Goal: Information Seeking & Learning: Check status

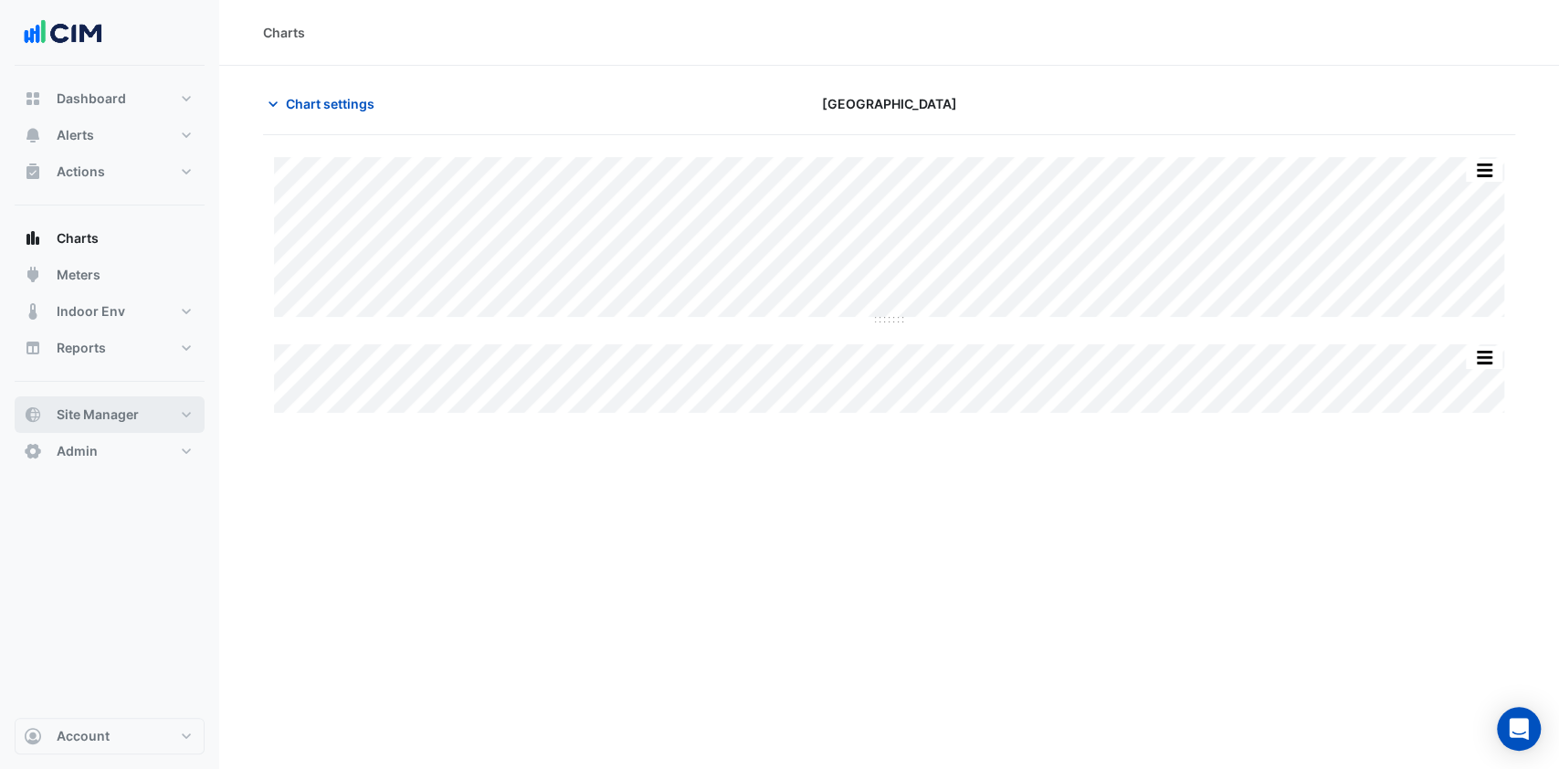
click at [110, 416] on span "Site Manager" at bounding box center [98, 415] width 82 height 18
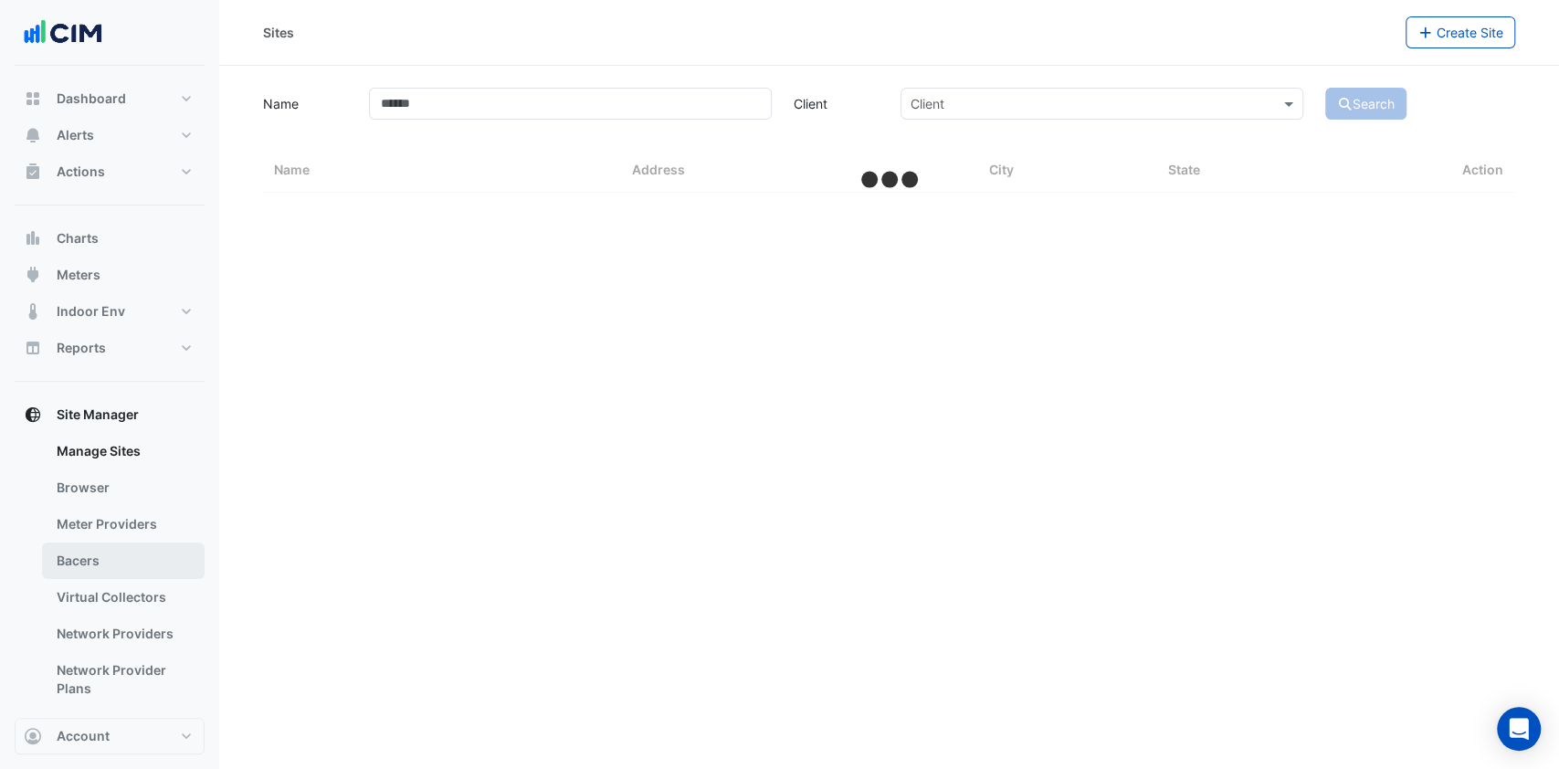
click at [116, 551] on link "Bacers" at bounding box center [123, 561] width 163 height 37
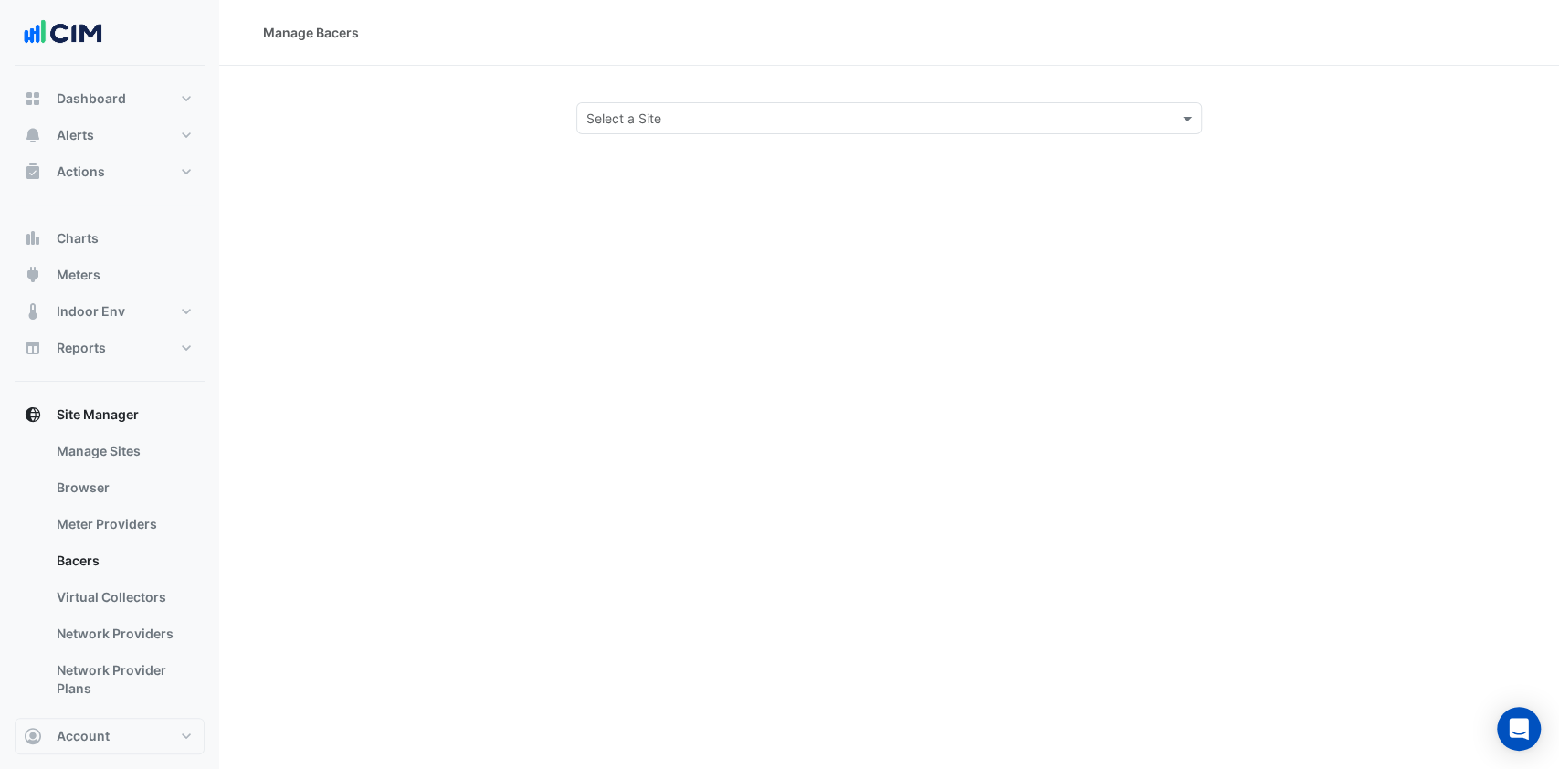
click at [662, 125] on input "text" at bounding box center [871, 119] width 570 height 19
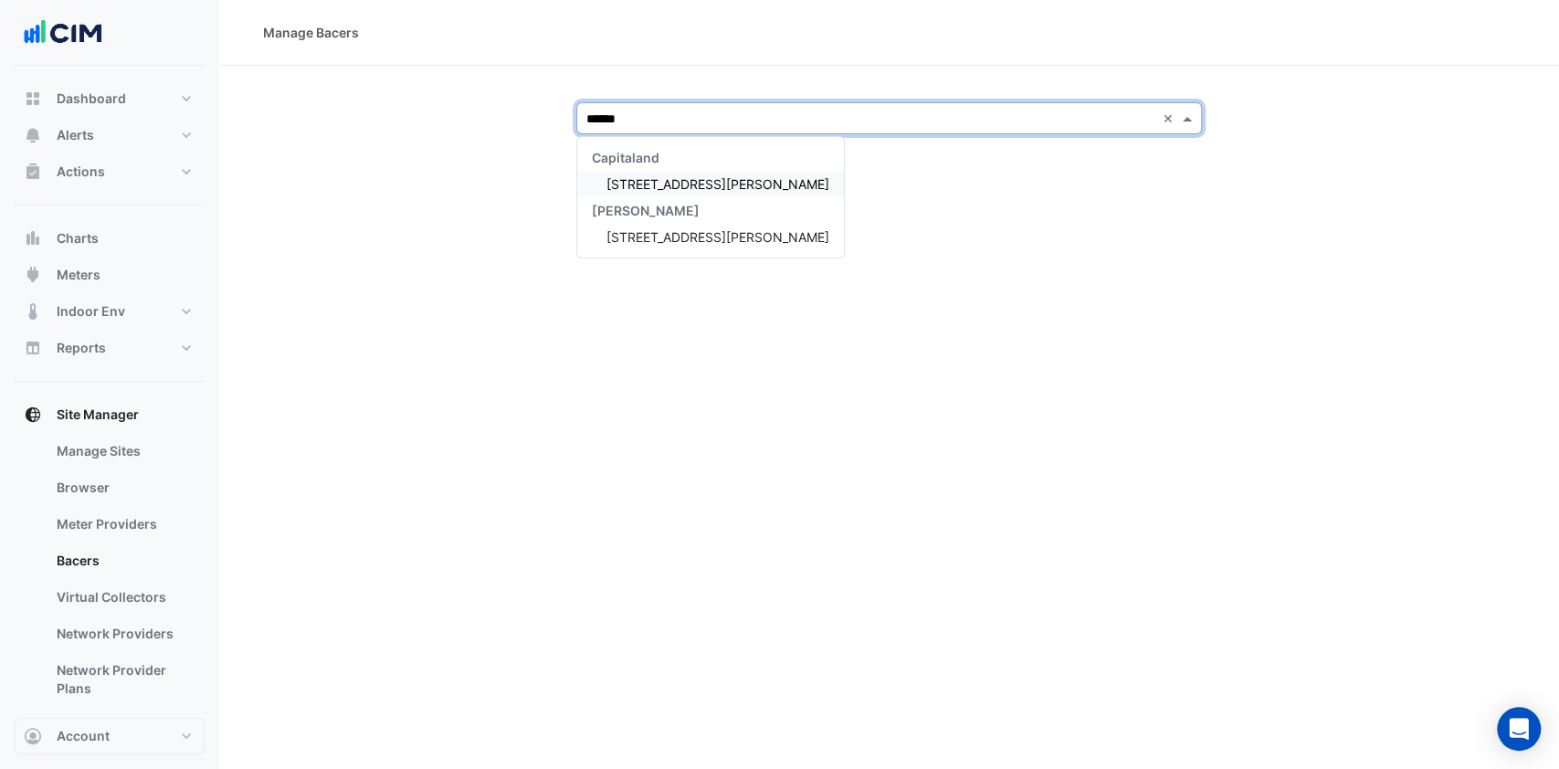
type input "*******"
click at [664, 194] on div "[STREET_ADDRESS][PERSON_NAME]" at bounding box center [710, 184] width 267 height 26
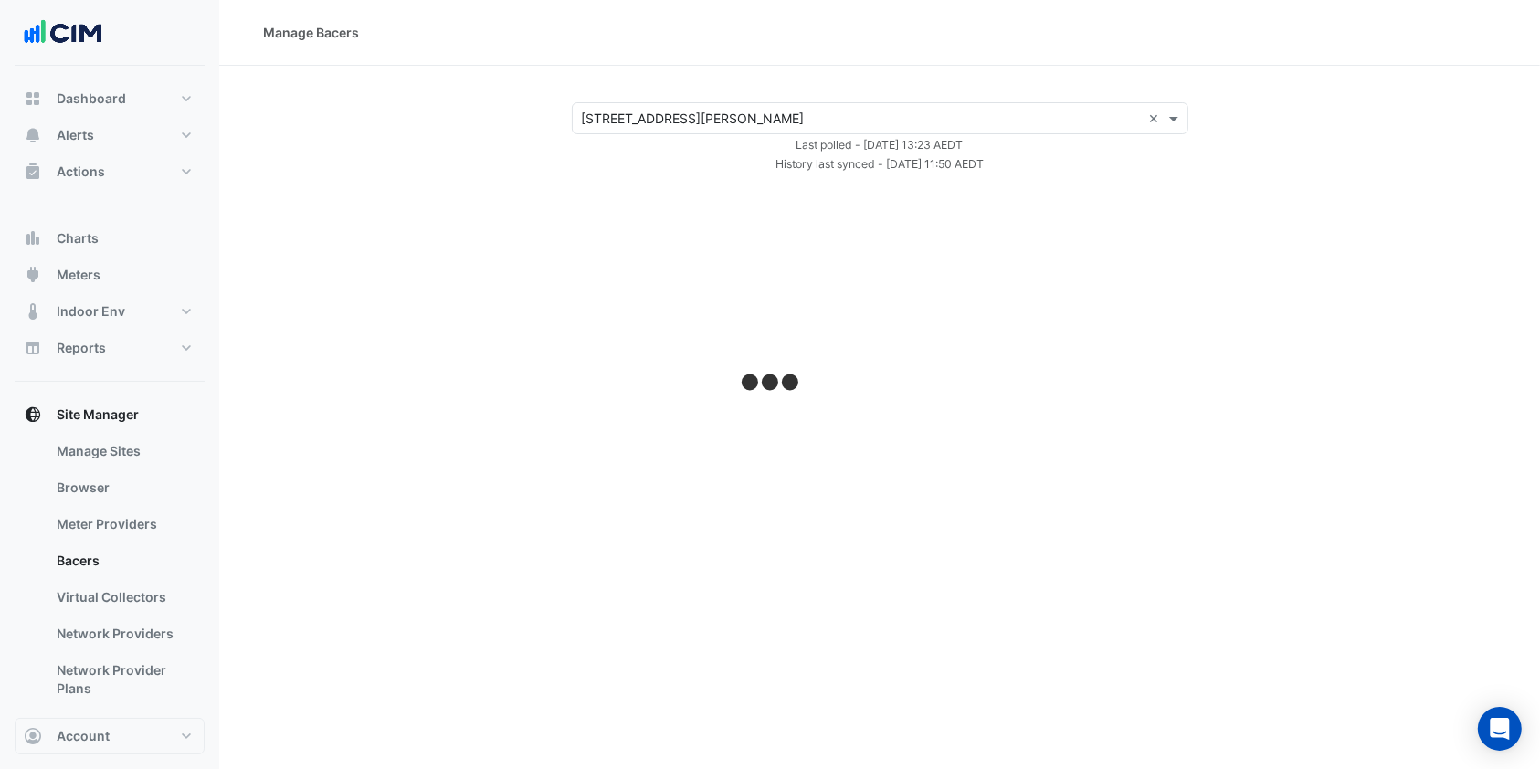
select select "***"
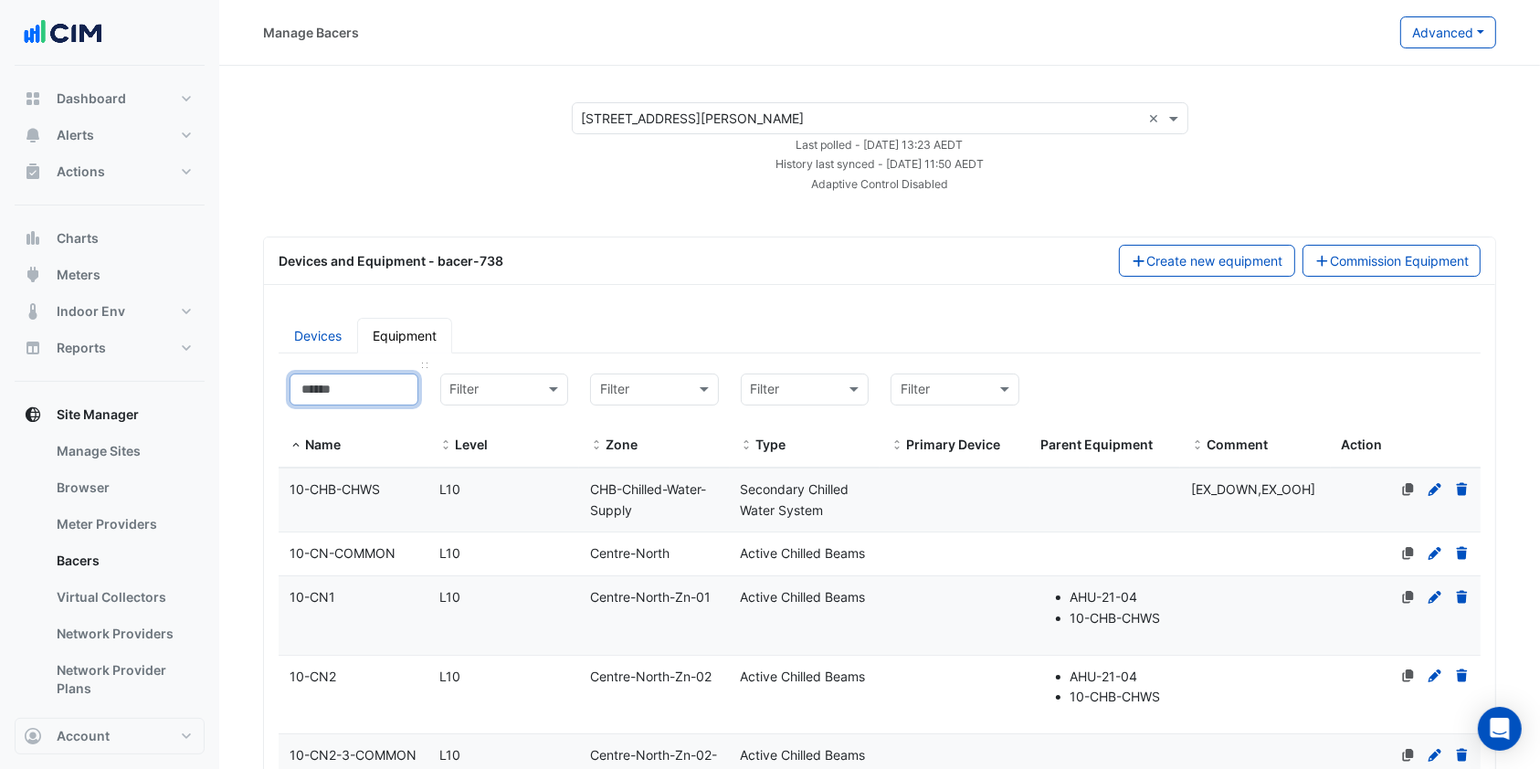
click at [368, 381] on input at bounding box center [354, 390] width 129 height 32
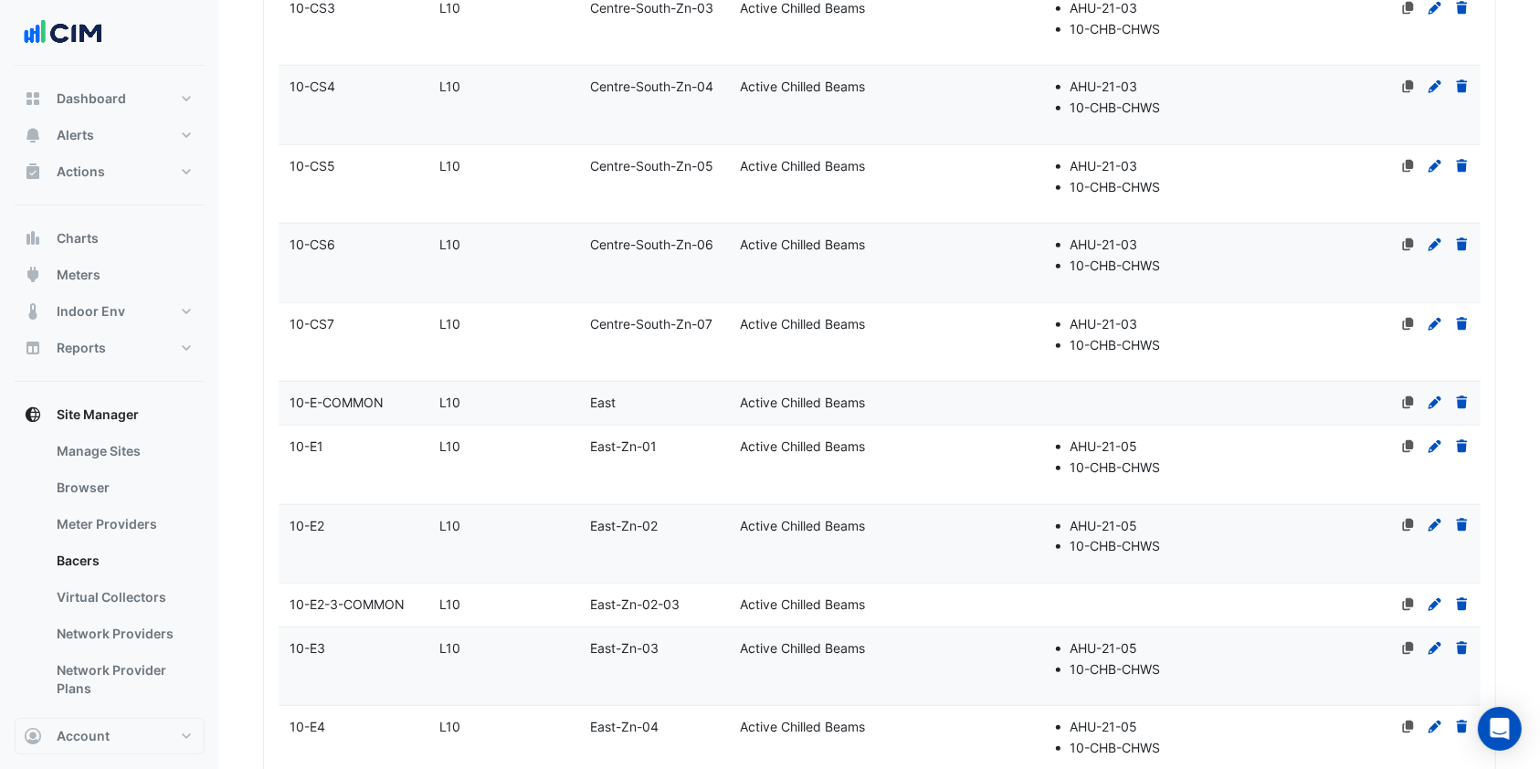
scroll to position [1704, 0]
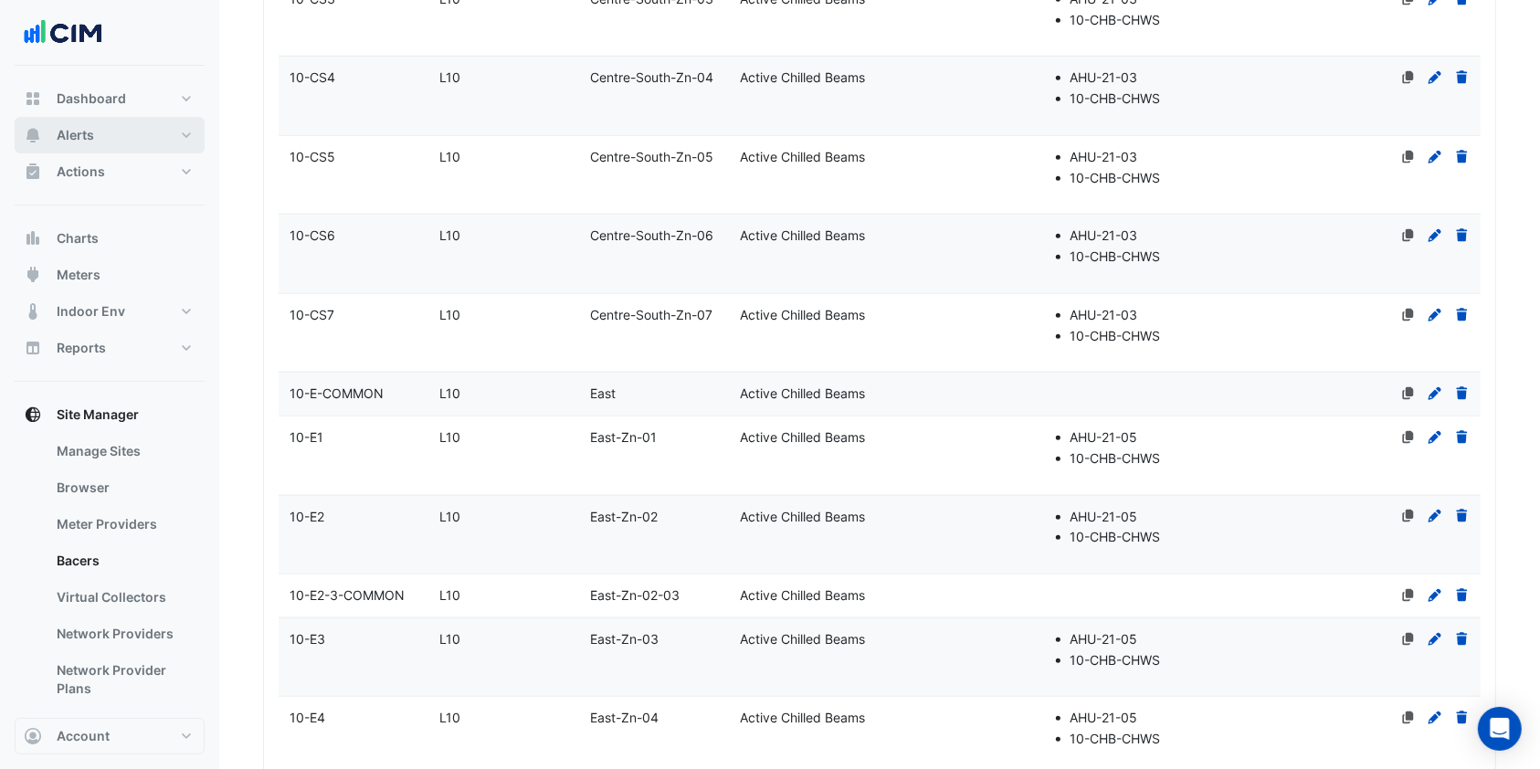
click at [102, 145] on button "Alerts" at bounding box center [110, 135] width 190 height 37
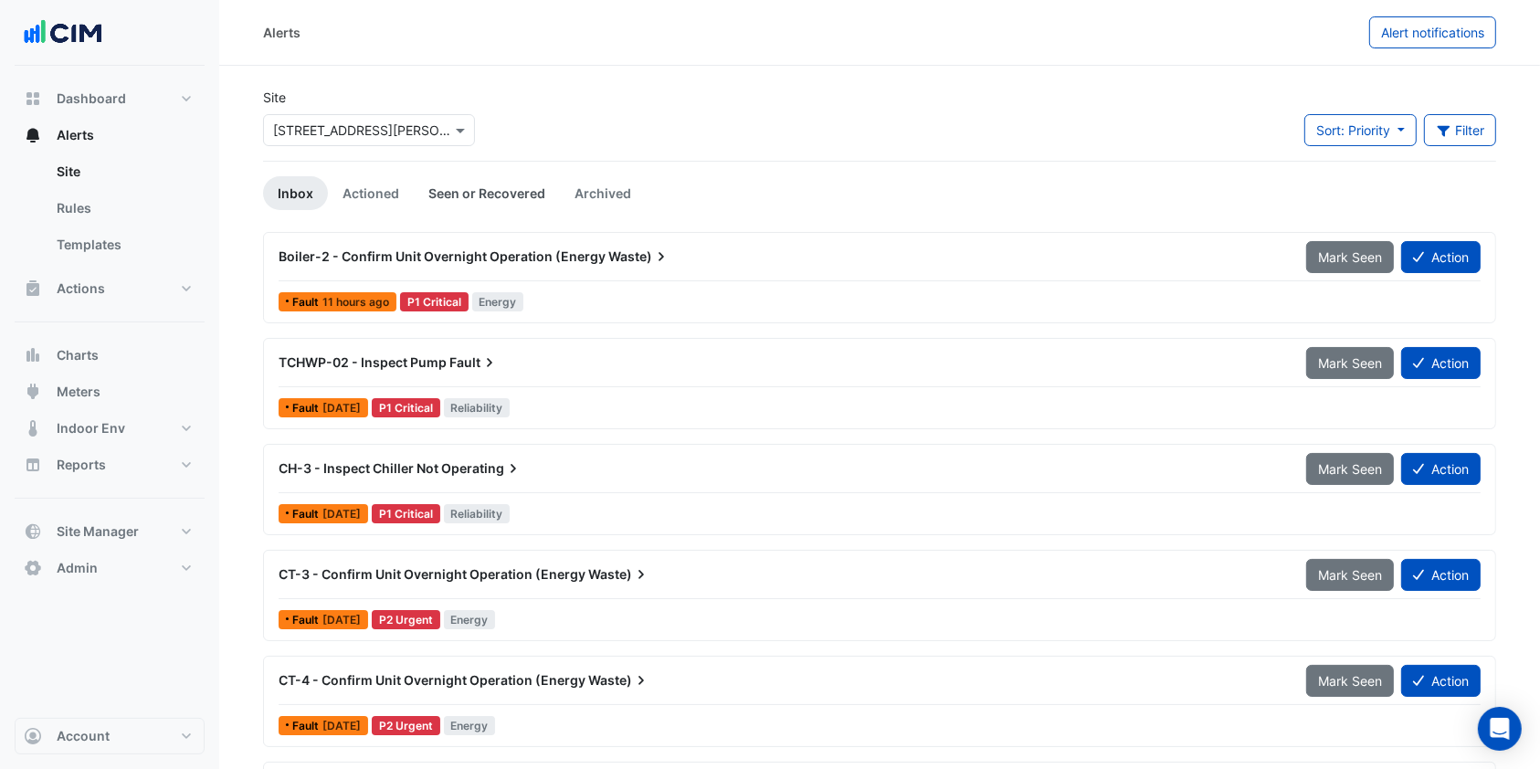
click at [483, 188] on link "Seen or Recovered" at bounding box center [487, 193] width 146 height 34
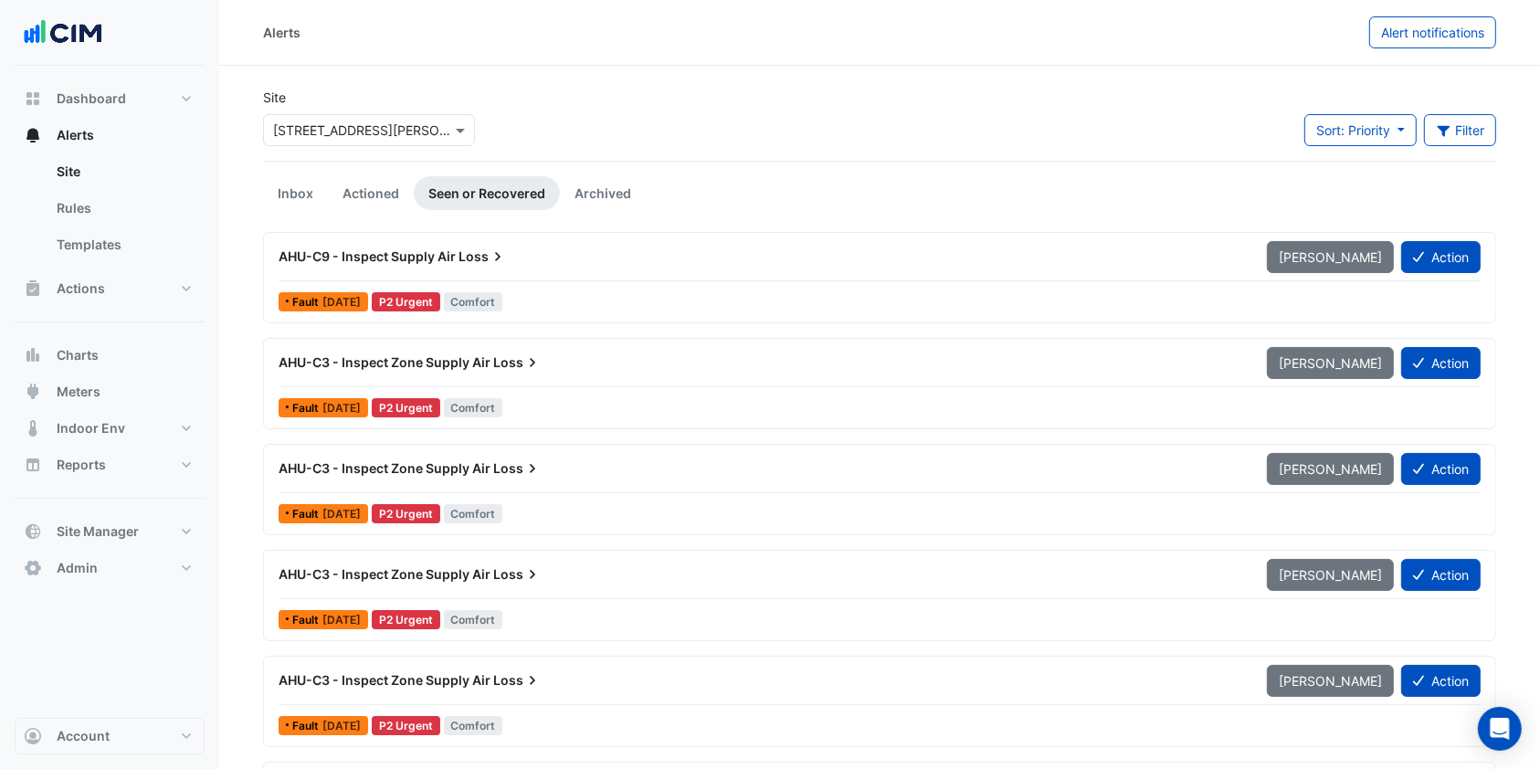
click at [447, 128] on div at bounding box center [369, 130] width 210 height 21
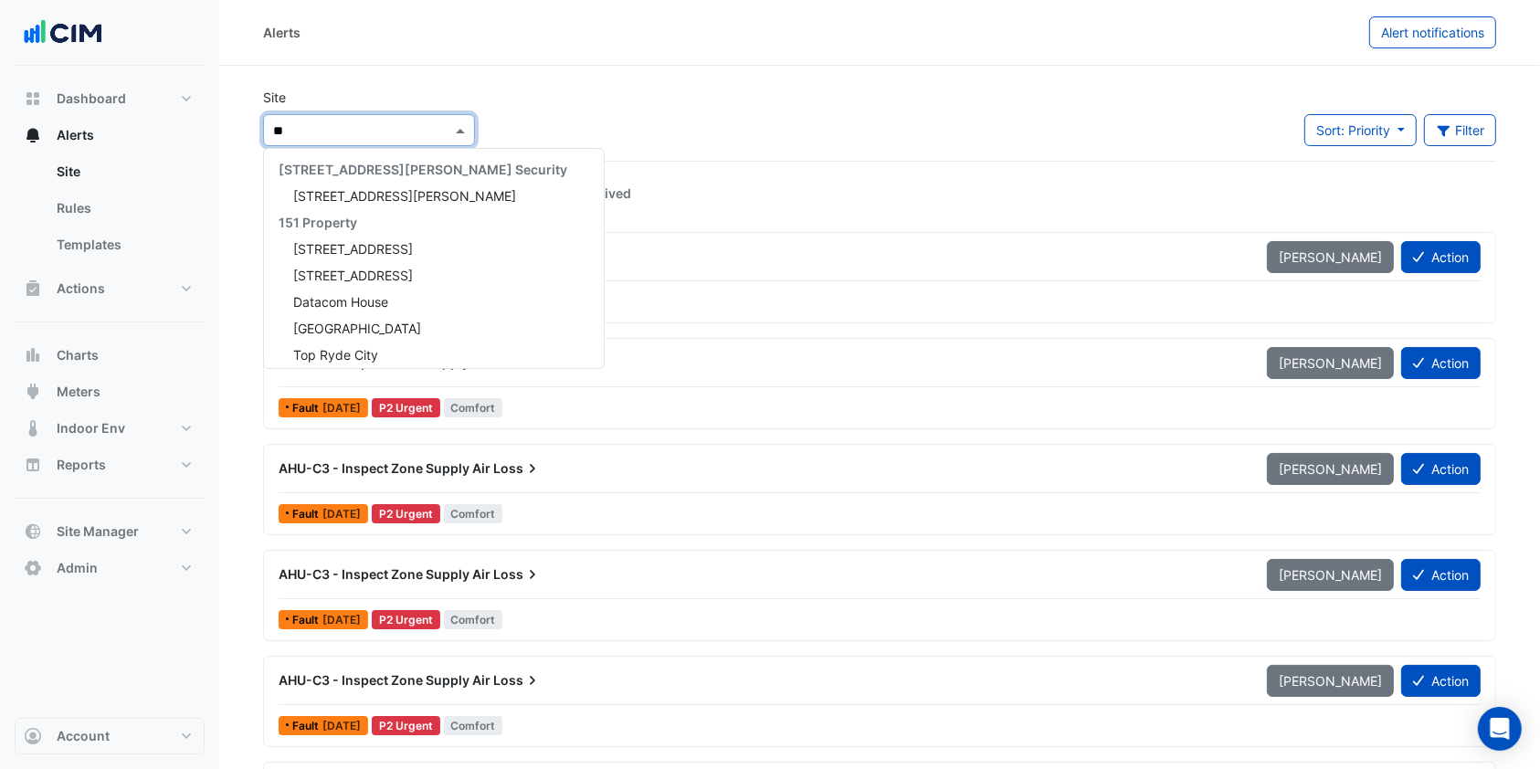
type input "***"
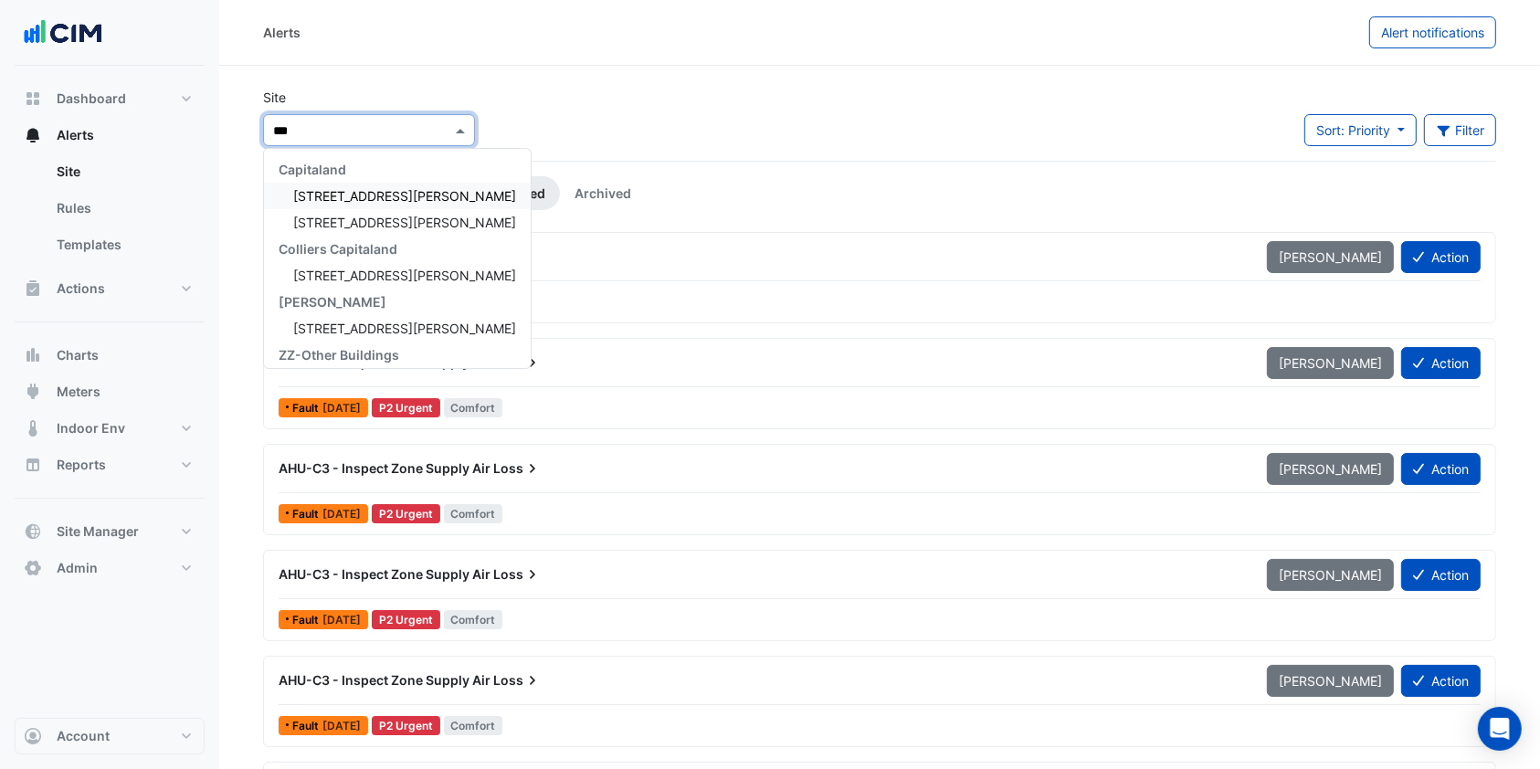
click at [352, 195] on span "[STREET_ADDRESS][PERSON_NAME]" at bounding box center [404, 196] width 223 height 16
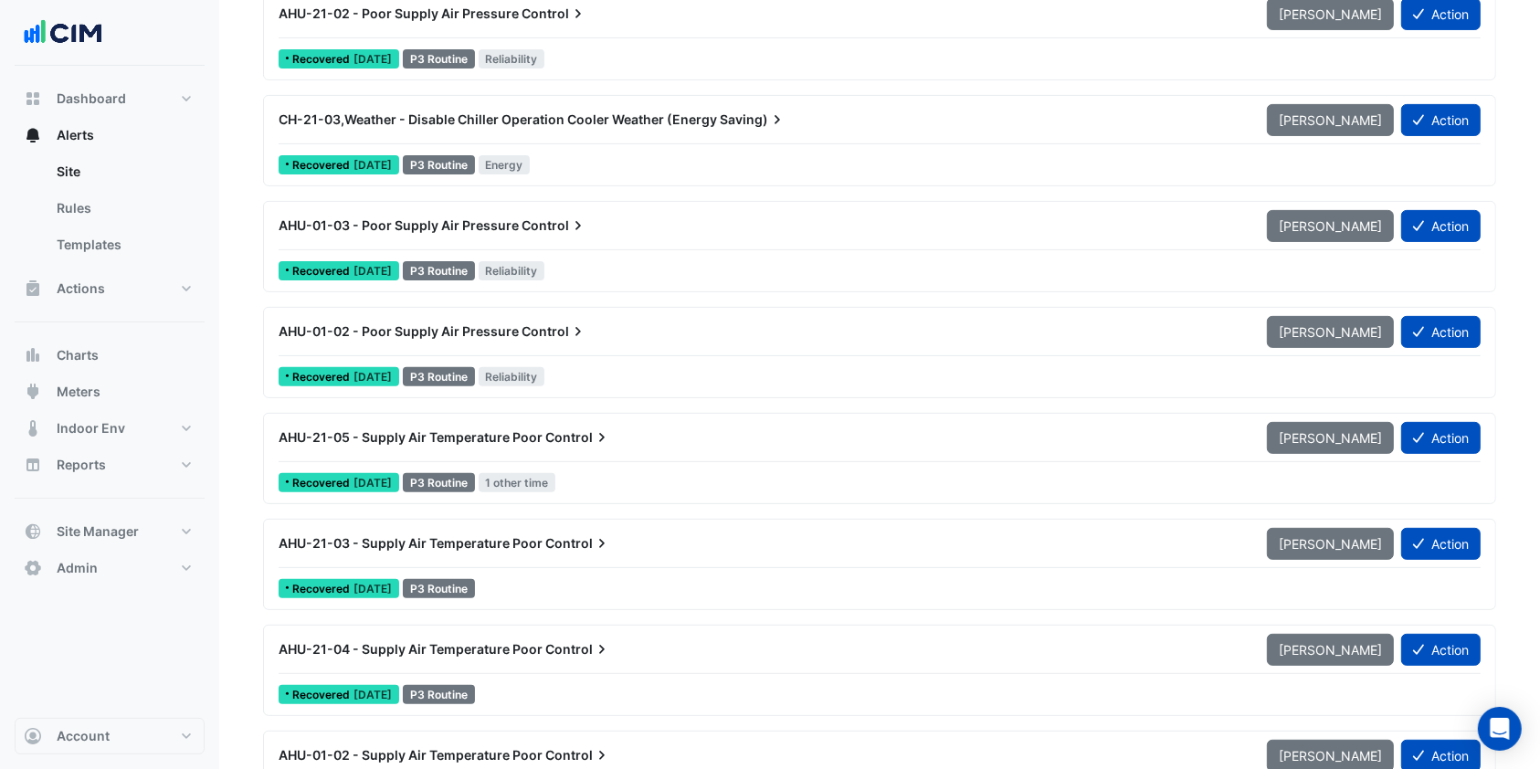
scroll to position [562, 0]
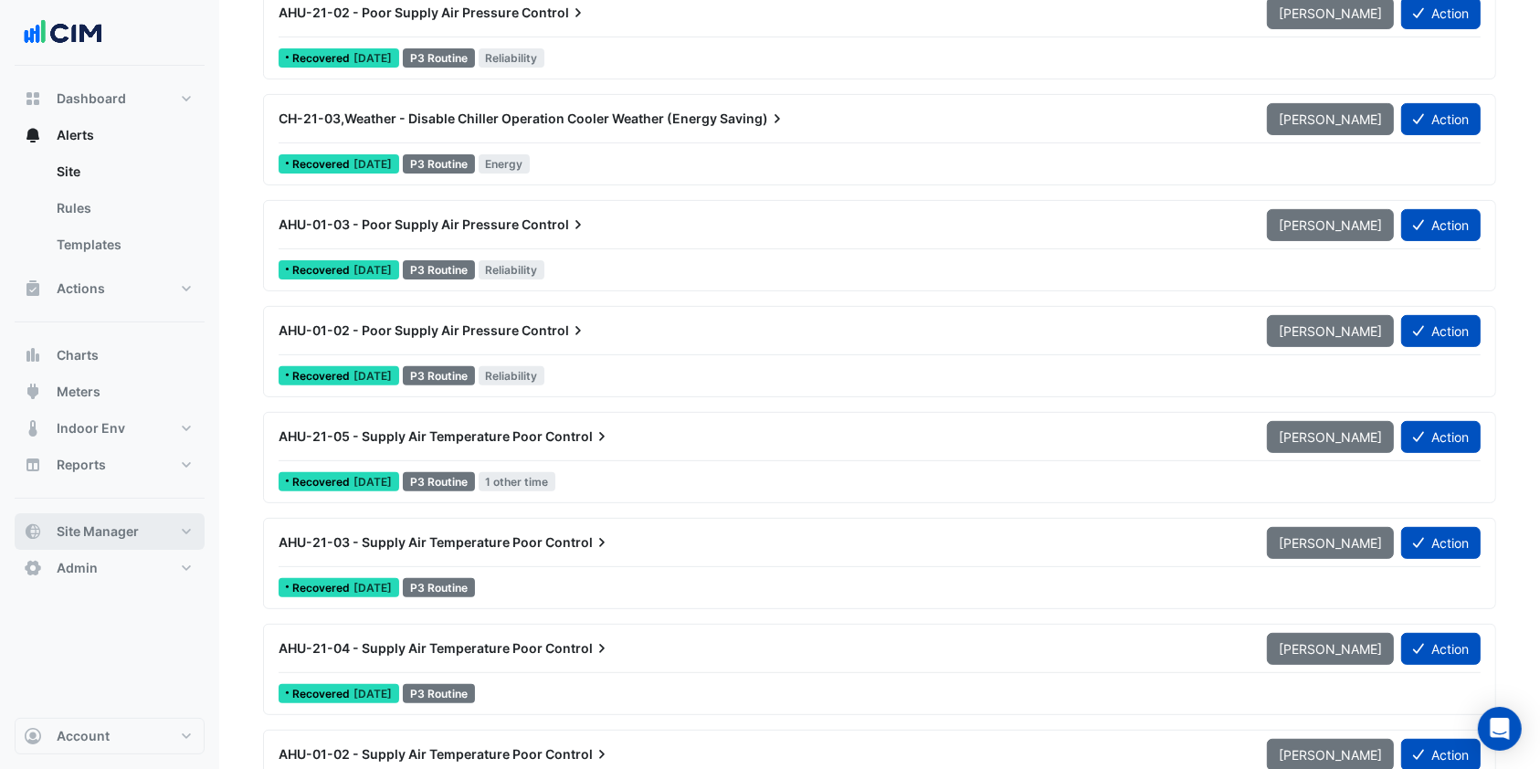
click at [133, 530] on span "Site Manager" at bounding box center [98, 531] width 82 height 18
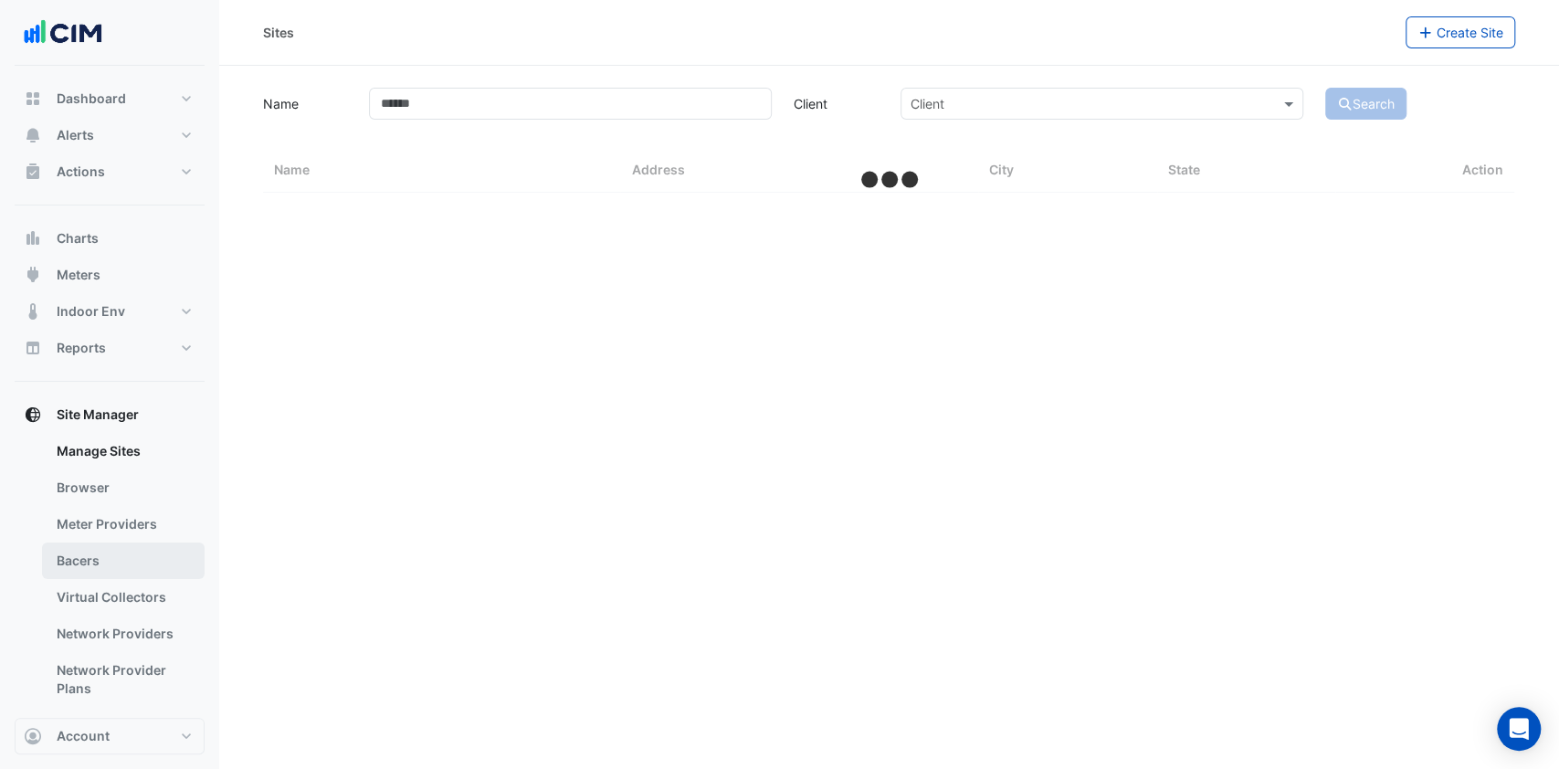
click at [101, 552] on link "Bacers" at bounding box center [123, 561] width 163 height 37
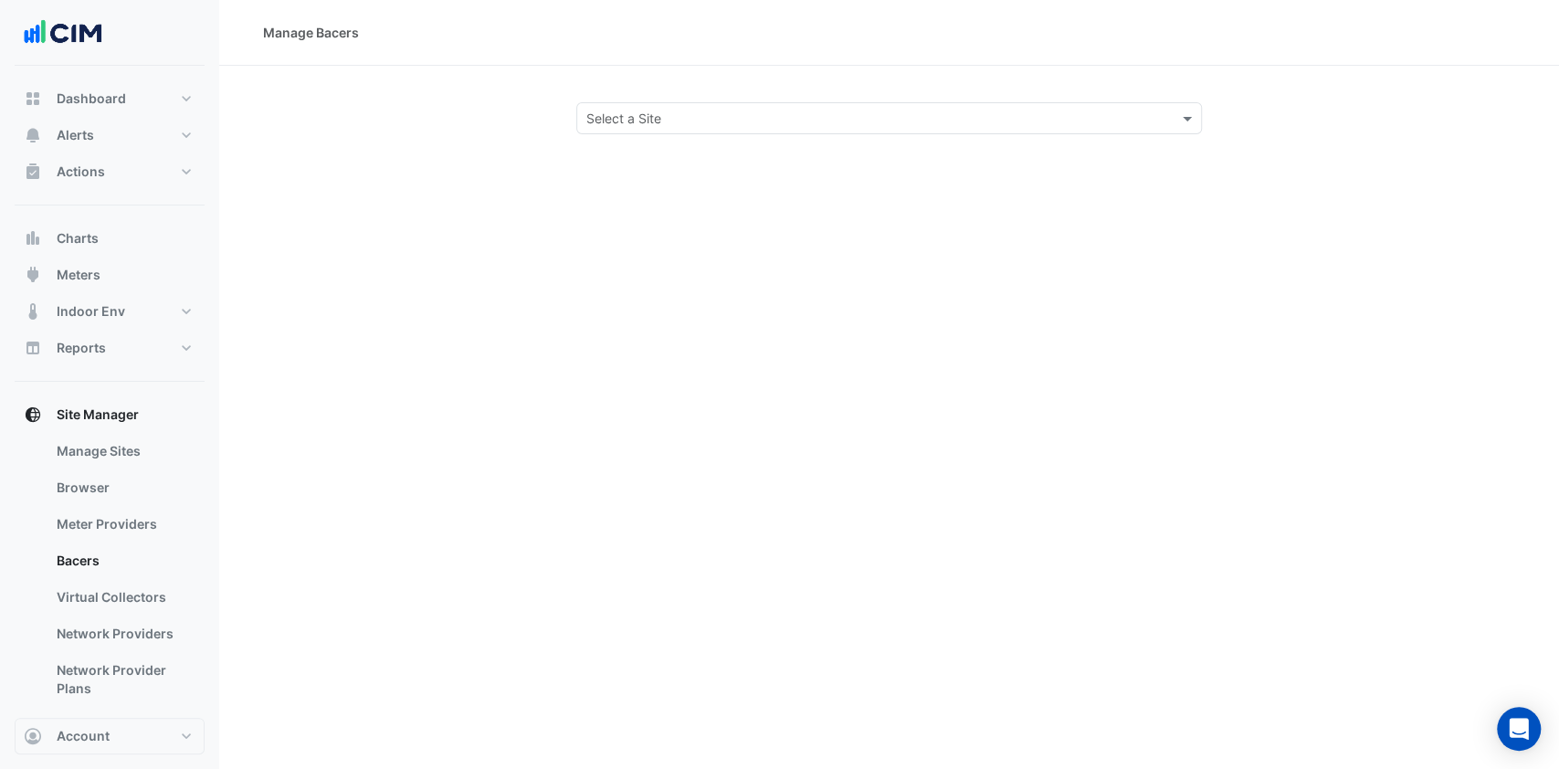
click at [640, 121] on input "text" at bounding box center [871, 119] width 570 height 19
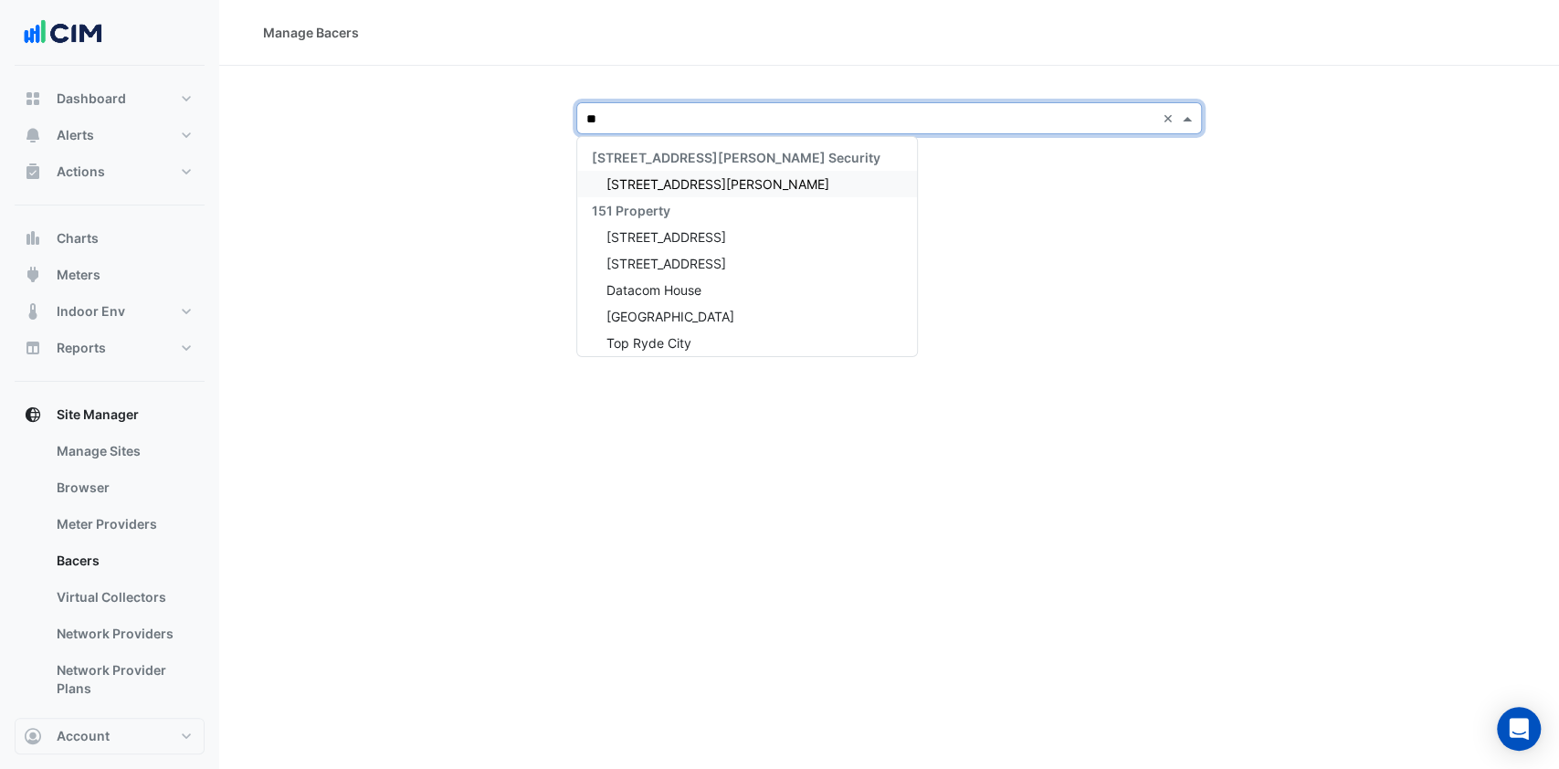
type input "***"
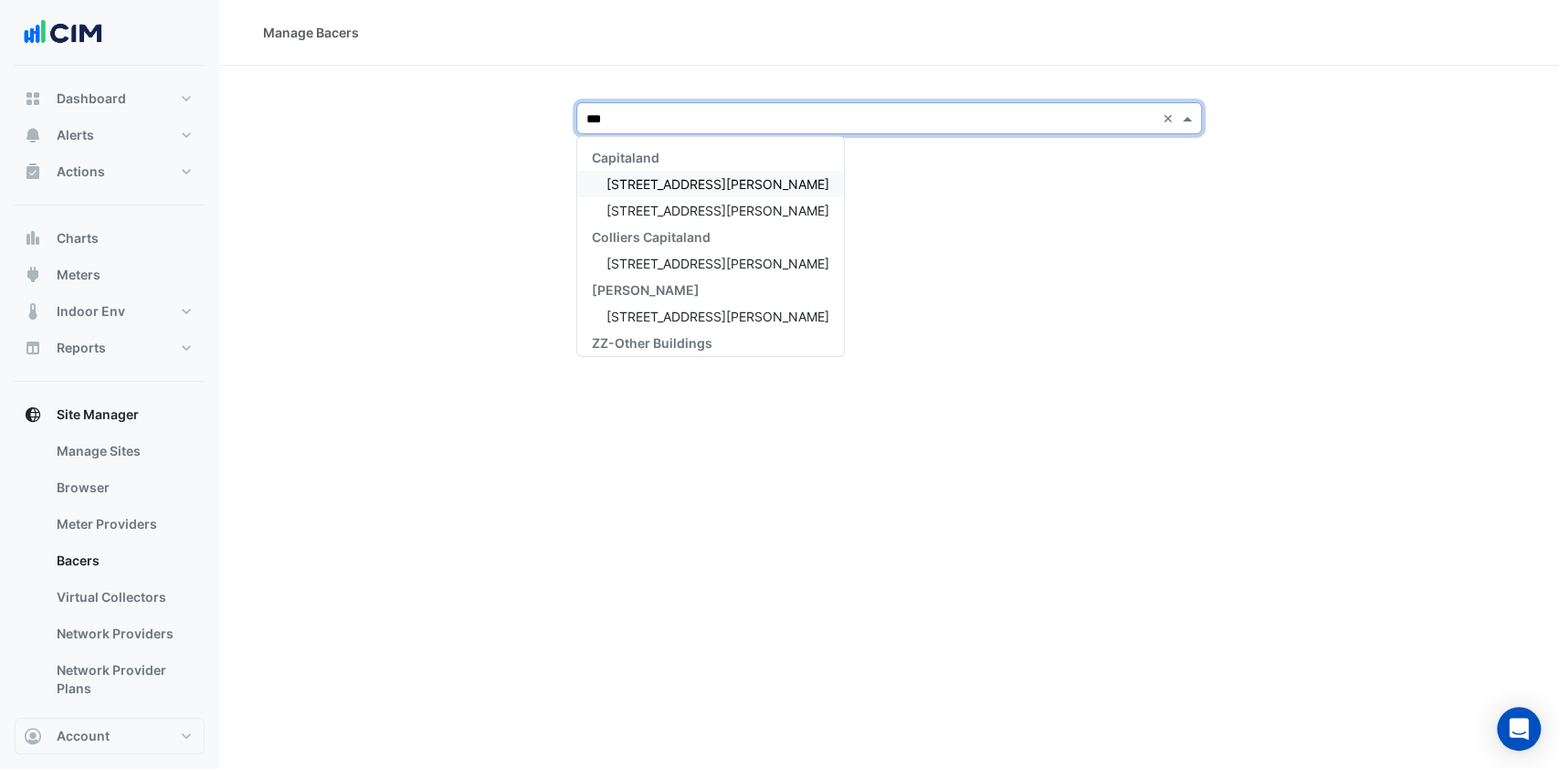
click at [636, 169] on div "Capitaland" at bounding box center [710, 157] width 267 height 26
click at [636, 182] on span "[STREET_ADDRESS][PERSON_NAME]" at bounding box center [717, 184] width 223 height 16
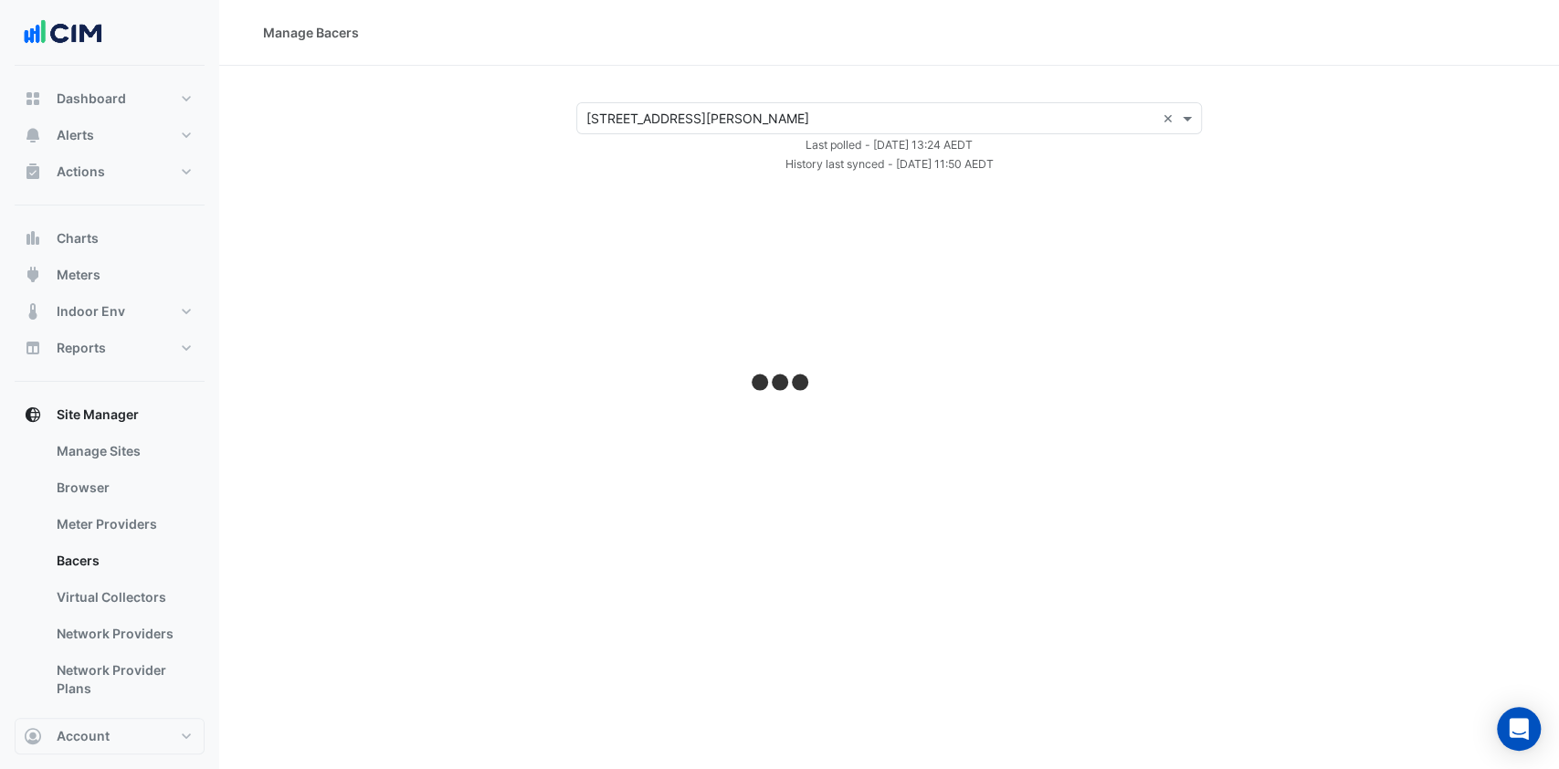
select select "***"
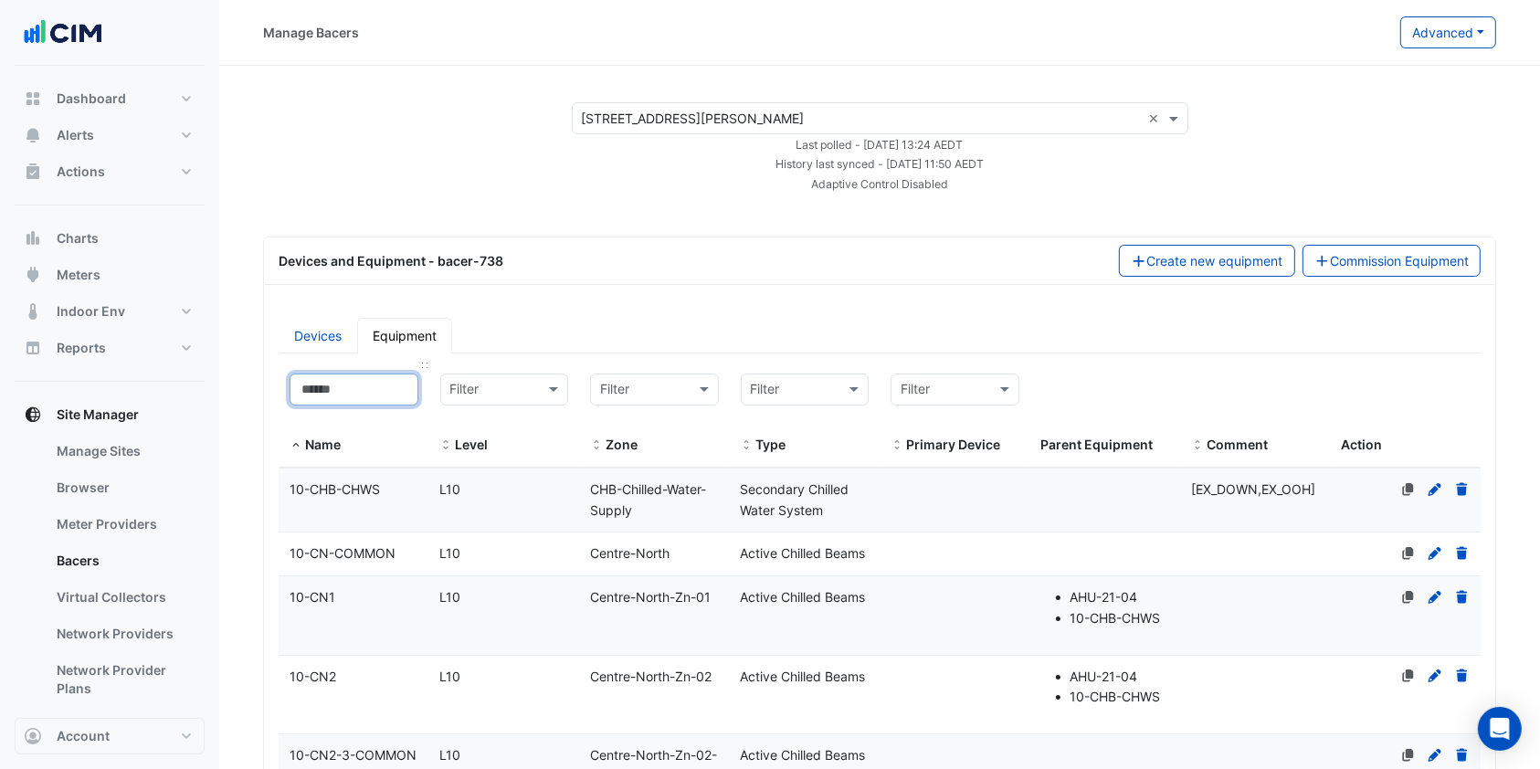
click at [355, 384] on input at bounding box center [354, 390] width 129 height 32
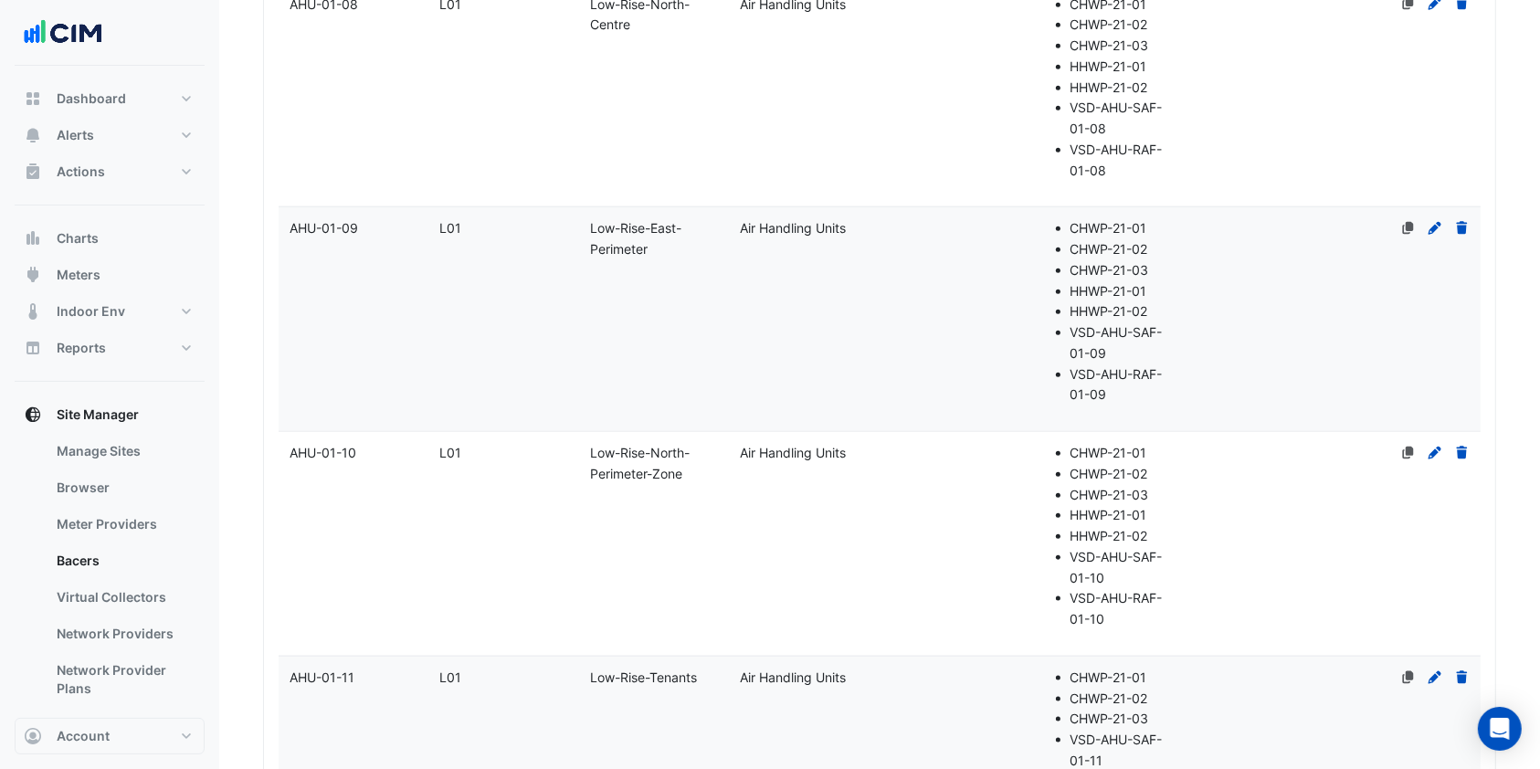
scroll to position [2070, 0]
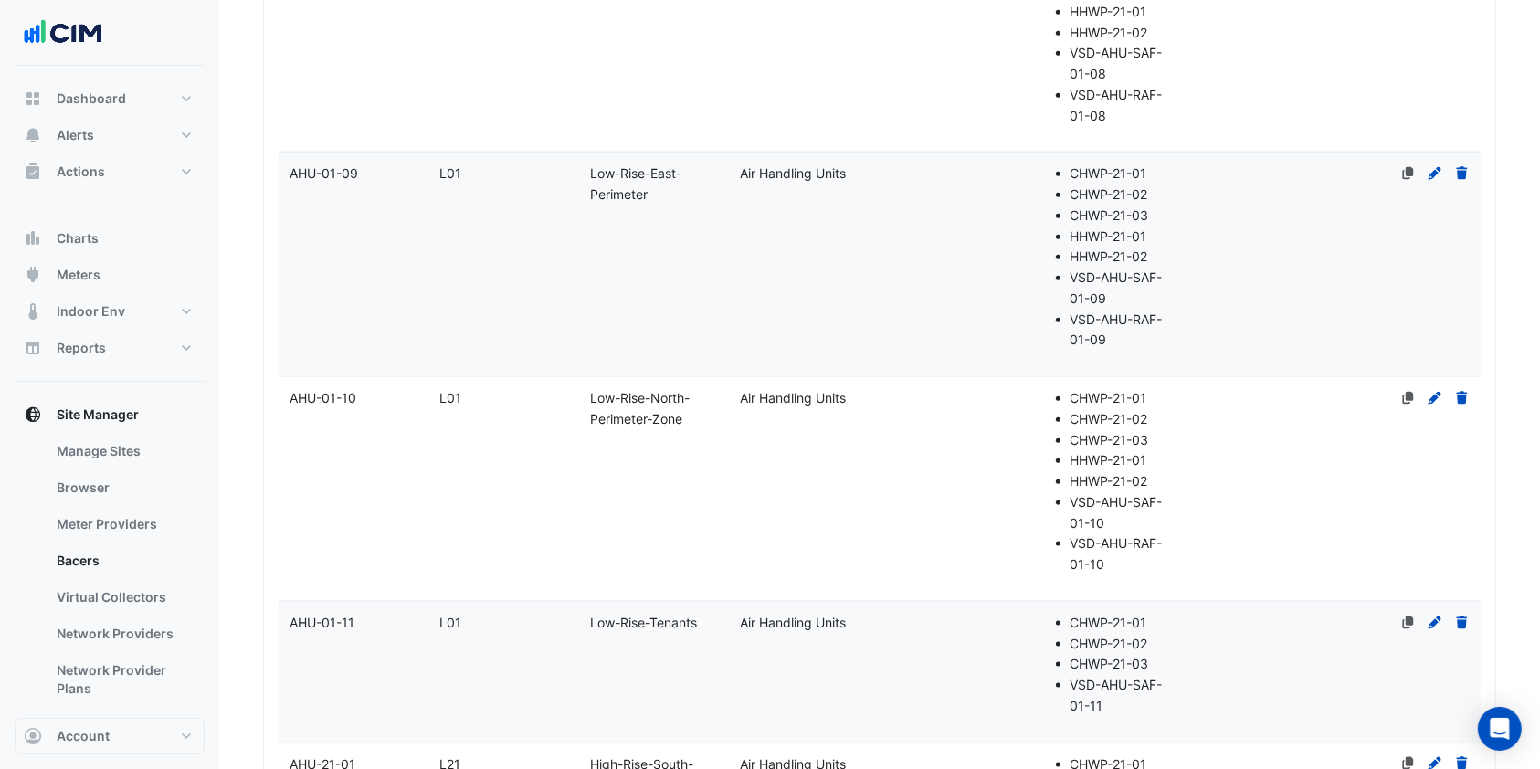
type input "***"
click at [592, 454] on datatable-body-cell "Zone Low-Rise-North-Perimeter-Zone" at bounding box center [654, 489] width 151 height 224
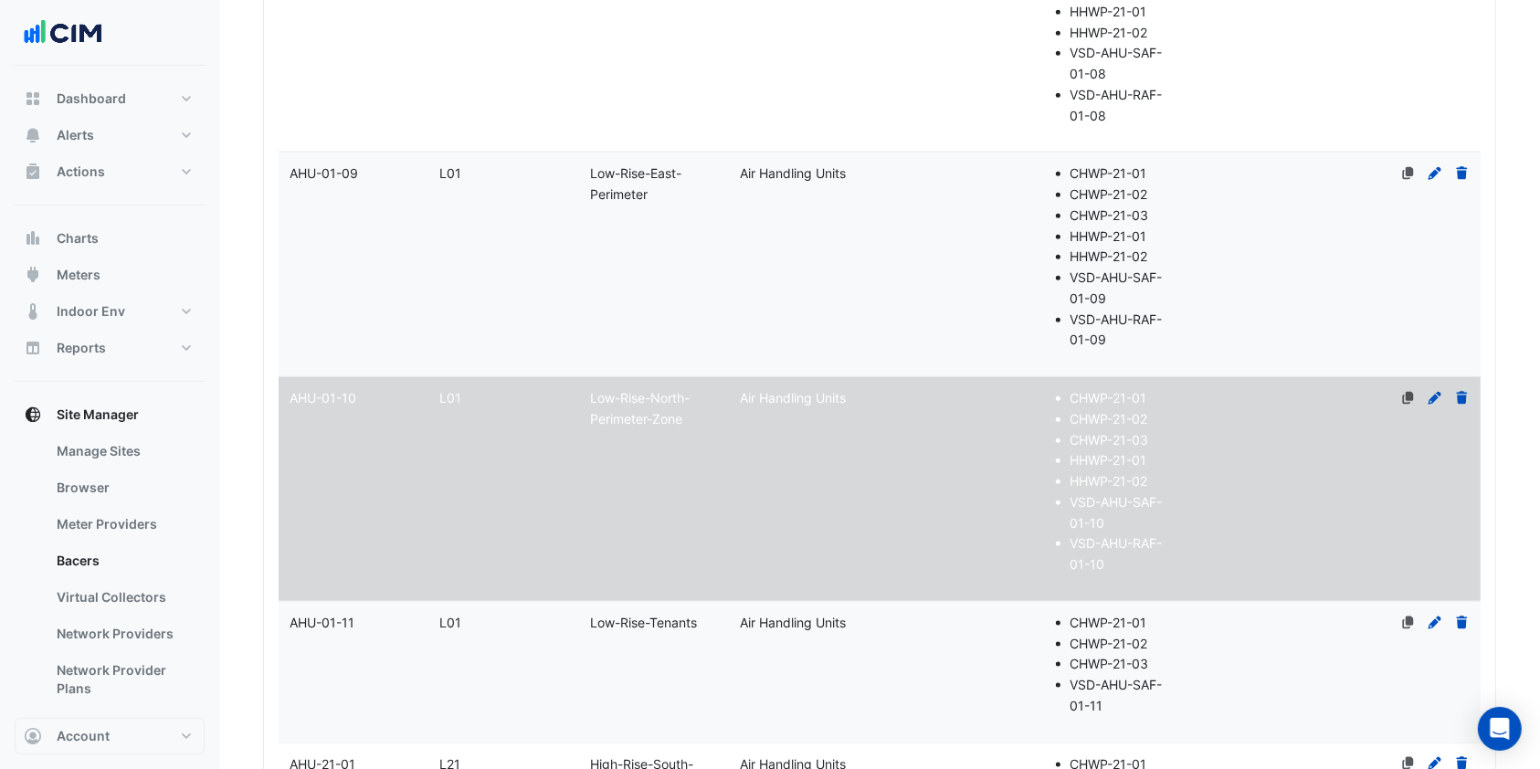
click at [1432, 396] on icon at bounding box center [1434, 398] width 13 height 13
select select "***"
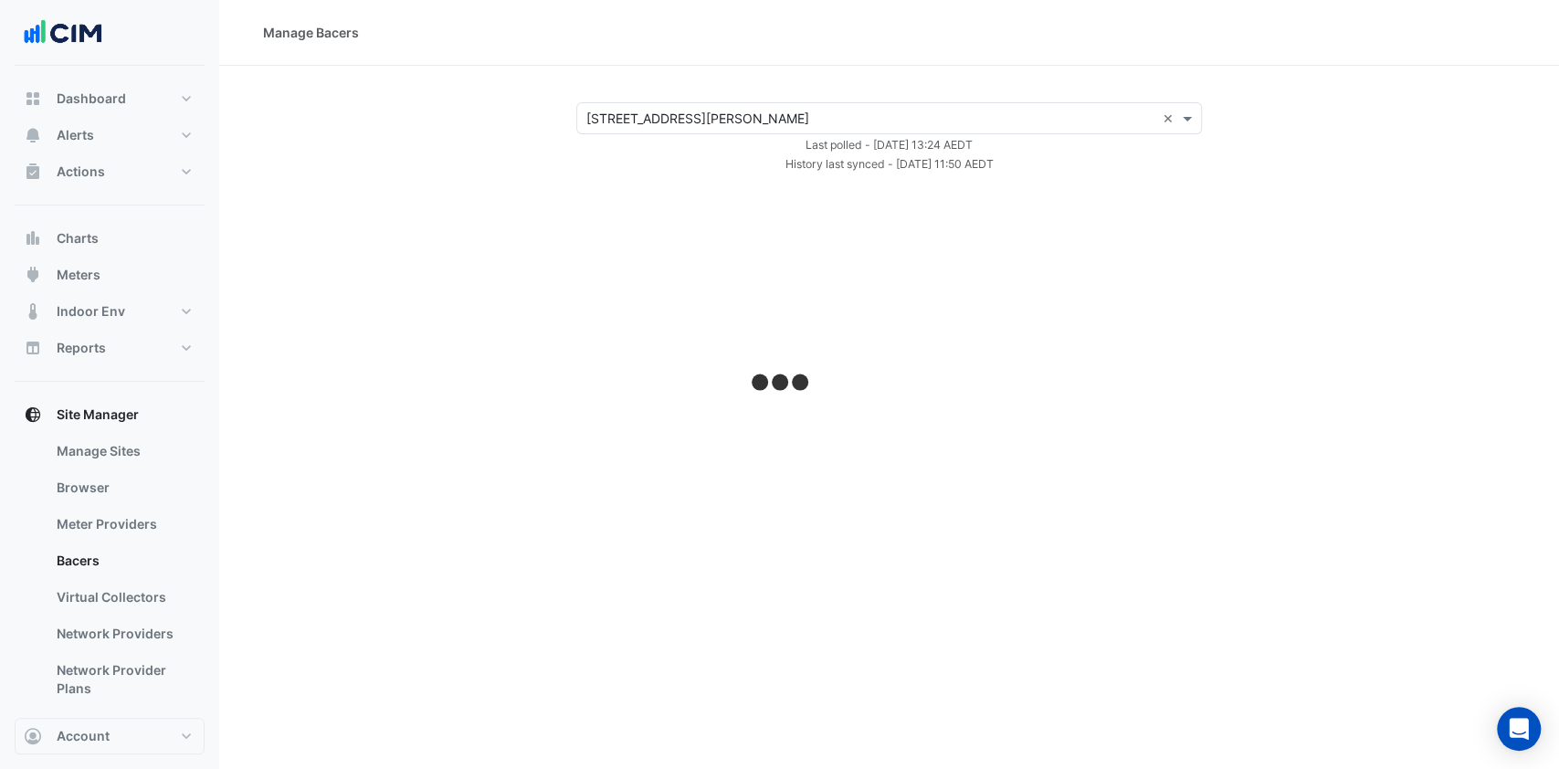
select select "***"
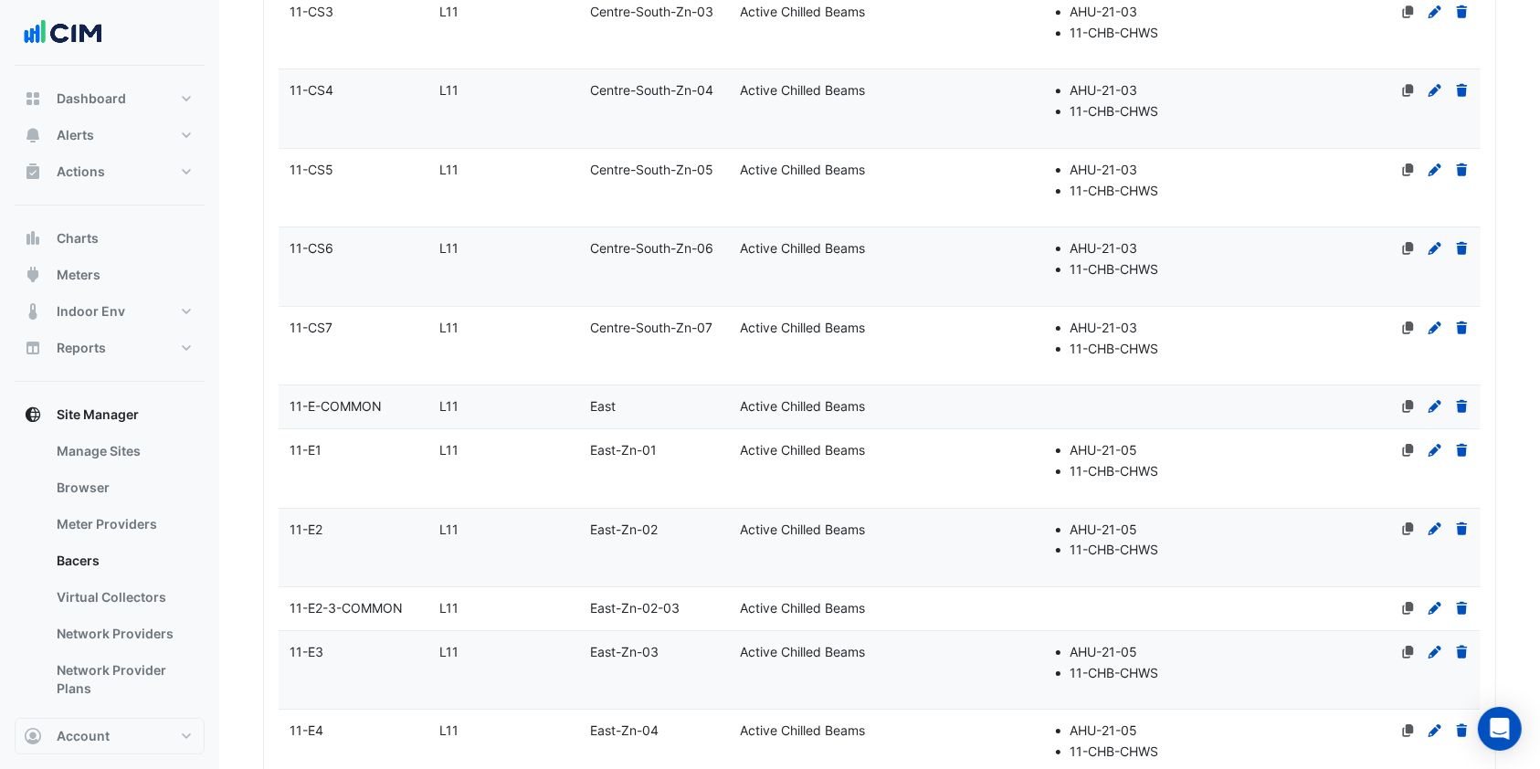
scroll to position [6986, 0]
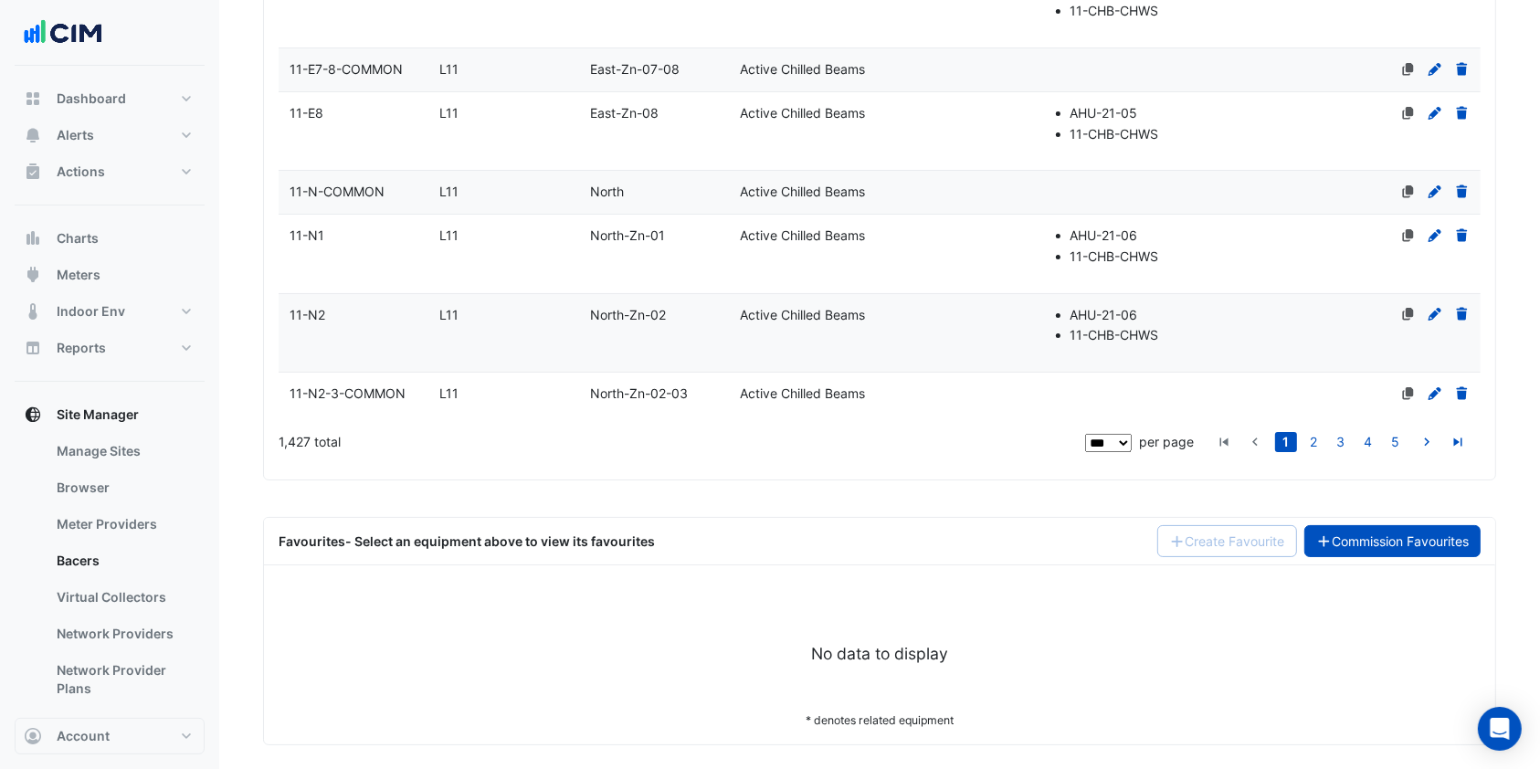
click at [1385, 527] on link "Commission Favourites" at bounding box center [1392, 541] width 177 height 32
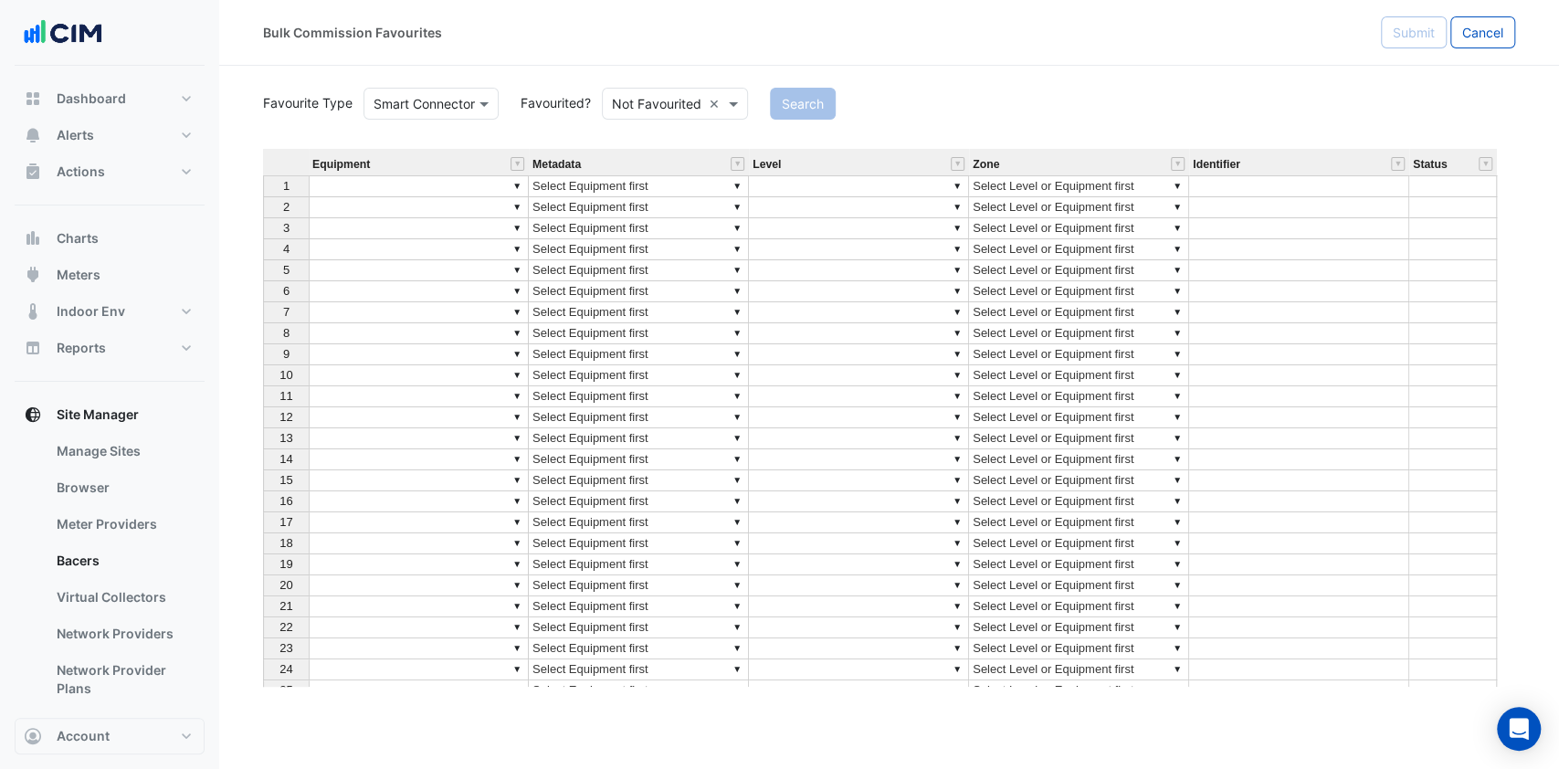
click at [679, 109] on input "text" at bounding box center [657, 104] width 90 height 19
click at [647, 140] on div "Favourited" at bounding box center [662, 143] width 119 height 26
click at [782, 101] on button "Search" at bounding box center [777, 104] width 66 height 32
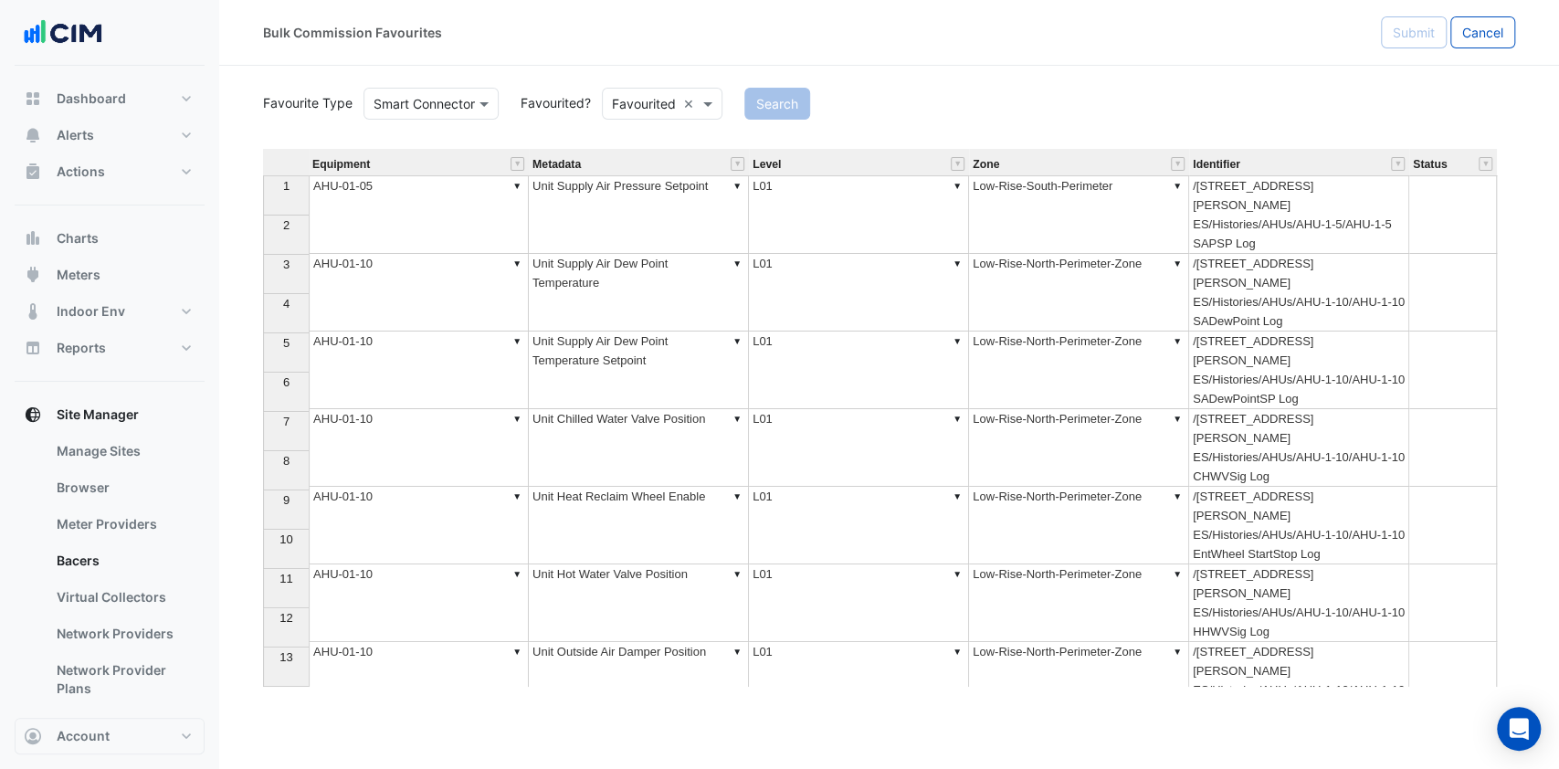
click at [671, 111] on input "text" at bounding box center [644, 104] width 64 height 19
click at [672, 165] on div "Not Favourited" at bounding box center [662, 169] width 119 height 26
click at [804, 105] on button "Search" at bounding box center [803, 104] width 66 height 32
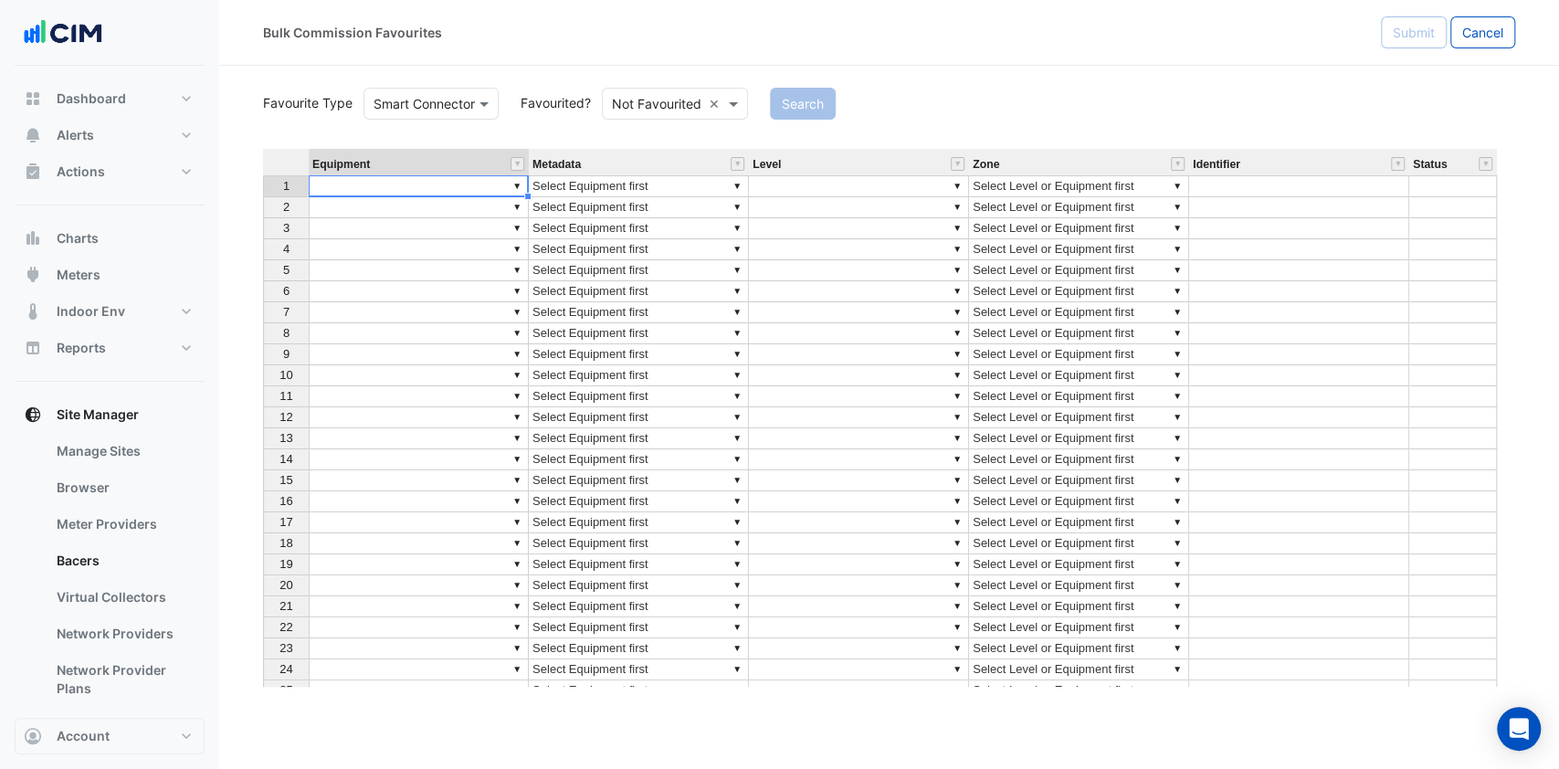
click at [505, 187] on td "▼" at bounding box center [419, 186] width 220 height 22
click at [515, 186] on div "Equipment Metadata Level Zone Identifier Status 1 ▼ ▼ Select Equipment first ▼ …" at bounding box center [889, 418] width 1252 height 538
click at [354, 231] on div "Equipment Metadata Level Zone Identifier Status 1 ▼ AHU-01-10 ▼ Select Equipmen…" at bounding box center [889, 418] width 1252 height 538
type textarea "*********"
click at [665, 186] on td "▼ Select Equipment first" at bounding box center [639, 186] width 220 height 22
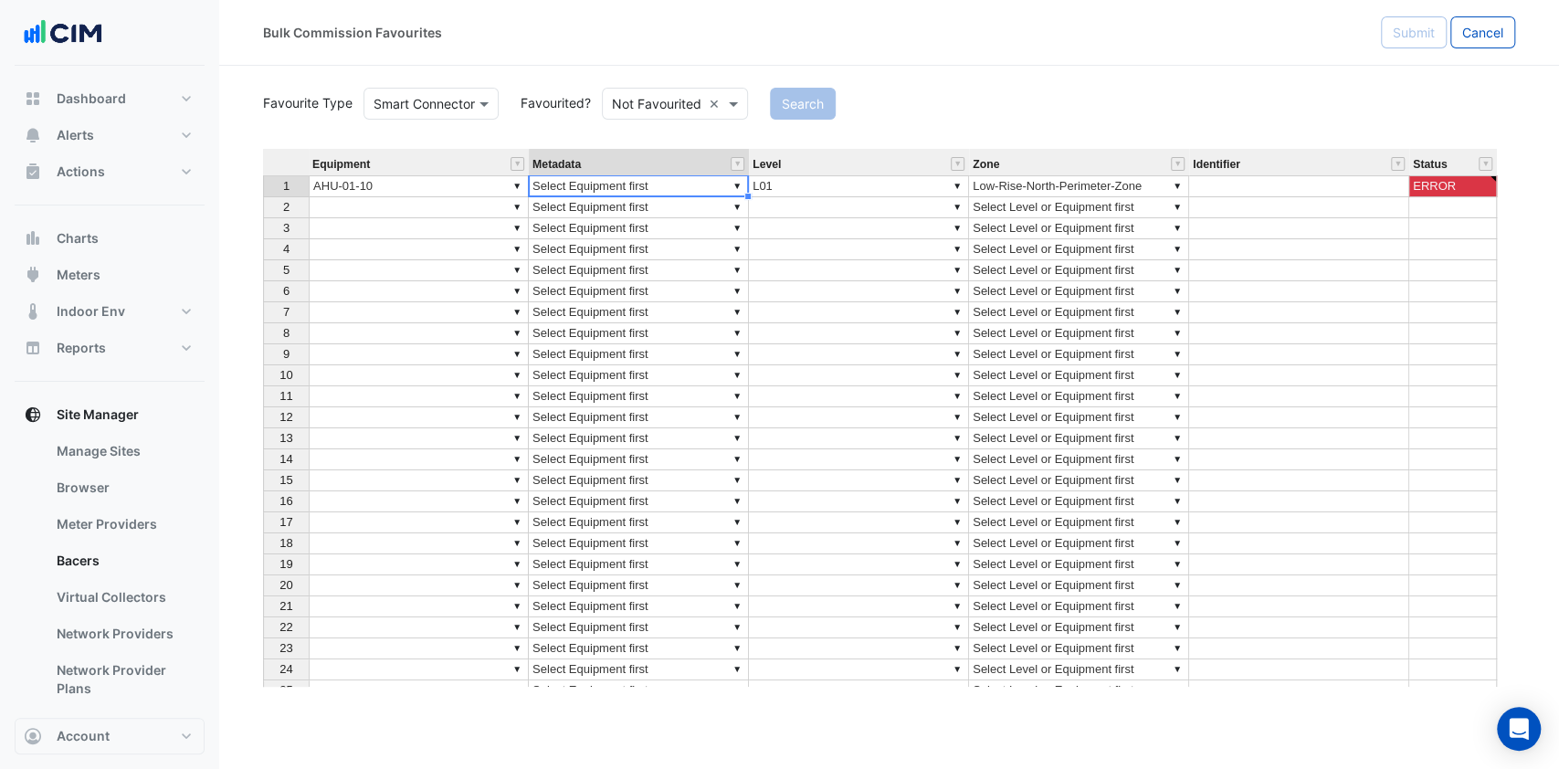
type textarea "**********"
click at [736, 182] on div "Equipment Metadata Level Zone Identifier Status 1 ▼ AHU-01-10 ▼ Select Equipmen…" at bounding box center [889, 418] width 1252 height 538
click at [701, 184] on textarea "**********" at bounding box center [638, 186] width 221 height 23
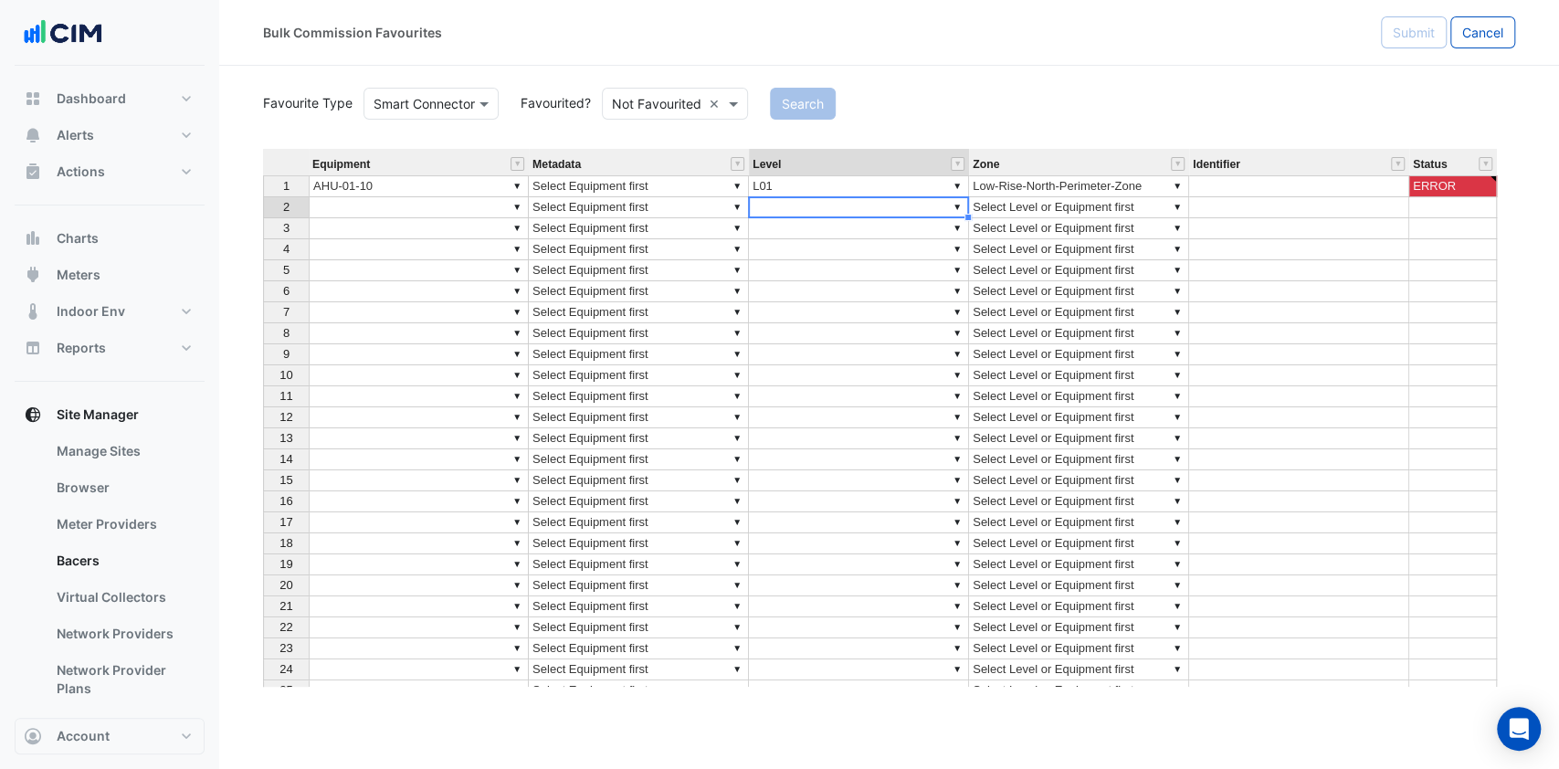
click at [811, 209] on td "▼" at bounding box center [859, 207] width 220 height 21
click at [732, 188] on div "Equipment Metadata Level Zone Identifier Status 1 ▼ AHU-01-10 ▼ Select Equipmen…" at bounding box center [889, 418] width 1252 height 538
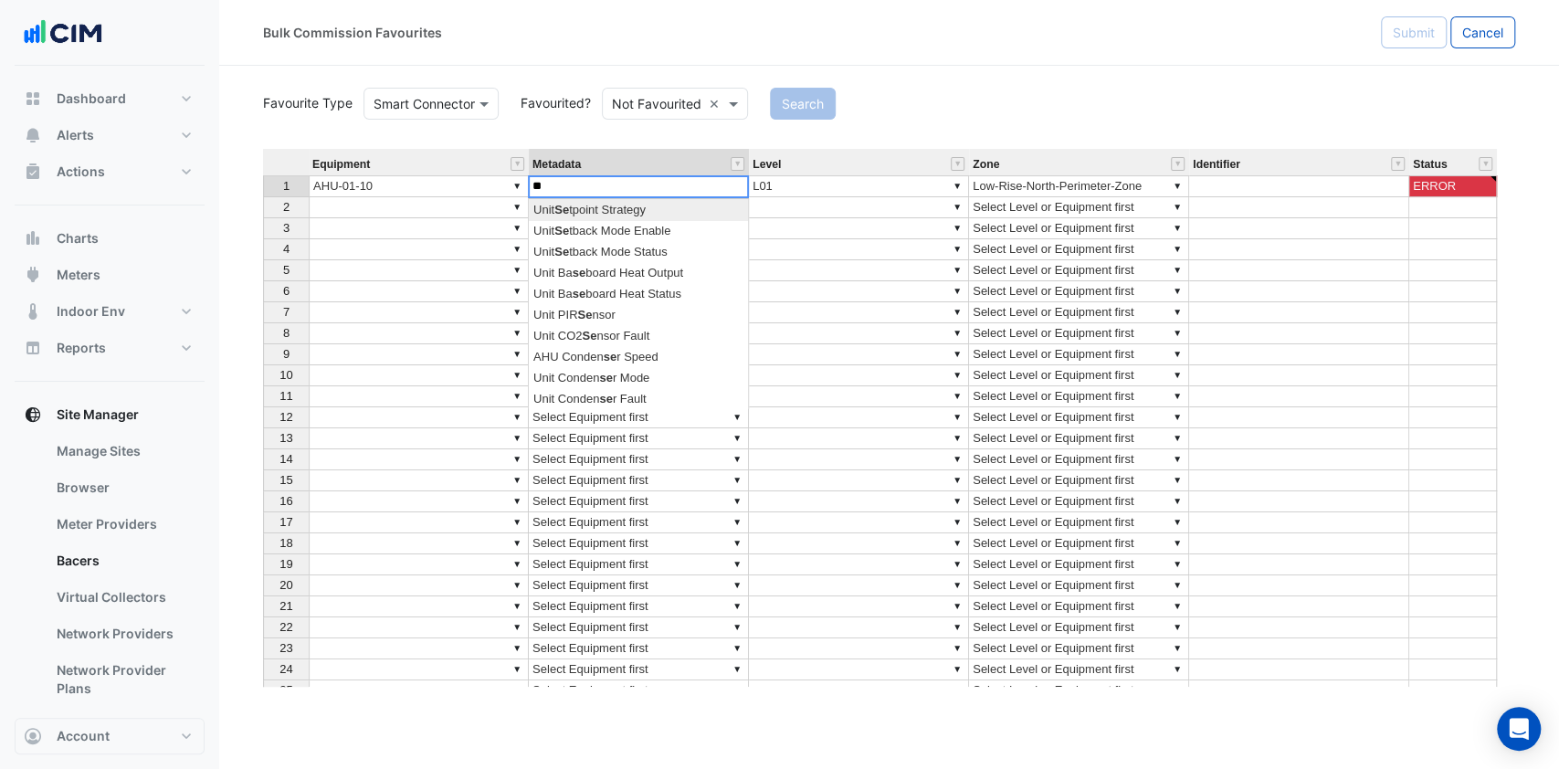
type textarea "*"
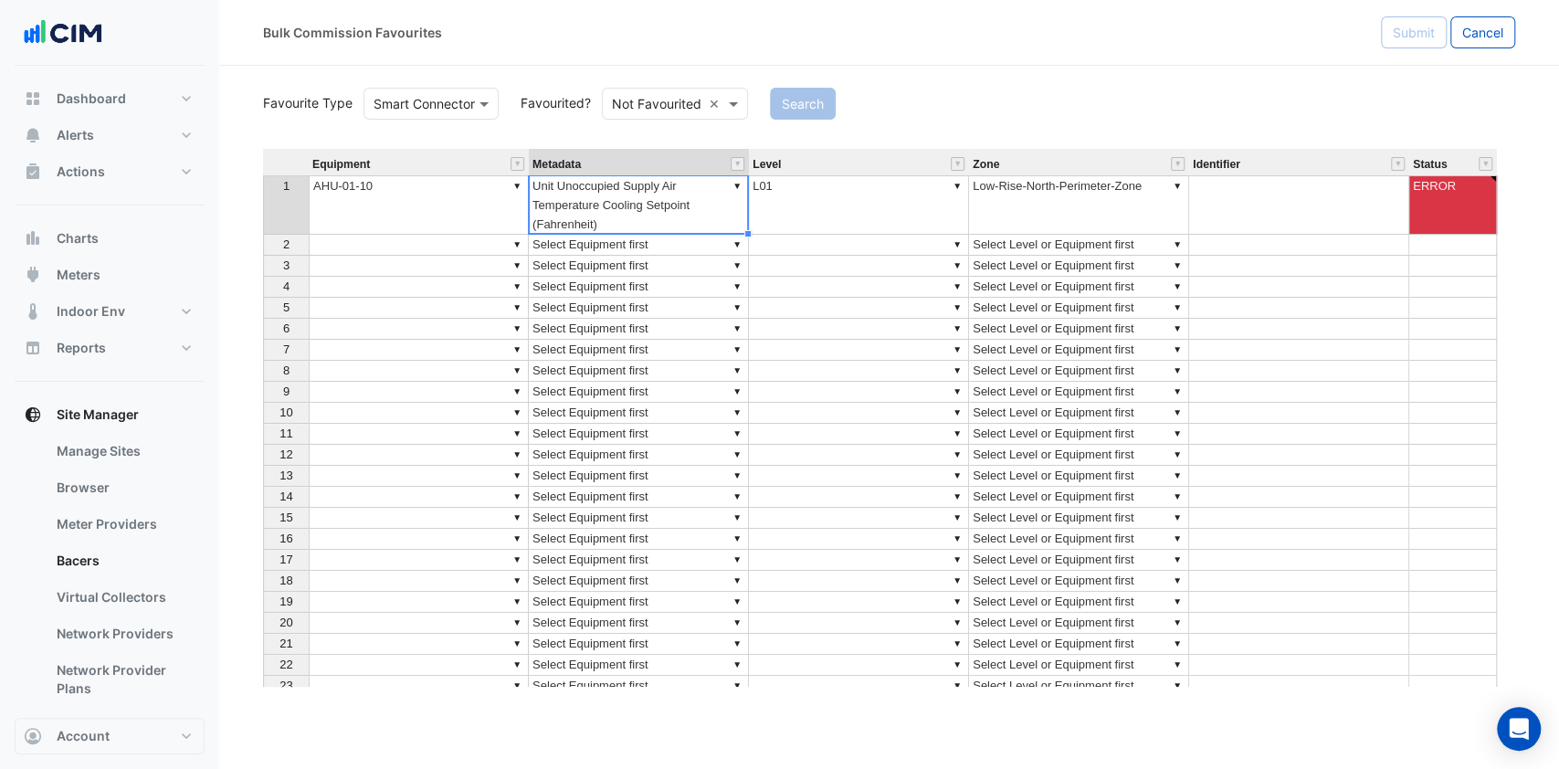
click at [699, 340] on div "Equipment Metadata Level Zone Identifier Status 1 ▼ AHU-01-10 ▼ Unit Unoccupied…" at bounding box center [889, 418] width 1252 height 538
type textarea "**********"
click at [736, 196] on td "▼ Unit Unoccupied Supply Air Temperature Cooling Setpoint (Fahrenheit)" at bounding box center [639, 204] width 220 height 59
type textarea "**********"
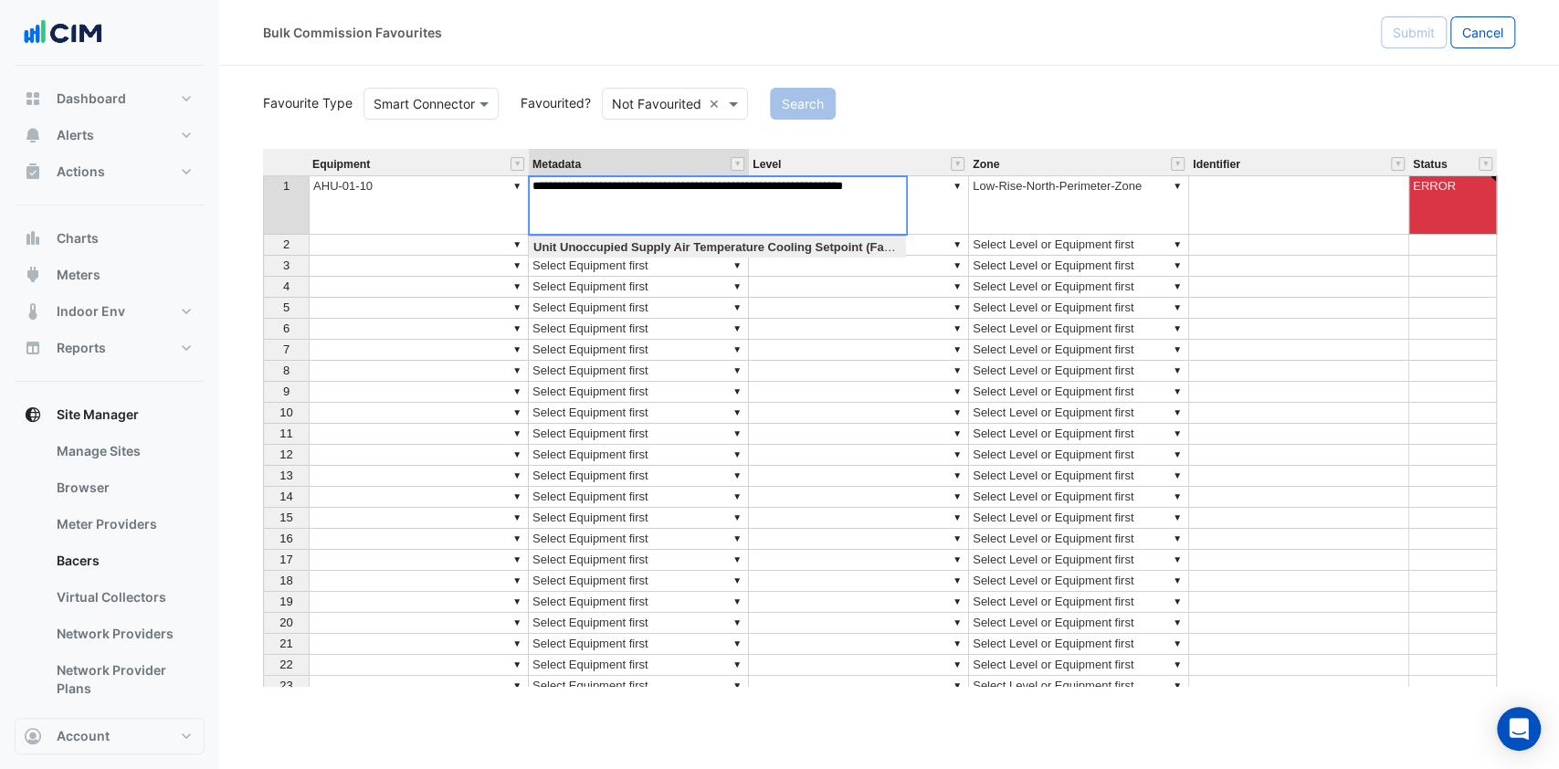
click at [738, 194] on div "Equipment Metadata Level Zone Identifier Status 1 ▼ AHU-01-10 ▼ Unit Unoccupied…" at bounding box center [889, 418] width 1252 height 538
drag, startPoint x: 906, startPoint y: 186, endPoint x: 523, endPoint y: 192, distance: 382.7
click at [523, 192] on div "Equipment Metadata Level Zone Identifier Status 1 ▼ AHU-01-10 ▼ Unit Unoccupied…" at bounding box center [889, 418] width 1252 height 538
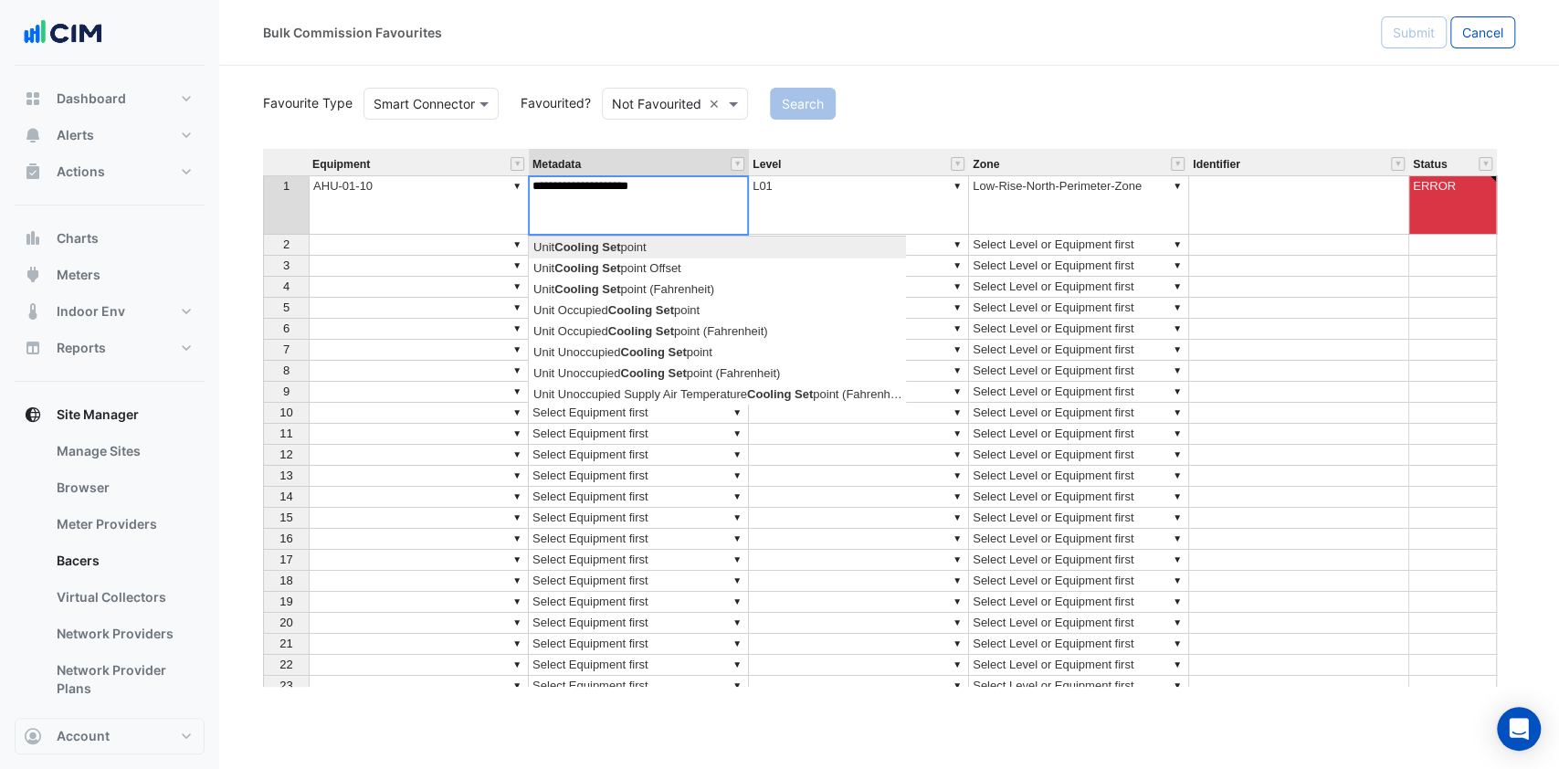
click at [613, 241] on div "Equipment Metadata Level Zone Identifier Status 1 ▼ AHU-01-10 ▼ Unit Unoccupied…" at bounding box center [889, 418] width 1252 height 538
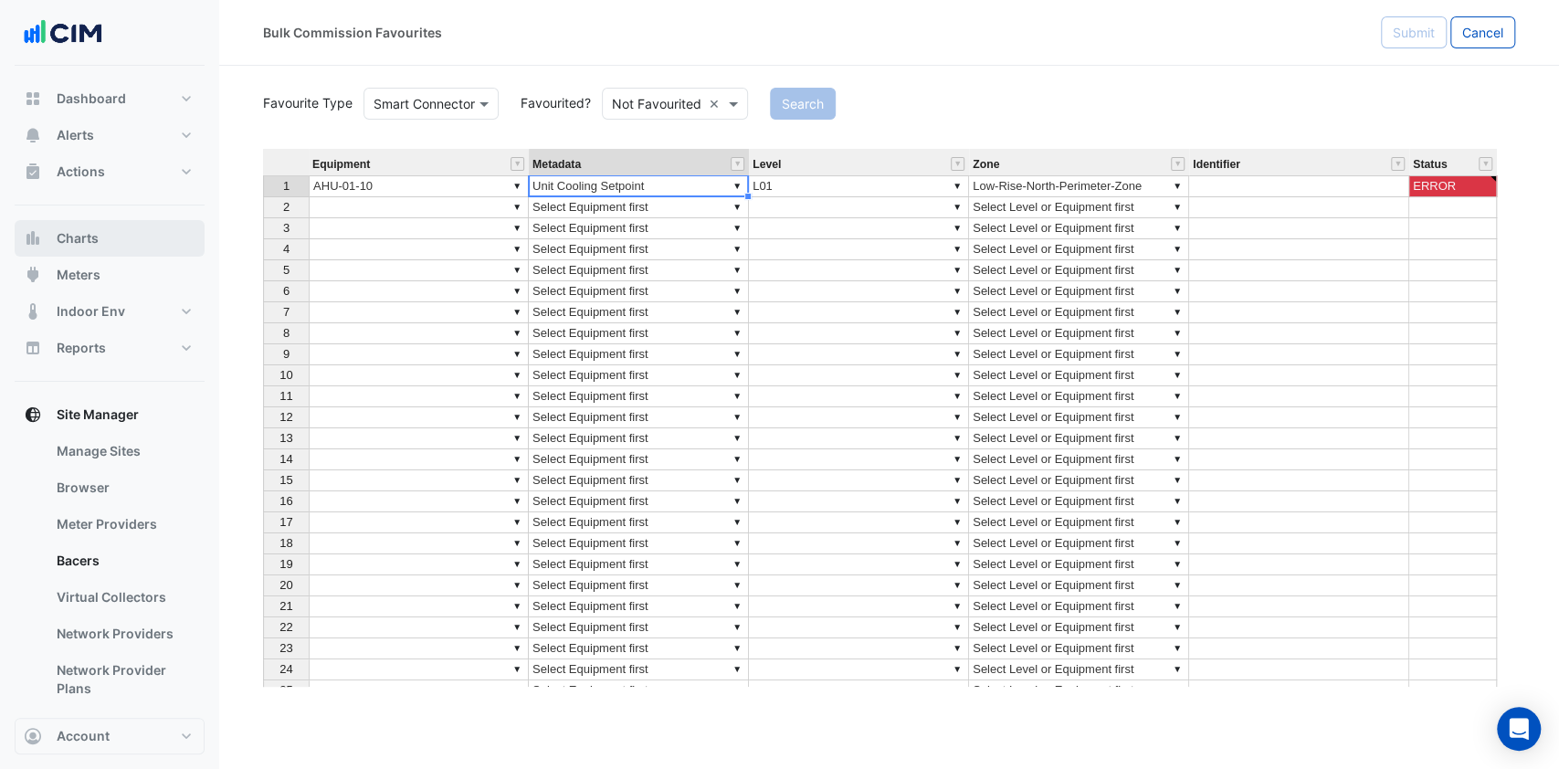
type textarea "**********"
click at [1249, 184] on td at bounding box center [1299, 186] width 220 height 22
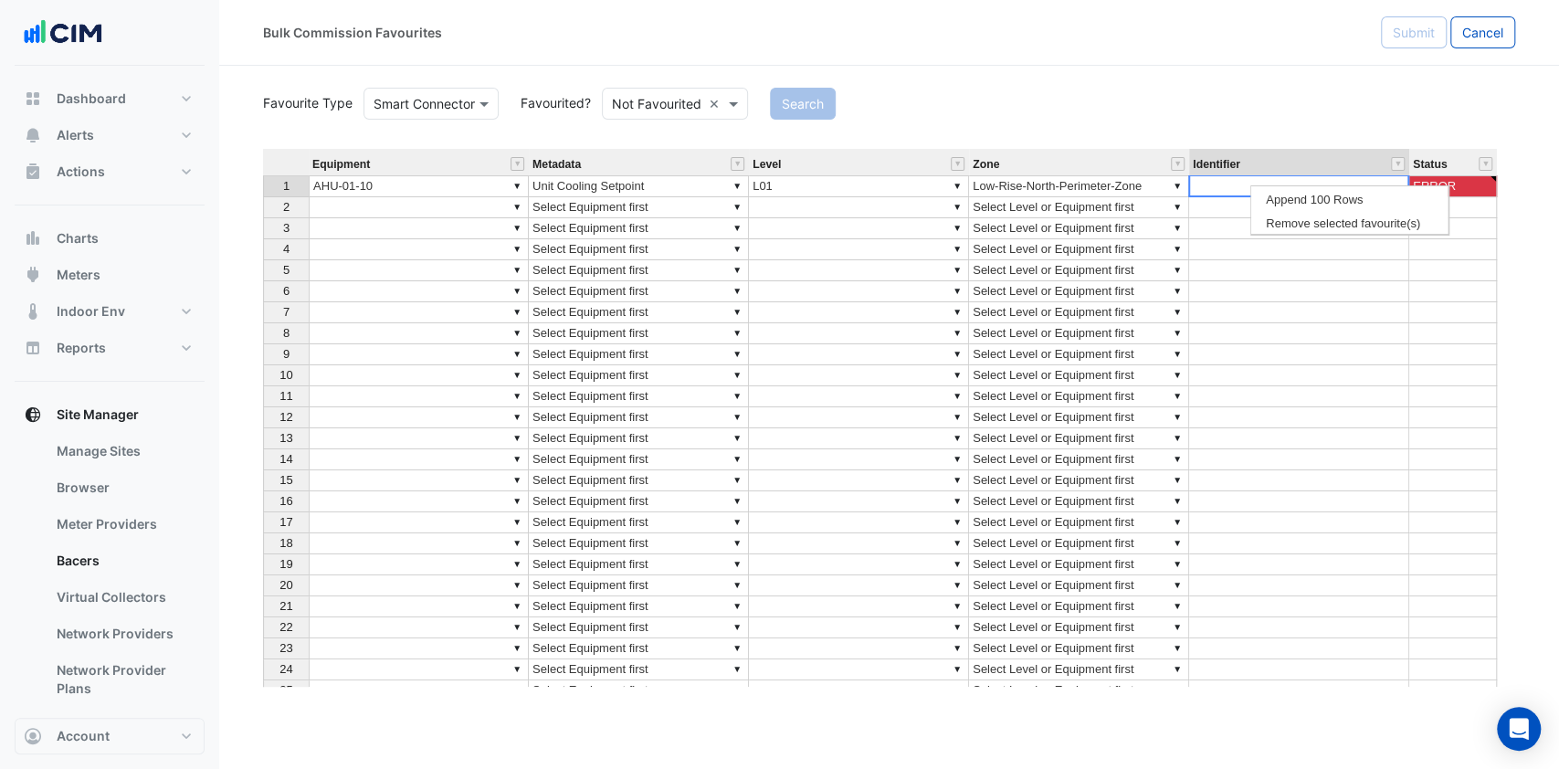
click at [1249, 184] on td at bounding box center [1299, 186] width 220 height 22
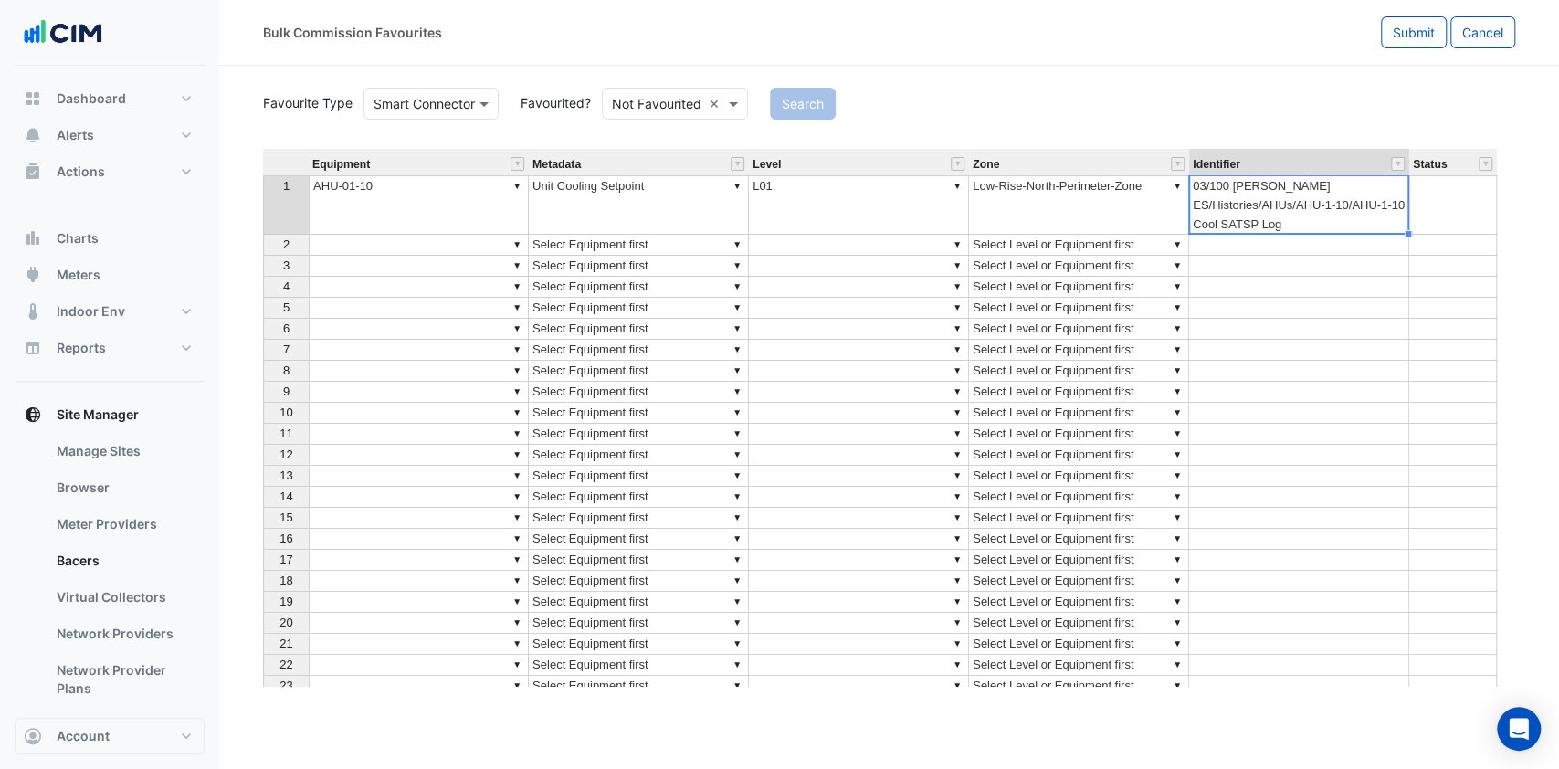
click at [1286, 350] on td at bounding box center [1299, 350] width 220 height 21
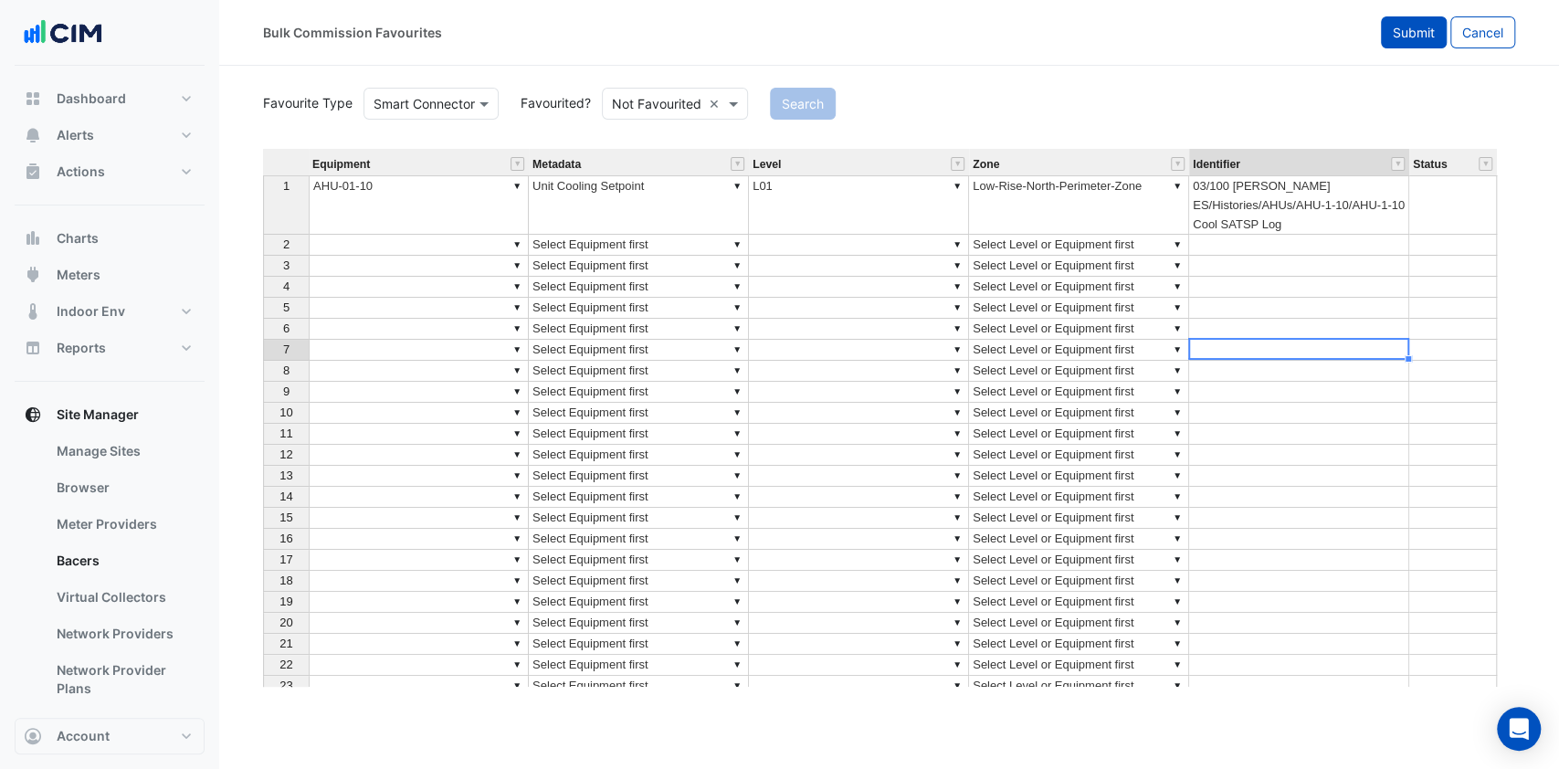
click at [1417, 29] on span "Submit" at bounding box center [1414, 33] width 42 height 16
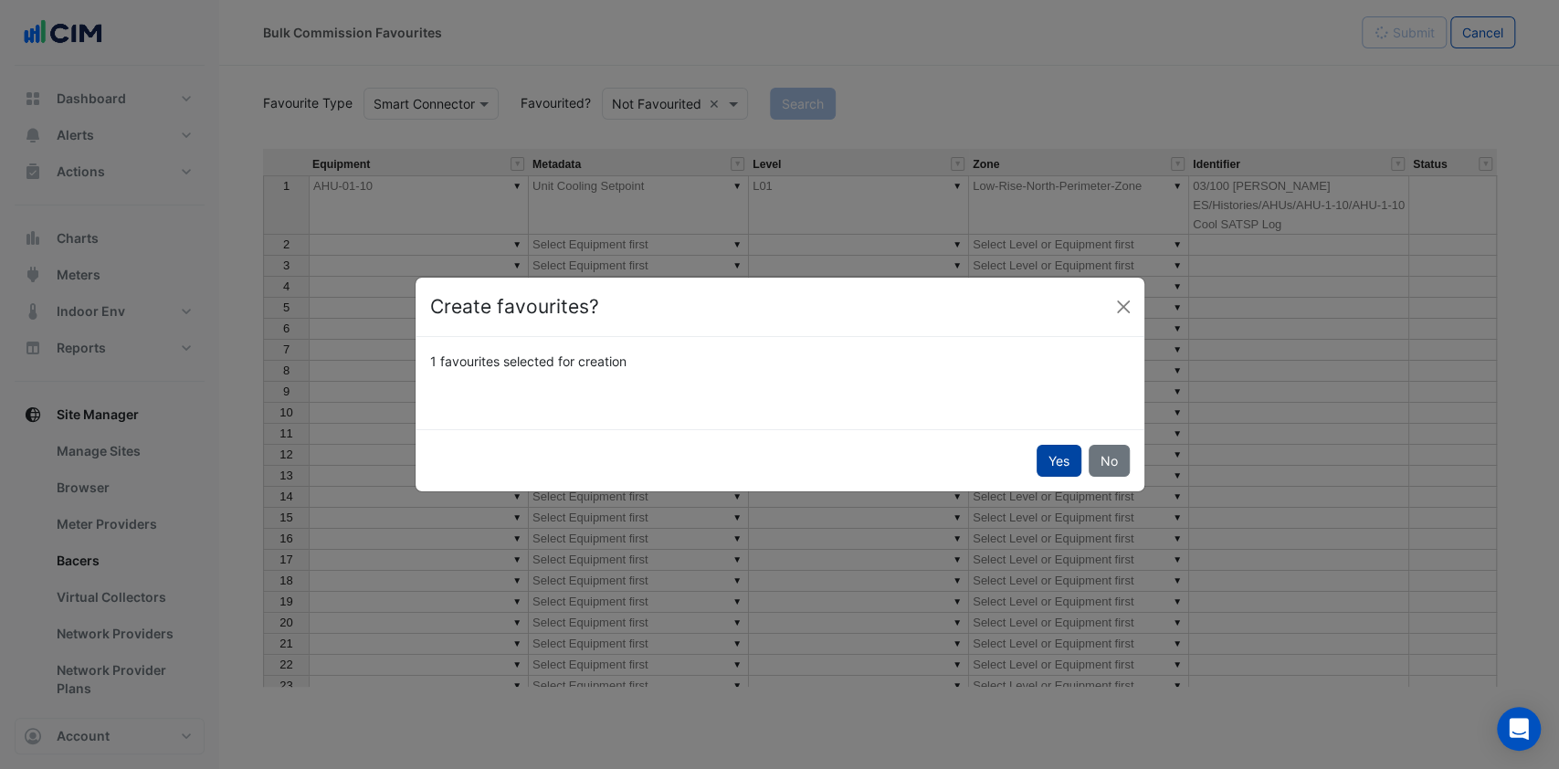
click at [1063, 449] on button "Yes" at bounding box center [1059, 461] width 45 height 32
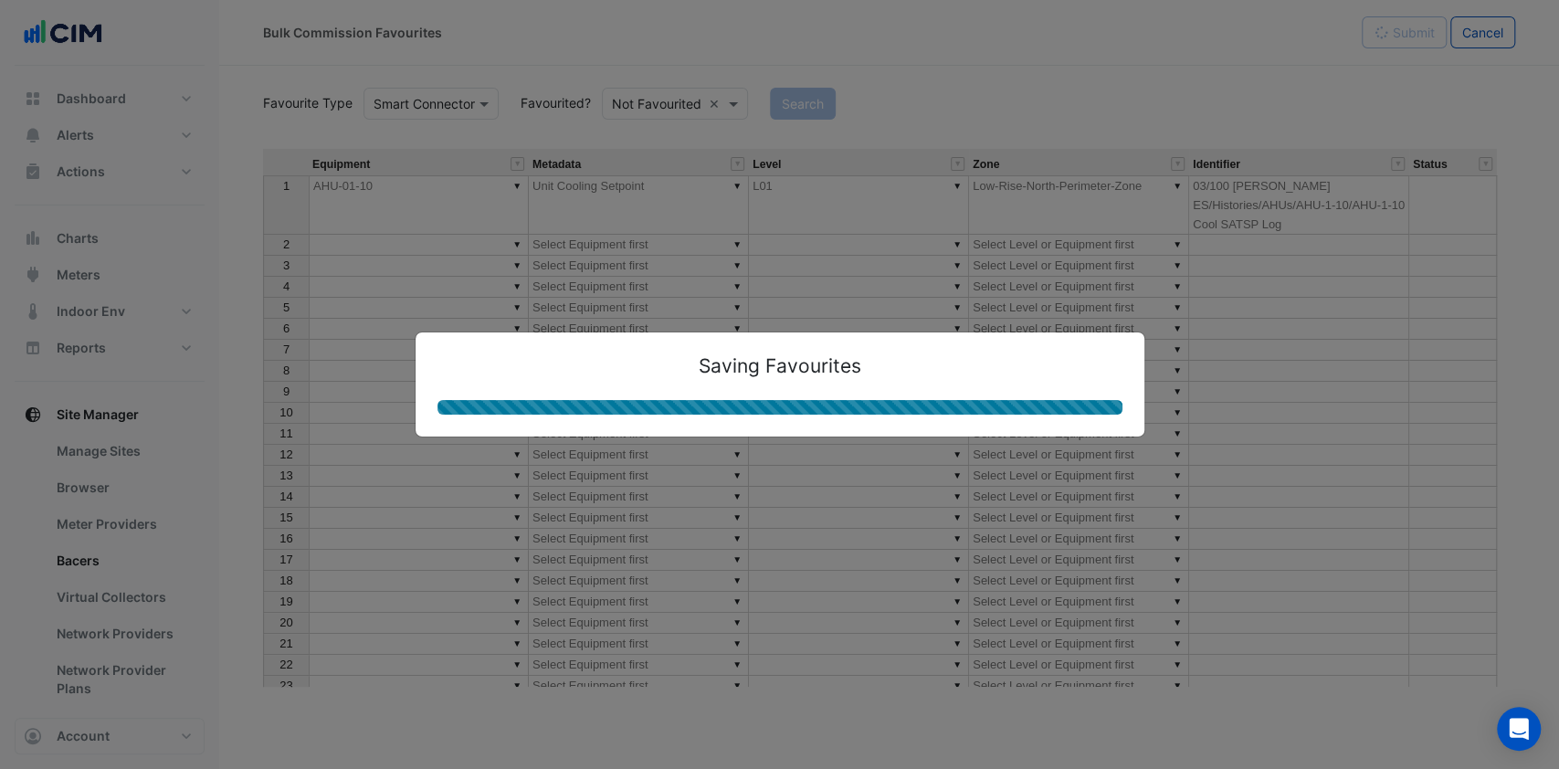
type textarea "*********"
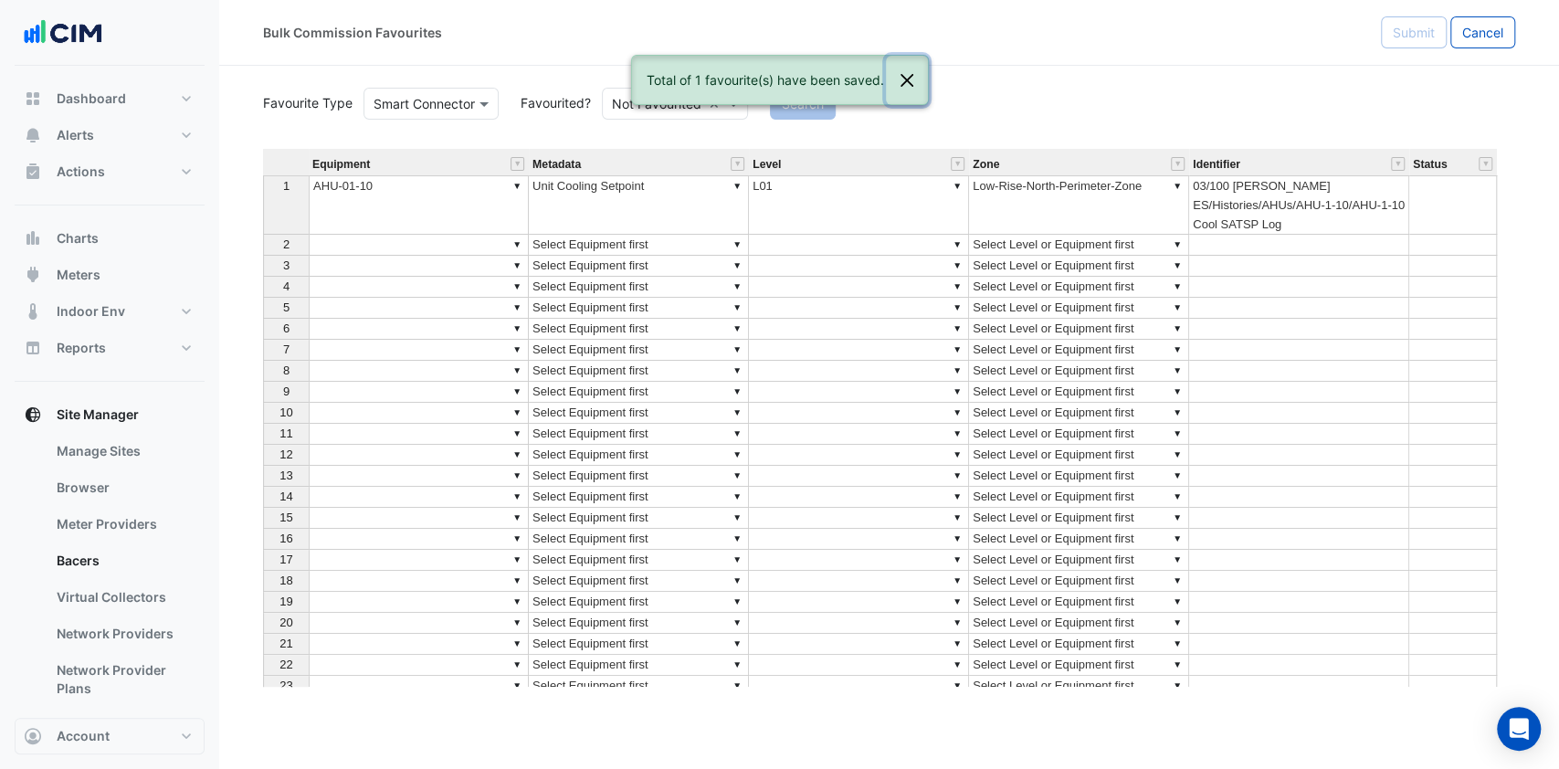
click at [901, 69] on button "Close" at bounding box center [907, 80] width 42 height 49
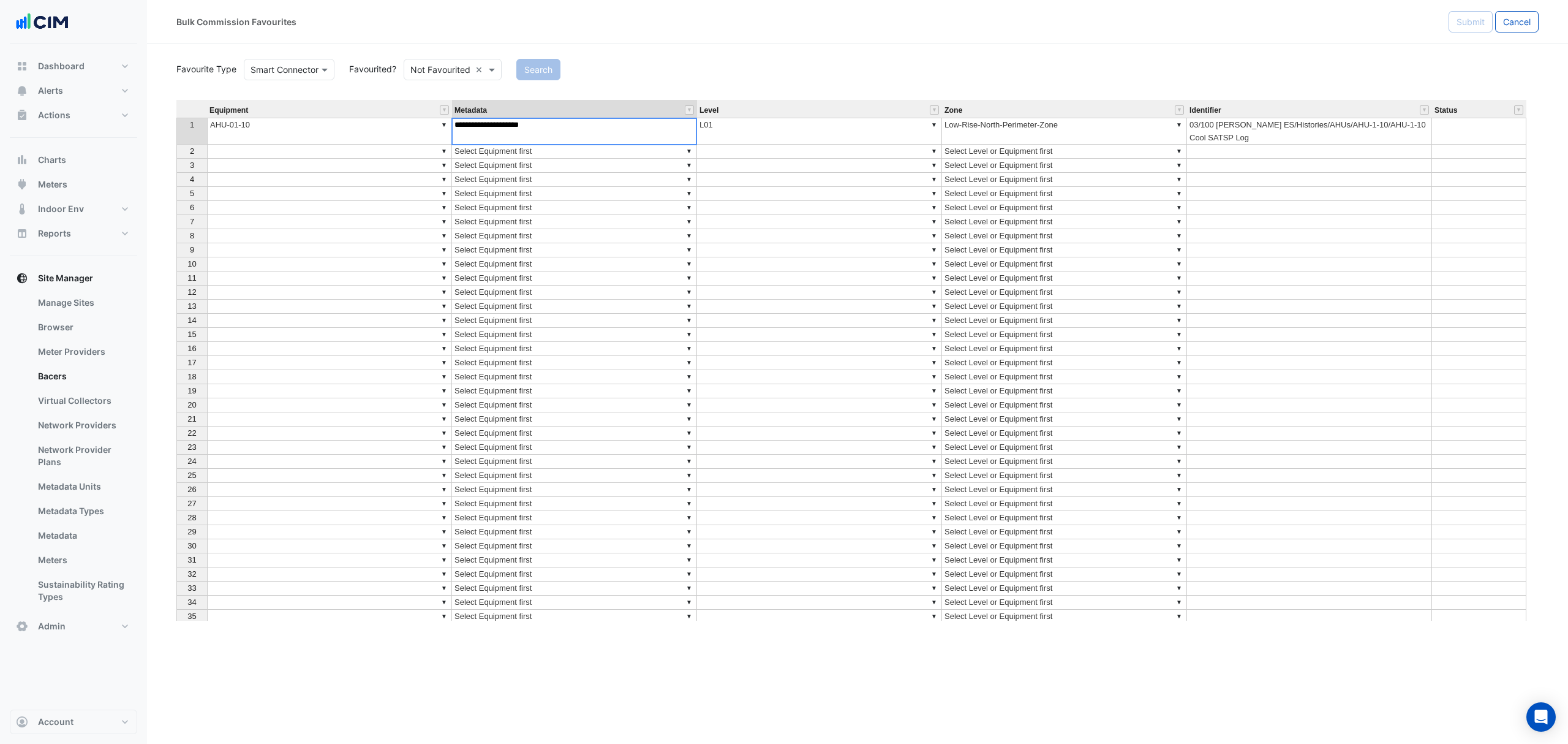
type textarea "**********"
click at [670, 68] on div "Search" at bounding box center [1027, 70] width 1037 height 21
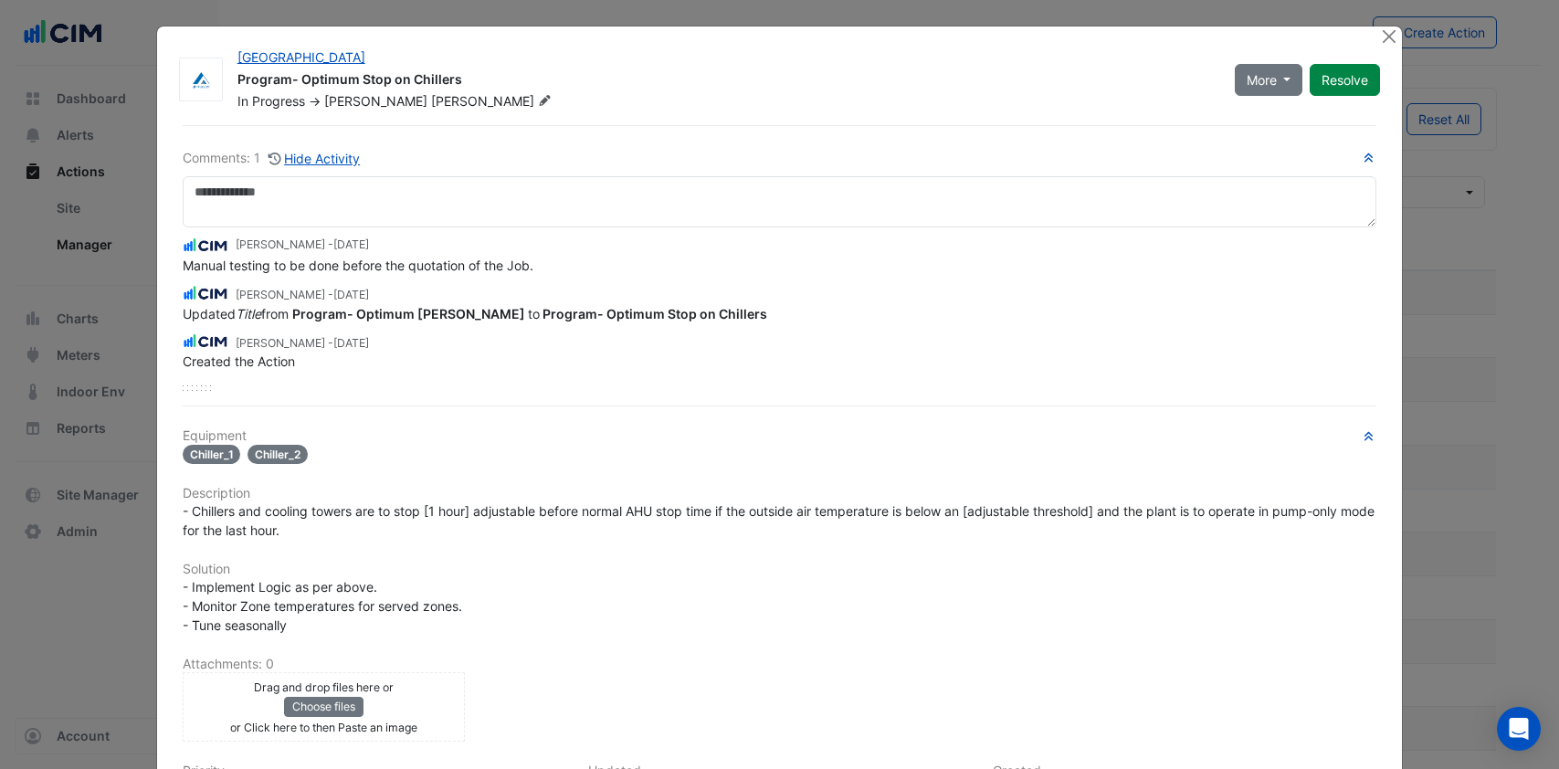
select select "***"
click at [1379, 37] on button "Close" at bounding box center [1388, 35] width 19 height 19
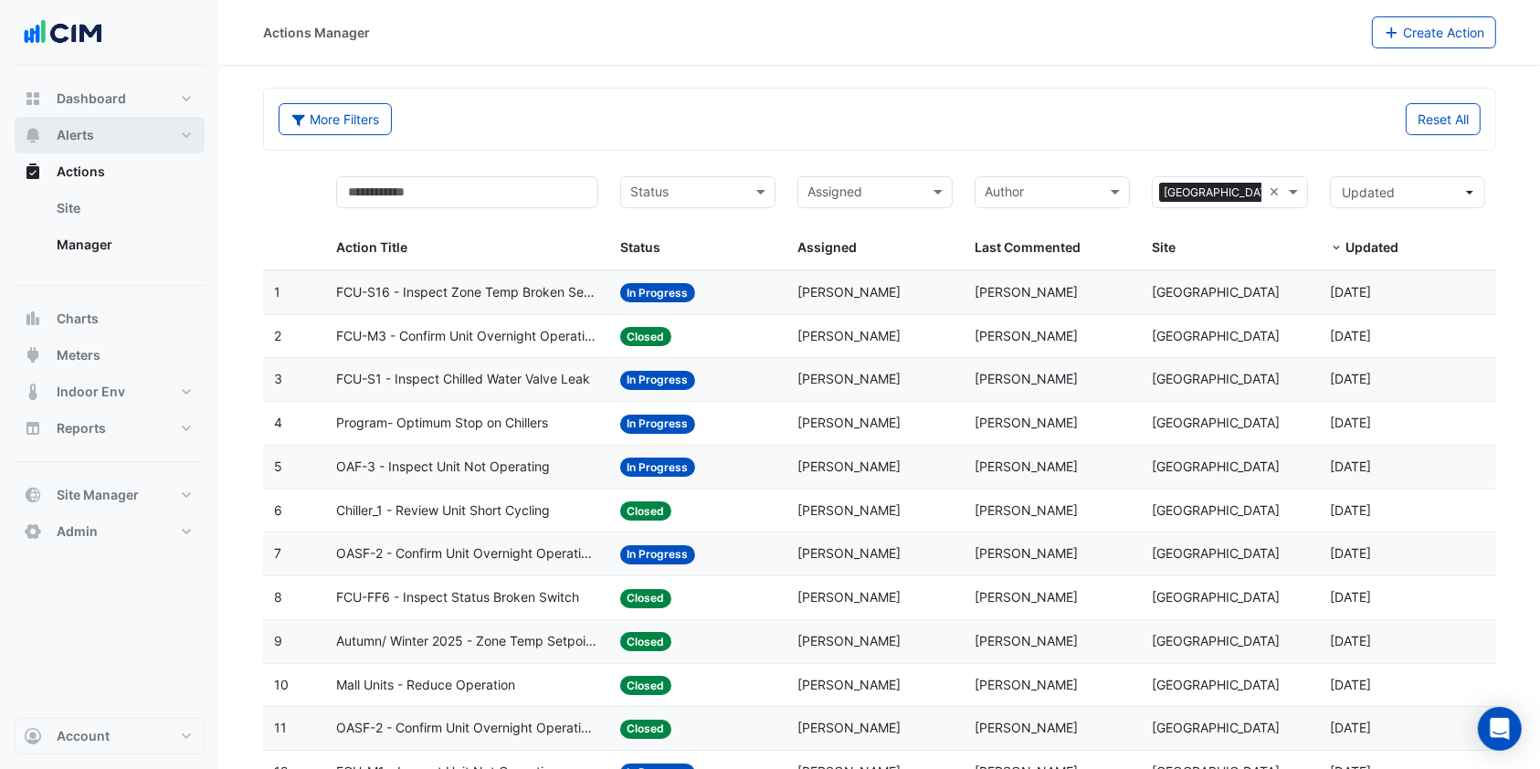
drag, startPoint x: 123, startPoint y: 141, endPoint x: 497, endPoint y: -119, distance: 454.8
click at [136, 494] on span "Site Manager" at bounding box center [98, 495] width 82 height 18
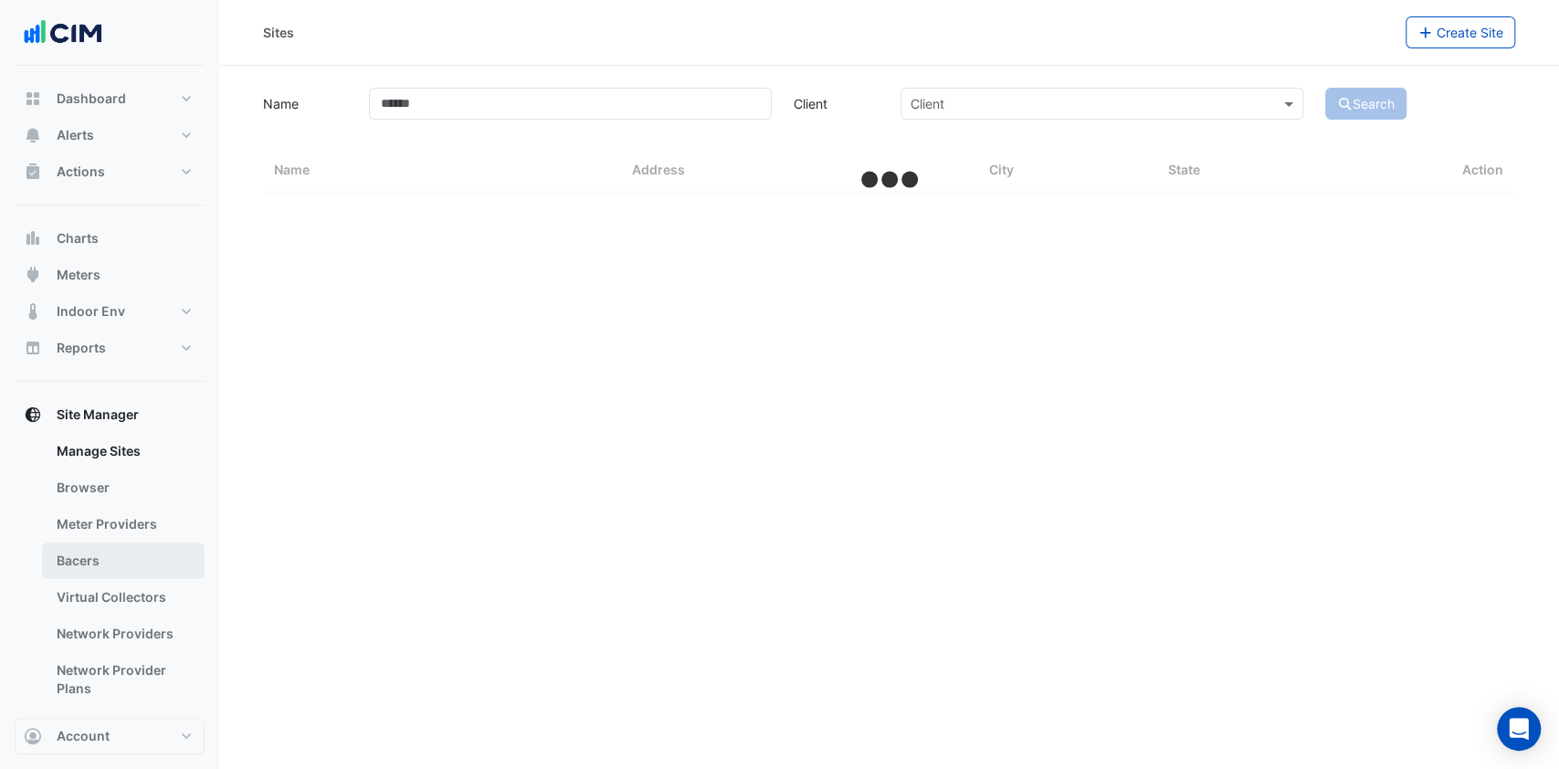
drag, startPoint x: 121, startPoint y: 529, endPoint x: 109, endPoint y: 549, distance: 23.3
drag, startPoint x: 109, startPoint y: 549, endPoint x: 48, endPoint y: 497, distance: 79.6
click at [42, 496] on link "Browser" at bounding box center [123, 487] width 163 height 37
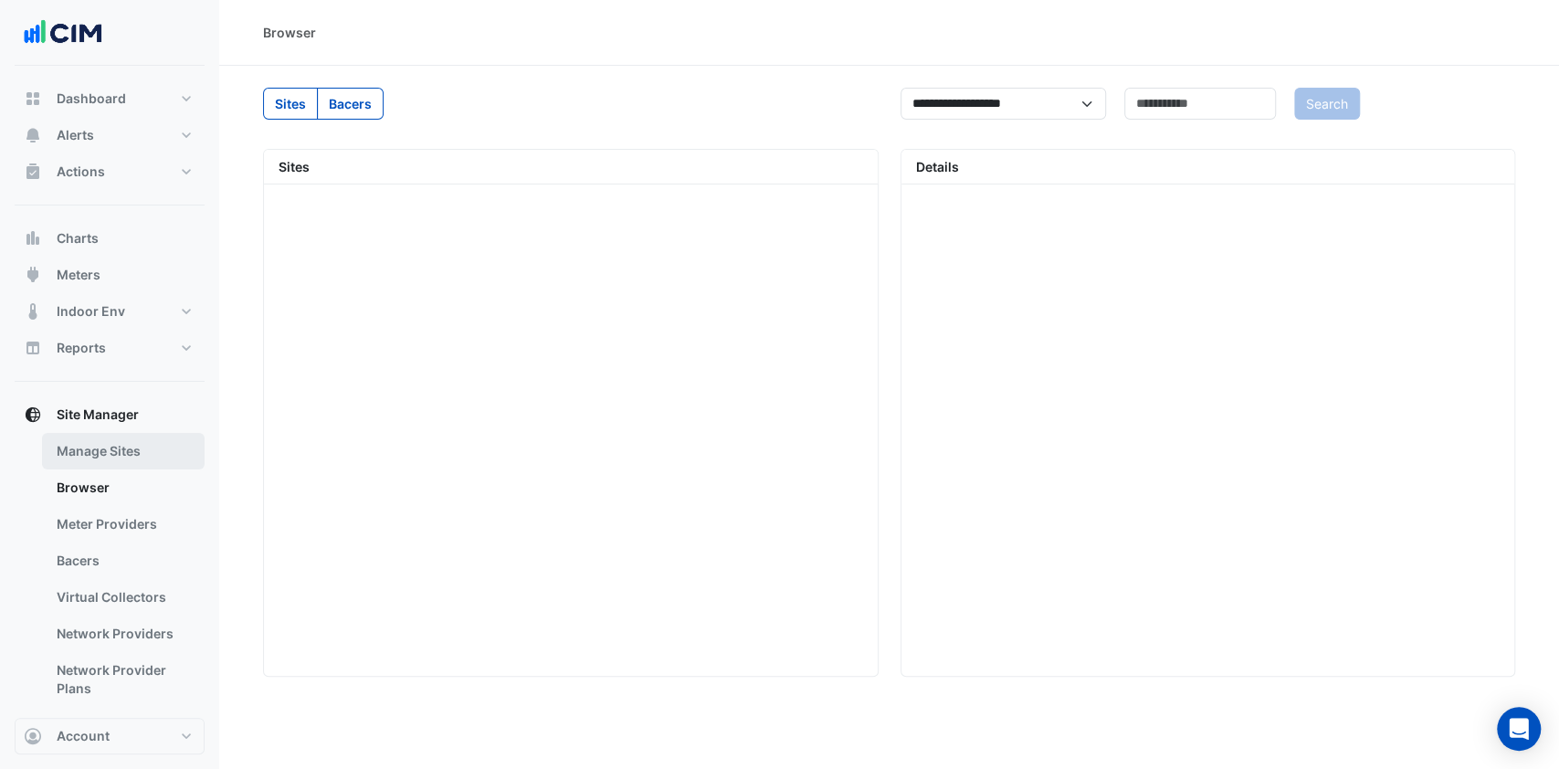
click at [101, 439] on link "Manage Sites" at bounding box center [123, 451] width 163 height 37
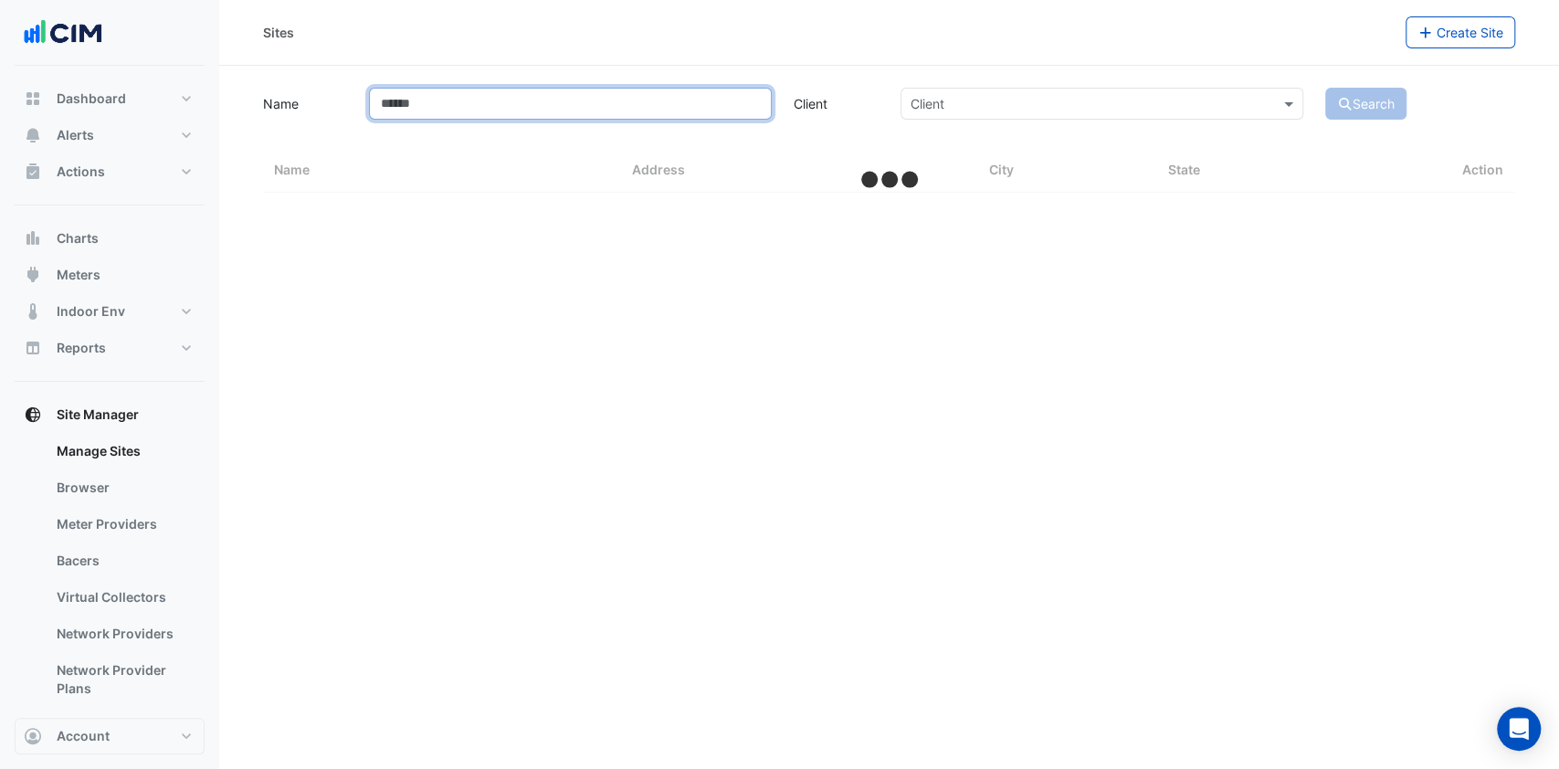
click at [548, 104] on input "Name" at bounding box center [570, 104] width 403 height 32
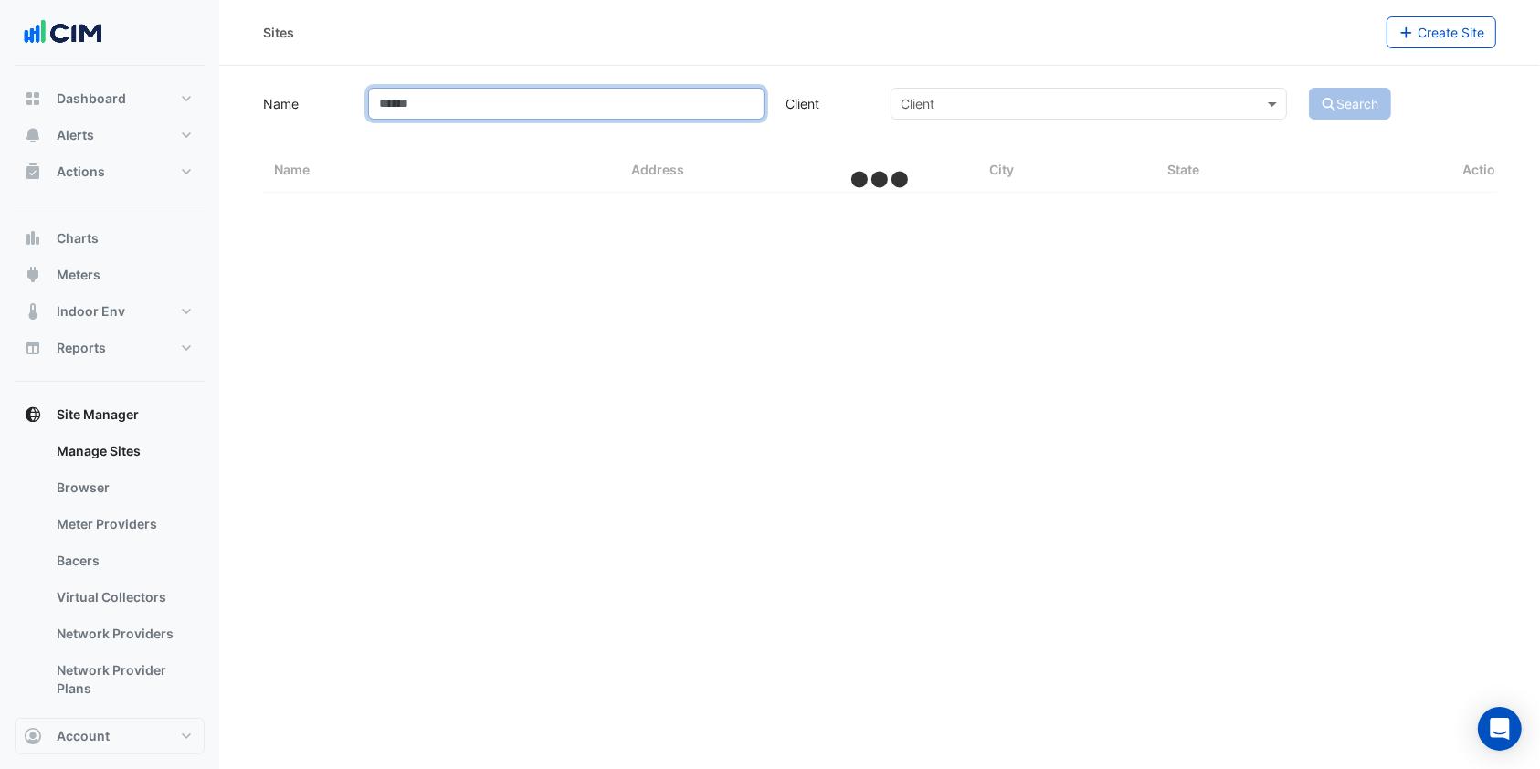
select select "***"
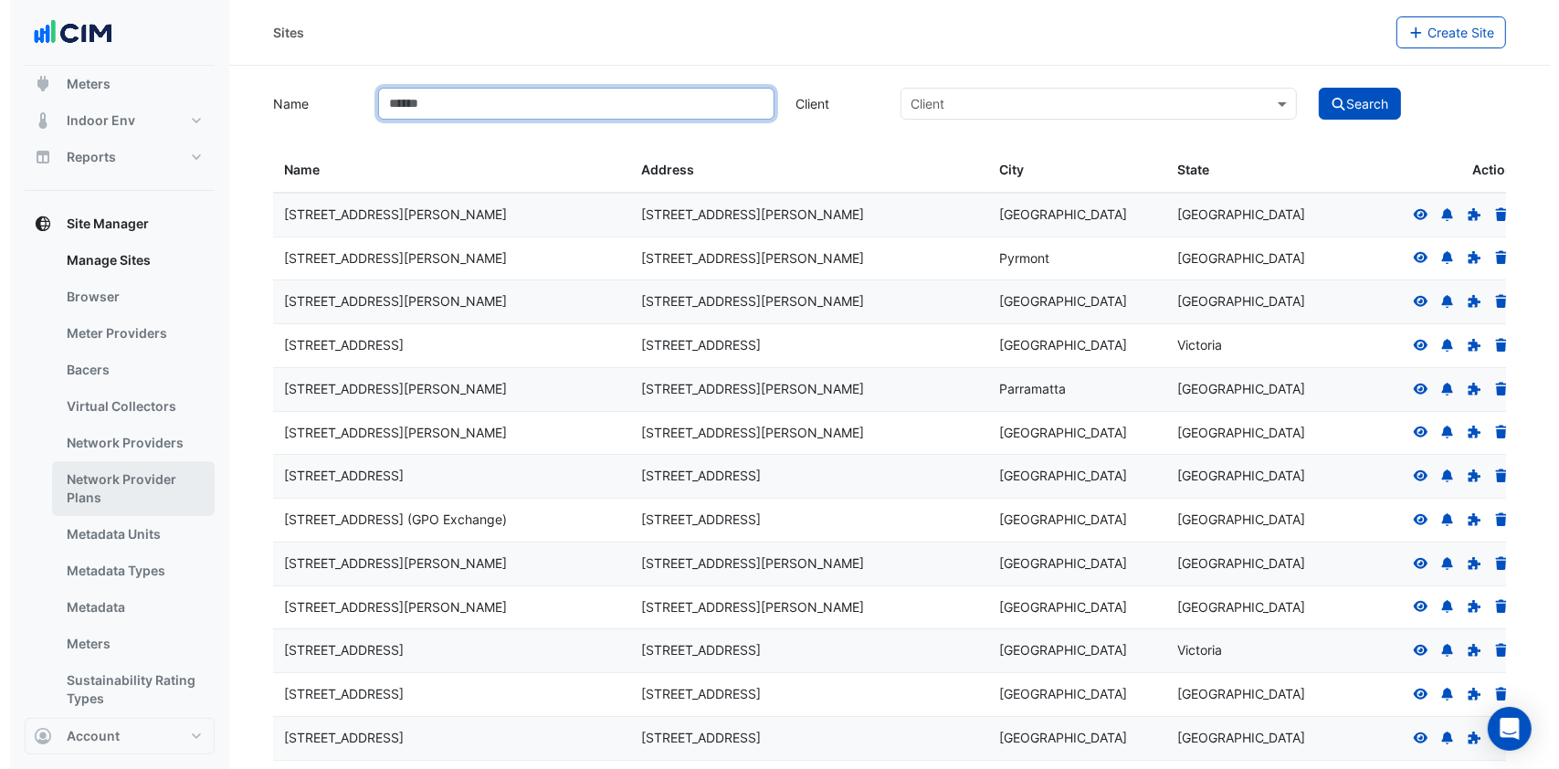
scroll to position [256, 0]
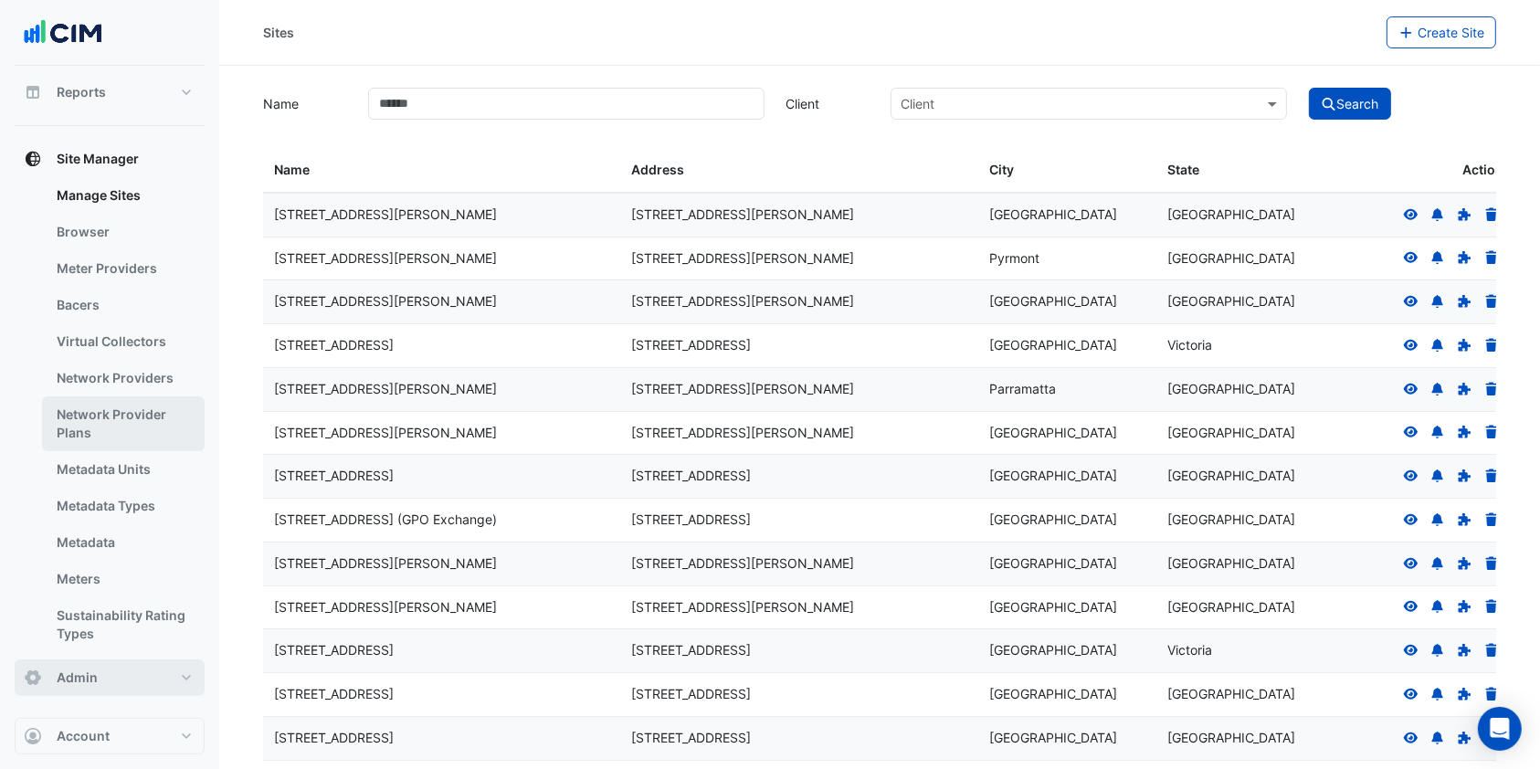
click at [139, 678] on button "Admin" at bounding box center [110, 677] width 190 height 37
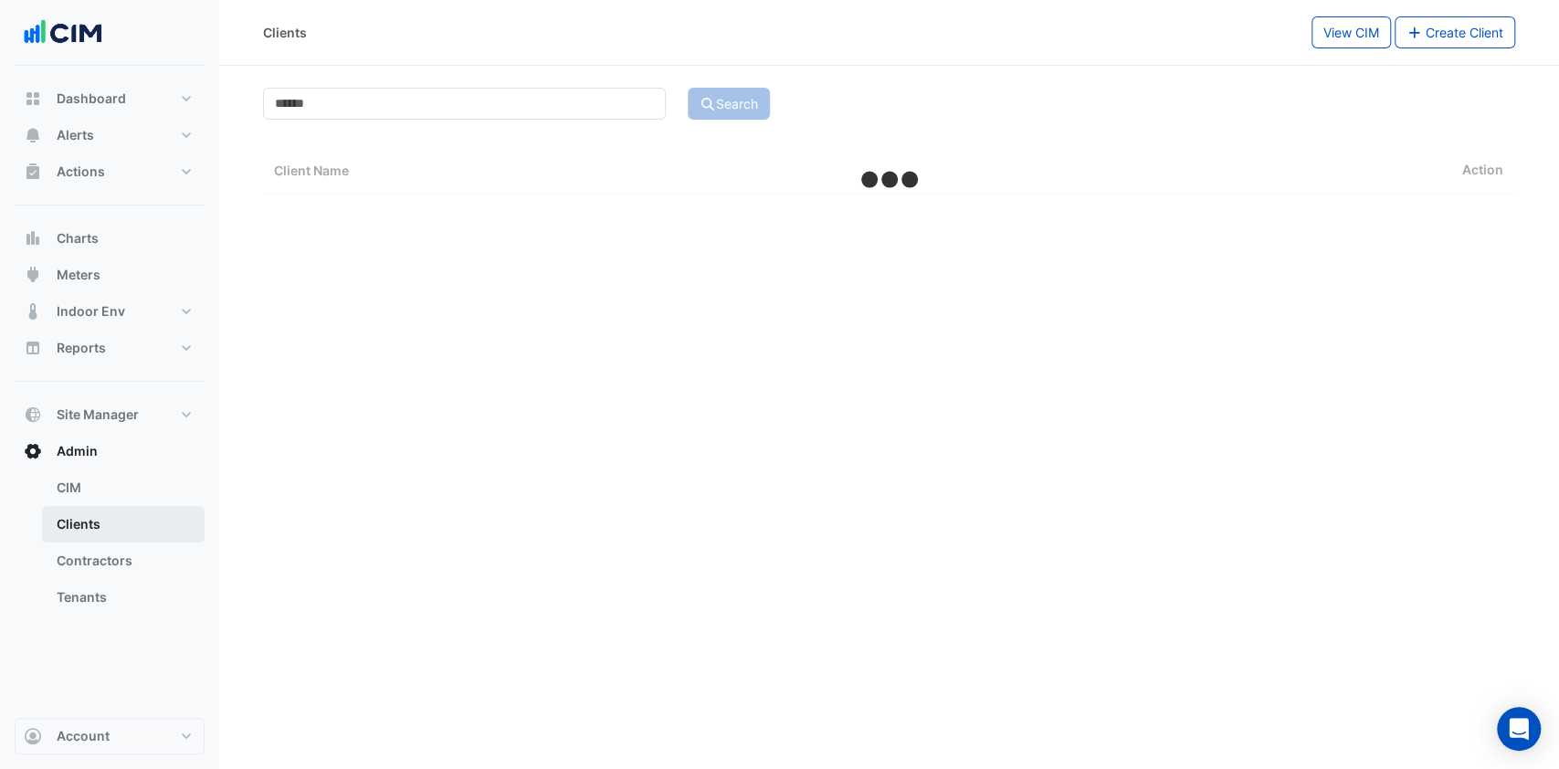
select select "***"
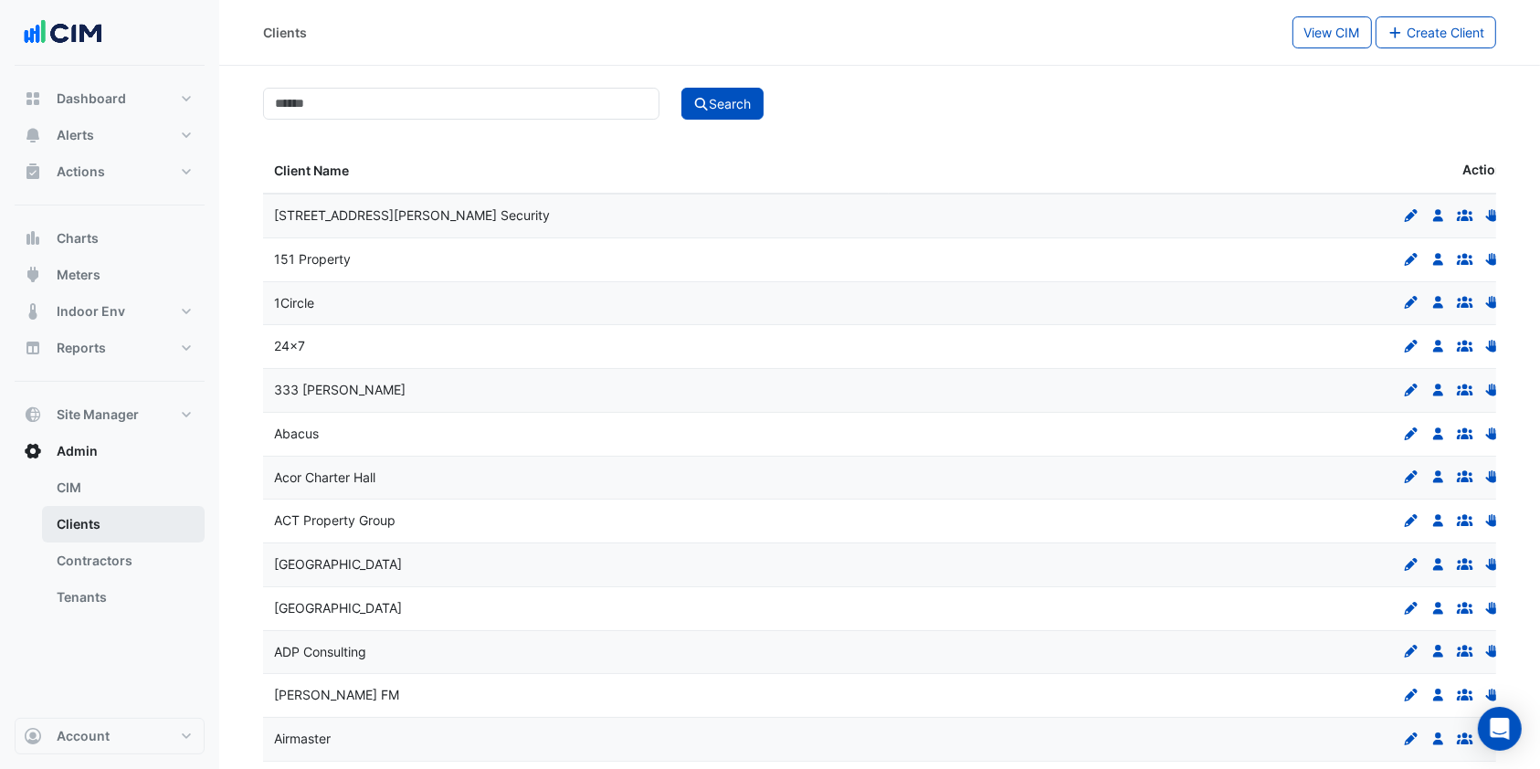
click at [110, 522] on link "Clients" at bounding box center [123, 524] width 163 height 37
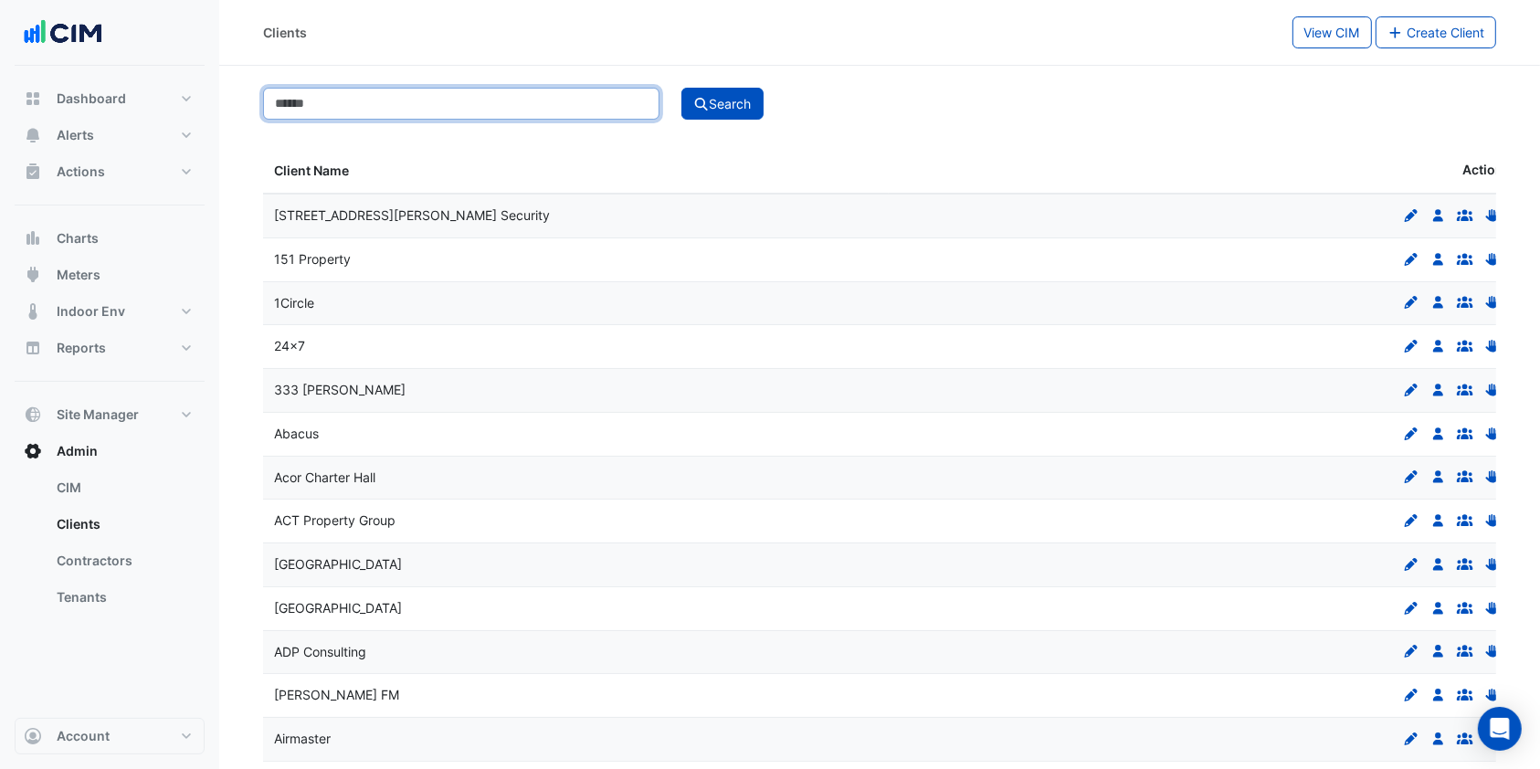
click at [331, 99] on input at bounding box center [461, 104] width 396 height 32
type input "***"
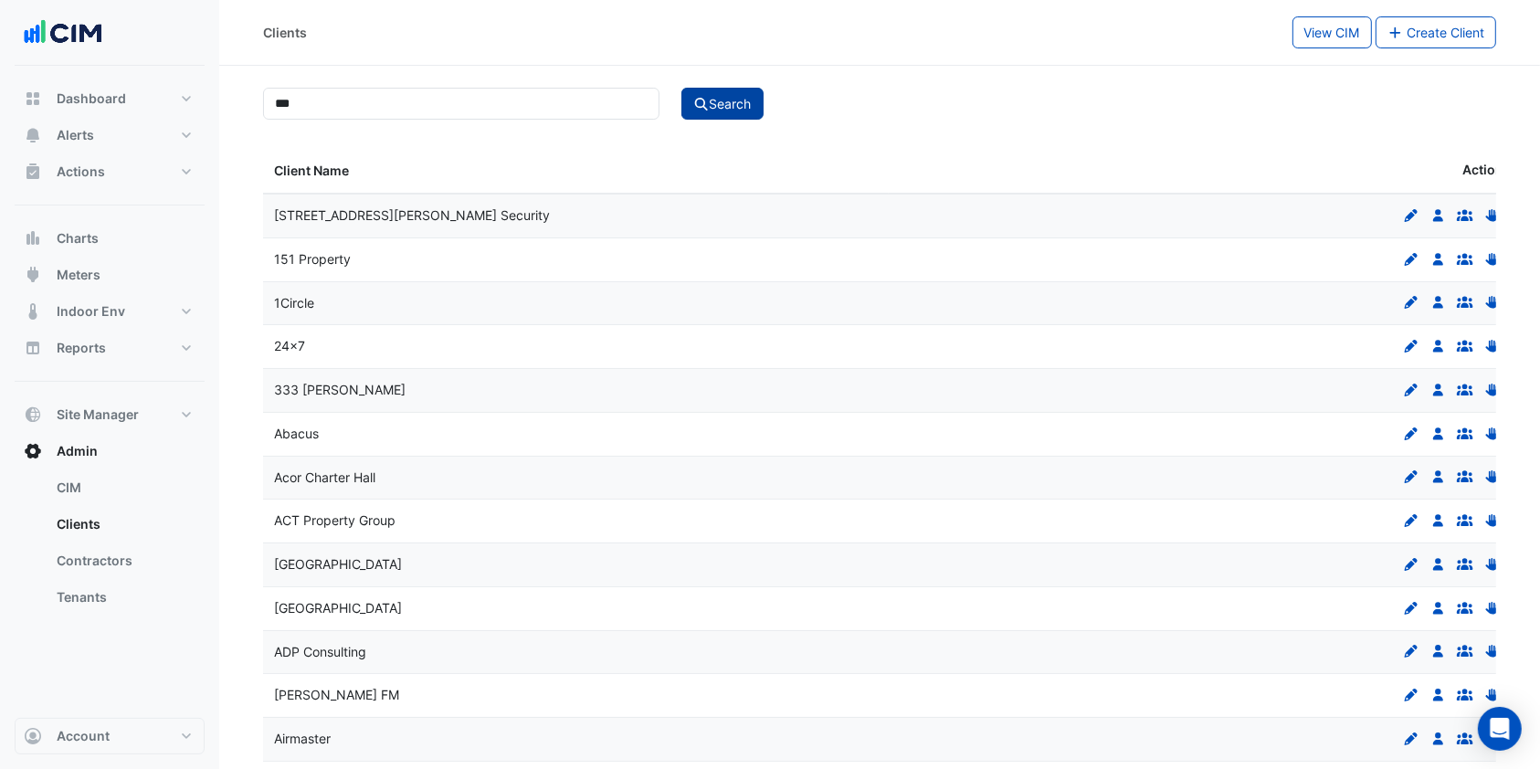
click at [718, 103] on button "Search" at bounding box center [722, 104] width 82 height 32
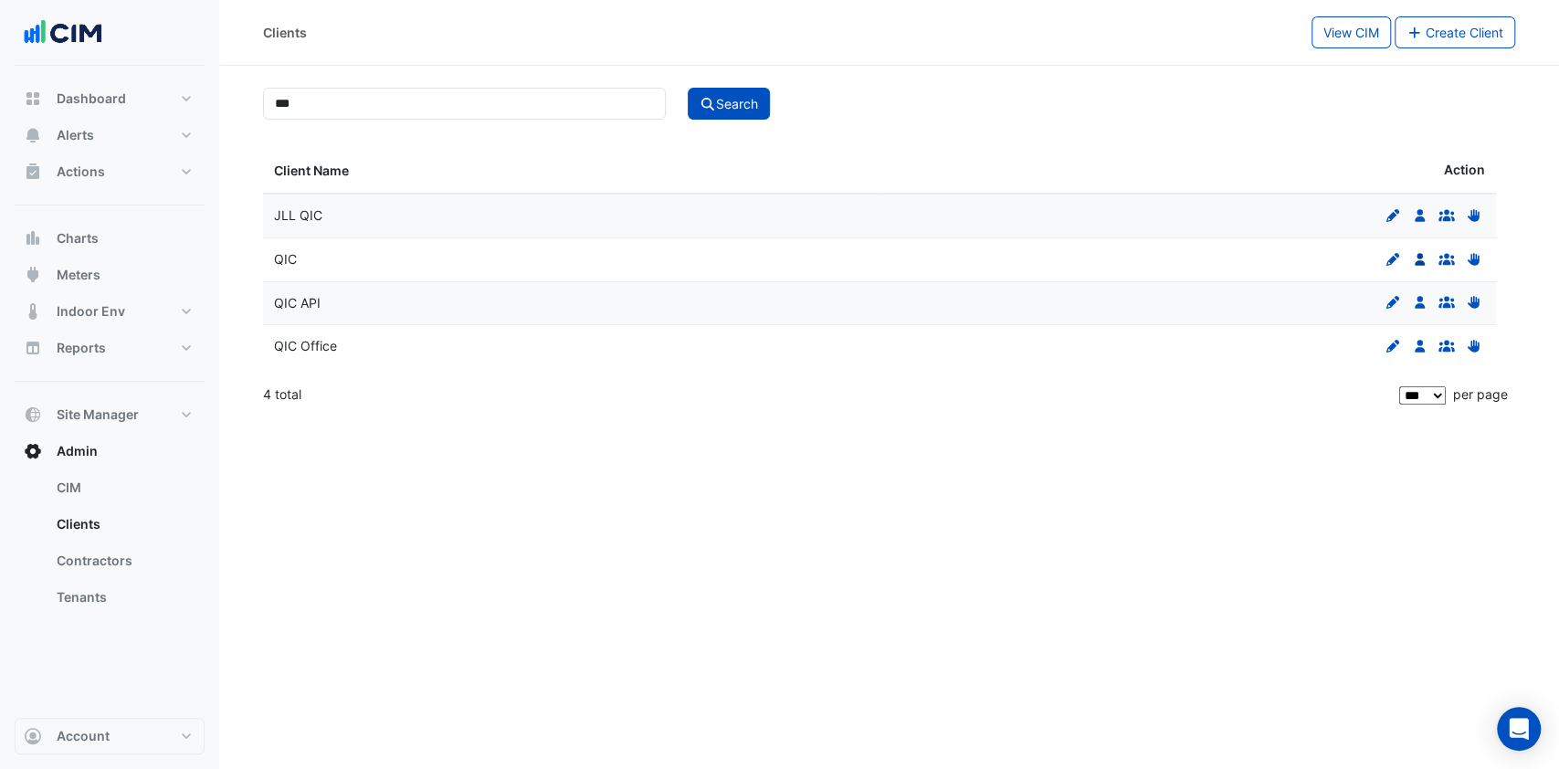
click at [1428, 253] on link "Users" at bounding box center [1420, 259] width 24 height 16
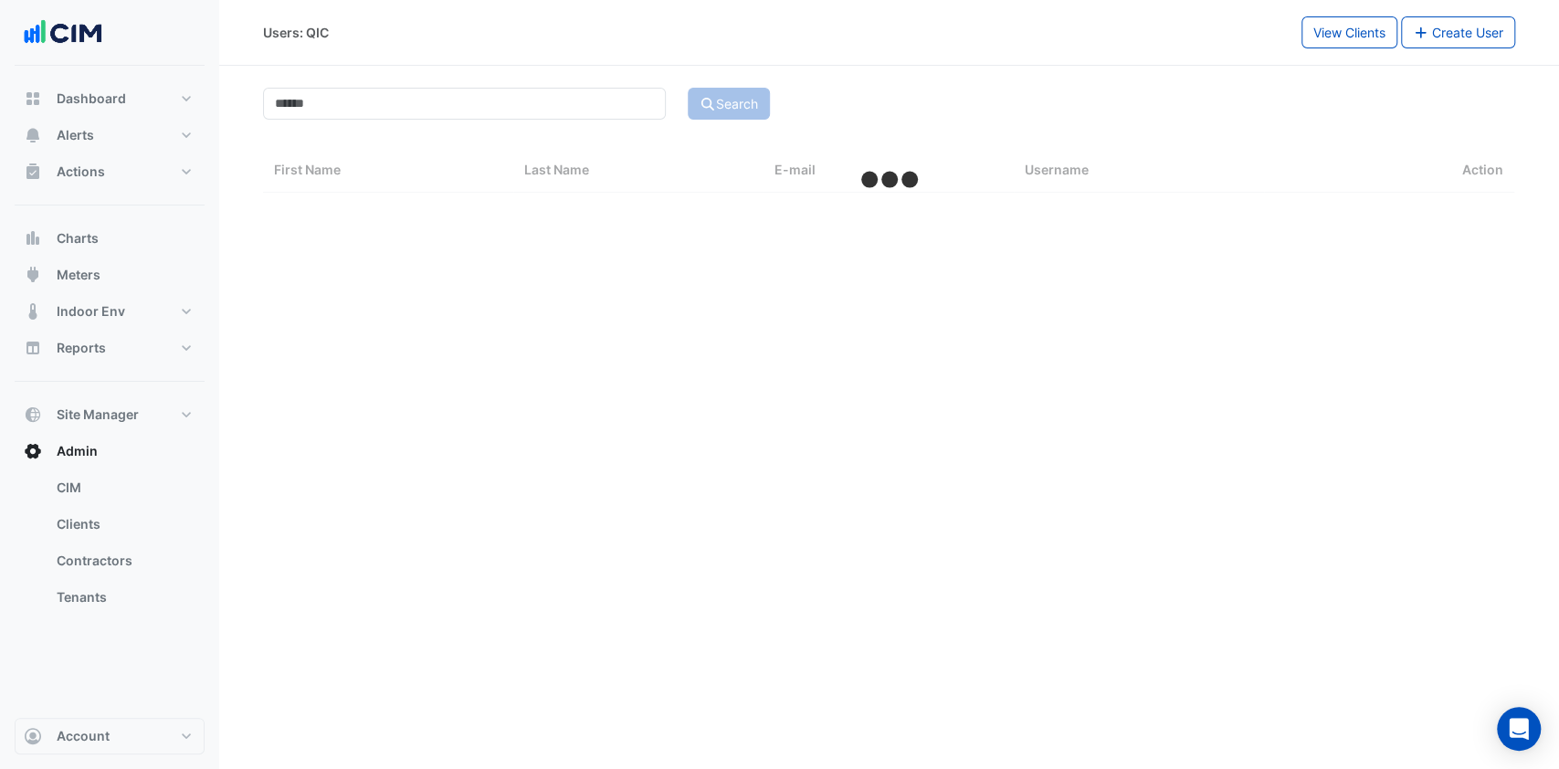
click at [1422, 254] on div "Users: QIC View Clients Create User Search First Name Last Name E-mail Username…" at bounding box center [889, 384] width 1340 height 769
select select "***"
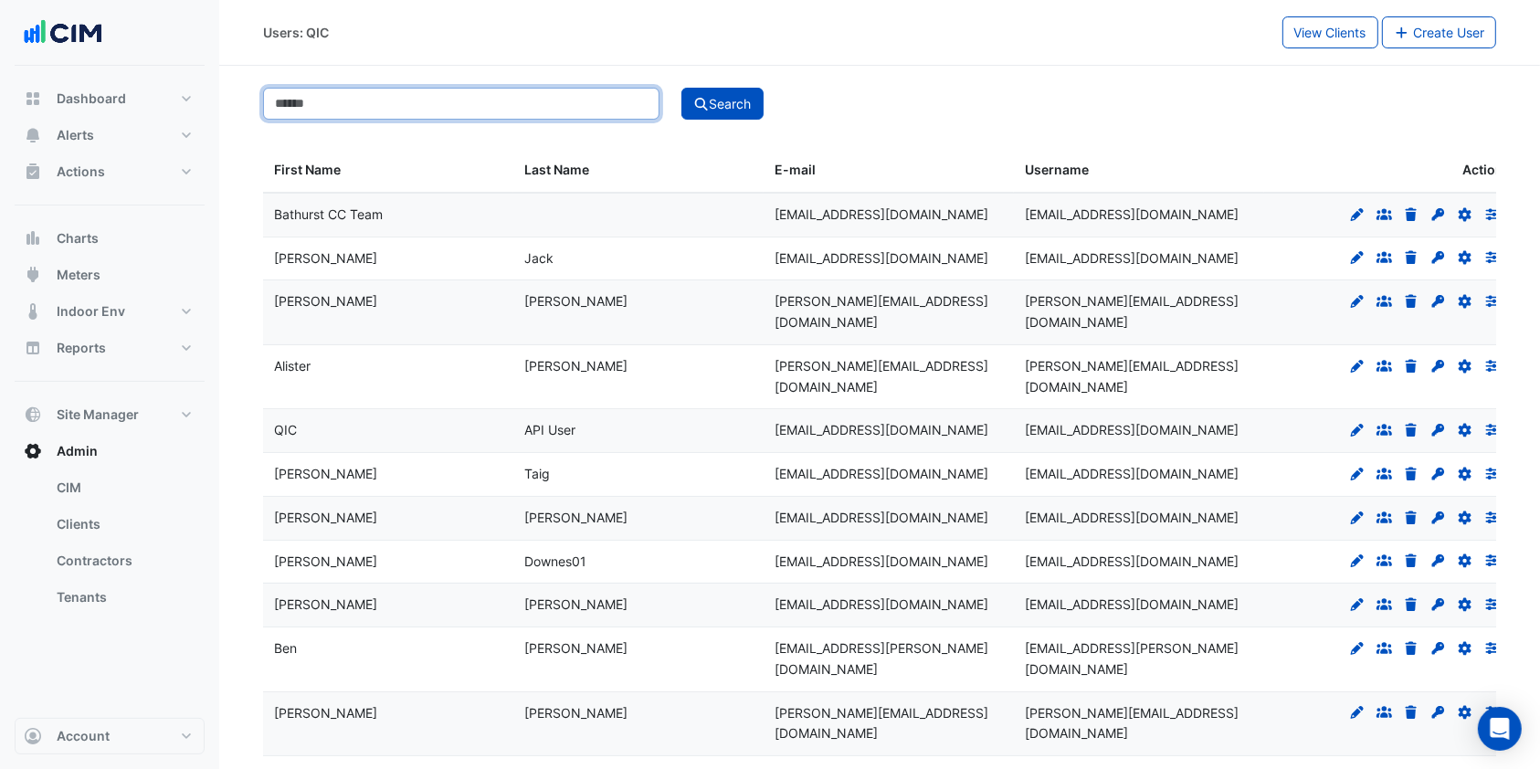
click at [385, 100] on input at bounding box center [461, 104] width 396 height 32
click at [731, 99] on button "Search" at bounding box center [722, 104] width 82 height 32
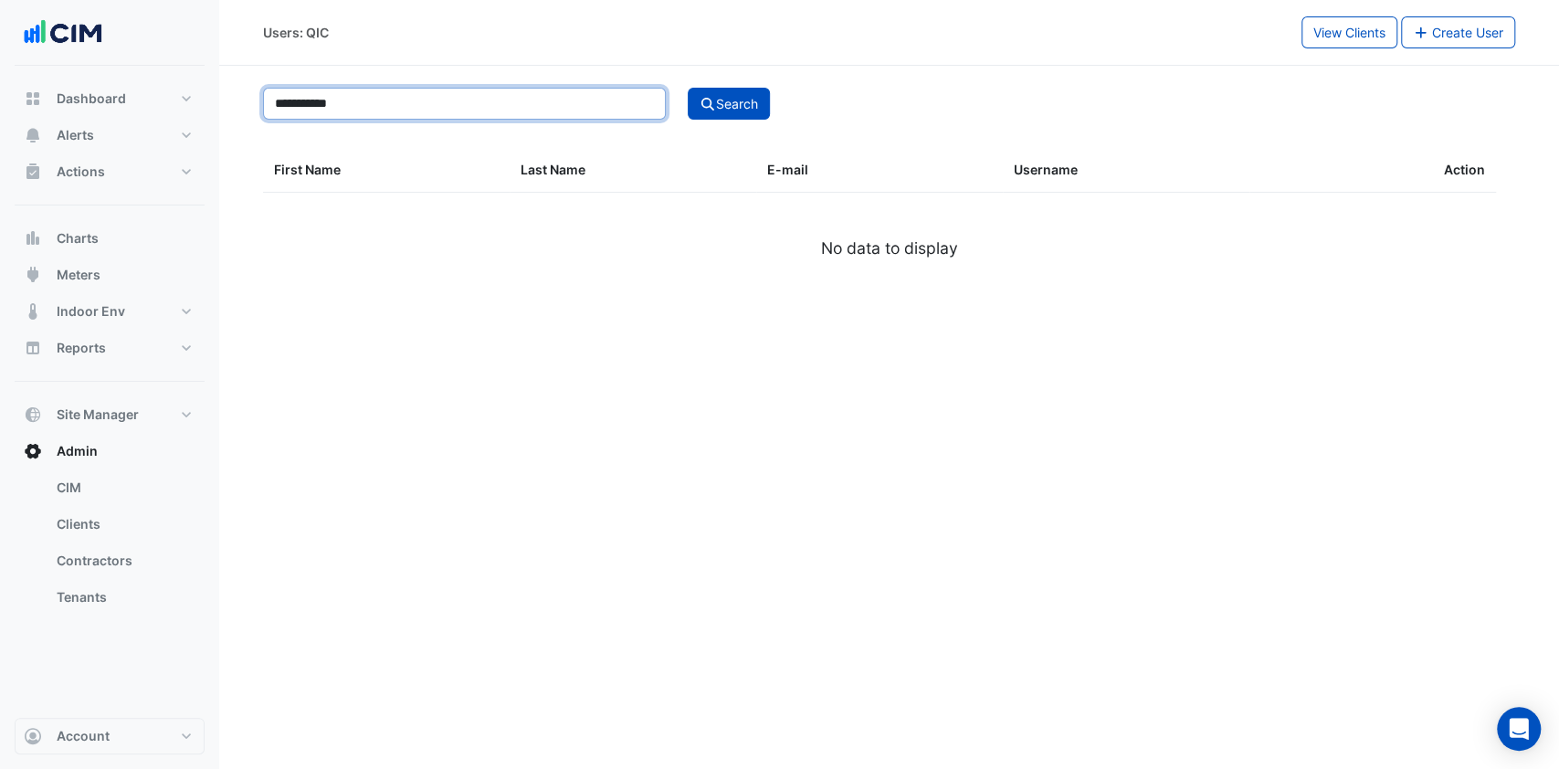
click at [409, 111] on input "**********" at bounding box center [464, 104] width 403 height 32
type input "*****"
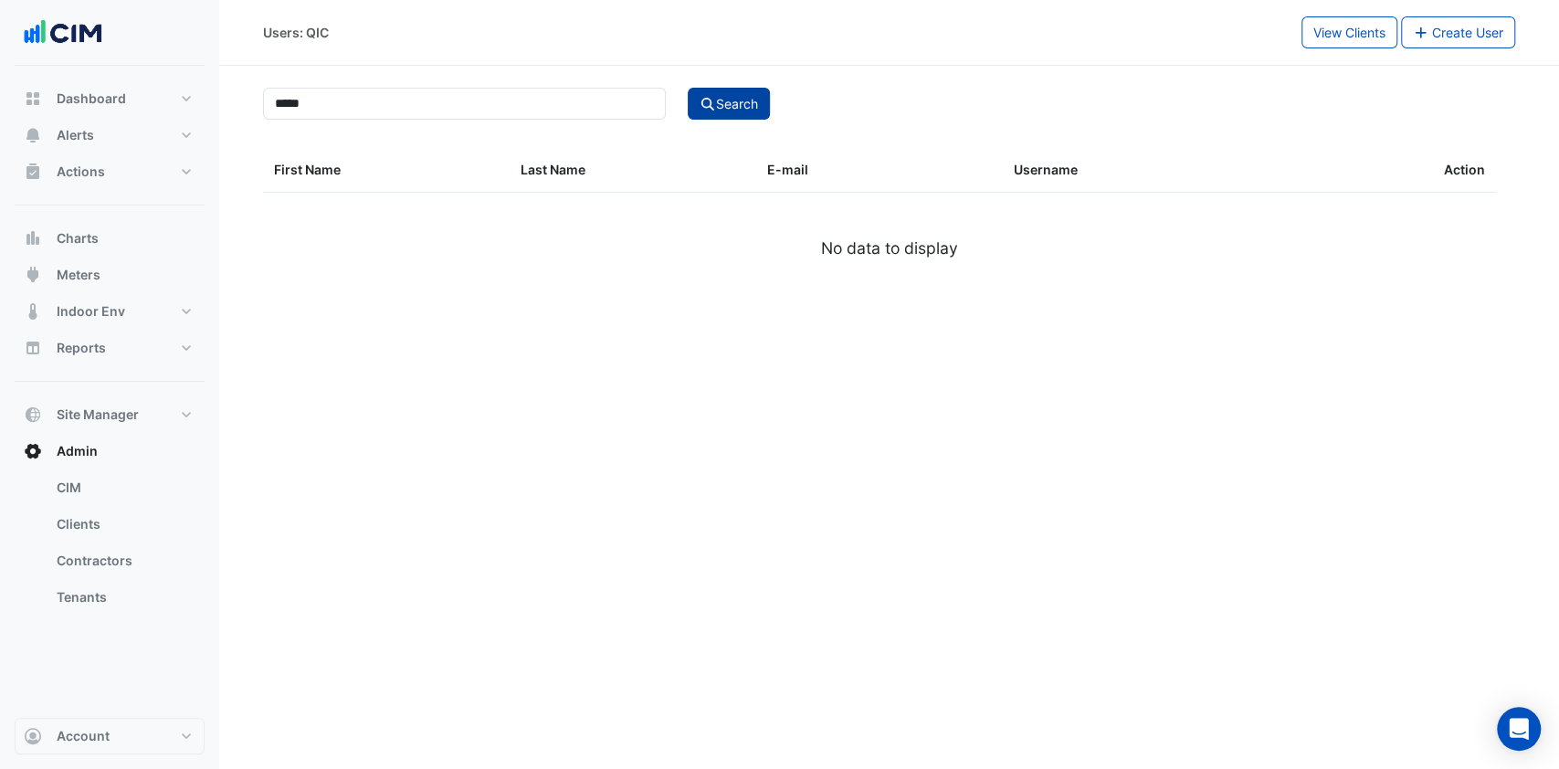
click at [732, 93] on button "Search" at bounding box center [729, 104] width 82 height 32
select select "***"
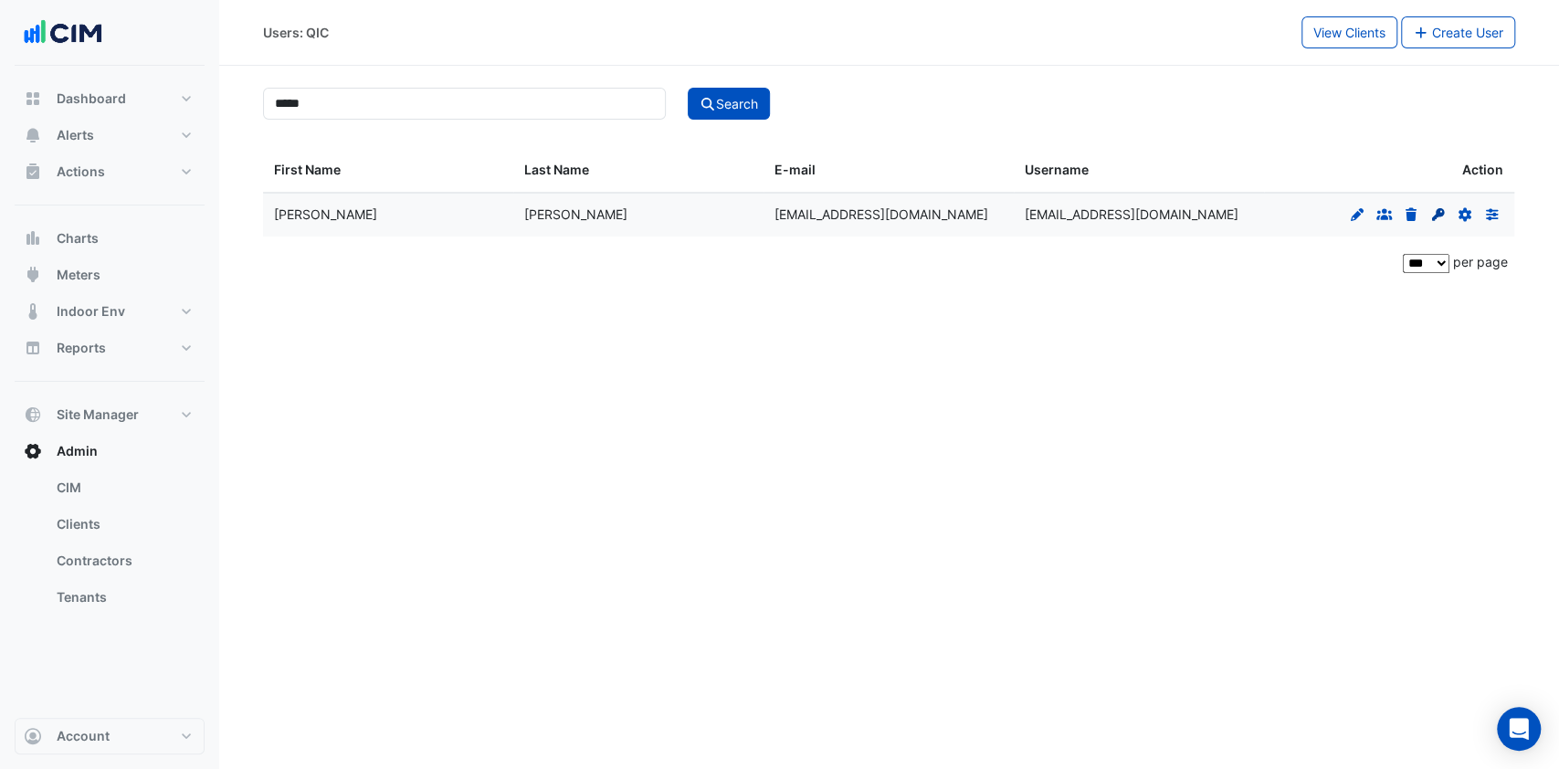
click at [1441, 214] on icon at bounding box center [1437, 214] width 13 height 13
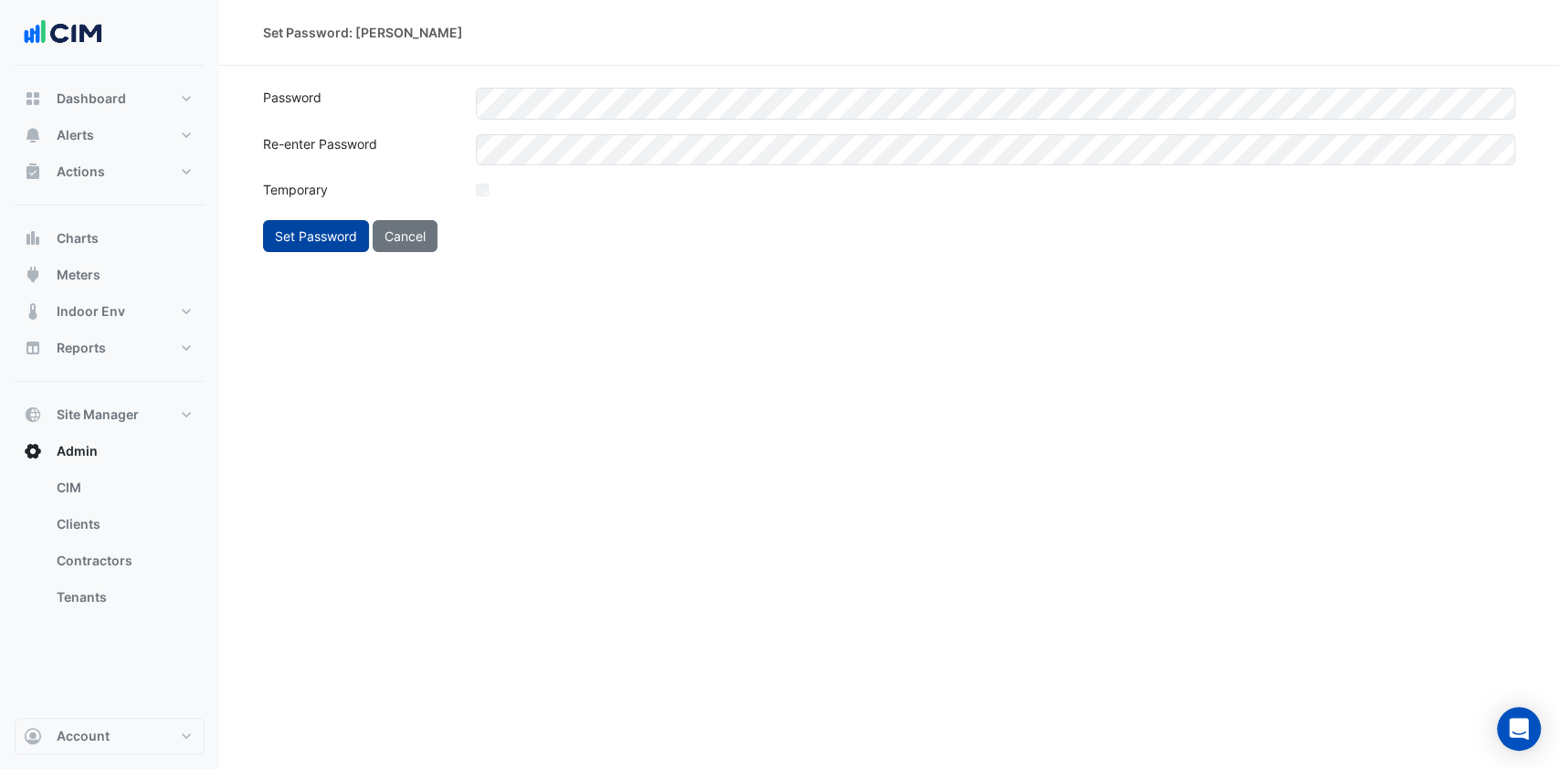
click at [318, 235] on button "Set Password" at bounding box center [316, 236] width 106 height 32
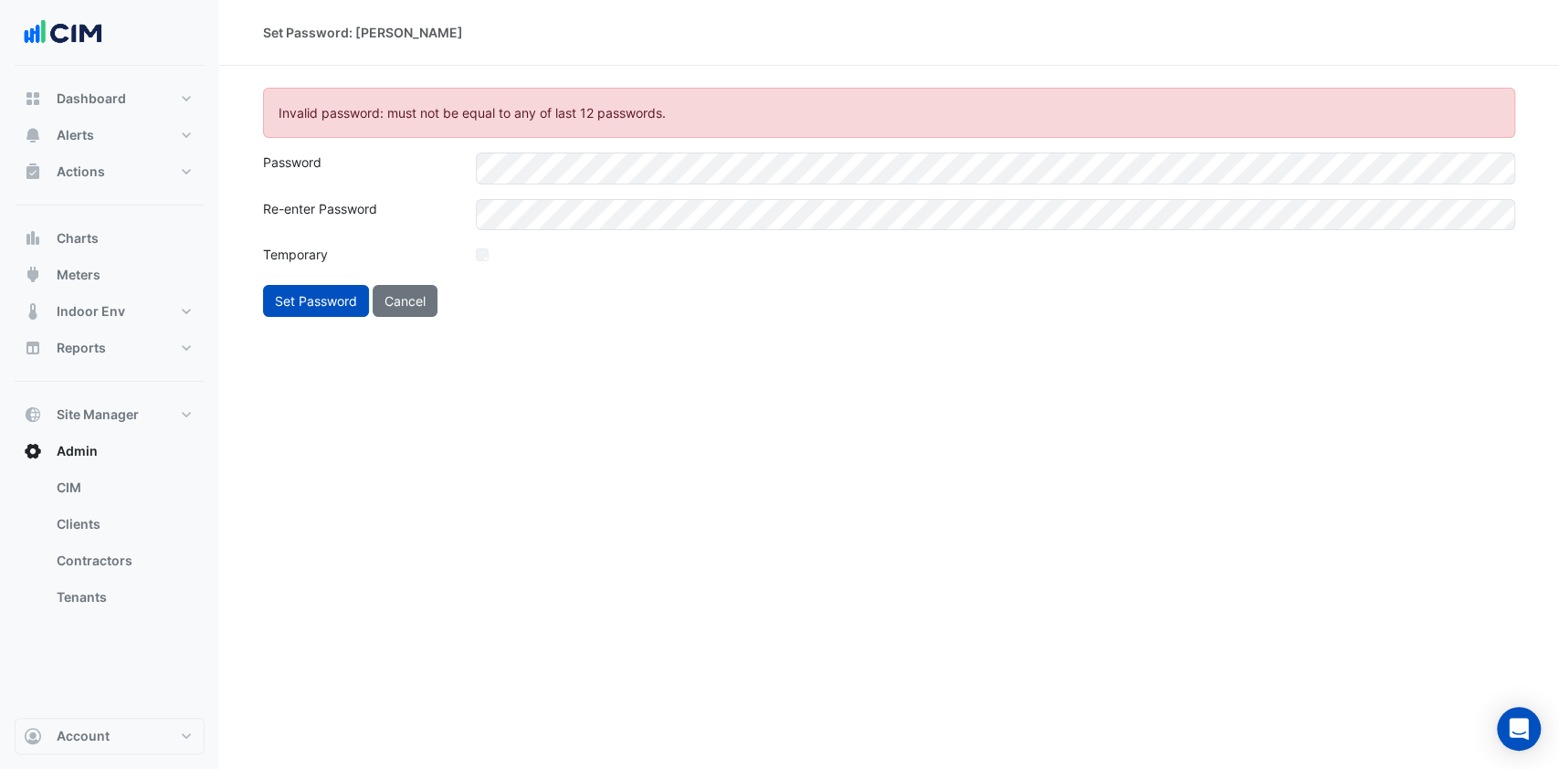
click at [569, 392] on div "Set Password: Garry Butler Invalid password: must not be equal to any of last 1…" at bounding box center [889, 384] width 1340 height 769
click at [320, 303] on button "Set Password" at bounding box center [316, 301] width 106 height 32
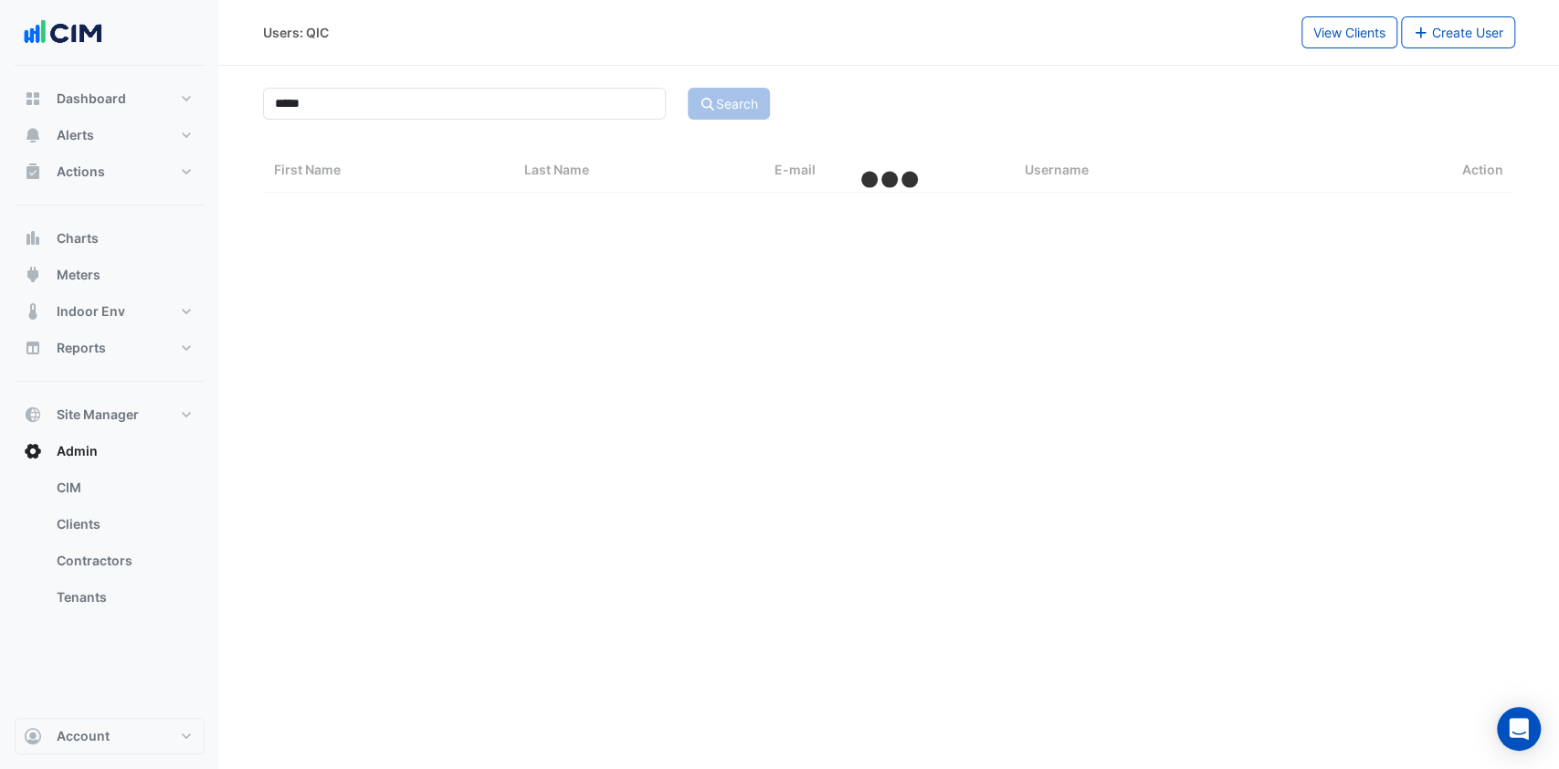
select select "***"
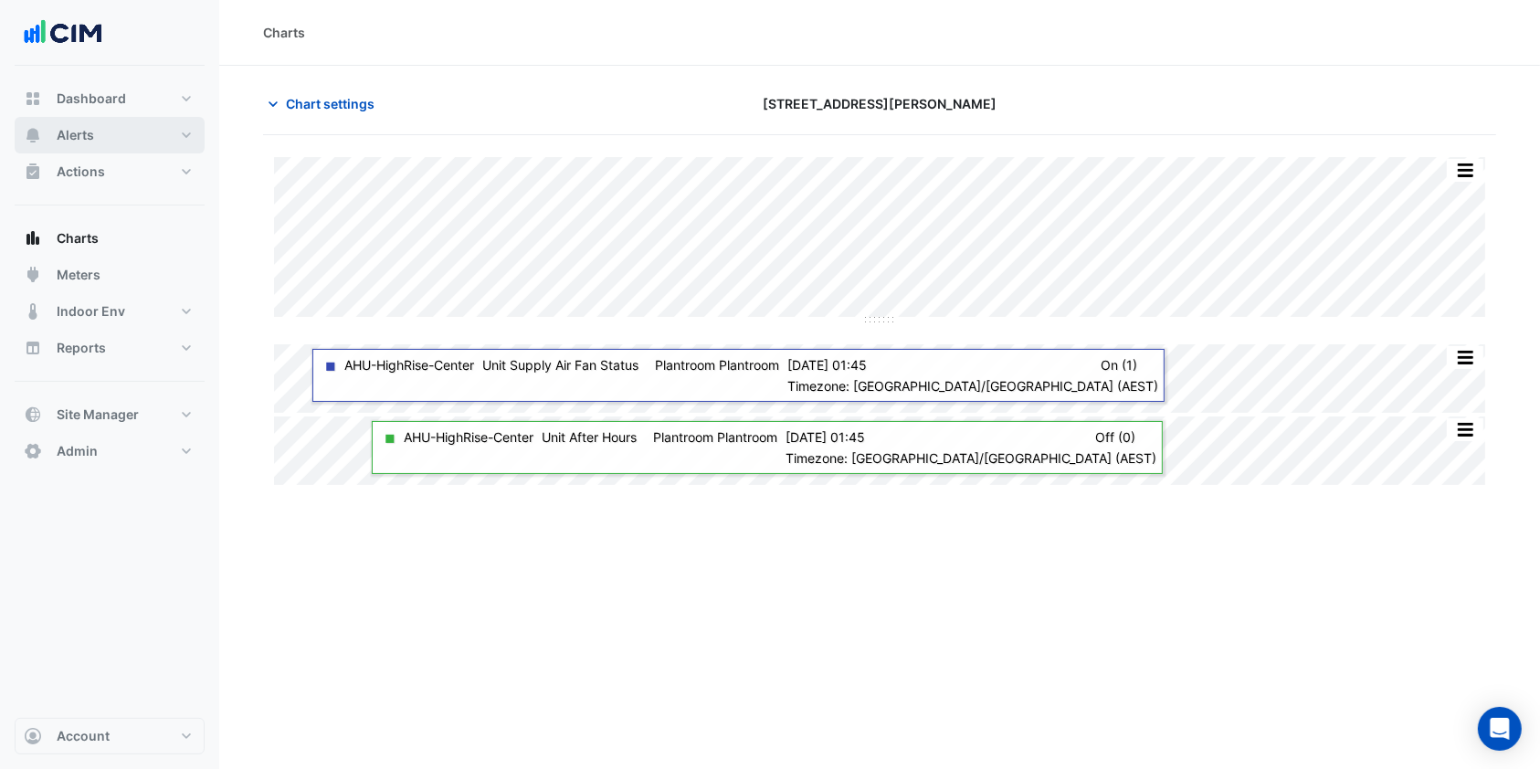
click at [100, 138] on button "Alerts" at bounding box center [110, 135] width 190 height 37
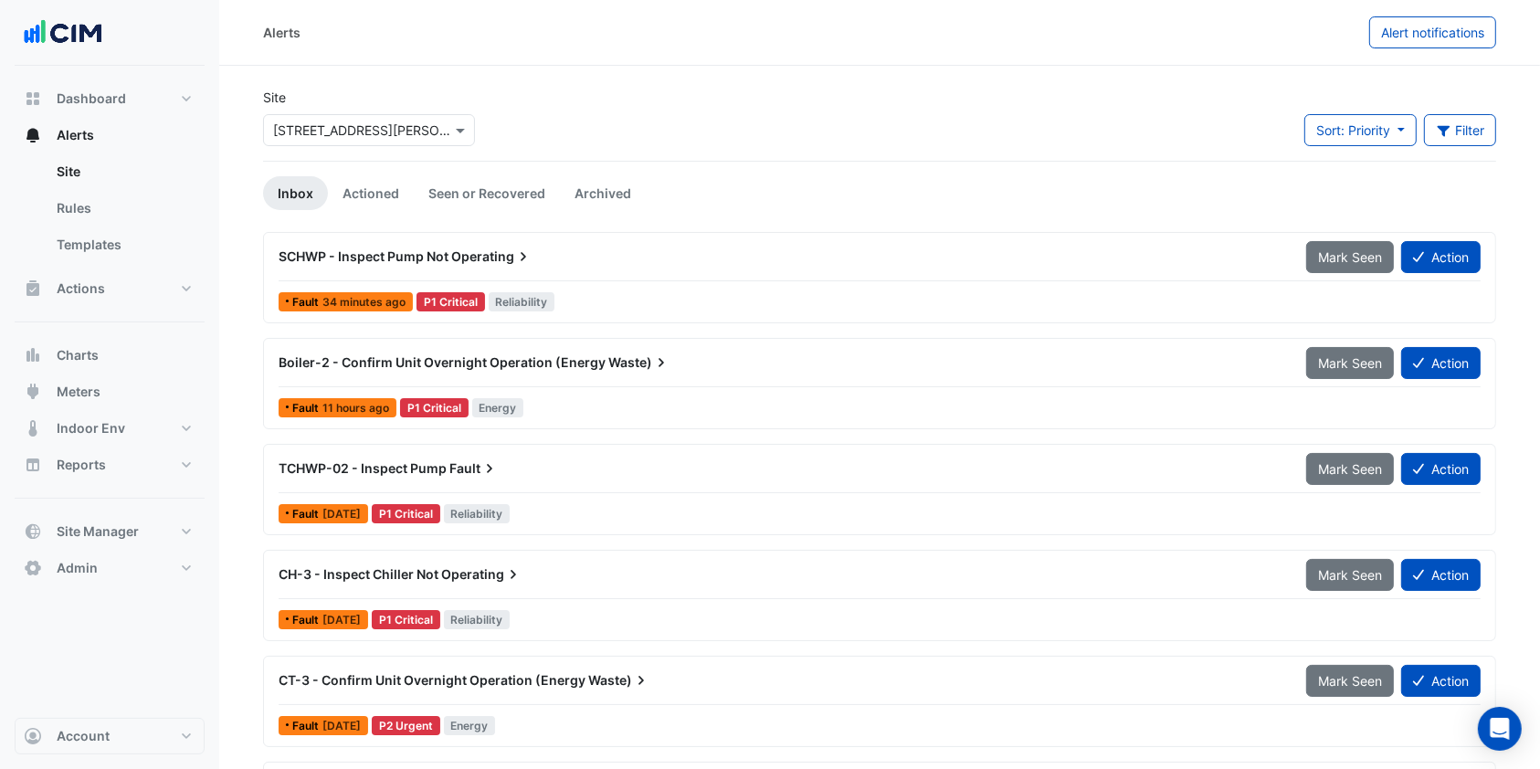
click at [341, 126] on input "text" at bounding box center [350, 130] width 155 height 19
type input "*********"
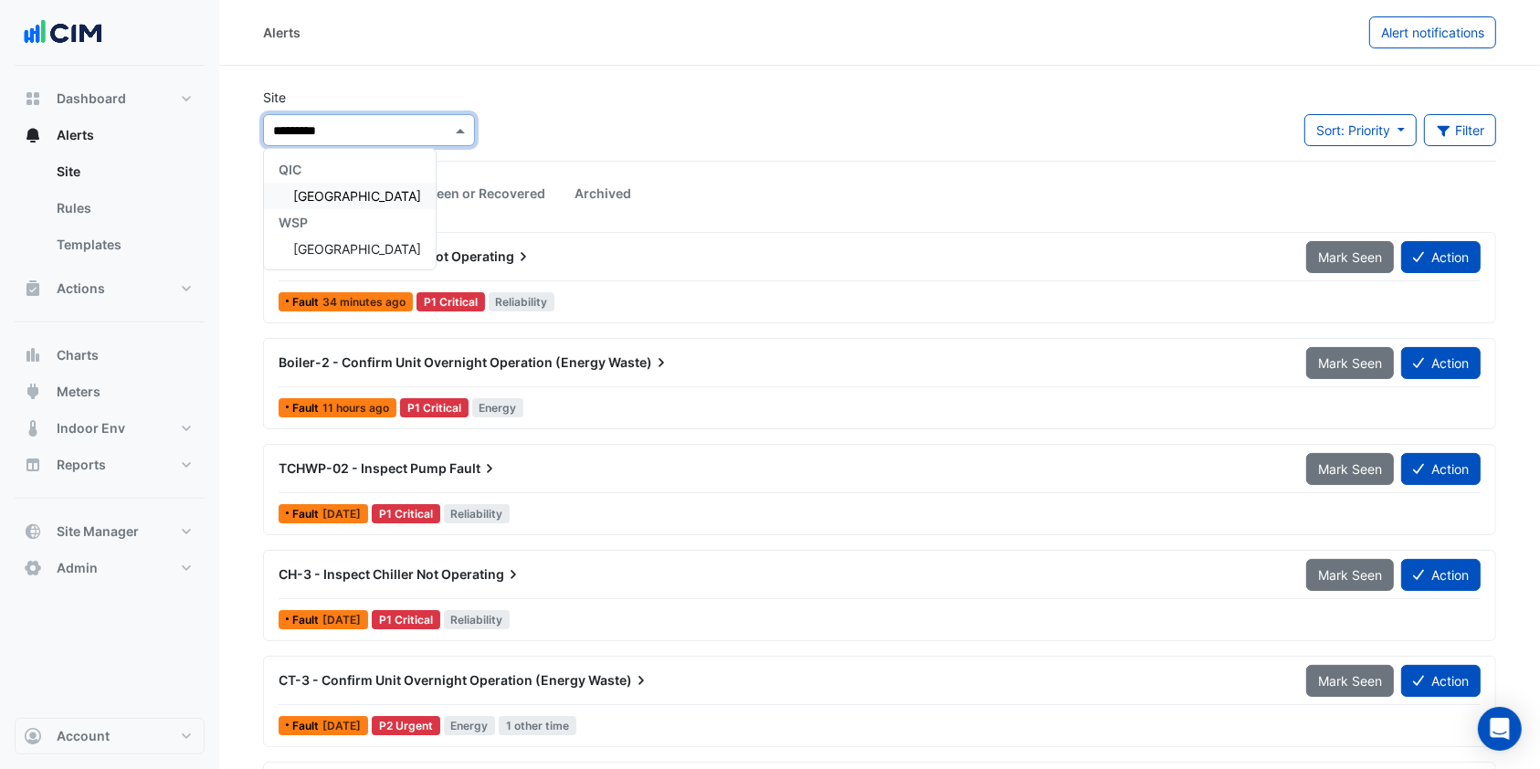
click at [364, 193] on span "[GEOGRAPHIC_DATA]" at bounding box center [357, 196] width 128 height 16
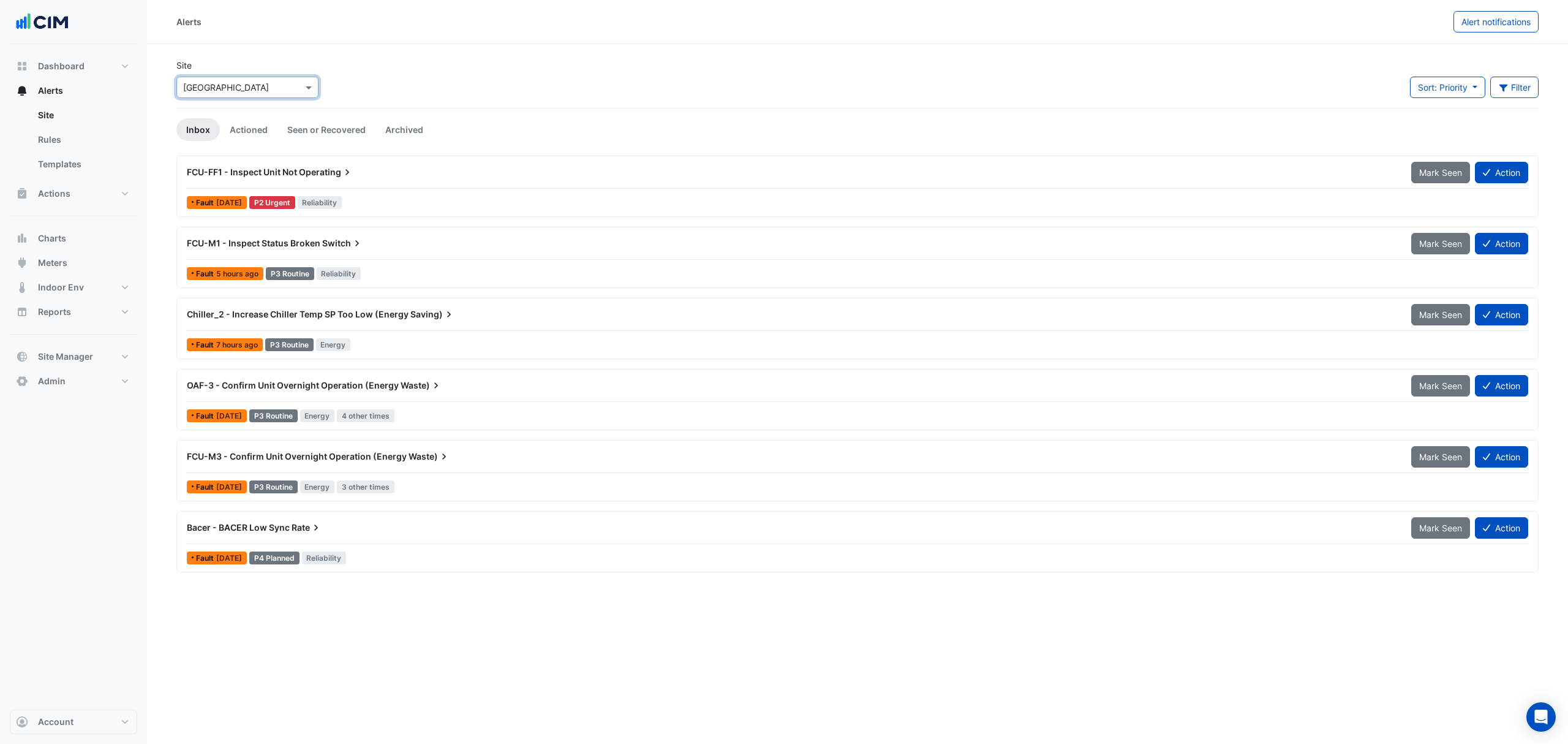
click at [213, 81] on input "text" at bounding box center [235, 87] width 104 height 13
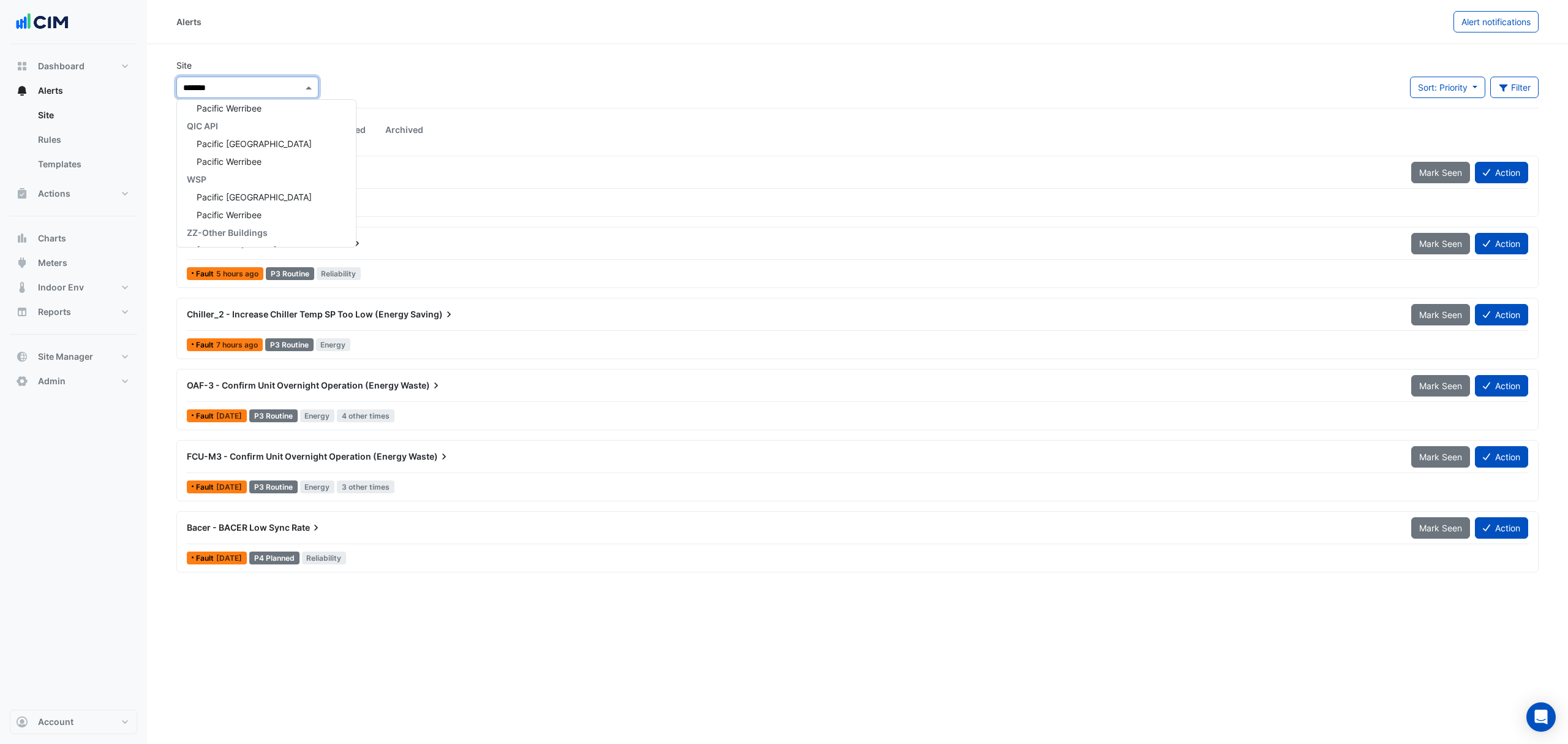
type input "*******"
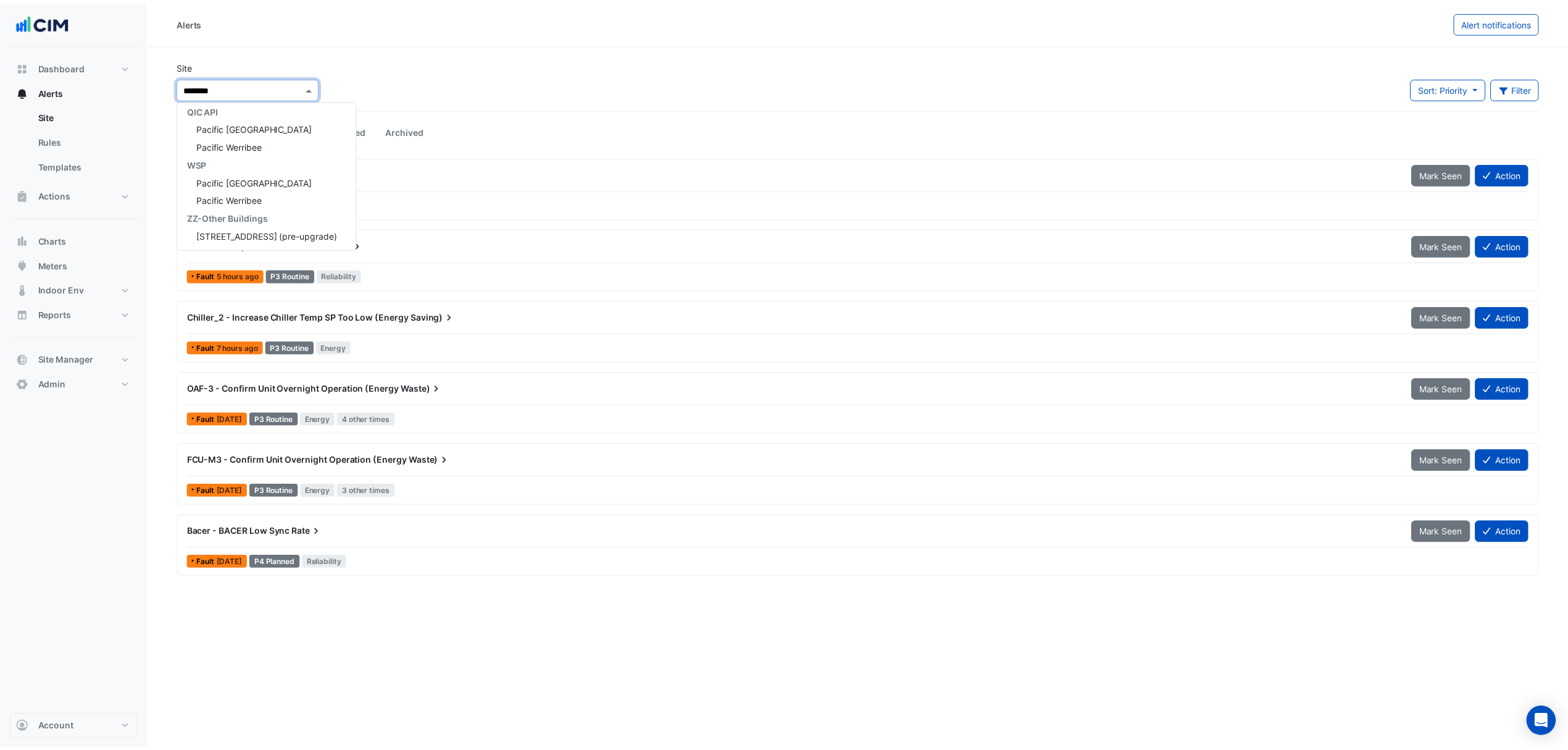
scroll to position [275, 0]
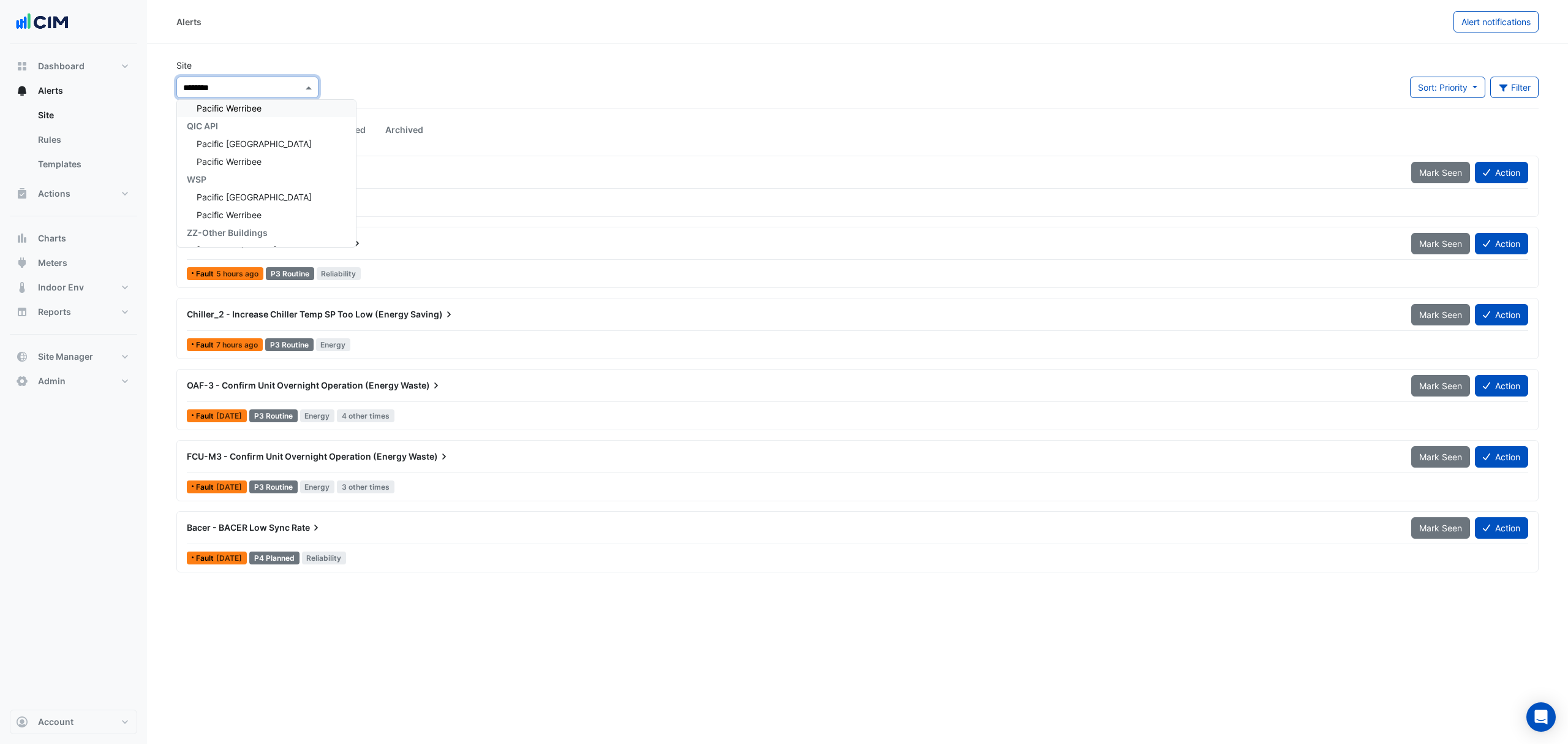
click at [237, 107] on span "Pacific Werribee" at bounding box center [229, 108] width 65 height 11
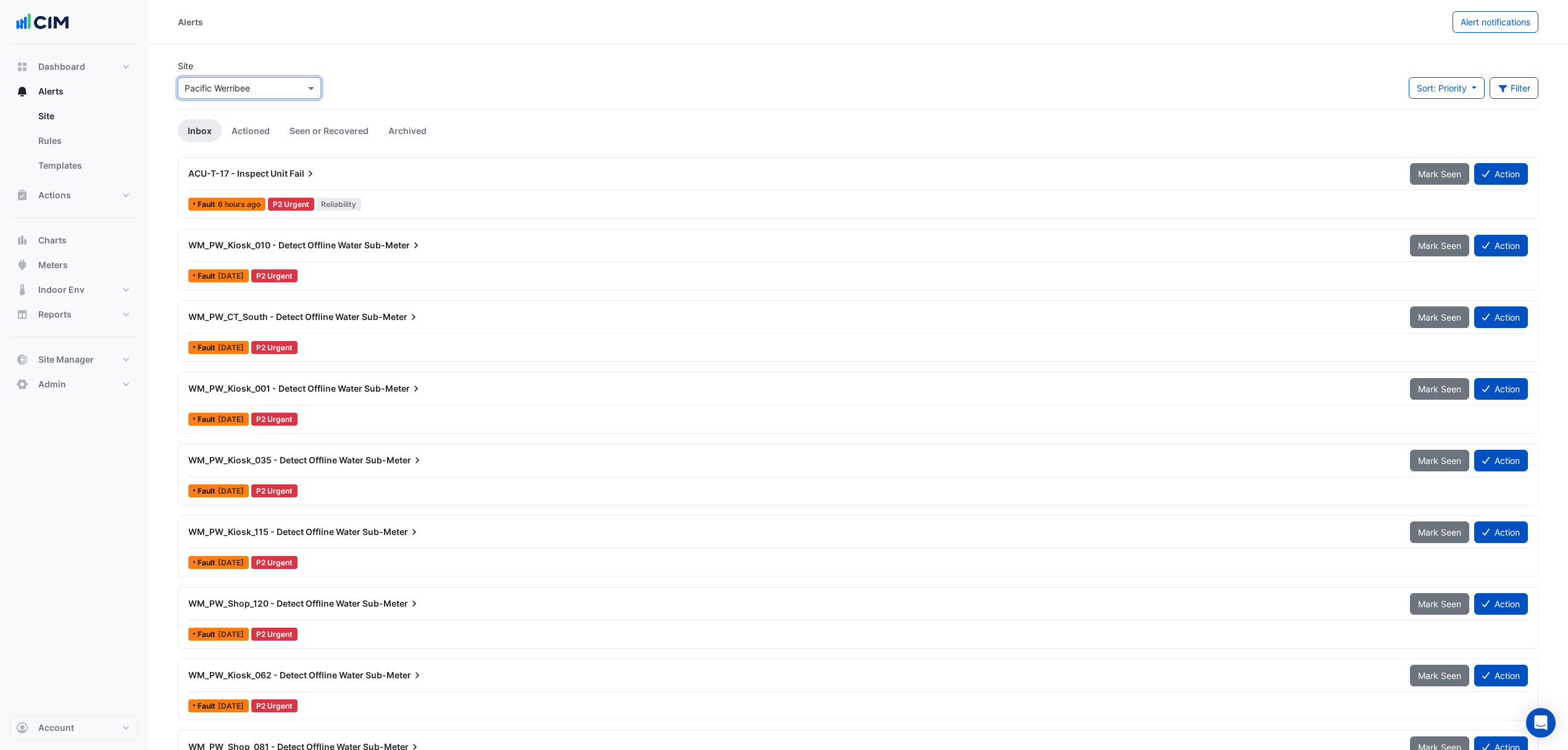
click at [369, 253] on div "WM_PW_Kiosk_010 - Detect Offline Water Sub-Meter" at bounding box center [791, 245] width 1221 height 22
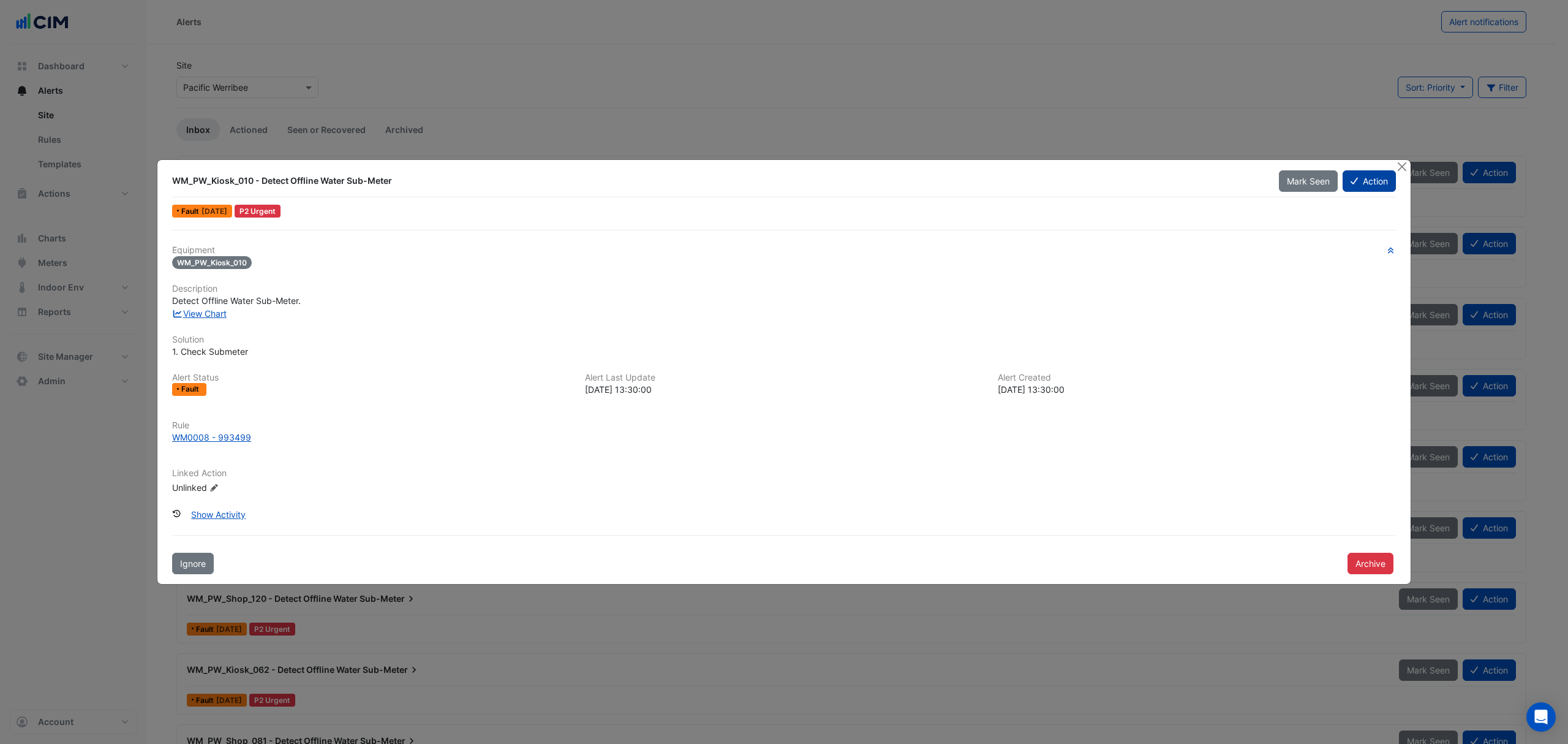
click at [1372, 182] on button "Action" at bounding box center [1369, 181] width 53 height 21
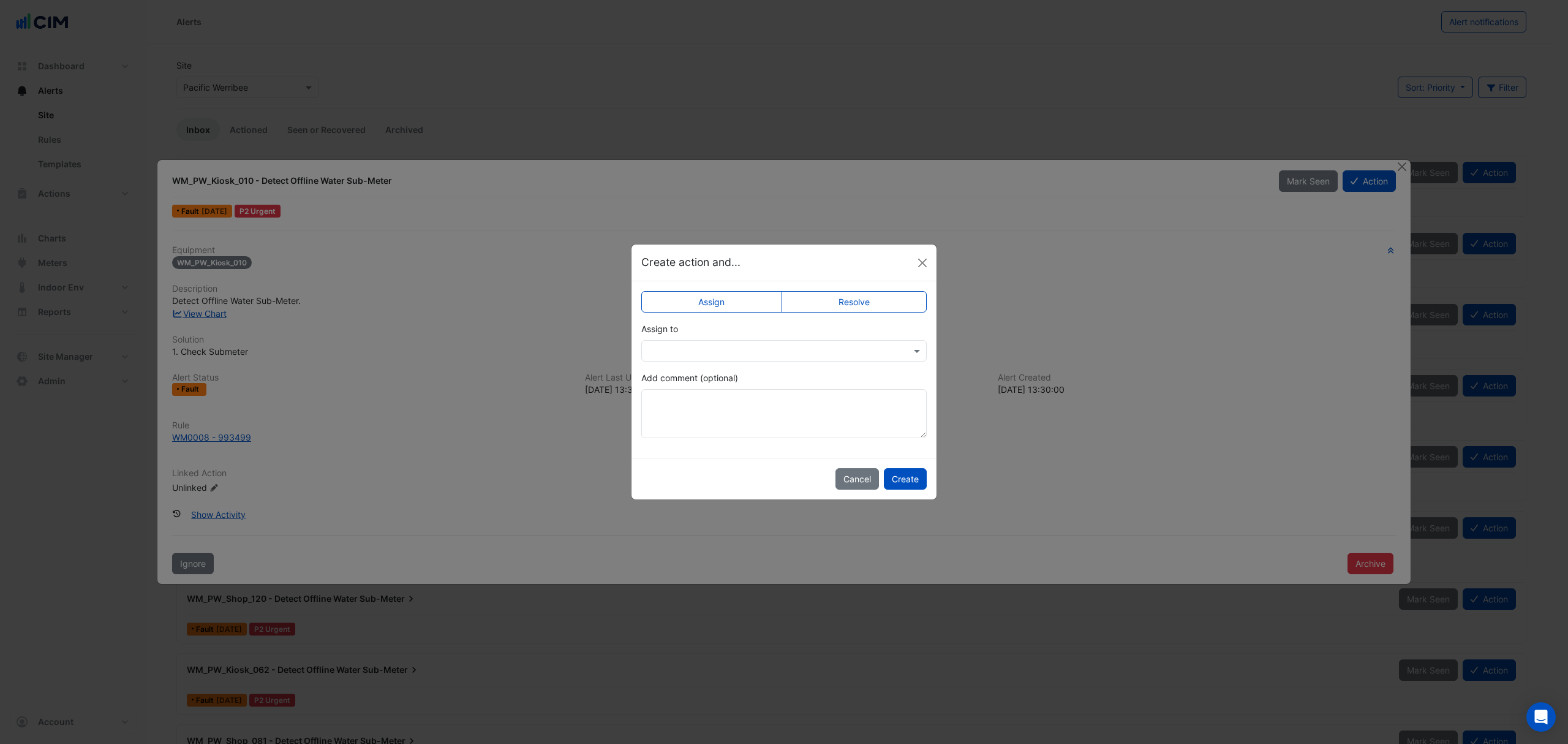
click at [858, 341] on div at bounding box center [784, 351] width 286 height 21
click at [697, 461] on span "Paula Willcock" at bounding box center [695, 462] width 69 height 11
click at [894, 417] on textarea "Add comment (optional)" at bounding box center [784, 413] width 286 height 49
click at [897, 476] on button "Create" at bounding box center [905, 479] width 43 height 21
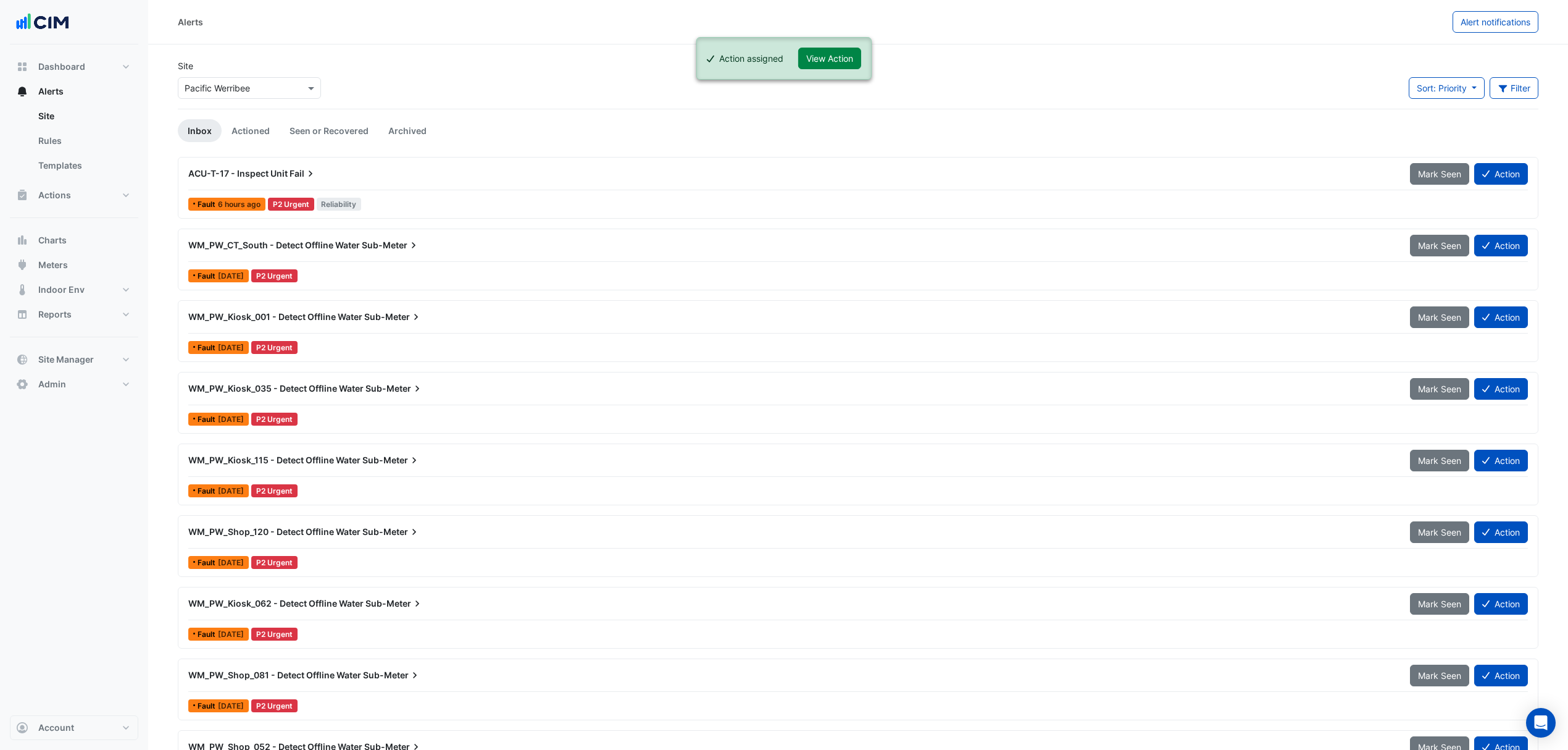
click at [804, 33] on div "Alerts Alert notifications" at bounding box center [858, 22] width 1420 height 45
click at [808, 49] on button "View Action" at bounding box center [829, 58] width 63 height 22
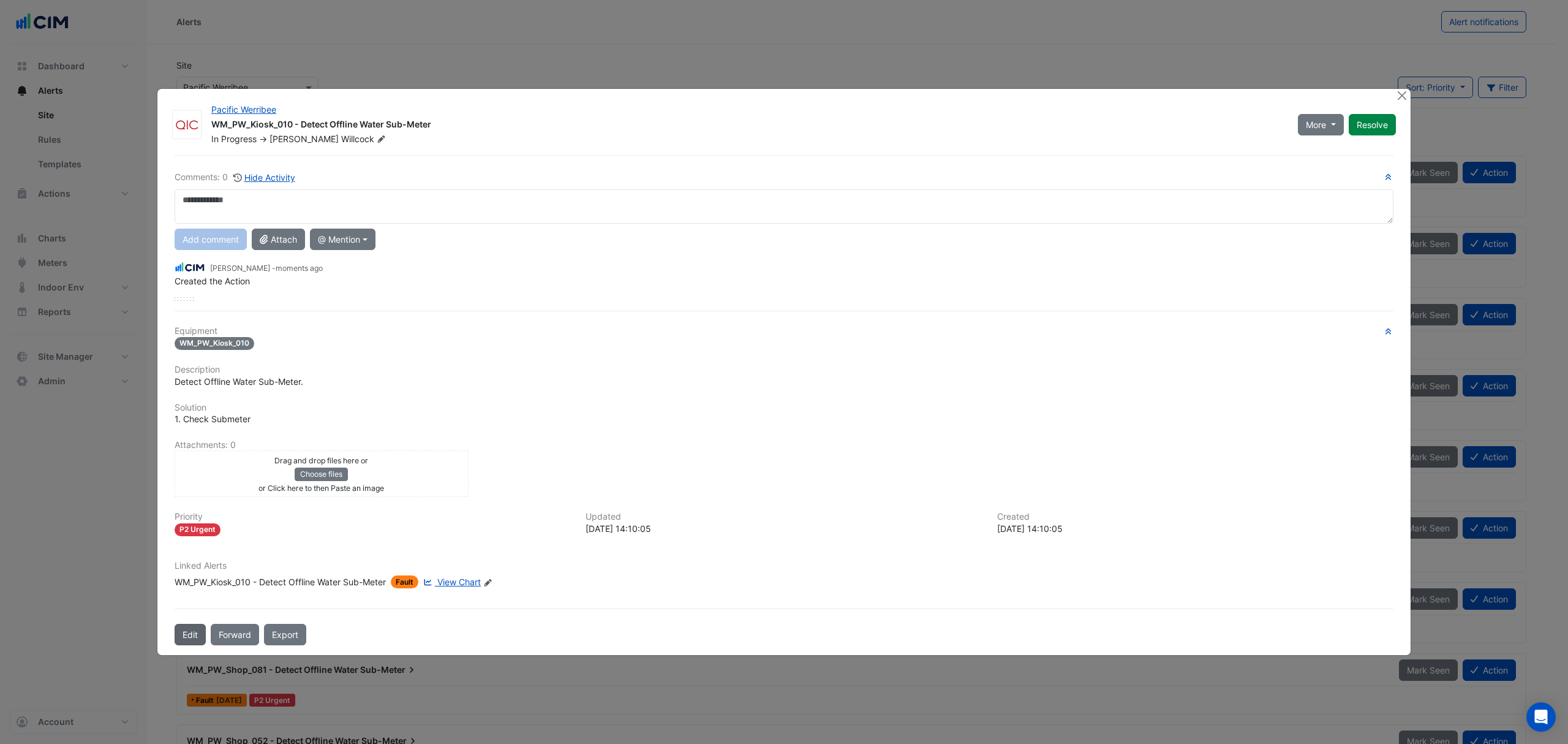
click at [203, 631] on button "Edit" at bounding box center [190, 635] width 32 height 21
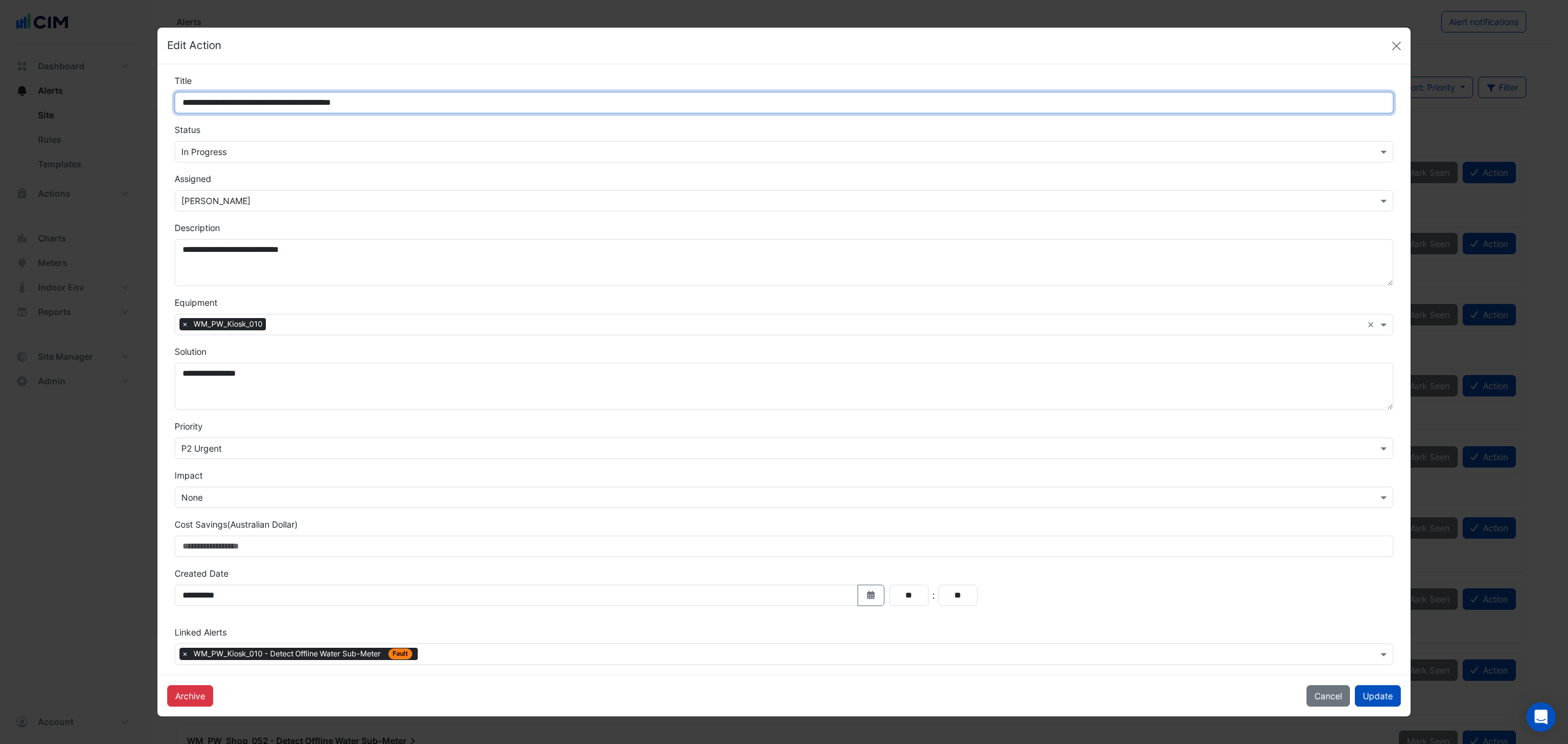
drag, startPoint x: 415, startPoint y: 94, endPoint x: 111, endPoint y: 102, distance: 304.1
click at [111, 102] on ngb-modal-window "**********" at bounding box center [784, 372] width 1568 height 744
type input "**********"
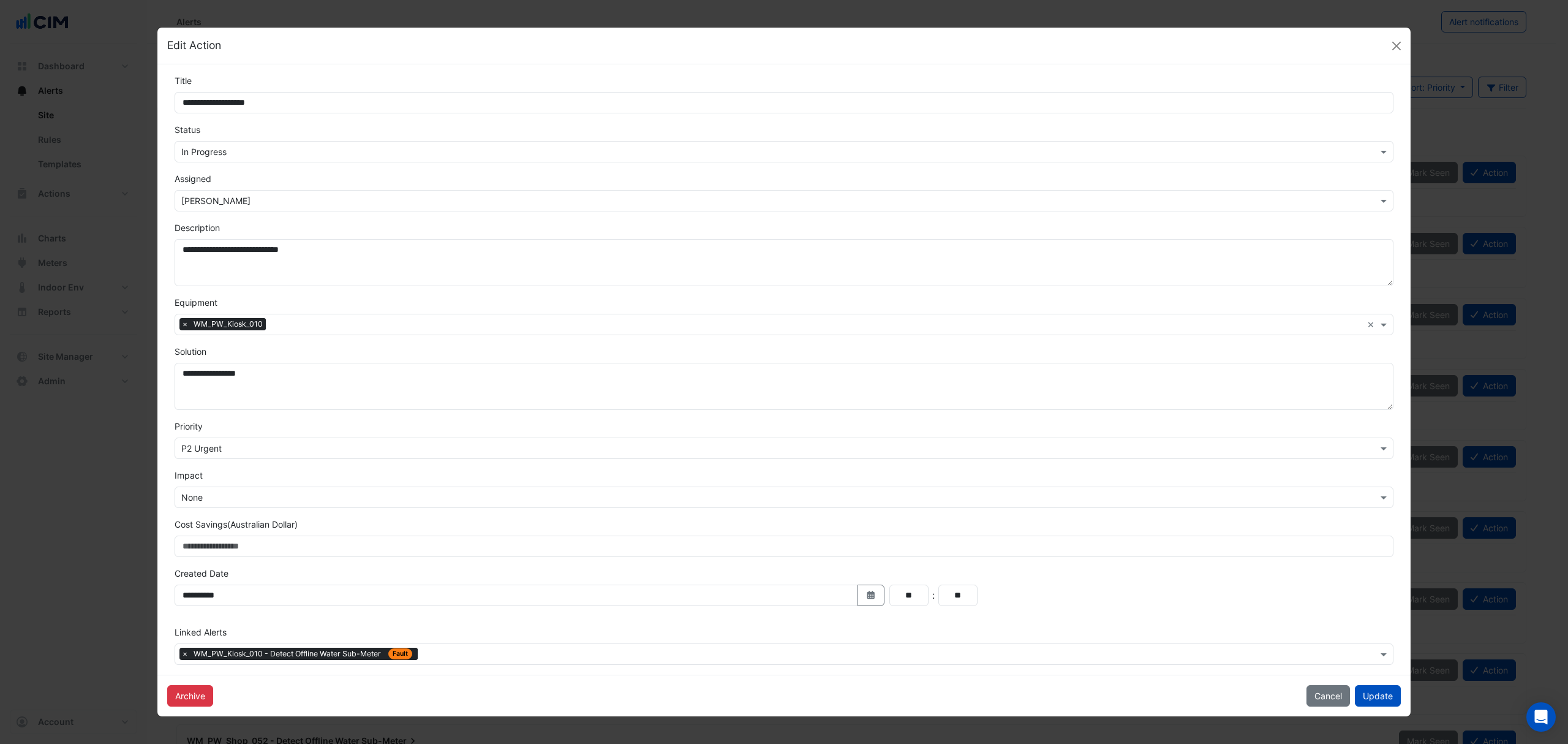
click at [336, 326] on input "text" at bounding box center [817, 325] width 1092 height 13
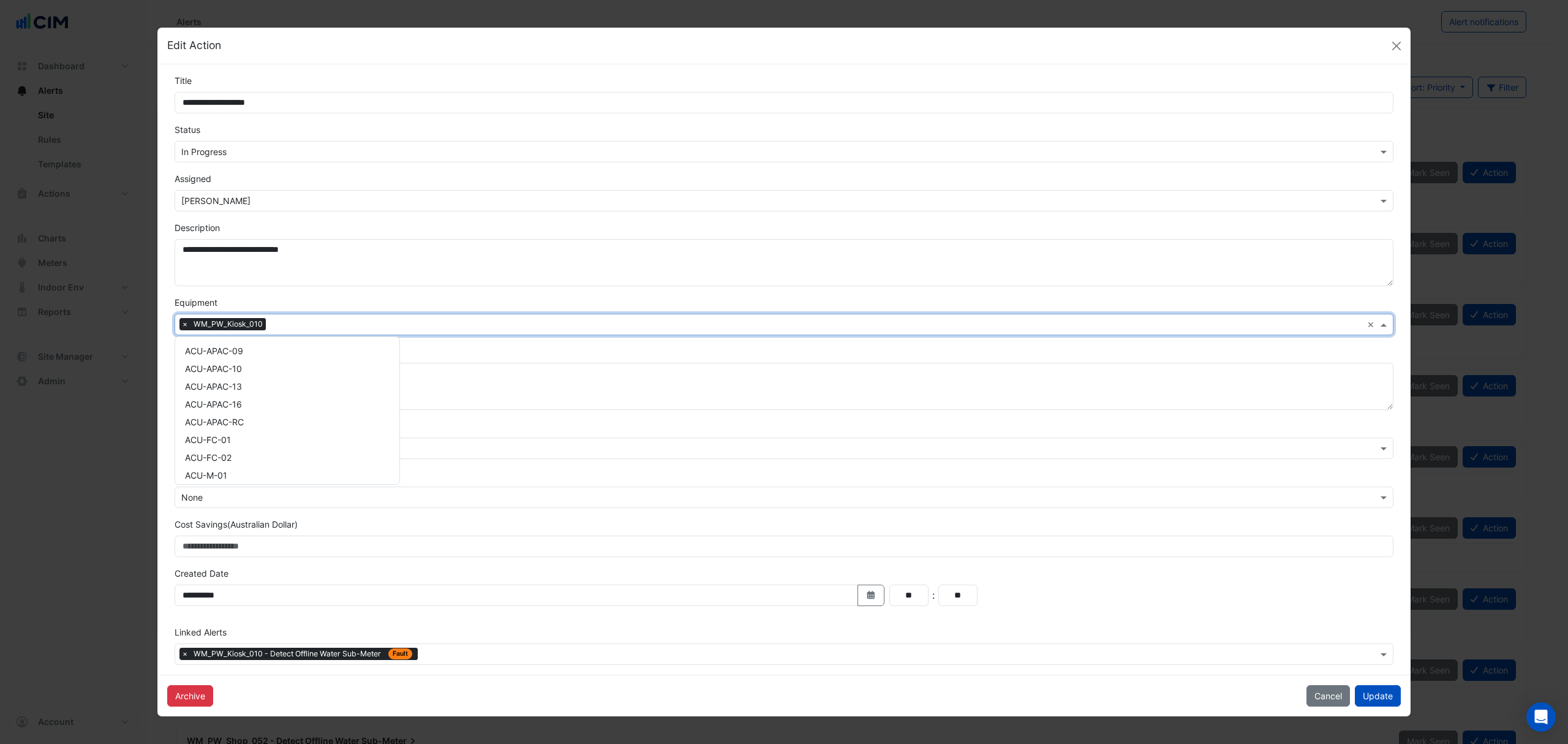
scroll to position [5922, 0]
click at [287, 361] on div "WM_PW_Kiosk_035" at bounding box center [287, 364] width 224 height 17
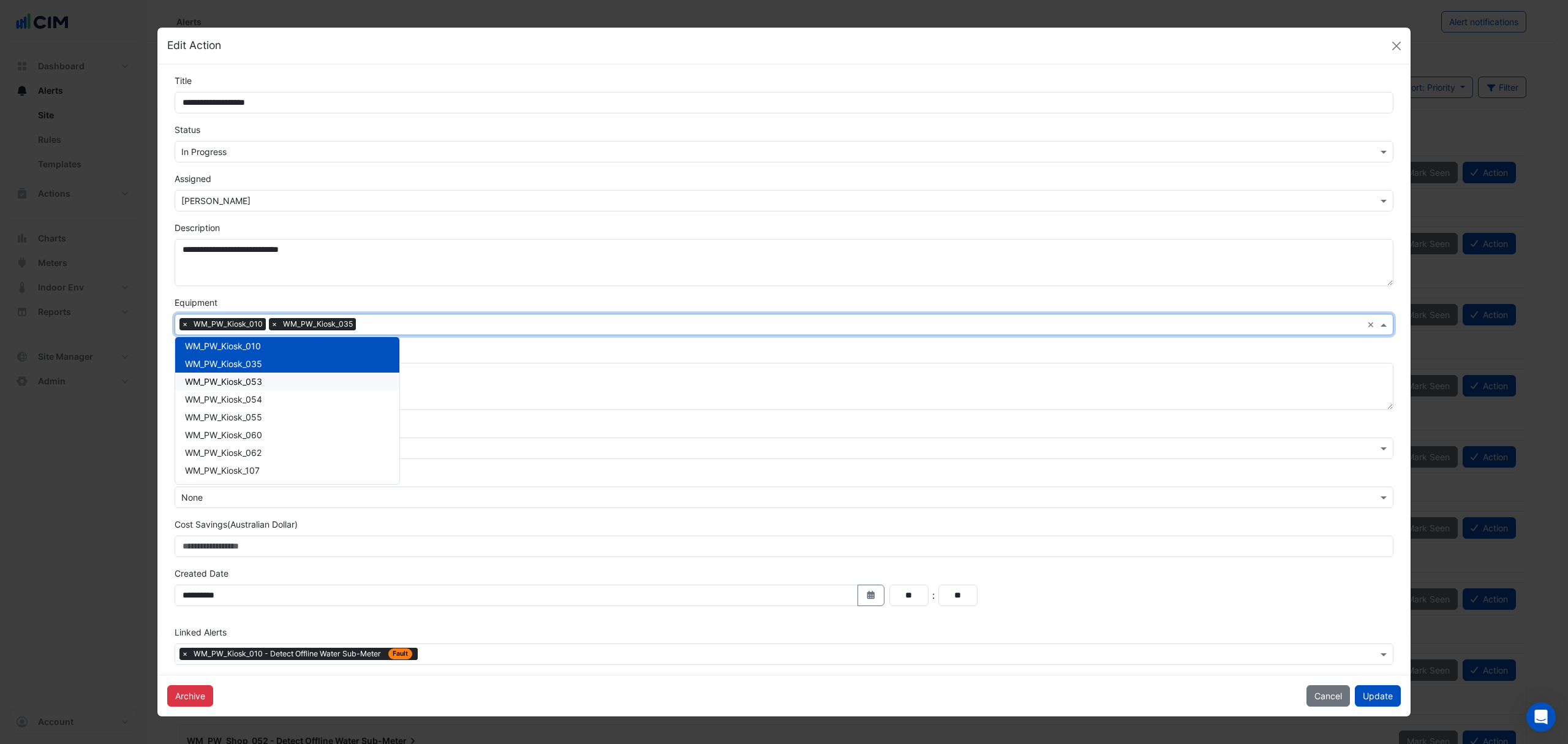
click at [255, 385] on span "WM_PW_Kiosk_053" at bounding box center [223, 382] width 77 height 11
click at [239, 412] on span "WM_PW_Kiosk_055" at bounding box center [223, 417] width 77 height 11
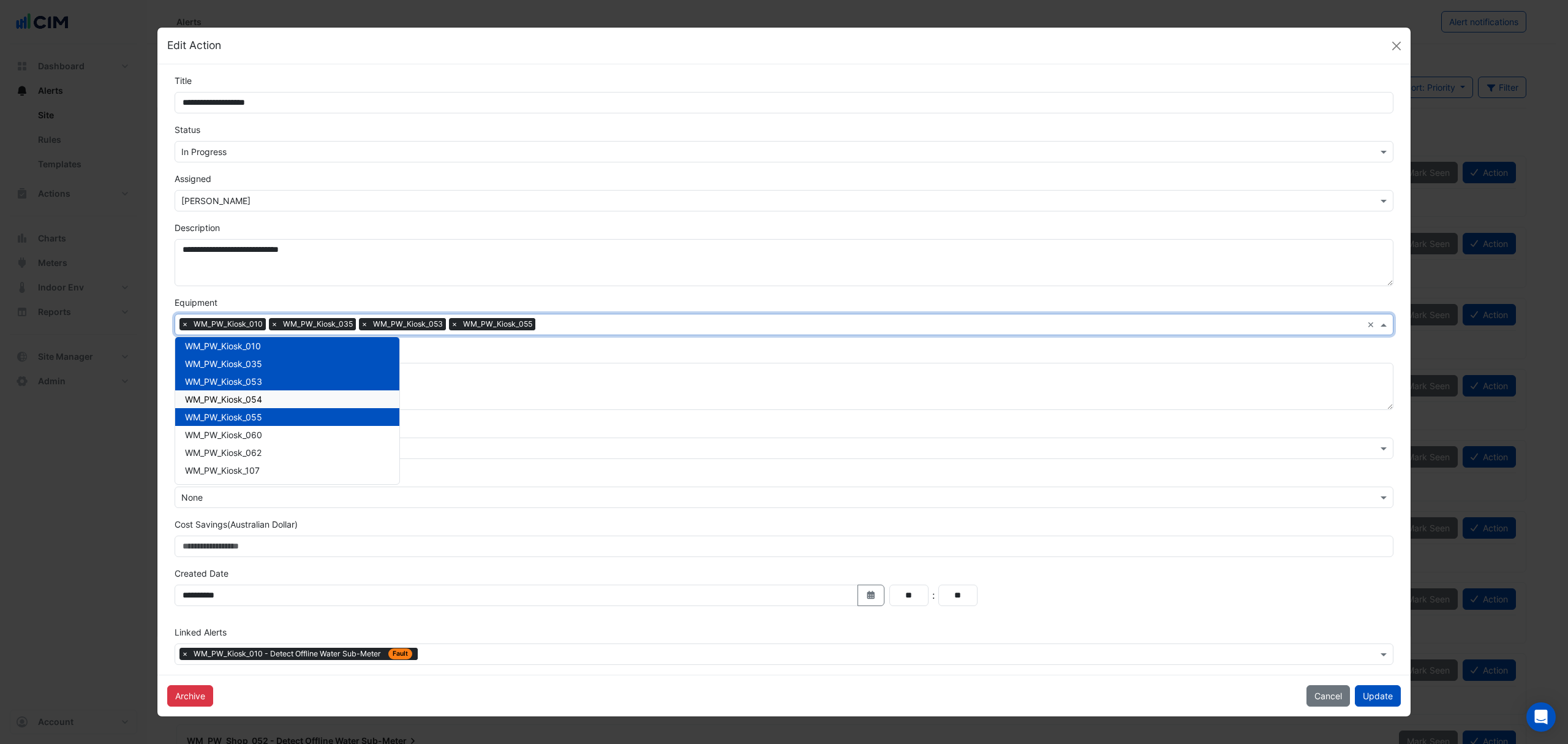
drag, startPoint x: 240, startPoint y: 391, endPoint x: 243, endPoint y: 405, distance: 14.3
click at [241, 393] on div "WM_PW_Kiosk_054" at bounding box center [287, 399] width 224 height 17
drag, startPoint x: 241, startPoint y: 428, endPoint x: 237, endPoint y: 439, distance: 11.7
click at [241, 429] on span "WM_PW_Kiosk_060" at bounding box center [223, 435] width 77 height 11
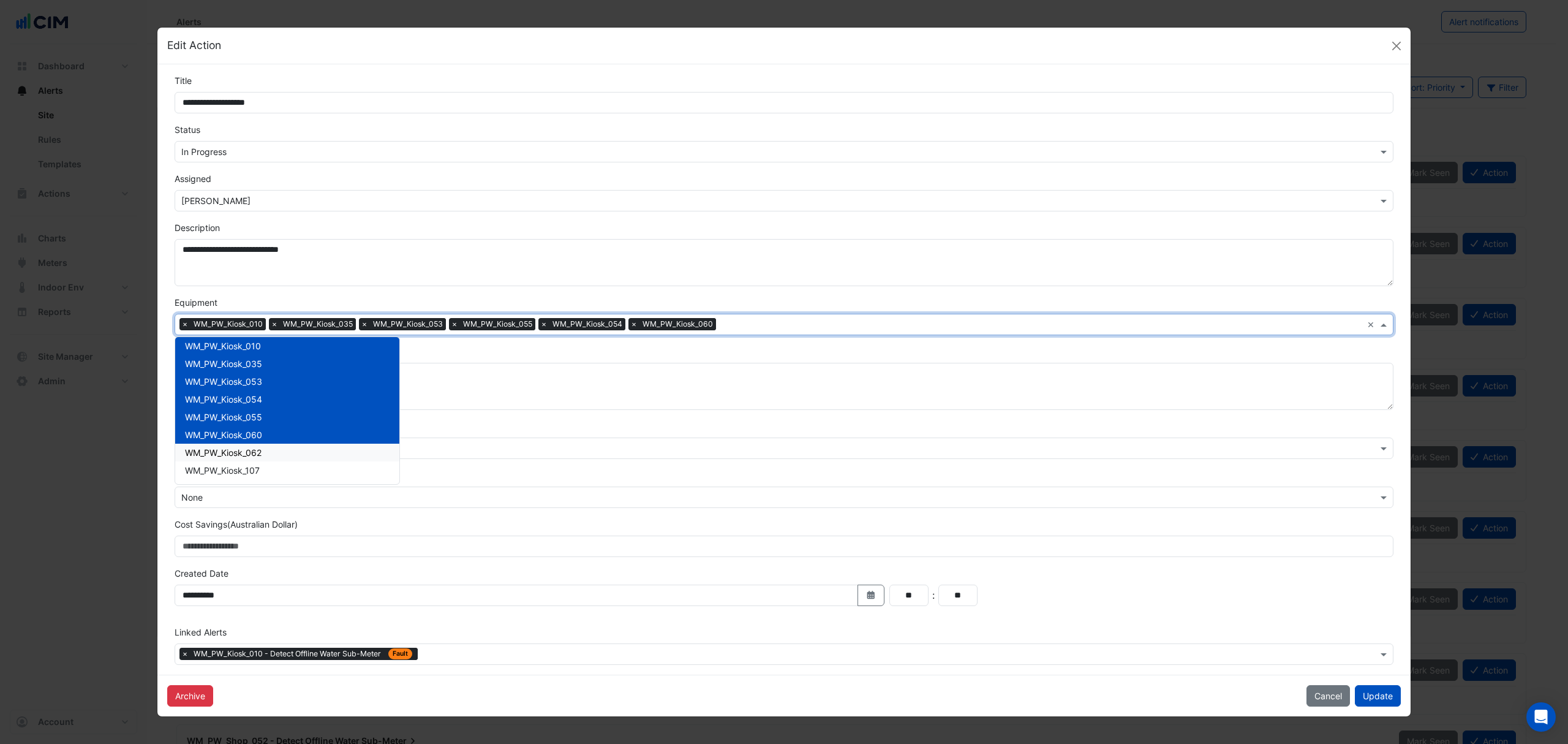
drag, startPoint x: 231, startPoint y: 447, endPoint x: 230, endPoint y: 455, distance: 8.1
click at [231, 449] on span "WM_PW_Kiosk_062" at bounding box center [223, 453] width 76 height 11
click at [226, 464] on div "WM_PW_Kiosk_107" at bounding box center [287, 470] width 224 height 17
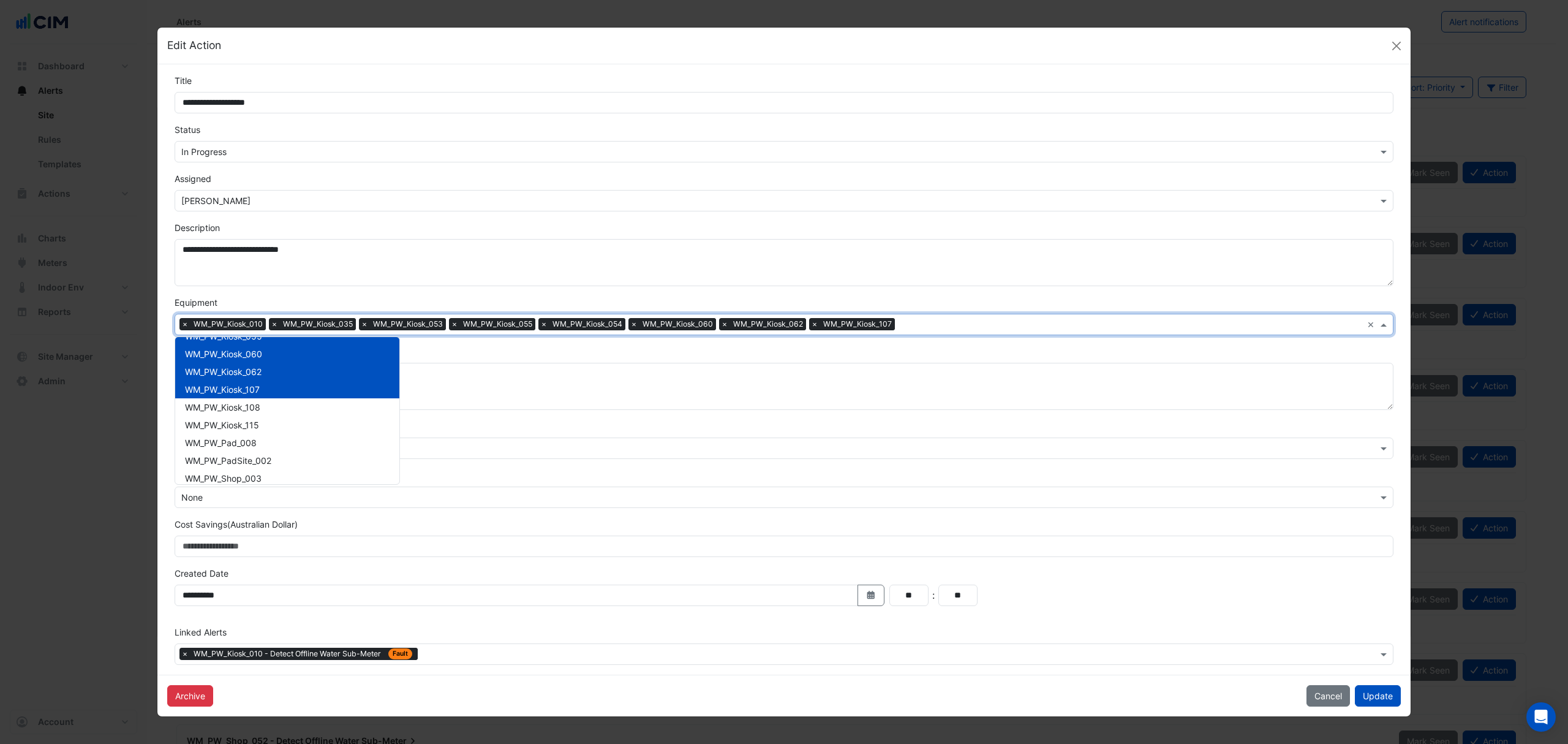
scroll to position [6004, 0]
click at [245, 406] on span "WM_PW_Kiosk_108" at bounding box center [223, 407] width 75 height 11
drag, startPoint x: 235, startPoint y: 427, endPoint x: 233, endPoint y: 435, distance: 8.2
click at [235, 428] on span "WM_PW_Kiosk_115" at bounding box center [222, 425] width 74 height 11
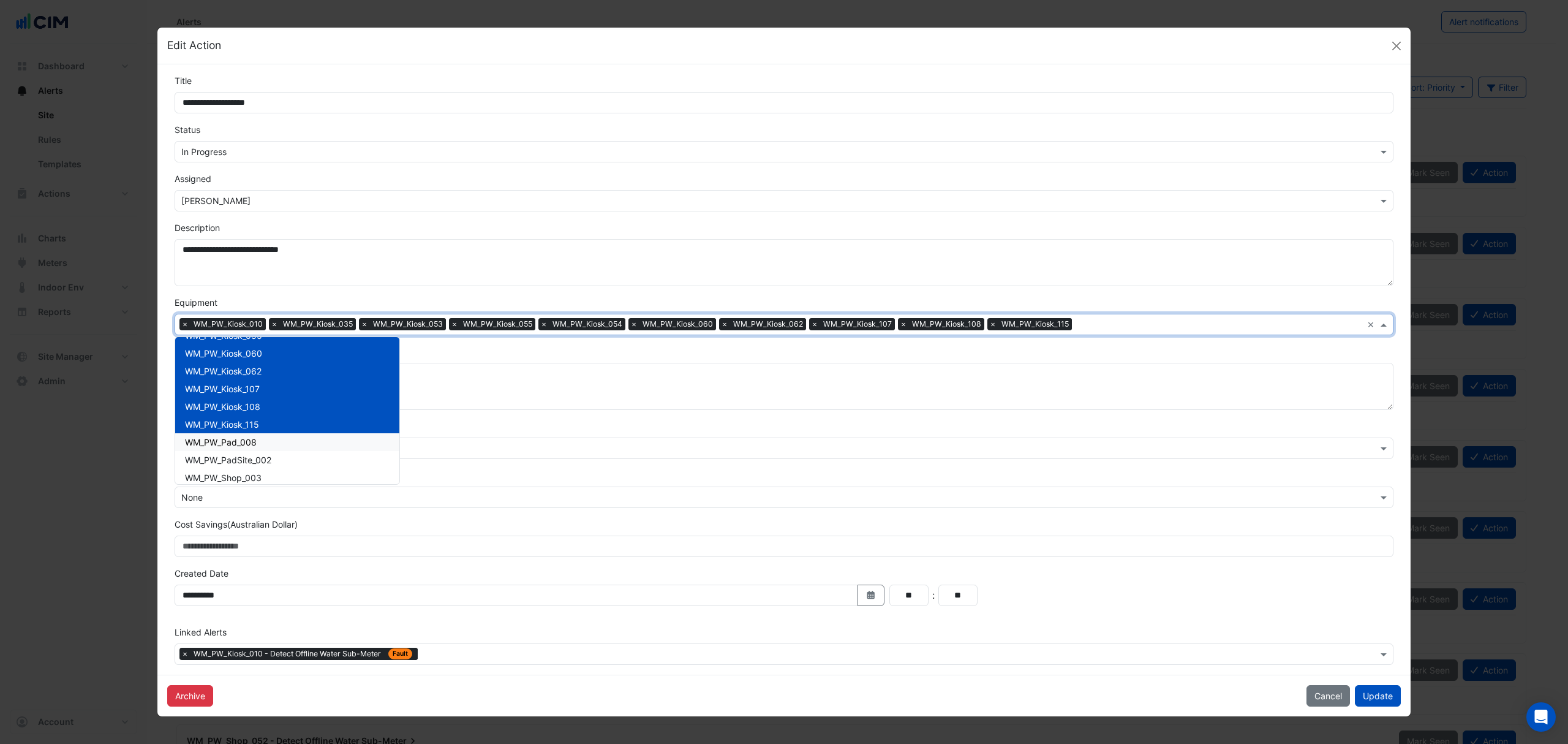
drag, startPoint x: 233, startPoint y: 435, endPoint x: 230, endPoint y: 451, distance: 16.3
click at [233, 437] on span "WM_PW_Pad_008" at bounding box center [221, 442] width 72 height 11
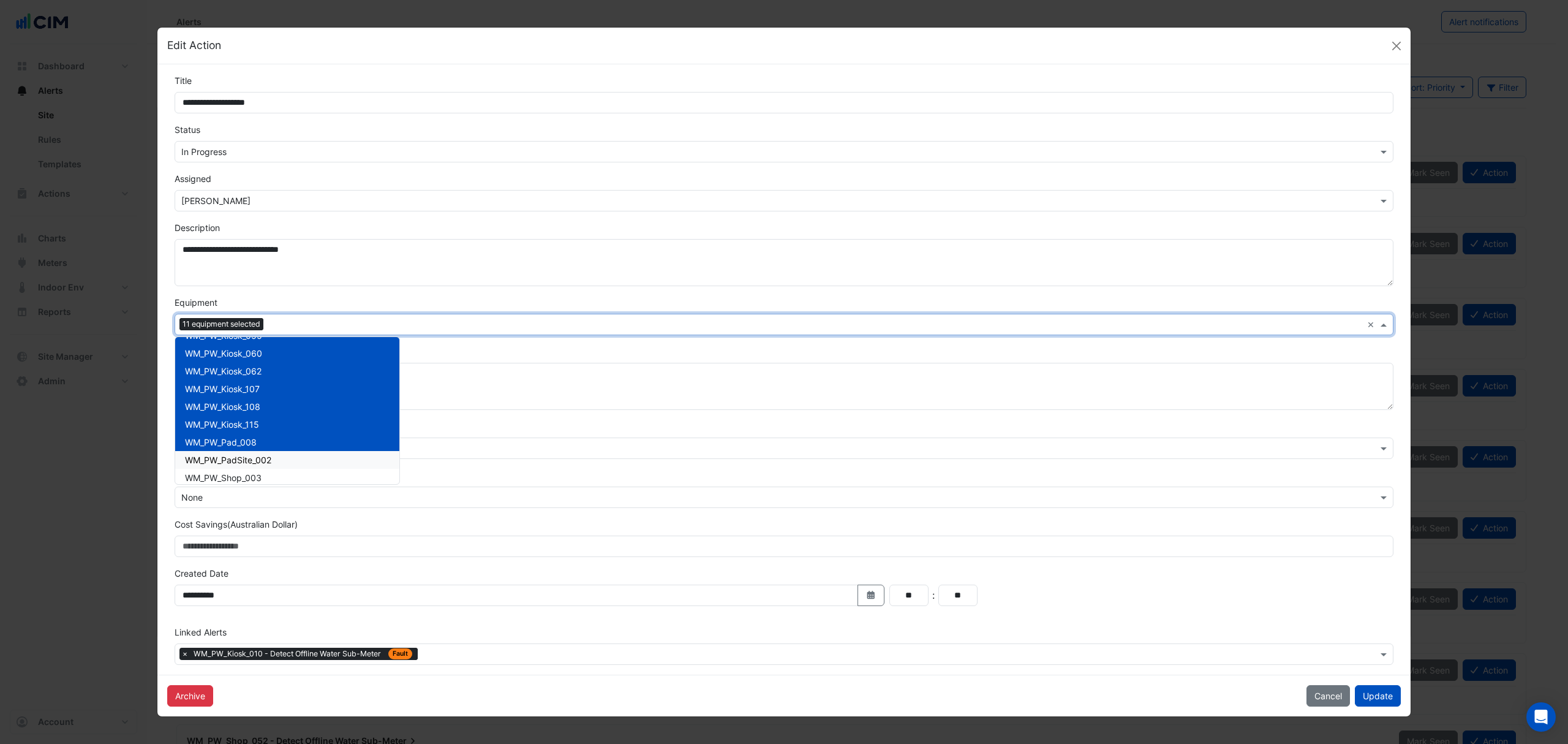
click at [230, 451] on div "WM_PW_PadSite_002" at bounding box center [287, 460] width 224 height 17
click at [224, 476] on span "WM_PW_Shop_003" at bounding box center [223, 478] width 76 height 11
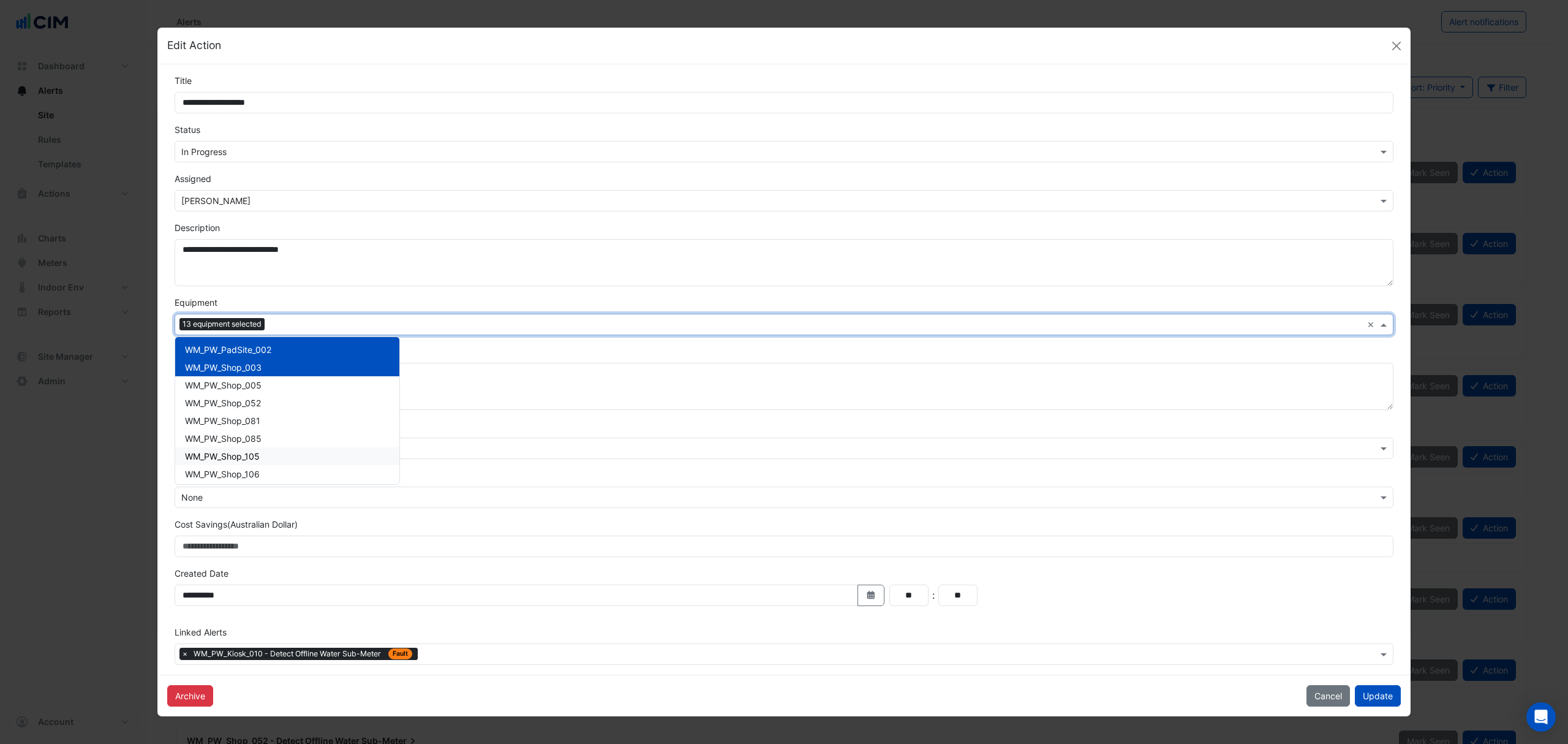
scroll to position [6086, 0]
click at [249, 415] on span "WM_PW_Shop_005" at bounding box center [223, 413] width 76 height 11
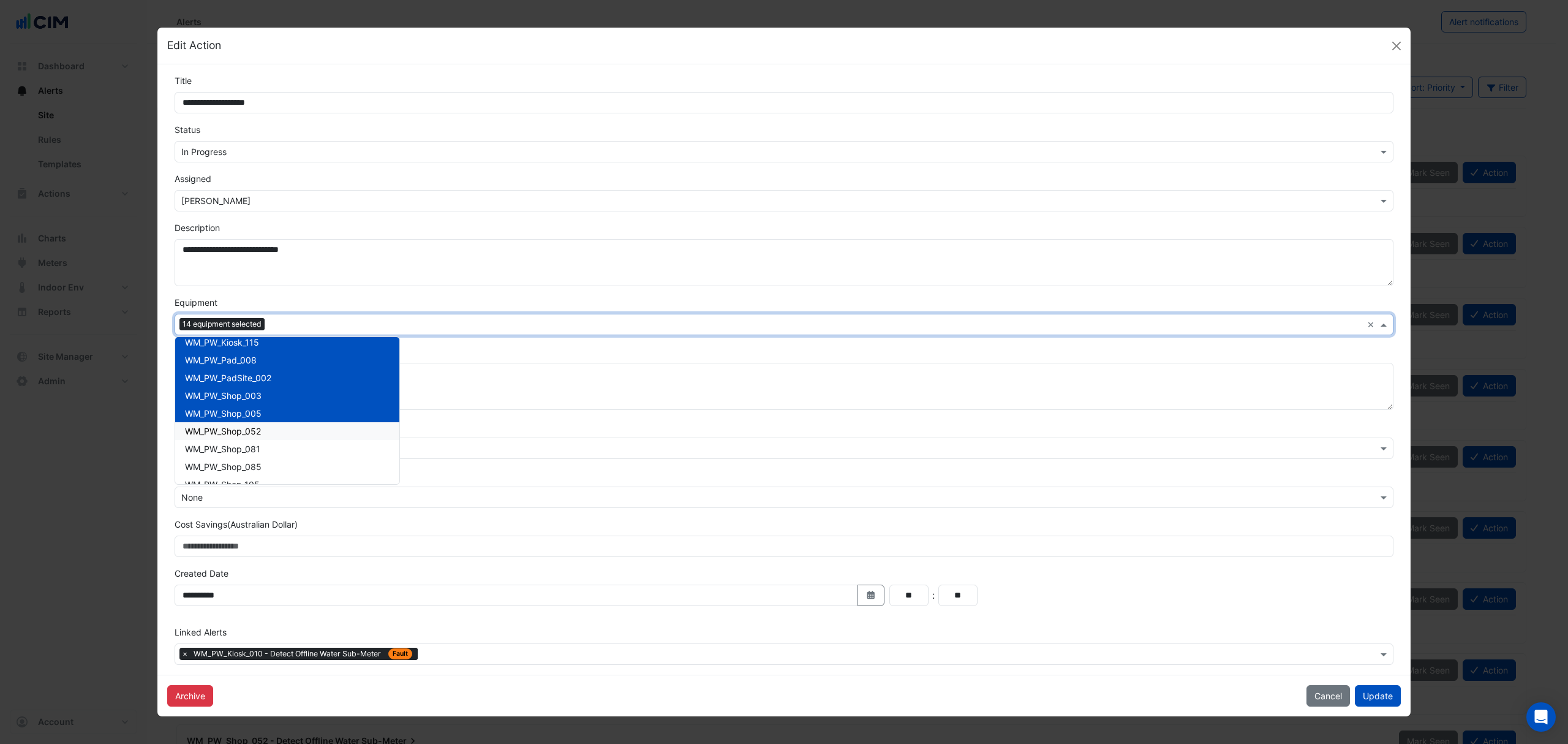
drag, startPoint x: 243, startPoint y: 429, endPoint x: 241, endPoint y: 436, distance: 7.3
click at [243, 430] on span "WM_PW_Shop_052" at bounding box center [223, 431] width 76 height 11
click at [237, 443] on div "WM_PW_Shop_081" at bounding box center [287, 449] width 224 height 17
click at [227, 462] on span "WM_PW_Shop_085" at bounding box center [223, 467] width 76 height 11
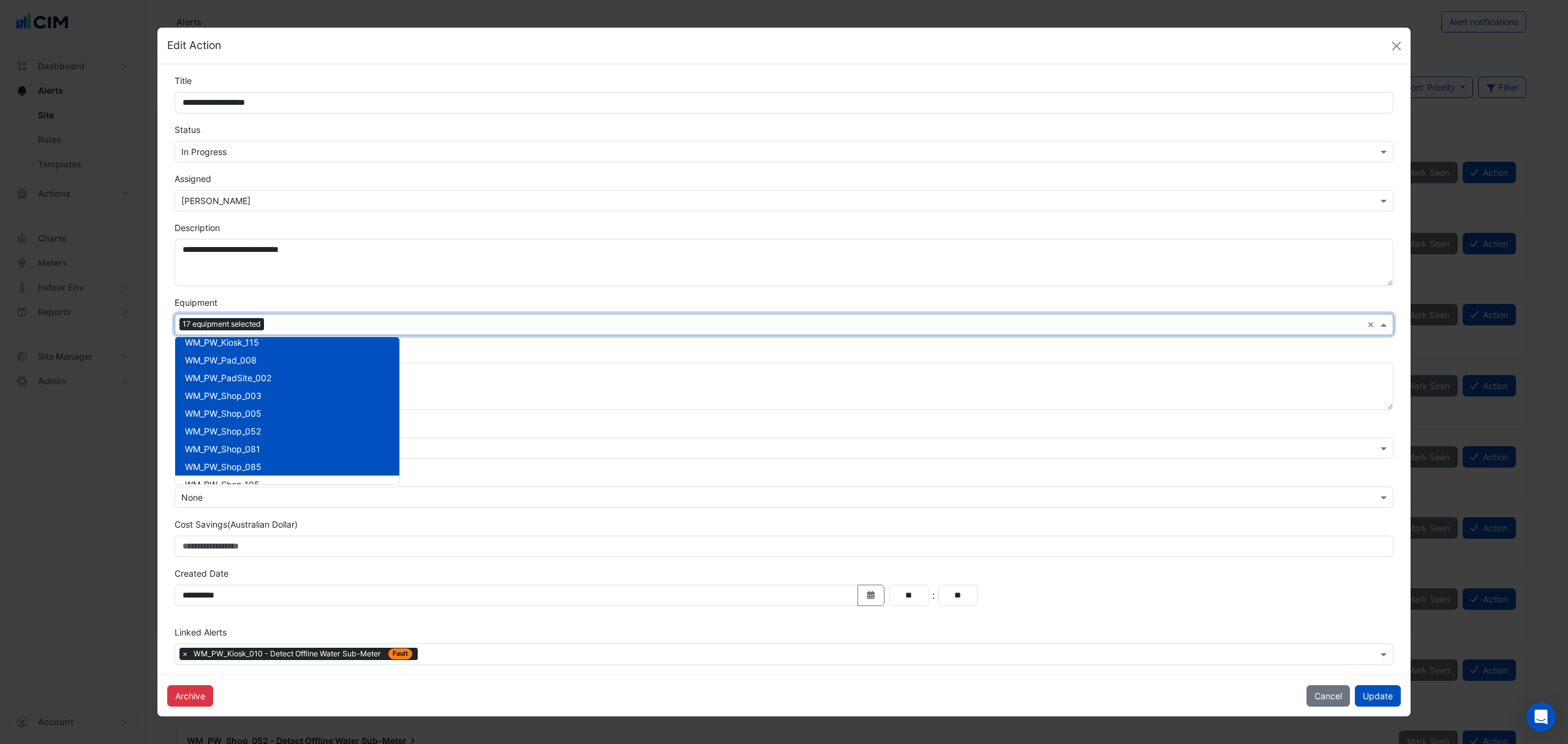
scroll to position [6167, 0]
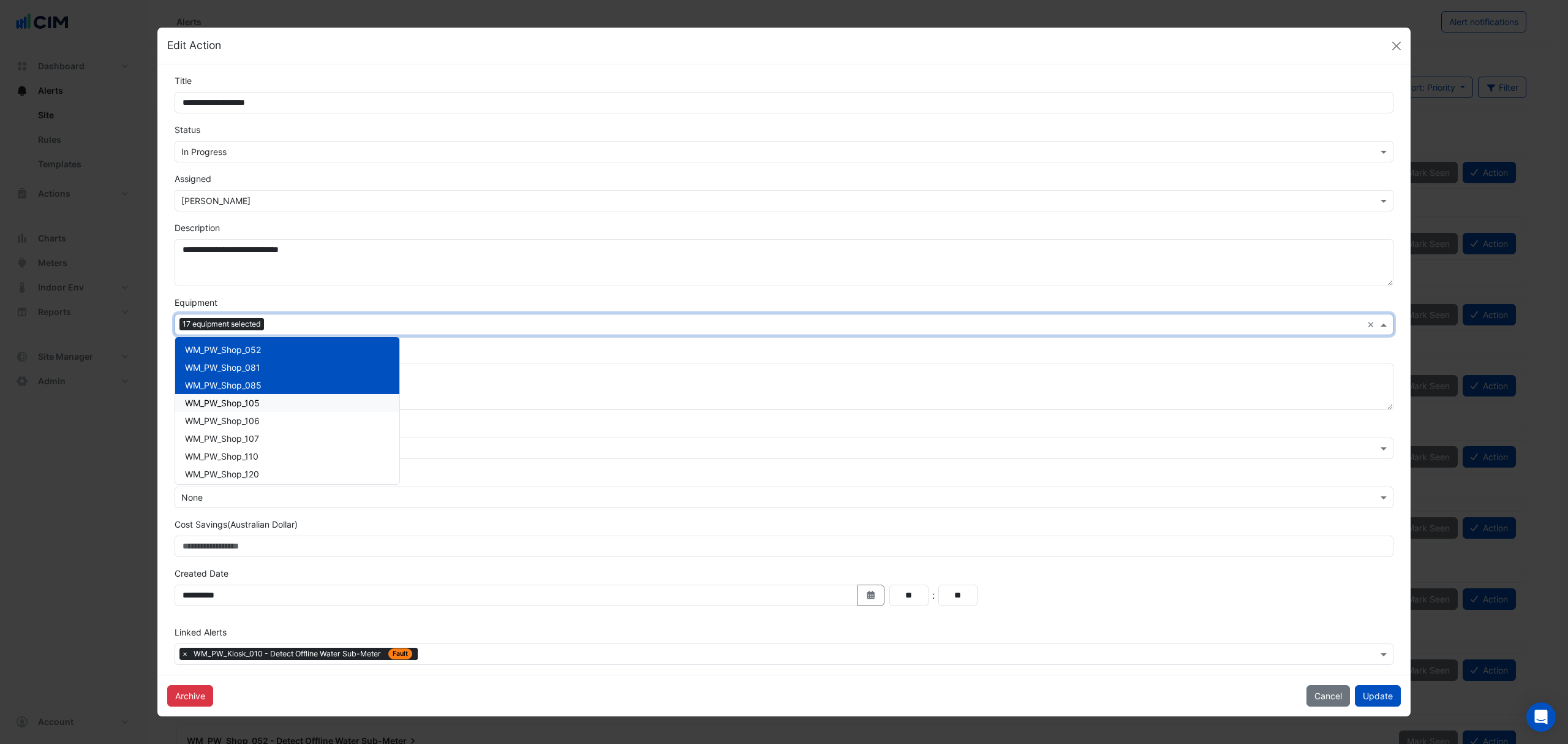
click at [249, 408] on div "WM_PW_Shop_105" at bounding box center [287, 403] width 224 height 17
click at [238, 423] on span "WM_PW_Shop_106" at bounding box center [222, 421] width 74 height 11
click at [231, 437] on span "WM_PW_Shop_107" at bounding box center [222, 439] width 74 height 11
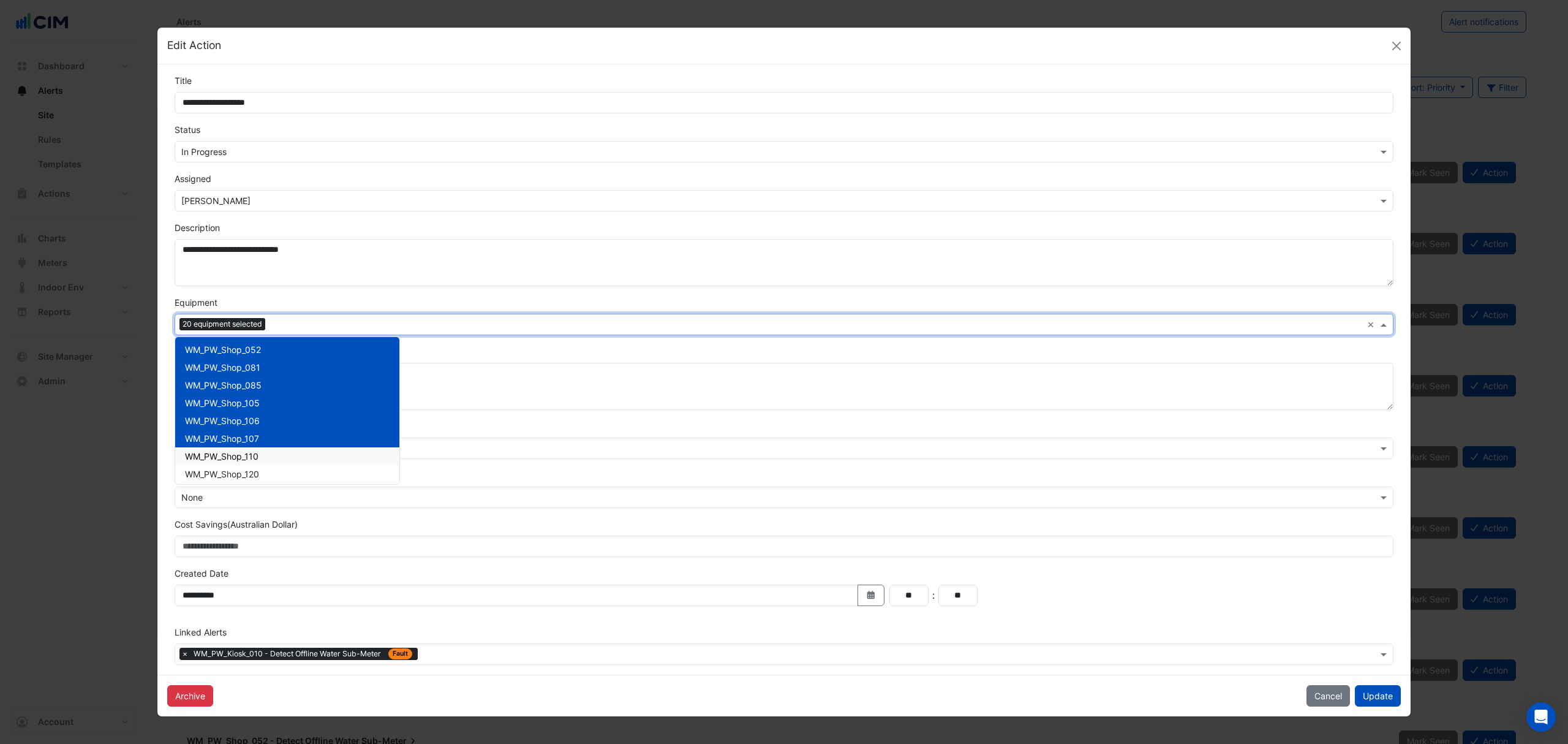
drag, startPoint x: 224, startPoint y: 446, endPoint x: 216, endPoint y: 464, distance: 19.7
click at [224, 449] on div "WM_PW_Shop_110" at bounding box center [287, 456] width 224 height 17
click at [211, 473] on span "WM_PW_Shop_120" at bounding box center [222, 474] width 74 height 11
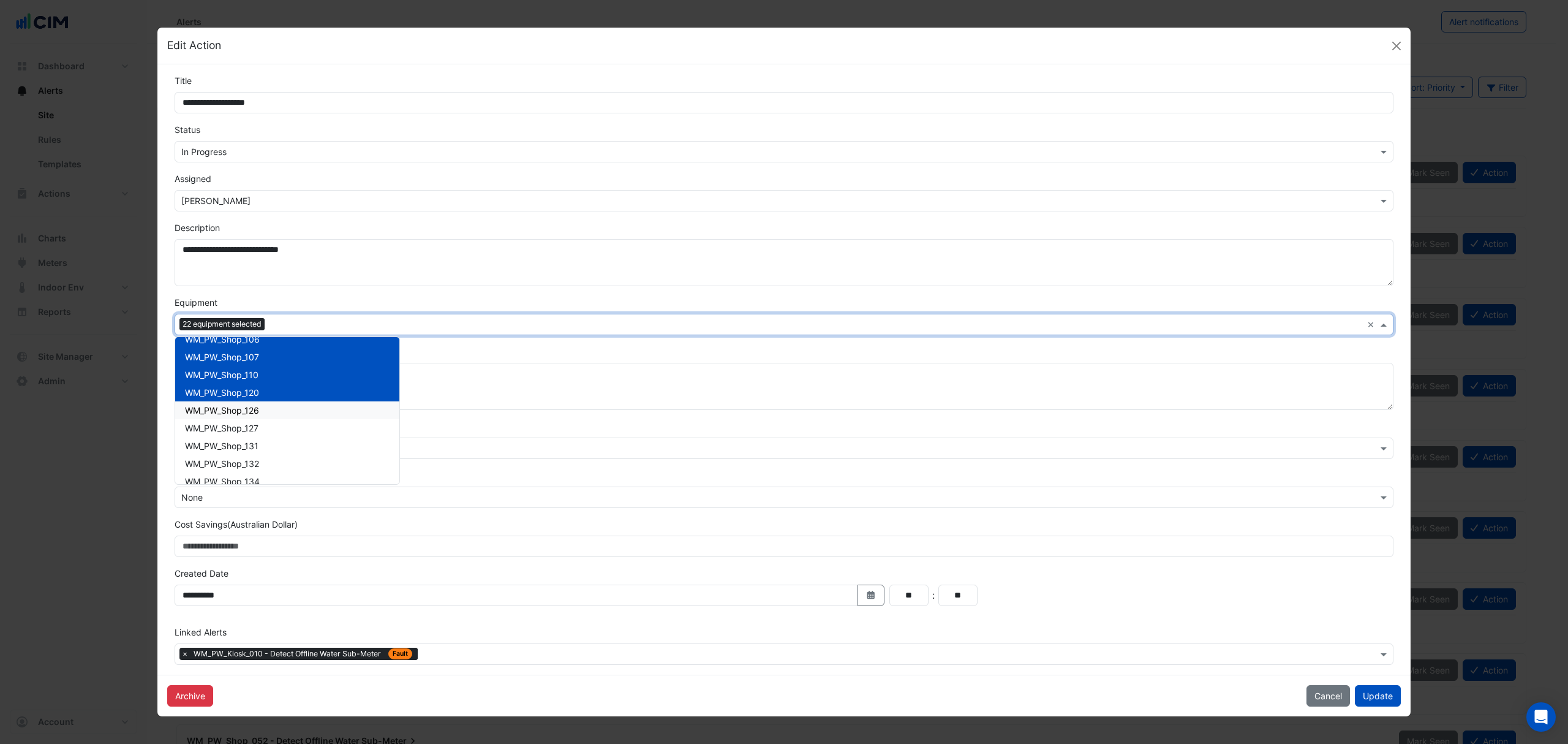
click at [234, 415] on div "WM_PW_Shop_126" at bounding box center [287, 410] width 224 height 17
click at [234, 425] on span "WM_PW_Shop_127" at bounding box center [222, 428] width 74 height 11
click at [231, 441] on span "WM_PW_Shop_131" at bounding box center [222, 446] width 74 height 11
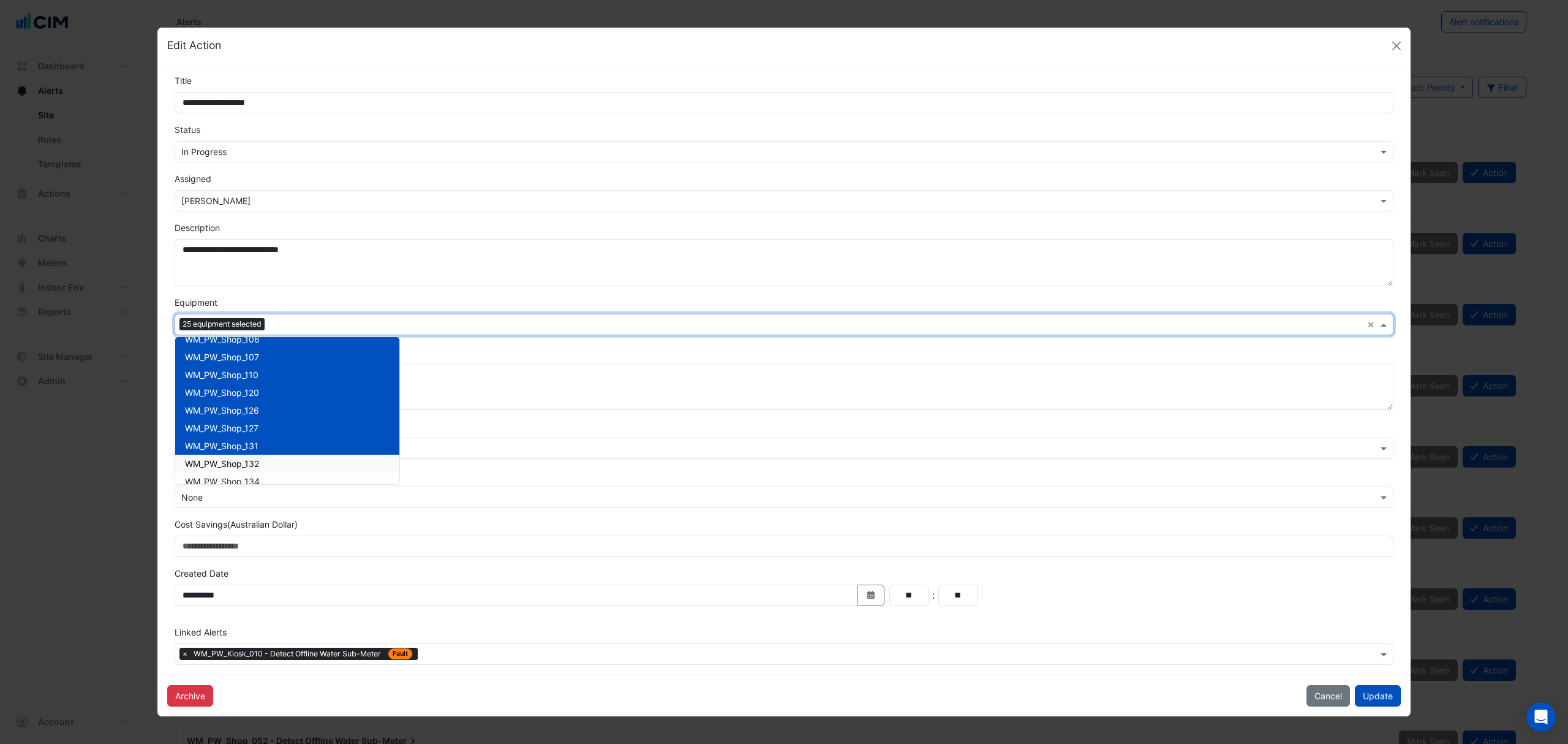
drag, startPoint x: 229, startPoint y: 455, endPoint x: 228, endPoint y: 466, distance: 11.0
click at [229, 456] on div "WM_PW_Shop_132" at bounding box center [287, 464] width 224 height 17
click at [227, 470] on div "WM_PW_Shop_132" at bounding box center [287, 464] width 224 height 17
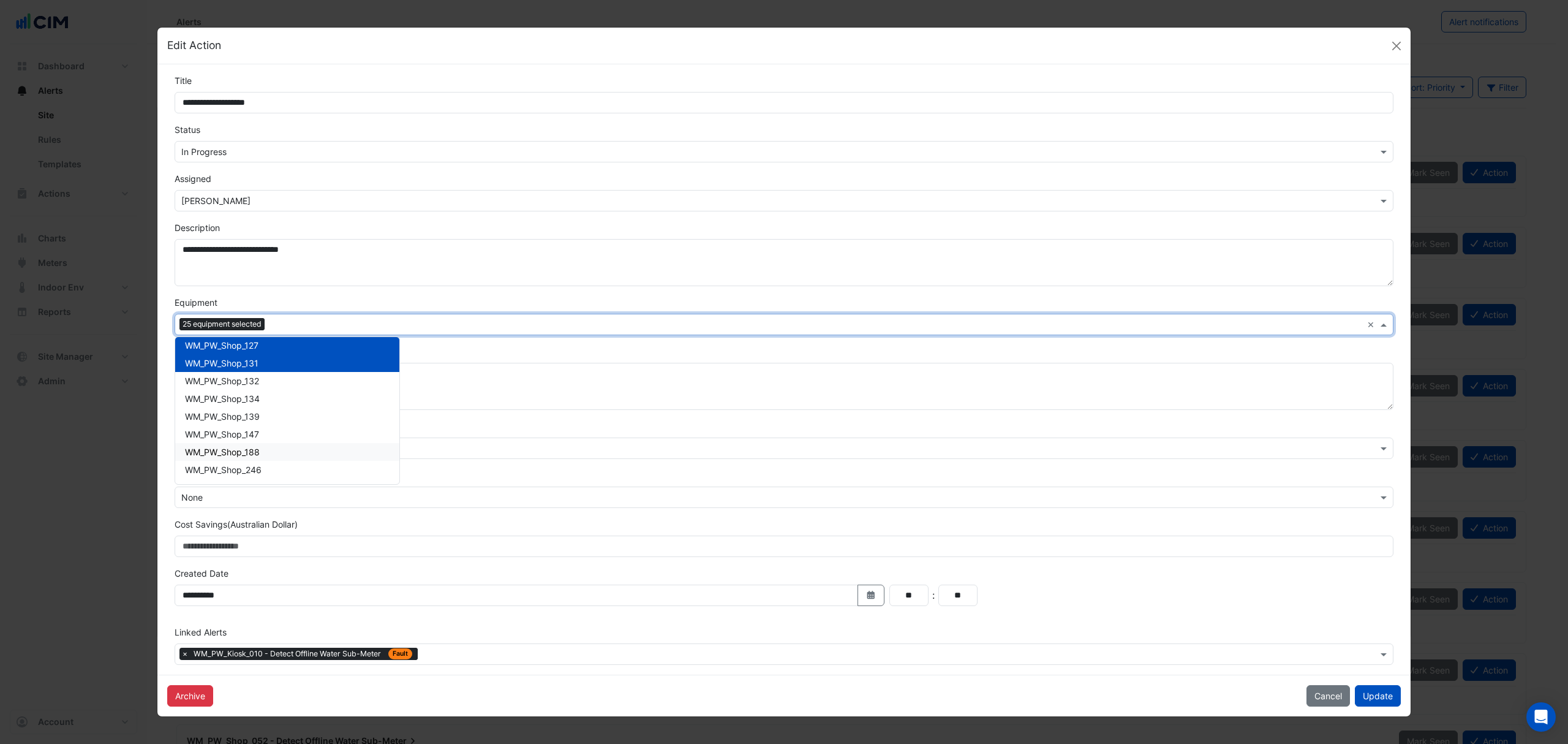
scroll to position [6331, 0]
click at [251, 378] on span "WM_PW_Shop_132" at bounding box center [222, 382] width 74 height 11
drag, startPoint x: 248, startPoint y: 394, endPoint x: 239, endPoint y: 408, distance: 16.6
click at [247, 396] on span "WM_PW_Shop_134" at bounding box center [222, 399] width 74 height 11
click at [238, 408] on div "WM_PW_Shop_139" at bounding box center [287, 417] width 224 height 17
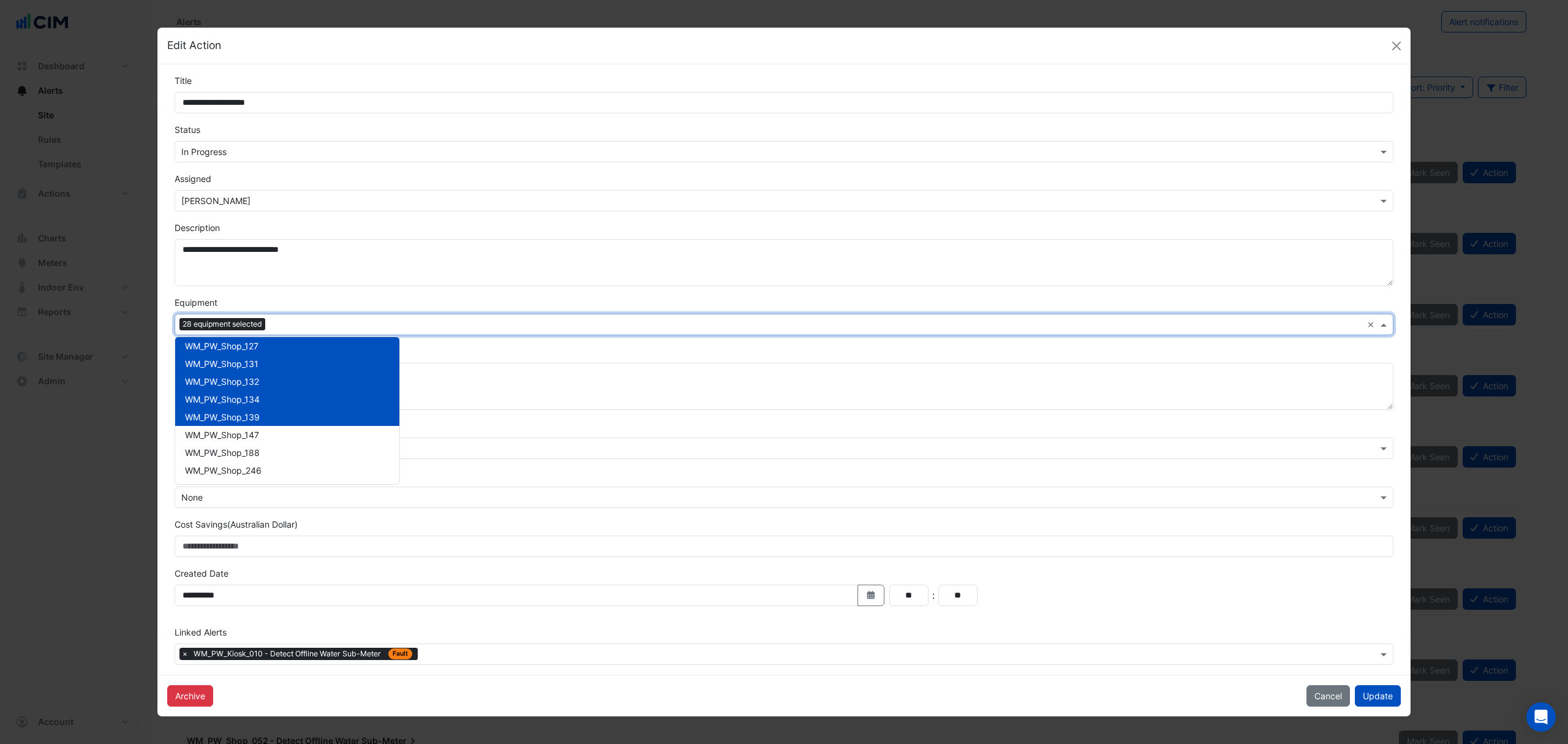
click at [236, 421] on span "WM_PW_Shop_139" at bounding box center [222, 417] width 74 height 11
click at [239, 412] on span "WM_PW_Shop_139" at bounding box center [222, 417] width 74 height 11
drag, startPoint x: 231, startPoint y: 433, endPoint x: 229, endPoint y: 442, distance: 9.2
click at [231, 435] on span "WM_PW_Shop_147" at bounding box center [222, 435] width 74 height 11
click at [226, 451] on span "WM_PW_Shop_188" at bounding box center [222, 453] width 74 height 11
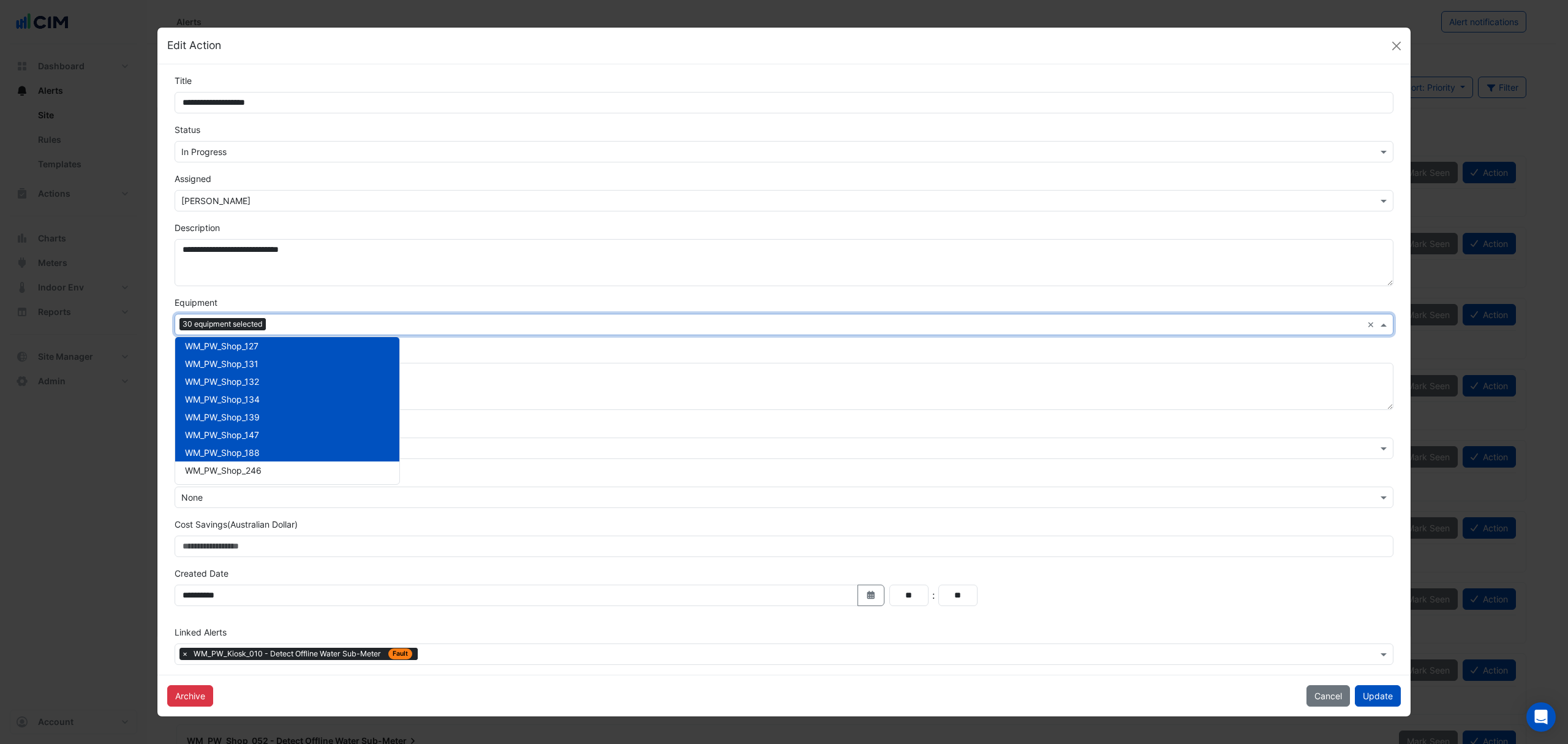
scroll to position [6412, 0]
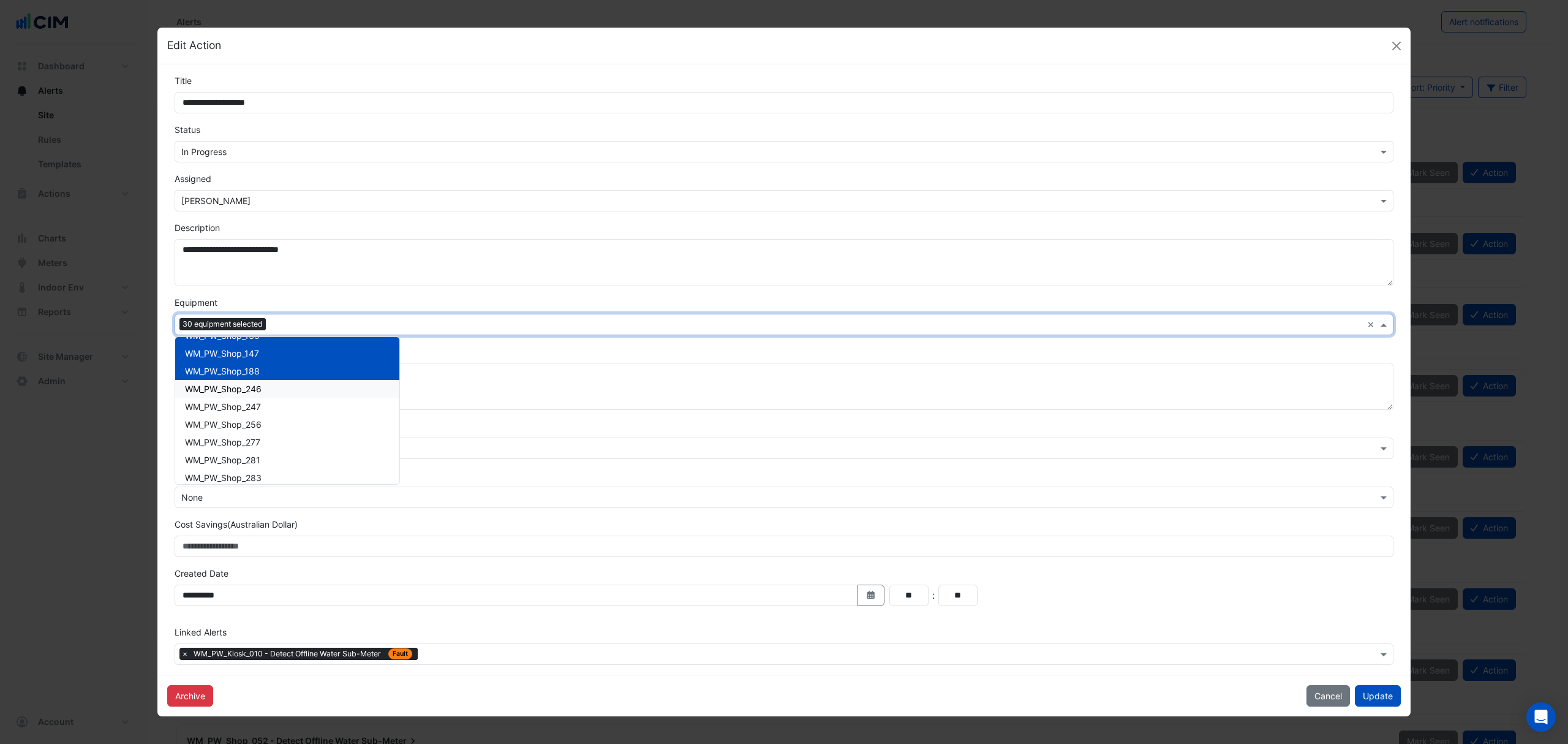
click at [231, 395] on div "WM_PW_Shop_246" at bounding box center [287, 388] width 224 height 17
click at [231, 403] on span "WM_PW_Shop_247" at bounding box center [223, 407] width 76 height 11
click at [228, 421] on span "WM_PW_Shop_256" at bounding box center [223, 425] width 76 height 11
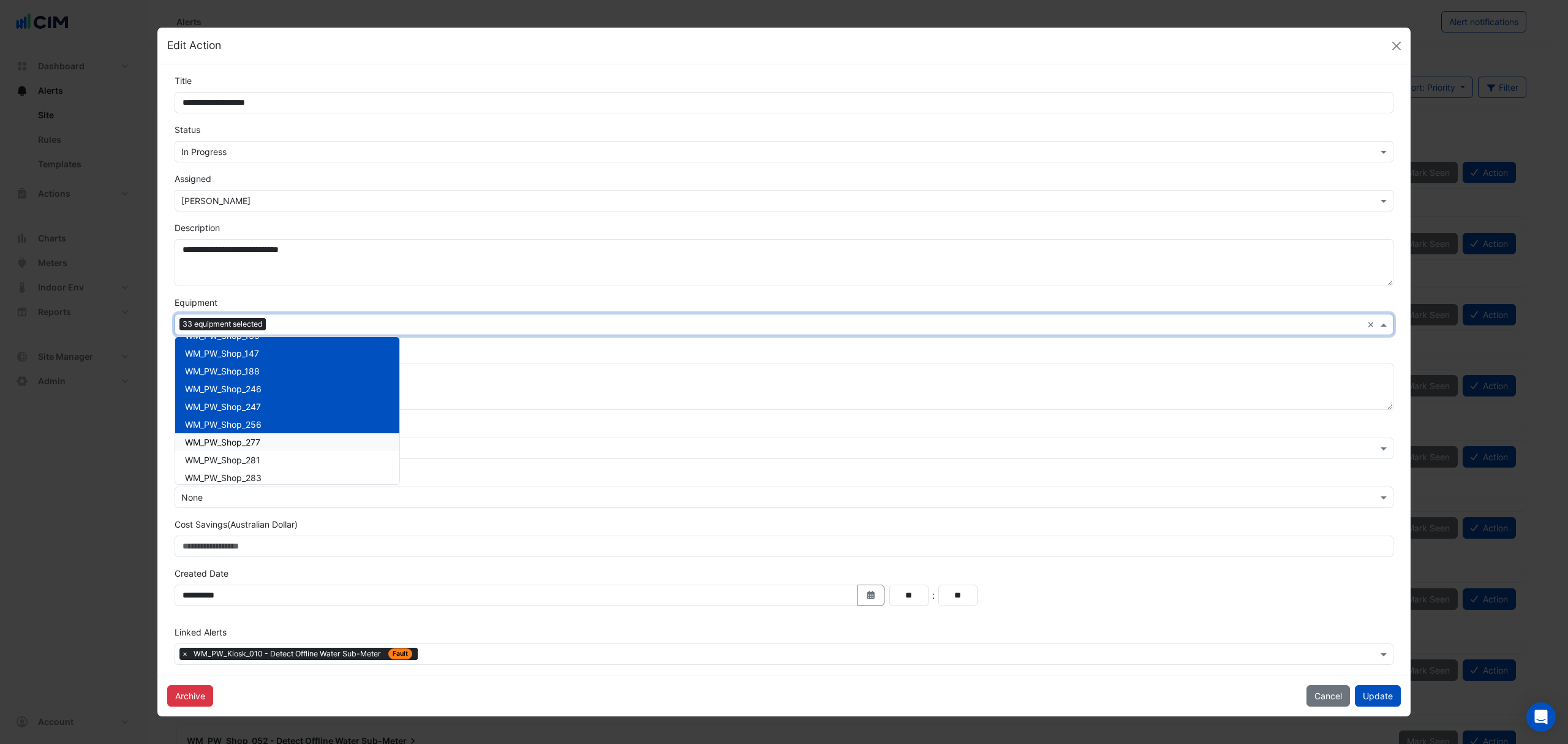
click at [224, 435] on div "WM_PW_Shop_277" at bounding box center [287, 442] width 224 height 17
click at [215, 455] on span "WM_PW_Shop_281" at bounding box center [223, 460] width 75 height 11
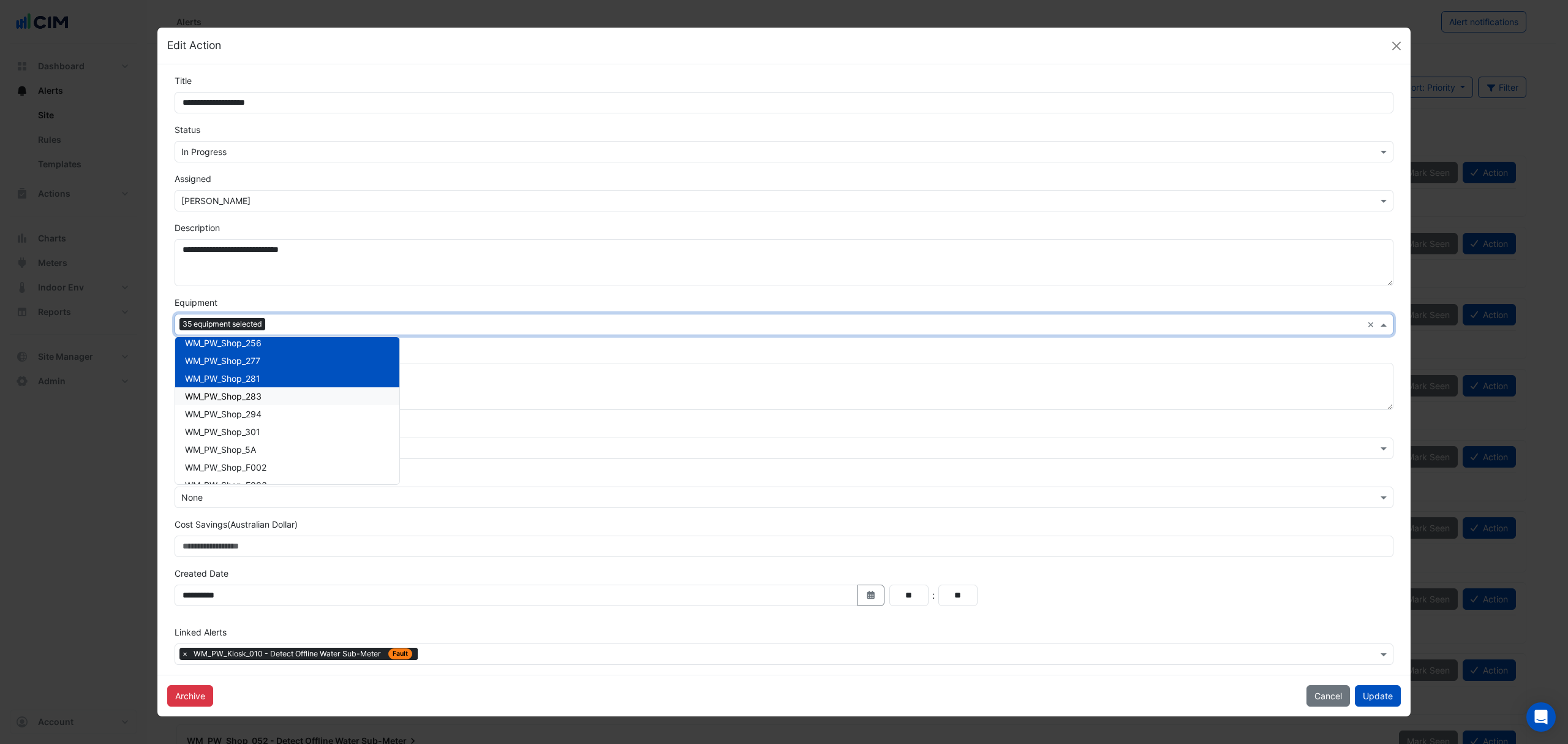
click at [237, 399] on span "WM_PW_Shop_283" at bounding box center [223, 396] width 76 height 11
click at [233, 412] on span "WM_PW_Shop_294" at bounding box center [223, 414] width 76 height 11
click at [230, 427] on span "WM_PW_Shop_301" at bounding box center [223, 432] width 75 height 11
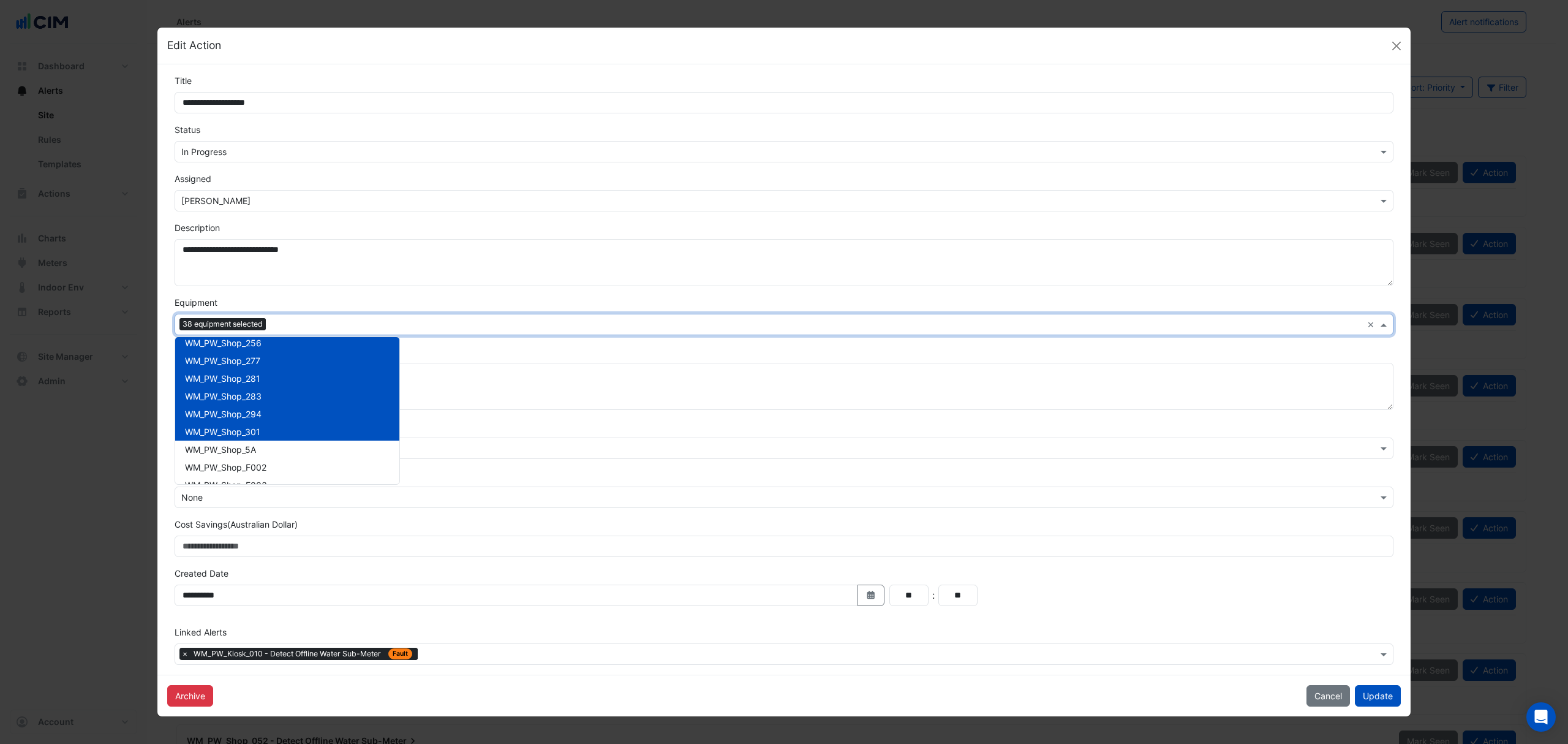
click at [223, 439] on div "WM_PW_Shop_301" at bounding box center [287, 431] width 224 height 17
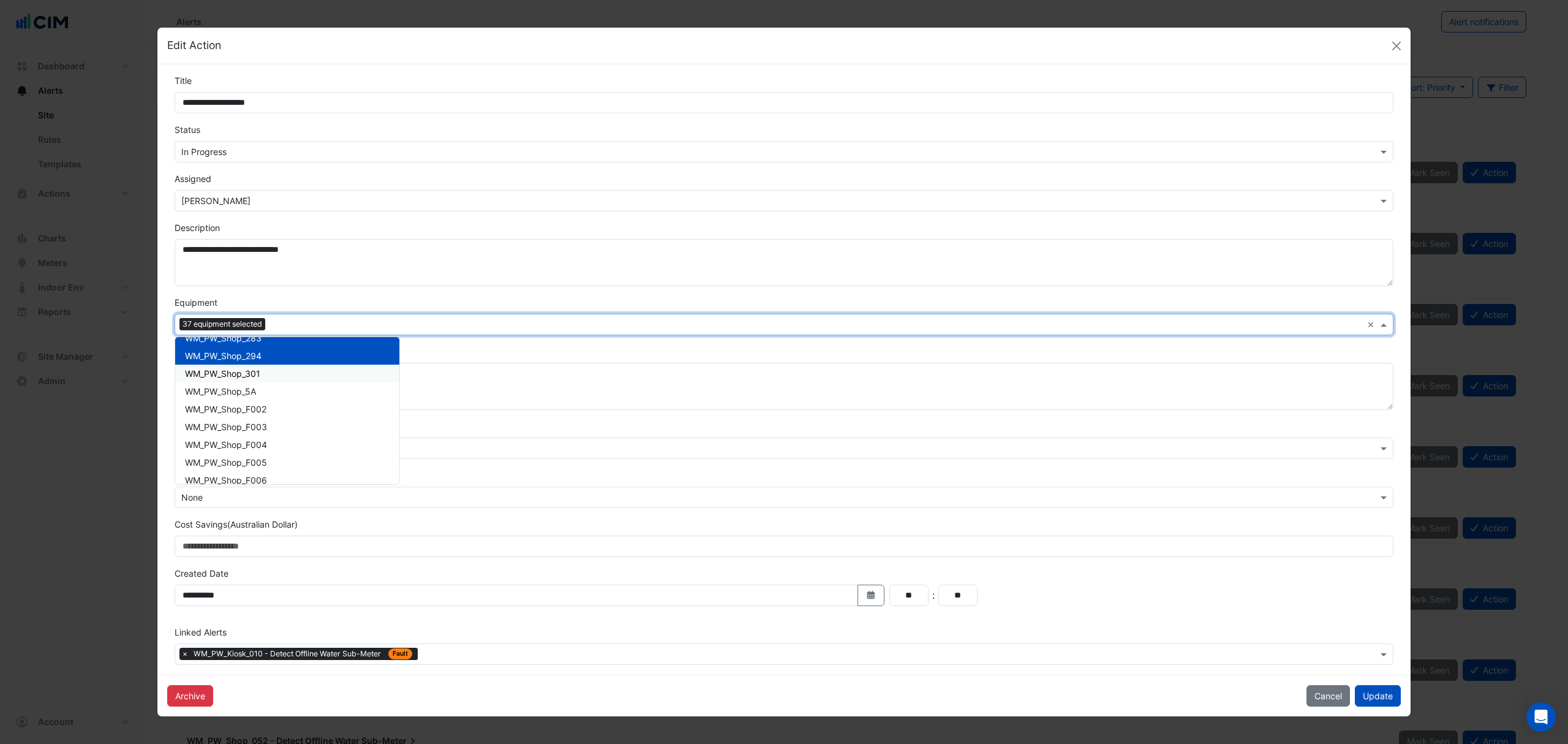
scroll to position [6576, 0]
click at [239, 356] on div "WM_PW_Shop_301" at bounding box center [287, 350] width 224 height 17
click at [231, 373] on div "WM_PW_Shop_5A" at bounding box center [287, 367] width 224 height 17
click at [229, 388] on span "WM_PW_Shop_F002" at bounding box center [225, 385] width 81 height 11
click at [223, 403] on span "WM_PW_Shop_F003" at bounding box center [226, 403] width 82 height 11
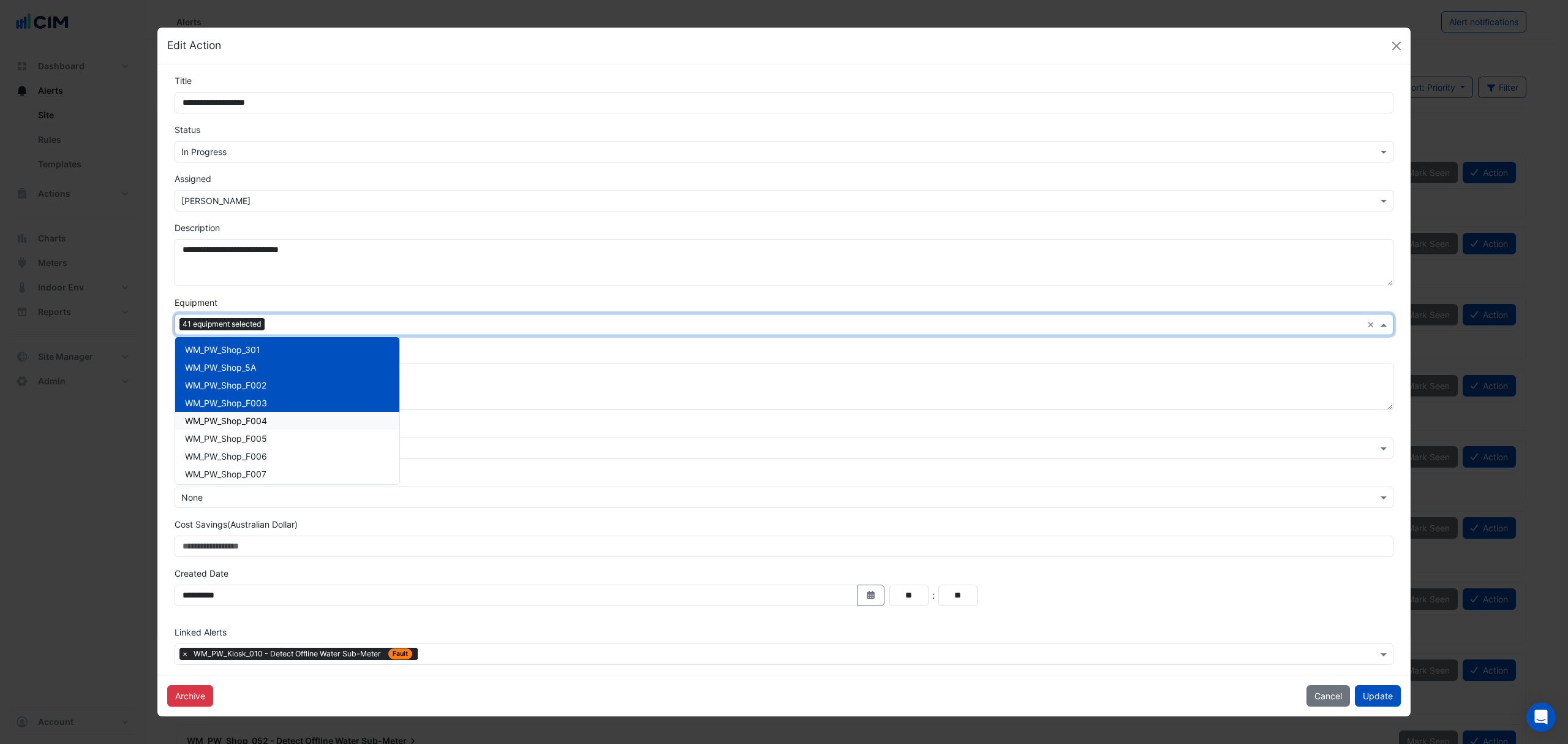
click at [217, 422] on span "WM_PW_Shop_F004" at bounding box center [226, 421] width 82 height 11
drag, startPoint x: 215, startPoint y: 432, endPoint x: 213, endPoint y: 449, distance: 17.1
click at [215, 434] on span "WM_PW_Shop_F005" at bounding box center [226, 439] width 82 height 11
click at [213, 454] on span "WM_PW_Shop_F006" at bounding box center [226, 456] width 82 height 11
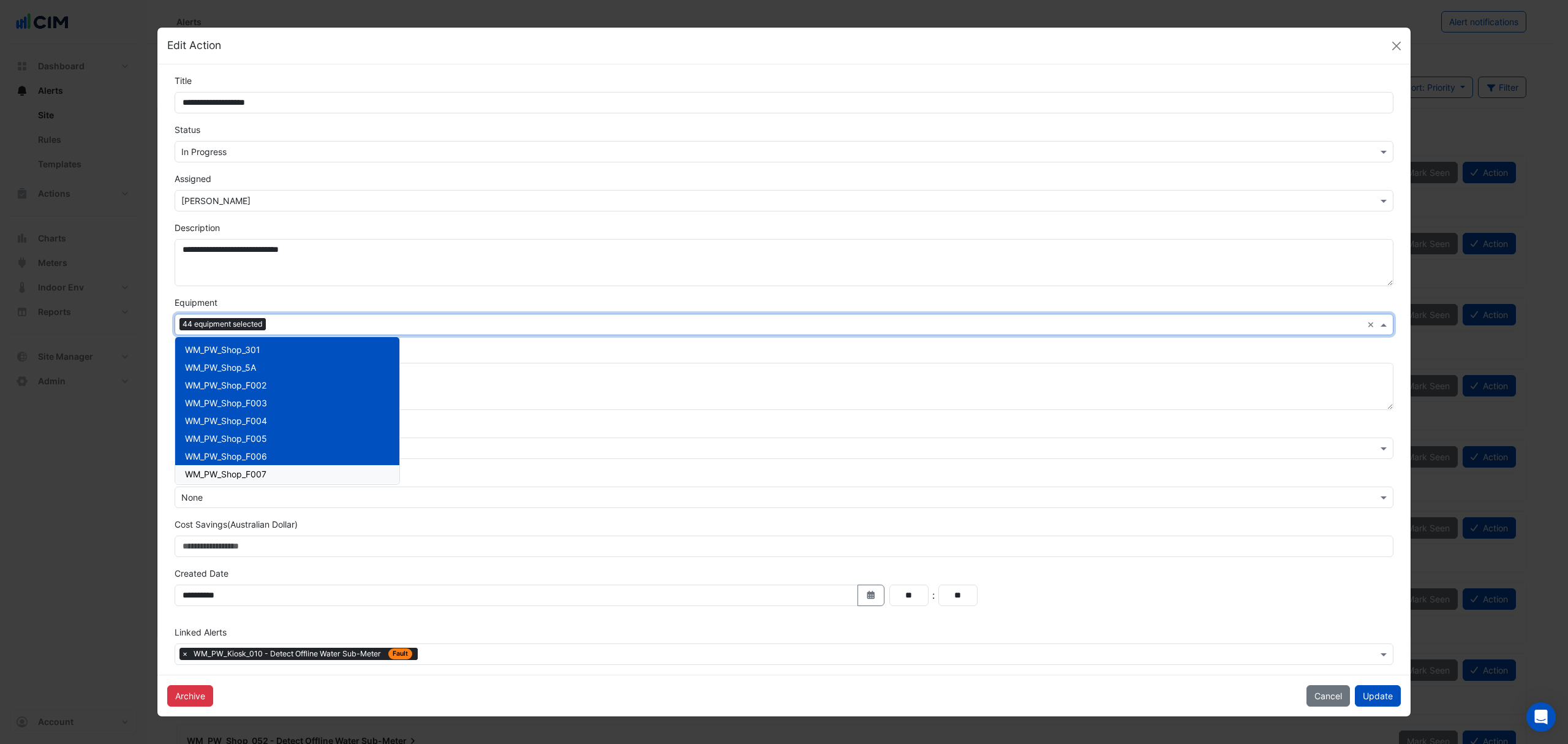
click at [209, 469] on span "WM_PW_Shop_F007" at bounding box center [225, 474] width 81 height 11
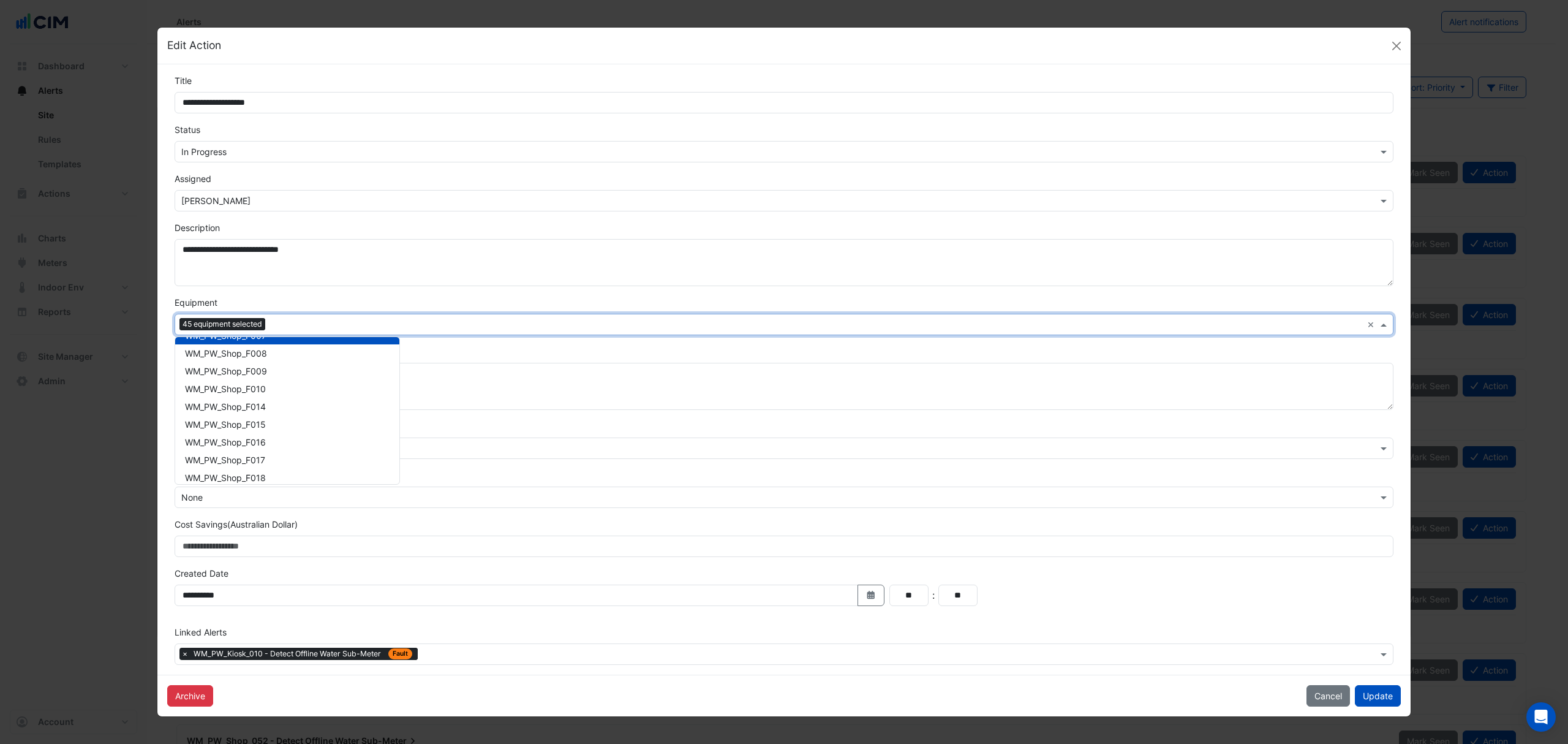
scroll to position [6739, 0]
click at [251, 352] on div "WM_PW_Shop_F009" at bounding box center [287, 346] width 224 height 17
click at [249, 363] on span "WM_PW_Shop_F010" at bounding box center [225, 364] width 81 height 11
click at [248, 377] on span "WM_PW_Shop_F014" at bounding box center [225, 382] width 81 height 11
drag, startPoint x: 243, startPoint y: 403, endPoint x: 241, endPoint y: 411, distance: 8.2
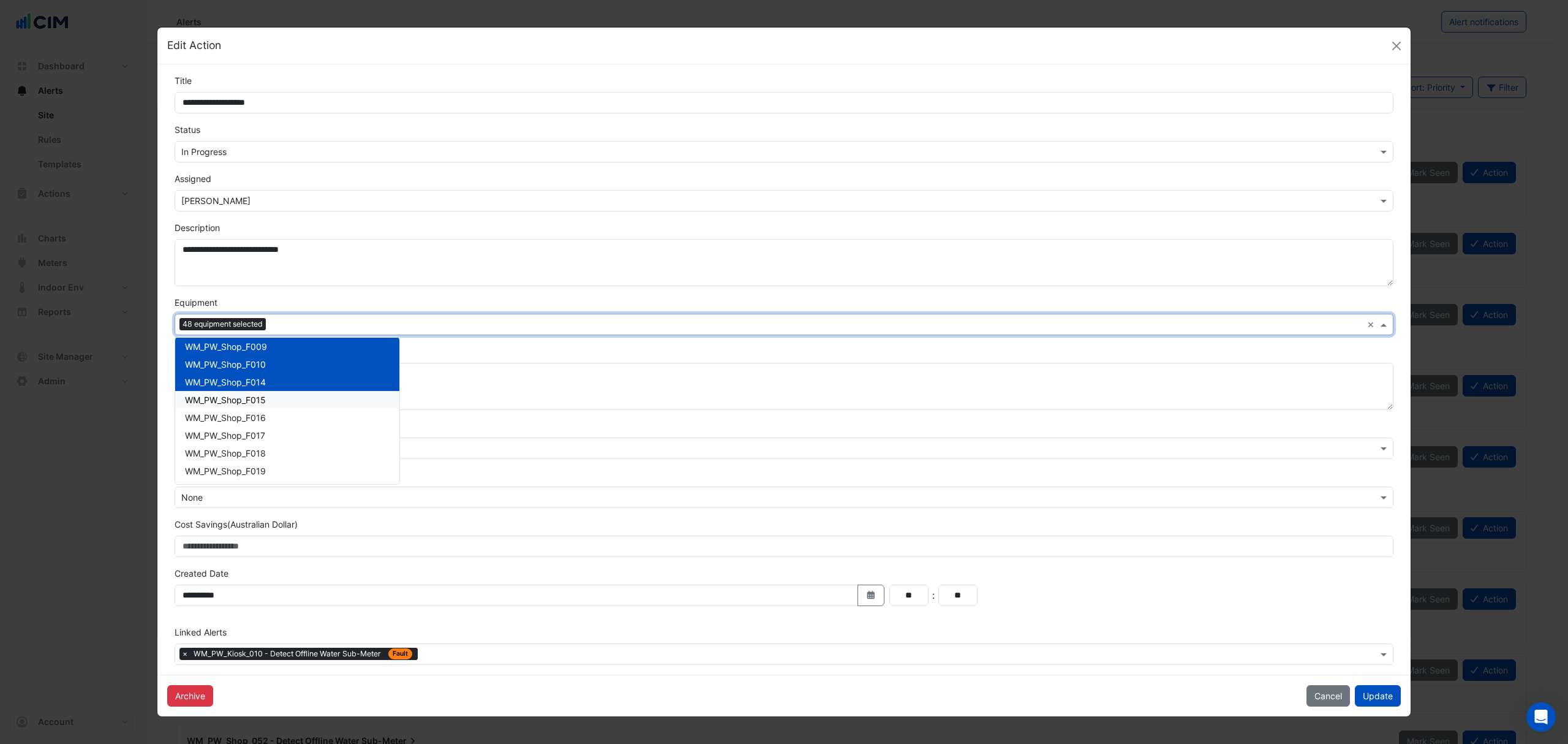
click at [243, 405] on div "WM_PW_Shop_F015" at bounding box center [287, 400] width 224 height 17
click at [238, 419] on span "WM_PW_Shop_F016" at bounding box center [225, 418] width 81 height 11
click at [235, 437] on span "WM_PW_Shop_F017" at bounding box center [225, 435] width 80 height 11
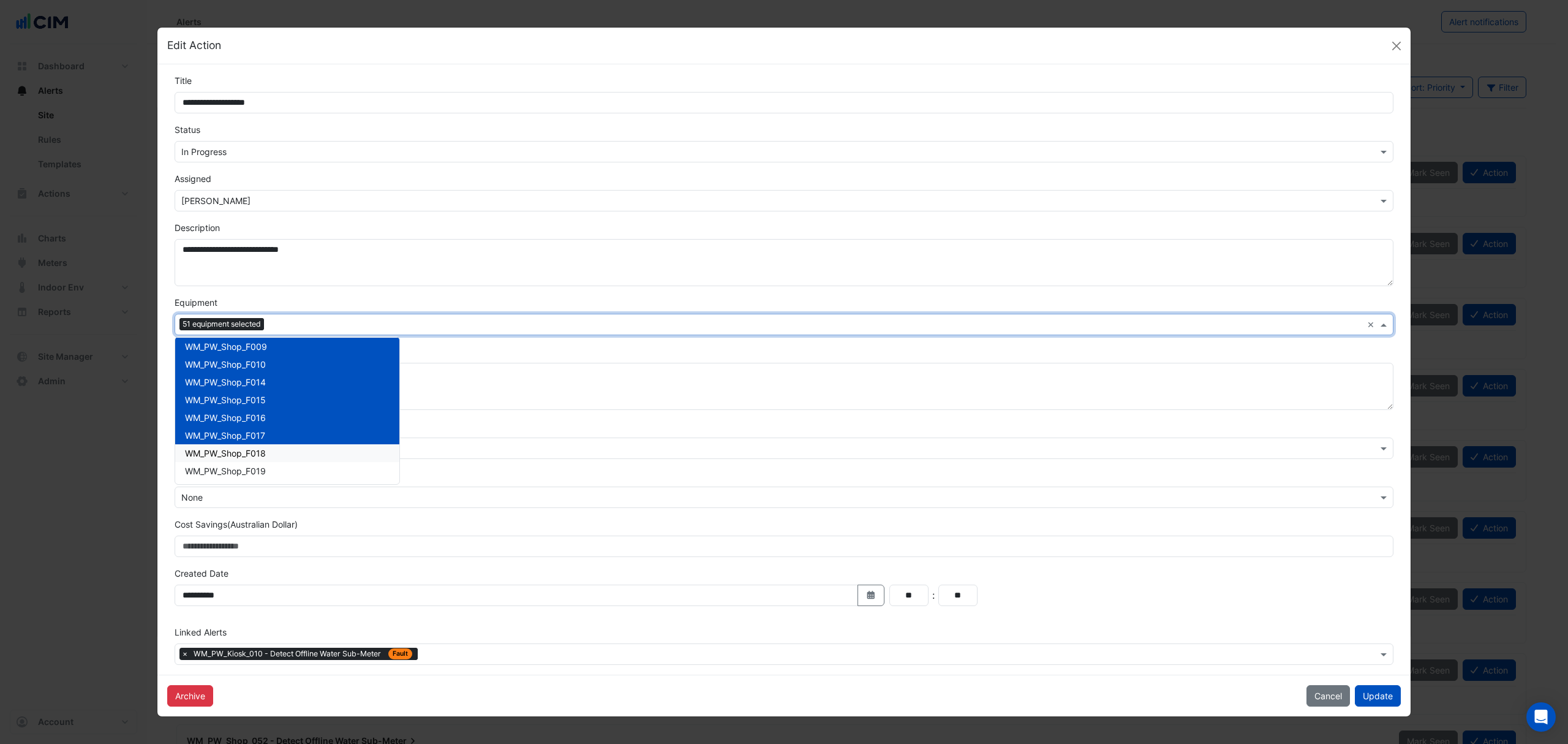
click at [231, 449] on span "WM_PW_Shop_F018" at bounding box center [225, 454] width 81 height 11
click at [226, 463] on div "WM_PW_Shop_F019" at bounding box center [287, 471] width 224 height 17
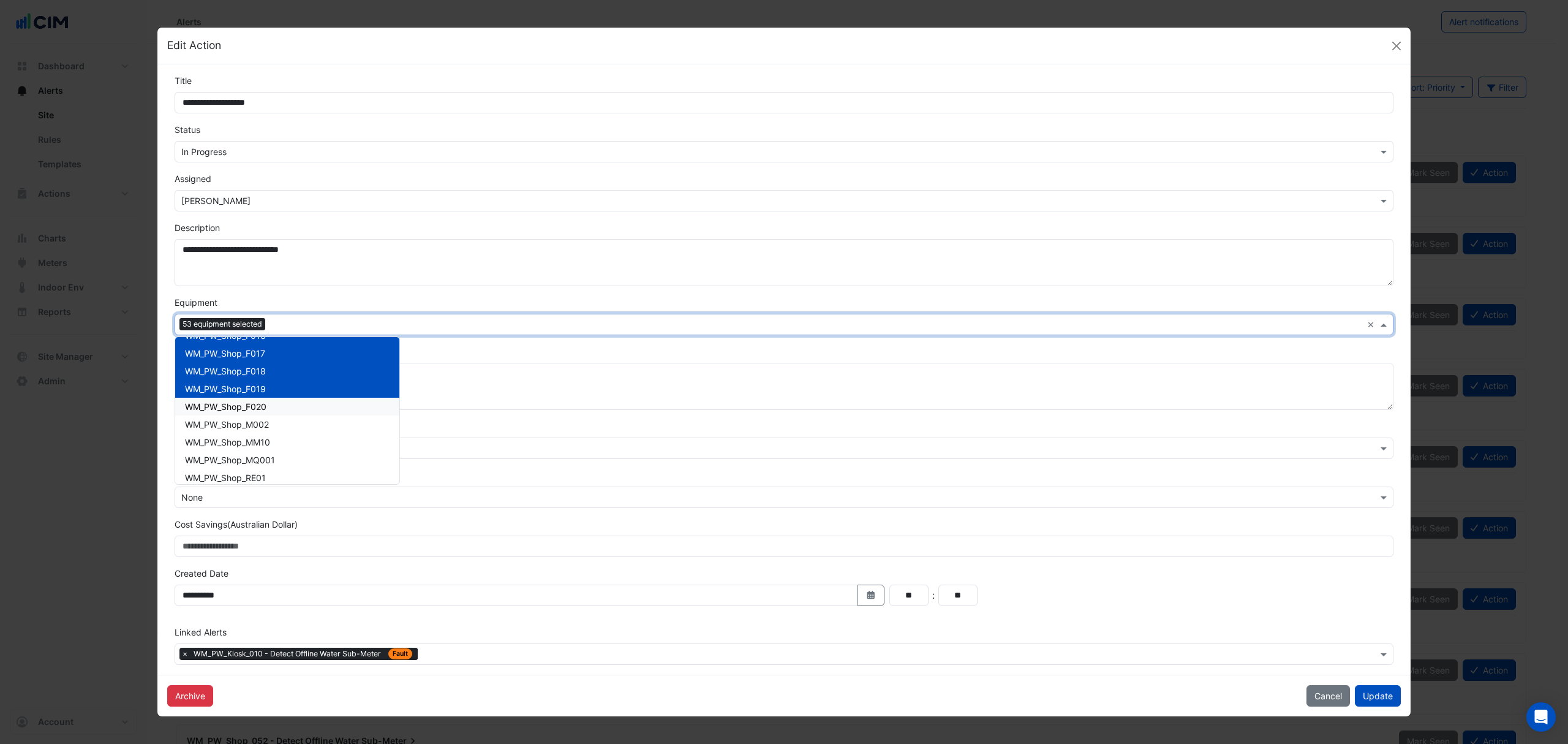
click at [251, 408] on span "WM_PW_Shop_F020" at bounding box center [225, 407] width 81 height 11
click at [248, 428] on span "WM_PW_Shop_M002" at bounding box center [227, 425] width 84 height 11
click at [243, 442] on span "WM_PW_Shop_MM10" at bounding box center [227, 442] width 85 height 11
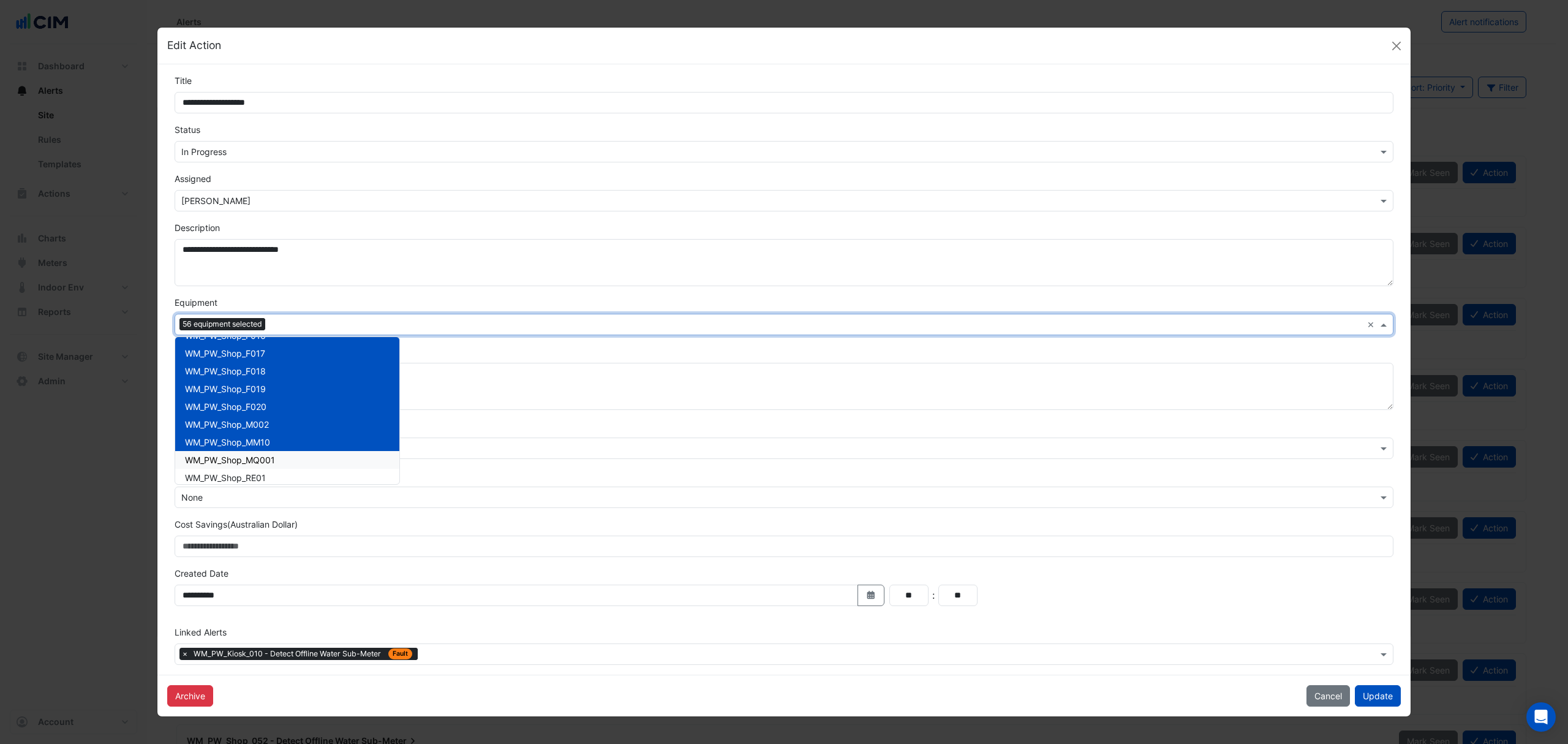
click at [239, 460] on span "WM_PW_Shop_MQ001" at bounding box center [230, 460] width 90 height 11
click at [231, 474] on span "WM_PW_Shop_RE01" at bounding box center [225, 478] width 81 height 11
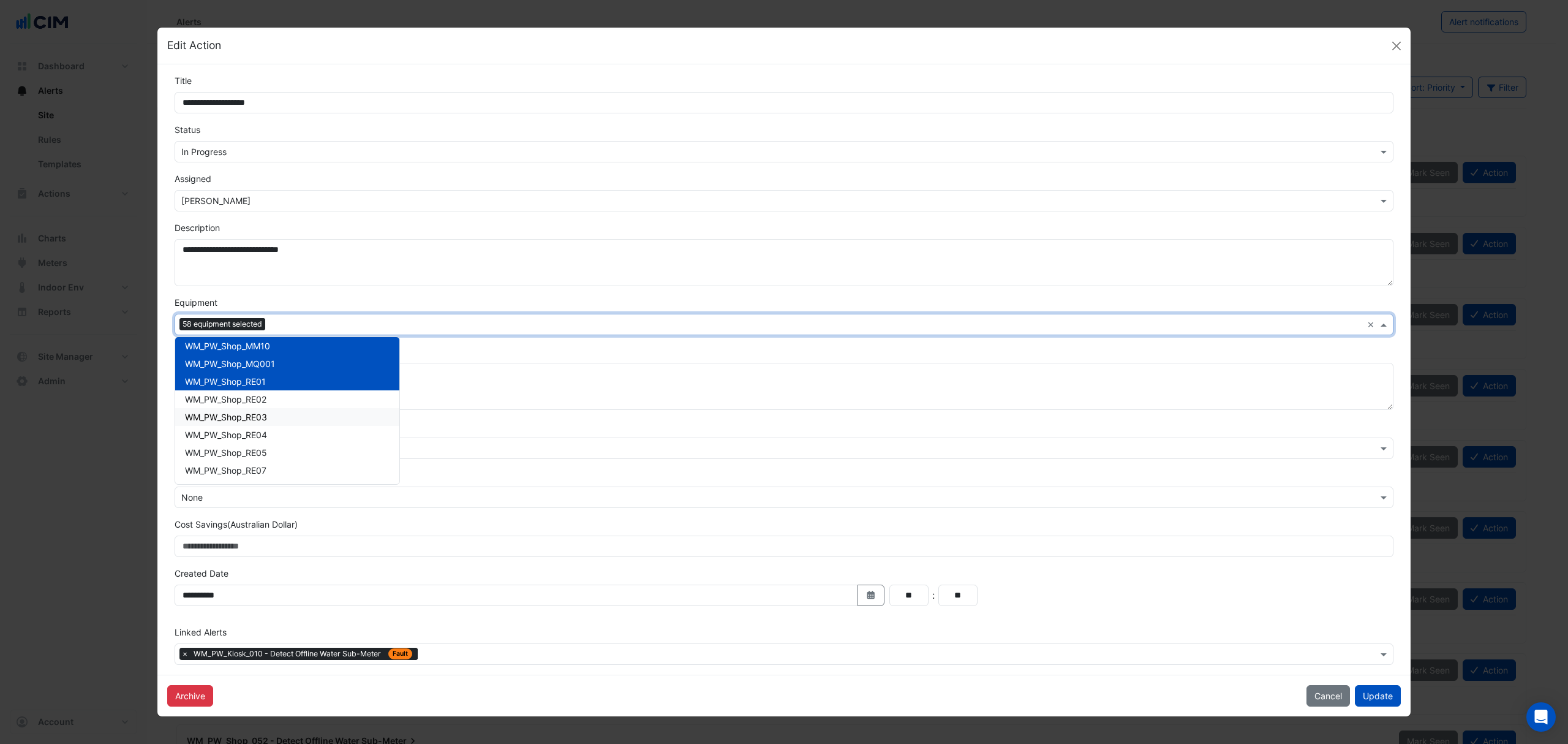
scroll to position [6889, 0]
click at [236, 421] on div "WM_PW_Shop_RE02" at bounding box center [287, 428] width 224 height 17
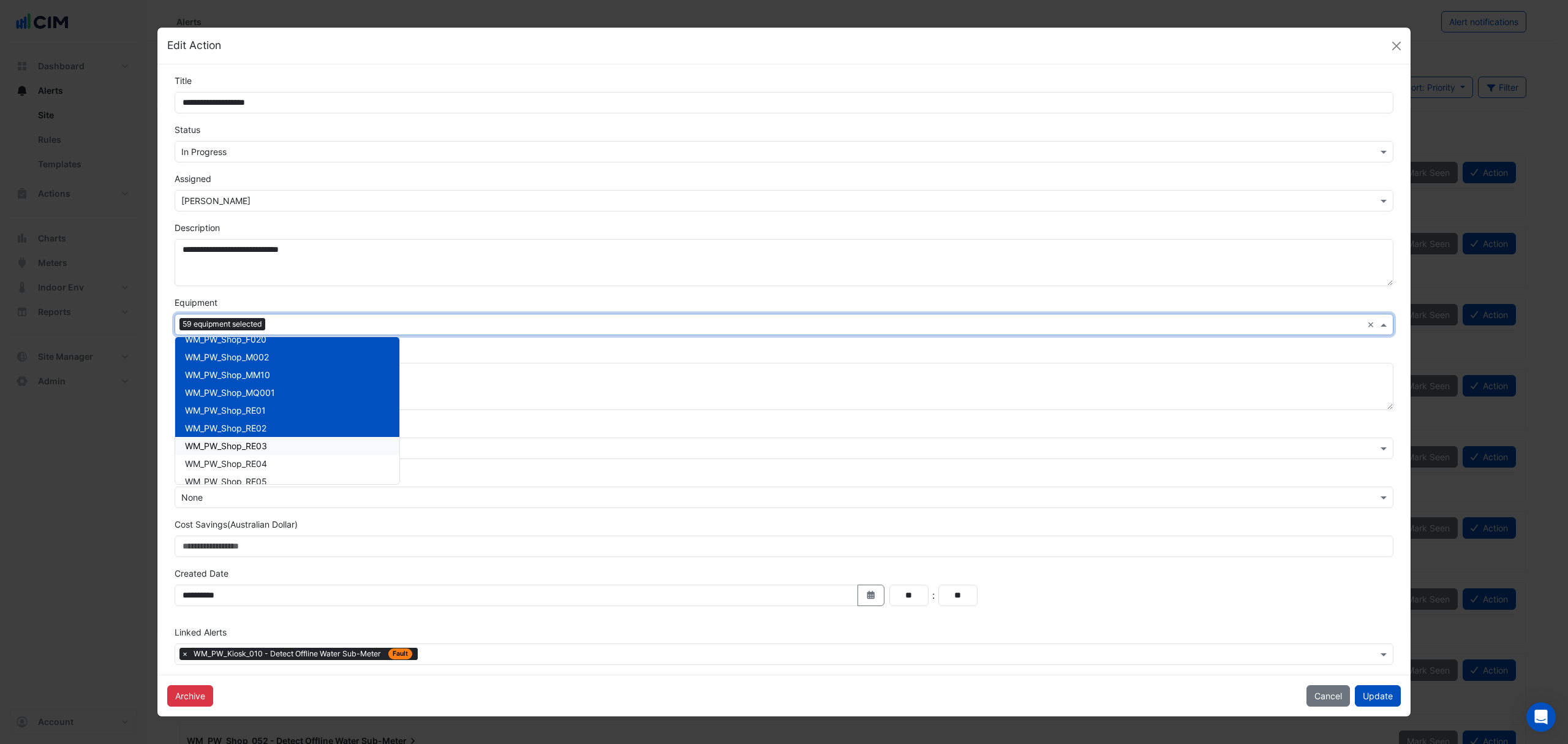
drag, startPoint x: 226, startPoint y: 447, endPoint x: 223, endPoint y: 455, distance: 8.5
click at [226, 449] on span "WM_PW_Shop_RE03" at bounding box center [226, 446] width 82 height 11
click at [218, 467] on span "WM_PW_Shop_RE04" at bounding box center [226, 464] width 82 height 11
click at [215, 479] on span "WM_PW_Shop_RE05" at bounding box center [226, 482] width 82 height 11
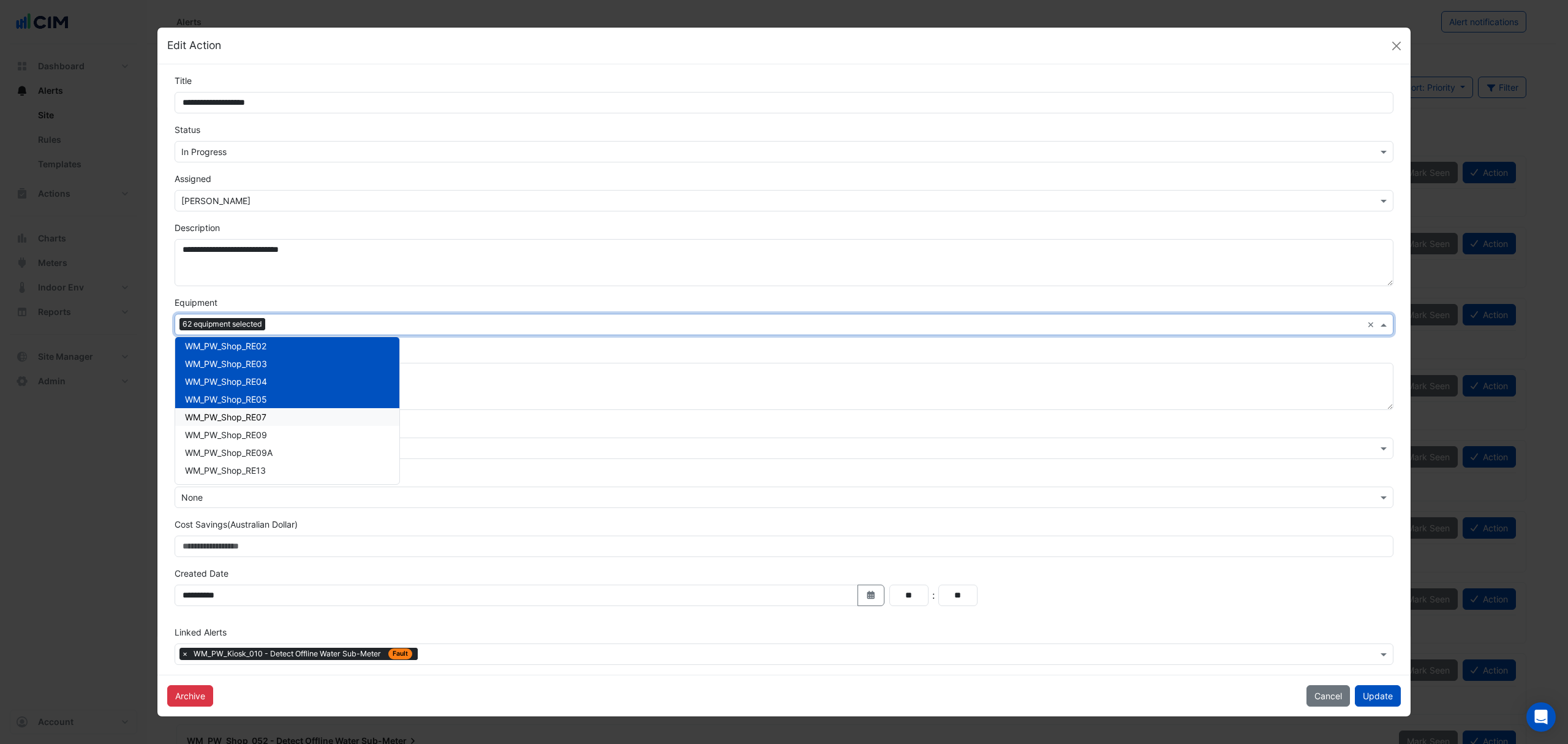
click at [247, 417] on span "WM_PW_Shop_RE07" at bounding box center [225, 417] width 81 height 11
click at [238, 434] on span "WM_PW_Shop_RE09" at bounding box center [226, 435] width 82 height 11
click at [231, 452] on span "WM_PW_Shop_RE09A" at bounding box center [229, 453] width 88 height 11
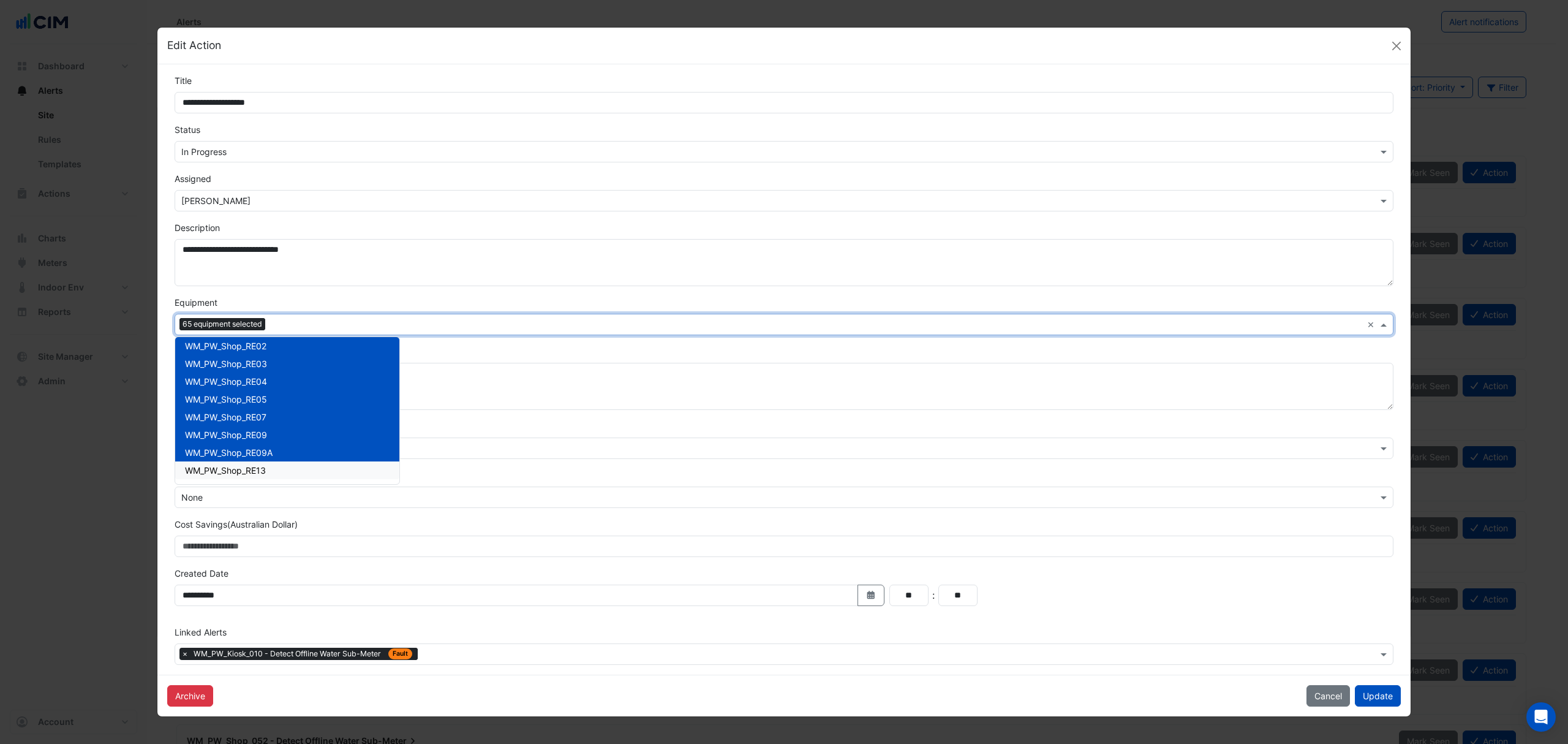
click at [227, 467] on span "WM_PW_Shop_RE13" at bounding box center [225, 470] width 81 height 11
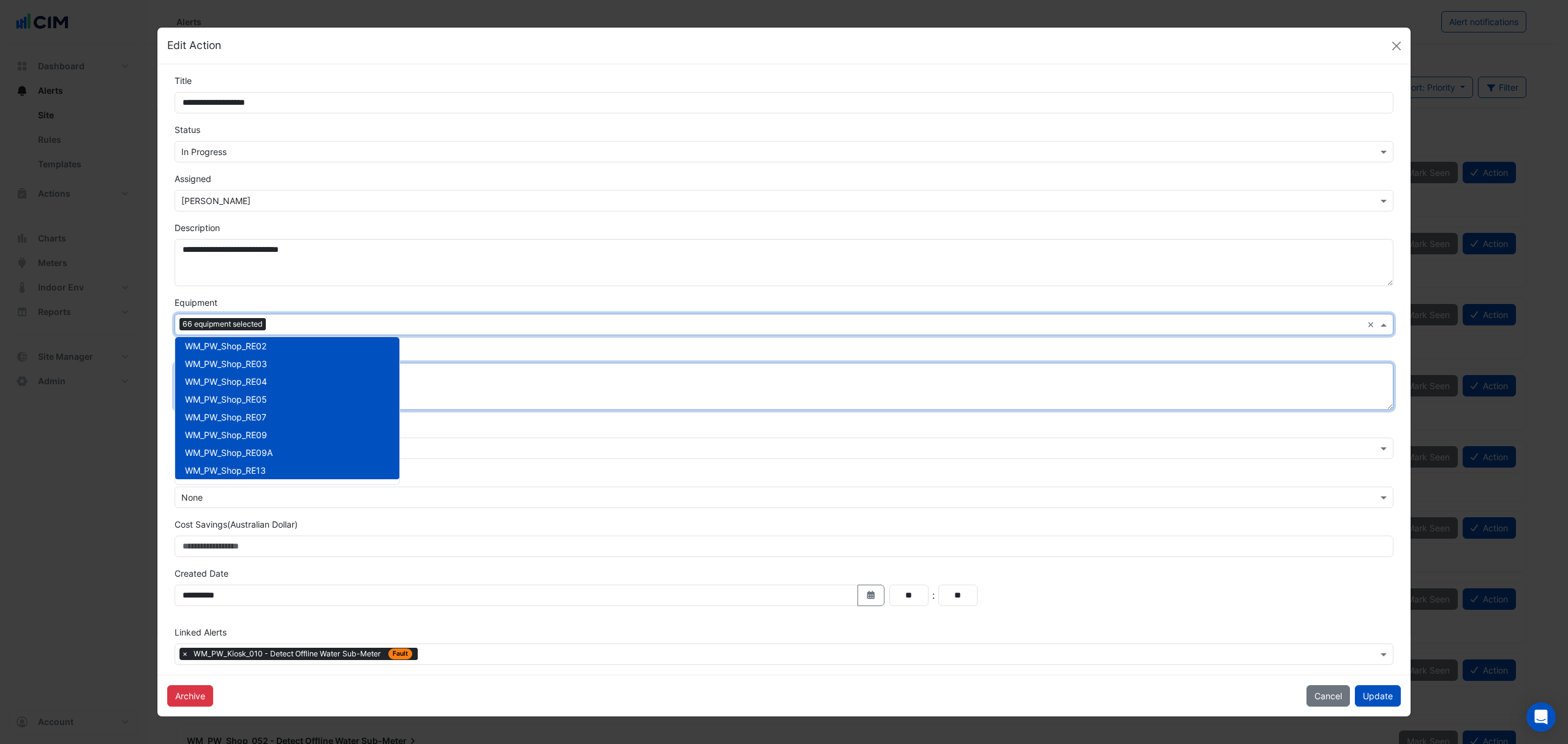
click at [523, 382] on textarea "**********" at bounding box center [784, 386] width 1219 height 47
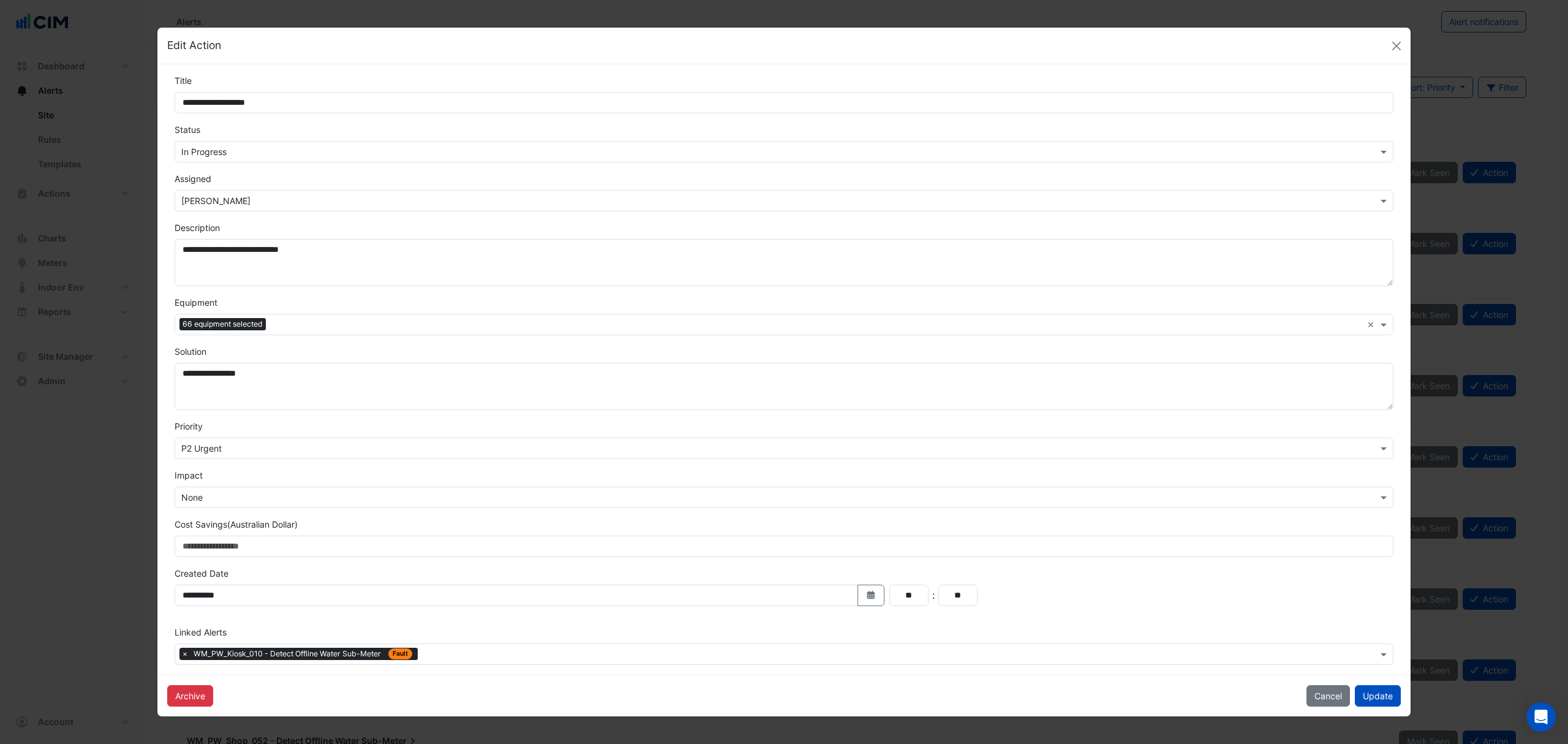
click at [502, 659] on input "text" at bounding box center [900, 655] width 955 height 13
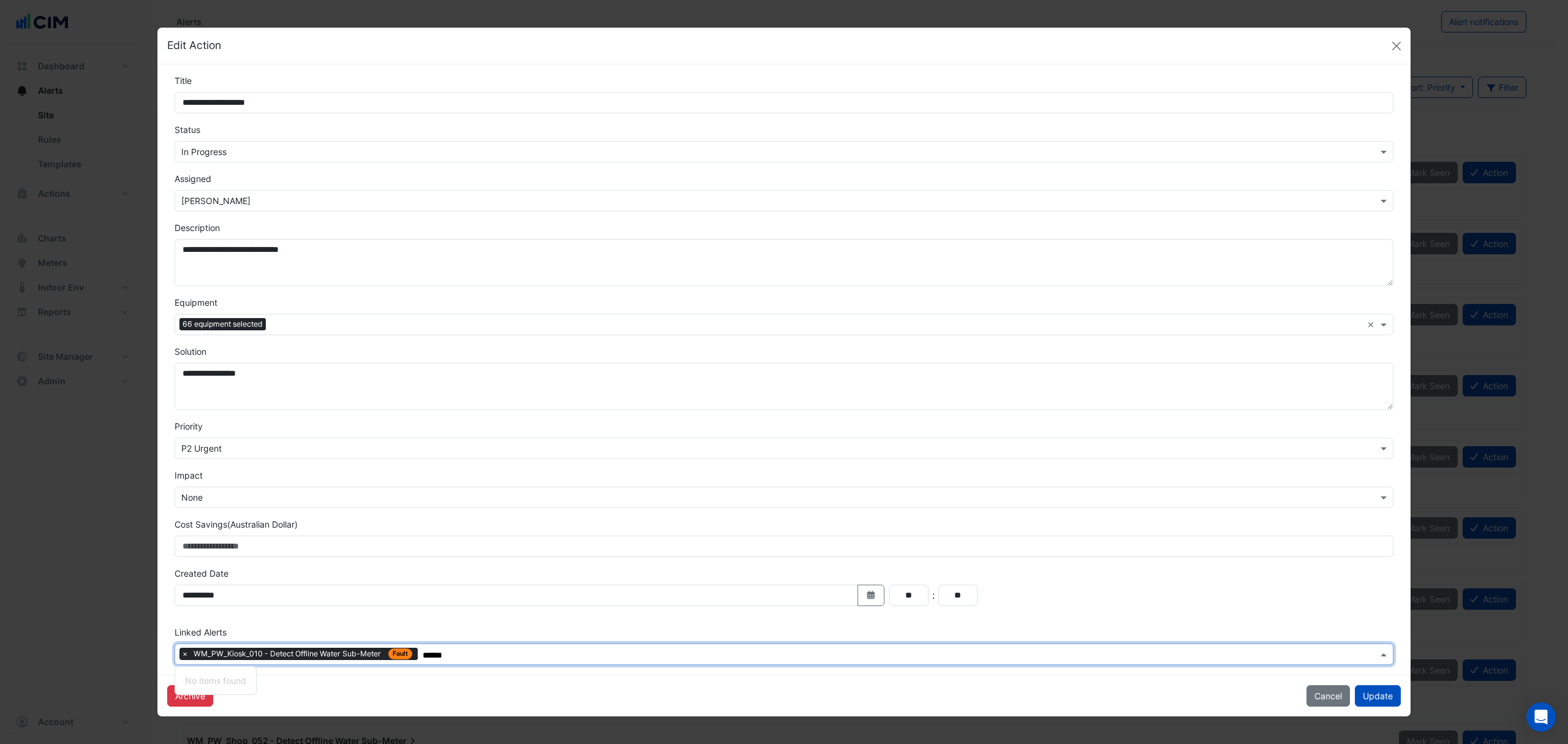
type input "*******"
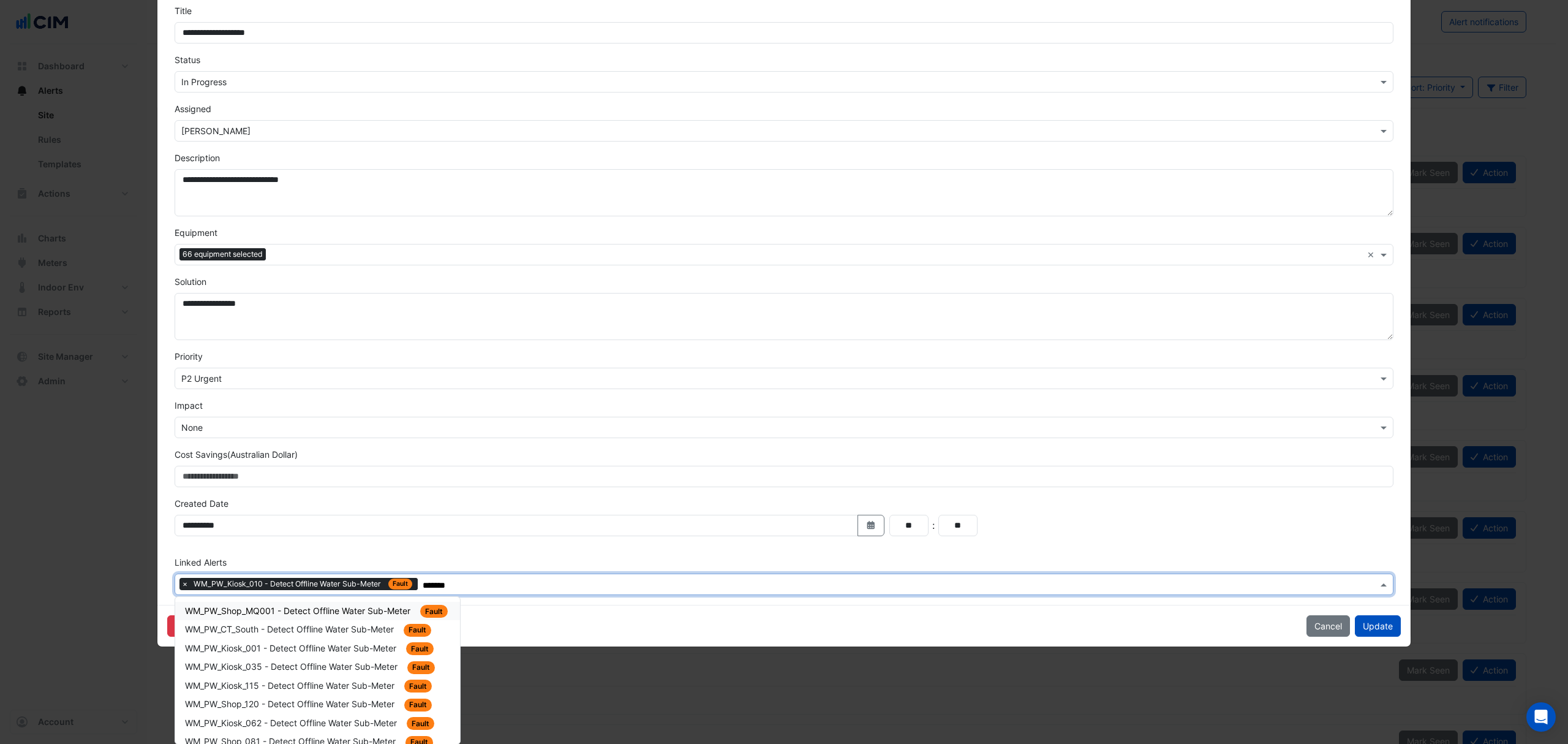
scroll to position [71, 0]
click at [216, 617] on div "WM_PW_Shop_MQ001 - Detect Offline Water Sub-Meter Fault" at bounding box center [317, 610] width 265 height 14
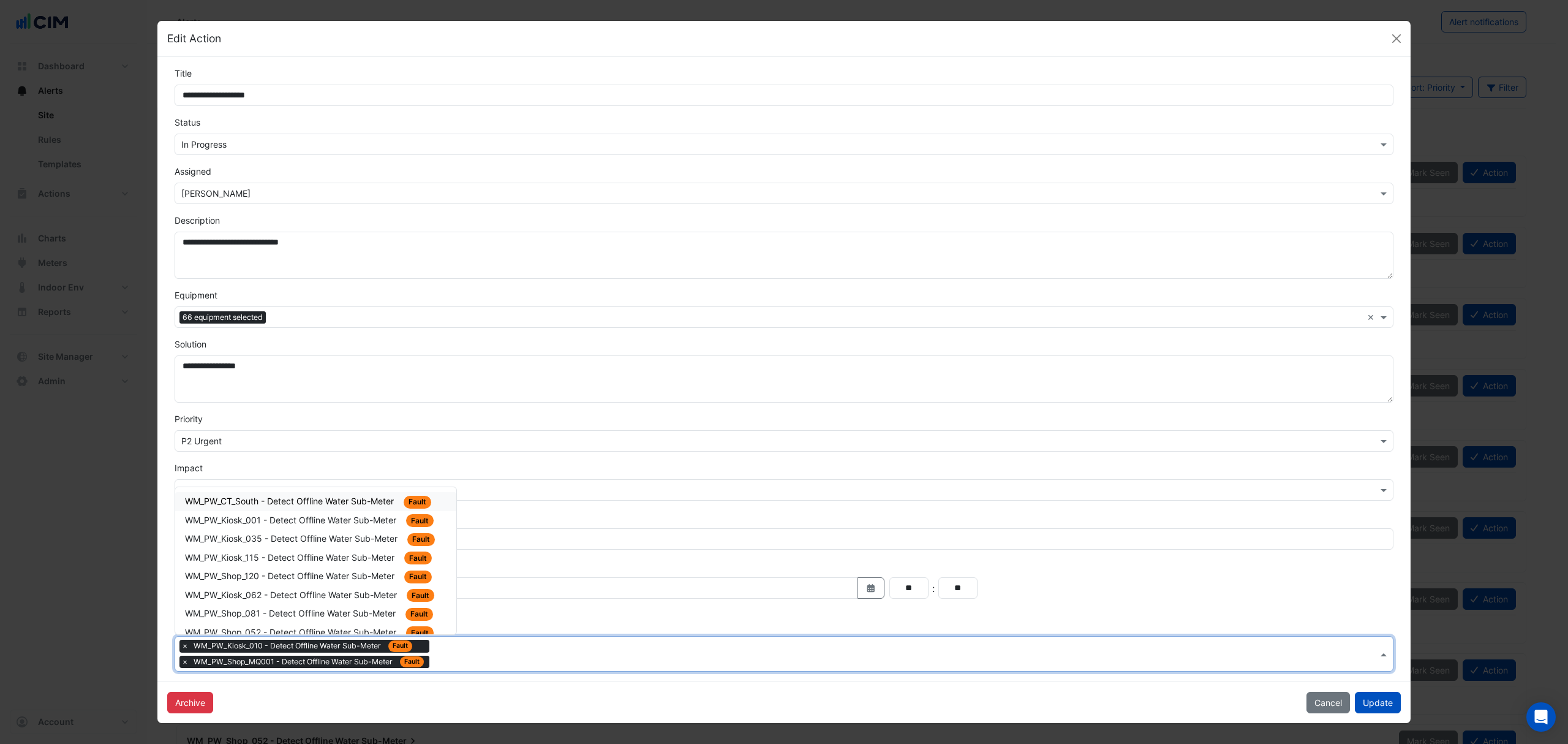
click at [478, 658] on input "text" at bounding box center [906, 655] width 944 height 13
click at [309, 496] on span "WM_PW_CT_South - Detect Offline Water Sub-Meter" at bounding box center [290, 501] width 211 height 11
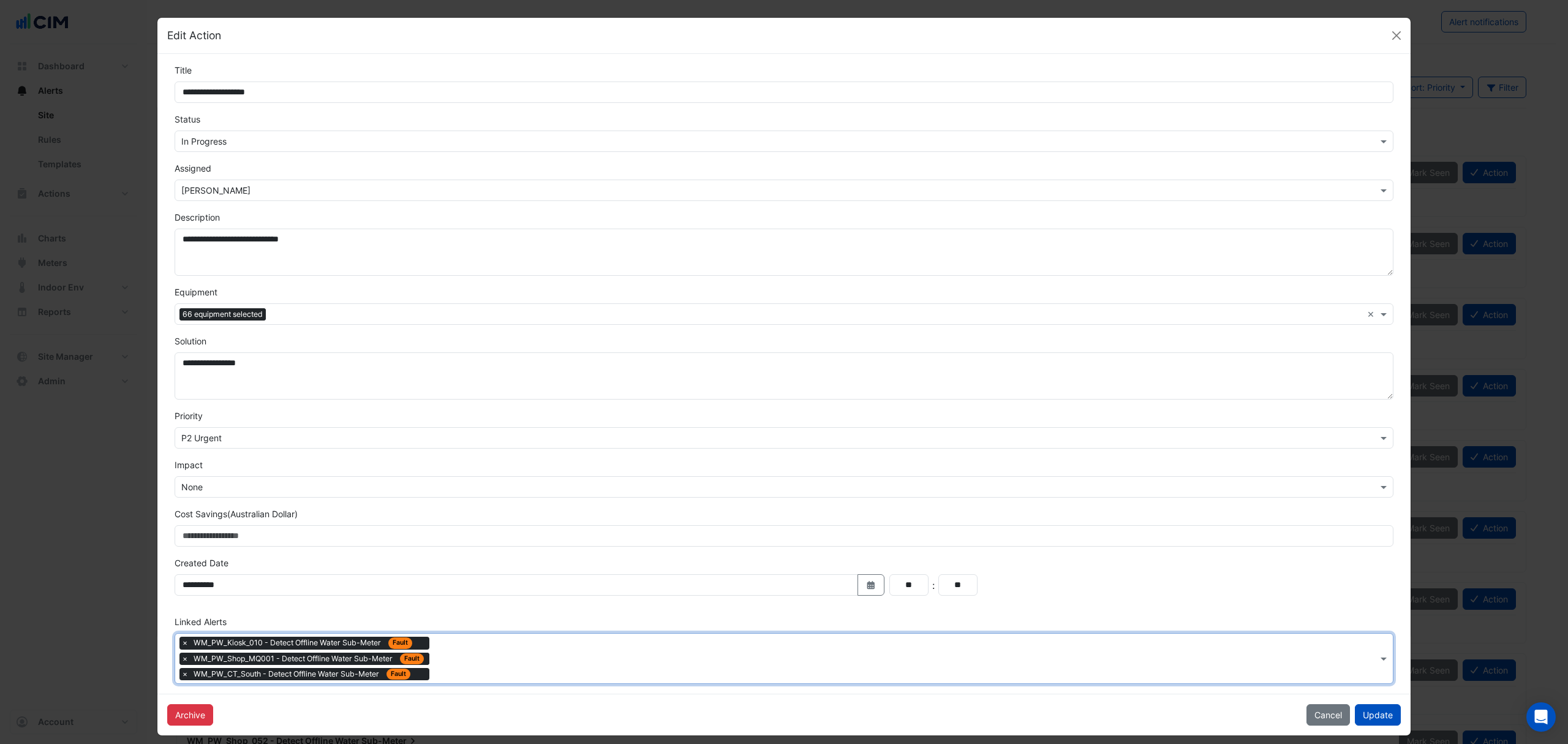
drag, startPoint x: 449, startPoint y: 665, endPoint x: 378, endPoint y: 650, distance: 72.6
click at [447, 665] on input "text" at bounding box center [906, 659] width 944 height 13
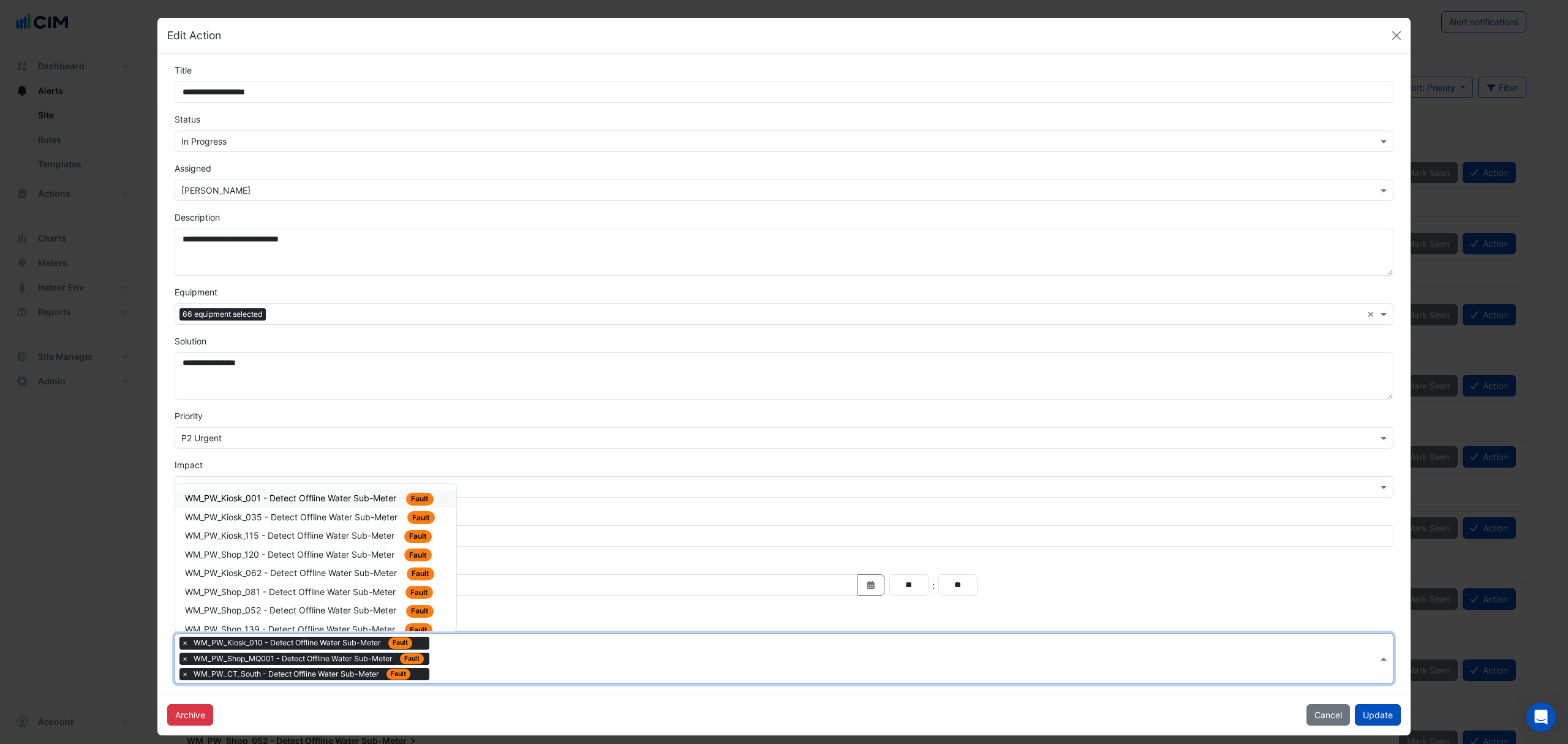
click at [317, 493] on div "WM_PW_Kiosk_001 - Detect Offline Water Sub-Meter Fault" at bounding box center [316, 498] width 262 height 14
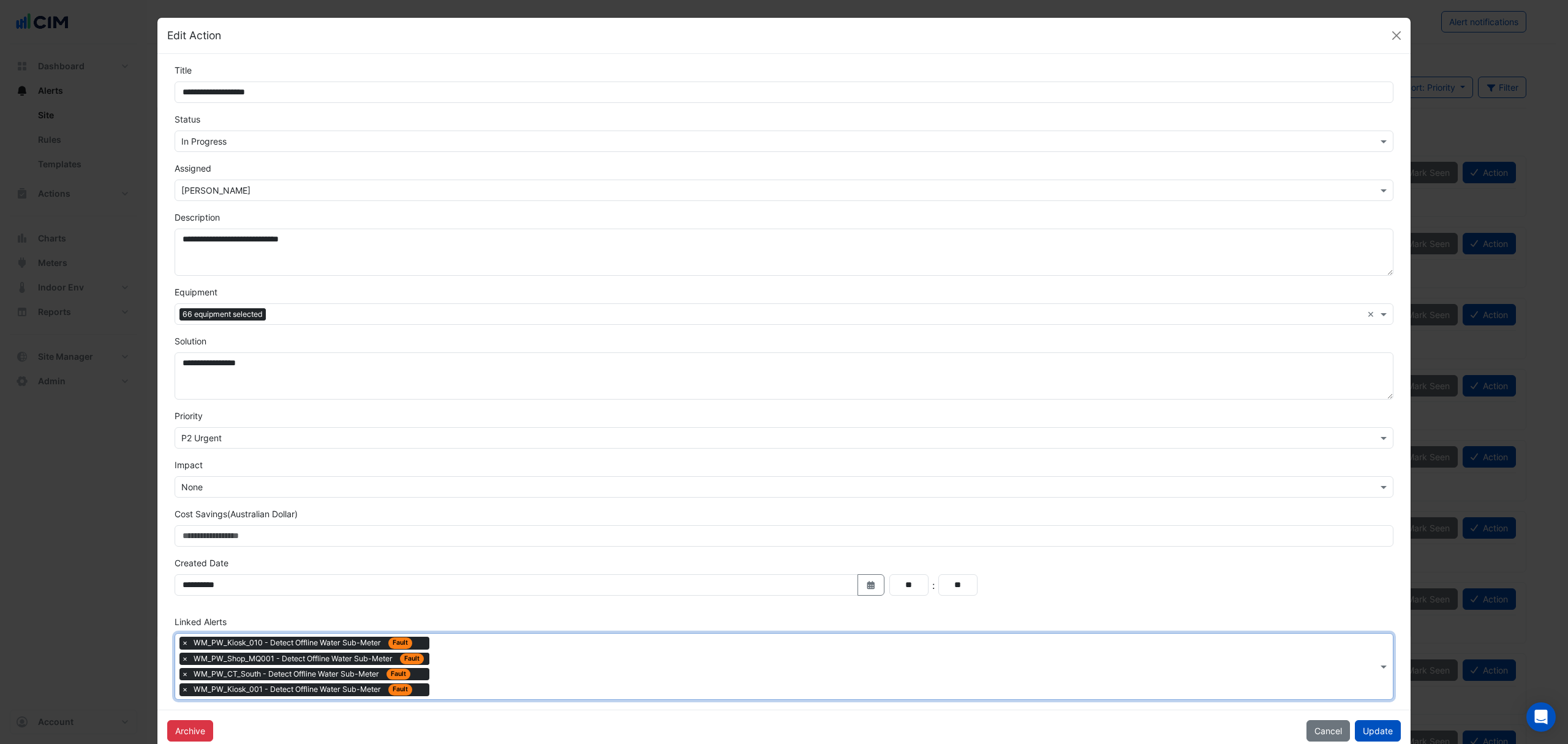
drag, startPoint x: 465, startPoint y: 684, endPoint x: 408, endPoint y: 647, distance: 68.0
click at [464, 684] on div "× WM_PW_Kiosk_010 - Detect Offline Water Sub-Meter Fault × WM_PW_Shop_MQ001 - D…" at bounding box center [776, 666] width 1202 height 66
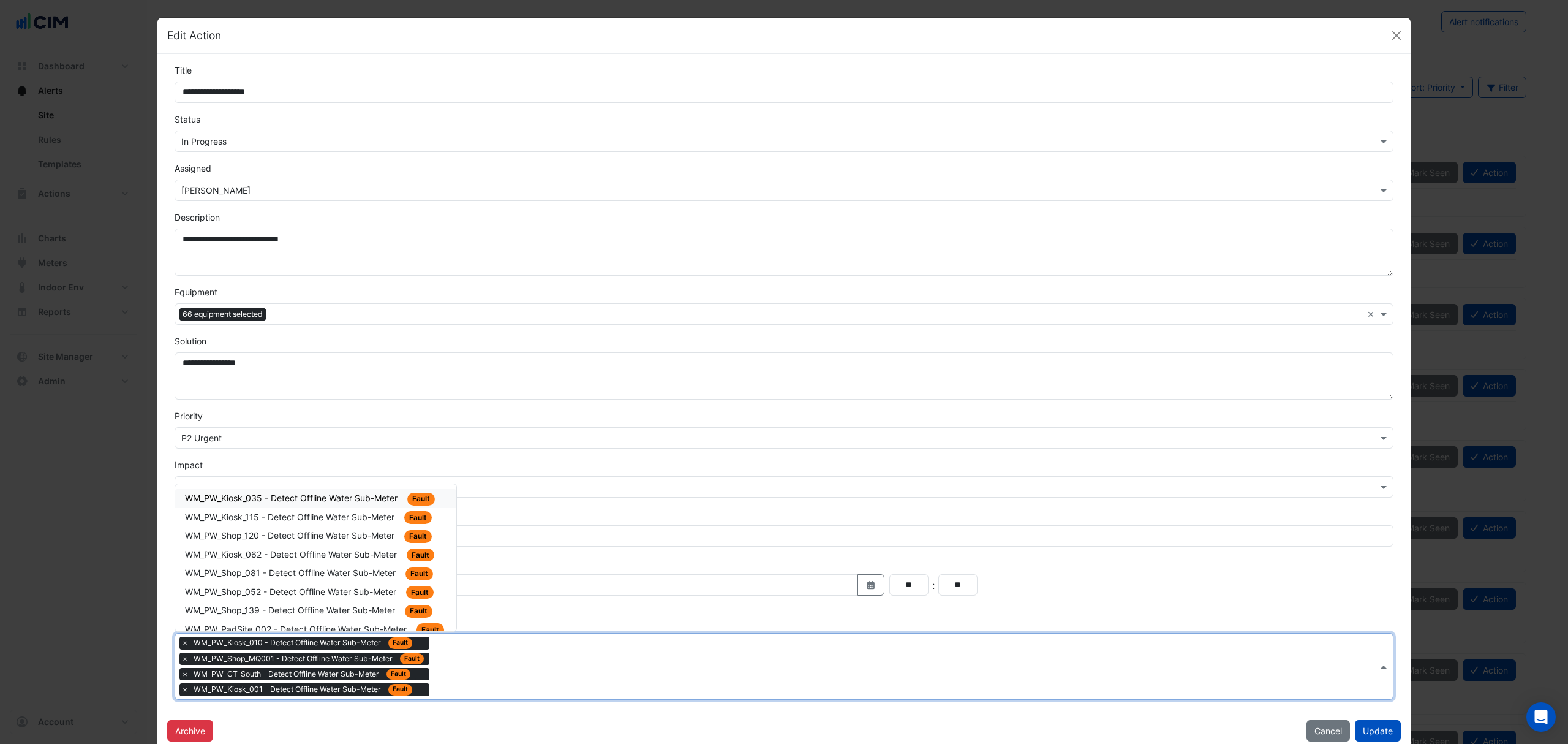
click at [341, 503] on span "WM_PW_Kiosk_035 - Detect Offline Water Sub-Meter" at bounding box center [292, 498] width 215 height 11
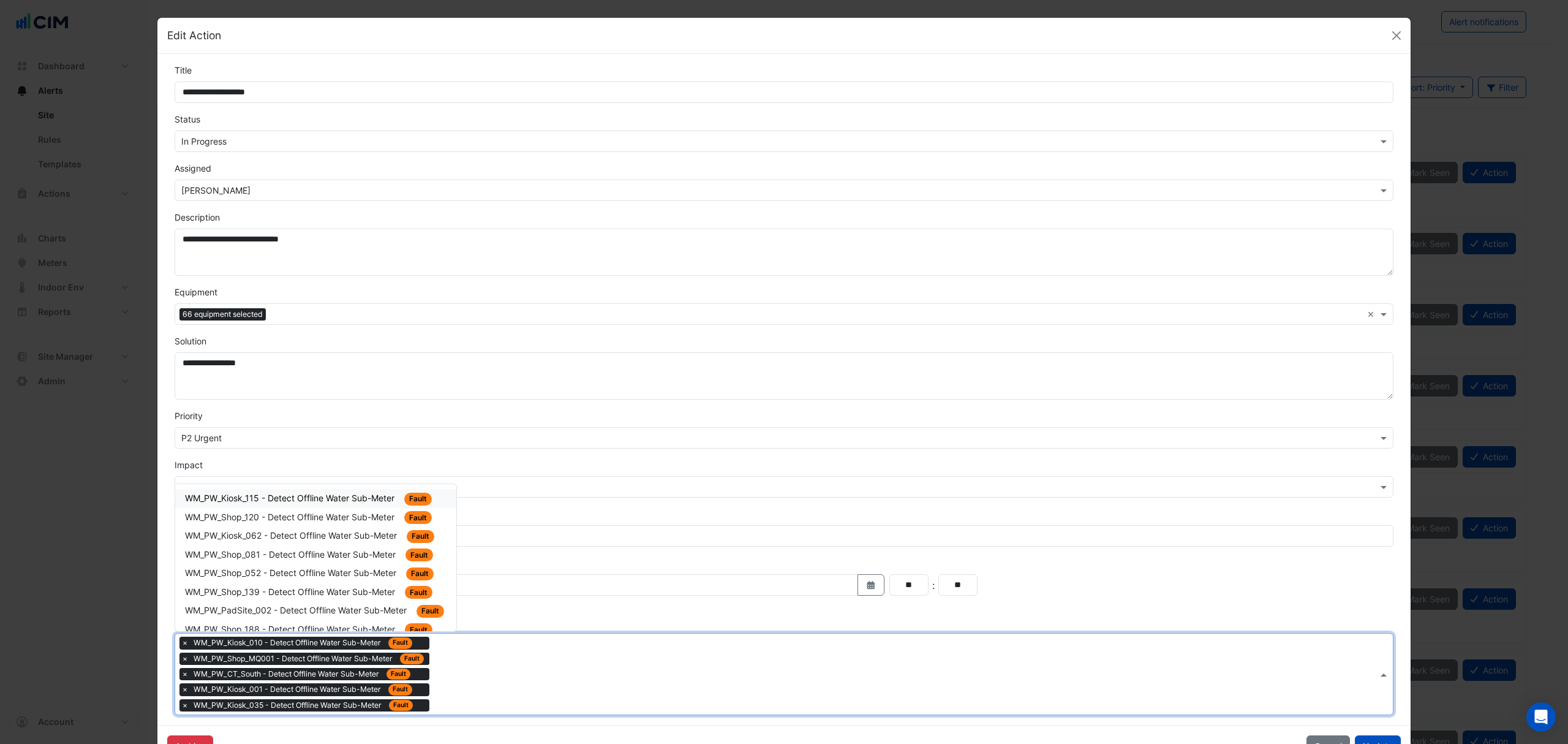
drag, startPoint x: 474, startPoint y: 695, endPoint x: 388, endPoint y: 623, distance: 112.2
click at [473, 695] on div "× WM_PW_Kiosk_010 - Detect Offline Water Sub-Meter Fault × WM_PW_Shop_MQ001 - D…" at bounding box center [776, 674] width 1202 height 81
click at [333, 503] on span "WM_PW_Kiosk_115 - Detect Offline Water Sub-Meter" at bounding box center [291, 498] width 212 height 11
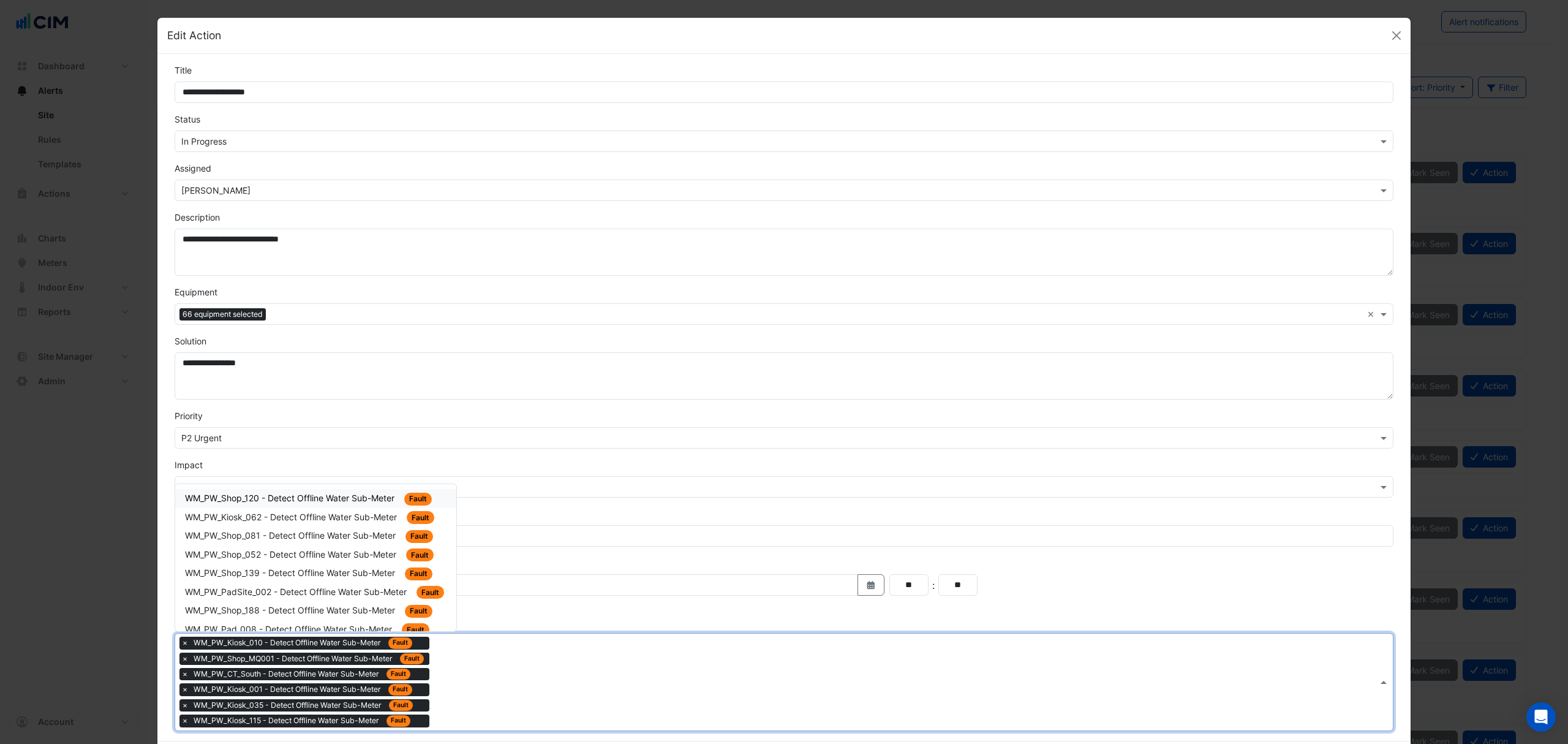
drag, startPoint x: 468, startPoint y: 691, endPoint x: 383, endPoint y: 608, distance: 118.8
click at [465, 690] on input "text" at bounding box center [906, 682] width 944 height 13
click at [339, 496] on span "WM_PW_Shop_120 - Detect Offline Water Sub-Meter" at bounding box center [291, 498] width 212 height 11
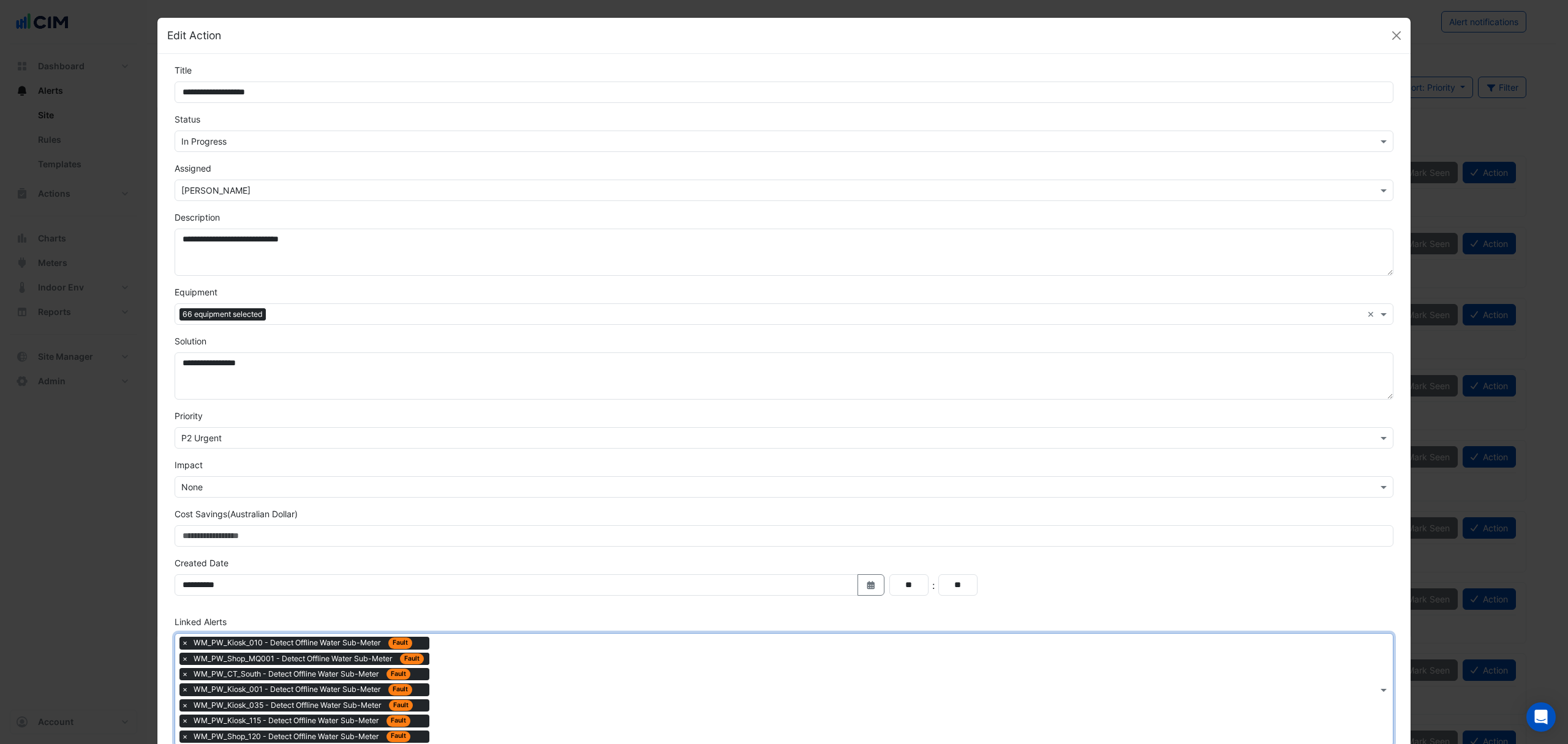
drag, startPoint x: 496, startPoint y: 710, endPoint x: 415, endPoint y: 638, distance: 108.4
click at [492, 707] on div "× WM_PW_Kiosk_010 - Detect Offline Water Sub-Meter Fault × WM_PW_Shop_MQ001 - D…" at bounding box center [776, 689] width 1202 height 112
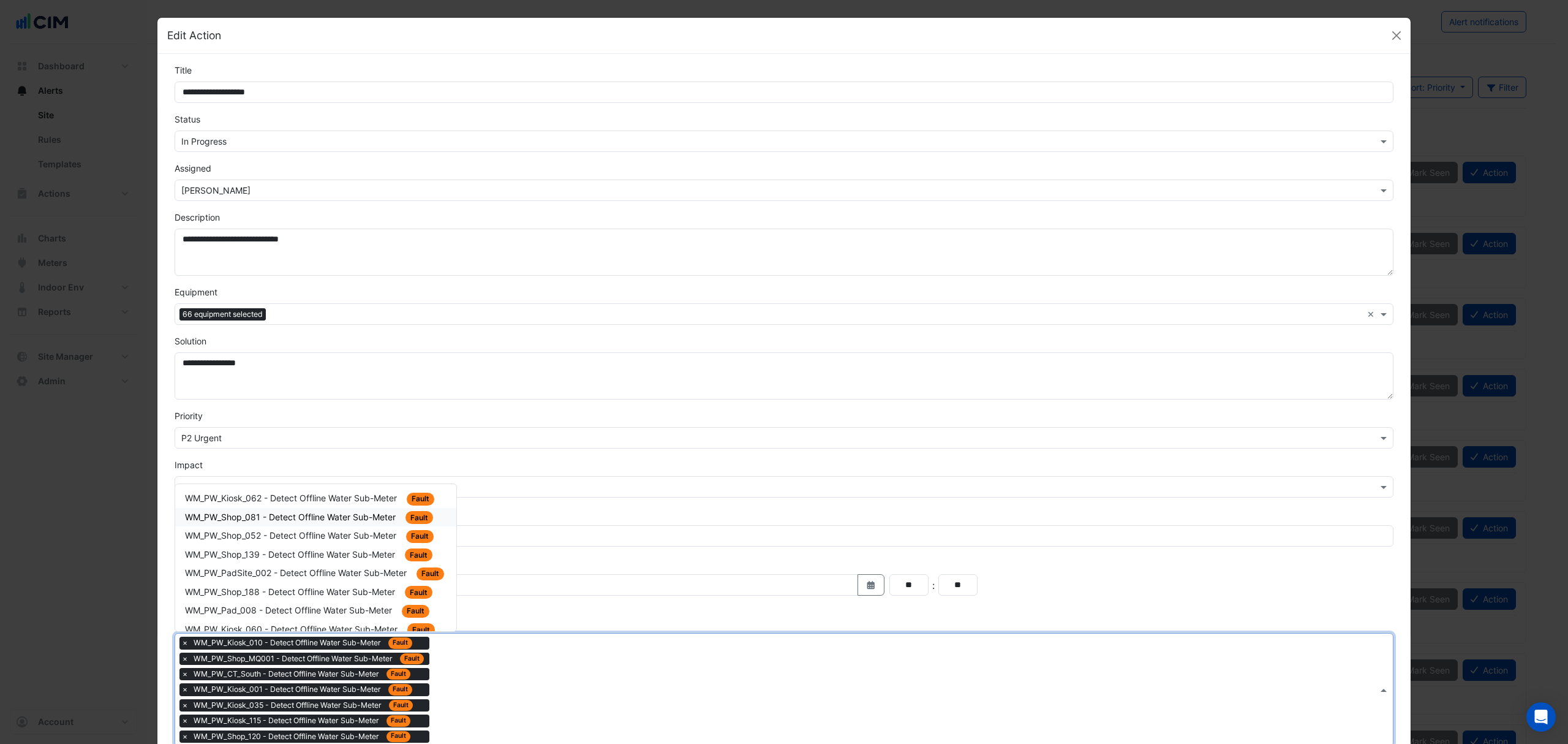
click at [360, 511] on div "WM_PW_Shop_081 - Detect Offline Water Sub-Meter Fault" at bounding box center [316, 517] width 262 height 14
drag, startPoint x: 506, startPoint y: 706, endPoint x: 430, endPoint y: 696, distance: 76.7
click at [505, 705] on input "text" at bounding box center [906, 698] width 944 height 13
click at [368, 502] on span "WM_PW_Kiosk_062 - Detect Offline Water Sub-Meter" at bounding box center [292, 498] width 215 height 11
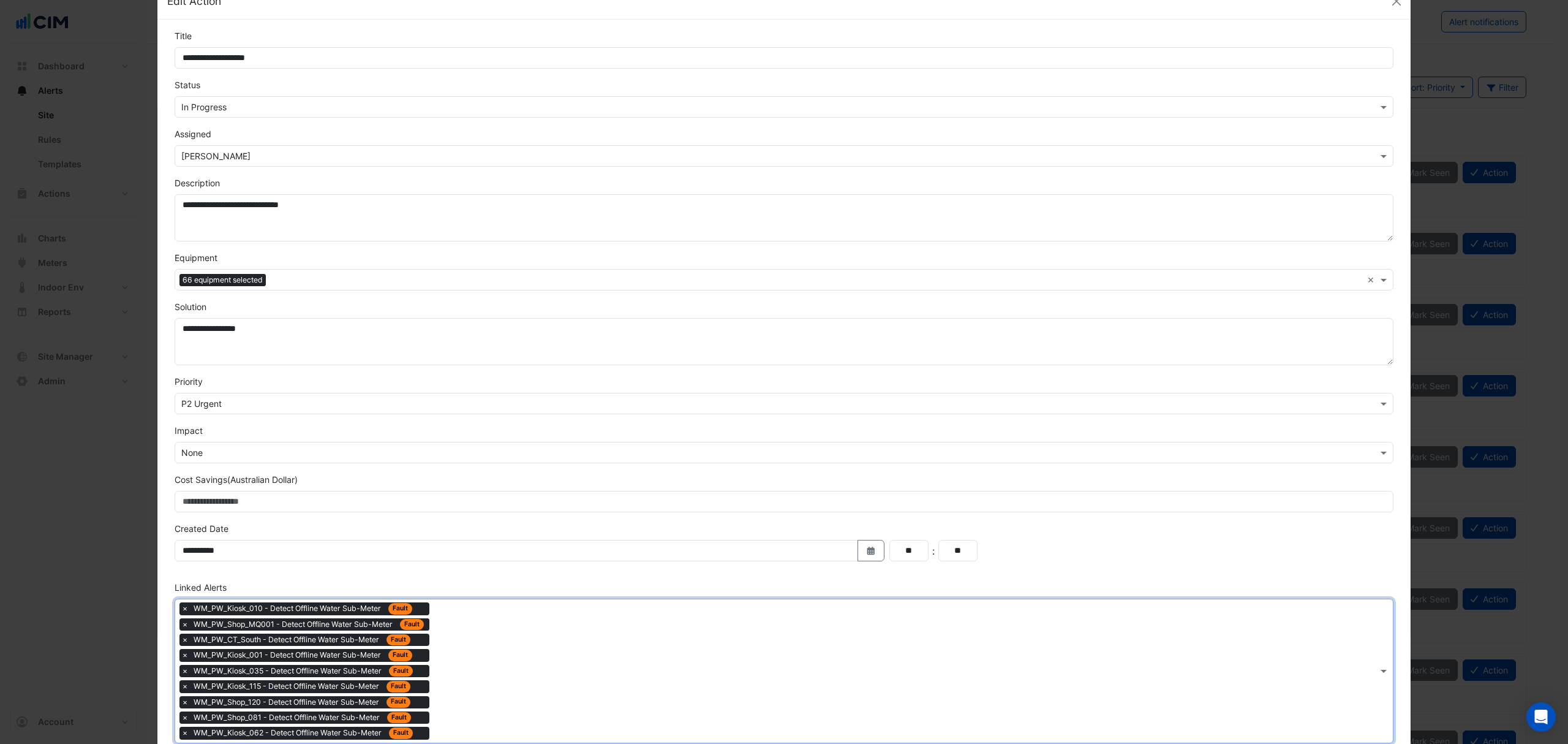
scroll to position [106, 0]
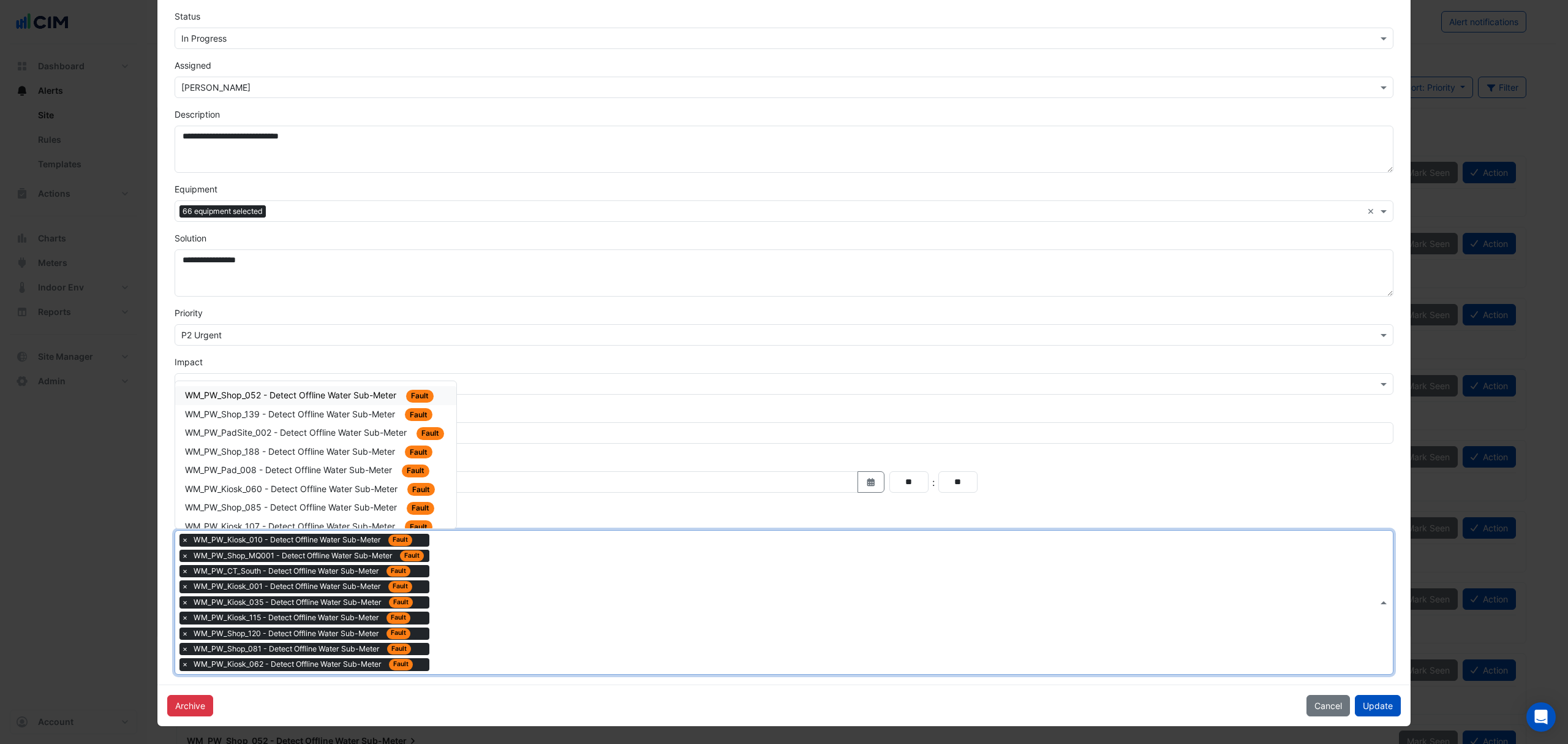
click at [481, 600] on input "text" at bounding box center [906, 603] width 944 height 13
click at [357, 390] on span "WM_PW_Shop_052 - Detect Offline Water Sub-Meter" at bounding box center [292, 395] width 214 height 11
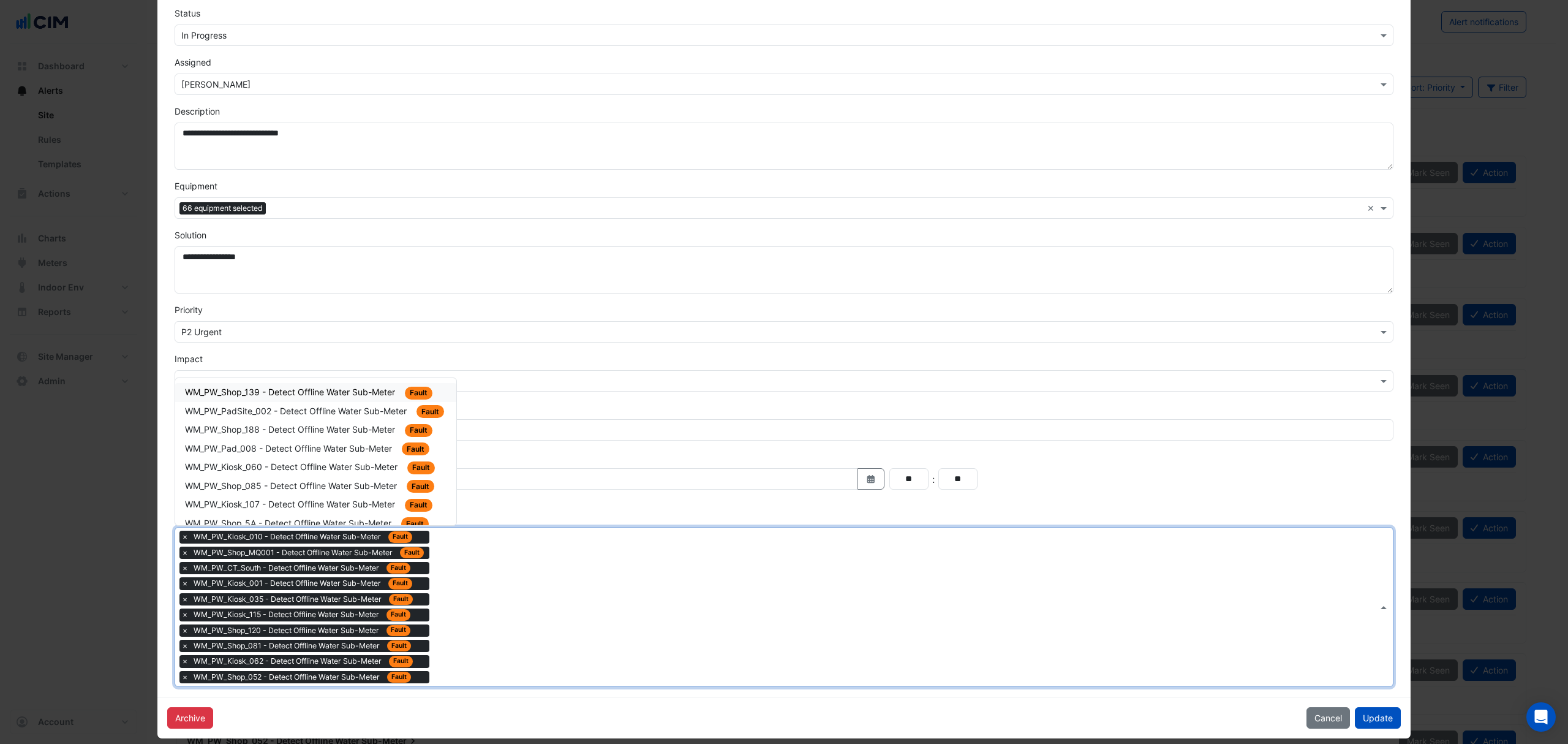
drag, startPoint x: 468, startPoint y: 624, endPoint x: 459, endPoint y: 617, distance: 11.4
click at [463, 621] on div "× WM_PW_Kiosk_010 - Detect Offline Water Sub-Meter Fault × WM_PW_Shop_MQ001 - D…" at bounding box center [776, 606] width 1202 height 159
click at [359, 415] on span "WM_PW_PadSite_002 - Detect Offline Water Sub-Meter" at bounding box center [297, 411] width 224 height 11
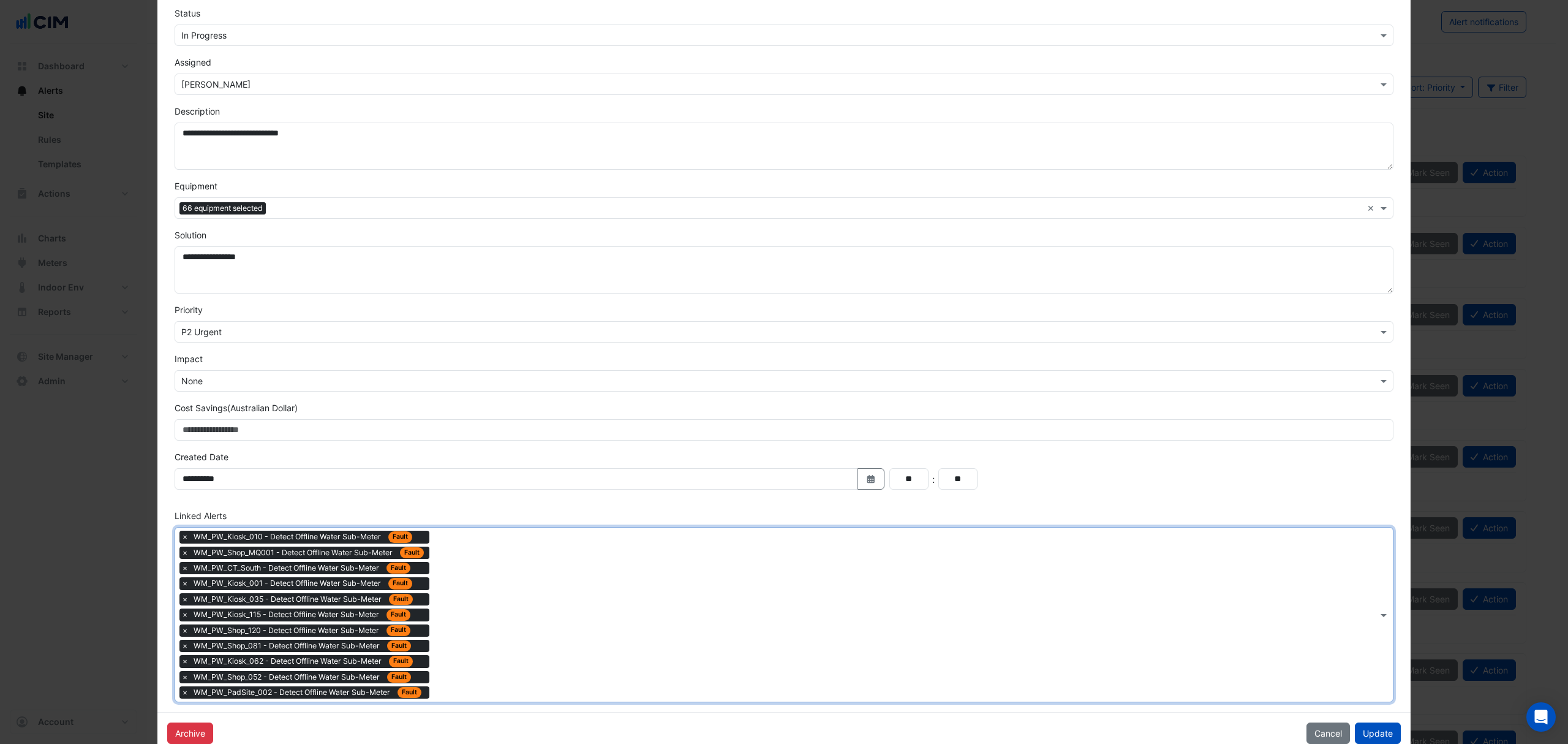
drag, startPoint x: 455, startPoint y: 624, endPoint x: 402, endPoint y: 541, distance: 98.5
click at [452, 621] on input "text" at bounding box center [906, 616] width 944 height 13
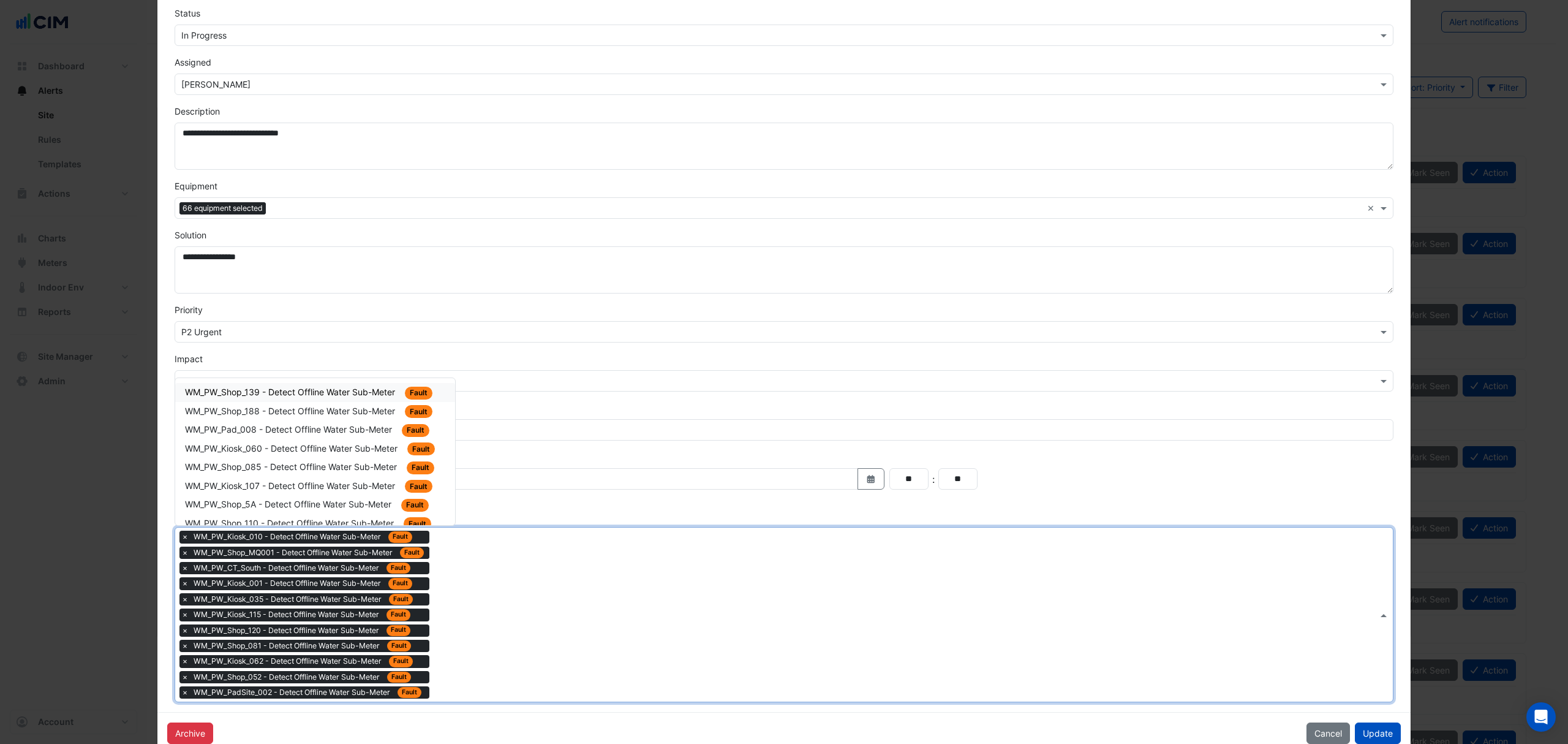
click at [368, 387] on div "WM_PW_Shop_139 - Detect Offline Water Sub-Meter Fault" at bounding box center [315, 392] width 260 height 14
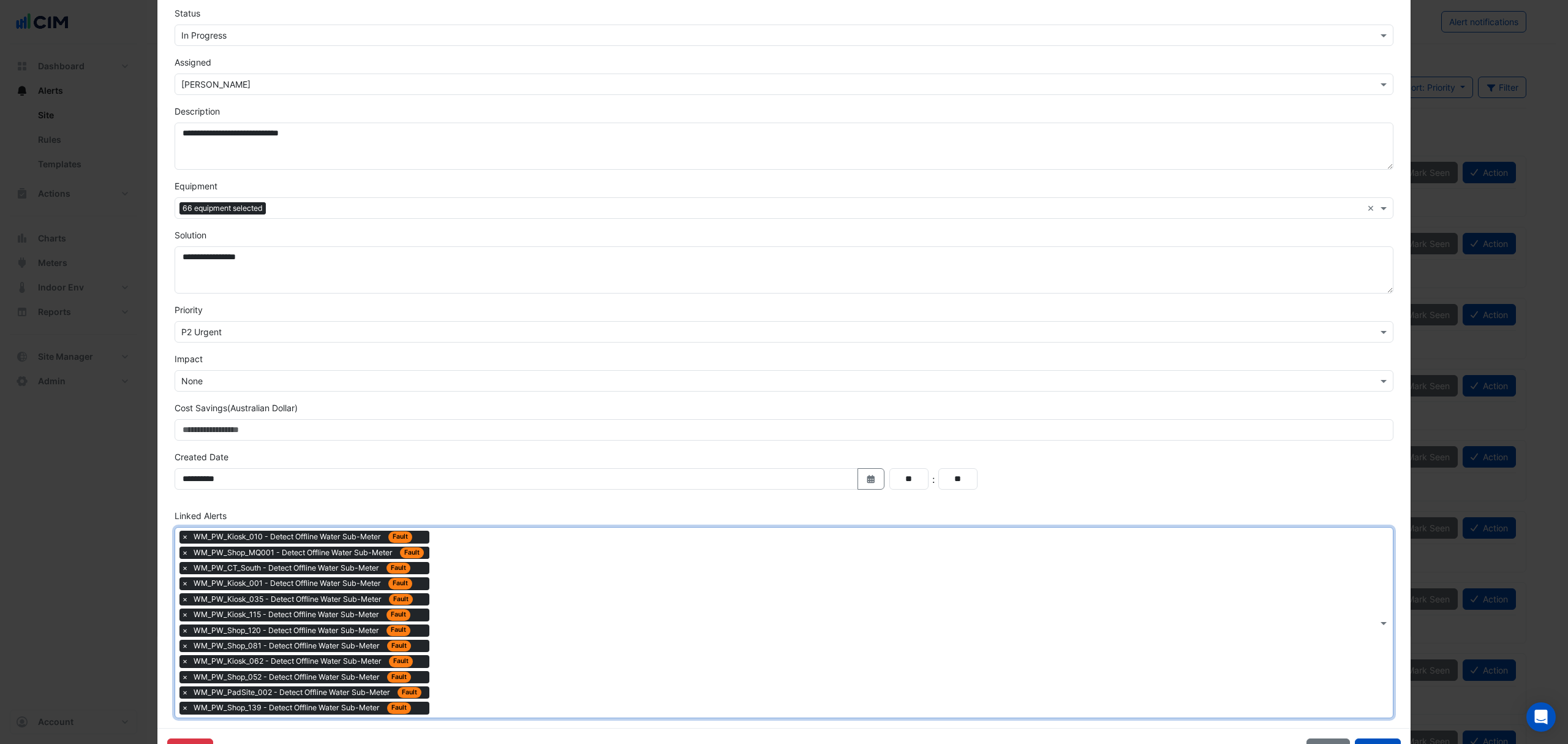
drag, startPoint x: 474, startPoint y: 582, endPoint x: 416, endPoint y: 538, distance: 72.8
click at [471, 582] on div "× WM_PW_Kiosk_010 - Detect Offline Water Sub-Meter Fault × WM_PW_Shop_MQ001 - D…" at bounding box center [776, 622] width 1202 height 190
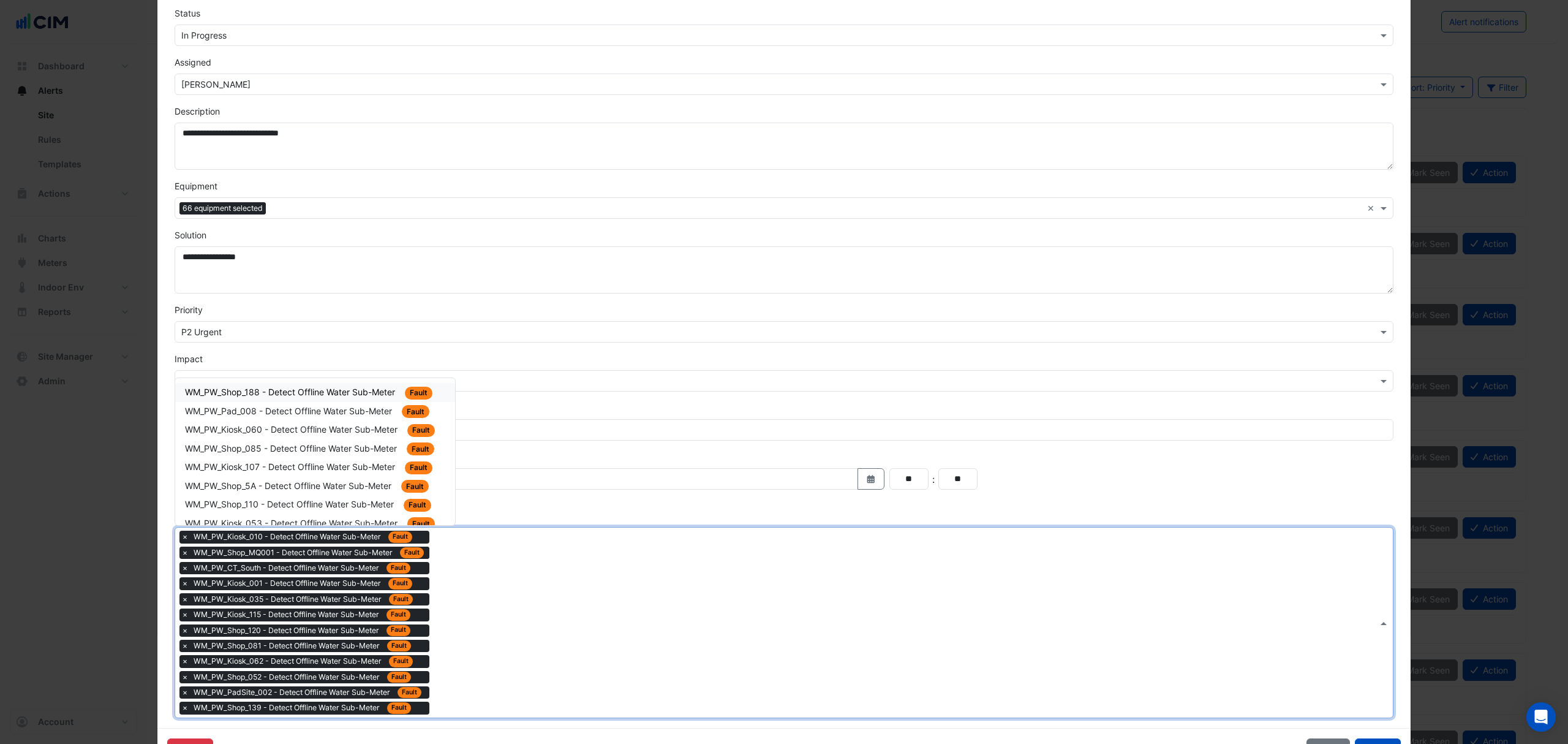
click at [361, 394] on span "WM_PW_Shop_188 - Detect Offline Water Sub-Meter" at bounding box center [291, 392] width 213 height 11
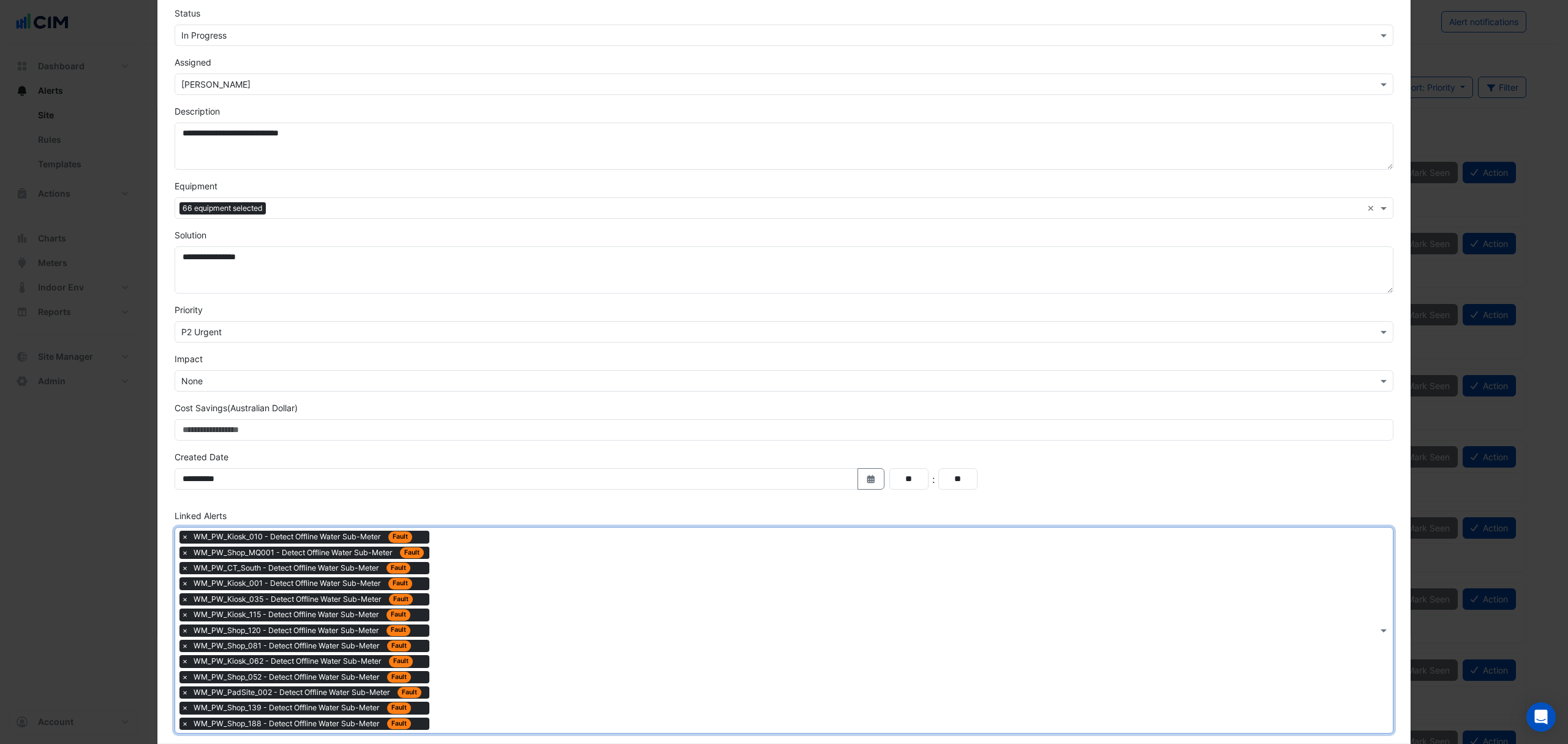
drag, startPoint x: 452, startPoint y: 600, endPoint x: 437, endPoint y: 590, distance: 18.0
click at [451, 599] on div "× WM_PW_Kiosk_010 - Detect Offline Water Sub-Meter Fault × WM_PW_Shop_MQ001 - D…" at bounding box center [776, 630] width 1202 height 205
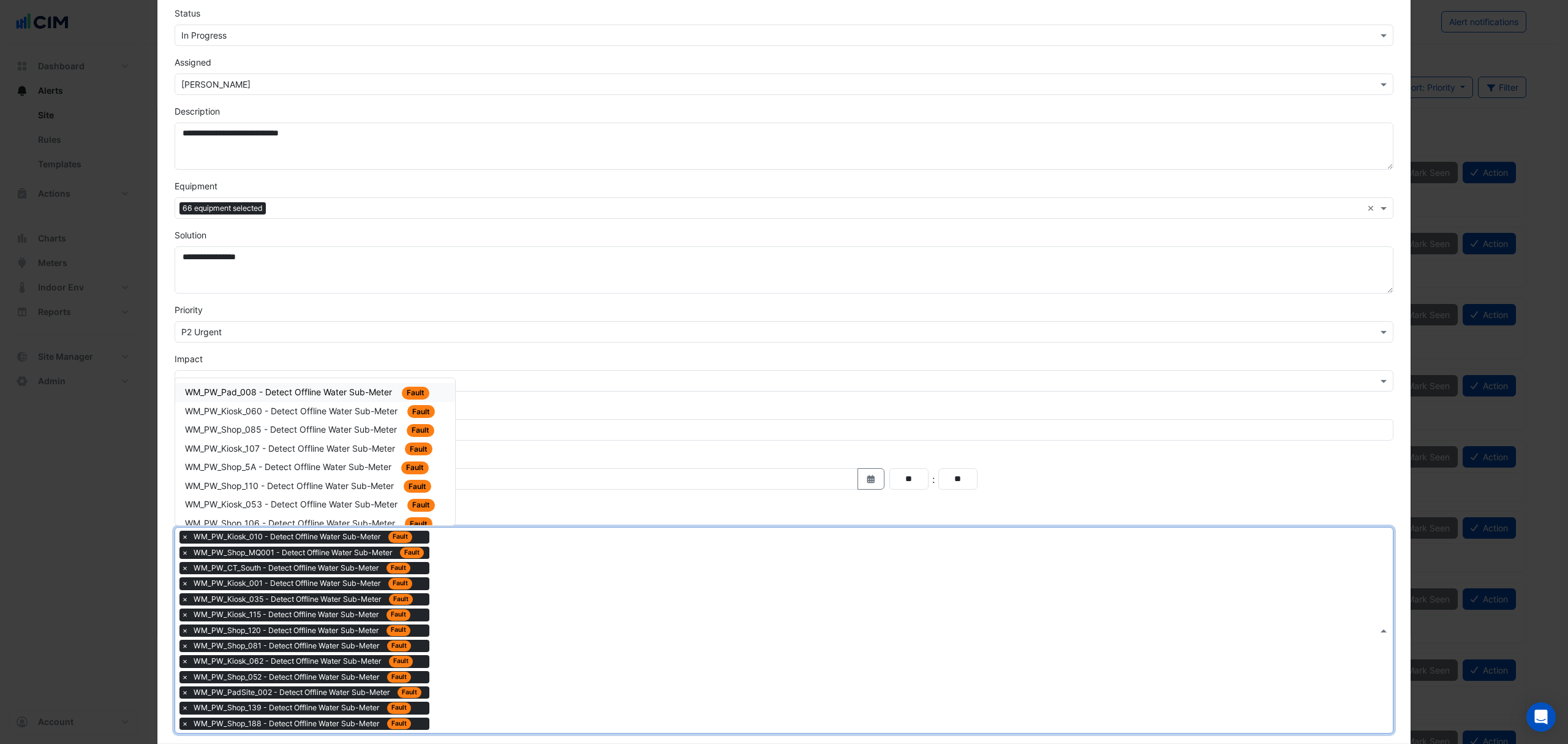
click at [363, 402] on div "WM_PW_Pad_008 - Detect Offline Water Sub-Meter Fault" at bounding box center [315, 392] width 280 height 19
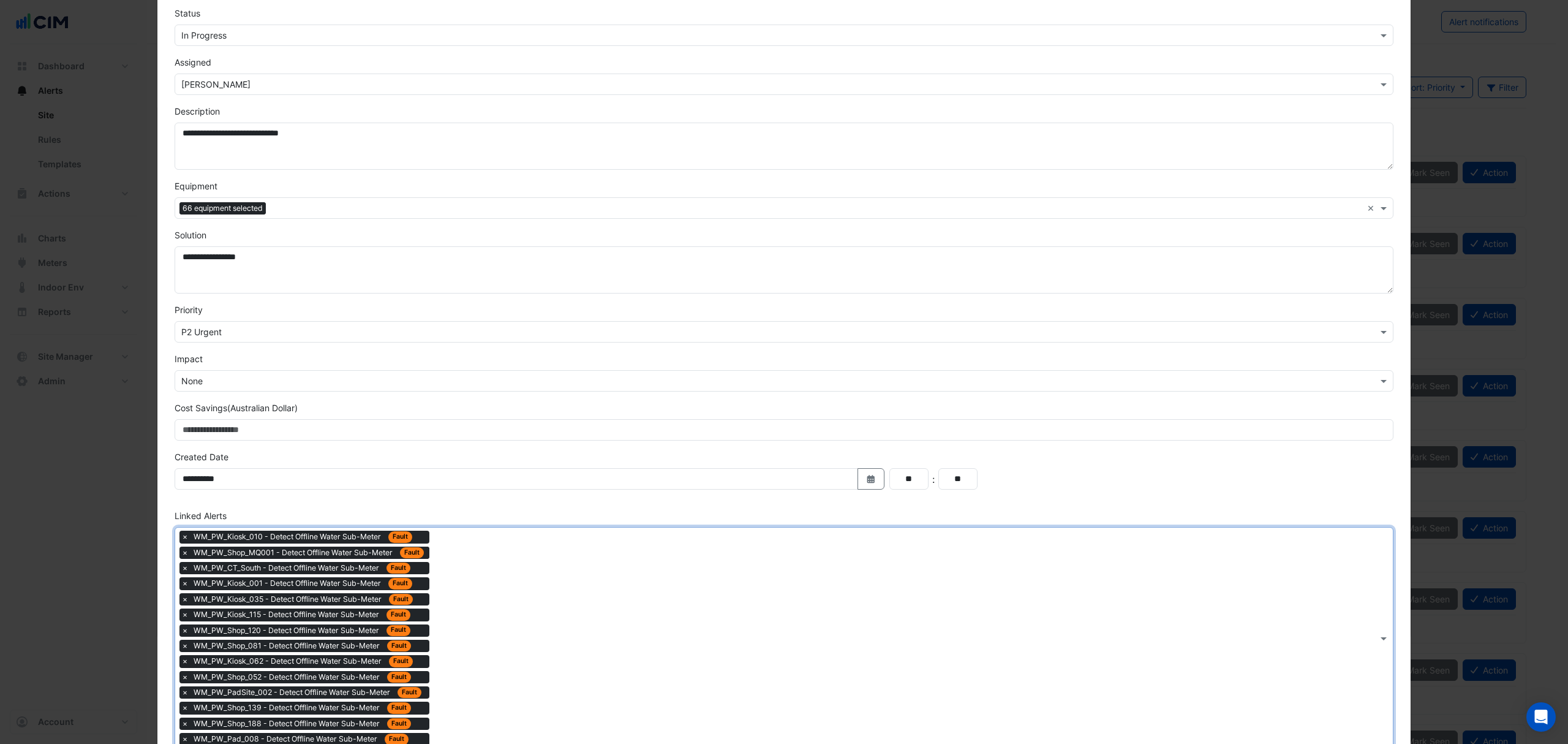
drag, startPoint x: 465, startPoint y: 603, endPoint x: 429, endPoint y: 545, distance: 68.3
click at [463, 598] on div "× WM_PW_Kiosk_010 - Detect Offline Water Sub-Meter Fault × WM_PW_Shop_MQ001 - D…" at bounding box center [776, 637] width 1202 height 221
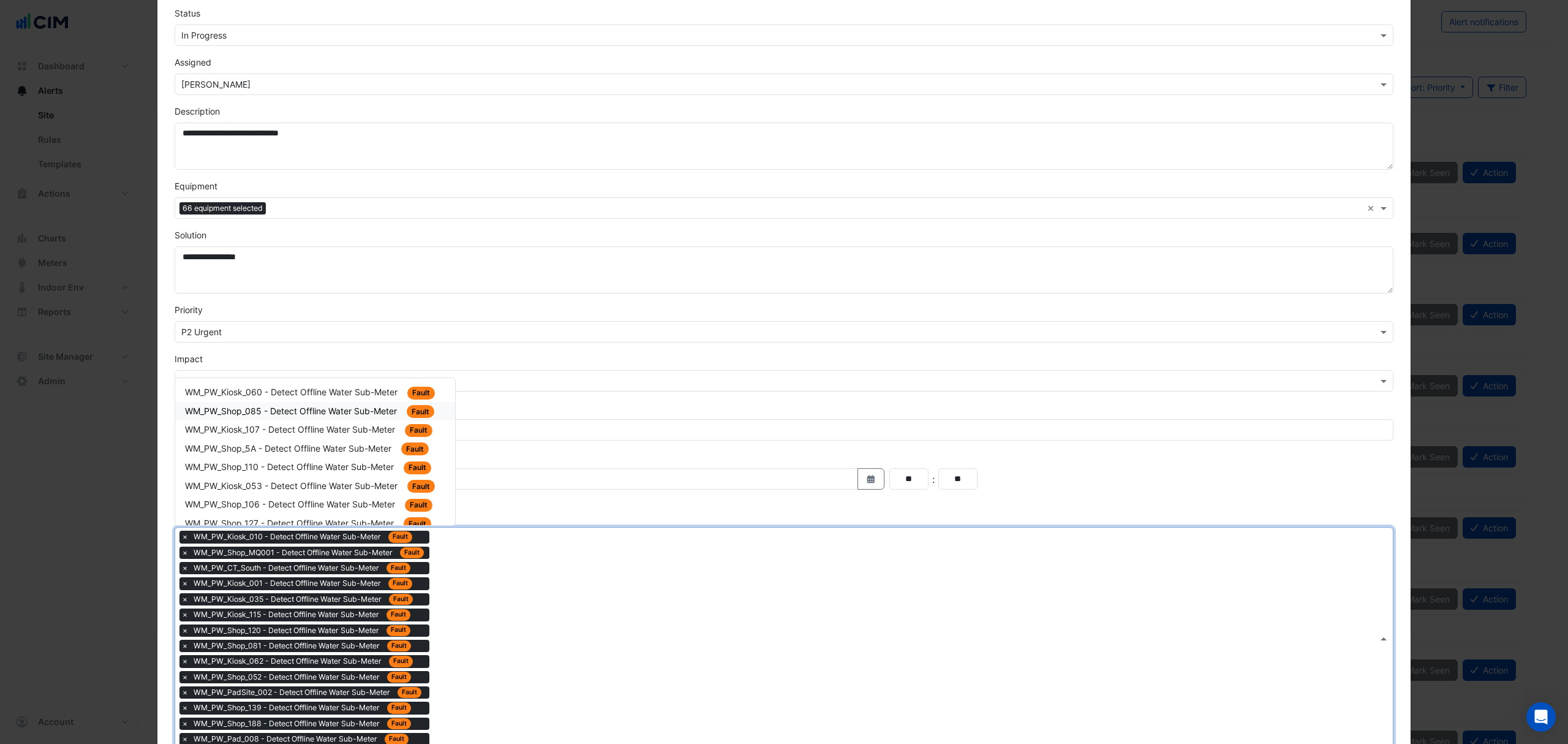
click at [347, 406] on div "WM_PW_Shop_085 - Detect Offline Water Sub-Meter Fault" at bounding box center [315, 411] width 260 height 14
click at [500, 606] on div "× WM_PW_Kiosk_010 - Detect Offline Water Sub-Meter Fault × WM_PW_Shop_MQ001 - D…" at bounding box center [776, 645] width 1202 height 237
click at [371, 391] on span "WM_PW_Kiosk_060 - Detect Offline Water Sub-Meter" at bounding box center [292, 392] width 215 height 11
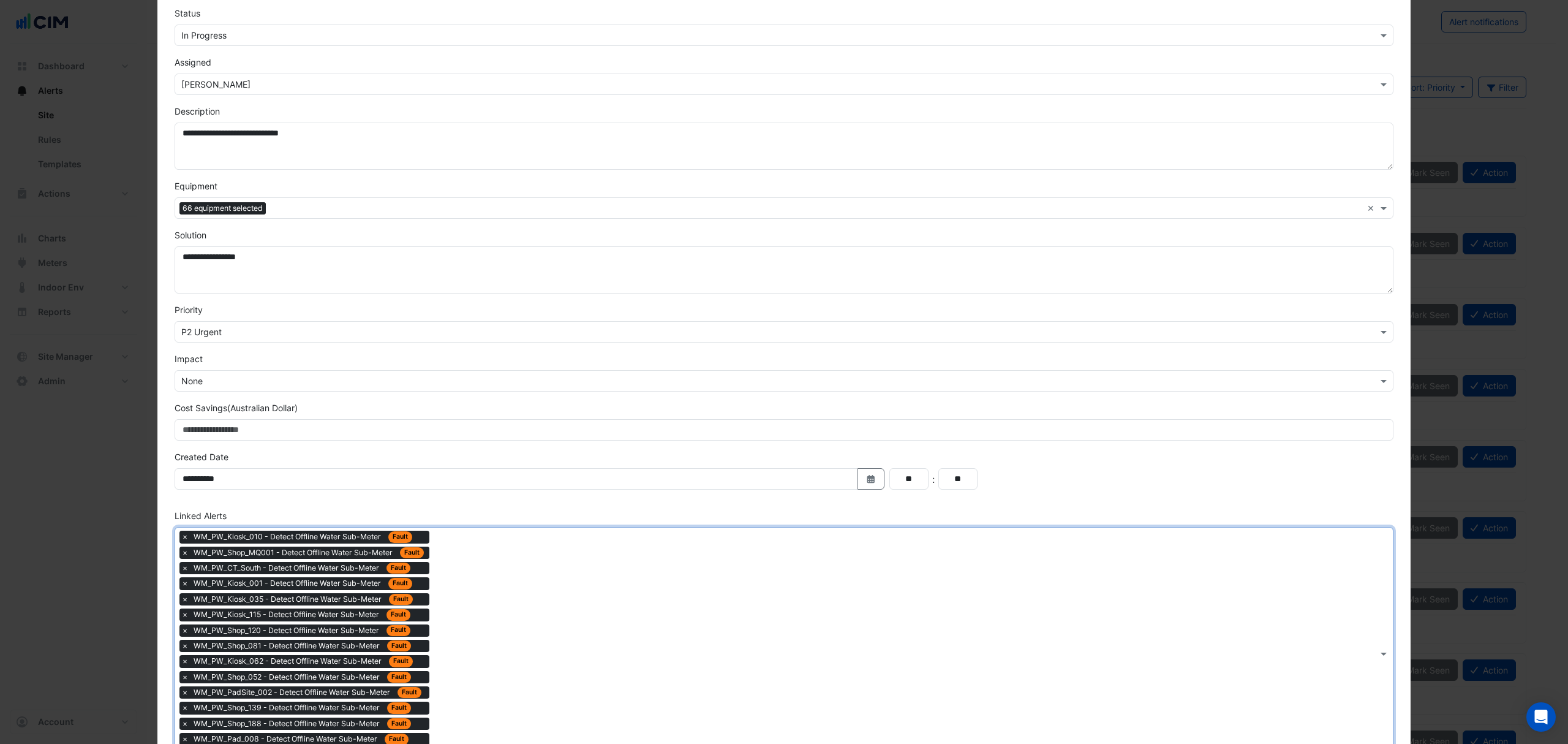
click at [523, 621] on div "× WM_PW_Kiosk_010 - Detect Offline Water Sub-Meter Fault × WM_PW_Shop_MQ001 - D…" at bounding box center [776, 653] width 1202 height 252
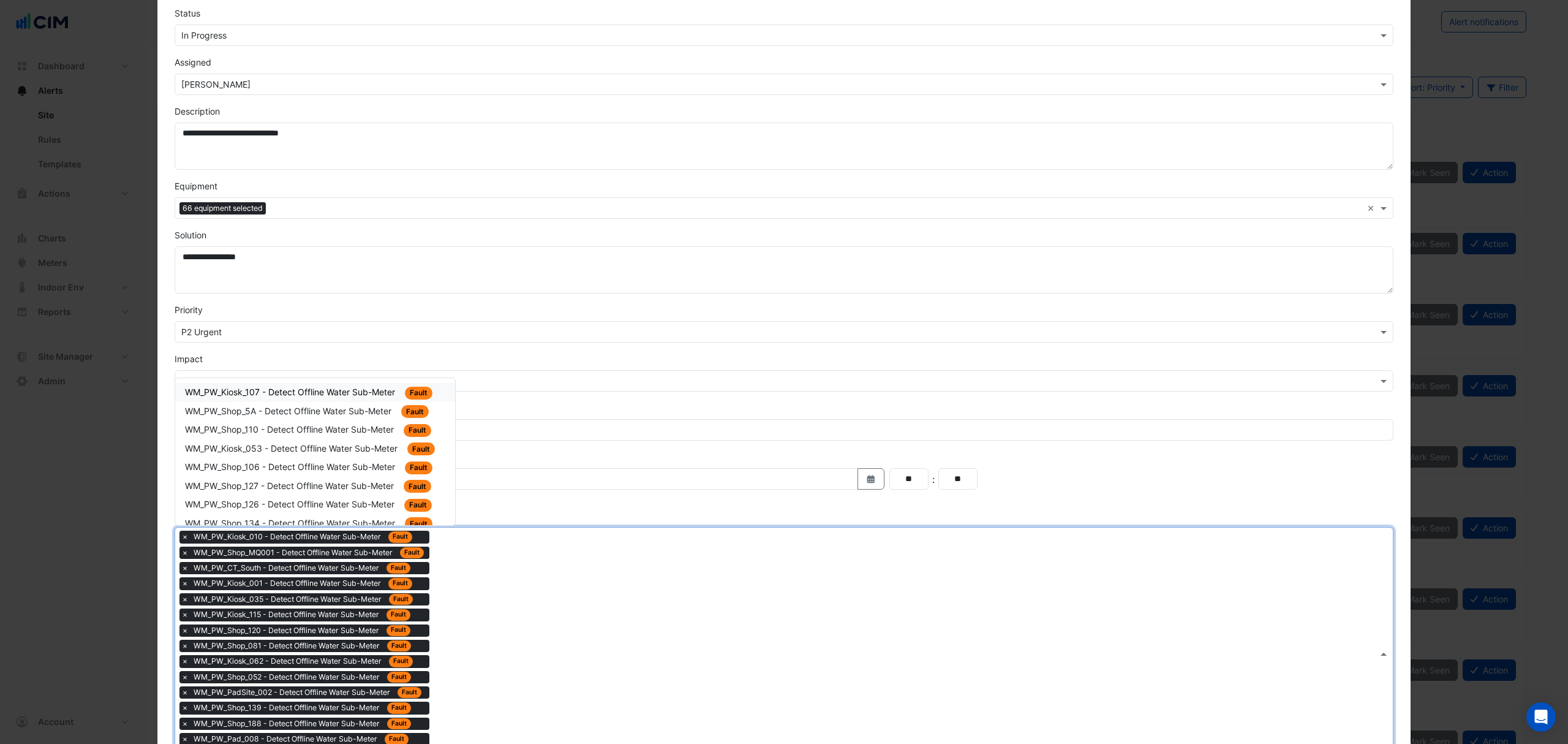
click at [357, 390] on span "WM_PW_Kiosk_107 - Detect Offline Water Sub-Meter" at bounding box center [291, 392] width 213 height 11
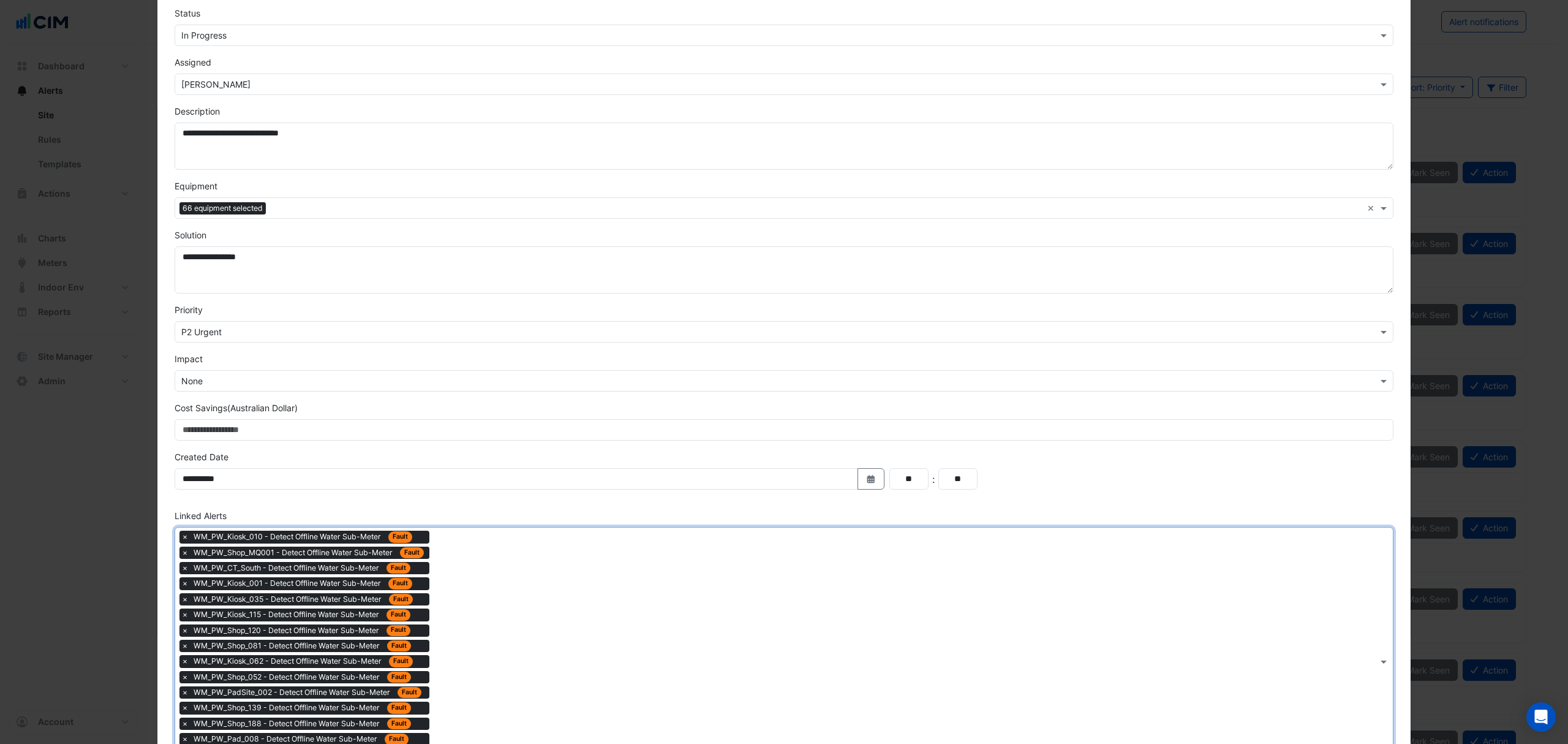
drag, startPoint x: 530, startPoint y: 642, endPoint x: 518, endPoint y: 636, distance: 13.4
click at [530, 642] on div "× WM_PW_Kiosk_010 - Detect Offline Water Sub-Meter Fault × WM_PW_Shop_MQ001 - D…" at bounding box center [776, 661] width 1202 height 267
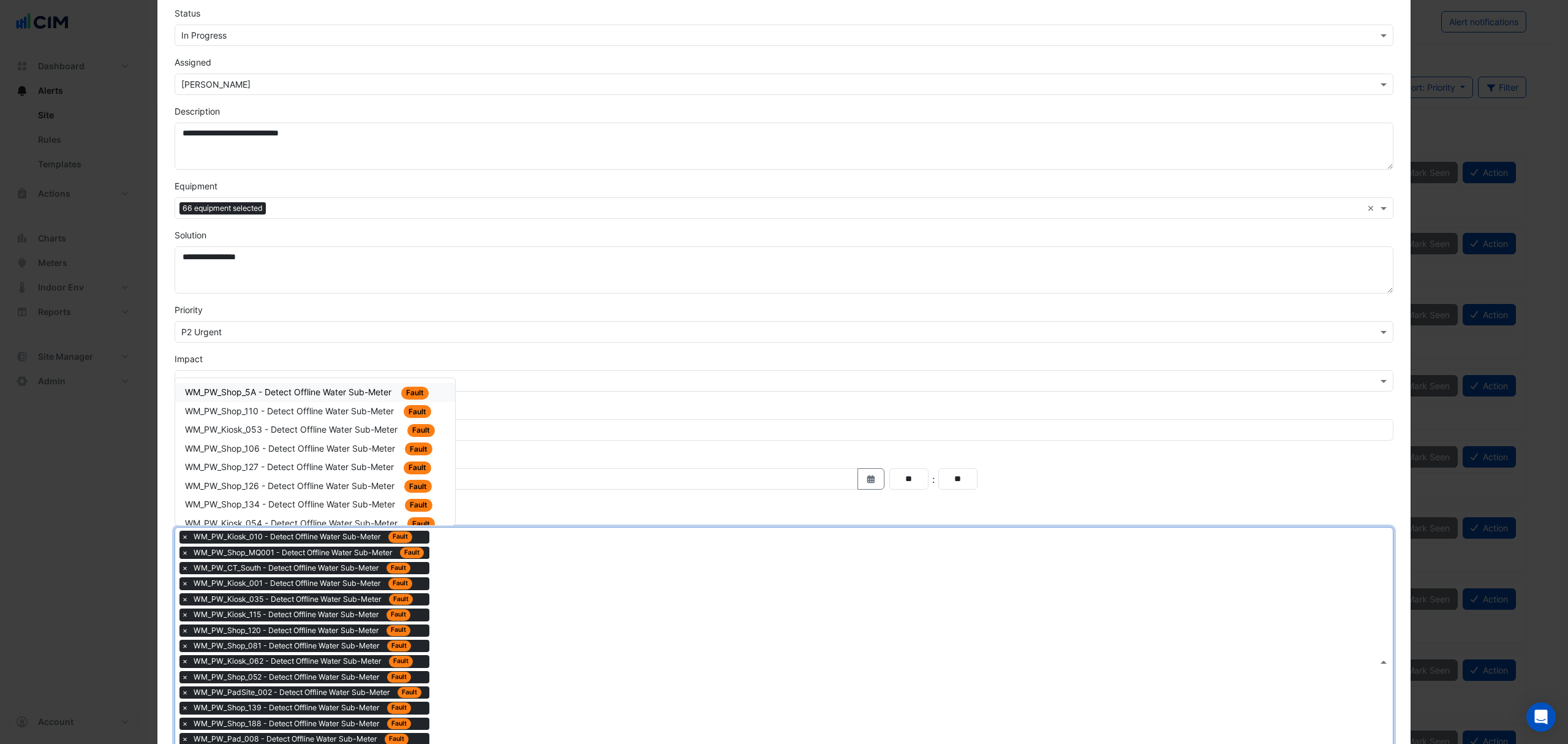
click at [380, 398] on div "WM_PW_Shop_5A - Detect Offline Water Sub-Meter Fault" at bounding box center [315, 392] width 260 height 14
click at [451, 564] on div "× WM_PW_Kiosk_010 - Detect Offline Water Sub-Meter Fault × WM_PW_Shop_MQ001 - D…" at bounding box center [776, 669] width 1202 height 283
click at [364, 393] on span "WM_PW_Shop_110 - Detect Offline Water Sub-Meter" at bounding box center [290, 392] width 211 height 11
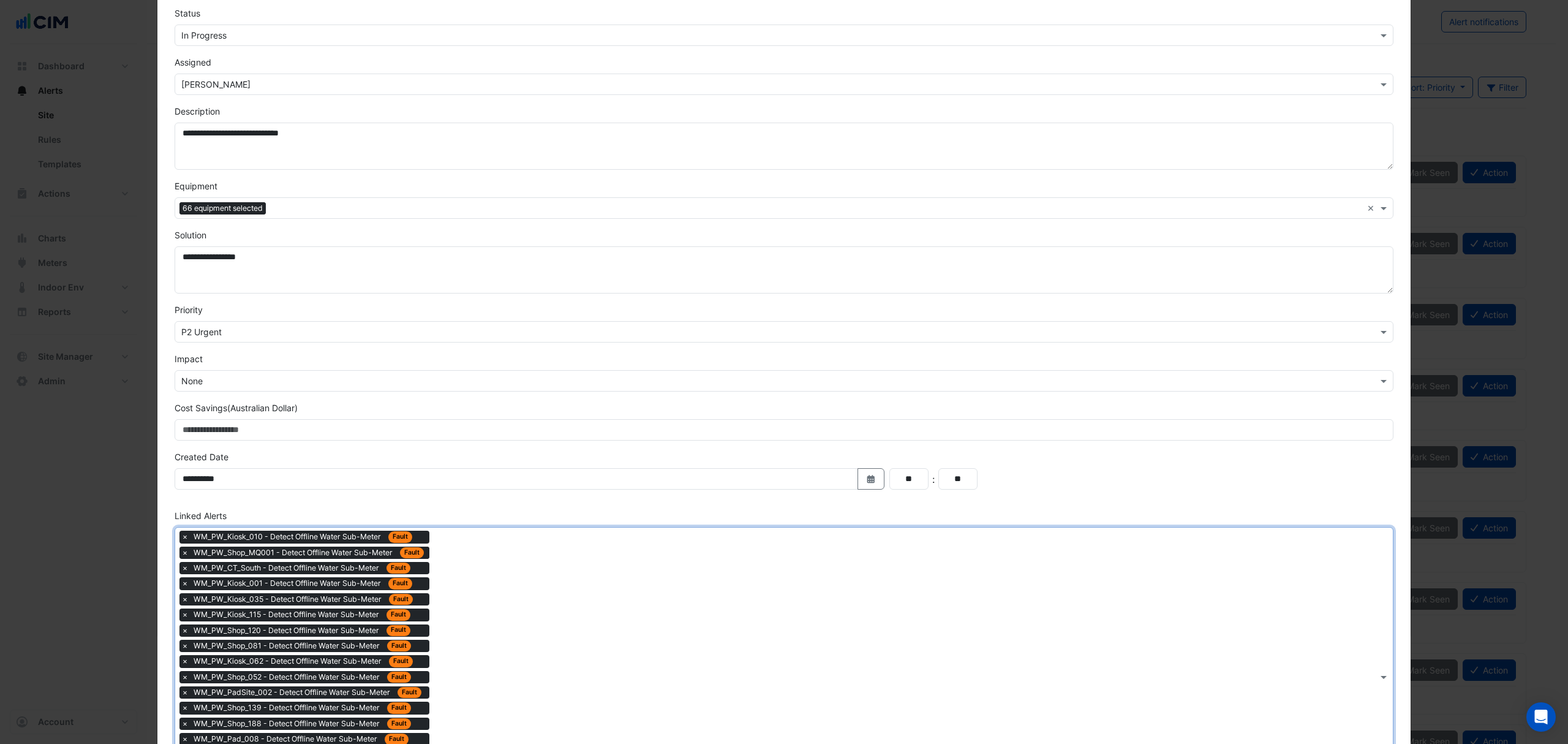
drag, startPoint x: 491, startPoint y: 658, endPoint x: 439, endPoint y: 544, distance: 125.3
click at [488, 652] on div "× WM_PW_Kiosk_010 - Detect Offline Water Sub-Meter Fault × WM_PW_Shop_MQ001 - D…" at bounding box center [776, 676] width 1202 height 299
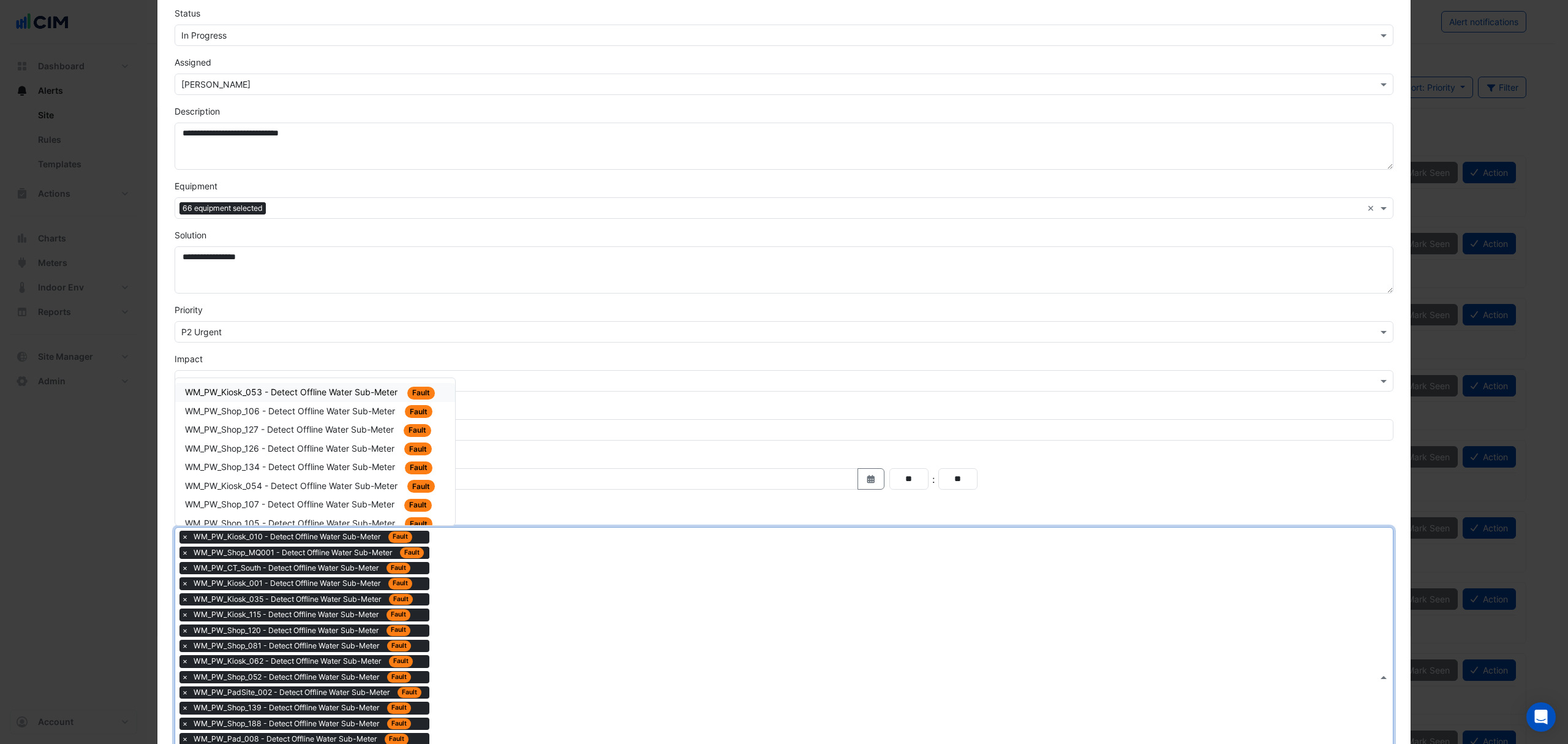
click at [378, 386] on div "WM_PW_Kiosk_053 - Detect Offline Water Sub-Meter Fault" at bounding box center [315, 392] width 280 height 19
drag, startPoint x: 518, startPoint y: 696, endPoint x: 397, endPoint y: 534, distance: 202.2
click at [514, 692] on div "× WM_PW_Kiosk_010 - Detect Offline Water Sub-Meter Fault × WM_PW_Shop_MQ001 - D…" at bounding box center [776, 684] width 1202 height 315
drag, startPoint x: 361, startPoint y: 387, endPoint x: 435, endPoint y: 530, distance: 161.0
click at [361, 388] on div "WM_PW_Shop_106 - Detect Offline Water Sub-Meter Fault" at bounding box center [315, 392] width 260 height 14
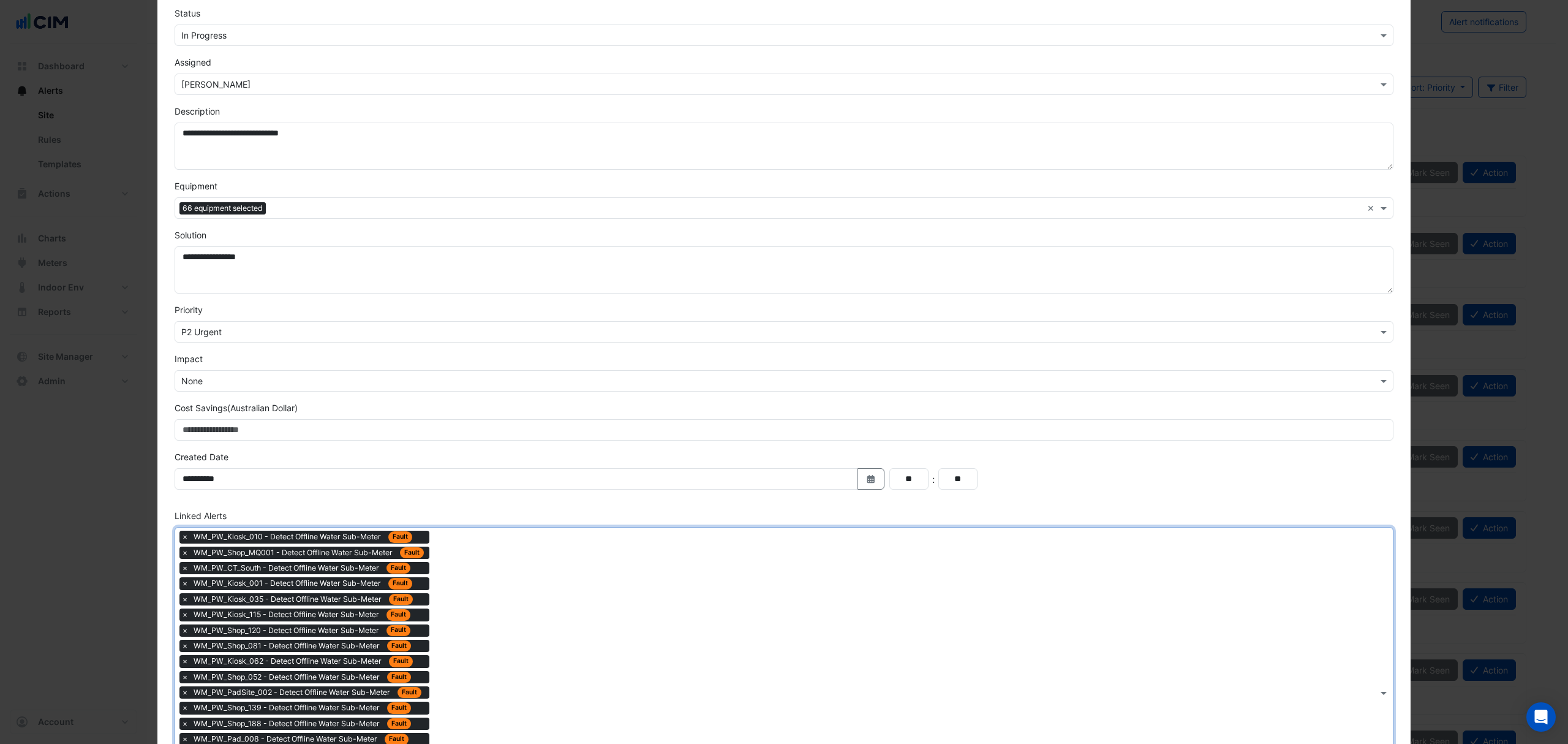
click at [484, 621] on div "× WM_PW_Kiosk_010 - Detect Offline Water Sub-Meter Fault × WM_PW_Shop_MQ001 - D…" at bounding box center [776, 692] width 1202 height 329
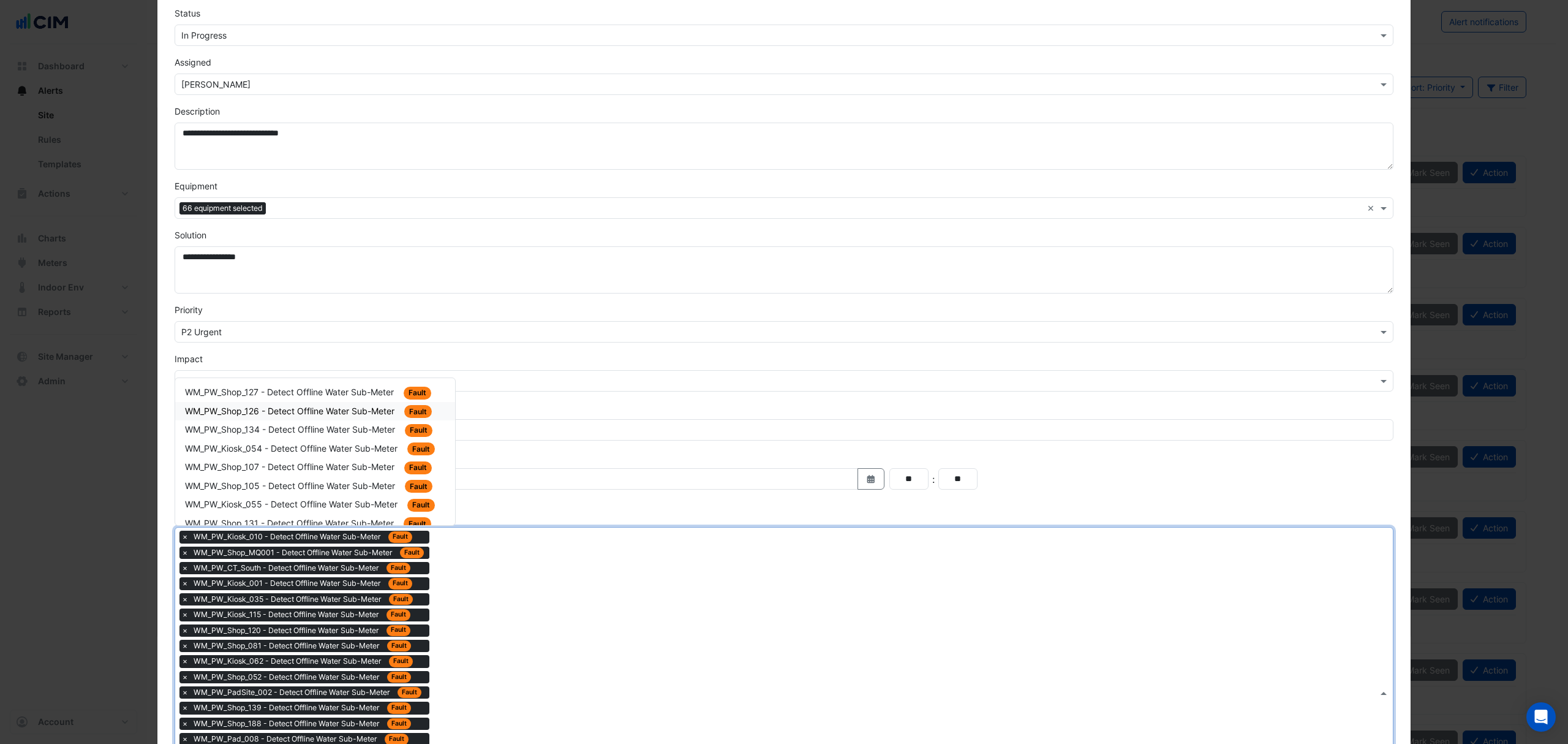
click at [357, 397] on span "WM_PW_Shop_127 - Detect Offline Water Sub-Meter" at bounding box center [290, 392] width 211 height 11
click at [461, 611] on div "× WM_PW_Kiosk_010 - Detect Offline Water Sub-Meter Fault × WM_PW_Shop_MQ001 - D…" at bounding box center [776, 700] width 1202 height 345
click at [376, 429] on span "WM_PW_Kiosk_054 - Detect Offline Water Sub-Meter" at bounding box center [292, 429] width 215 height 11
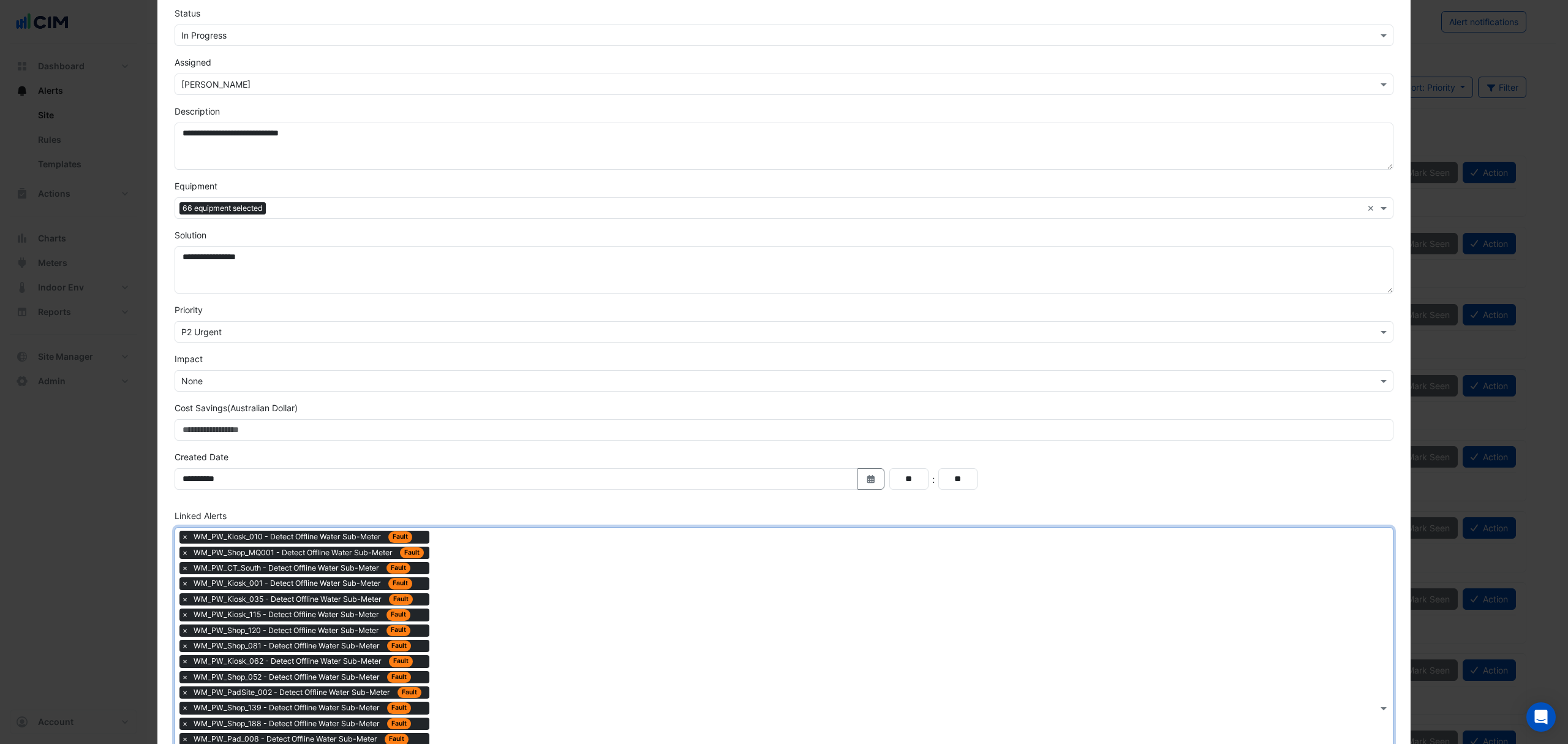
drag, startPoint x: 445, startPoint y: 635, endPoint x: 431, endPoint y: 614, distance: 25.2
click at [449, 639] on div "× WM_PW_Kiosk_010 - Detect Offline Water Sub-Meter Fault × WM_PW_Shop_MQ001 - D…" at bounding box center [776, 708] width 1202 height 361
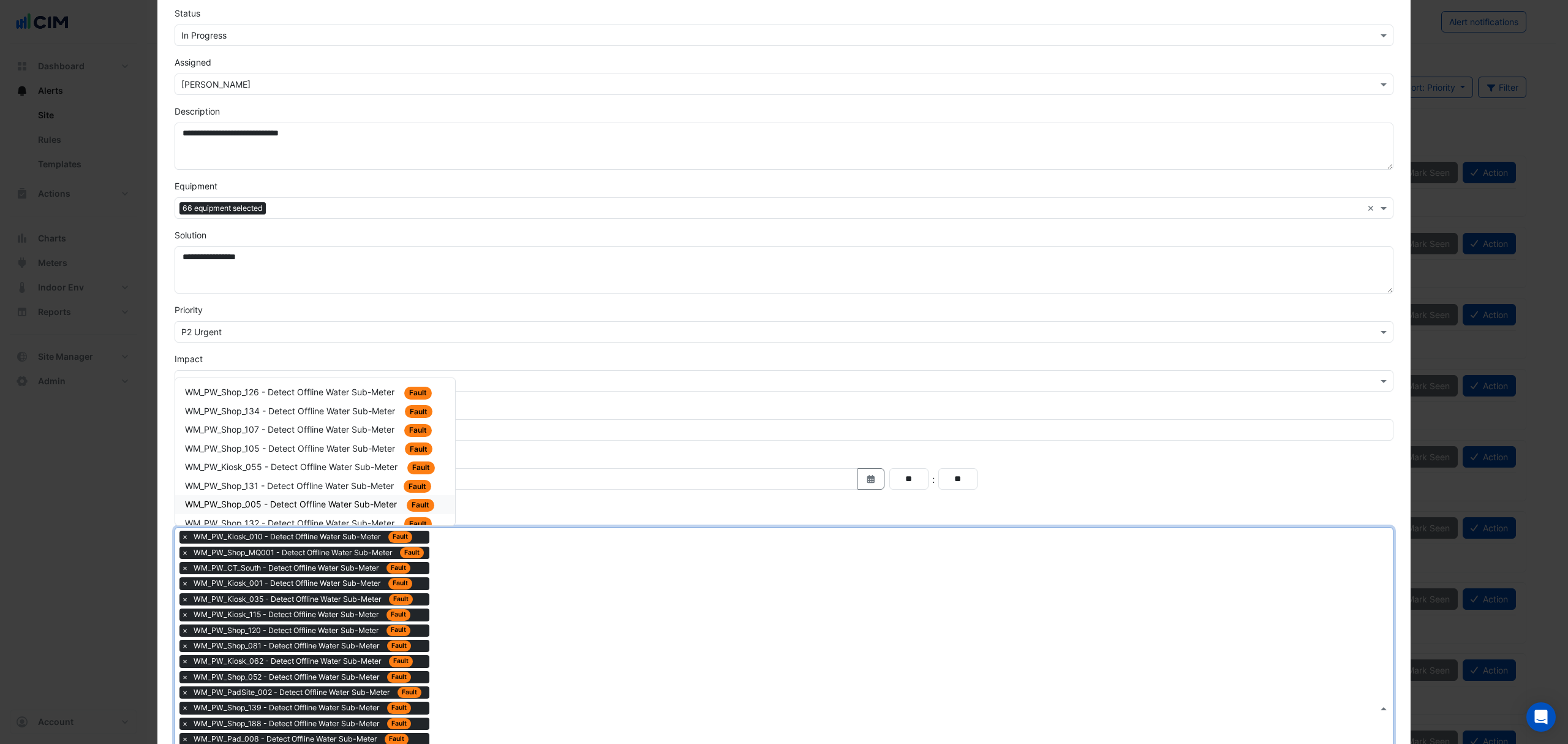
click at [355, 455] on div "WM_PW_Shop_105 - Detect Offline Water Sub-Meter Fault" at bounding box center [315, 449] width 280 height 19
click at [435, 576] on div "× WM_PW_Kiosk_010 - Detect Offline Water Sub-Meter Fault × WM_PW_Shop_MQ001 - D…" at bounding box center [776, 715] width 1202 height 376
click at [371, 454] on div "WM_PW_Kiosk_055 - Detect Offline Water Sub-Meter Fault" at bounding box center [315, 449] width 260 height 14
click at [429, 606] on div "× WM_PW_Kiosk_010 - Detect Offline Water Sub-Meter Fault × WM_PW_Shop_MQ001 - D…" at bounding box center [776, 723] width 1202 height 392
click at [359, 466] on span "WM_PW_Shop_005 - Detect Offline Water Sub-Meter" at bounding box center [292, 467] width 215 height 11
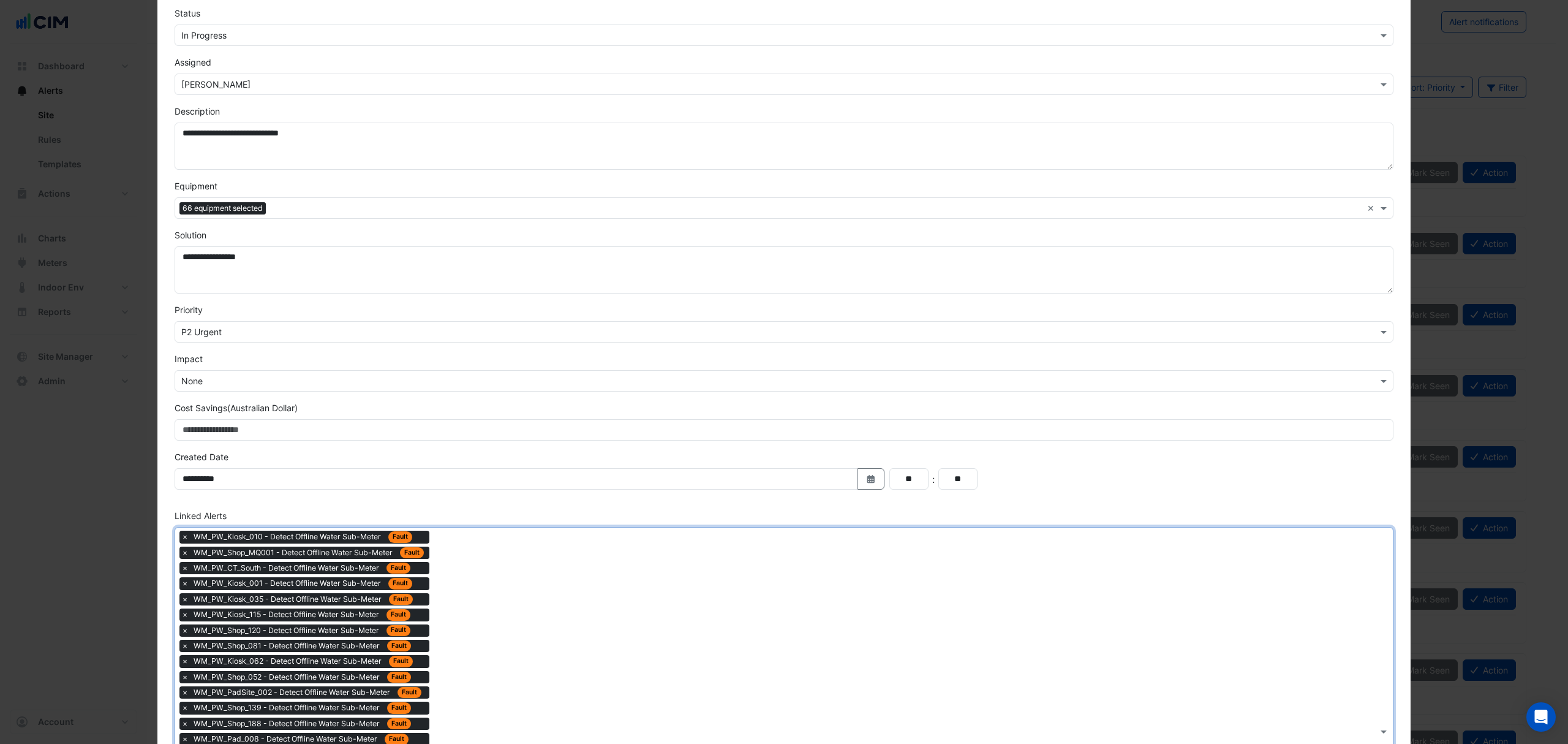
click at [461, 596] on div "× WM_PW_Kiosk_010 - Detect Offline Water Sub-Meter Fault × WM_PW_Shop_MQ001 - D…" at bounding box center [776, 731] width 1202 height 407
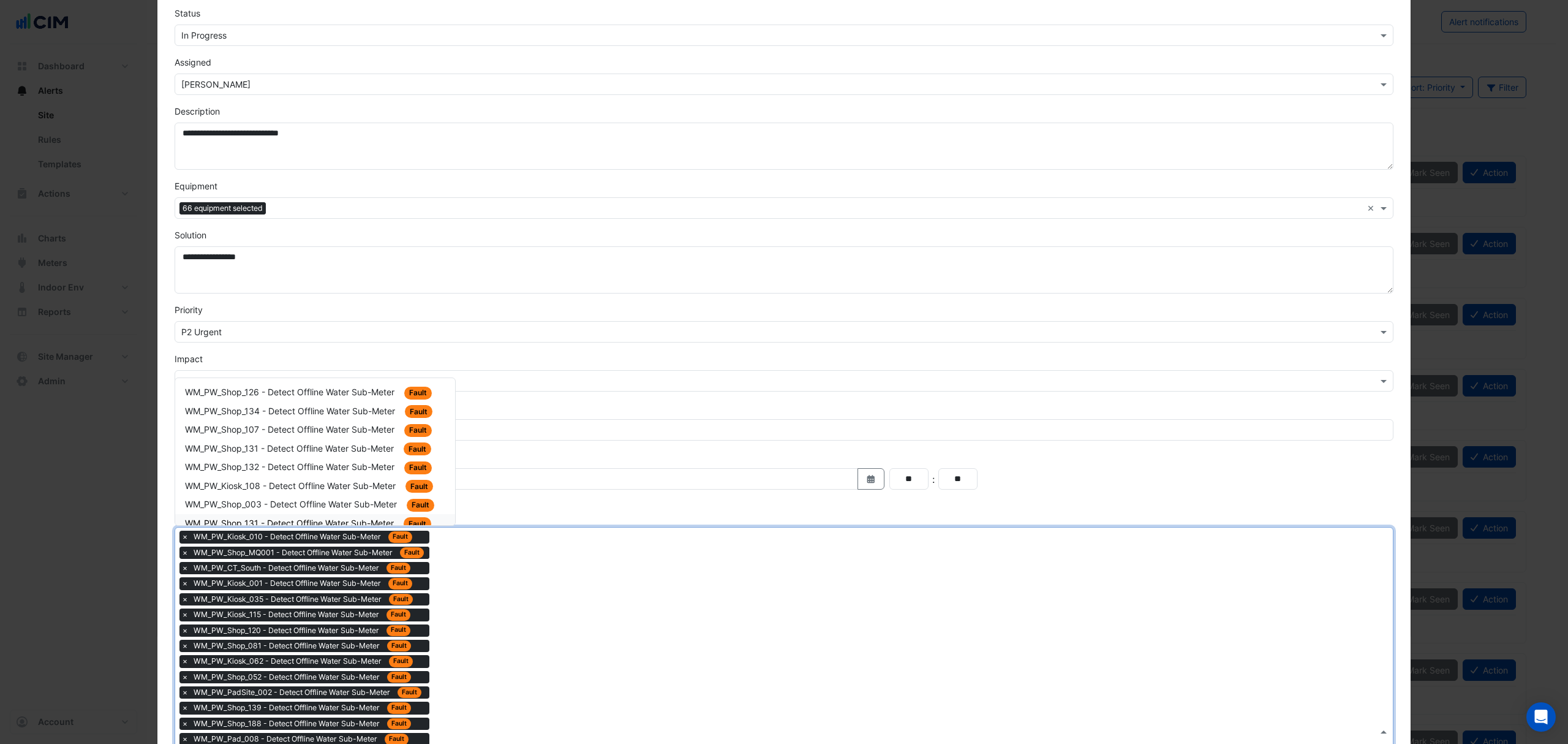
click at [315, 437] on div "WM_PW_Shop_107 - Detect Offline Water Sub-Meter Fault" at bounding box center [315, 430] width 280 height 19
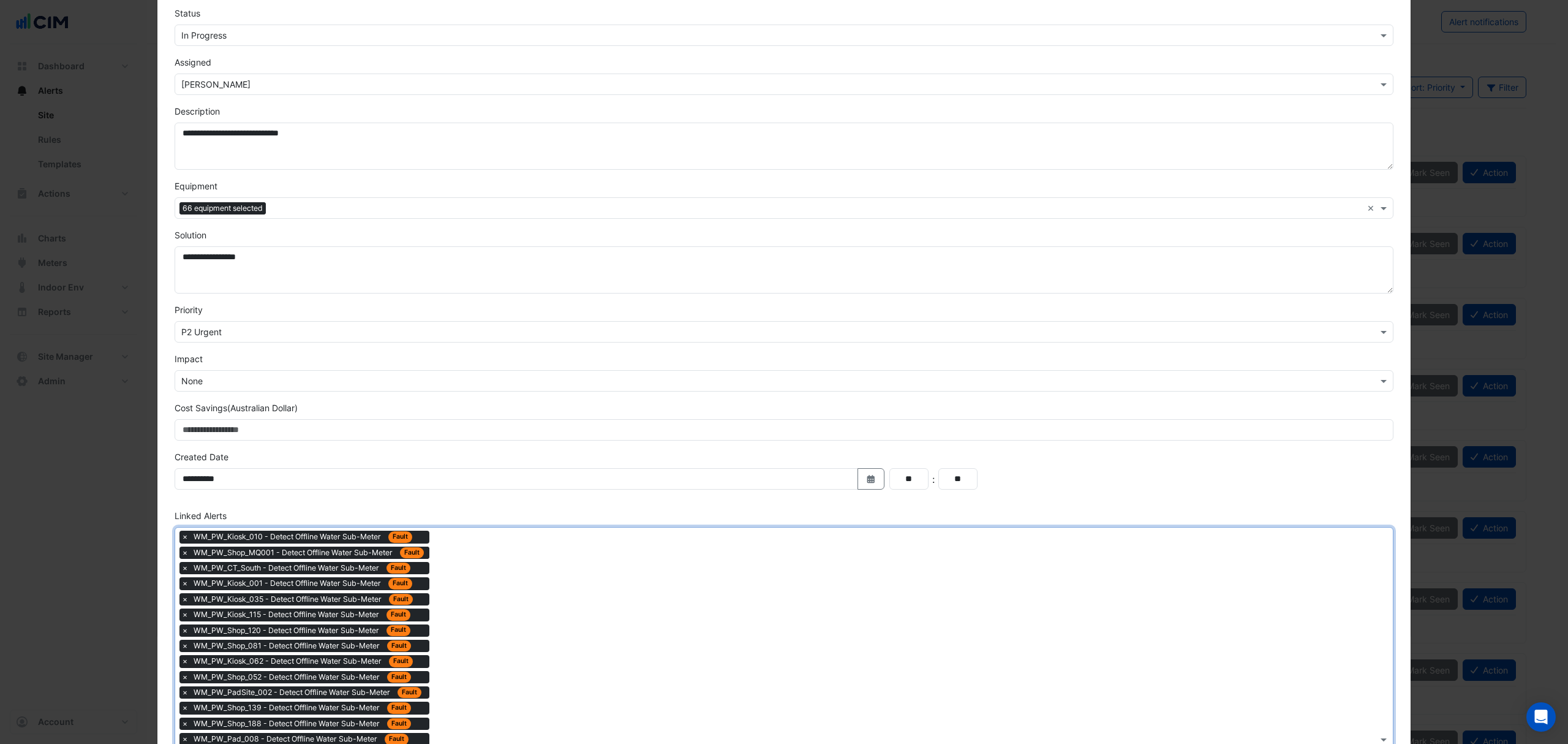
click at [433, 545] on div "× WM_PW_Kiosk_010 - Detect Offline Water Sub-Meter Fault × WM_PW_Shop_MQ001 - D…" at bounding box center [776, 739] width 1202 height 423
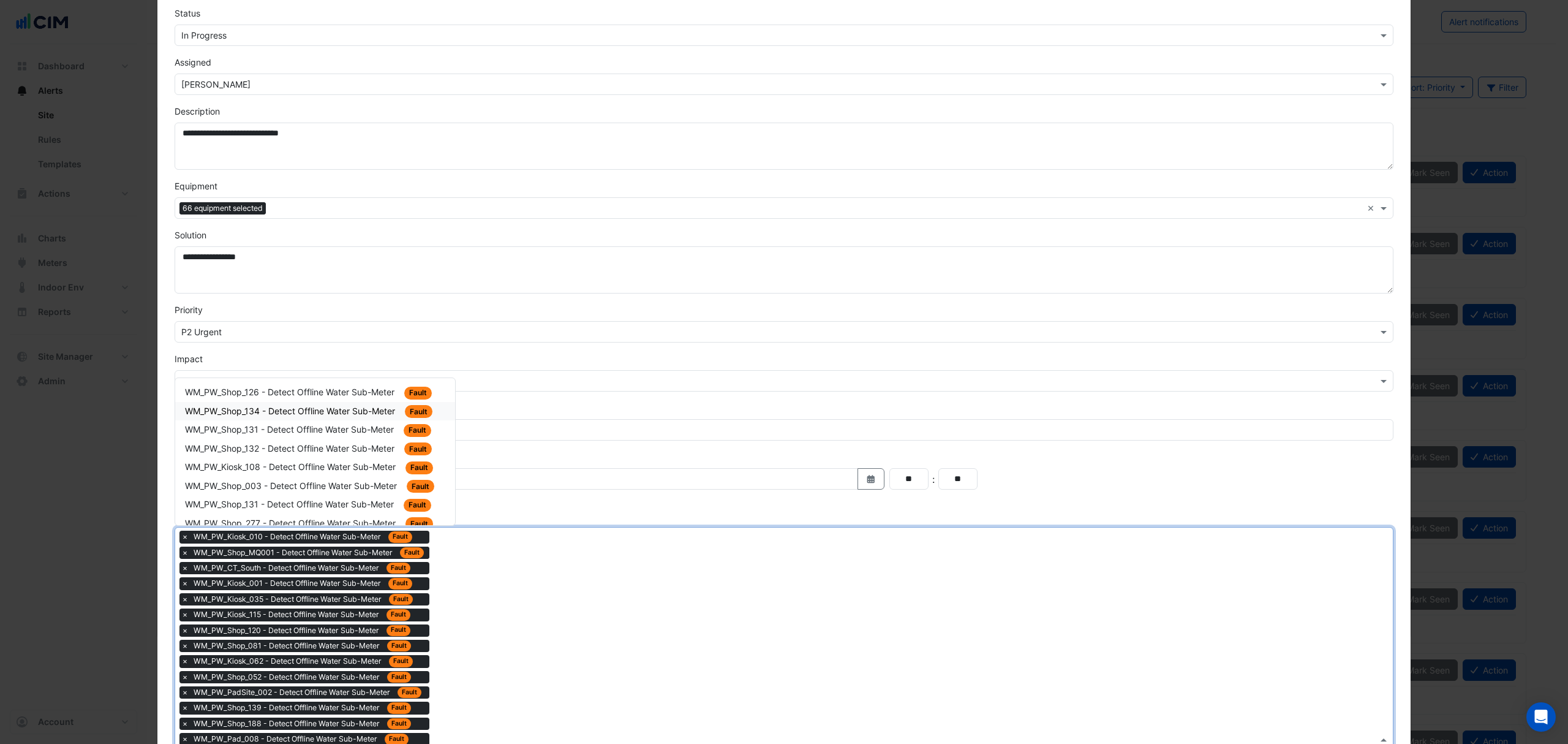
click at [359, 417] on div "WM_PW_Shop_134 - Detect Offline Water Sub-Meter Fault" at bounding box center [315, 411] width 260 height 14
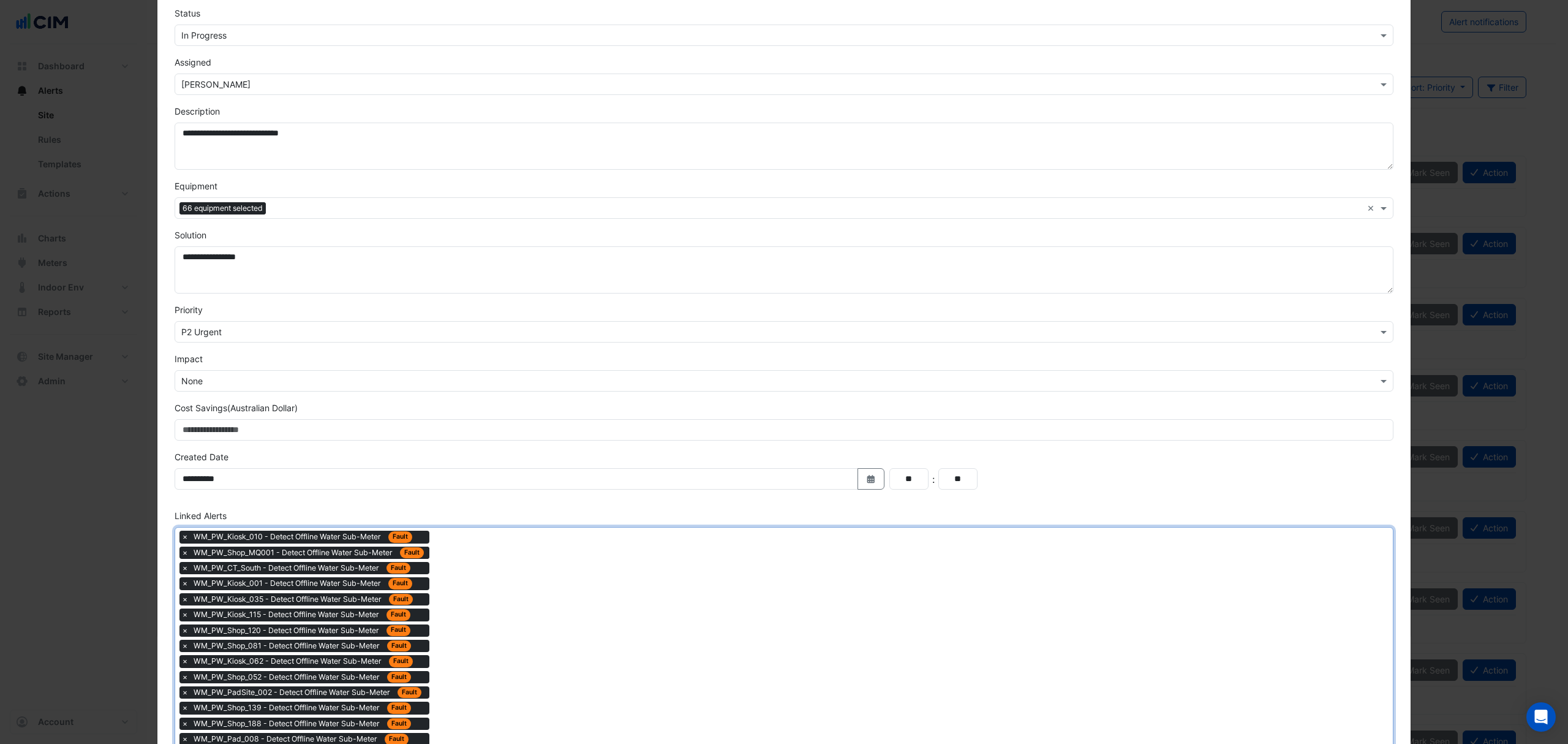
drag, startPoint x: 484, startPoint y: 584, endPoint x: 452, endPoint y: 556, distance: 42.5
click at [484, 584] on div "× WM_PW_Kiosk_010 - Detect Offline Water Sub-Meter Fault × WM_PW_Shop_MQ001 - D…" at bounding box center [776, 747] width 1202 height 439
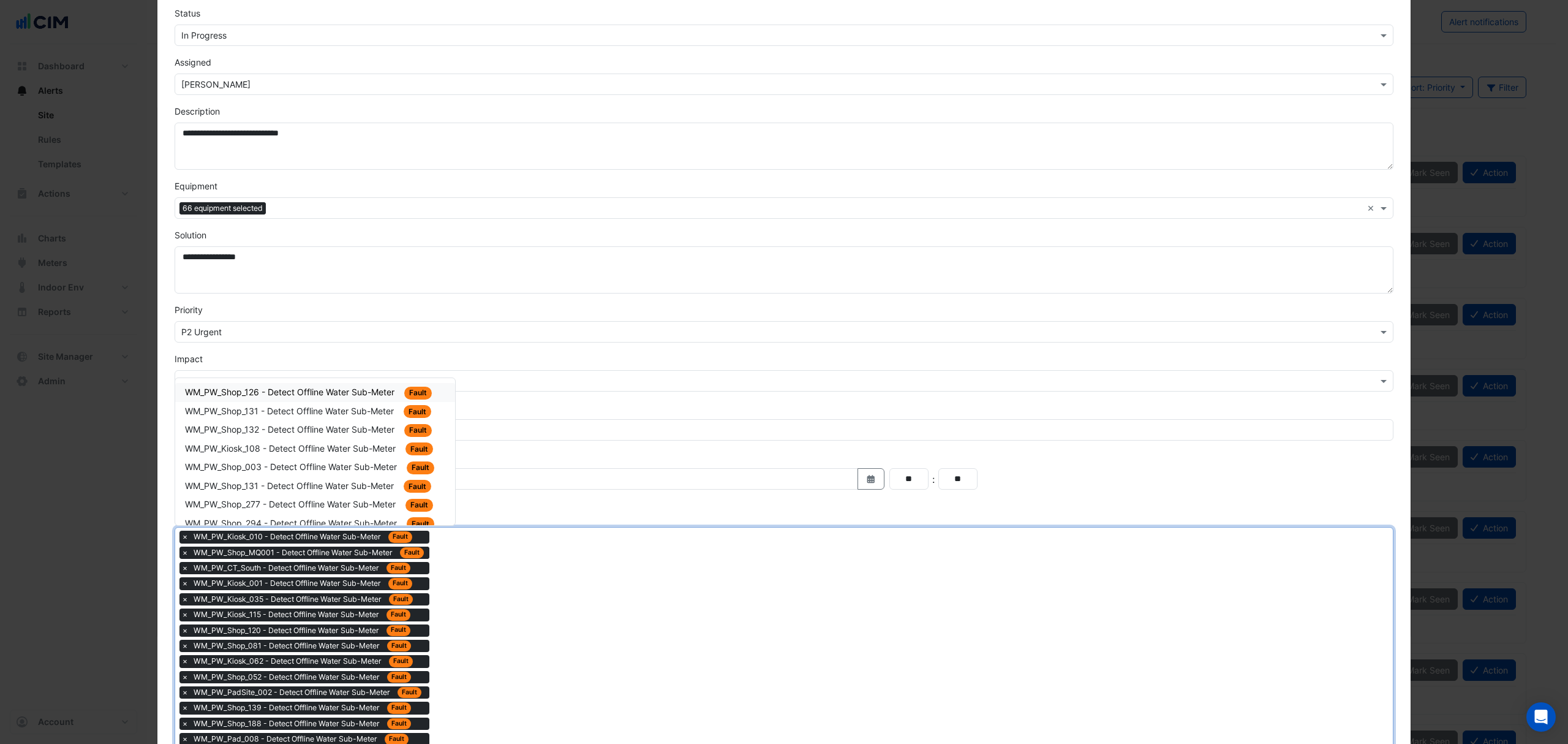
click at [384, 402] on div "WM_PW_Shop_126 - Detect Offline Water Sub-Meter Fault" at bounding box center [315, 392] width 280 height 19
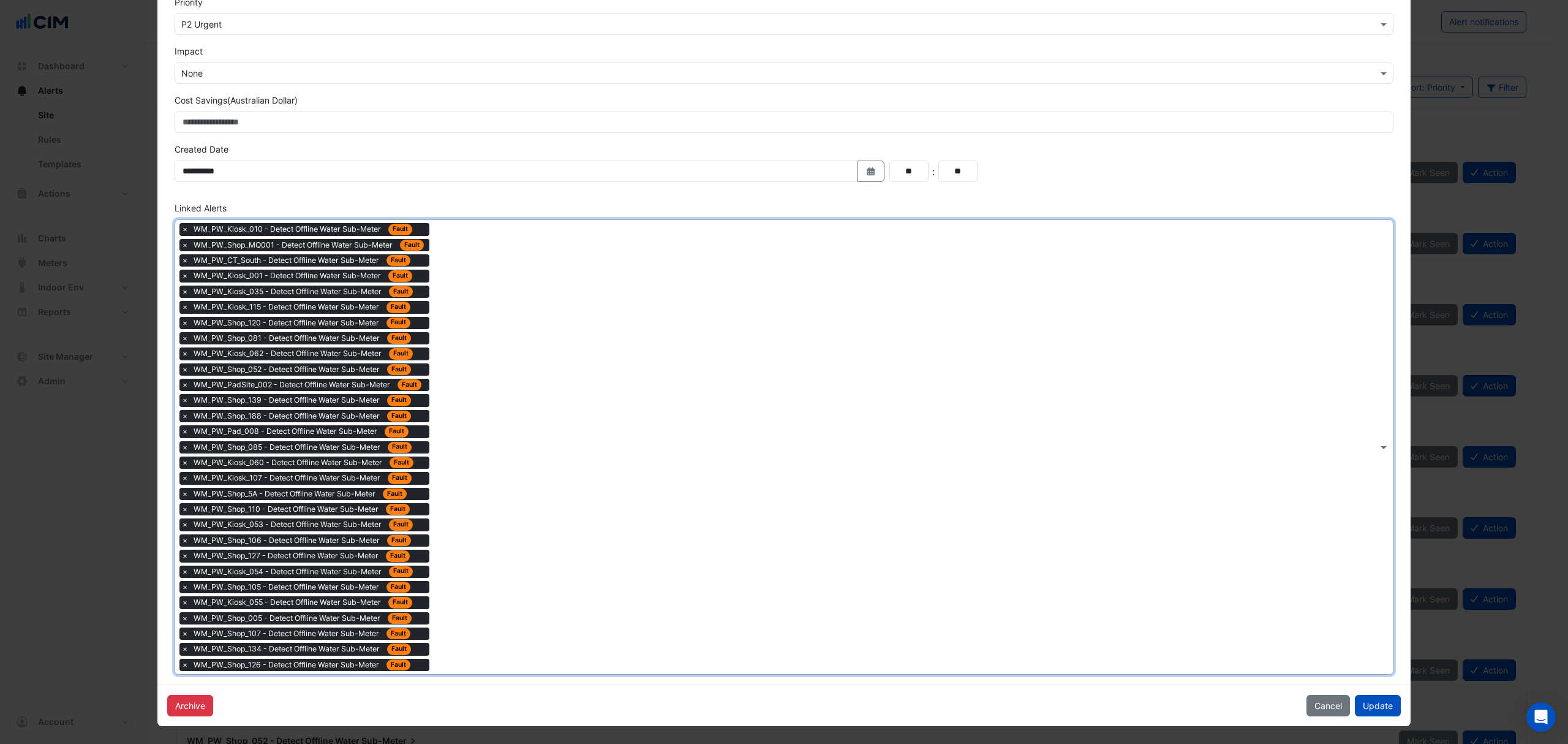
scroll to position [335, 0]
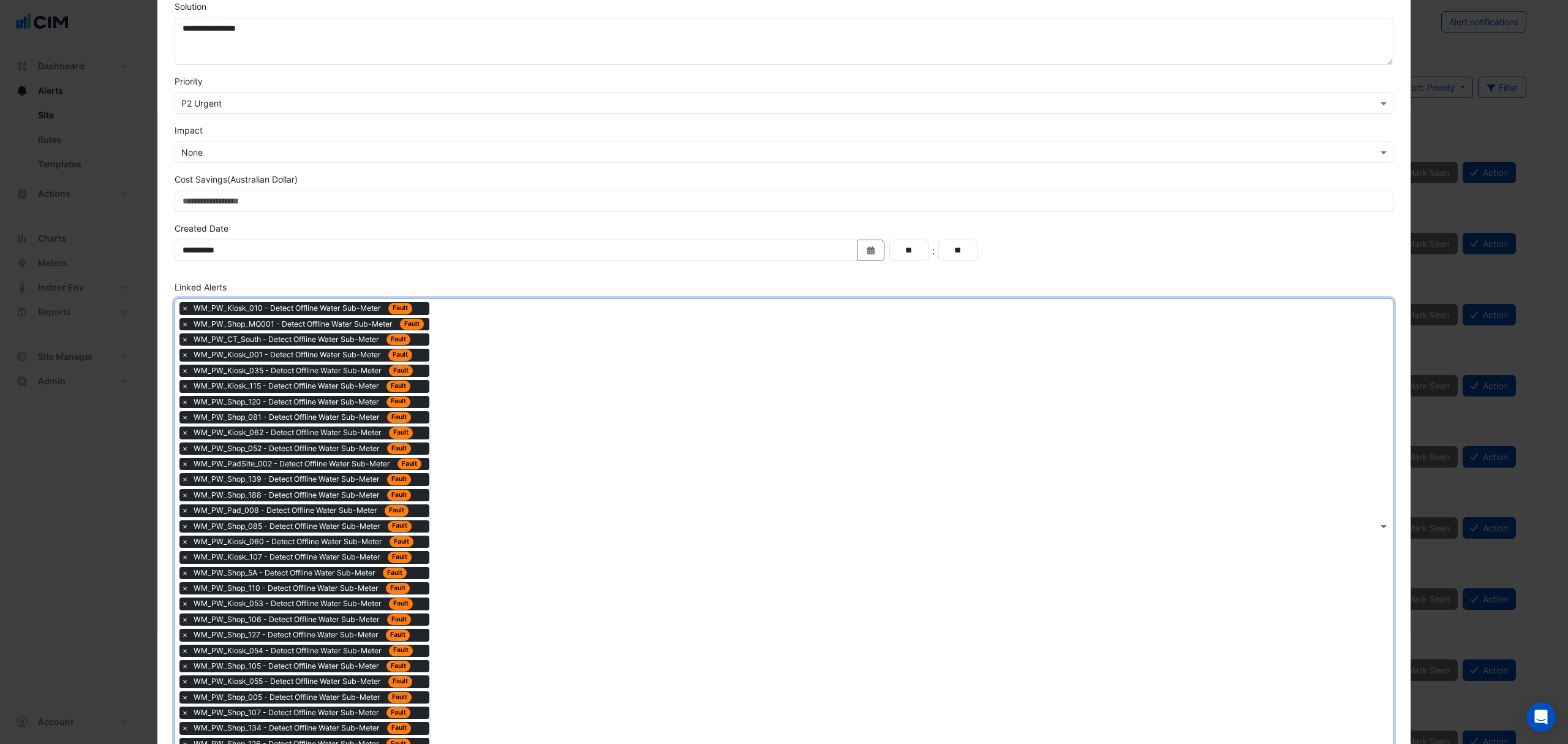
click at [512, 574] on div "× WM_PW_Kiosk_010 - Detect Offline Water Sub-Meter Fault × WM_PW_Shop_MQ001 - D…" at bounding box center [776, 526] width 1202 height 454
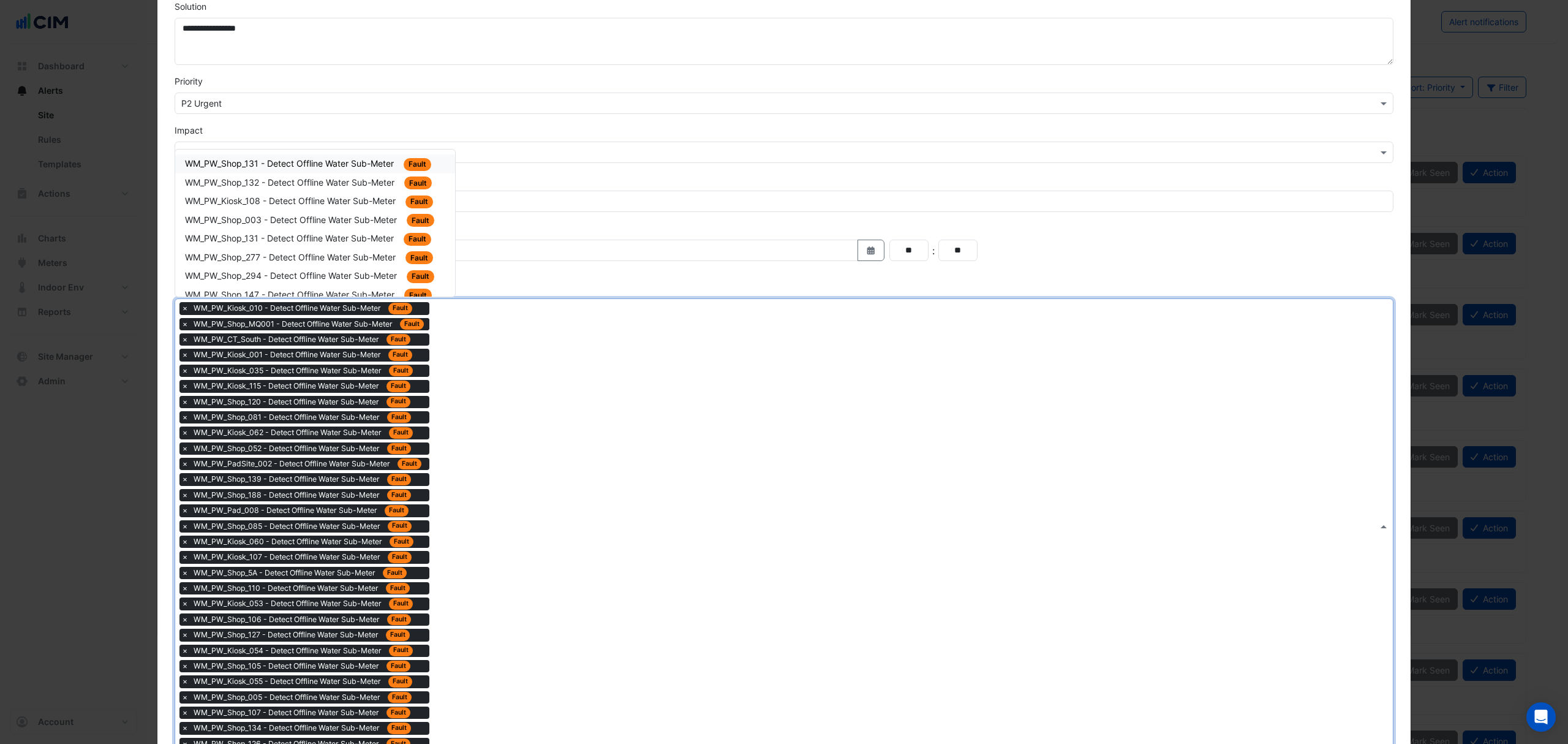
click at [382, 171] on div "WM_PW_Shop_131 - Detect Offline Water Sub-Meter Fault" at bounding box center [315, 164] width 260 height 14
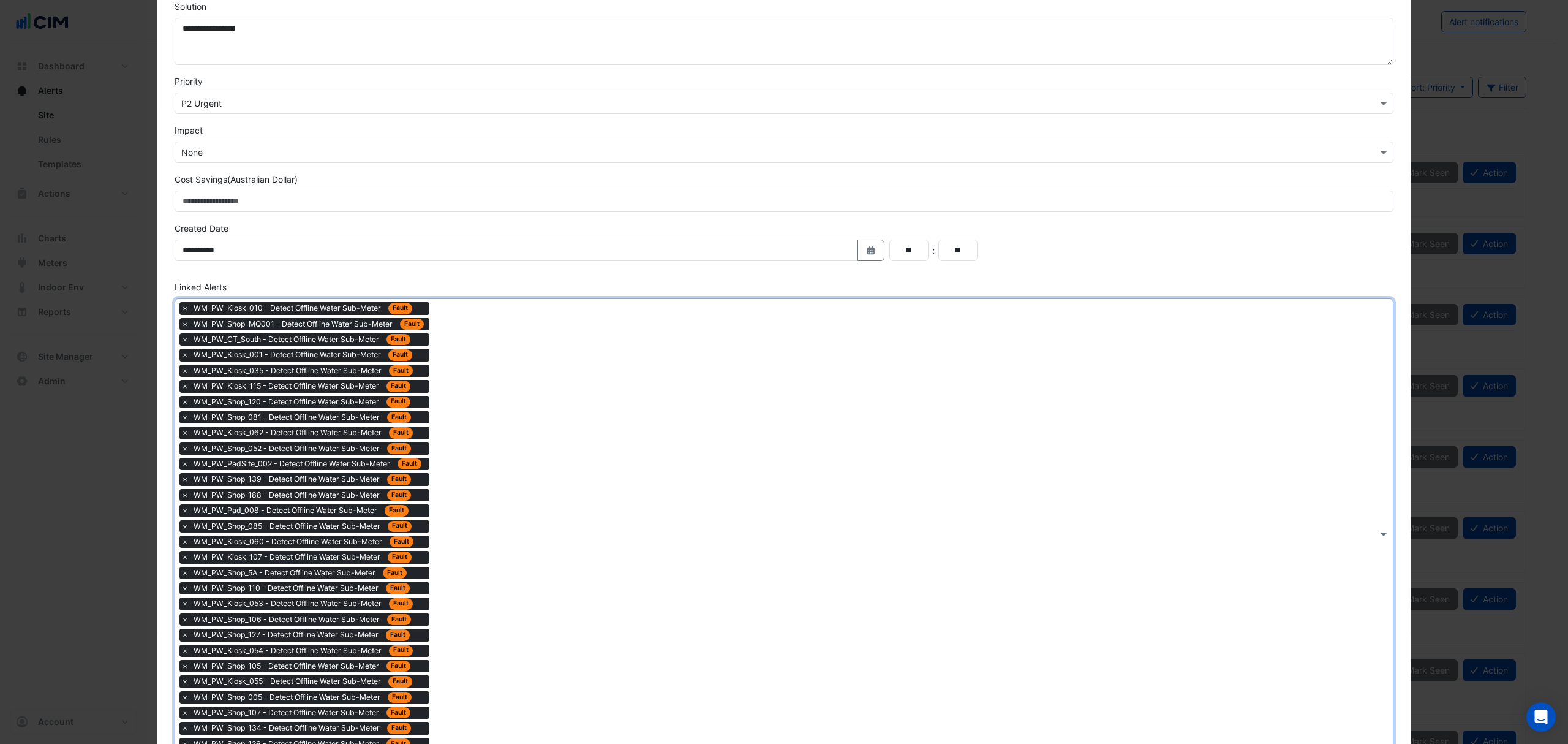
click at [533, 477] on div "× WM_PW_Kiosk_010 - Detect Offline Water Sub-Meter Fault × WM_PW_Shop_MQ001 - D…" at bounding box center [776, 534] width 1202 height 470
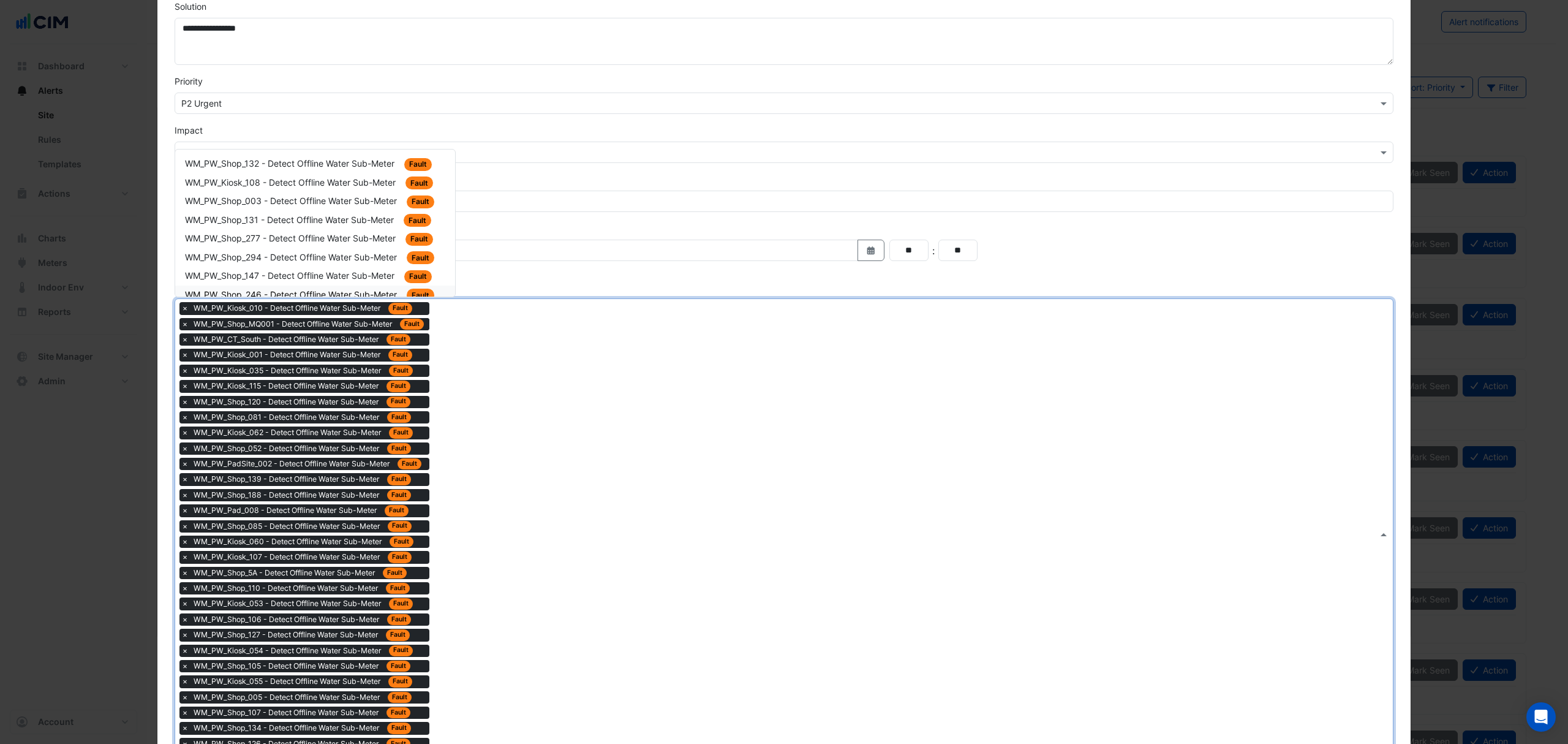
click at [353, 269] on div "WM_PW_Shop_147 - Detect Offline Water Sub-Meter Fault" at bounding box center [315, 276] width 260 height 14
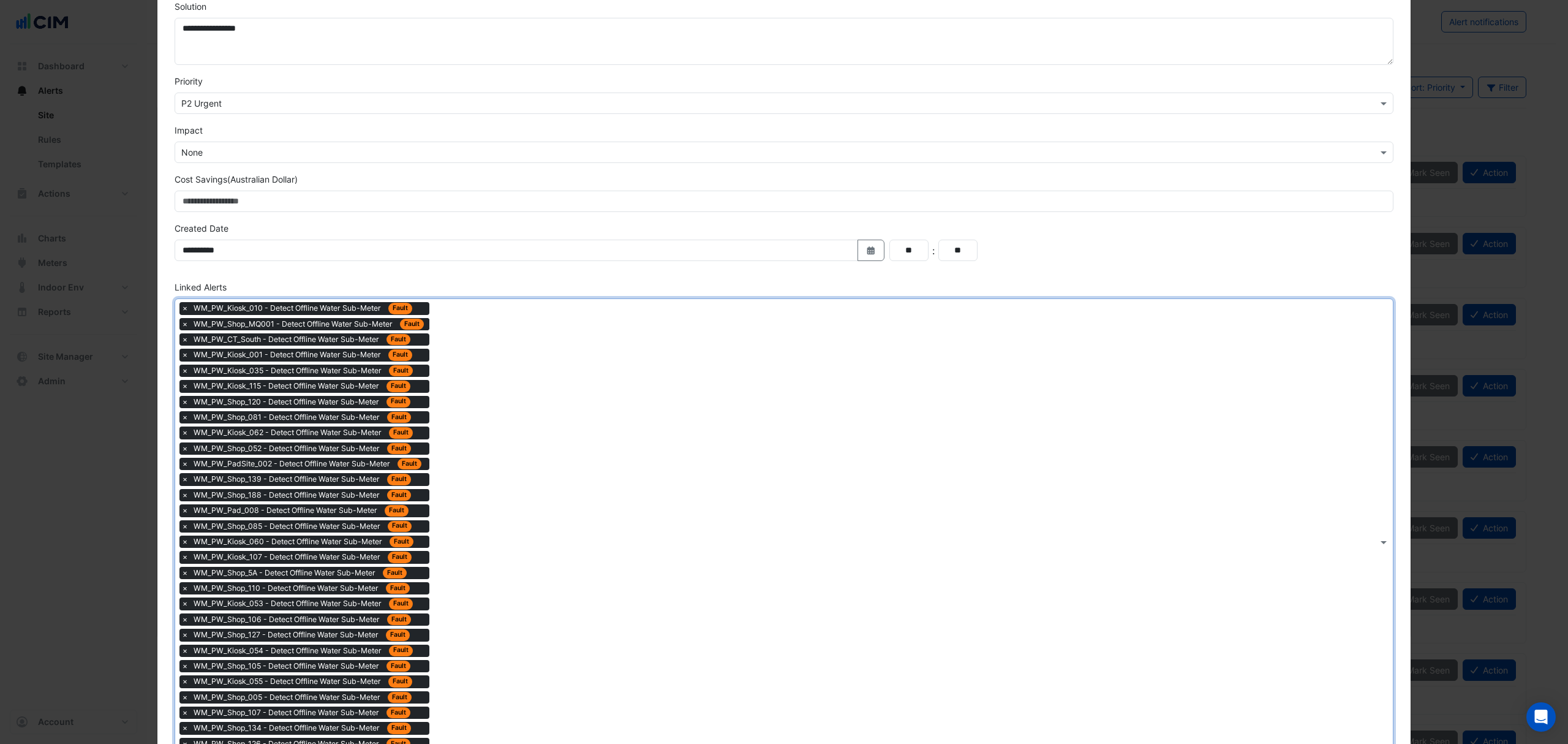
drag, startPoint x: 534, startPoint y: 495, endPoint x: 418, endPoint y: 356, distance: 181.0
click at [530, 492] on div "× WM_PW_Kiosk_010 - Detect Offline Water Sub-Meter Fault × WM_PW_Shop_MQ001 - D…" at bounding box center [776, 541] width 1202 height 485
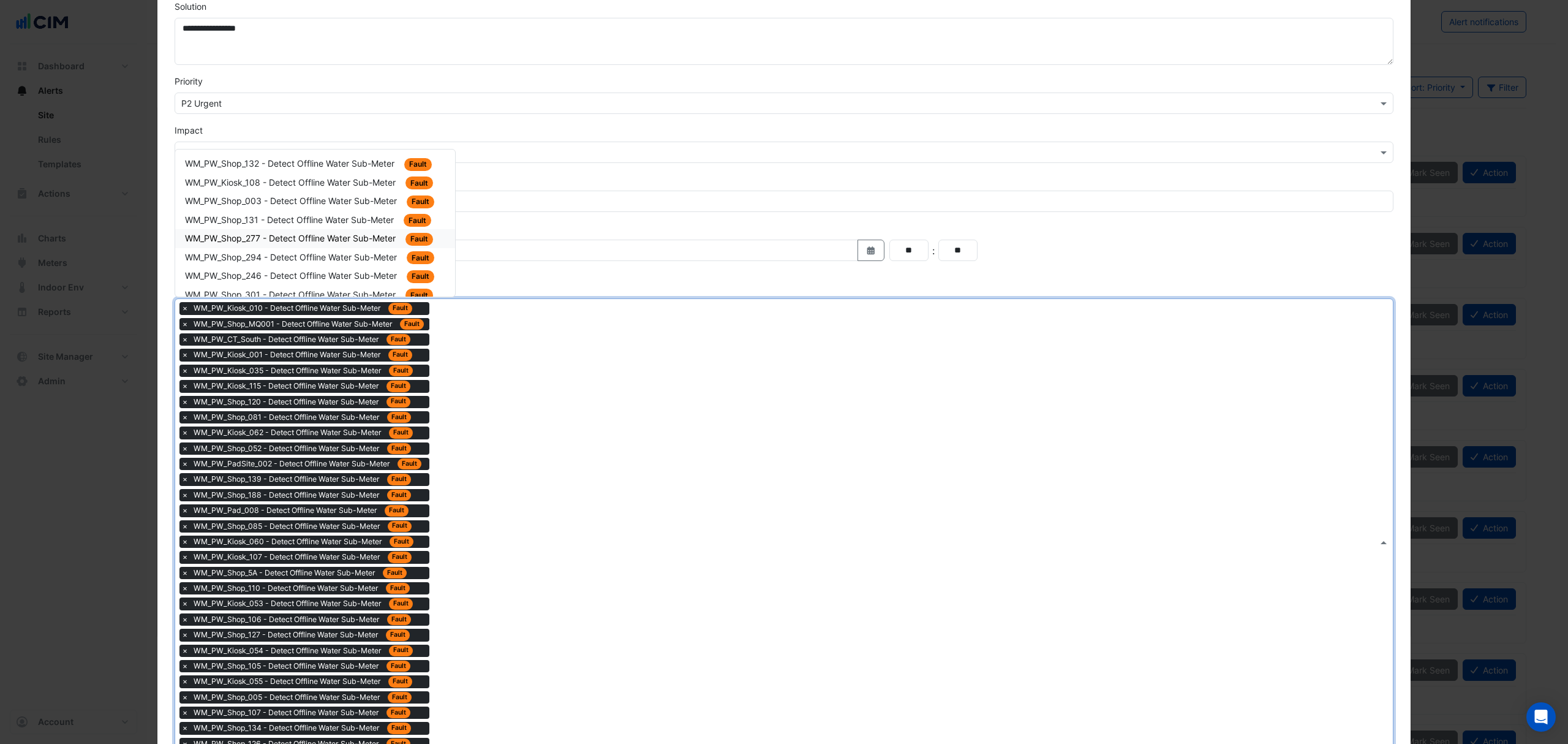
click at [359, 233] on span "WM_PW_Shop_277 - Detect Offline Water Sub-Meter" at bounding box center [292, 238] width 213 height 11
drag, startPoint x: 512, startPoint y: 455, endPoint x: 419, endPoint y: 354, distance: 137.3
click at [512, 455] on div "× WM_PW_Kiosk_010 - Detect Offline Water Sub-Meter Fault × WM_PW_Shop_MQ001 - D…" at bounding box center [776, 549] width 1202 height 500
drag, startPoint x: 366, startPoint y: 246, endPoint x: 372, endPoint y: 260, distance: 15.2
click at [366, 246] on div "WM_PW_Shop_132 - Detect Offline Water Sub-Meter Fault WM_PW_Kiosk_108 - Detect …" at bounding box center [315, 322] width 280 height 336
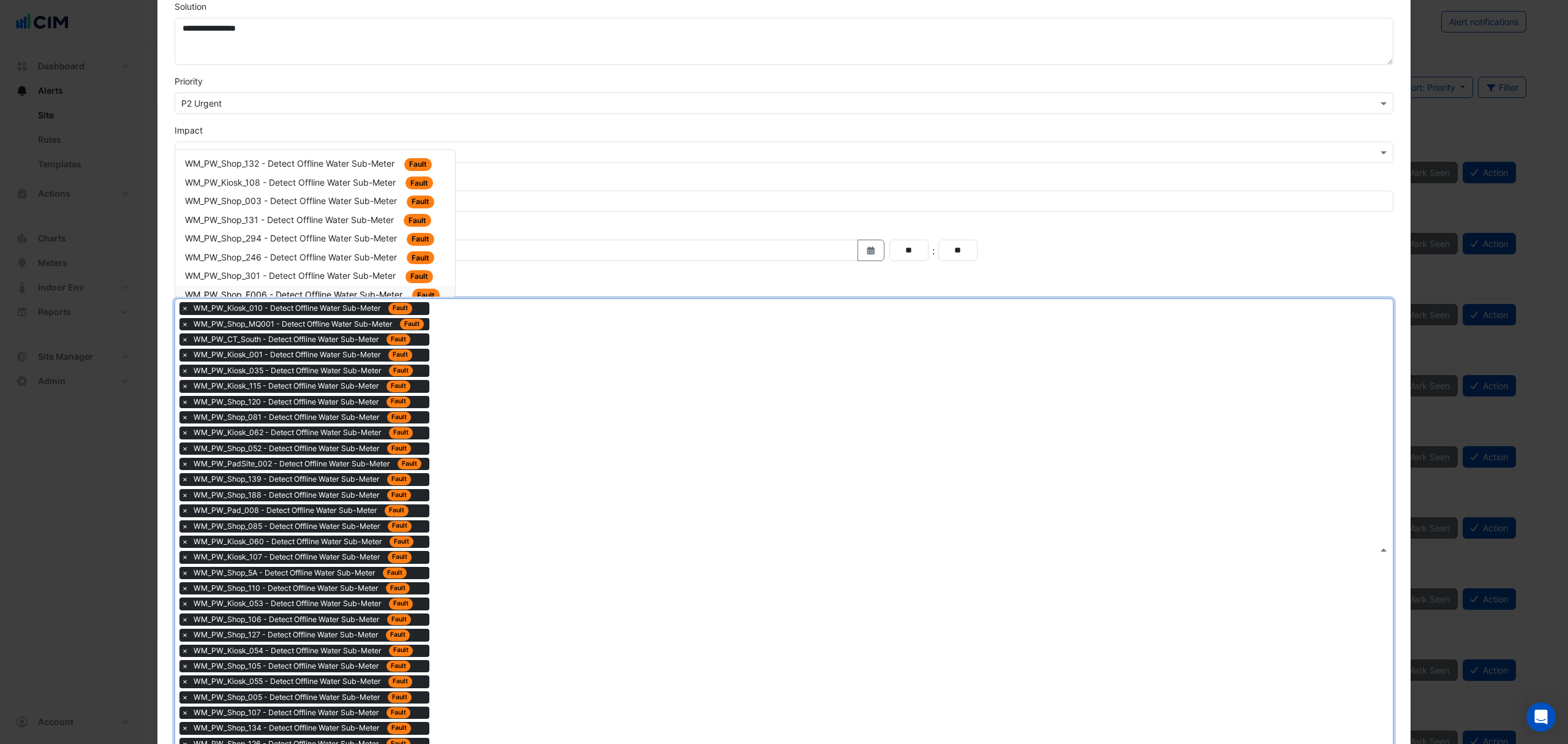
click at [457, 378] on div "× WM_PW_Kiosk_010 - Detect Offline Water Sub-Meter Fault × WM_PW_Shop_MQ001 - D…" at bounding box center [776, 549] width 1202 height 500
click at [339, 201] on span "WM_PW_Shop_003 - Detect Offline Water Sub-Meter" at bounding box center [292, 201] width 215 height 11
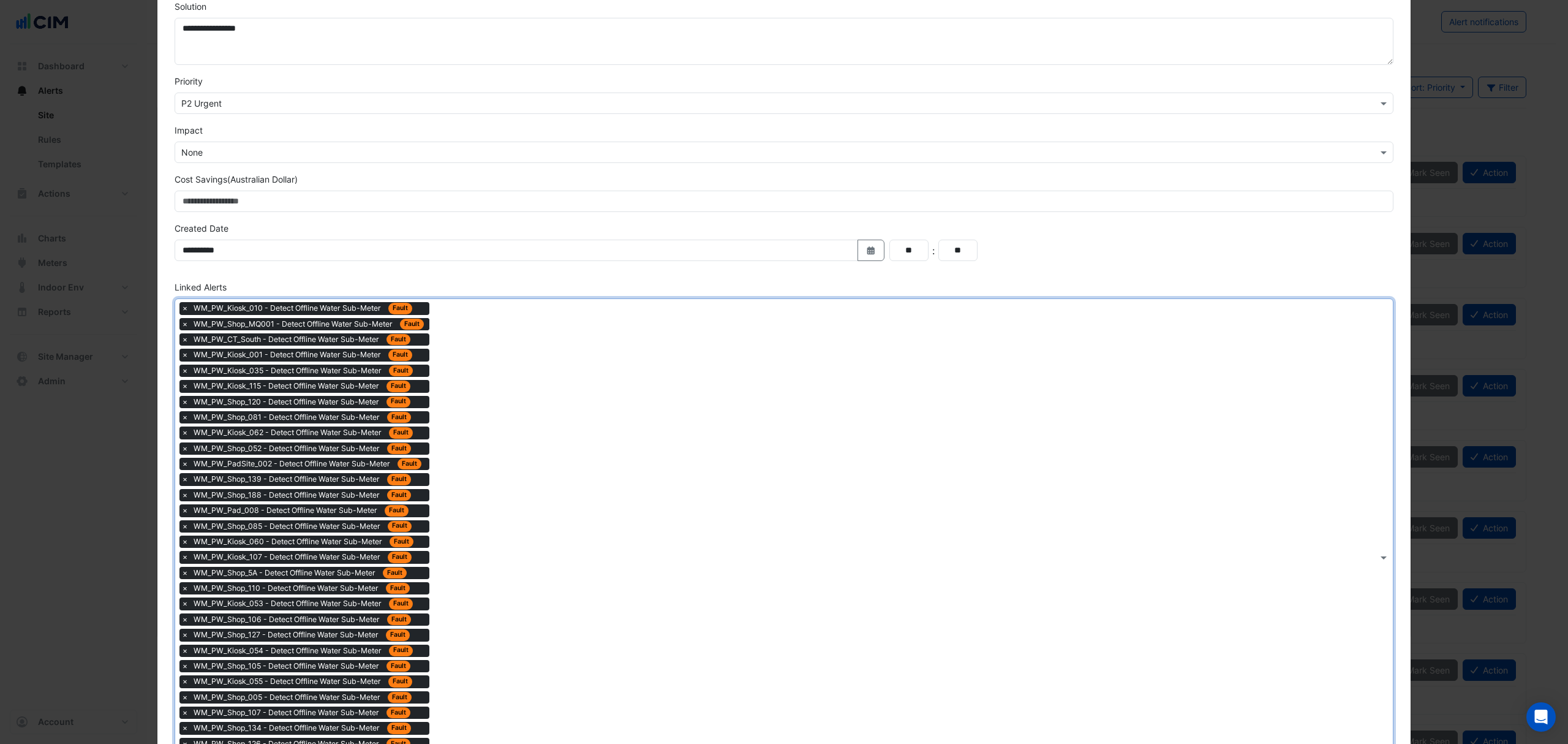
click at [522, 481] on div "× WM_PW_Kiosk_010 - Detect Offline Water Sub-Meter Fault × WM_PW_Shop_MQ001 - D…" at bounding box center [776, 557] width 1202 height 516
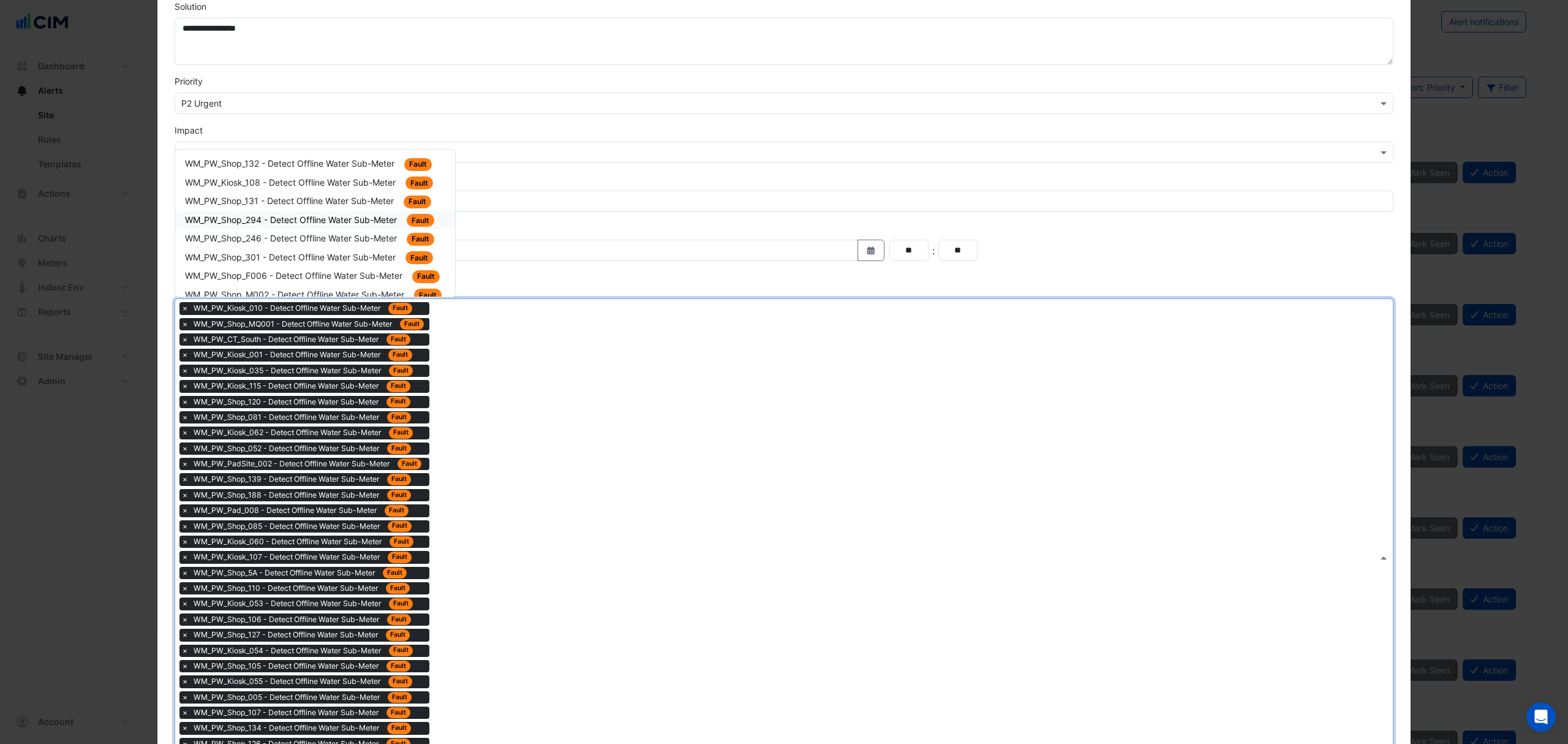
drag, startPoint x: 363, startPoint y: 222, endPoint x: 433, endPoint y: 300, distance: 104.8
click at [363, 222] on span "WM_PW_Shop_294 - Detect Offline Water Sub-Meter" at bounding box center [292, 220] width 215 height 11
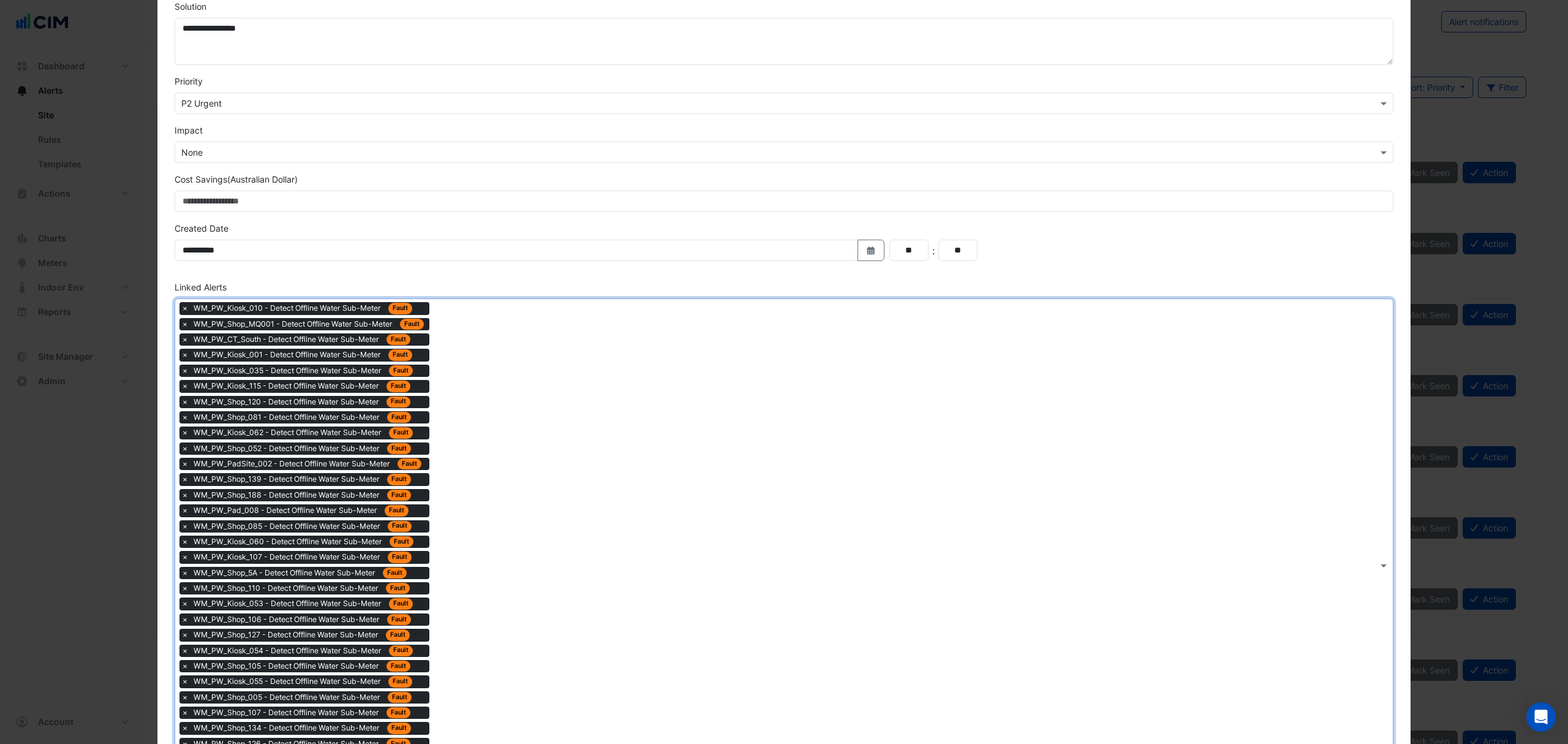
click at [512, 424] on div "× WM_PW_Kiosk_010 - Detect Offline Water Sub-Meter Fault × WM_PW_Shop_MQ001 - D…" at bounding box center [776, 565] width 1202 height 532
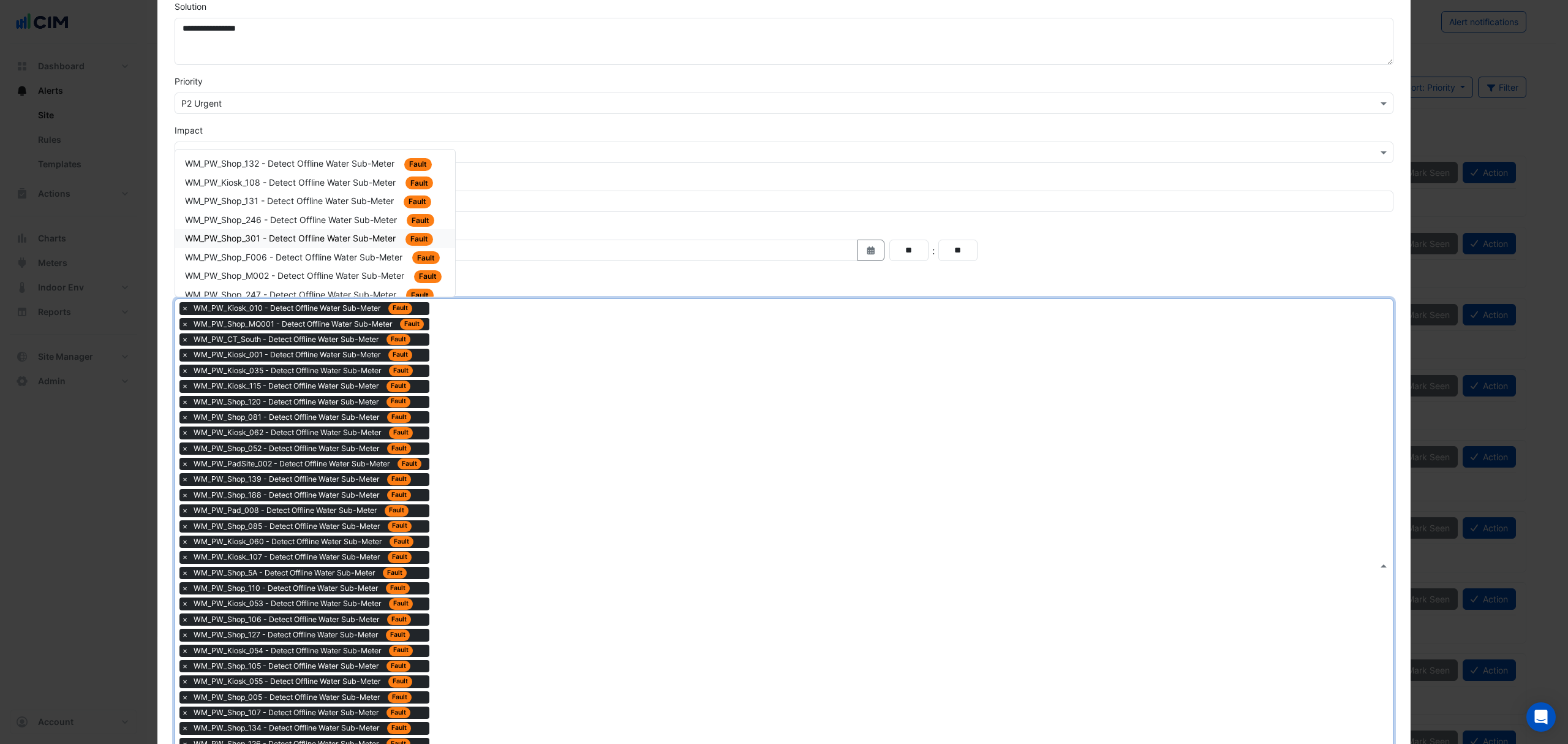
drag, startPoint x: 354, startPoint y: 233, endPoint x: 440, endPoint y: 333, distance: 131.9
click at [363, 237] on span "WM_PW_Shop_301 - Detect Offline Water Sub-Meter" at bounding box center [292, 238] width 213 height 11
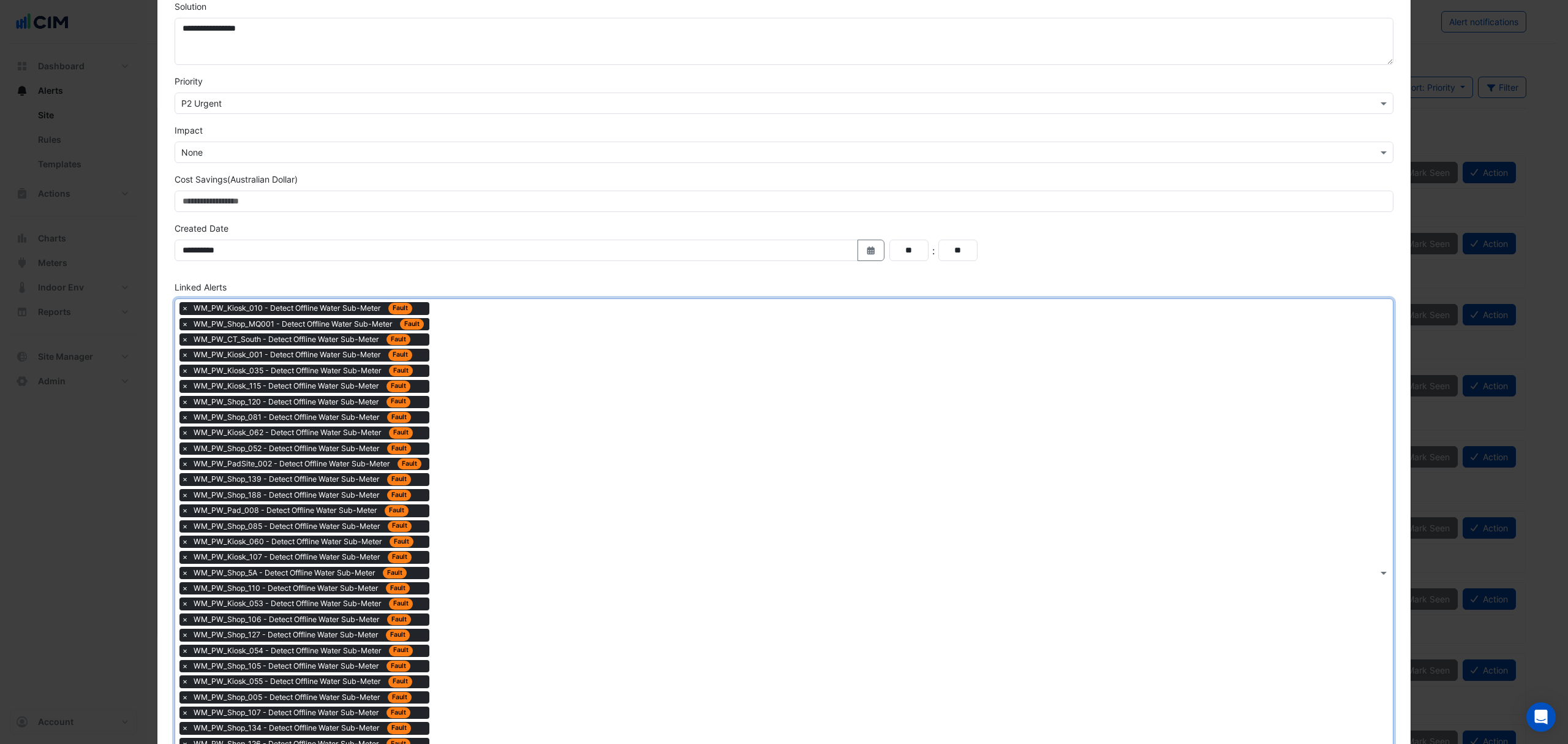
click at [496, 414] on div "× WM_PW_Kiosk_010 - Detect Offline Water Sub-Meter Fault × WM_PW_Shop_MQ001 - D…" at bounding box center [776, 573] width 1202 height 547
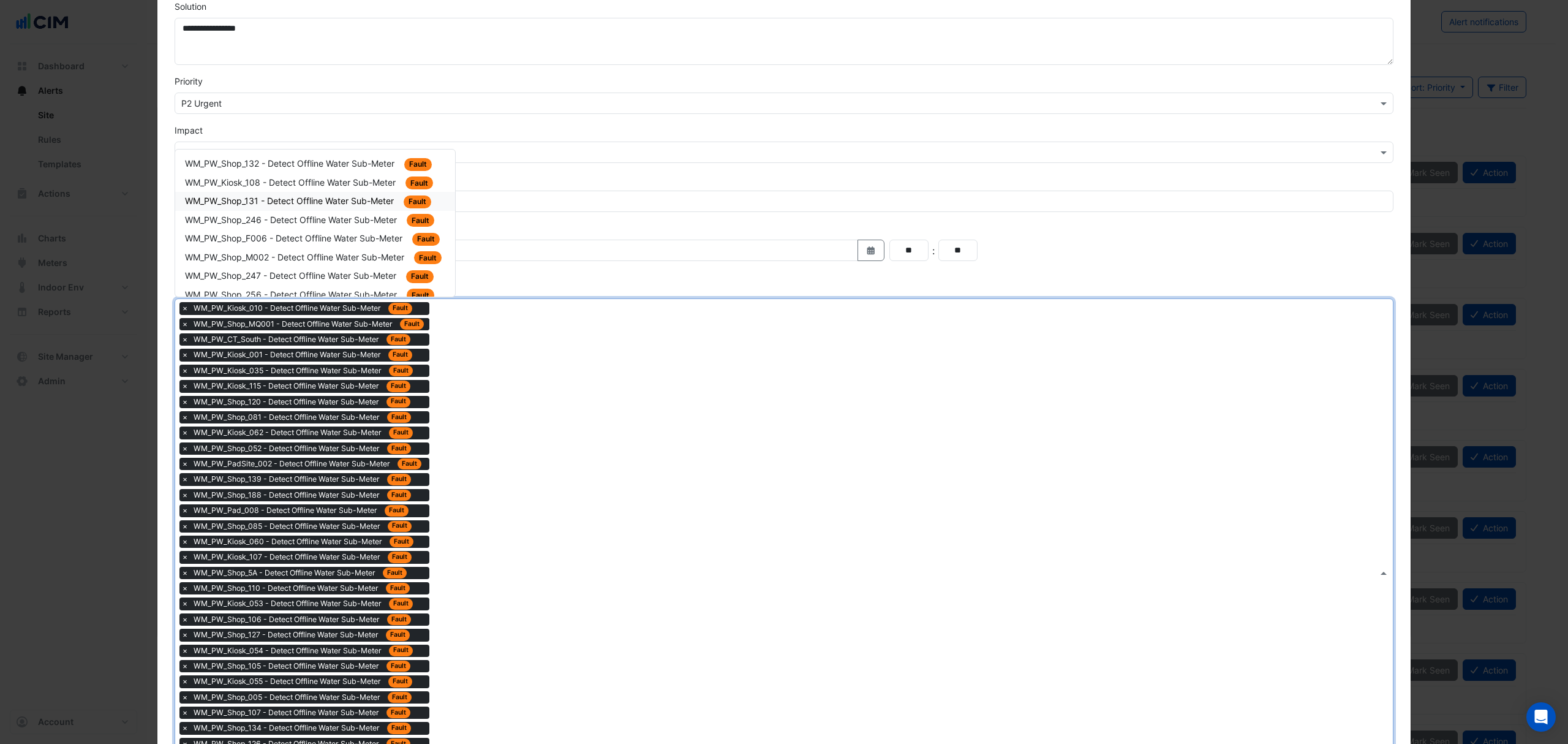
click at [341, 201] on span "WM_PW_Shop_131 - Detect Offline Water Sub-Meter" at bounding box center [290, 201] width 211 height 11
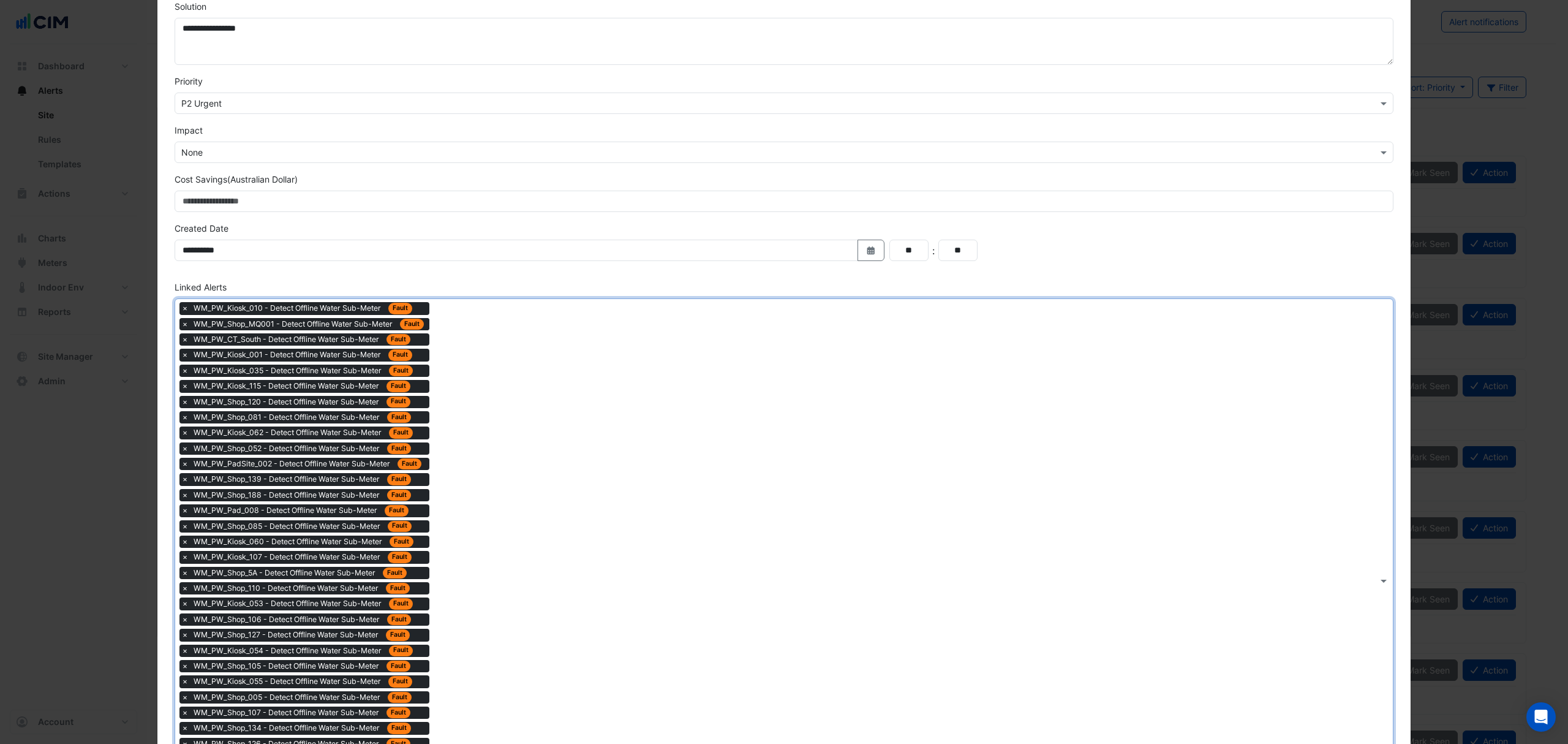
click at [455, 403] on div "× WM_PW_Kiosk_010 - Detect Offline Water Sub-Meter Fault × WM_PW_Shop_MQ001 - D…" at bounding box center [776, 580] width 1202 height 563
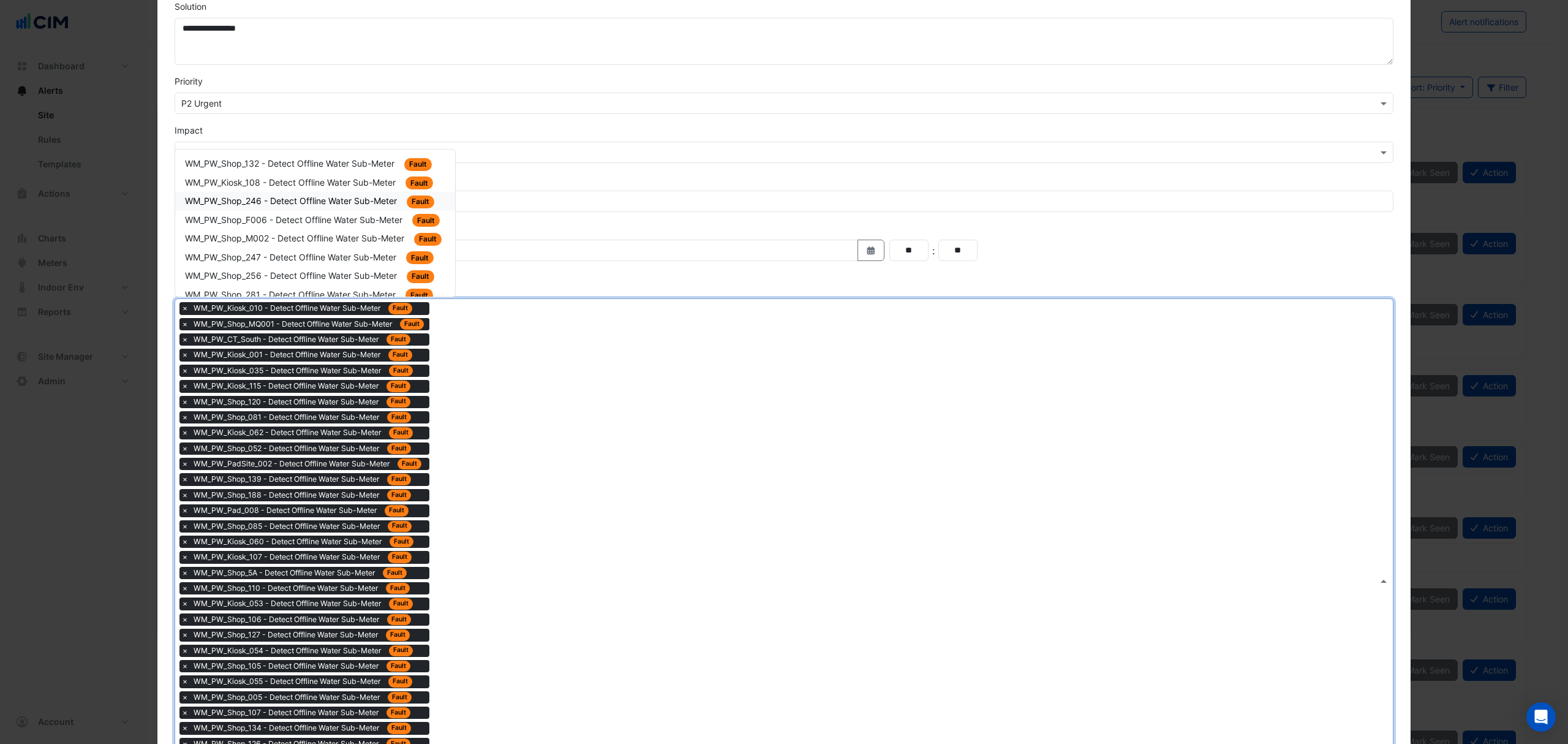
drag, startPoint x: 334, startPoint y: 205, endPoint x: 417, endPoint y: 292, distance: 120.2
click at [336, 205] on span "WM_PW_Shop_246 - Detect Offline Water Sub-Meter" at bounding box center [292, 201] width 215 height 11
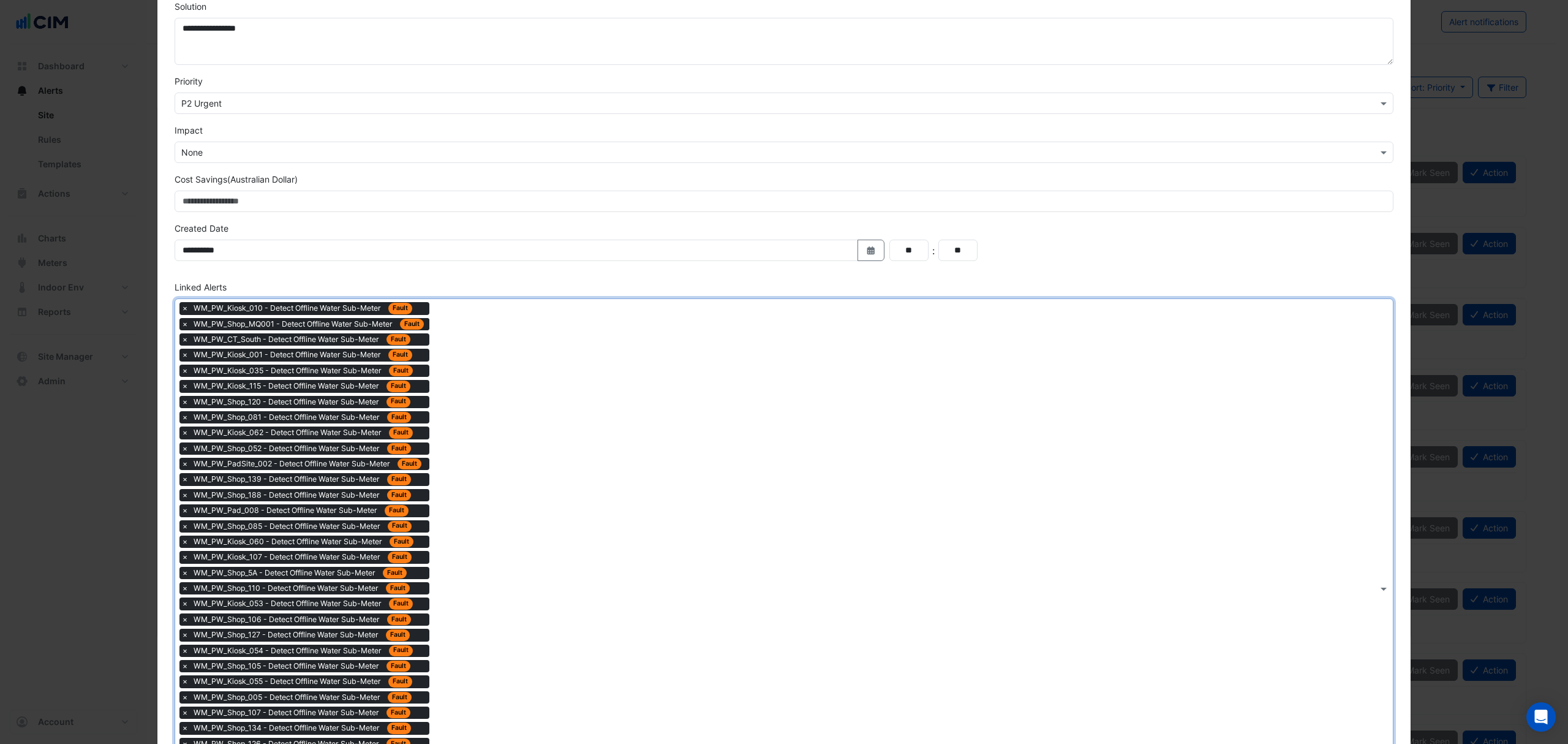
drag, startPoint x: 477, startPoint y: 375, endPoint x: 433, endPoint y: 341, distance: 55.6
click at [476, 374] on div "× WM_PW_Kiosk_010 - Detect Offline Water Sub-Meter Fault × WM_PW_Shop_MQ001 - D…" at bounding box center [776, 588] width 1202 height 578
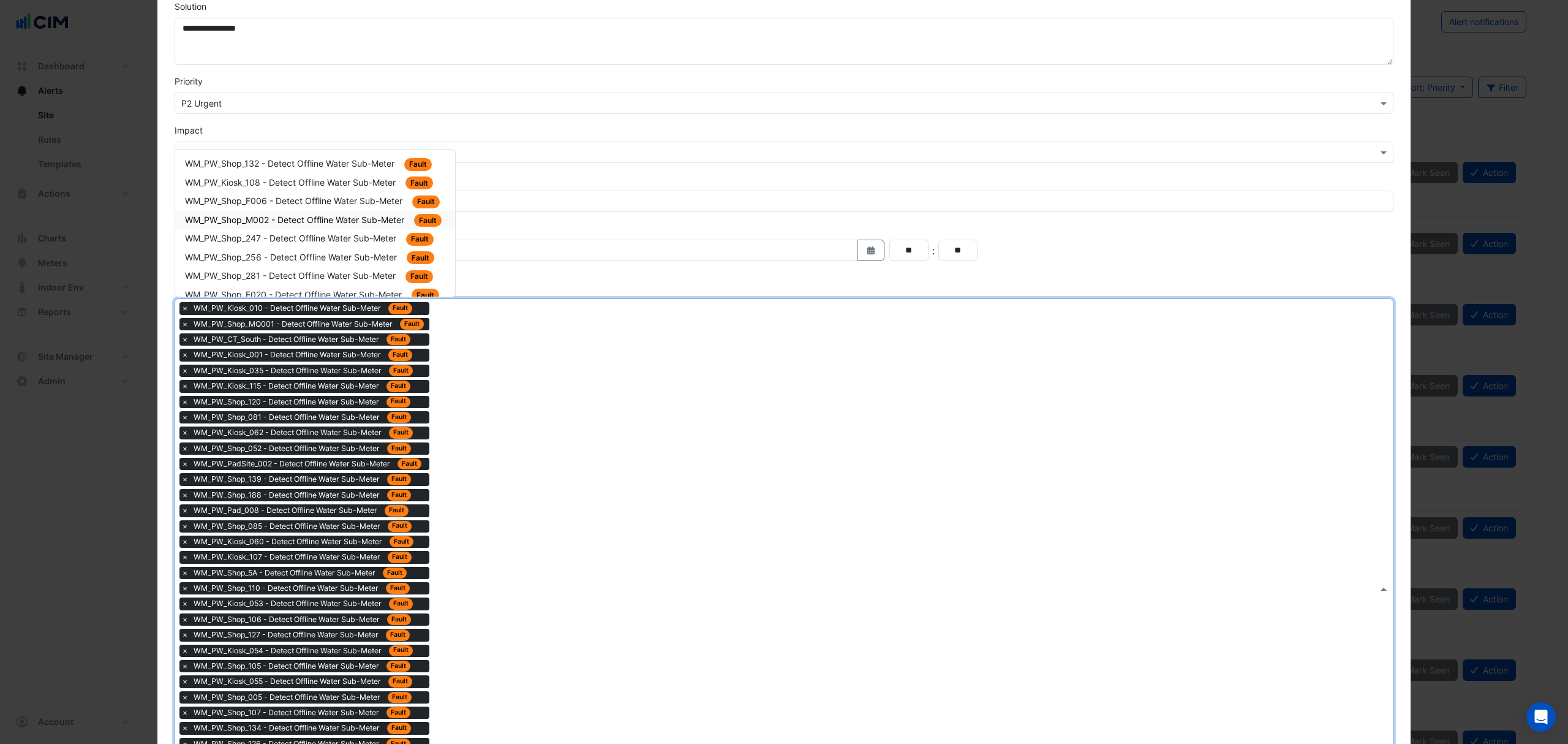
click at [354, 227] on div "WM_PW_Shop_132 - Detect Offline Water Sub-Meter Fault WM_PW_Kiosk_108 - Detect …" at bounding box center [315, 276] width 280 height 244
click at [471, 388] on div "× WM_PW_Kiosk_010 - Detect Offline Water Sub-Meter Fault × WM_PW_Shop_MQ001 - D…" at bounding box center [776, 588] width 1202 height 578
click at [374, 238] on span "WM_PW_Shop_247 - Detect Offline Water Sub-Meter" at bounding box center [292, 238] width 214 height 11
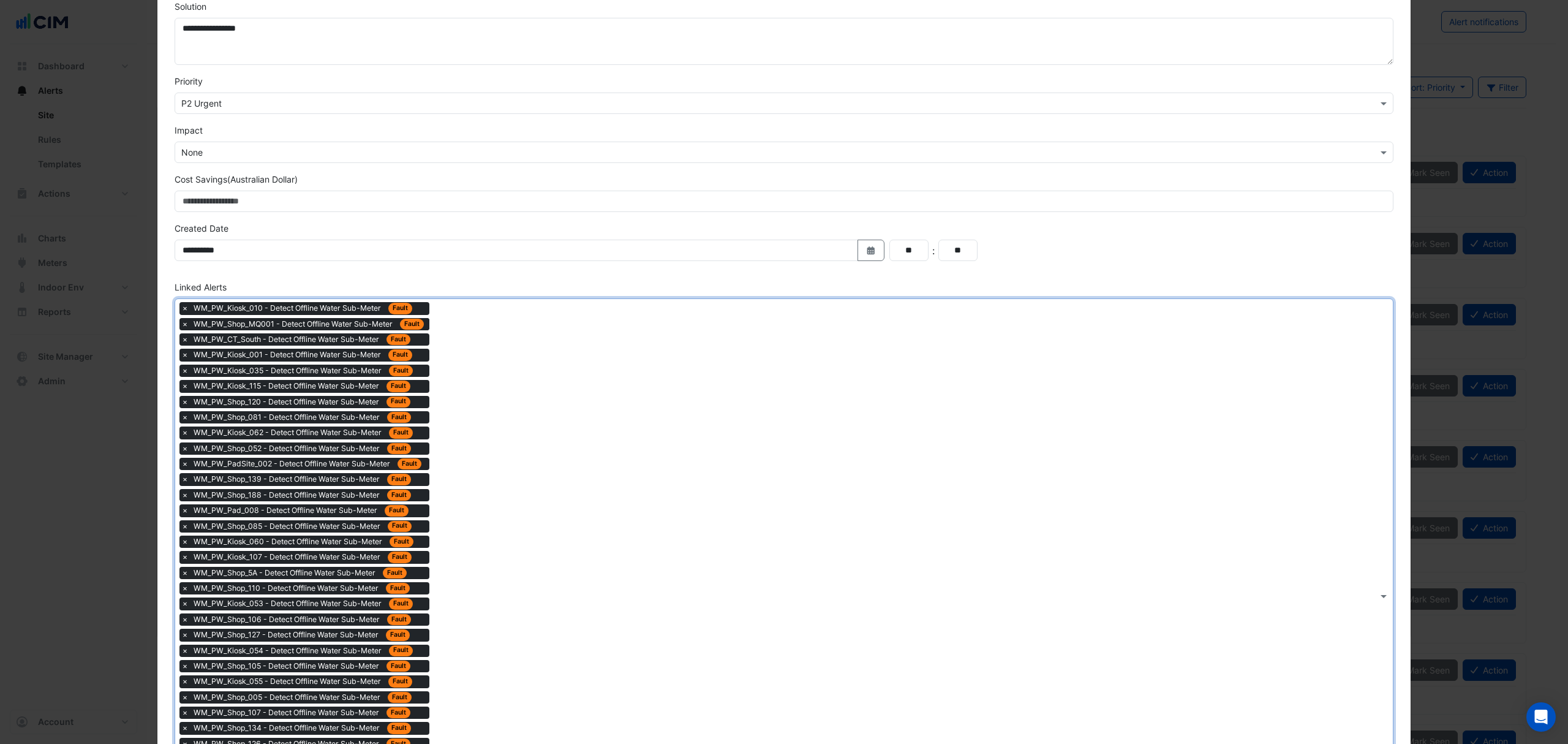
click at [518, 446] on div "× WM_PW_Kiosk_010 - Detect Offline Water Sub-Meter Fault × WM_PW_Shop_MQ001 - D…" at bounding box center [776, 596] width 1202 height 594
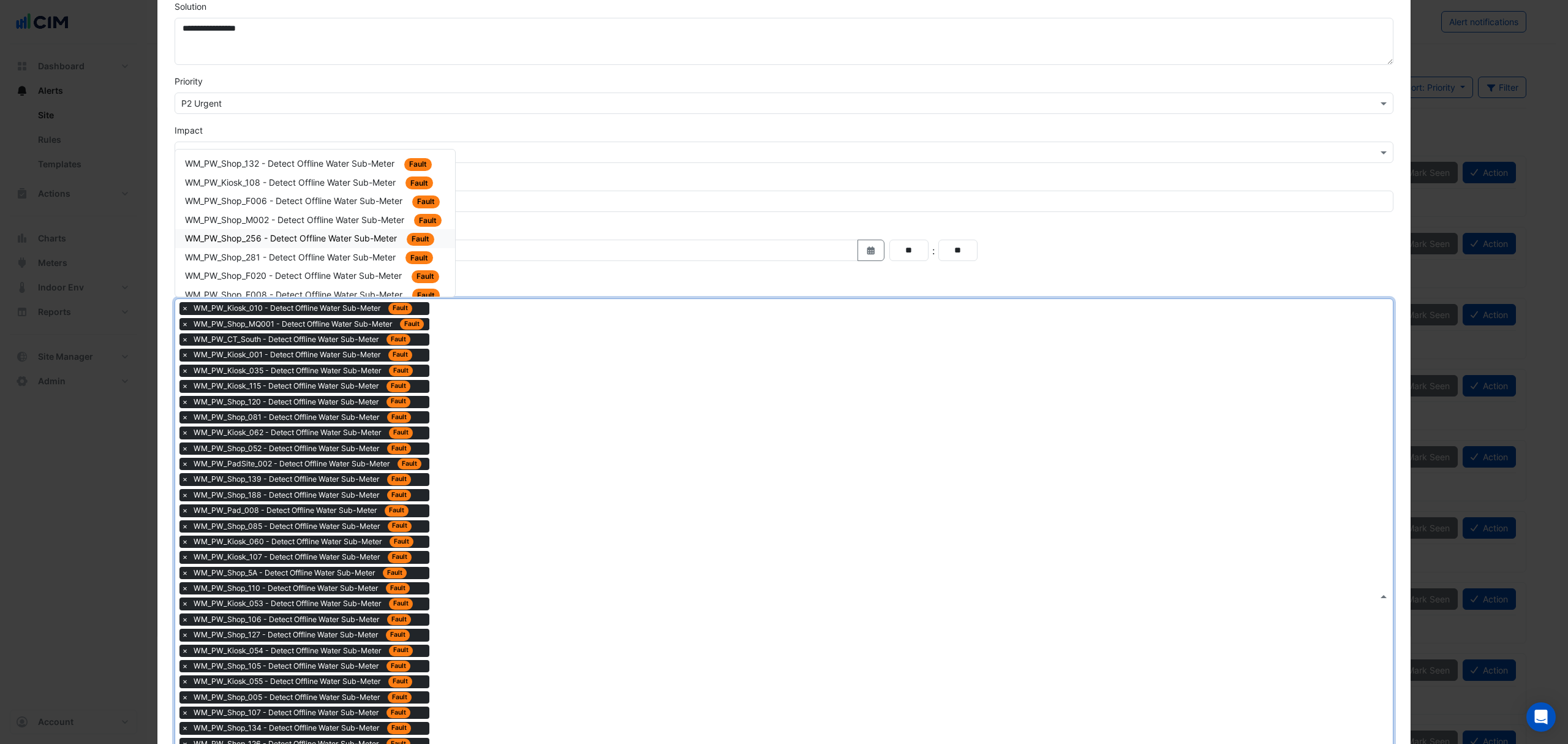
click at [338, 237] on span "WM_PW_Shop_256 - Detect Offline Water Sub-Meter" at bounding box center [292, 238] width 215 height 11
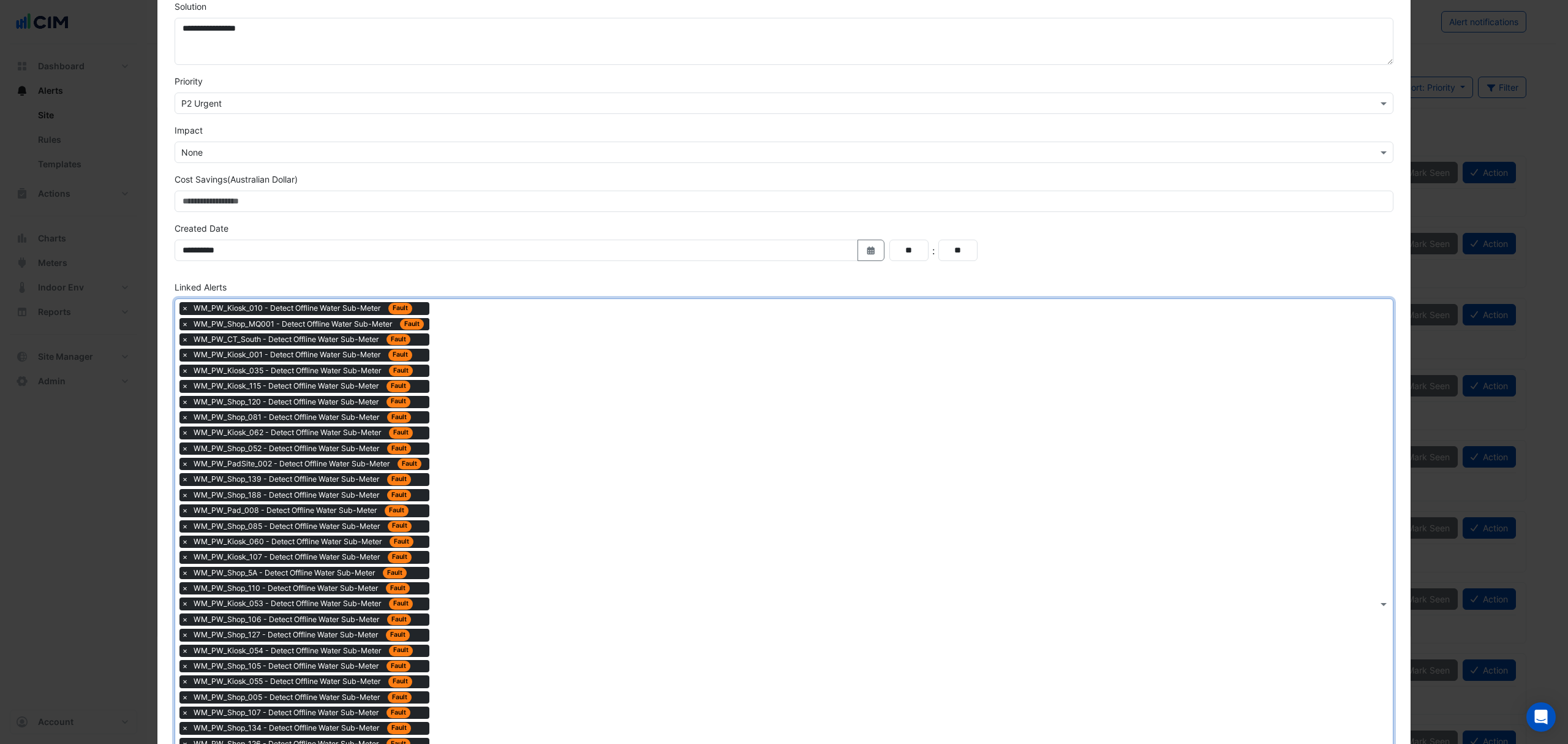
click at [468, 380] on div "× WM_PW_Kiosk_010 - Detect Offline Water Sub-Meter Fault × WM_PW_Shop_MQ001 - D…" at bounding box center [776, 604] width 1202 height 610
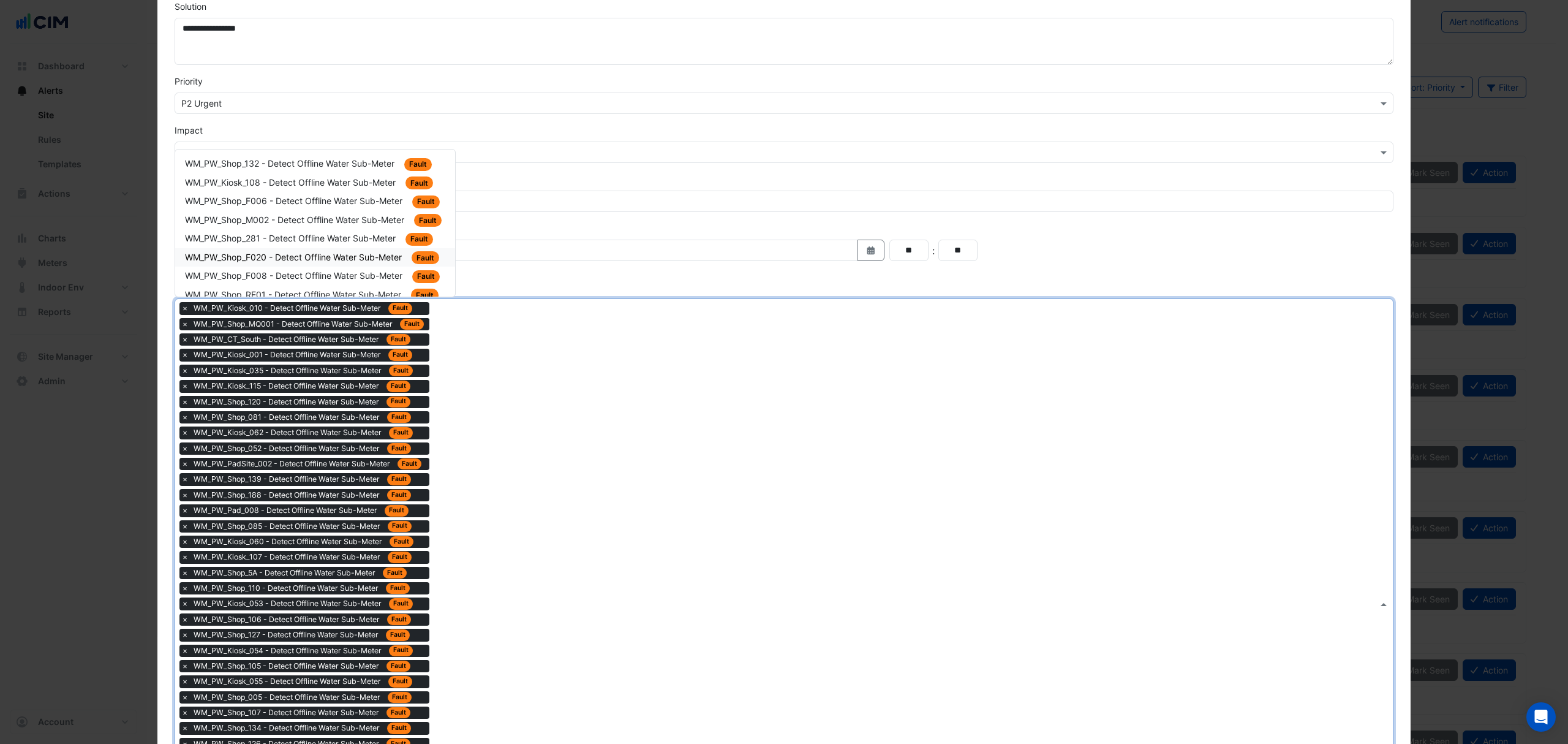
click at [381, 255] on span "WM_PW_Shop_F020 - Detect Offline Water Sub-Meter" at bounding box center [294, 257] width 219 height 11
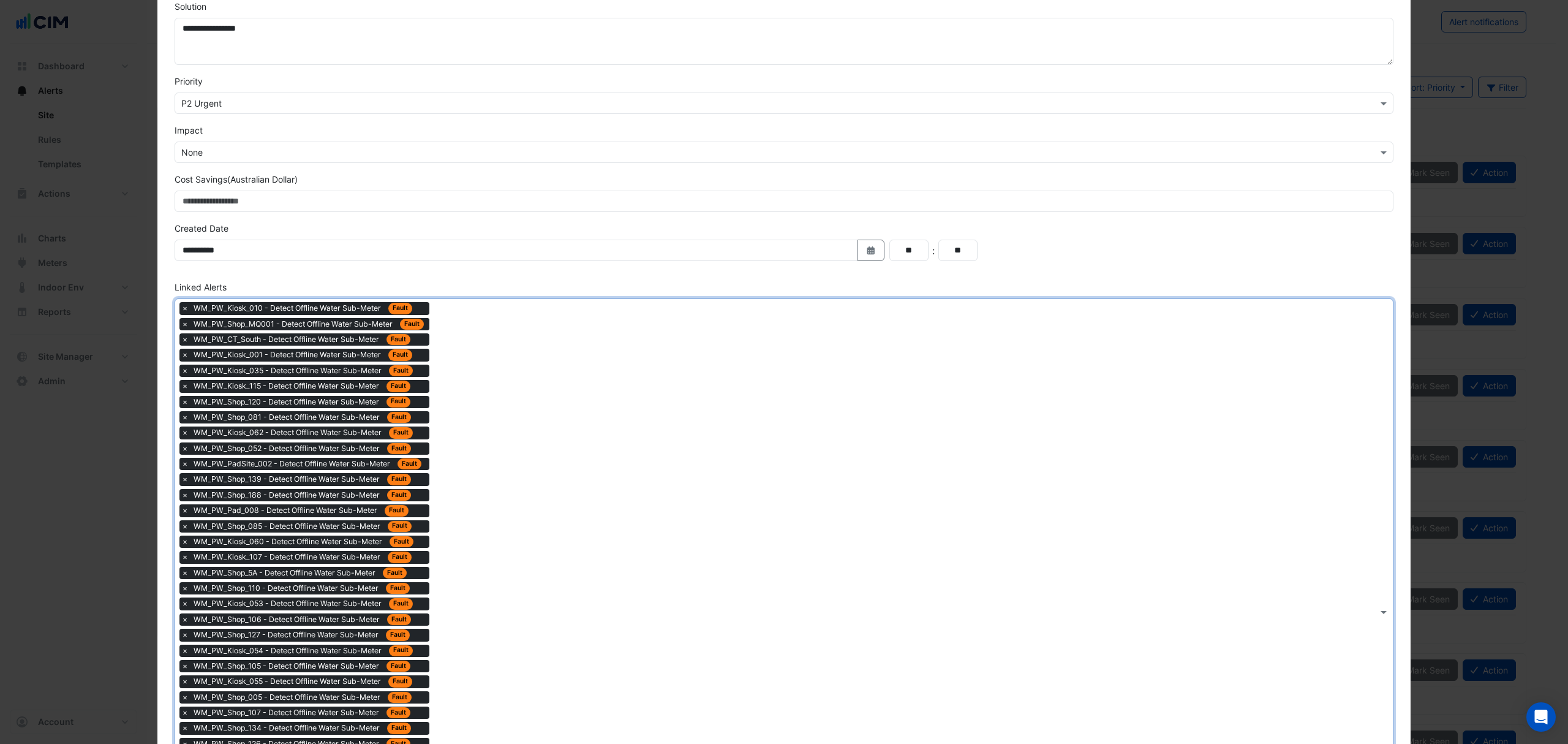
click at [456, 360] on div "× WM_PW_Kiosk_010 - Detect Offline Water Sub-Meter Fault × WM_PW_Shop_MQ001 - D…" at bounding box center [776, 612] width 1202 height 625
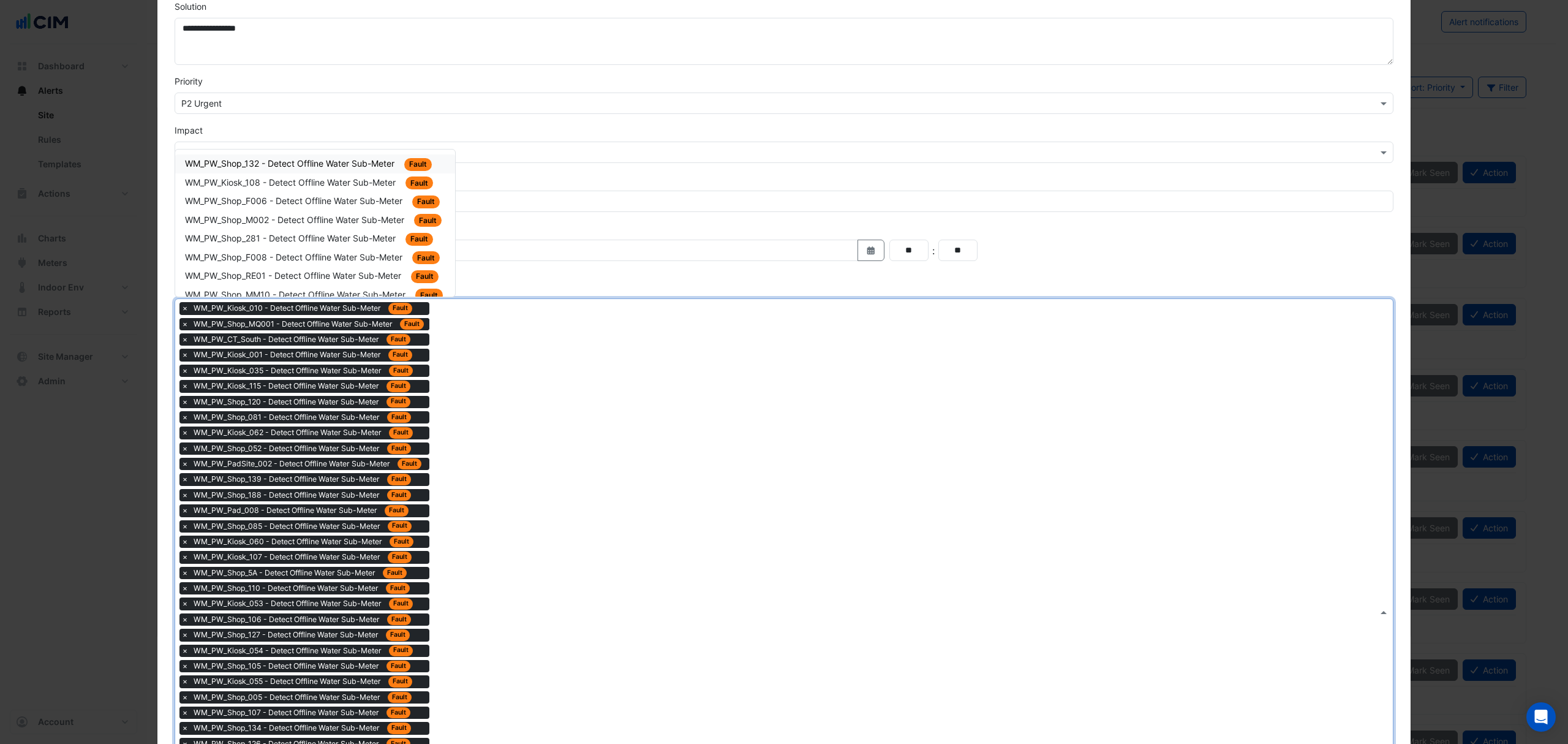
click at [323, 211] on div "WM_PW_Shop_M002 - Detect Offline Water Sub-Meter Fault" at bounding box center [315, 220] width 280 height 19
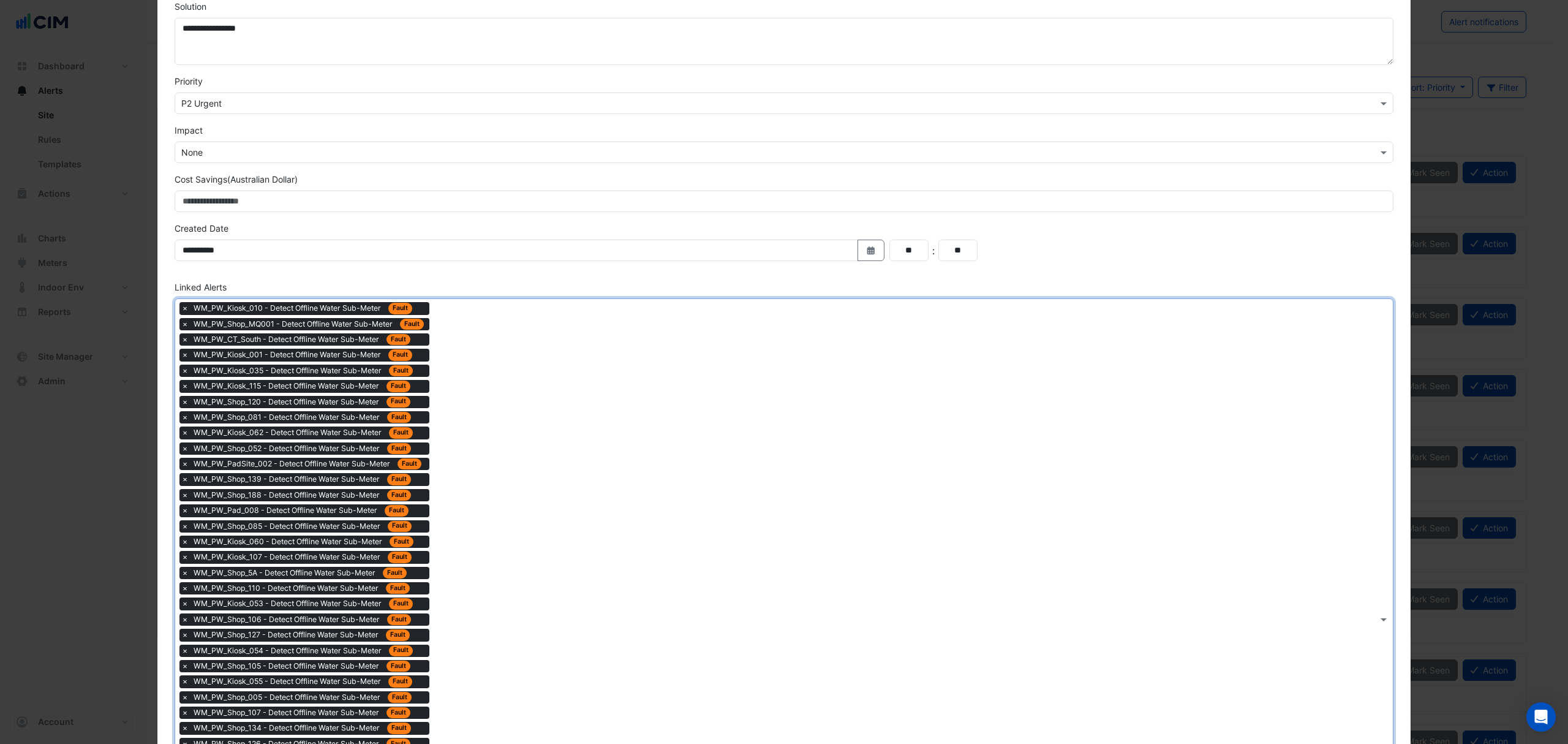
click at [463, 415] on div "× WM_PW_Kiosk_010 - Detect Offline Water Sub-Meter Fault × WM_PW_Shop_MQ001 - D…" at bounding box center [776, 619] width 1202 height 640
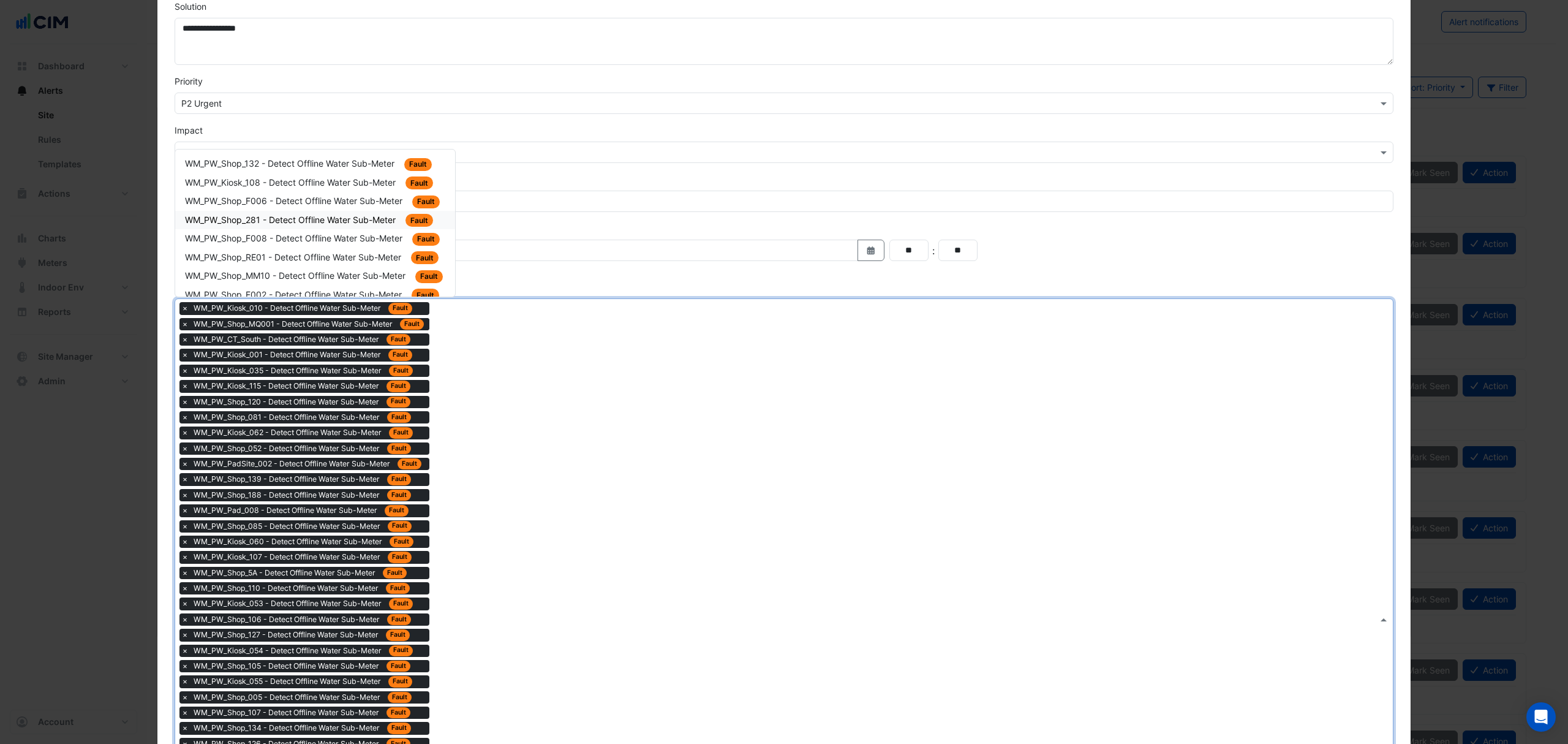
drag, startPoint x: 334, startPoint y: 213, endPoint x: 393, endPoint y: 283, distance: 91.5
click at [335, 213] on div "WM_PW_Shop_281 - Detect Offline Water Sub-Meter Fault" at bounding box center [315, 220] width 260 height 14
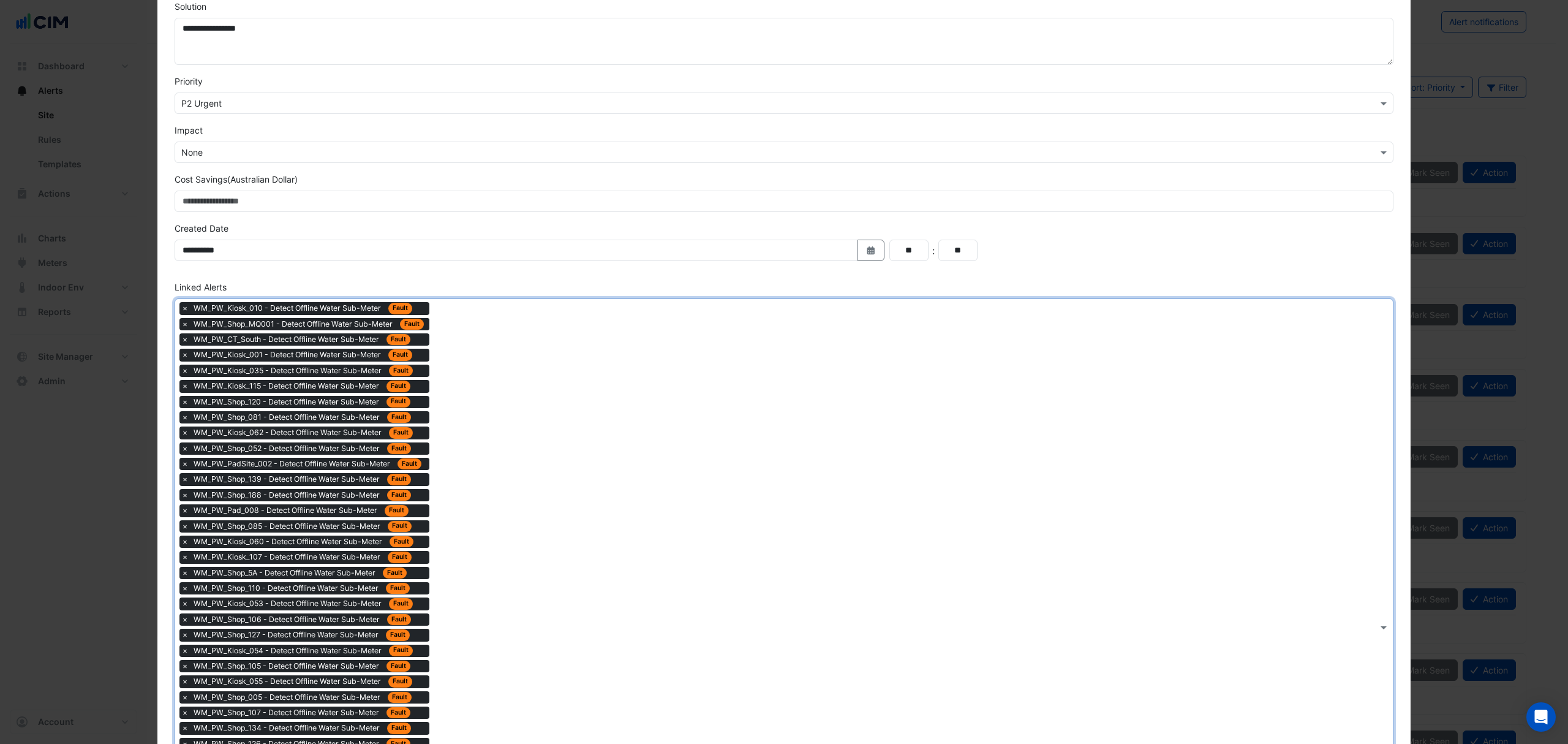
click at [502, 400] on div "× WM_PW_Kiosk_010 - Detect Offline Water Sub-Meter Fault × WM_PW_Shop_MQ001 - D…" at bounding box center [776, 627] width 1202 height 656
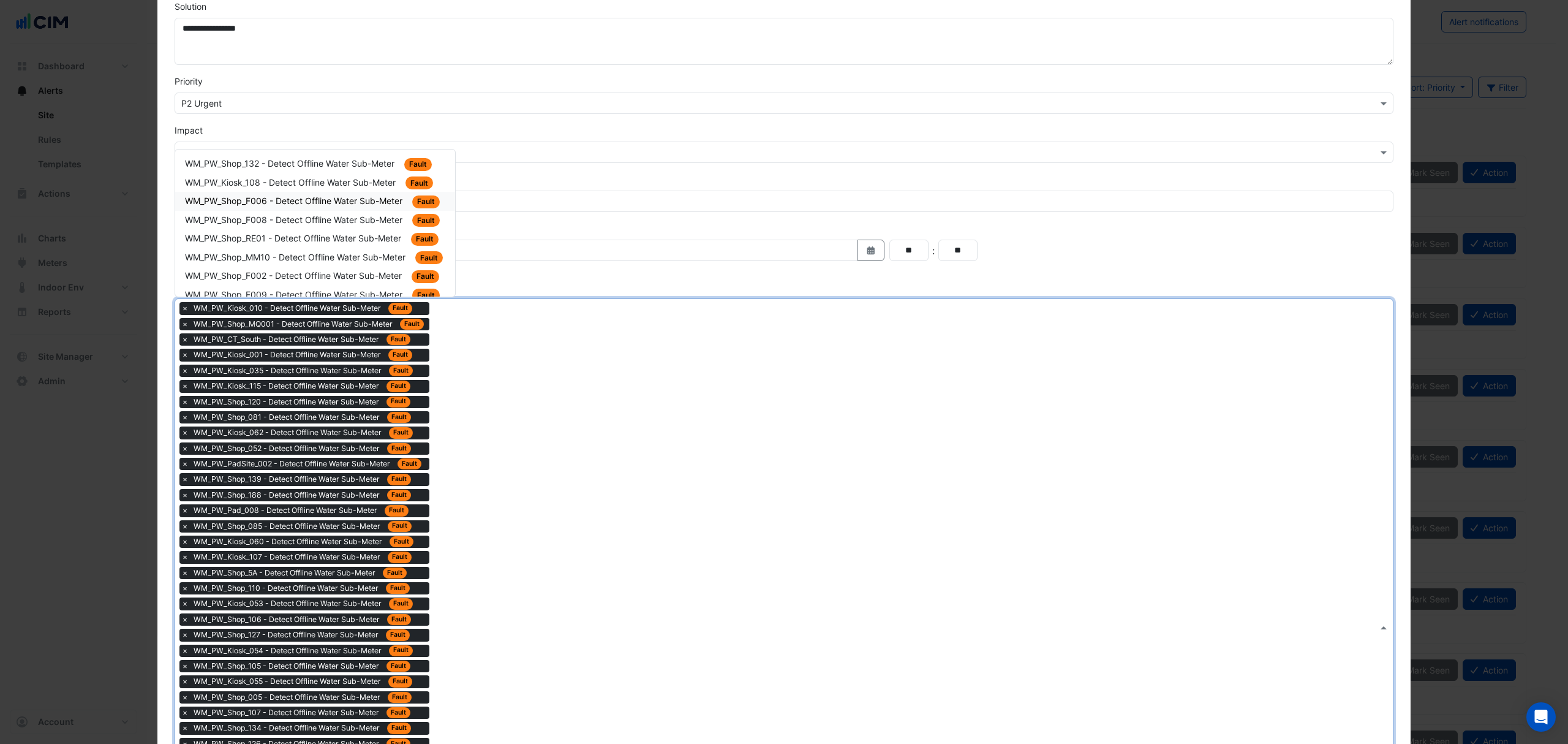
click at [388, 205] on span "WM_PW_Shop_F006 - Detect Offline Water Sub-Meter" at bounding box center [295, 201] width 220 height 11
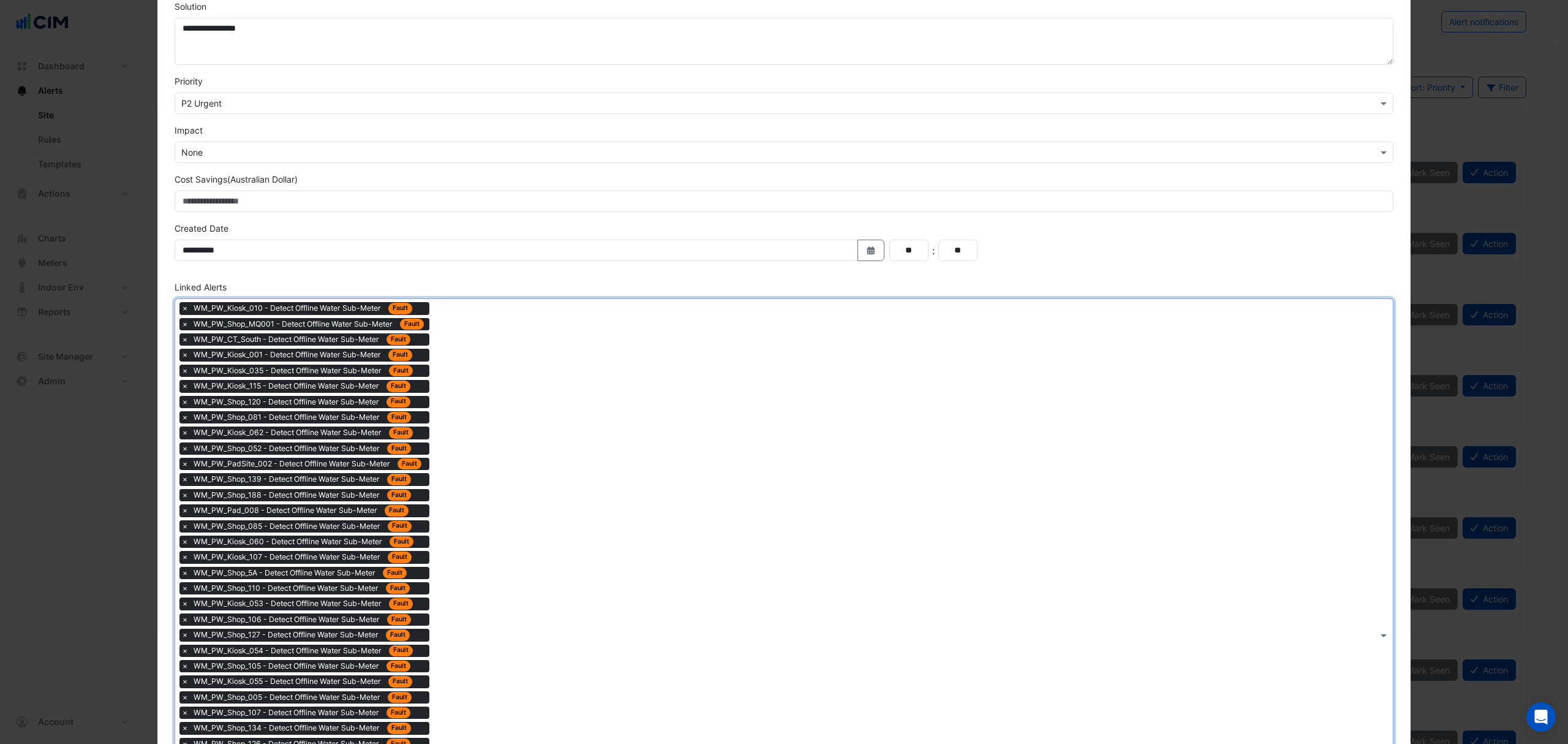
click at [527, 399] on div "× WM_PW_Kiosk_010 - Detect Offline Water Sub-Meter Fault × WM_PW_Shop_MQ001 - D…" at bounding box center [776, 635] width 1202 height 672
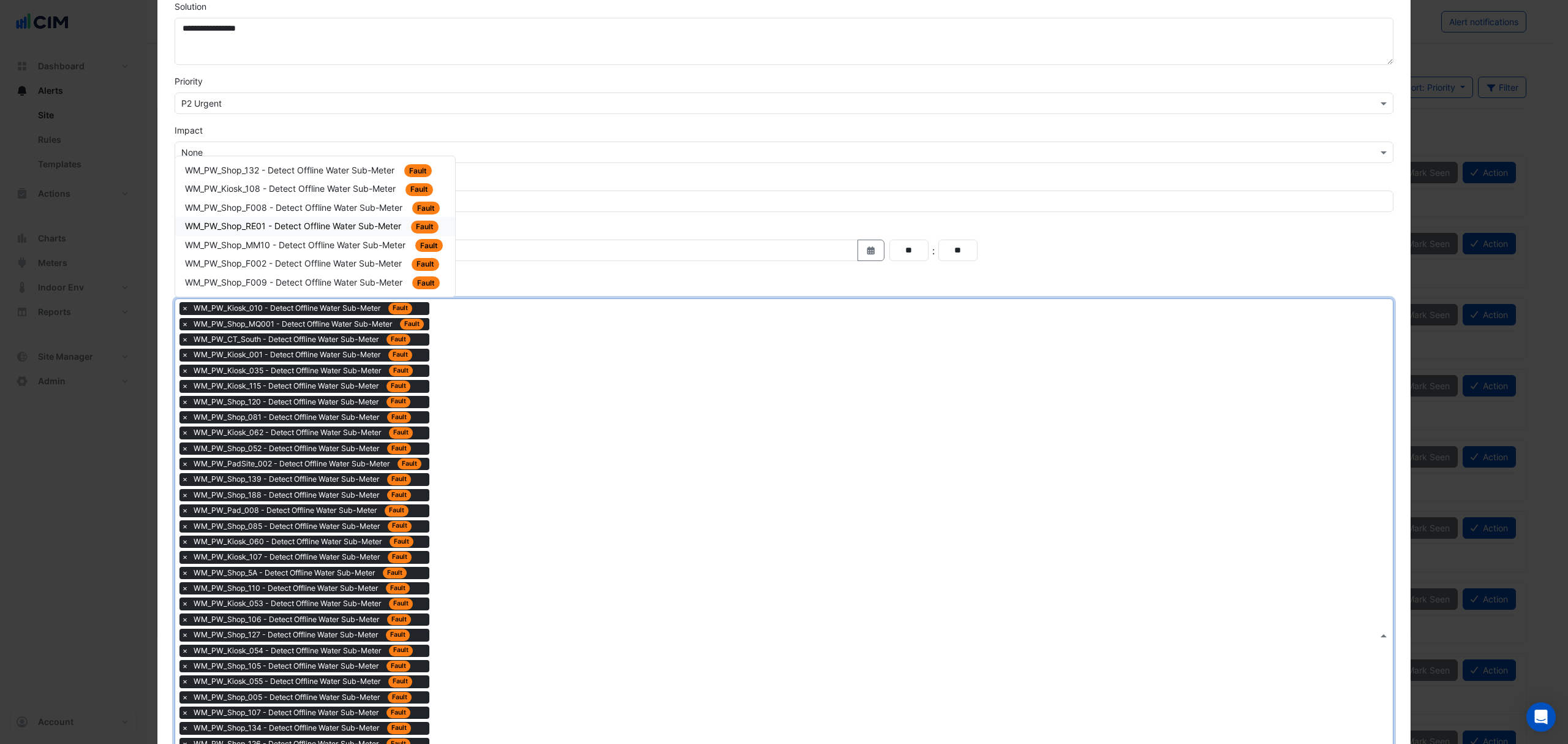
click at [411, 233] on app-alert-fault-status "Fault" at bounding box center [425, 227] width 27 height 13
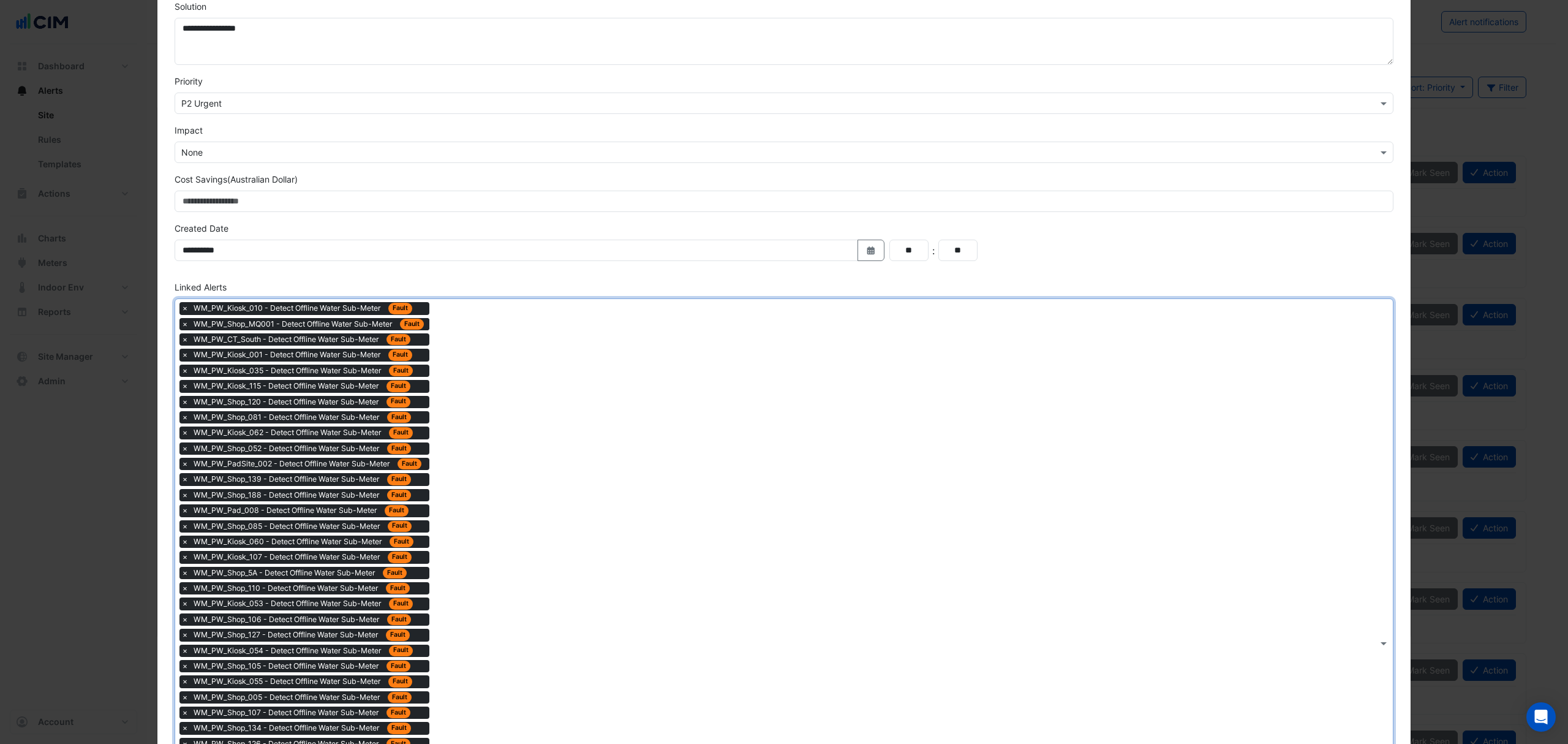
click at [452, 365] on div "× WM_PW_Kiosk_010 - Detect Offline Water Sub-Meter Fault × WM_PW_Shop_MQ001 - D…" at bounding box center [776, 643] width 1202 height 688
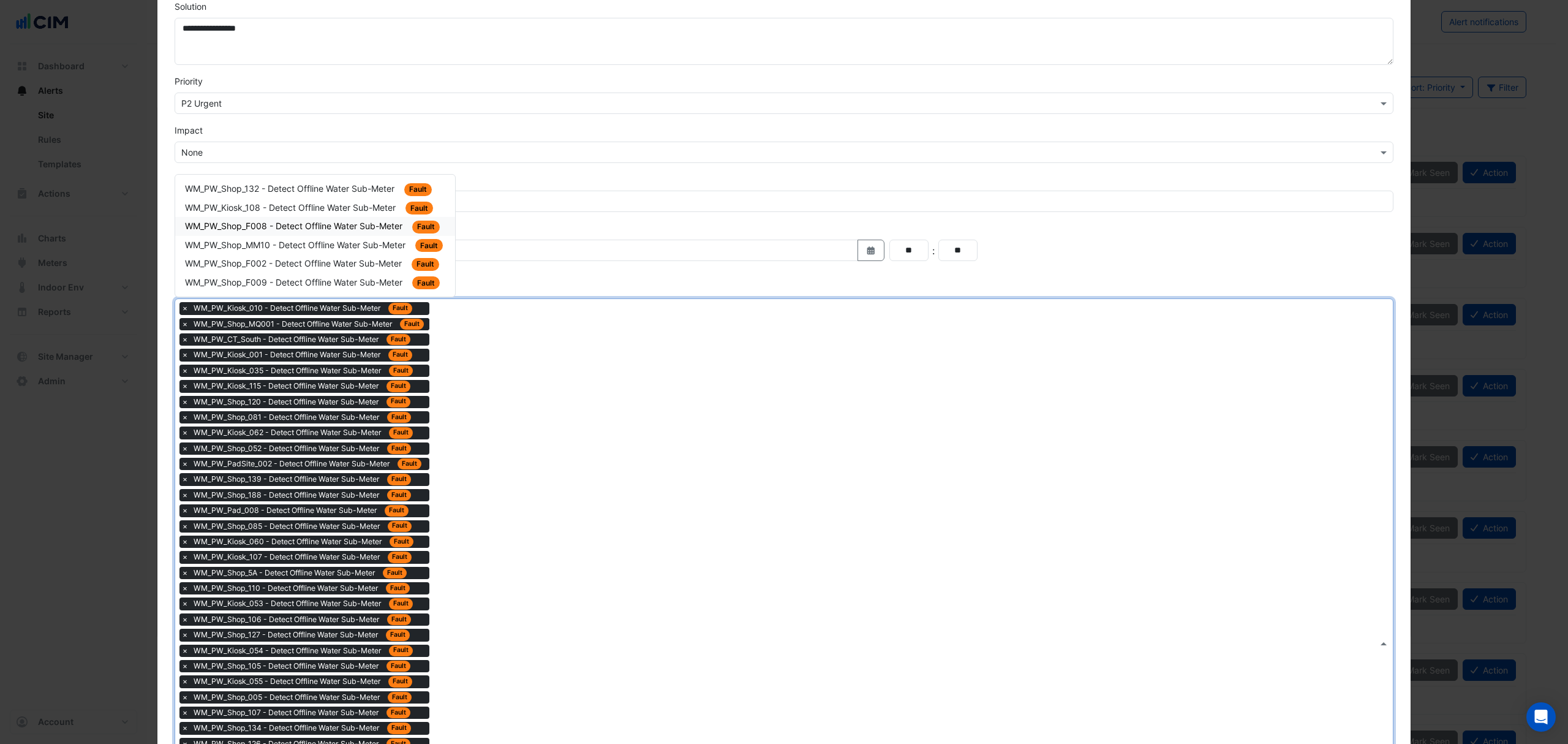
click at [363, 231] on span "WM_PW_Shop_F008 - Detect Offline Water Sub-Meter" at bounding box center [295, 226] width 220 height 11
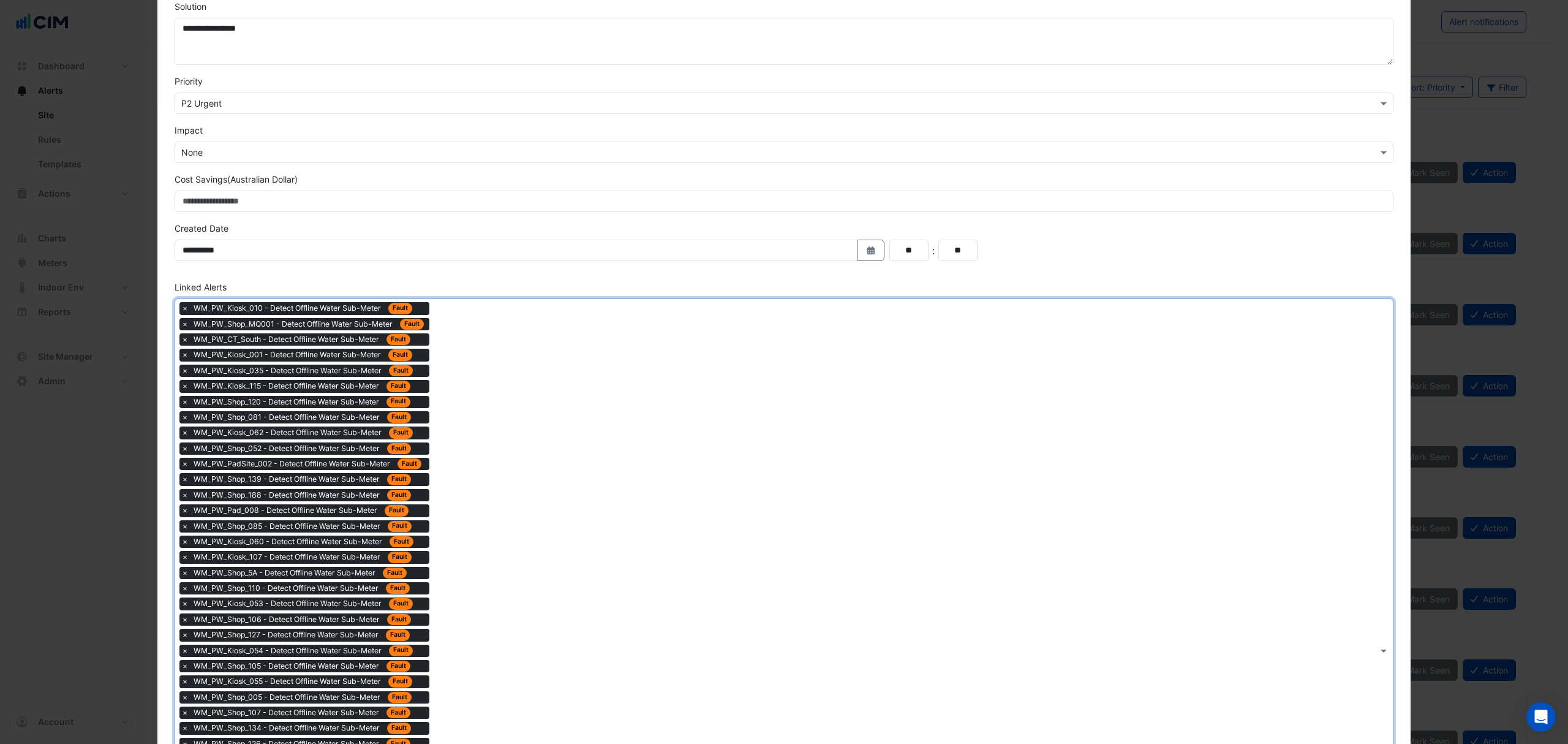
drag, startPoint x: 470, startPoint y: 384, endPoint x: 458, endPoint y: 373, distance: 16.3
click at [470, 385] on div "× WM_PW_Kiosk_010 - Detect Offline Water Sub-Meter Fault × WM_PW_Shop_MQ001 - D…" at bounding box center [776, 651] width 1202 height 703
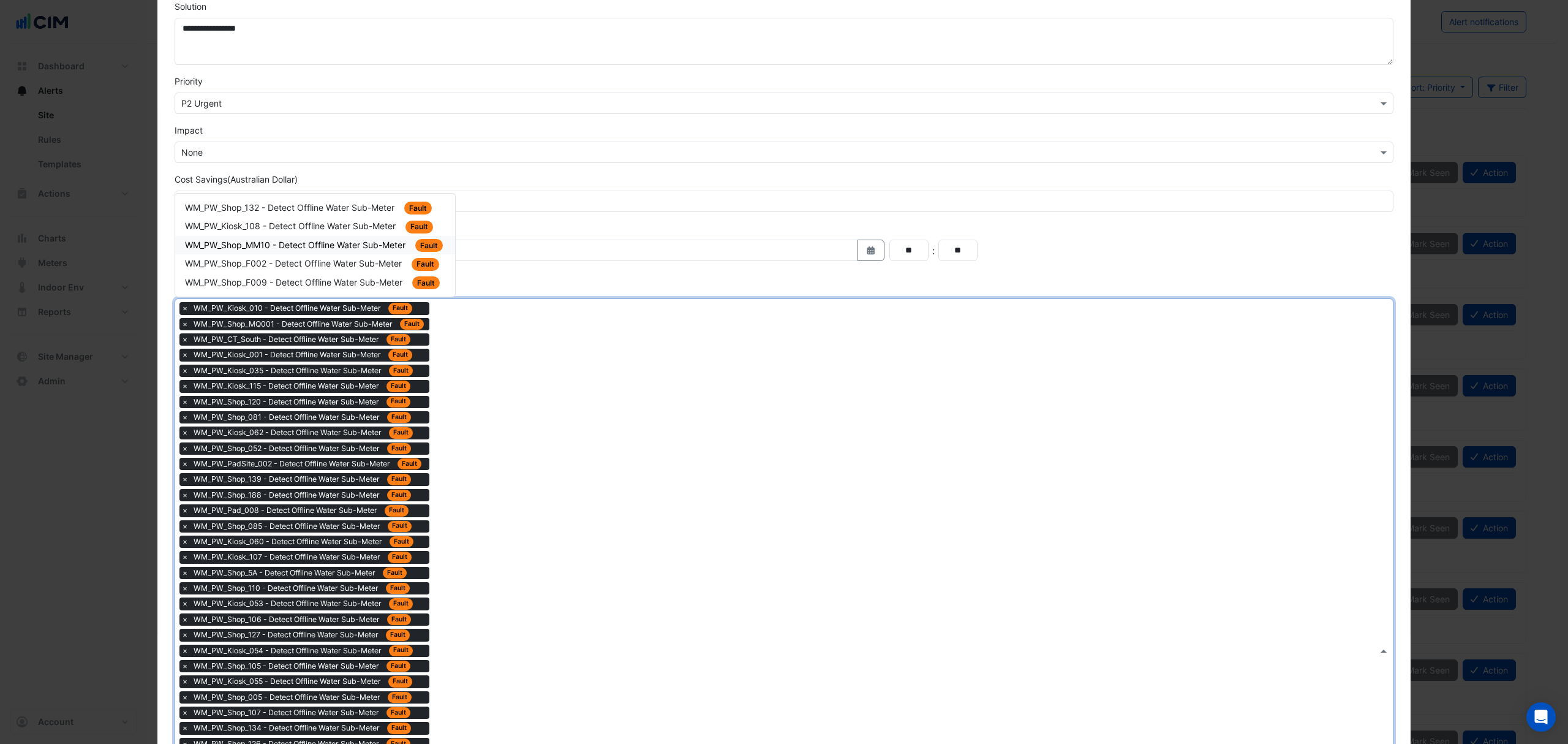
click at [371, 246] on span "WM_PW_Shop_MM10 - Detect Offline Water Sub-Meter" at bounding box center [296, 245] width 223 height 11
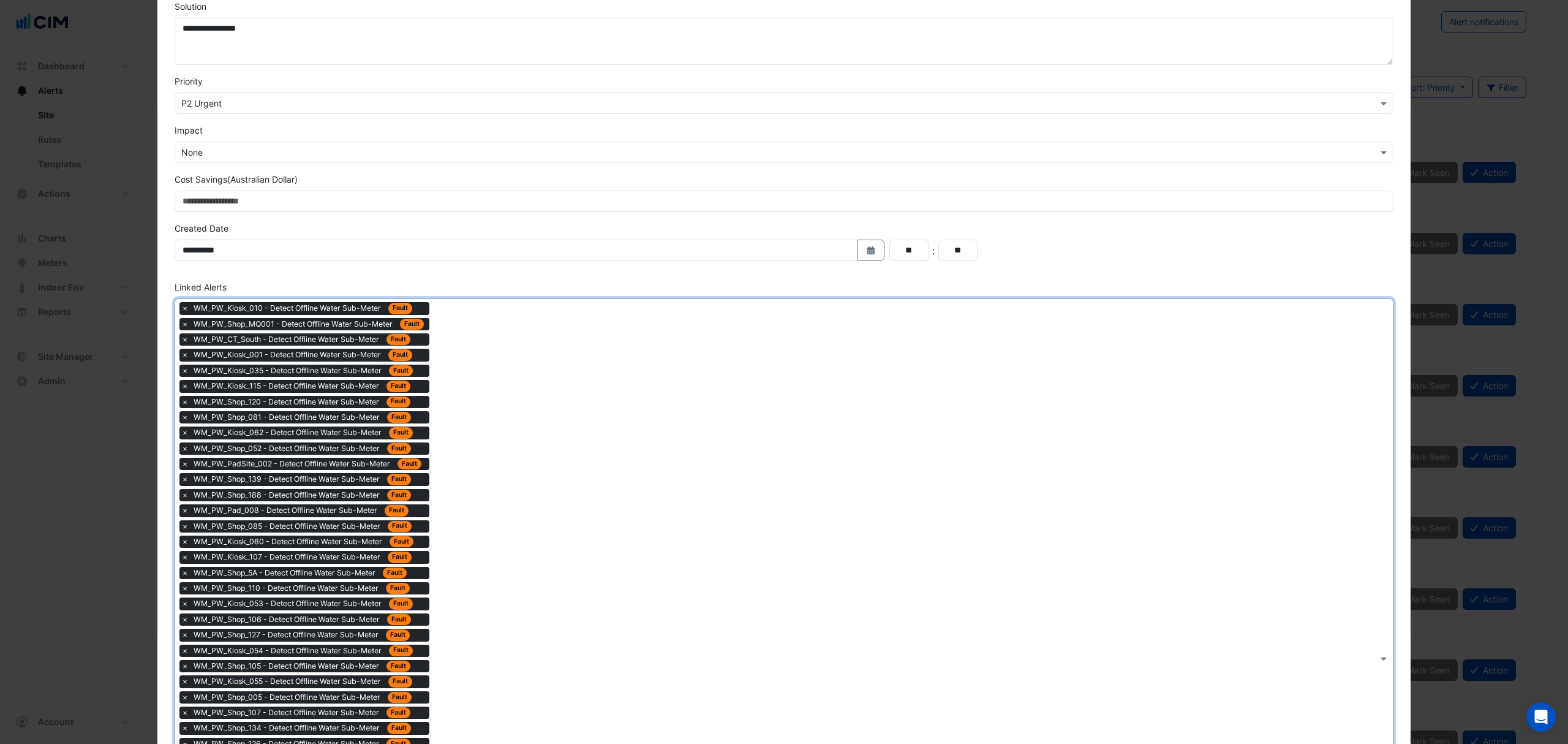
click at [471, 368] on div "× WM_PW_Kiosk_010 - Detect Offline Water Sub-Meter Fault × WM_PW_Shop_MQ001 - D…" at bounding box center [776, 658] width 1202 height 718
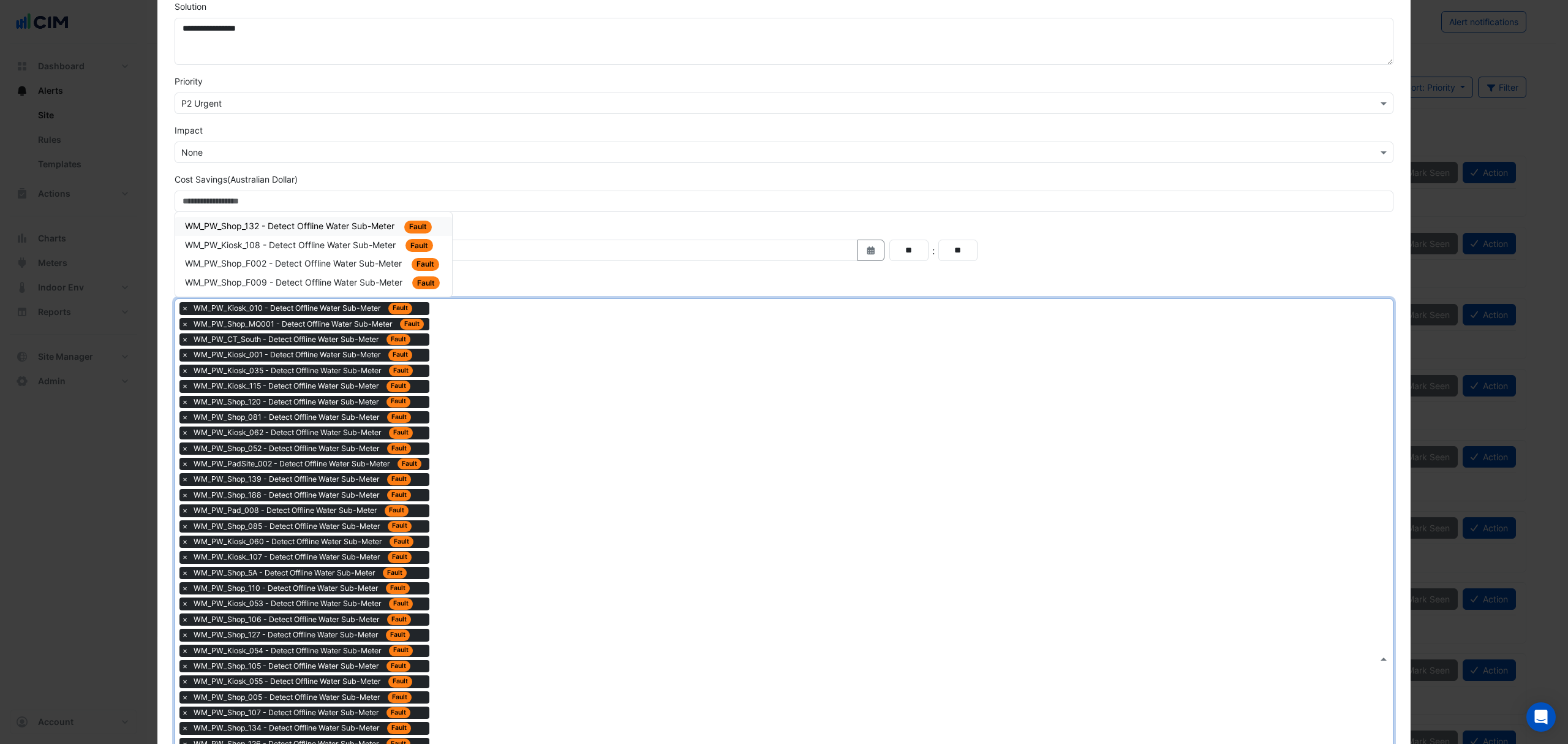
click at [385, 255] on div "WM_PW_Kiosk_108 - Detect Offline Water Sub-Meter Fault" at bounding box center [313, 246] width 277 height 19
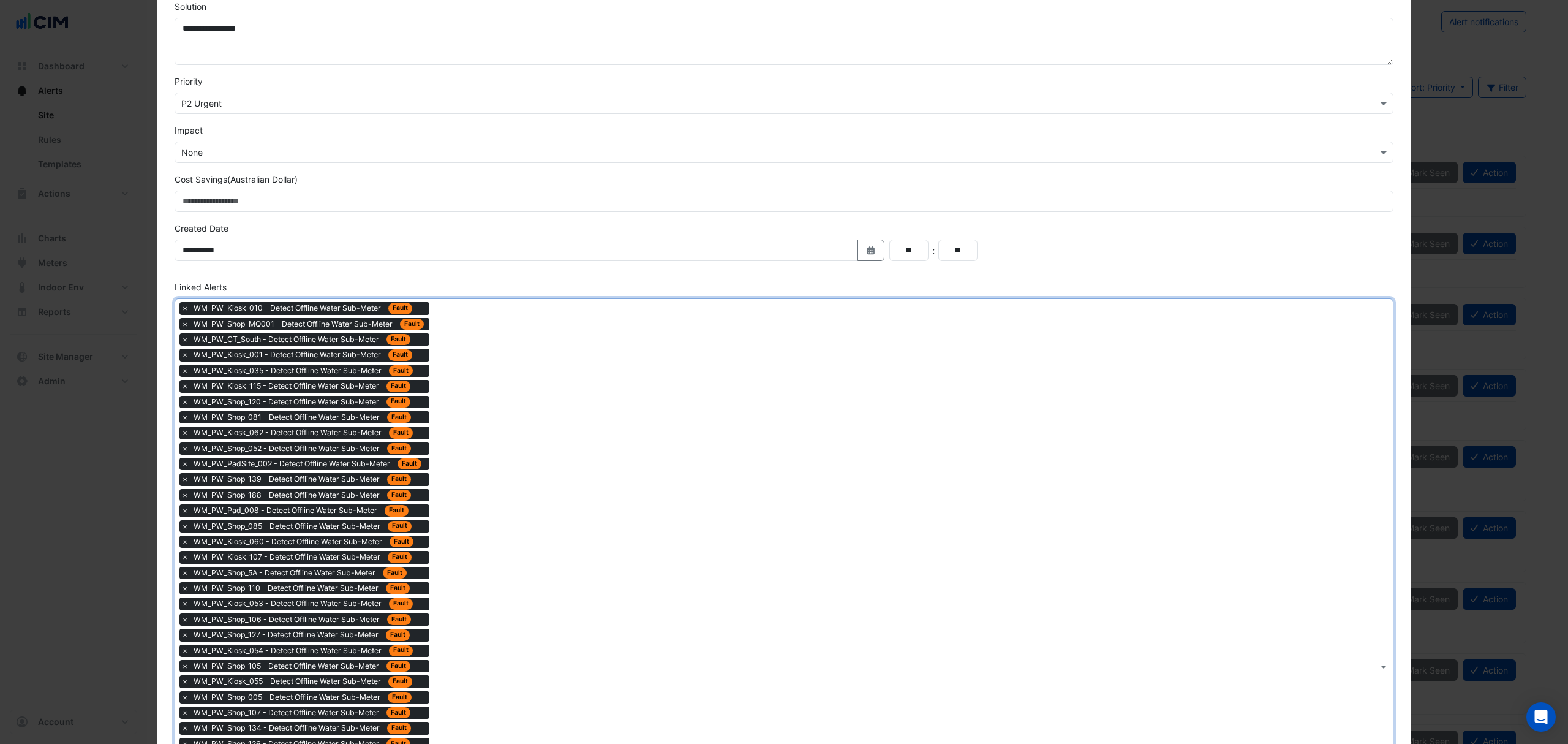
click at [425, 339] on div "× WM_PW_Kiosk_010 - Detect Offline Water Sub-Meter Fault × WM_PW_Shop_MQ001 - D…" at bounding box center [306, 668] width 253 height 731
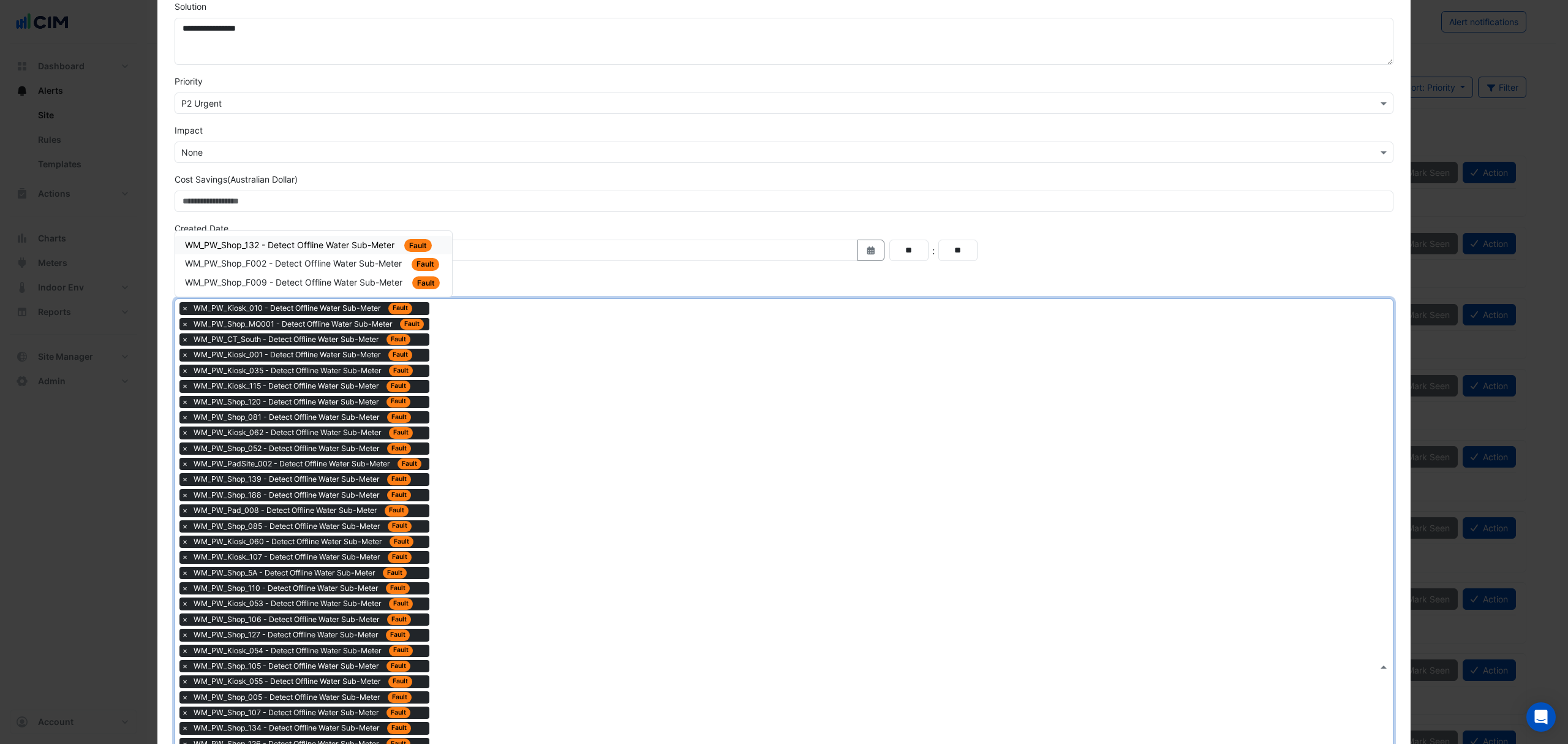
click at [364, 242] on div "WM_PW_Shop_132 - Detect Offline Water Sub-Meter Fault" at bounding box center [314, 245] width 258 height 14
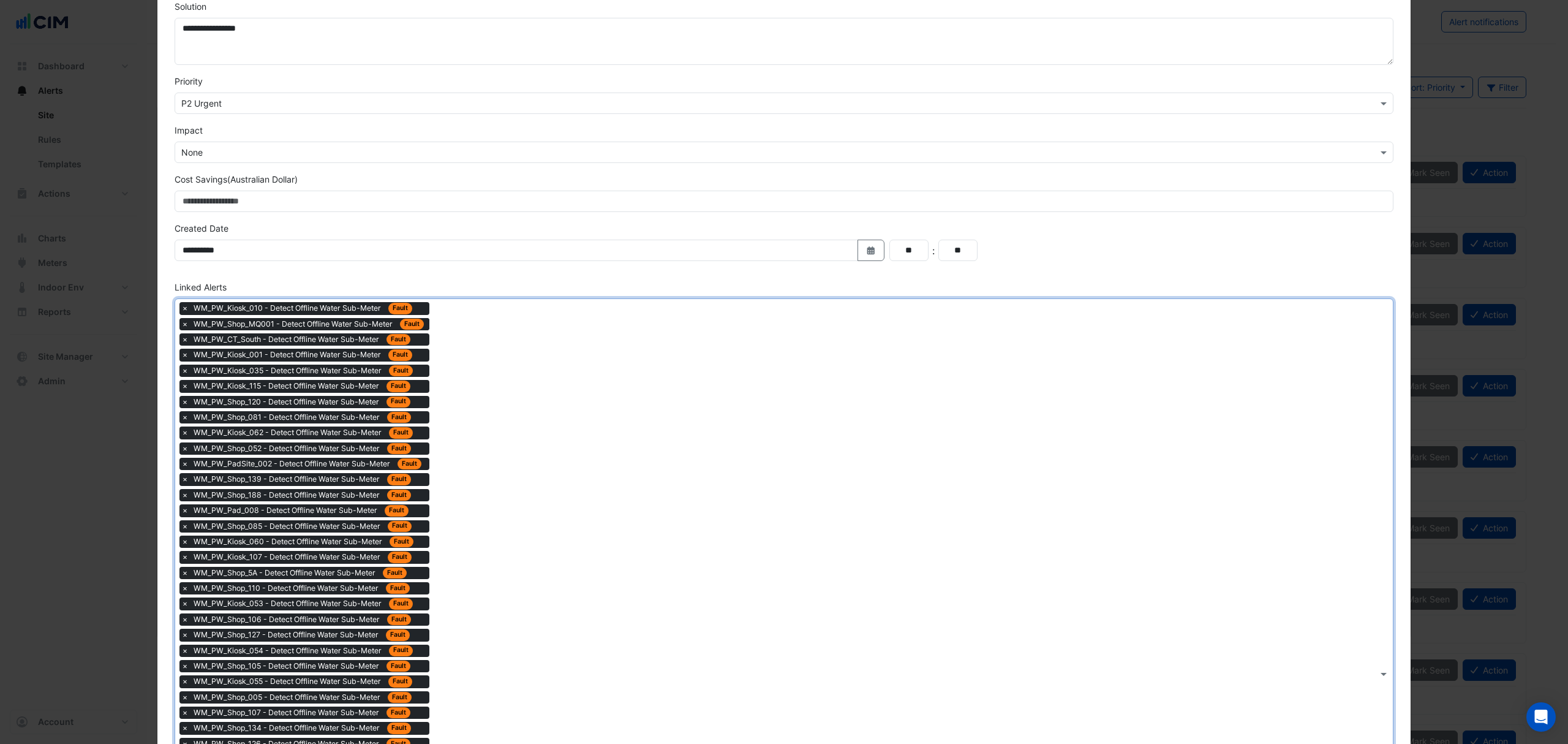
click at [490, 380] on div "× WM_PW_Kiosk_010 - Detect Offline Water Sub-Meter Fault × WM_PW_Shop_MQ001 - D…" at bounding box center [776, 674] width 1202 height 749
click at [382, 268] on span "WM_PW_Shop_F002 - Detect Offline Water Sub-Meter" at bounding box center [294, 264] width 219 height 11
drag, startPoint x: 488, startPoint y: 381, endPoint x: 406, endPoint y: 307, distance: 110.5
click at [486, 381] on div "× WM_PW_Kiosk_010 - Detect Offline Water Sub-Meter Fault × WM_PW_Shop_MQ001 - D…" at bounding box center [776, 682] width 1202 height 765
click at [393, 287] on span "WM_PW_Shop_F009 - Detect Offline Water Sub-Meter" at bounding box center [295, 282] width 220 height 11
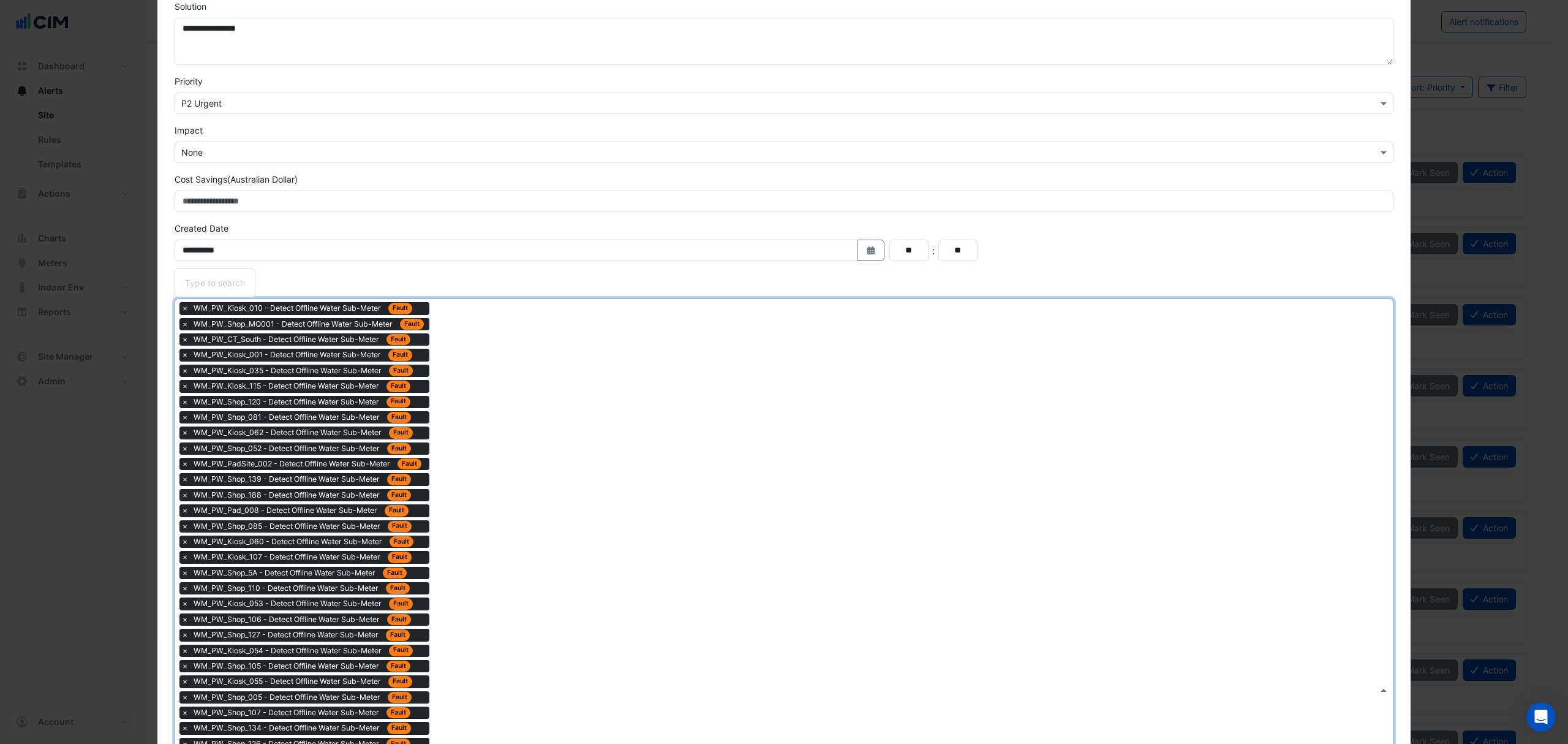
click at [535, 396] on div "× WM_PW_Kiosk_010 - Detect Offline Water Sub-Meter Fault × WM_PW_Shop_MQ001 - D…" at bounding box center [776, 690] width 1202 height 781
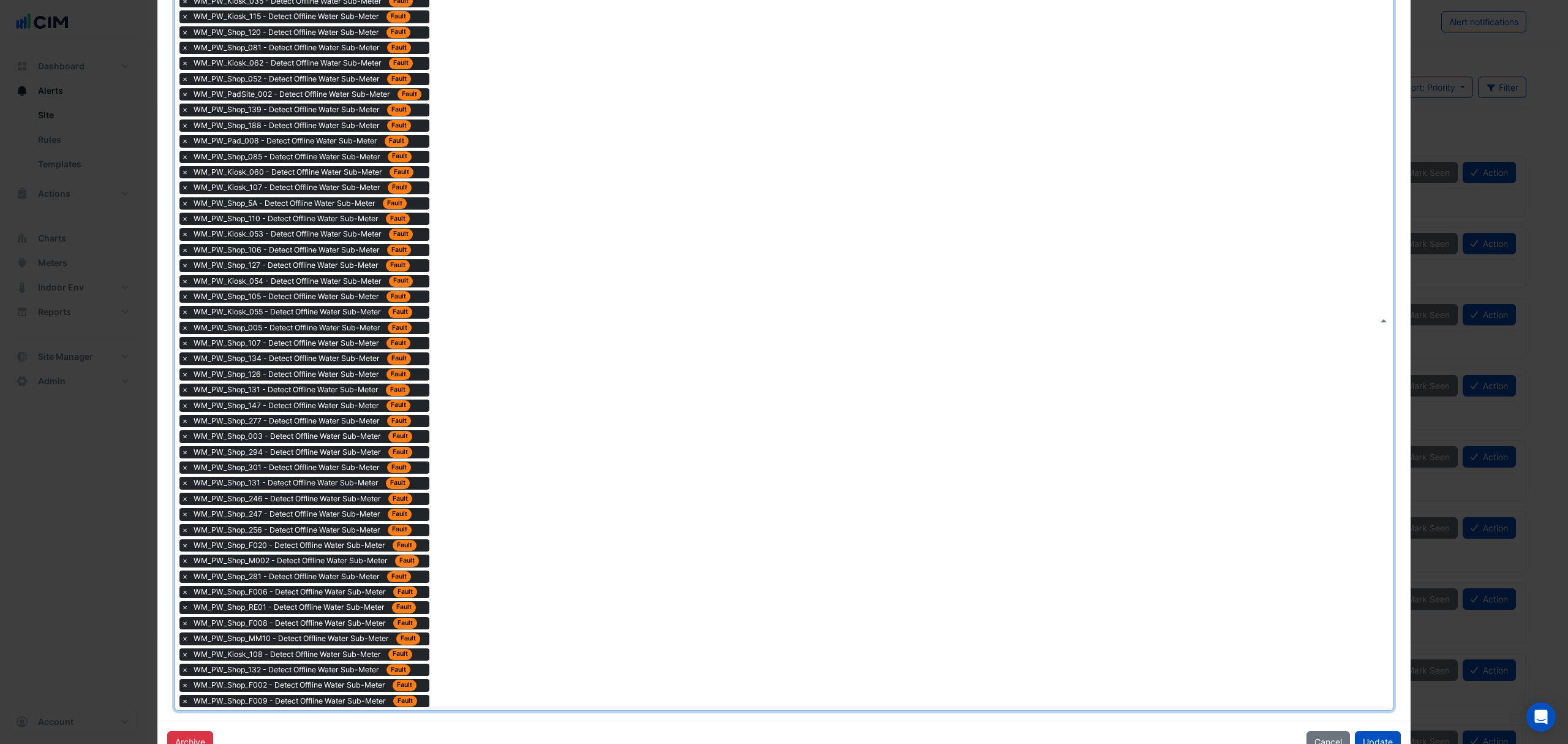
scroll to position [743, 0]
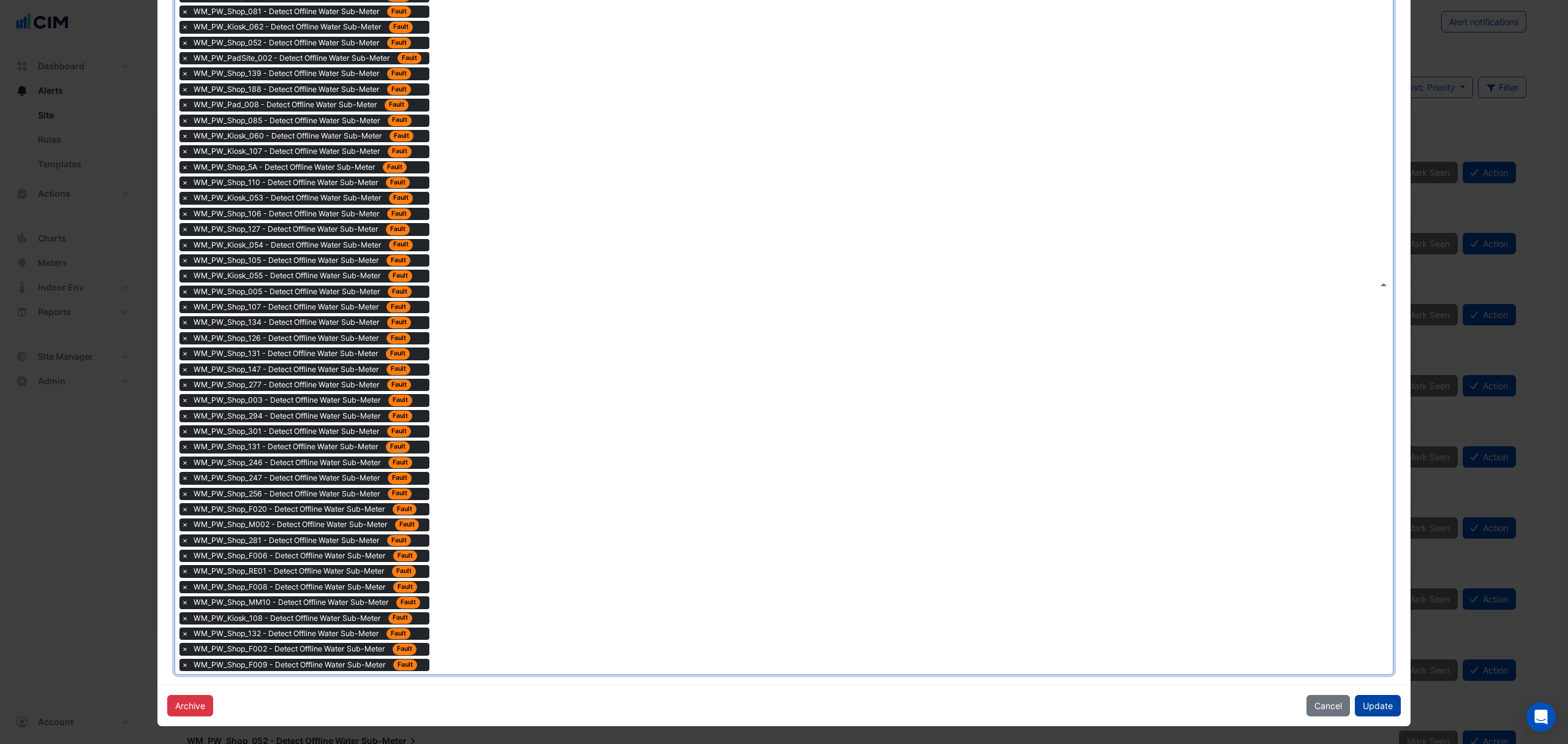
click at [1359, 699] on button "Update" at bounding box center [1378, 706] width 46 height 21
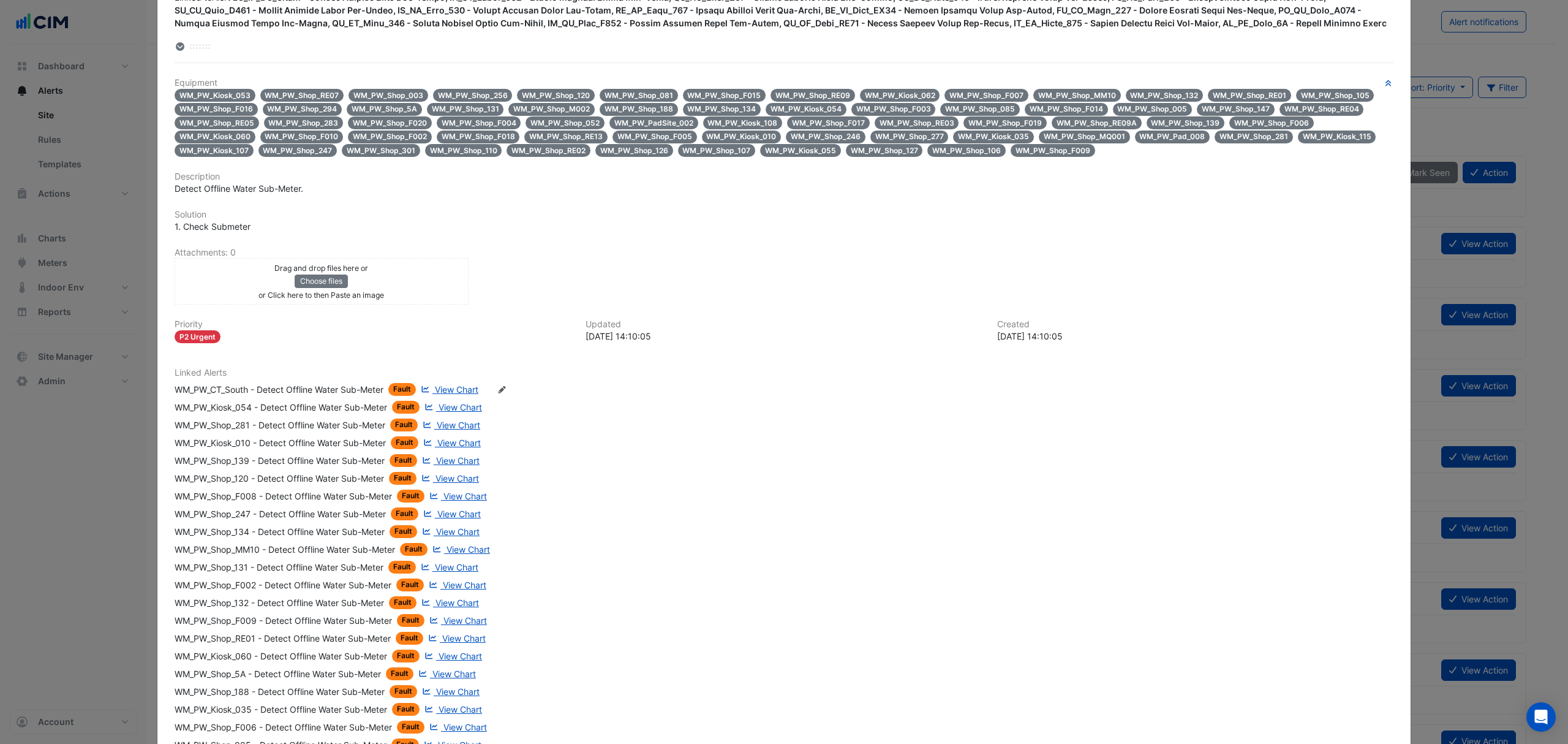
scroll to position [849, 0]
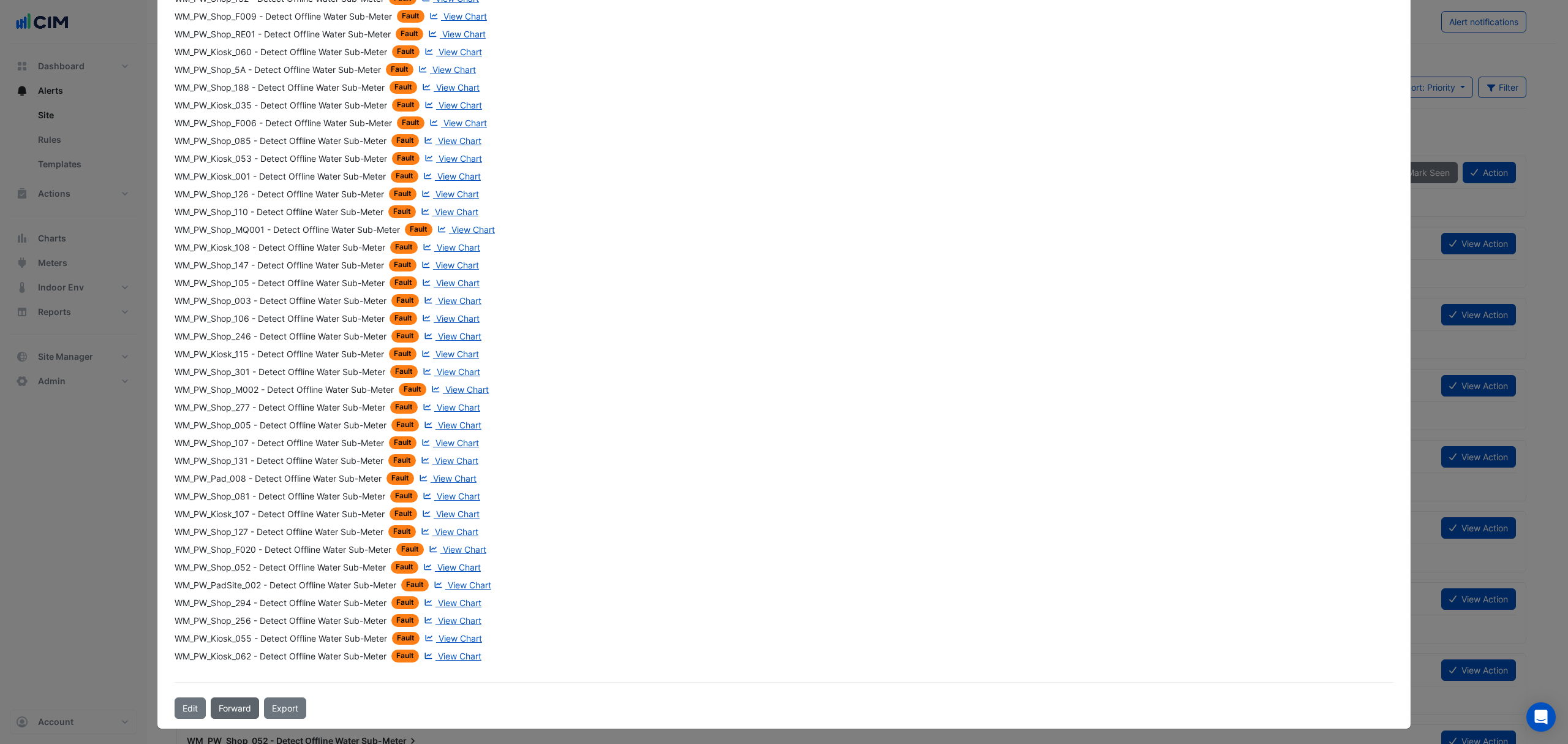
click at [221, 706] on button "Forward" at bounding box center [235, 708] width 48 height 21
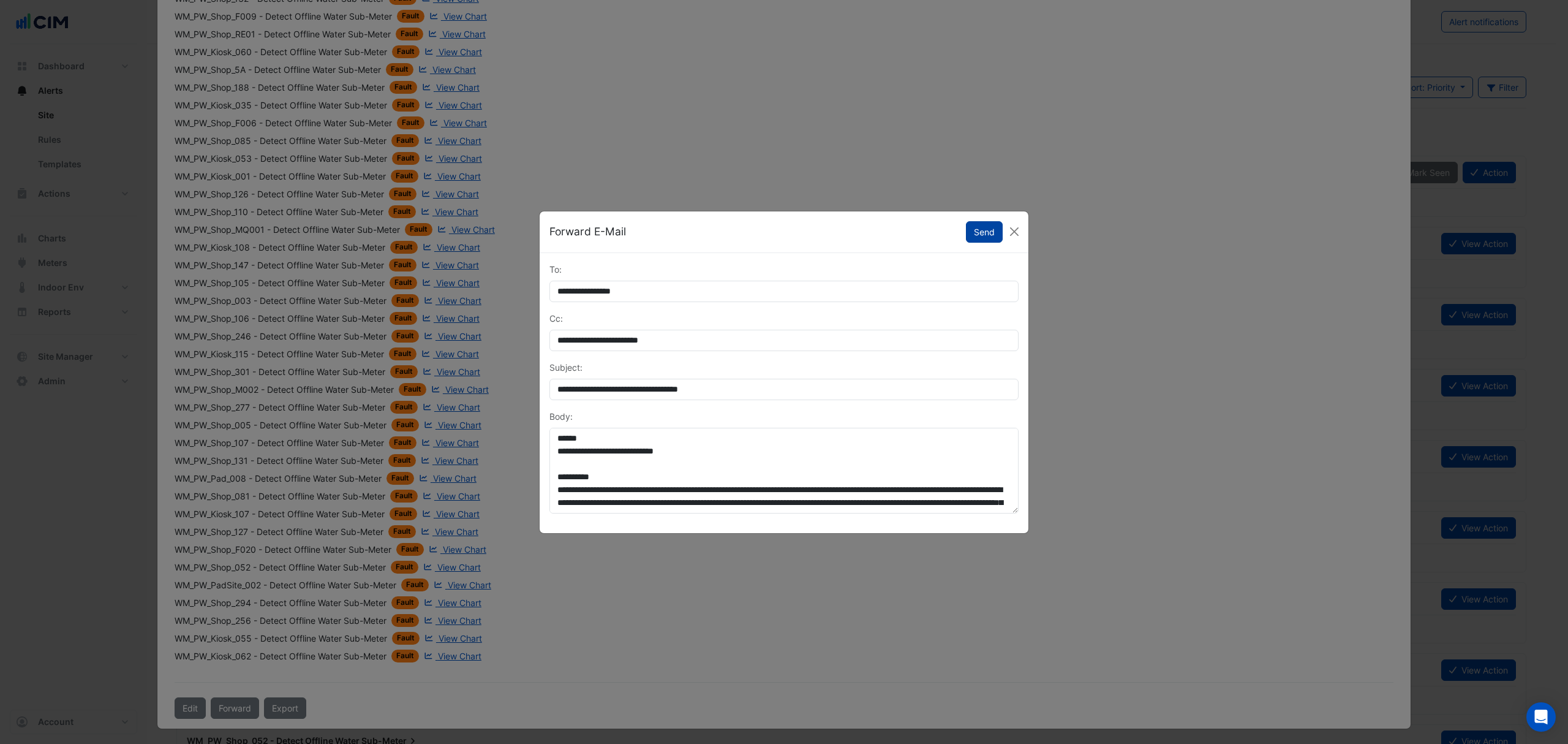
click at [975, 231] on button "Send" at bounding box center [984, 232] width 37 height 21
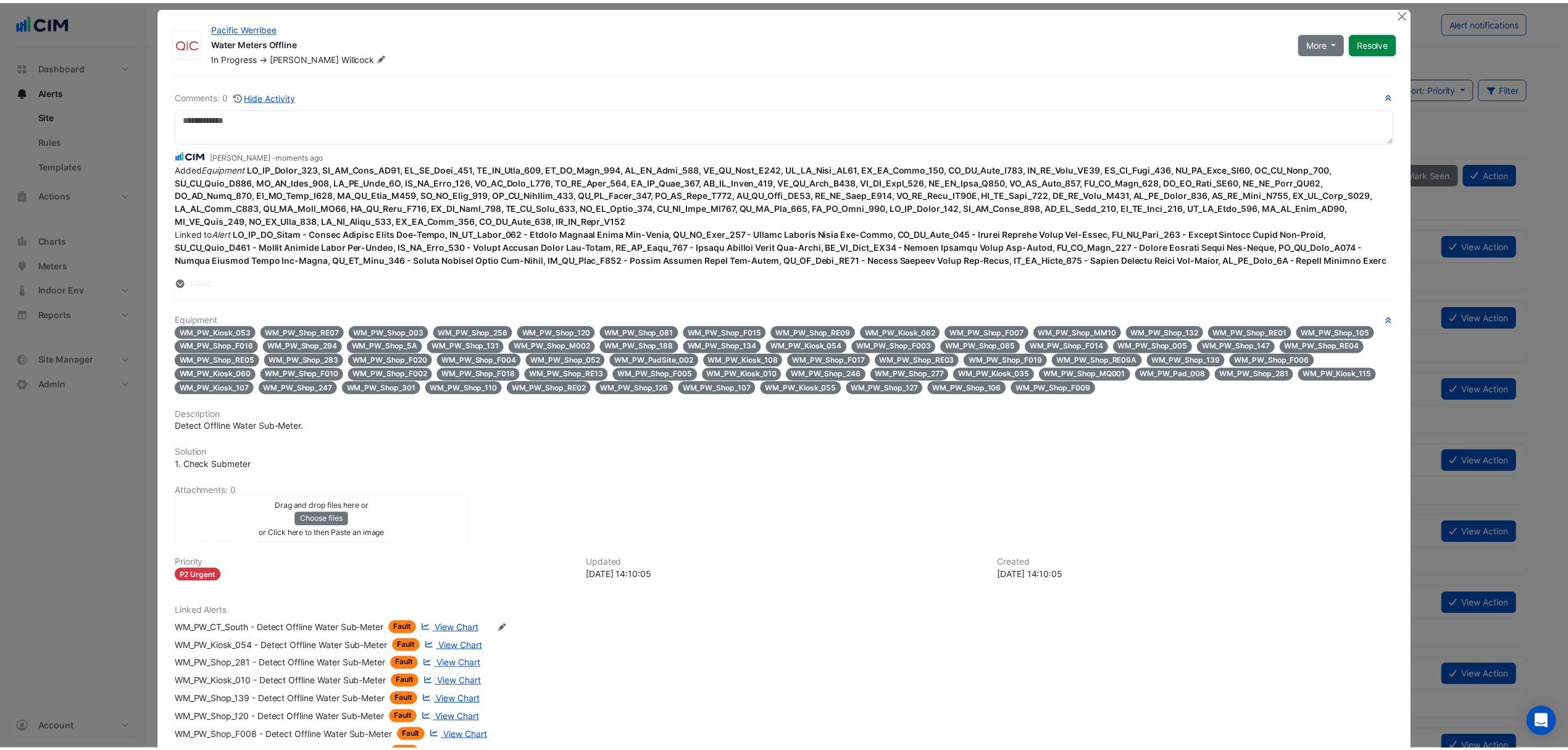
scroll to position [0, 0]
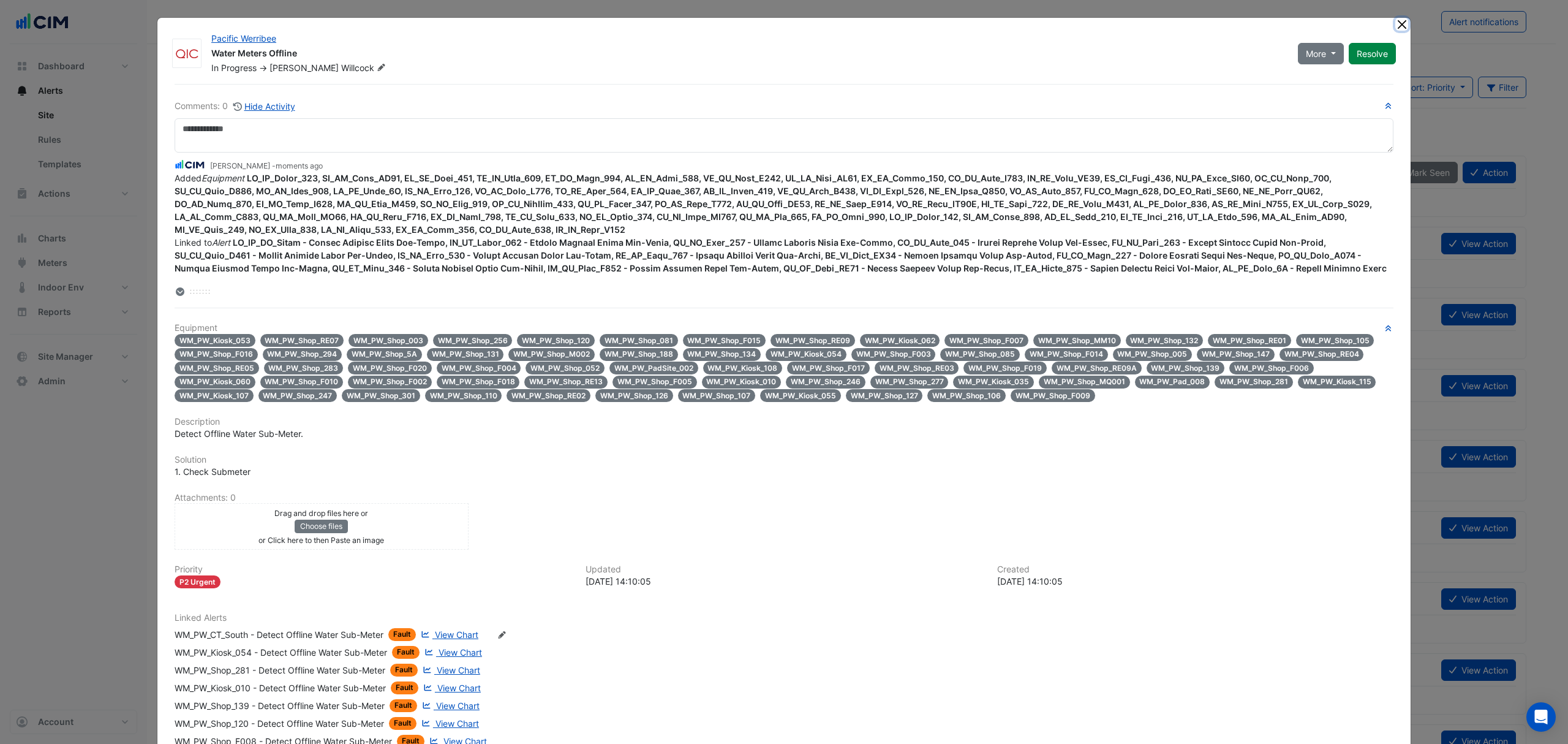
click at [1396, 21] on button "Close" at bounding box center [1402, 23] width 13 height 13
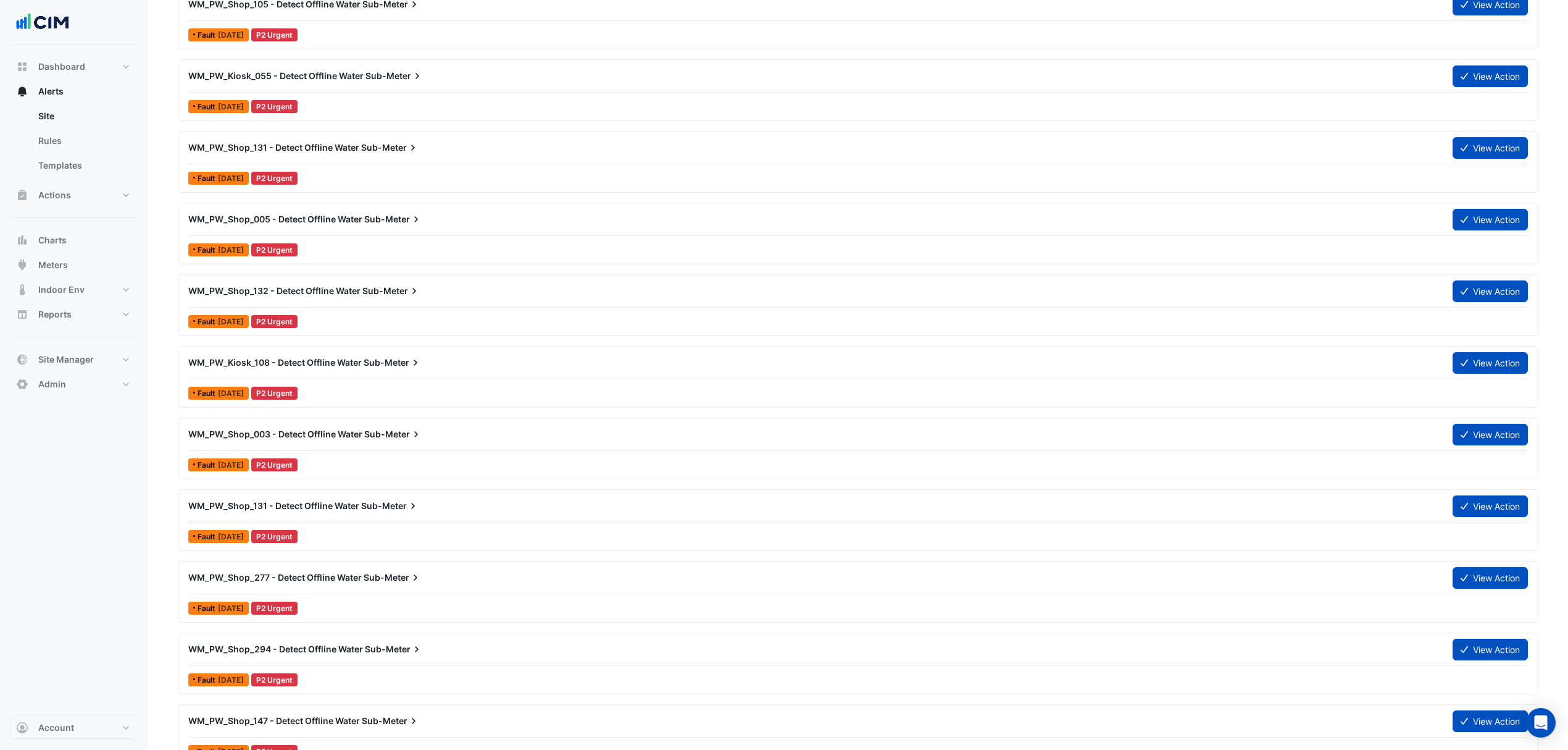
scroll to position [1977, 0]
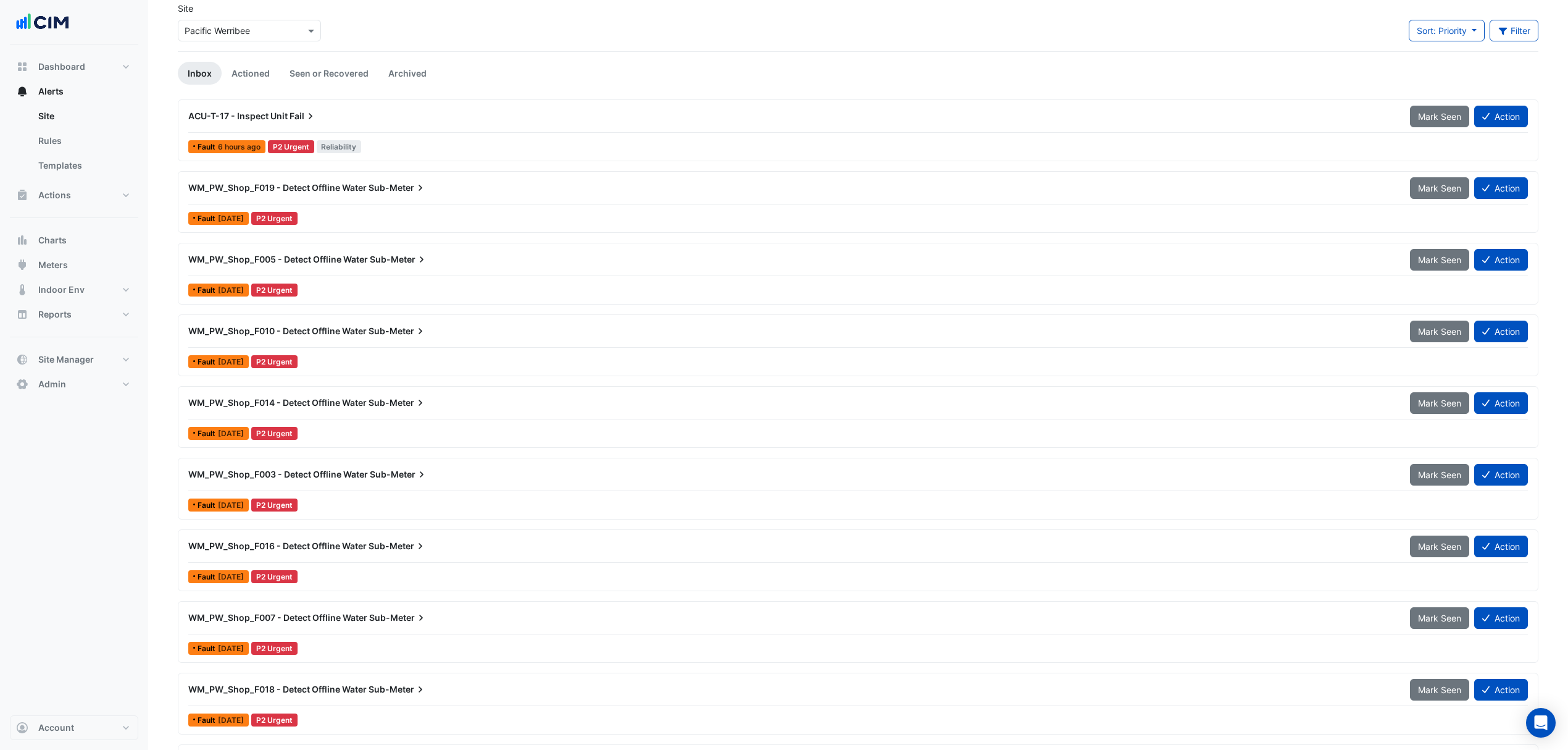
scroll to position [82, 0]
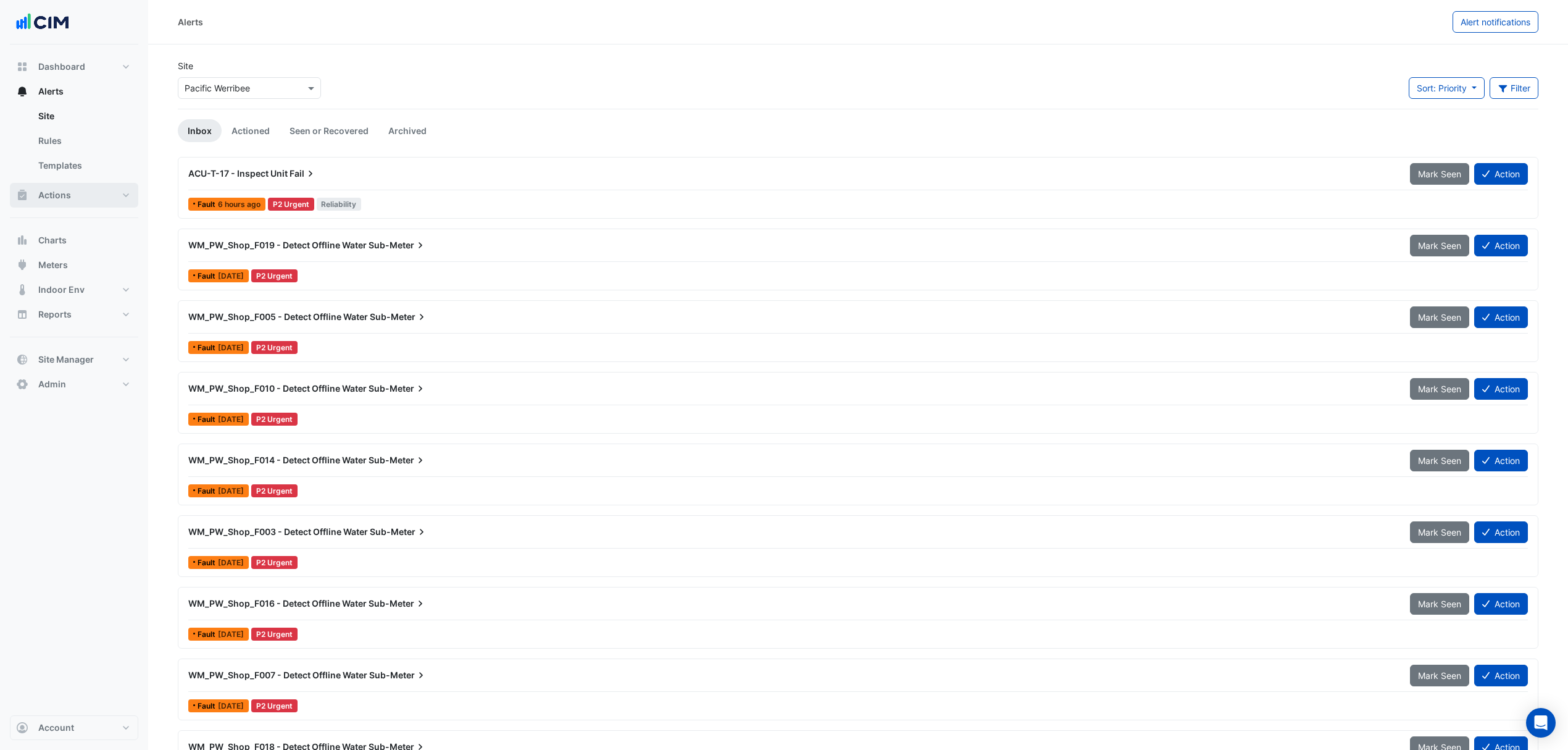
click at [88, 205] on button "Actions" at bounding box center [74, 195] width 128 height 25
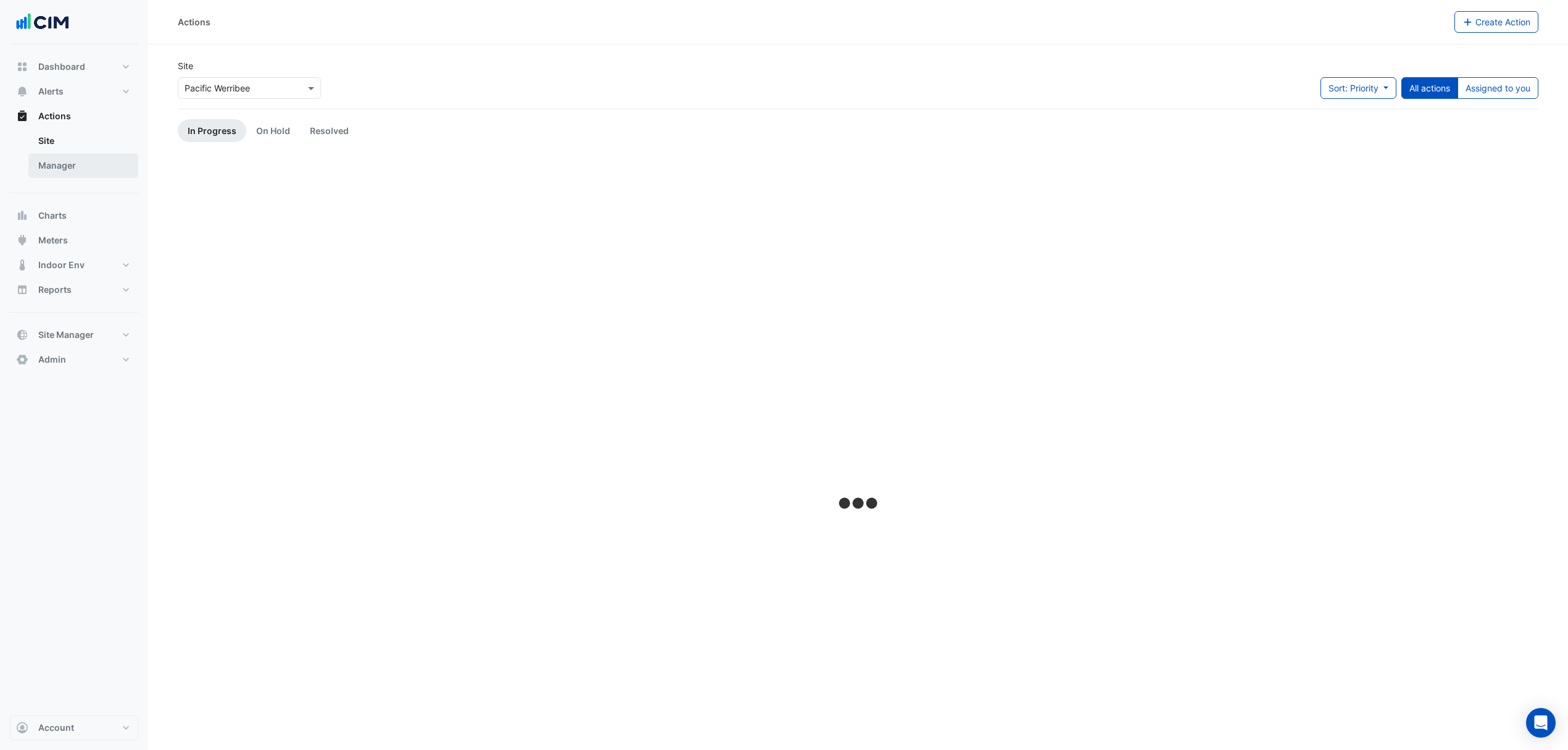
click at [58, 172] on link "Manager" at bounding box center [83, 166] width 110 height 25
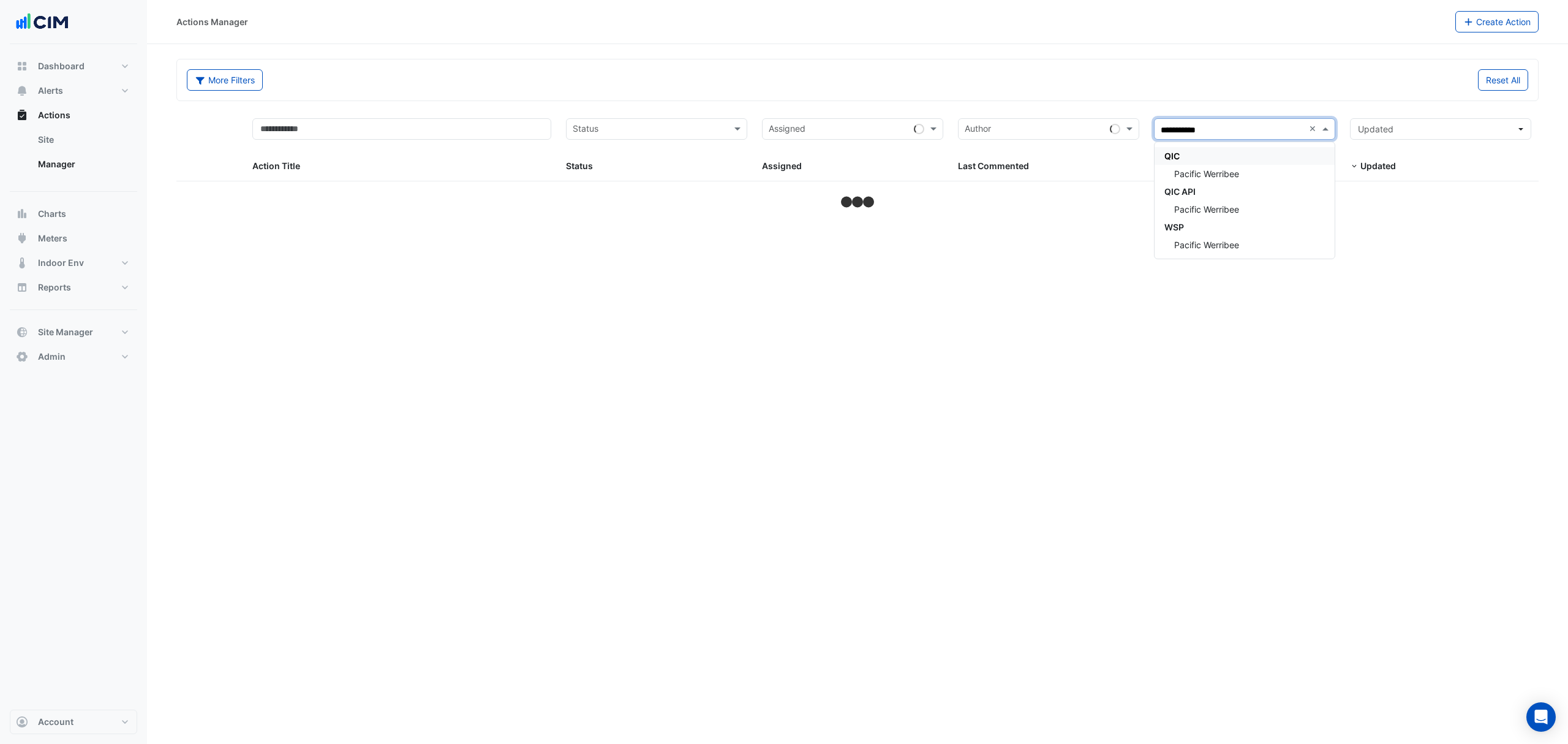
type input "**********"
click at [1196, 167] on div "Pacific Werribee" at bounding box center [1245, 174] width 180 height 17
select select "***"
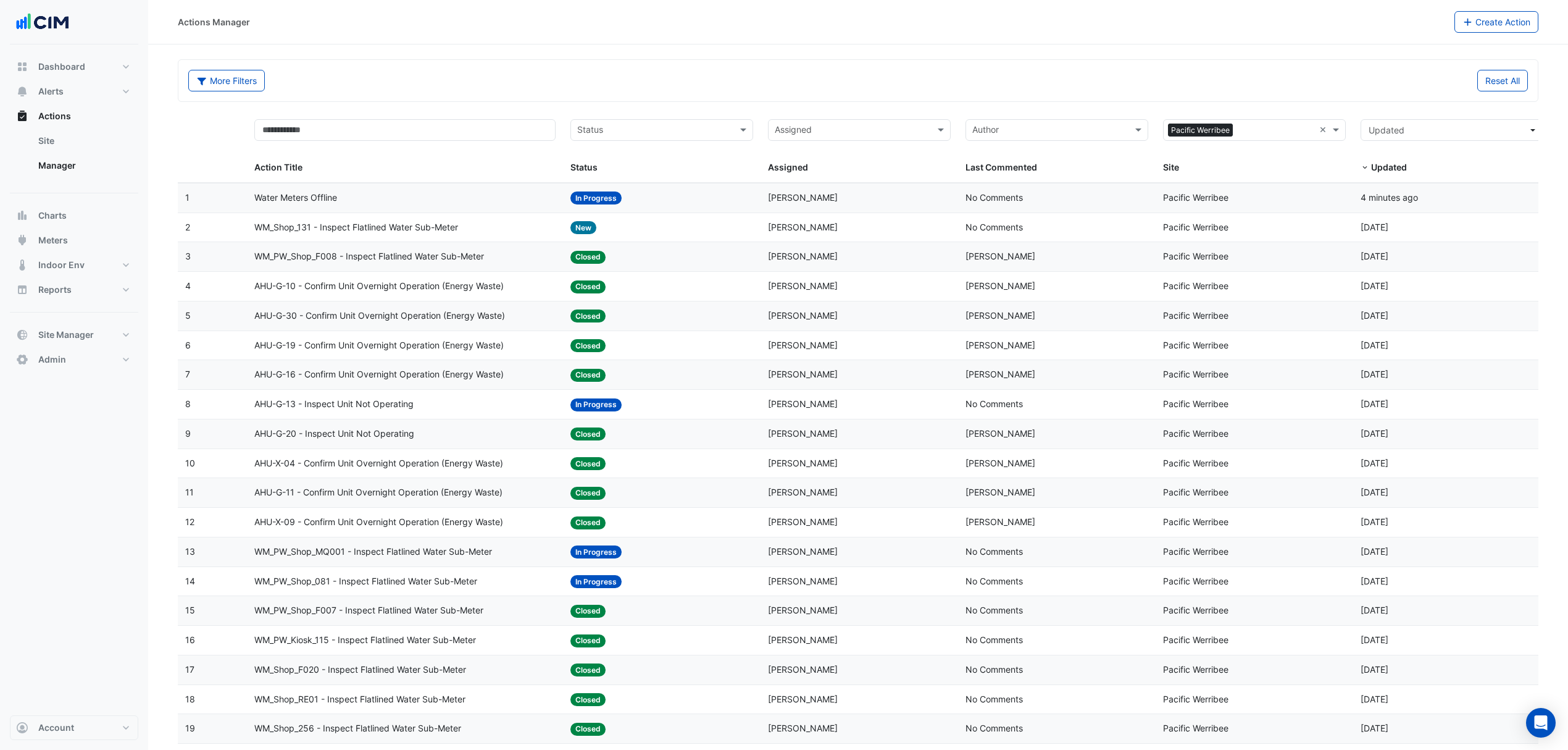
click at [317, 193] on span "Water Meters Offline" at bounding box center [295, 197] width 82 height 14
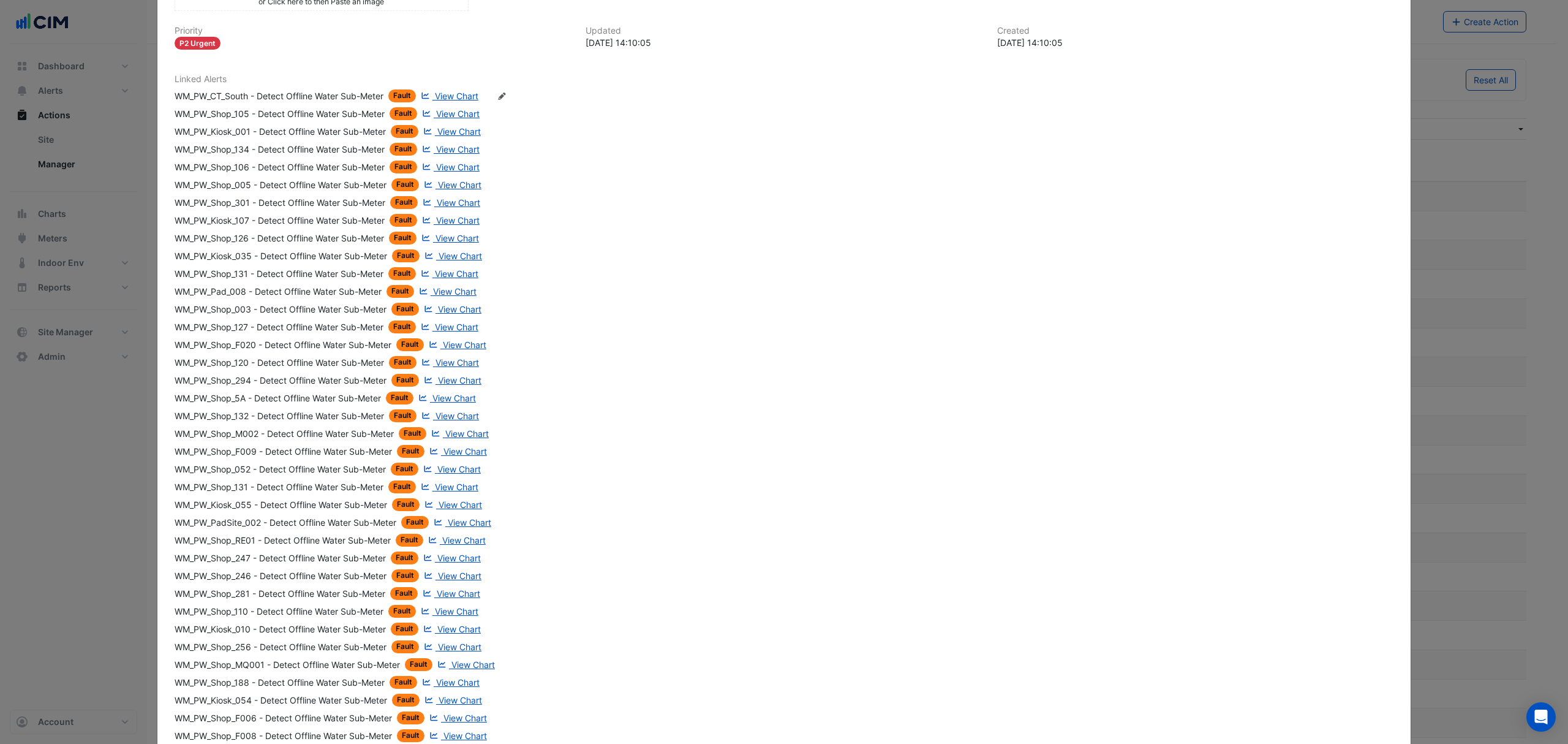
scroll to position [849, 0]
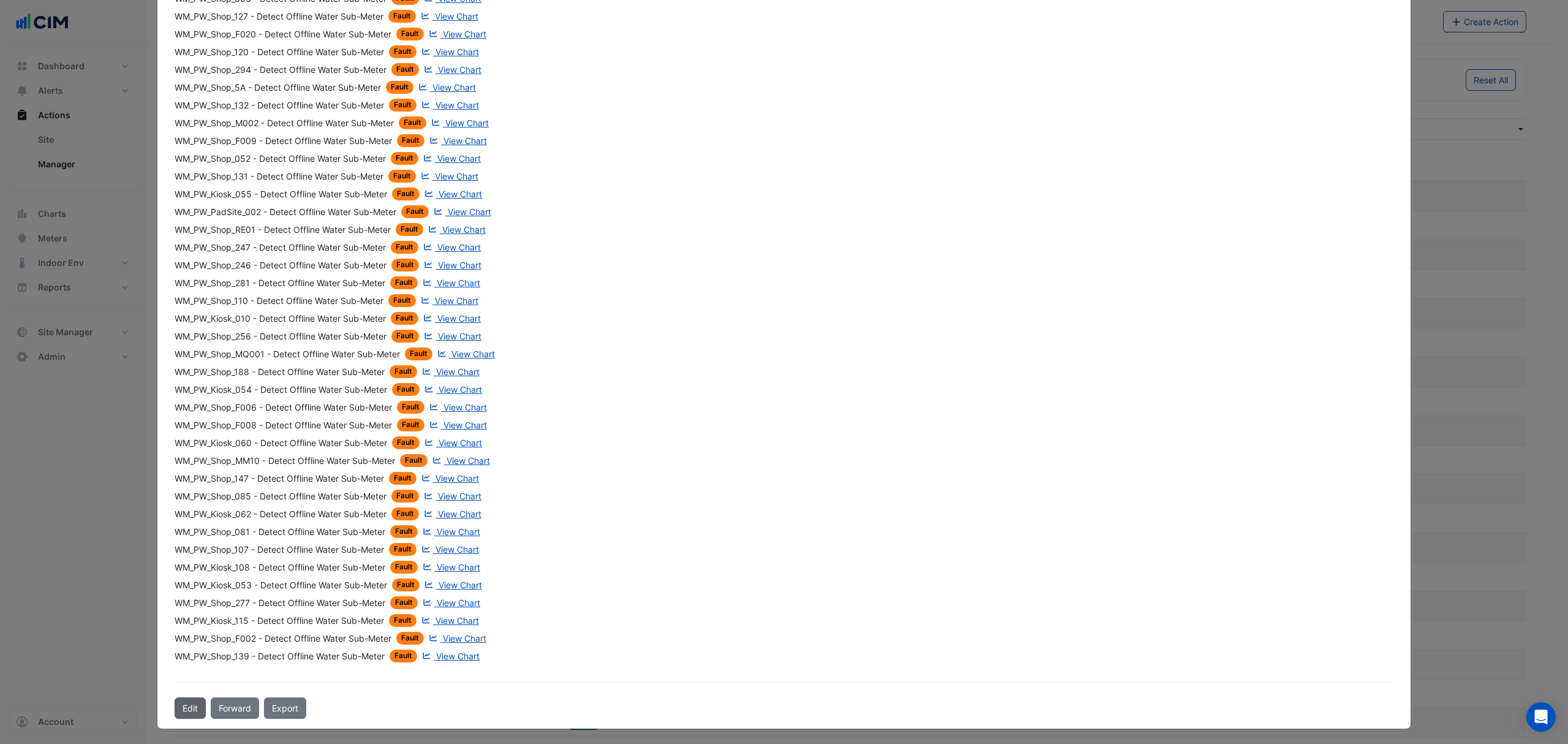
click at [185, 710] on button "Edit" at bounding box center [190, 708] width 32 height 21
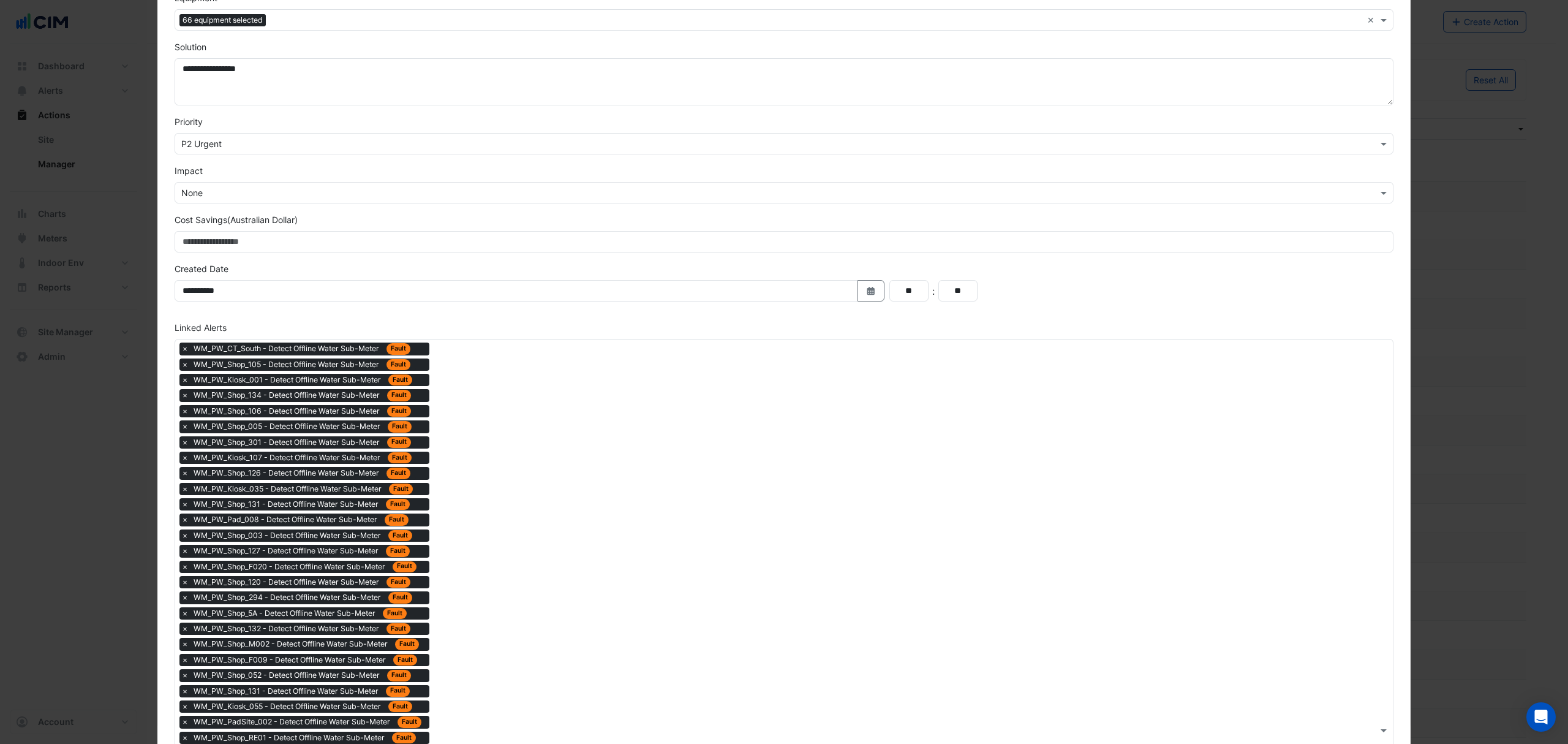
scroll to position [327, 0]
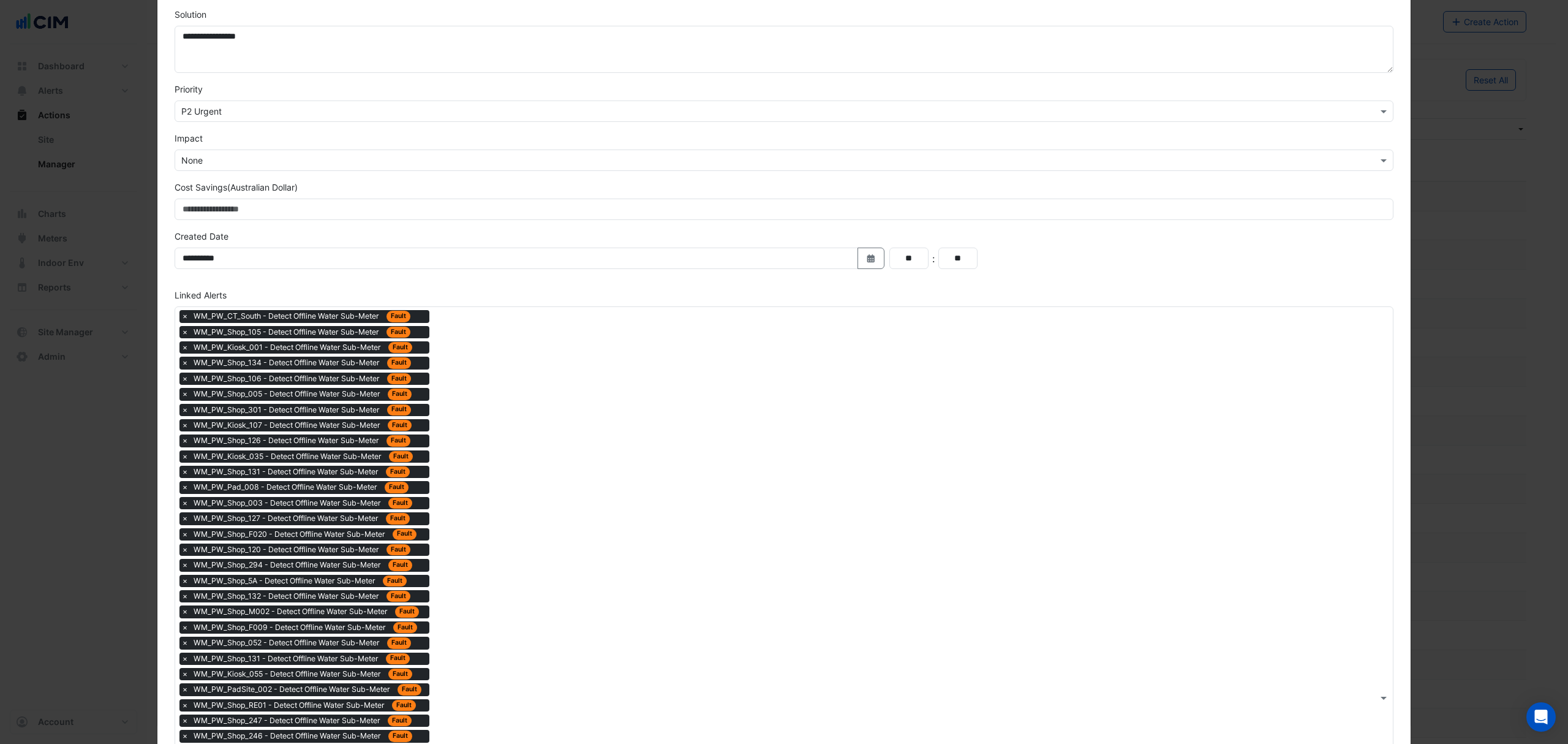
click at [522, 570] on div "× WM_PW_CT_South - Detect Offline Water Sub-Meter Fault × WM_PW_Shop_105 - Dete…" at bounding box center [776, 698] width 1202 height 781
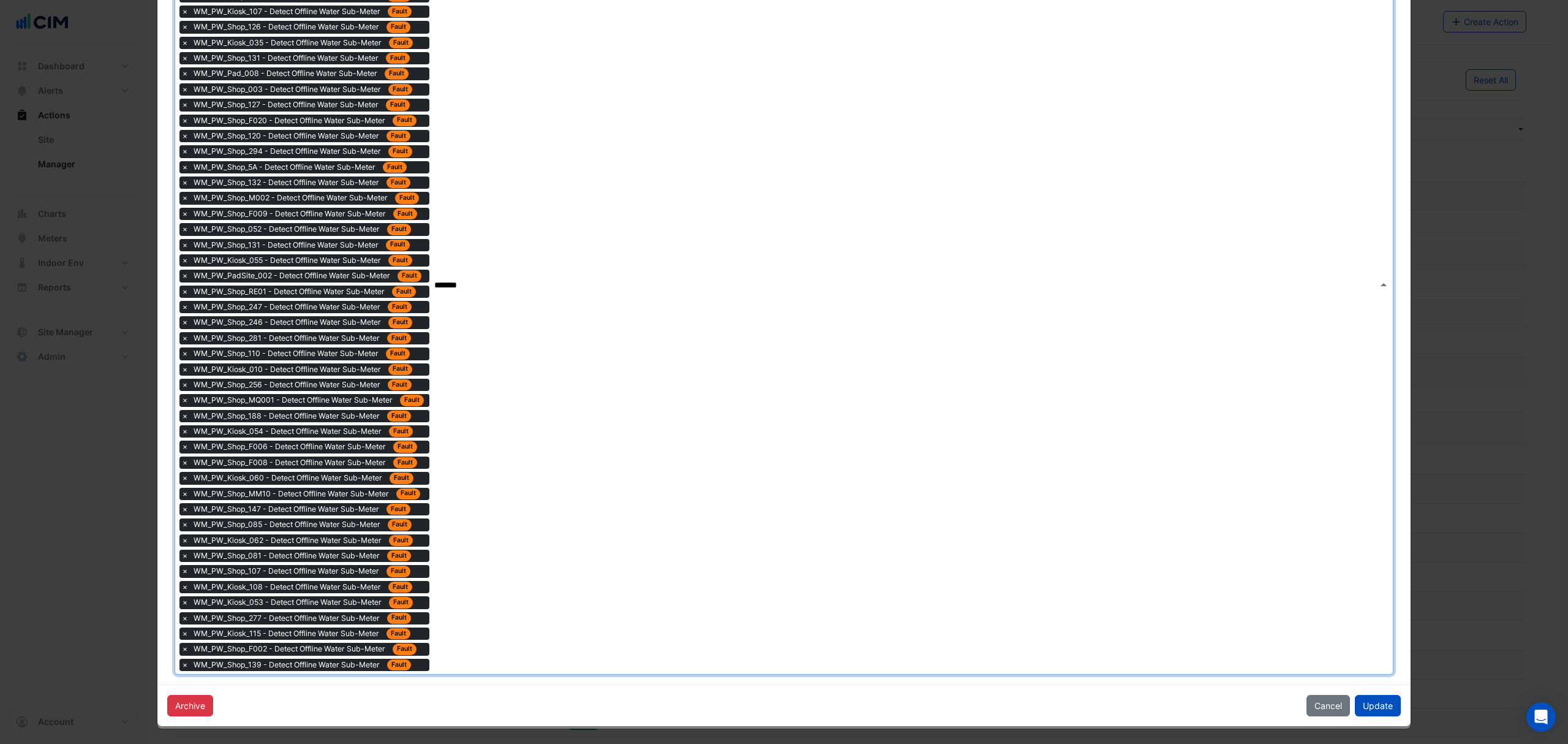
scroll to position [743, 0]
type input "*"
click at [1378, 706] on button "Update" at bounding box center [1378, 706] width 46 height 21
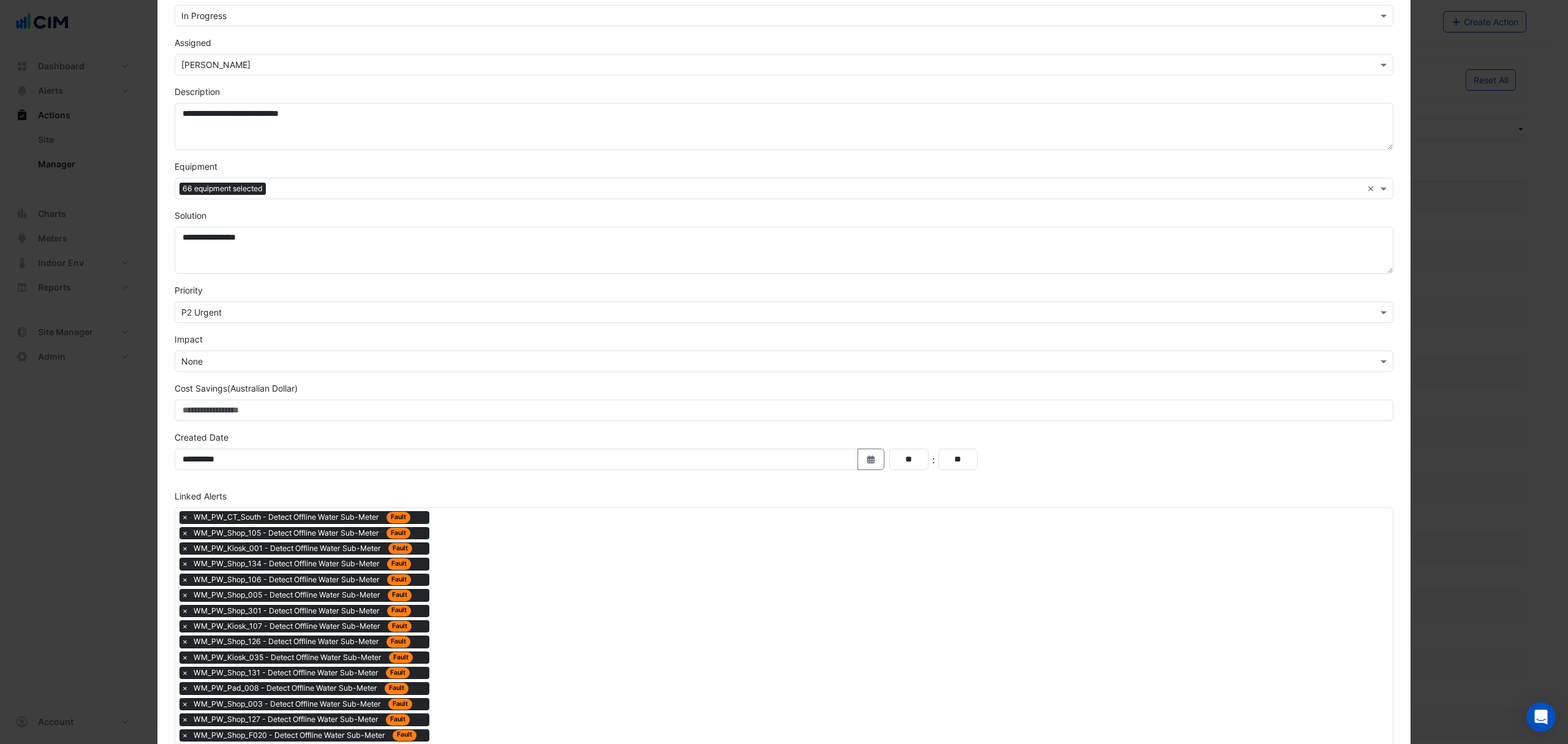
scroll to position [0, 0]
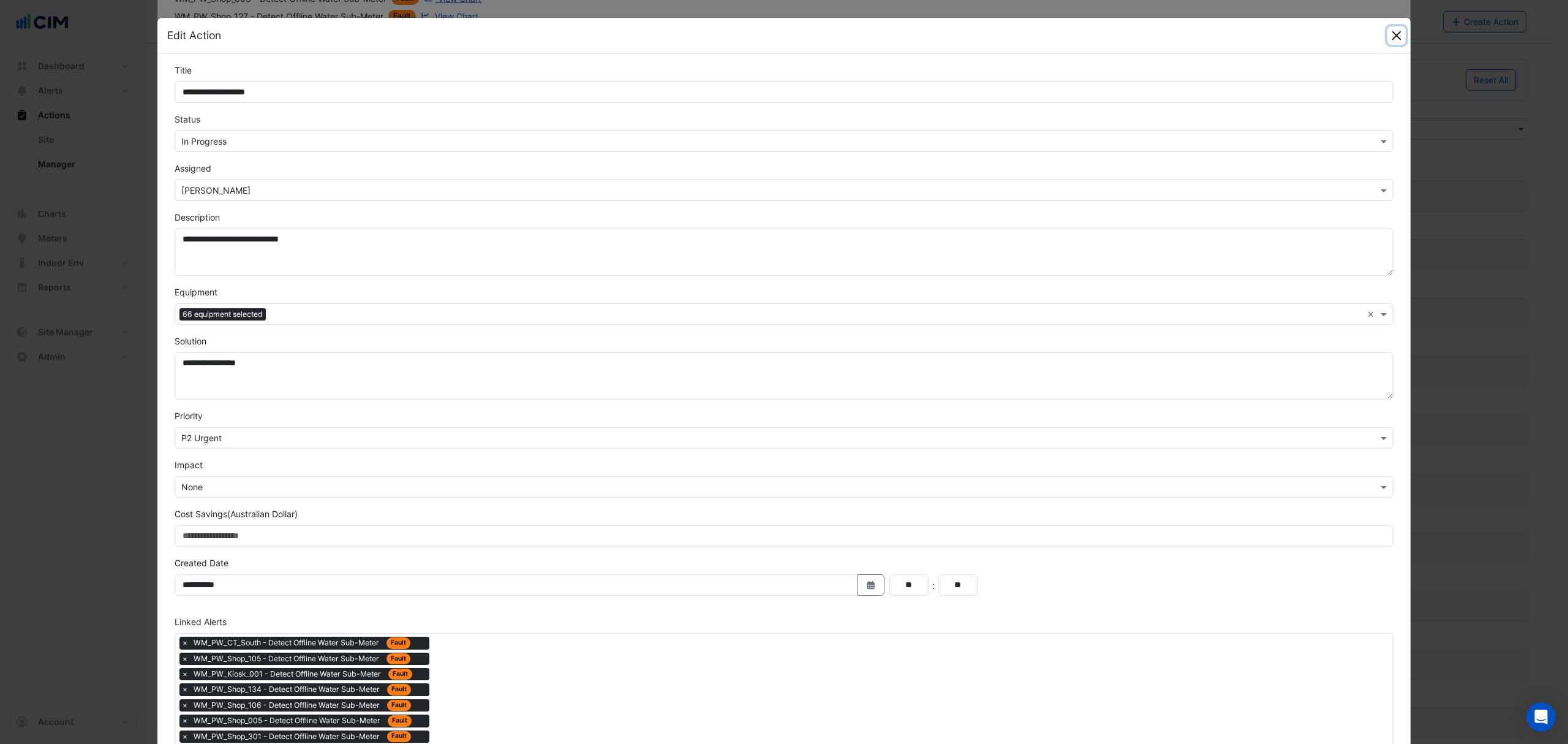
click at [1396, 28] on button "Close" at bounding box center [1396, 35] width 18 height 18
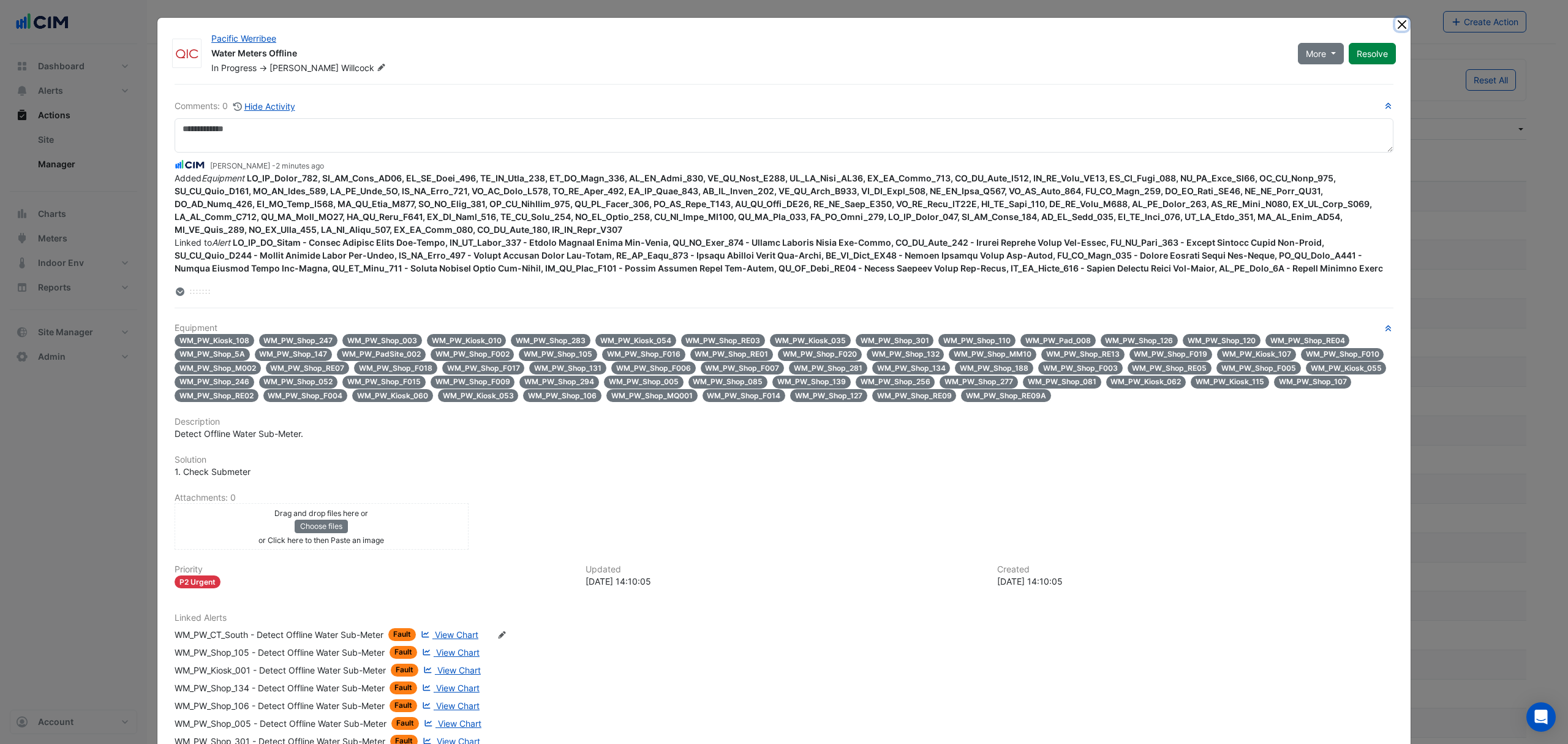
click at [1396, 23] on button "Close" at bounding box center [1402, 23] width 13 height 13
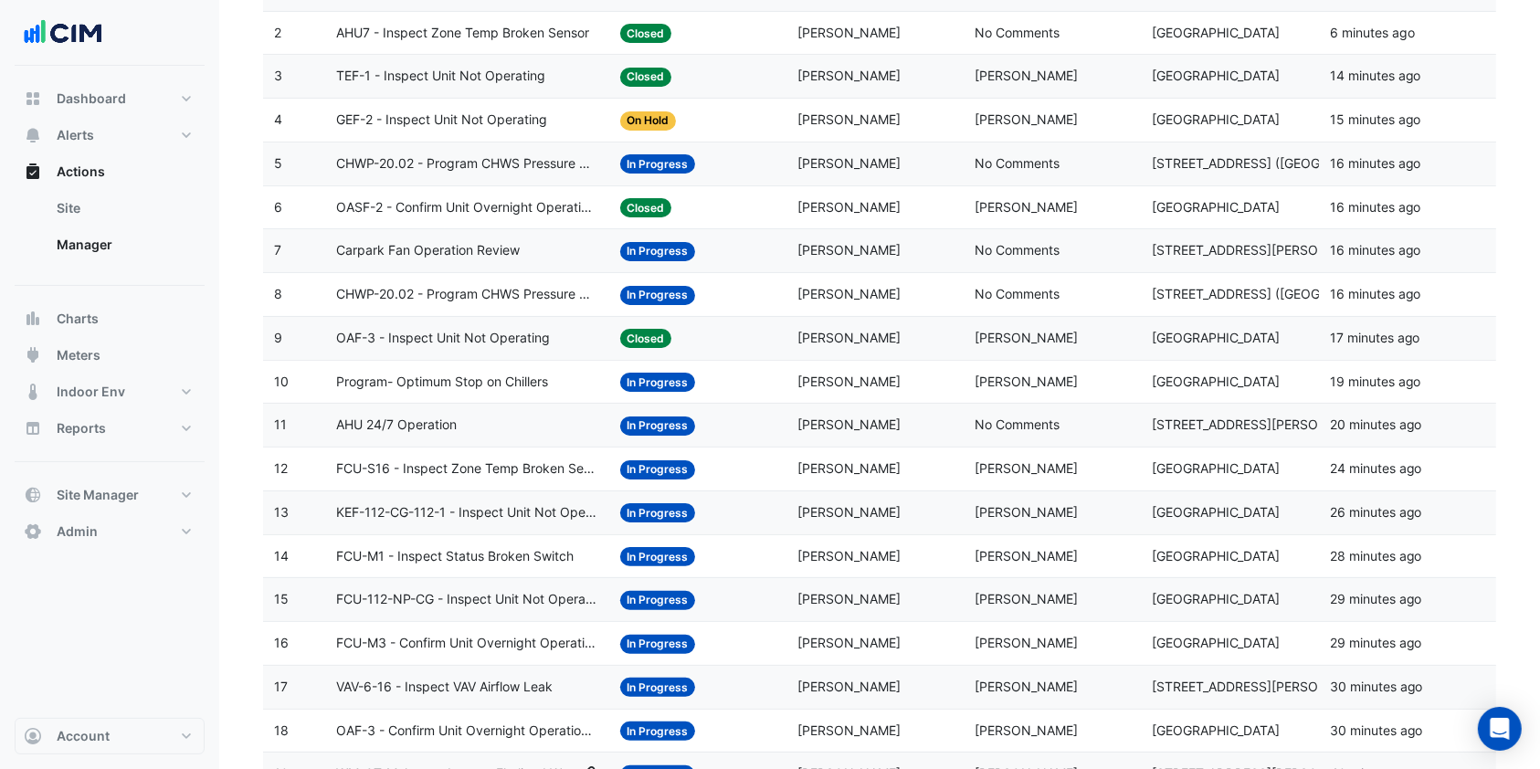
scroll to position [121, 0]
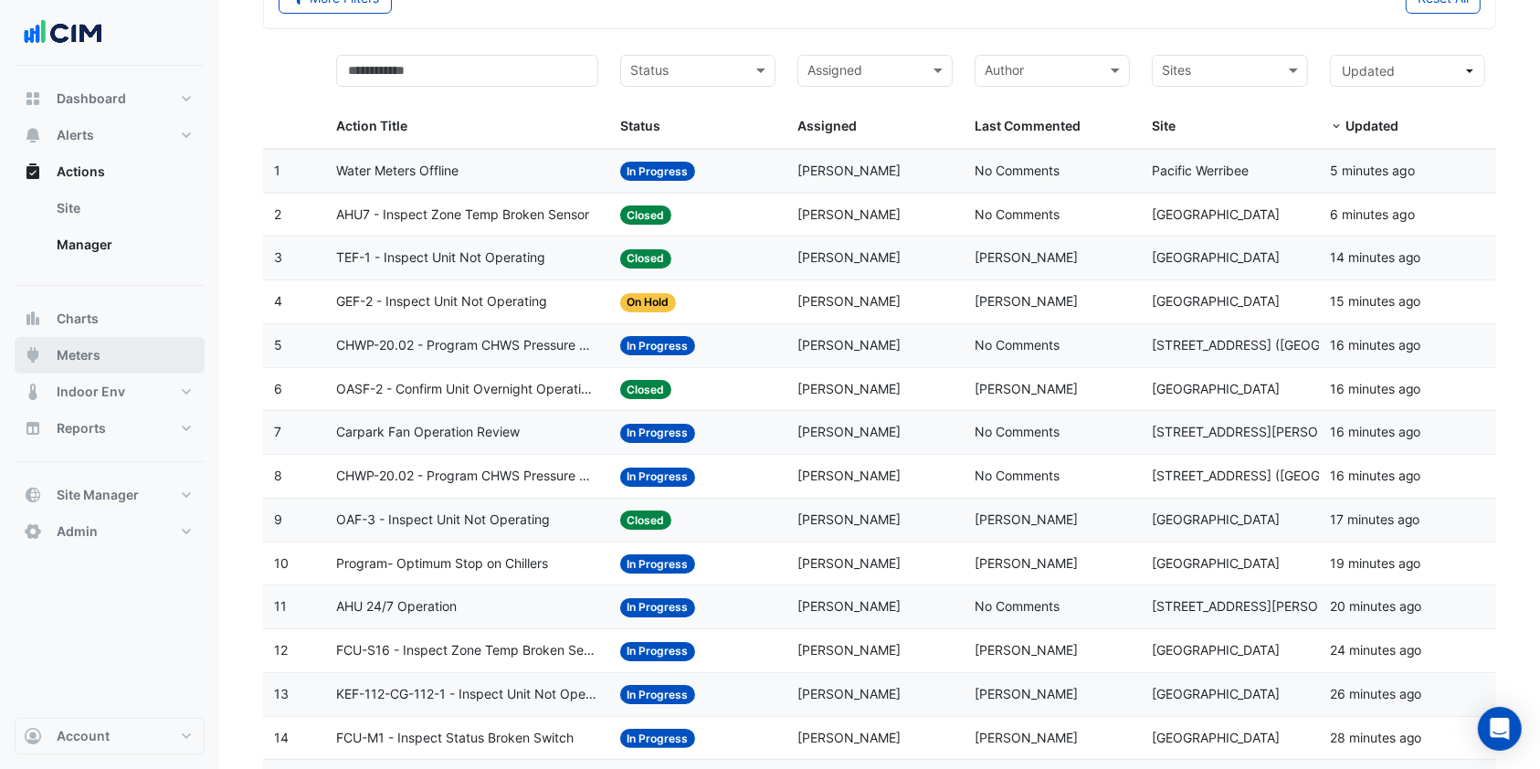
click at [136, 342] on button "Meters" at bounding box center [110, 355] width 190 height 37
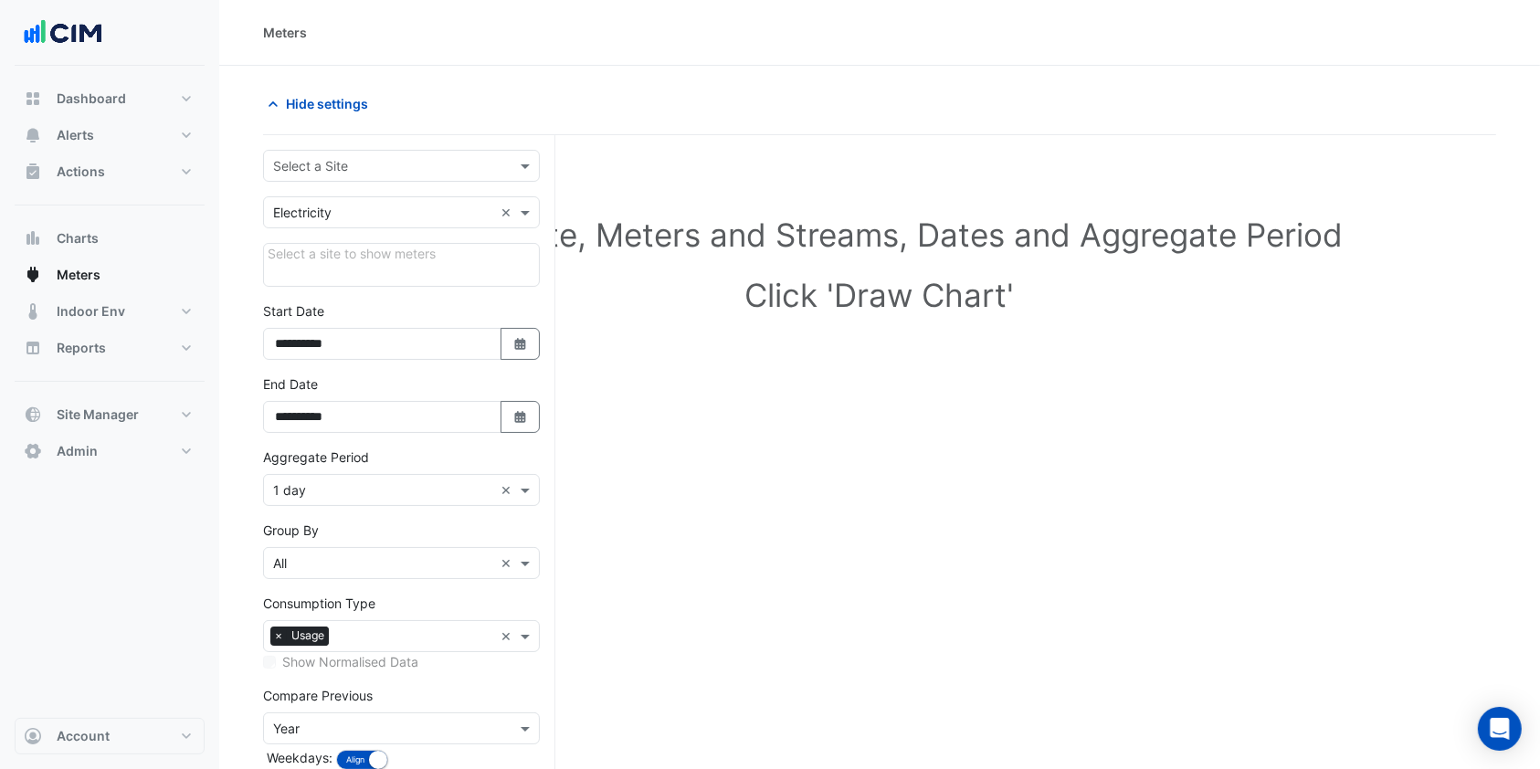
click at [383, 170] on input "text" at bounding box center [383, 166] width 220 height 19
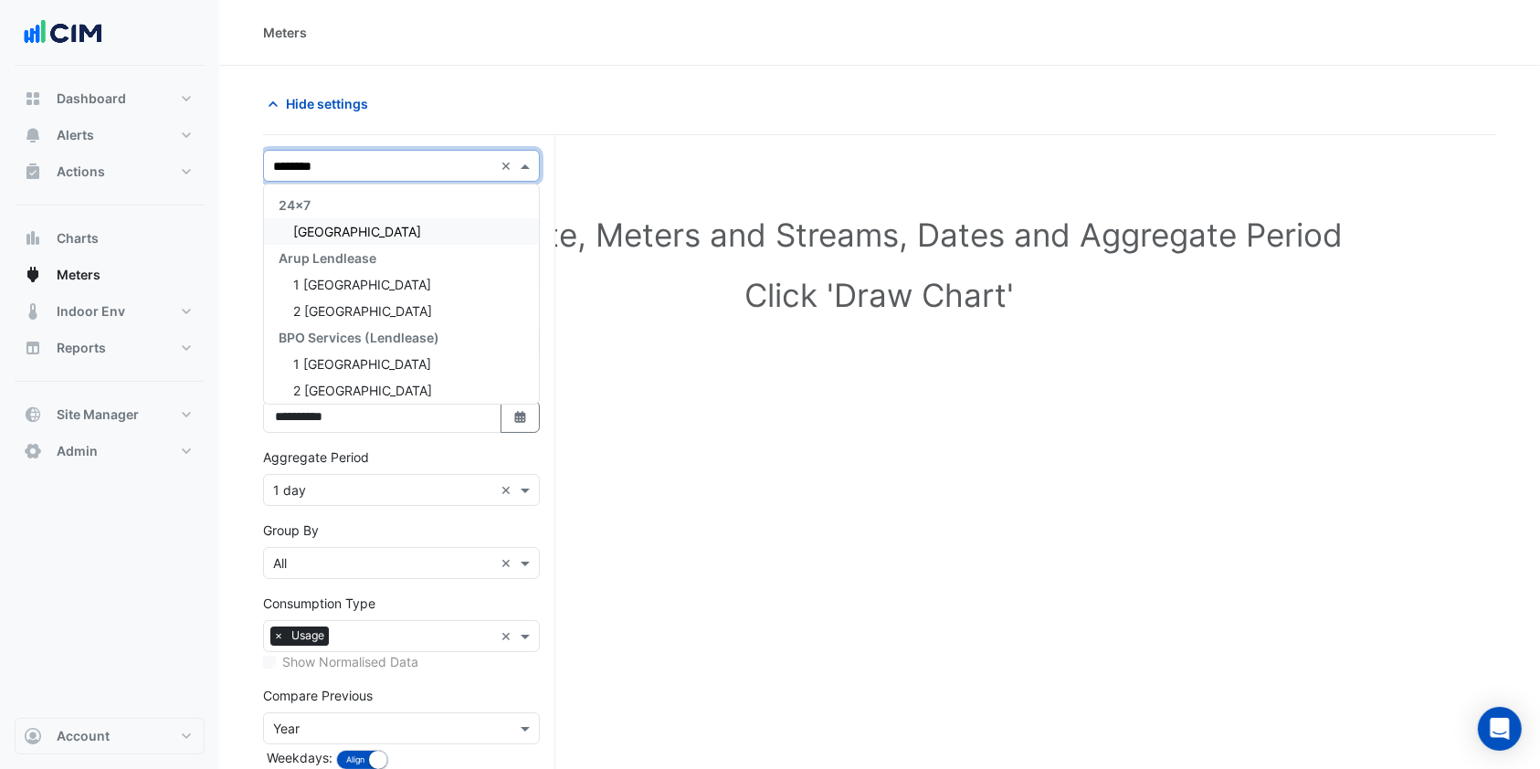
type input "*********"
click at [364, 226] on span "[GEOGRAPHIC_DATA]" at bounding box center [357, 232] width 128 height 16
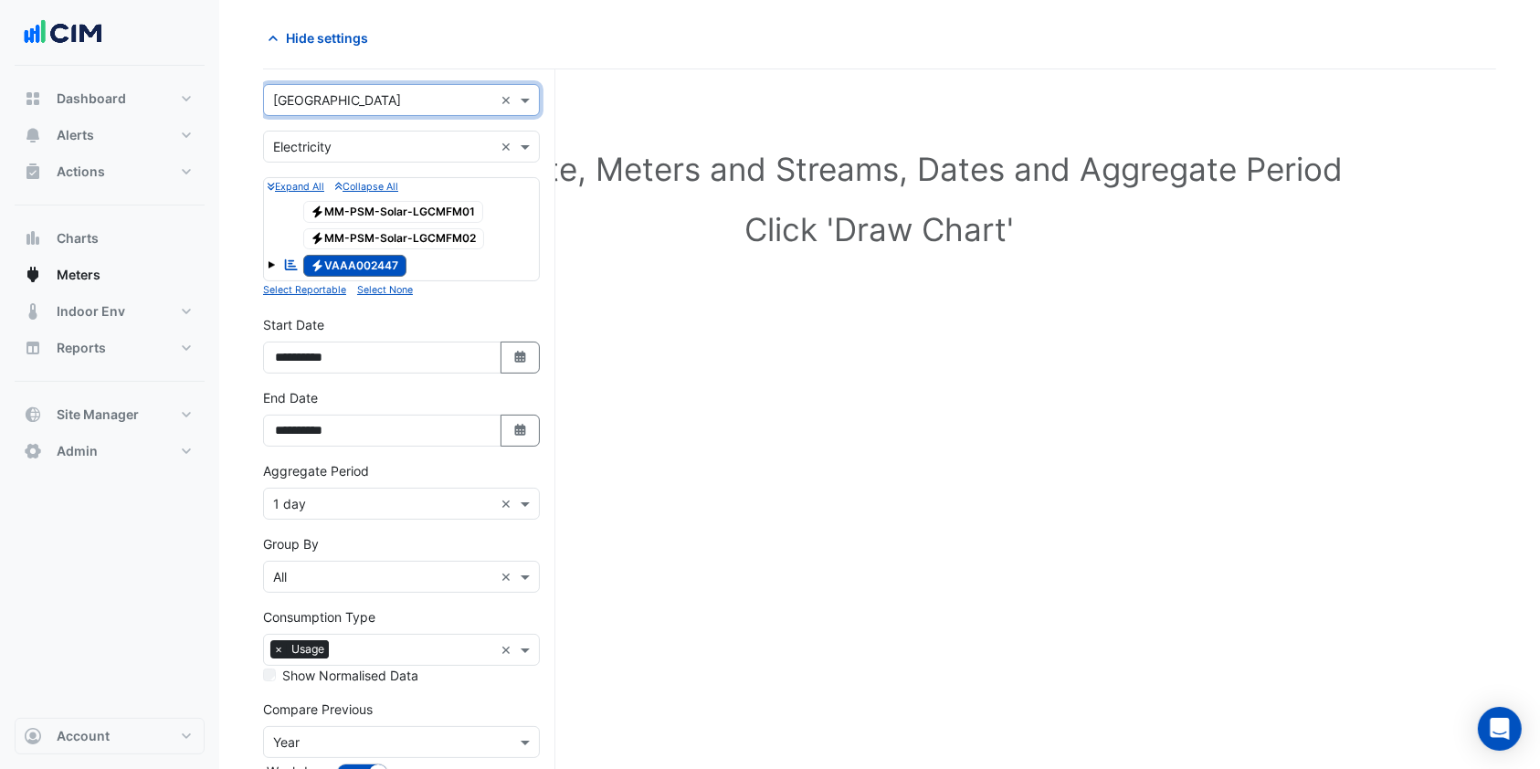
scroll to position [121, 0]
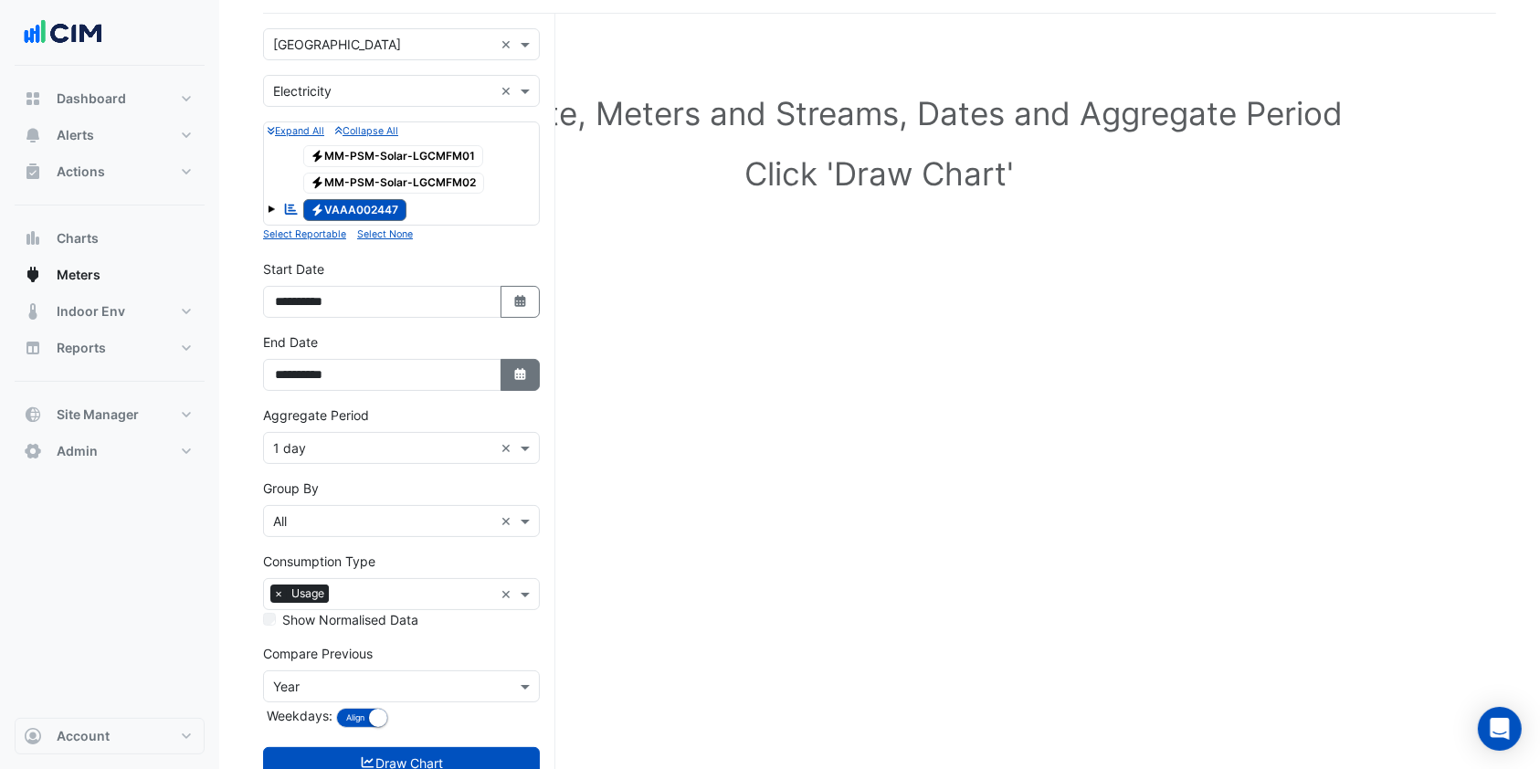
click at [512, 367] on fa-icon "Select Date" at bounding box center [520, 375] width 16 height 16
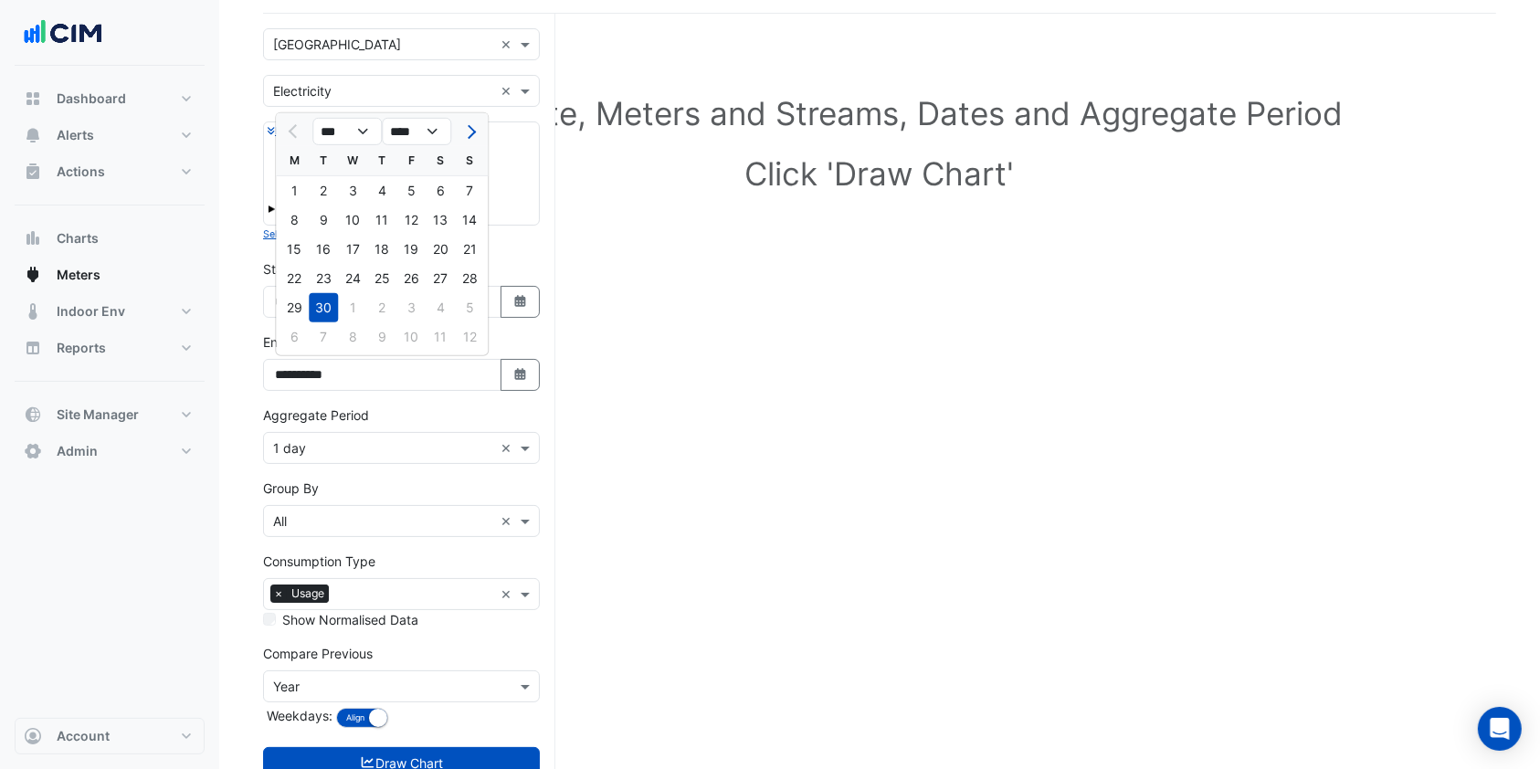
click at [530, 333] on div "**********" at bounding box center [401, 361] width 277 height 58
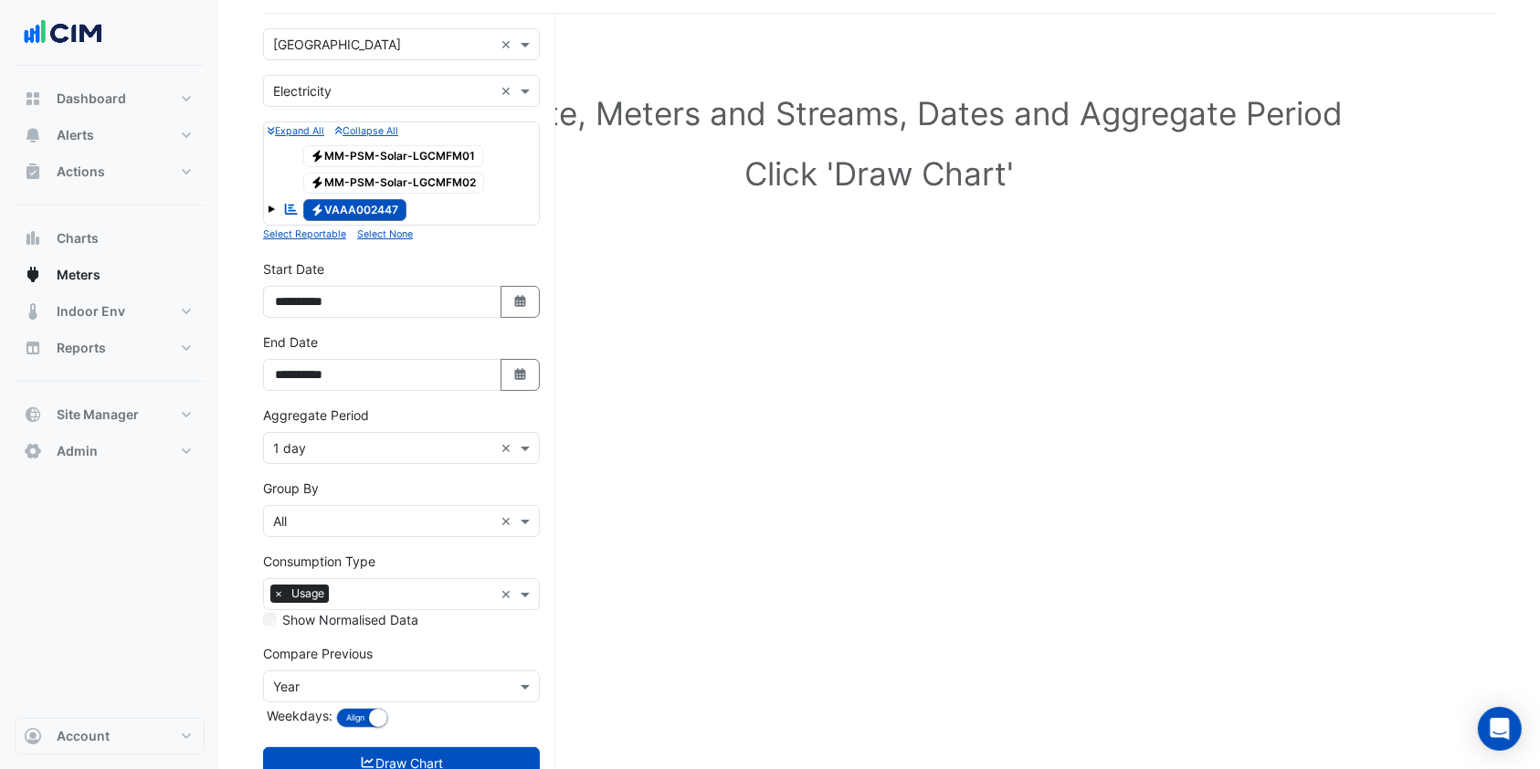
click at [395, 443] on input "text" at bounding box center [383, 448] width 220 height 19
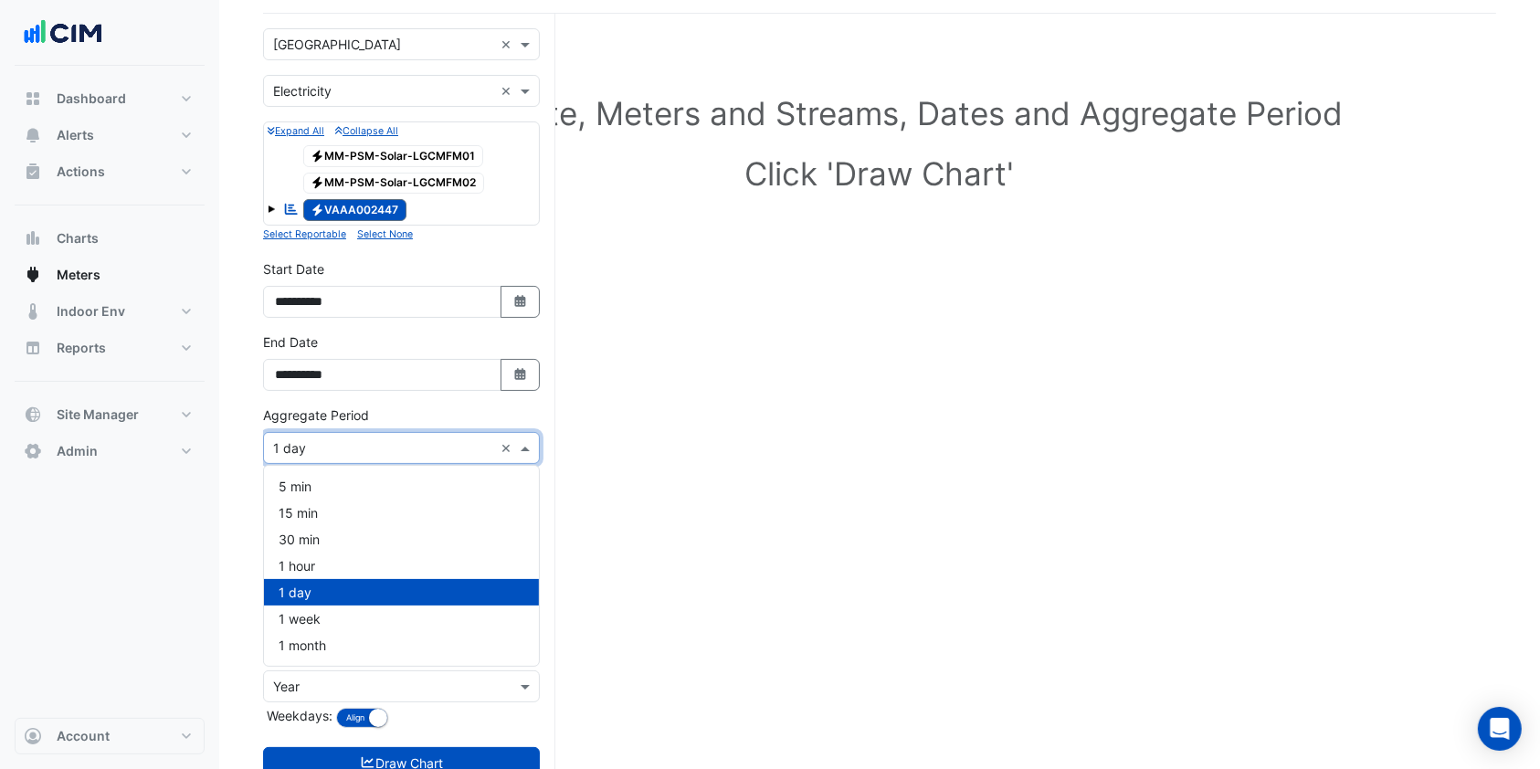
click at [405, 414] on div "Aggregate Period × 1 day ×" at bounding box center [401, 435] width 277 height 58
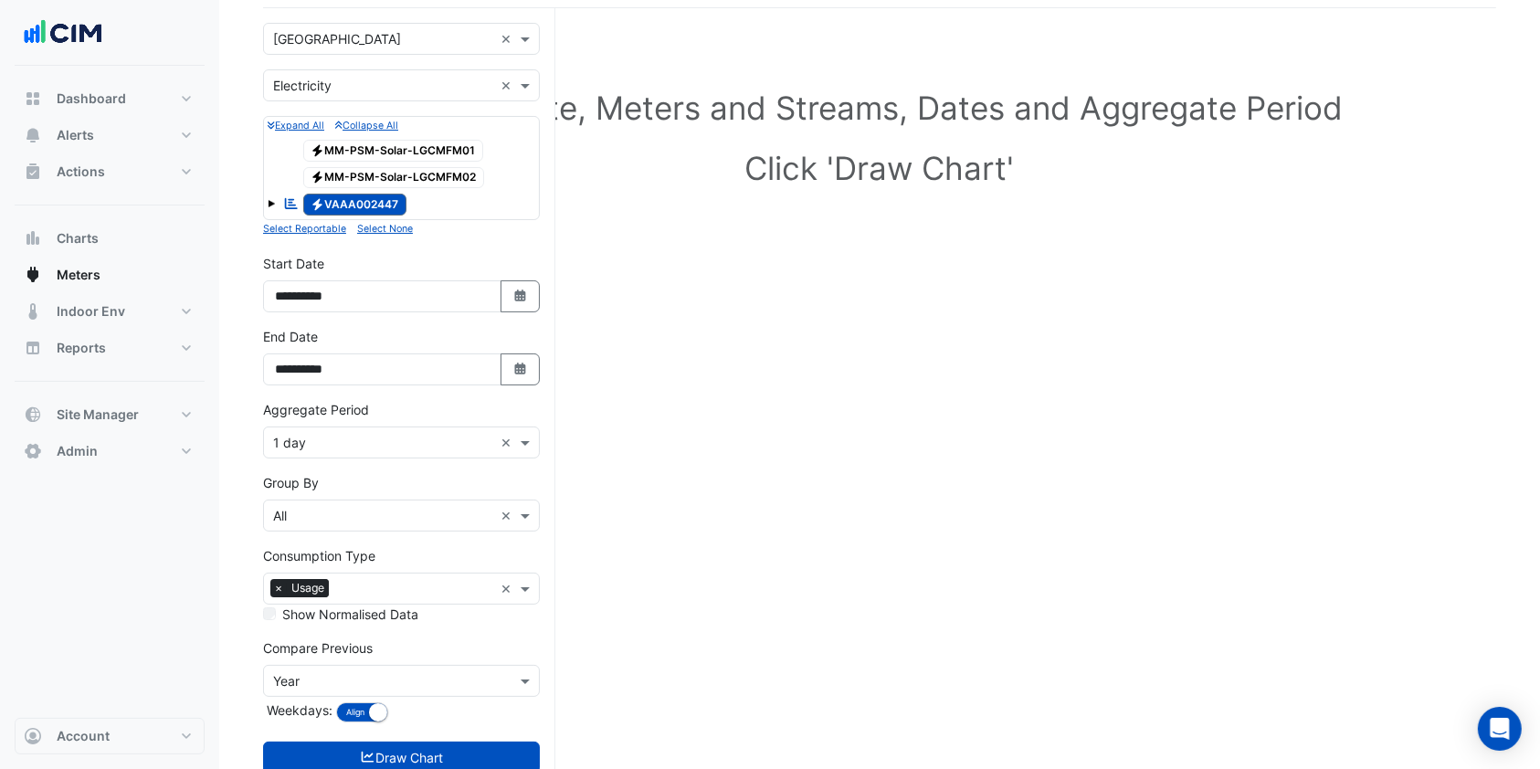
scroll to position [180, 0]
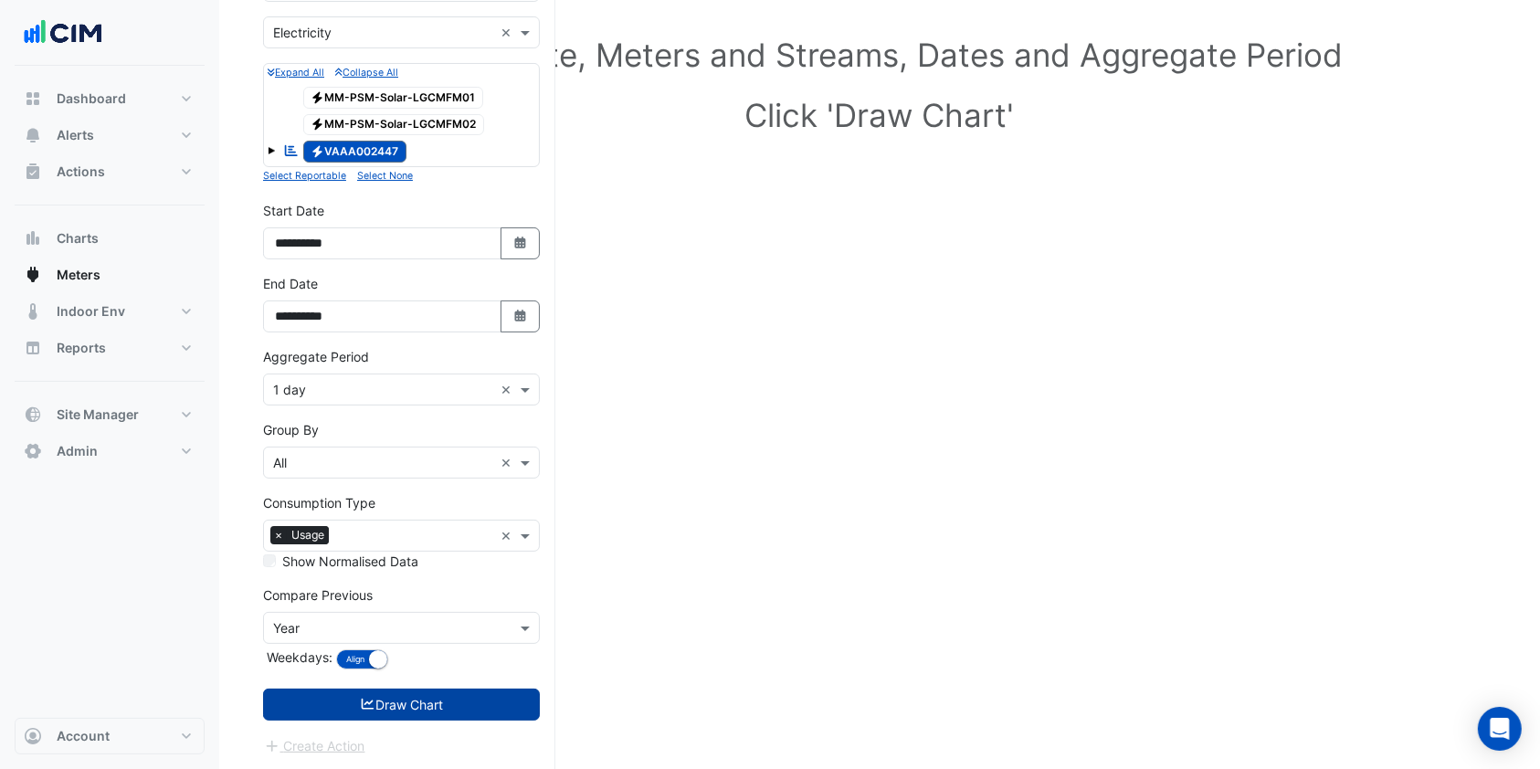
click at [391, 700] on button "Draw Chart" at bounding box center [401, 705] width 277 height 32
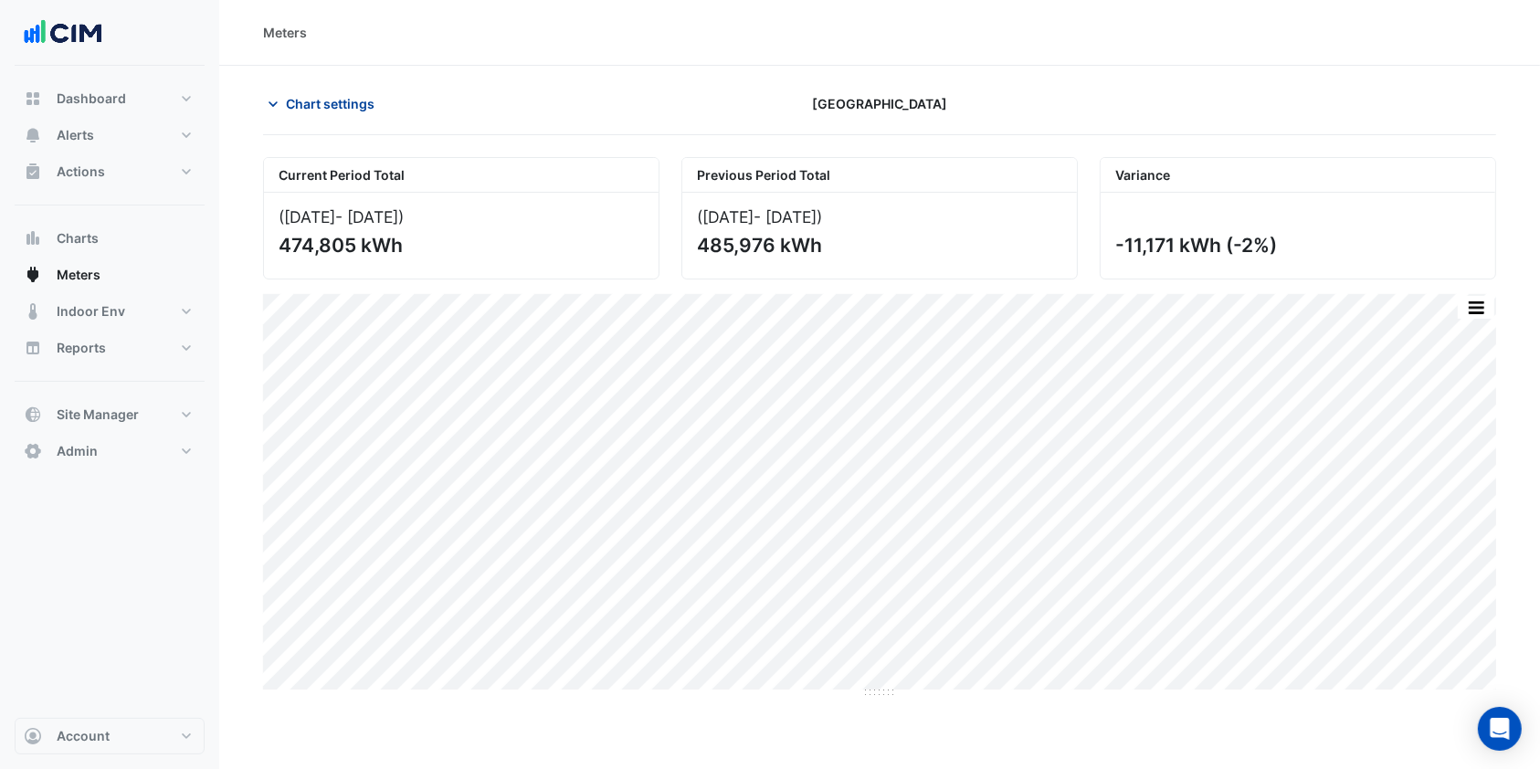
click at [336, 109] on span "Chart settings" at bounding box center [330, 103] width 89 height 19
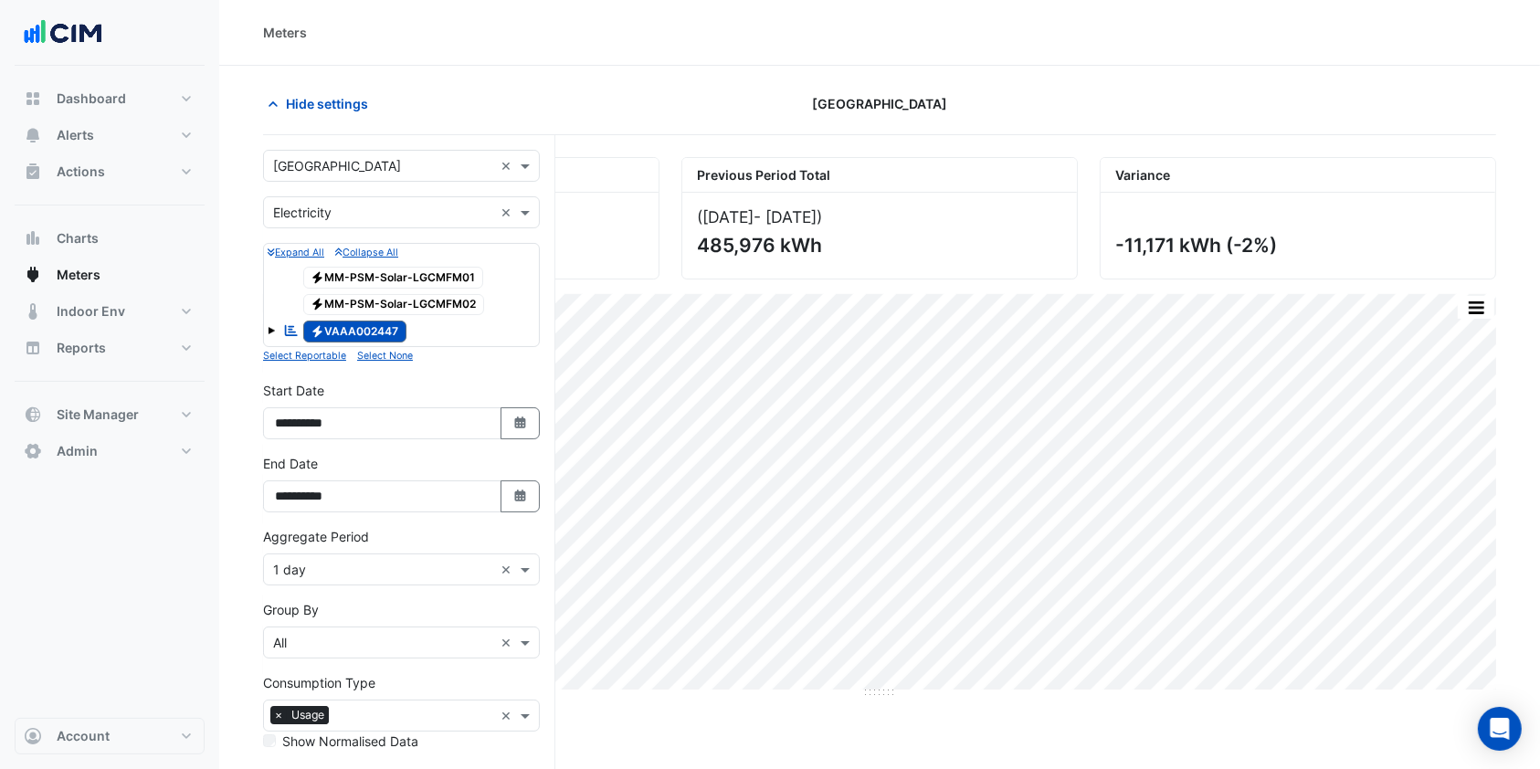
click at [397, 176] on div "× [GEOGRAPHIC_DATA] ×" at bounding box center [401, 166] width 277 height 32
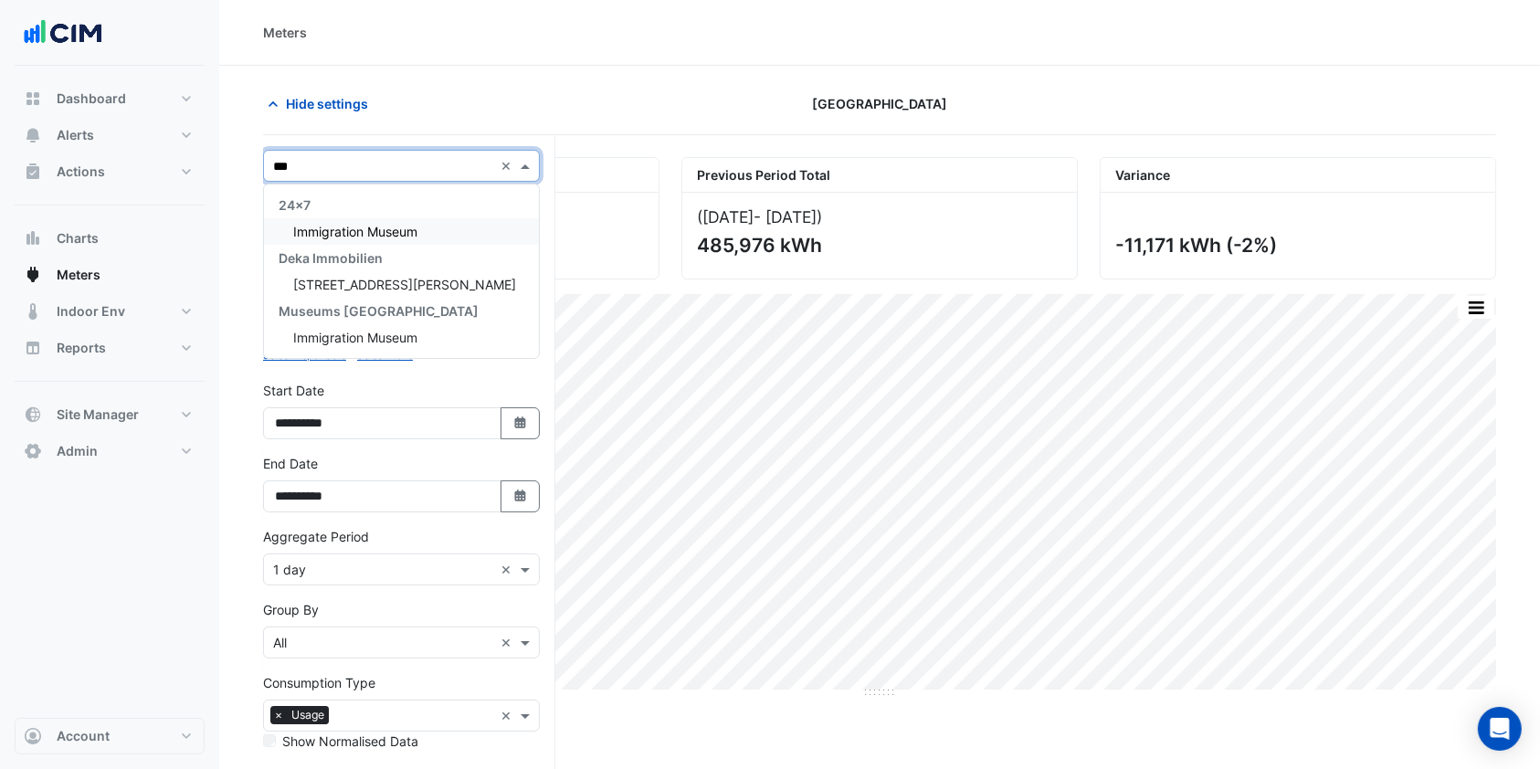
type input "****"
click at [383, 227] on span "Immigration Museum" at bounding box center [355, 232] width 124 height 16
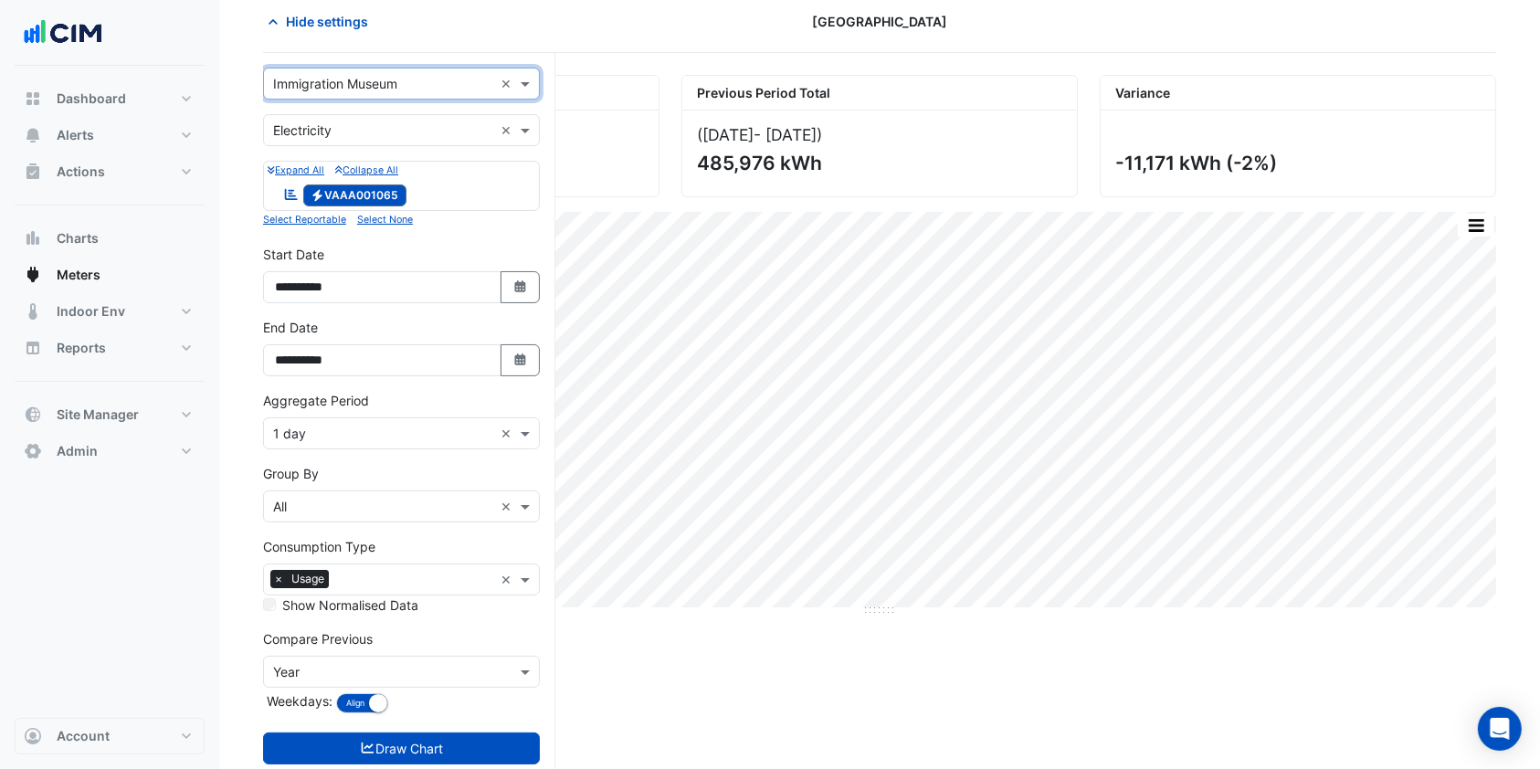
scroll to position [126, 0]
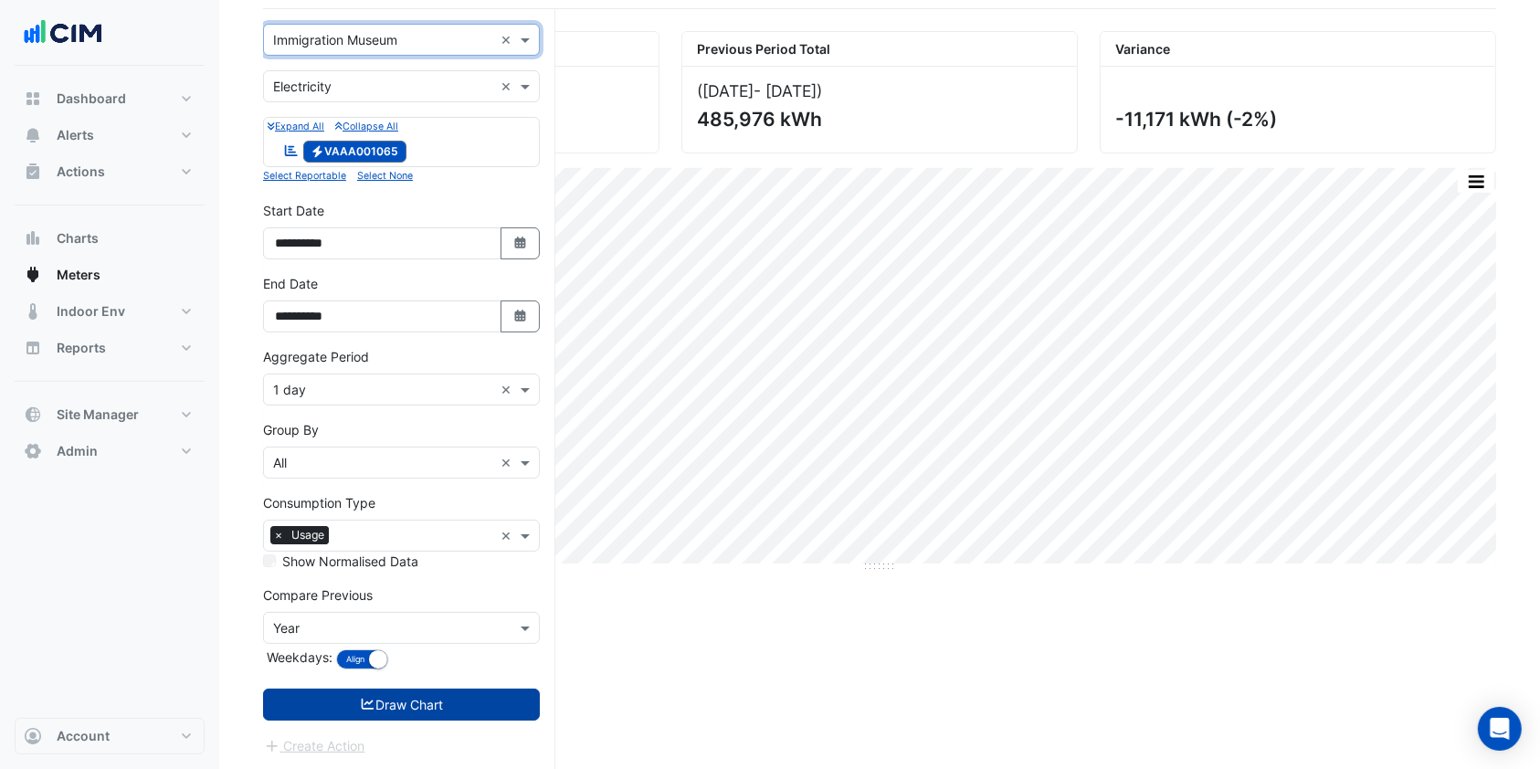
click at [382, 699] on button "Draw Chart" at bounding box center [401, 705] width 277 height 32
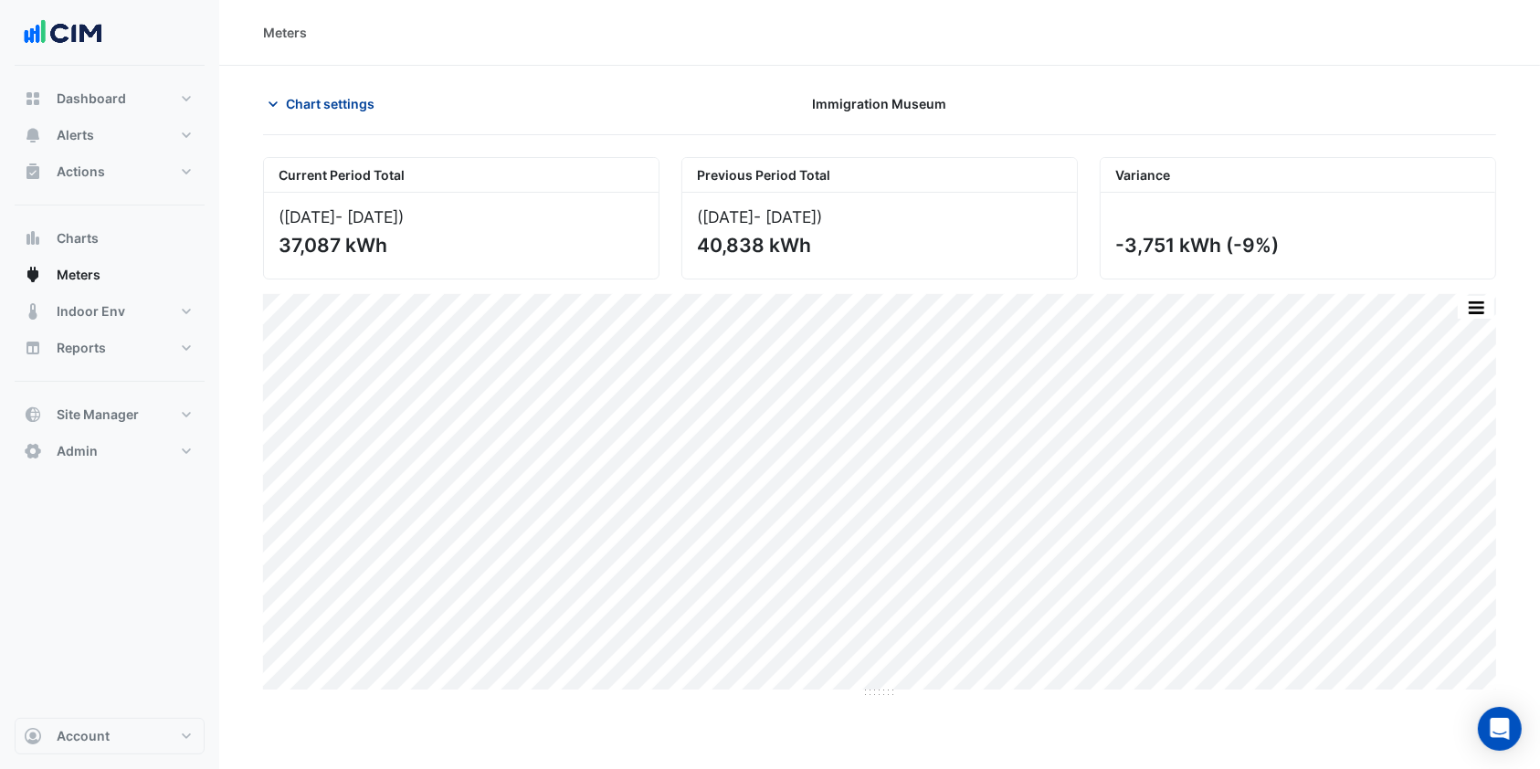
click at [322, 106] on span "Chart settings" at bounding box center [330, 103] width 89 height 19
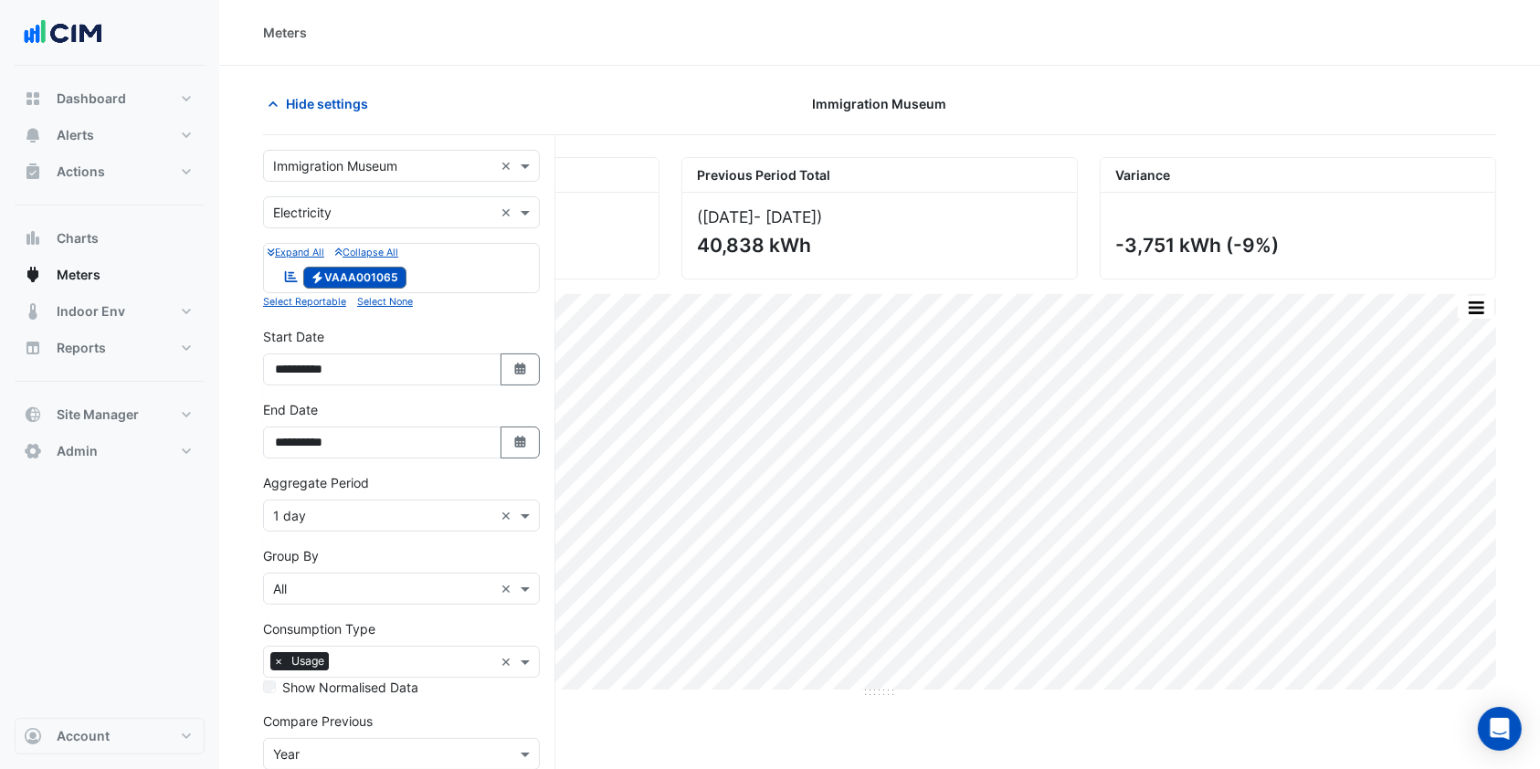
click at [401, 173] on input "text" at bounding box center [383, 166] width 220 height 19
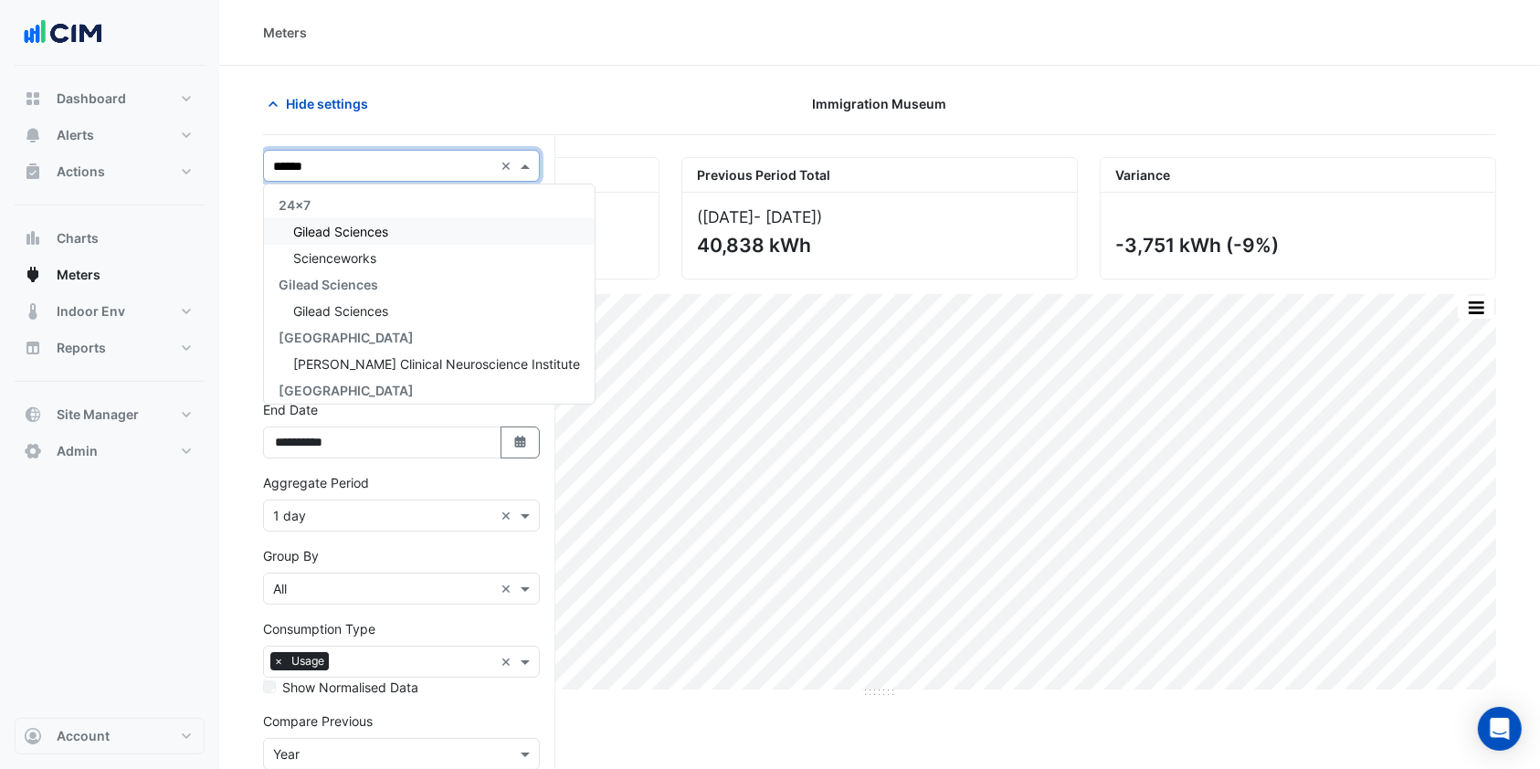
type input "*******"
click at [361, 250] on span "Scienceworks" at bounding box center [334, 258] width 83 height 16
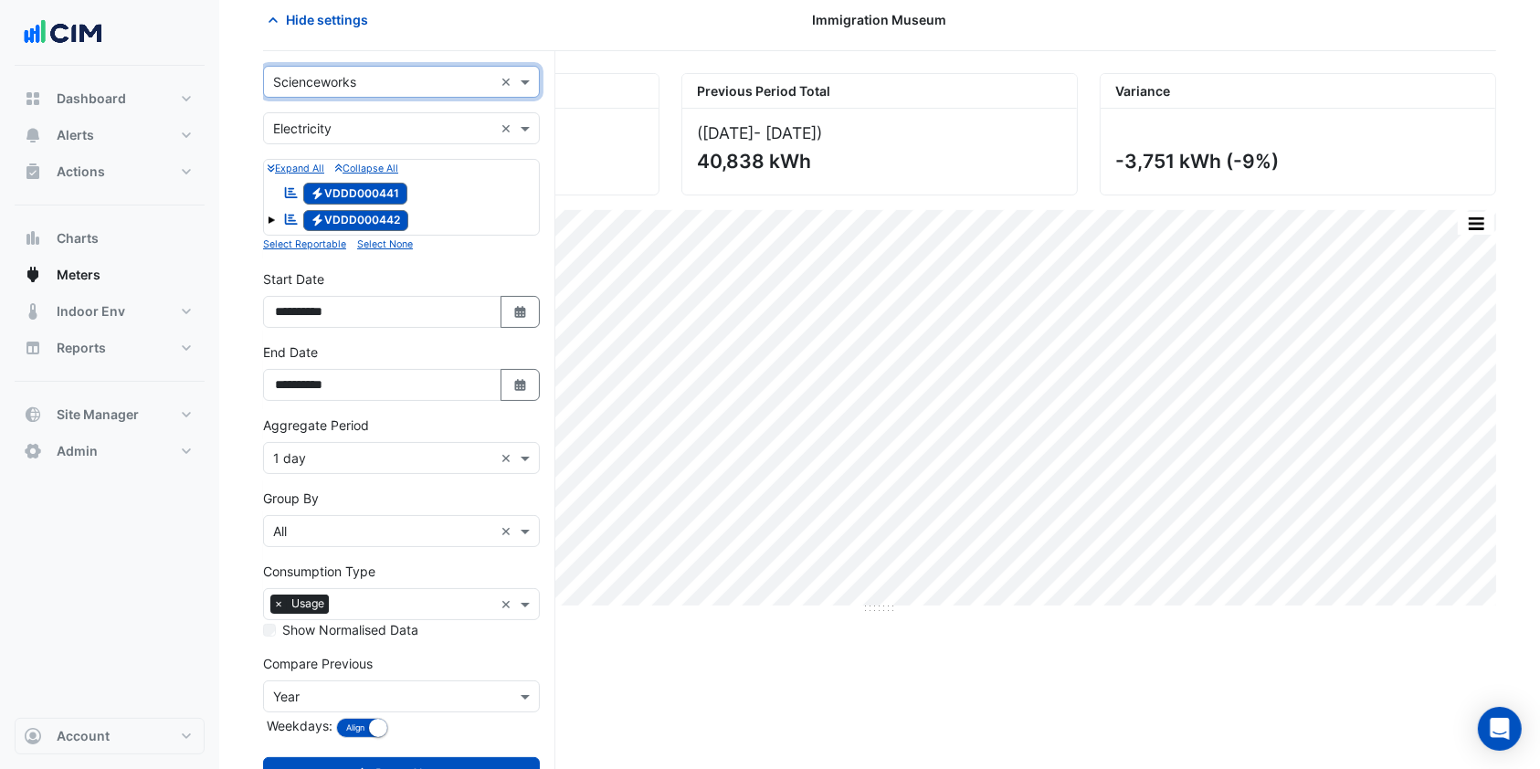
scroll to position [153, 0]
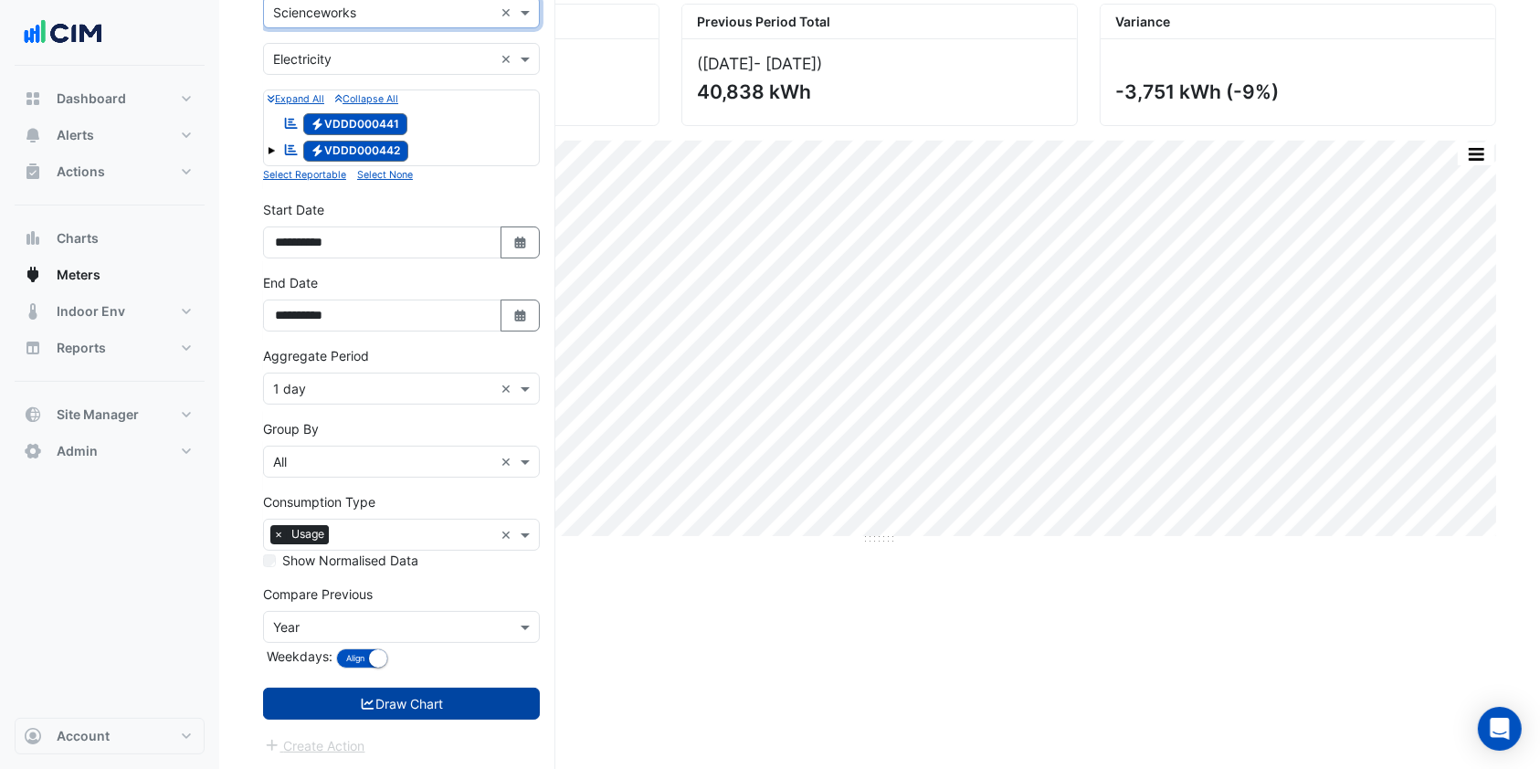
click at [385, 695] on button "Draw Chart" at bounding box center [401, 704] width 277 height 32
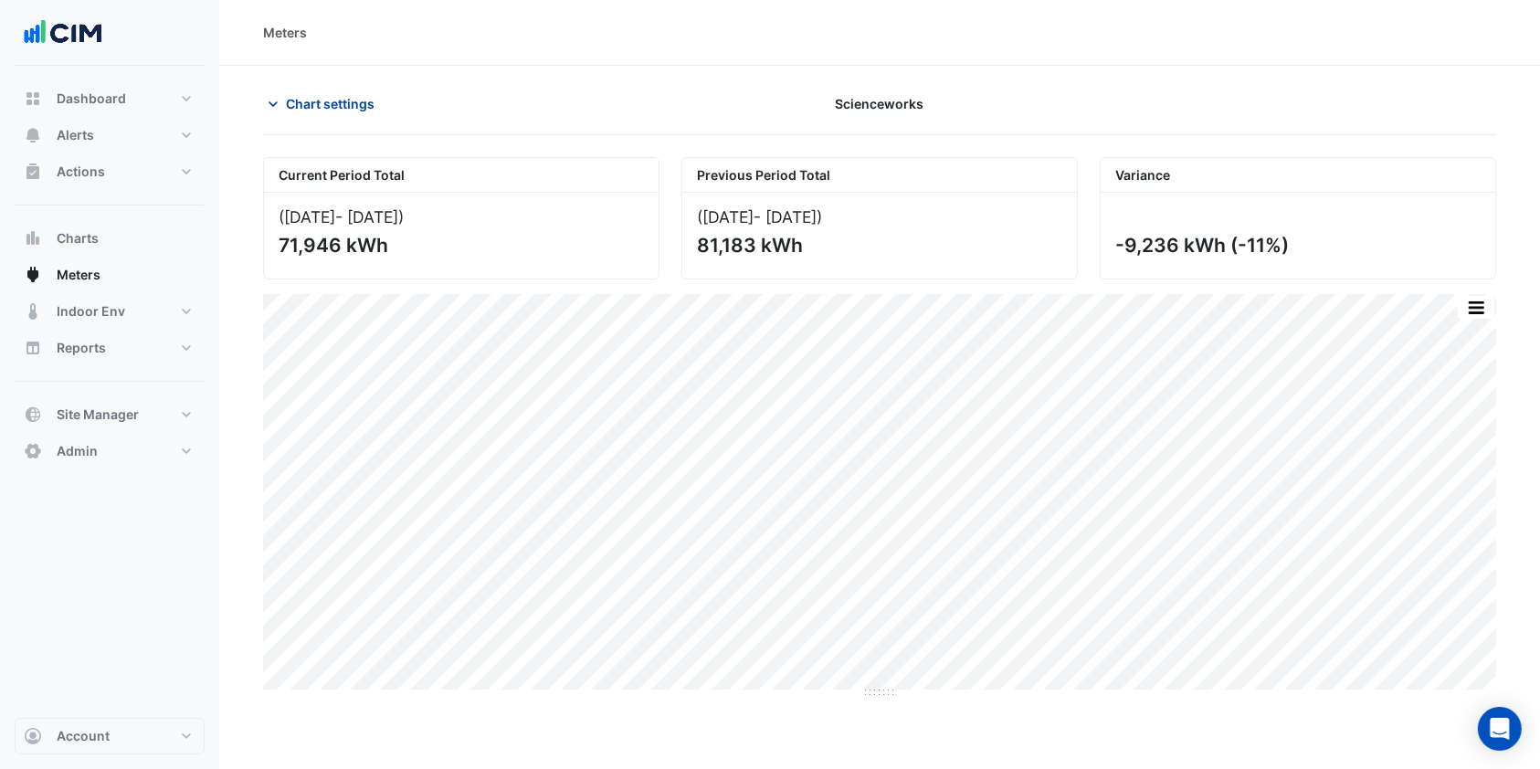
click at [292, 103] on span "Chart settings" at bounding box center [330, 103] width 89 height 19
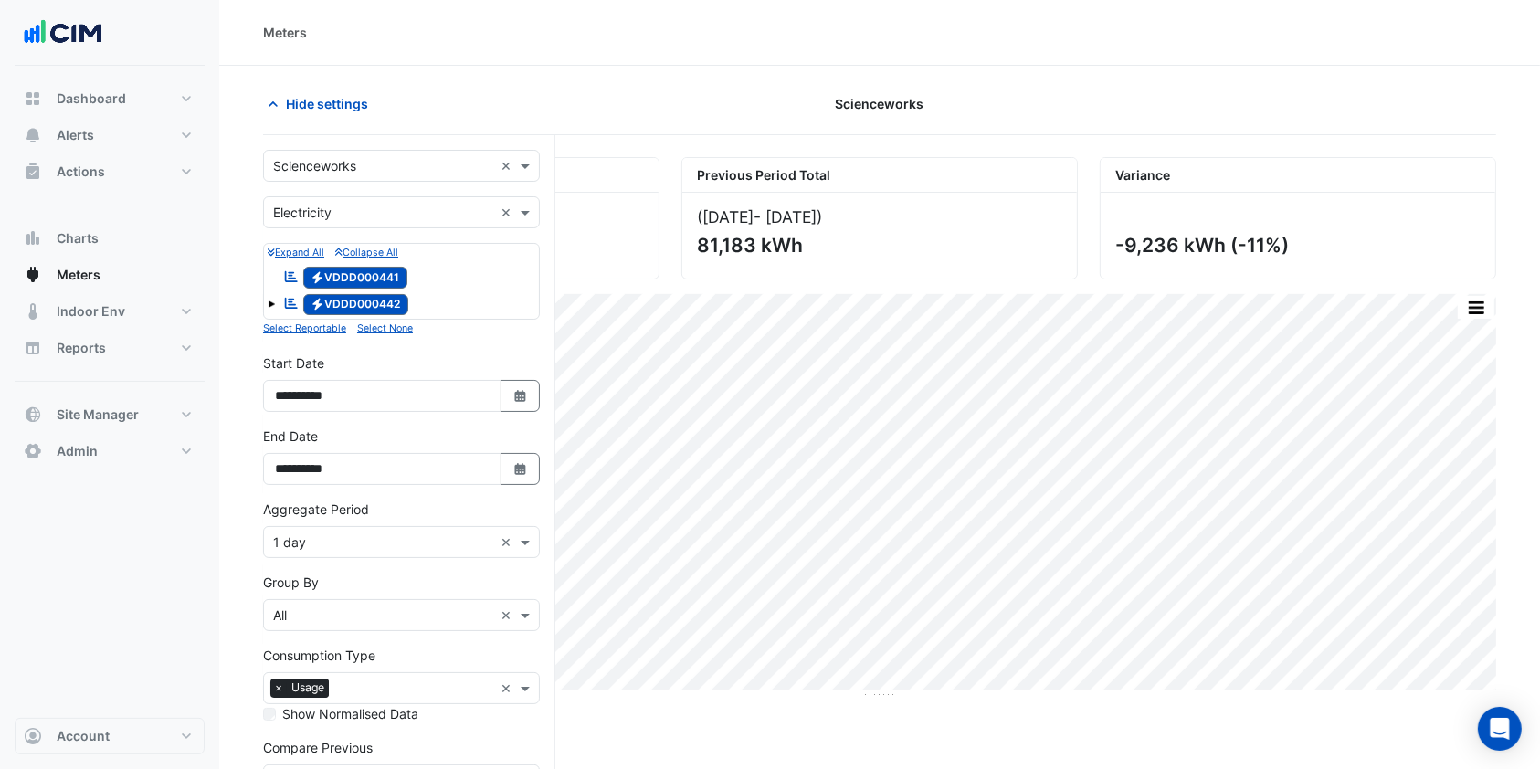
click at [404, 168] on input "text" at bounding box center [383, 166] width 220 height 19
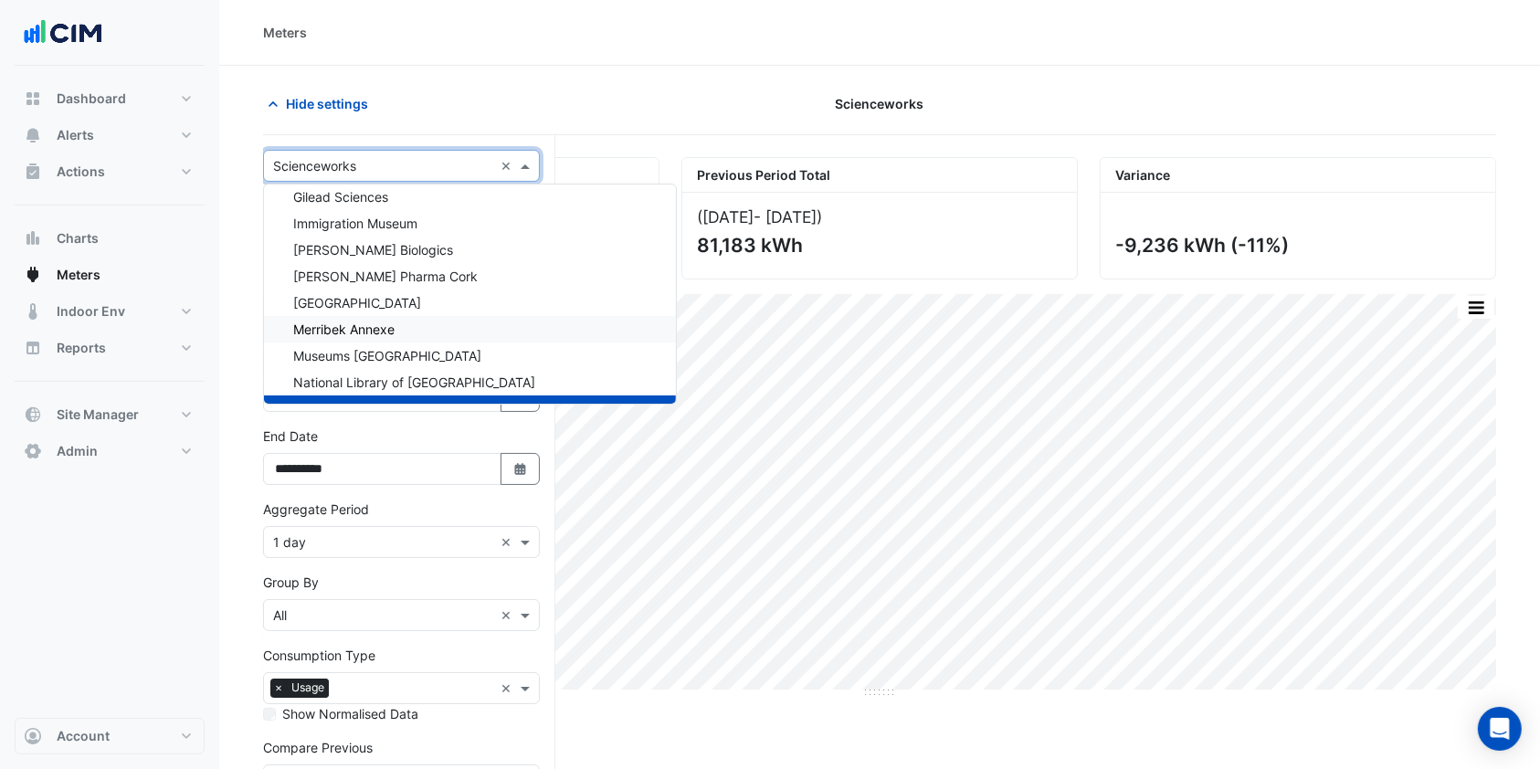
scroll to position [479, 0]
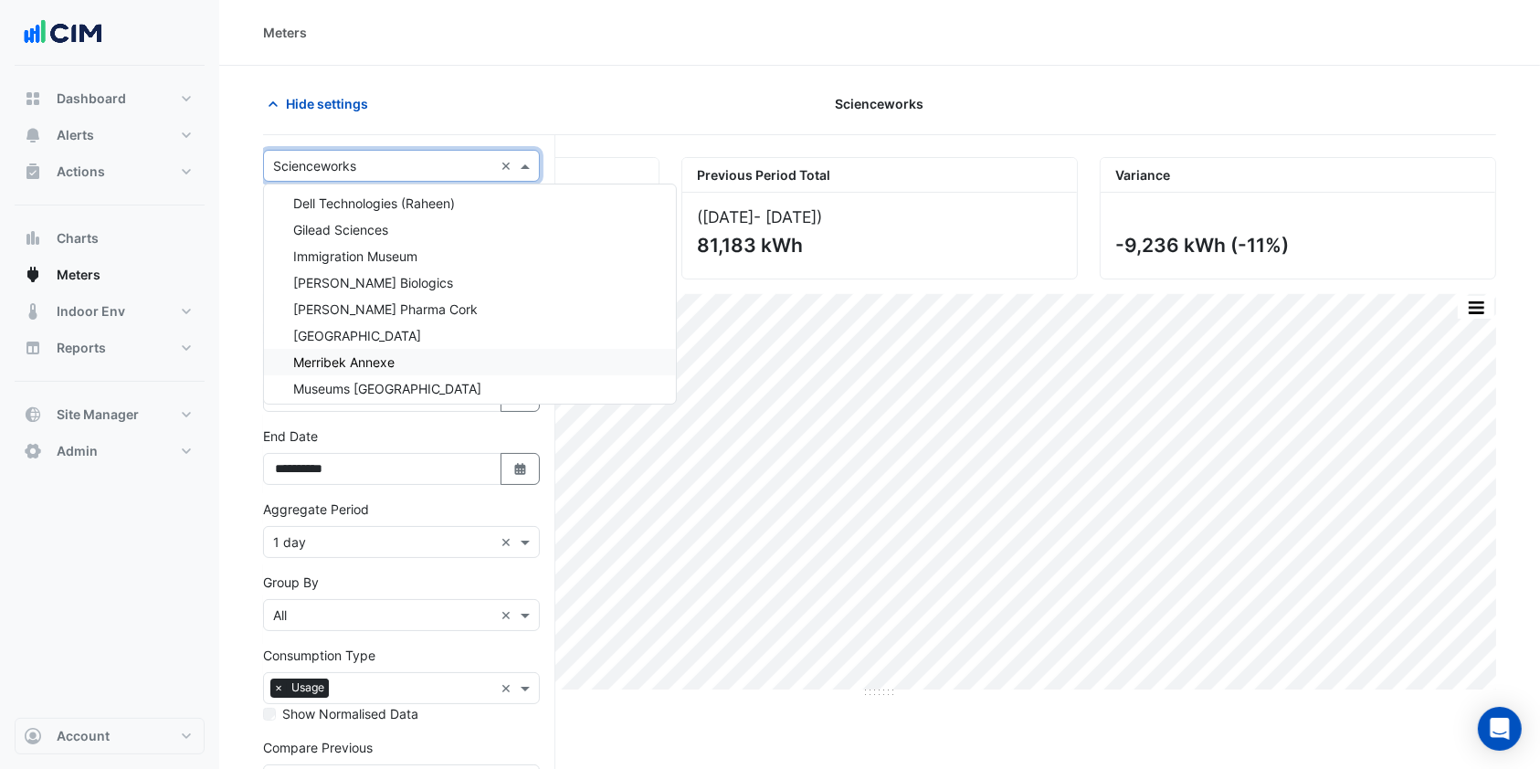
click at [344, 354] on span "Merribek Annexe" at bounding box center [343, 362] width 101 height 16
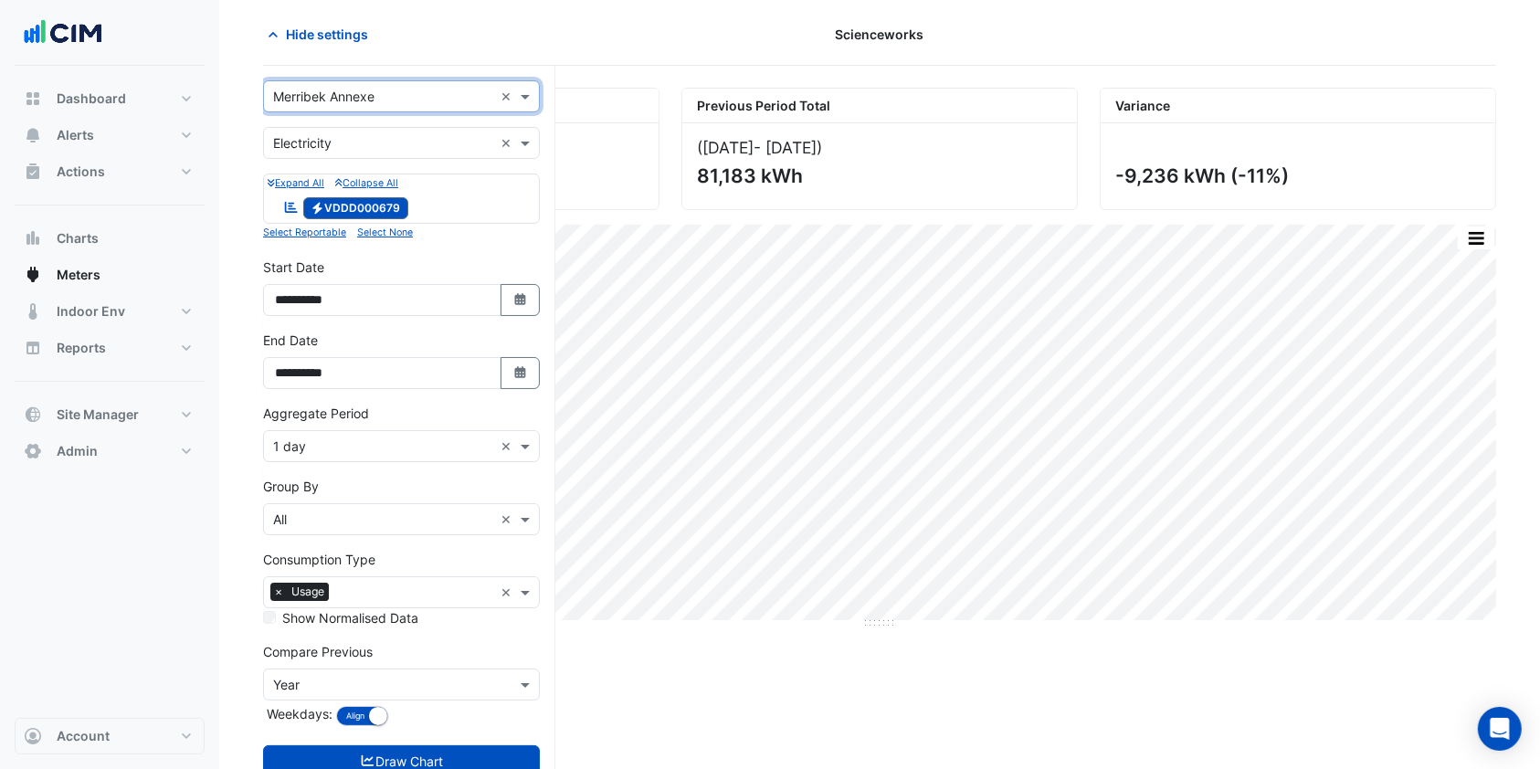
scroll to position [126, 0]
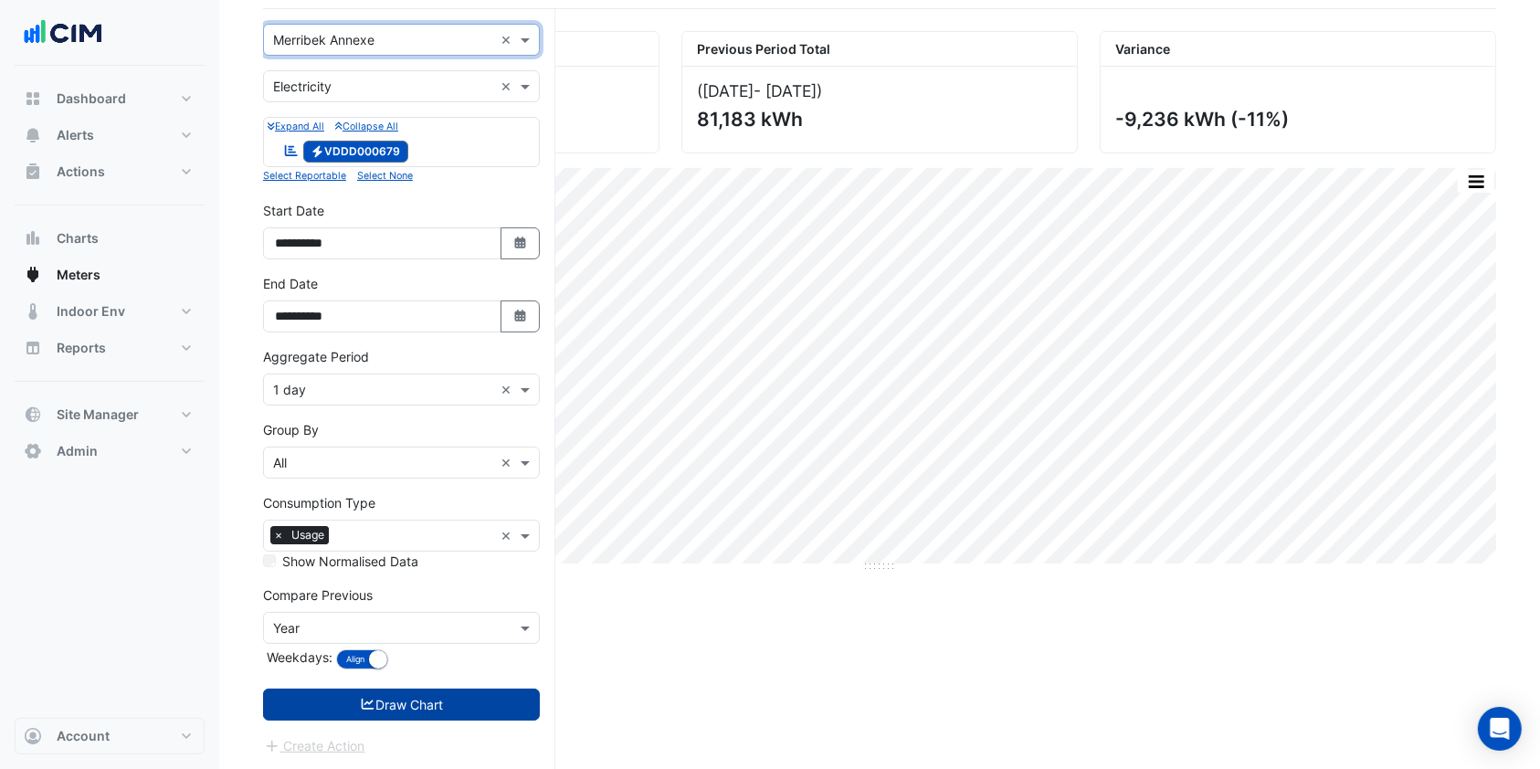
click at [380, 697] on button "Draw Chart" at bounding box center [401, 705] width 277 height 32
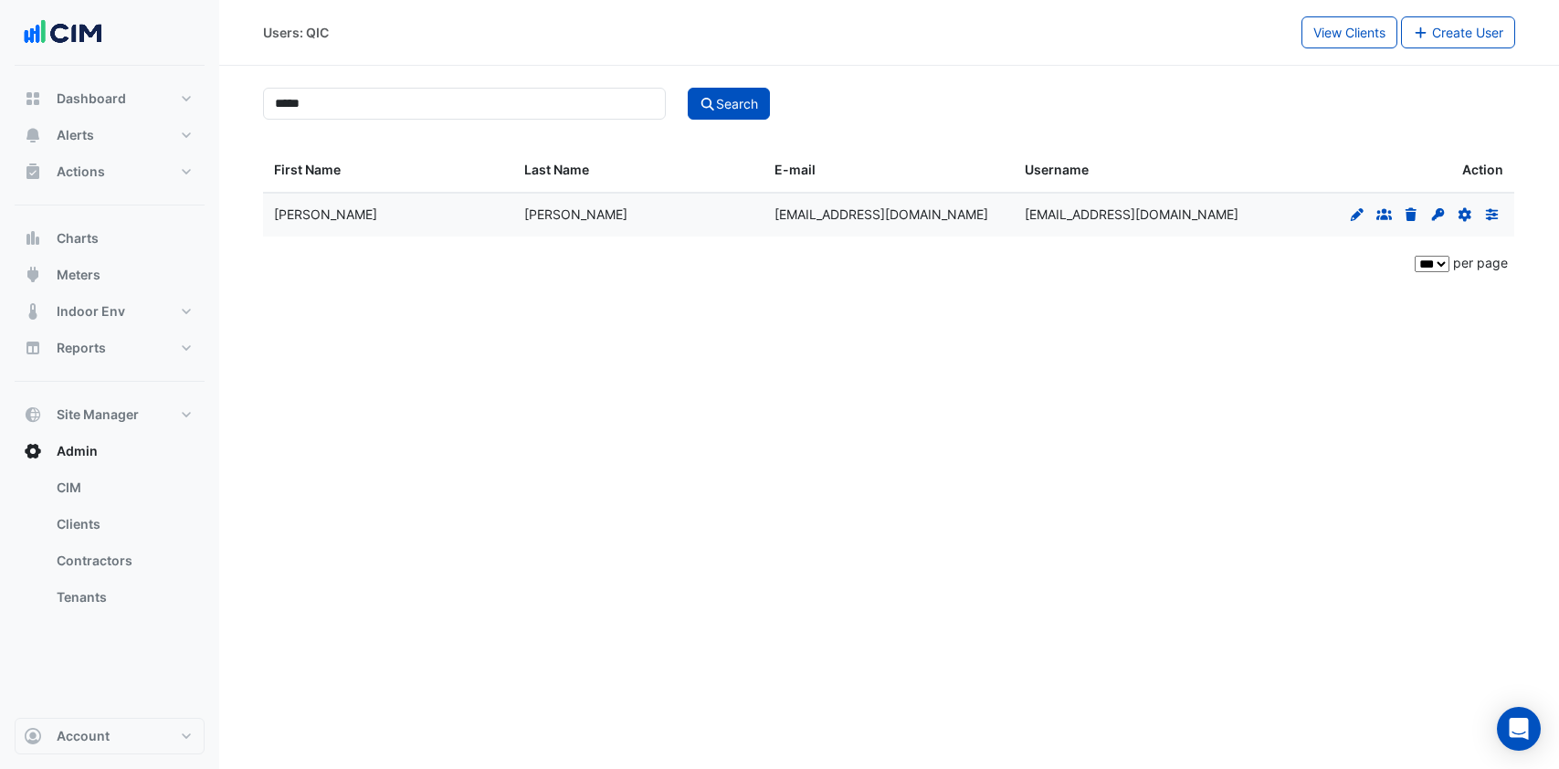
select select "***"
click at [105, 275] on button "Meters" at bounding box center [110, 275] width 190 height 37
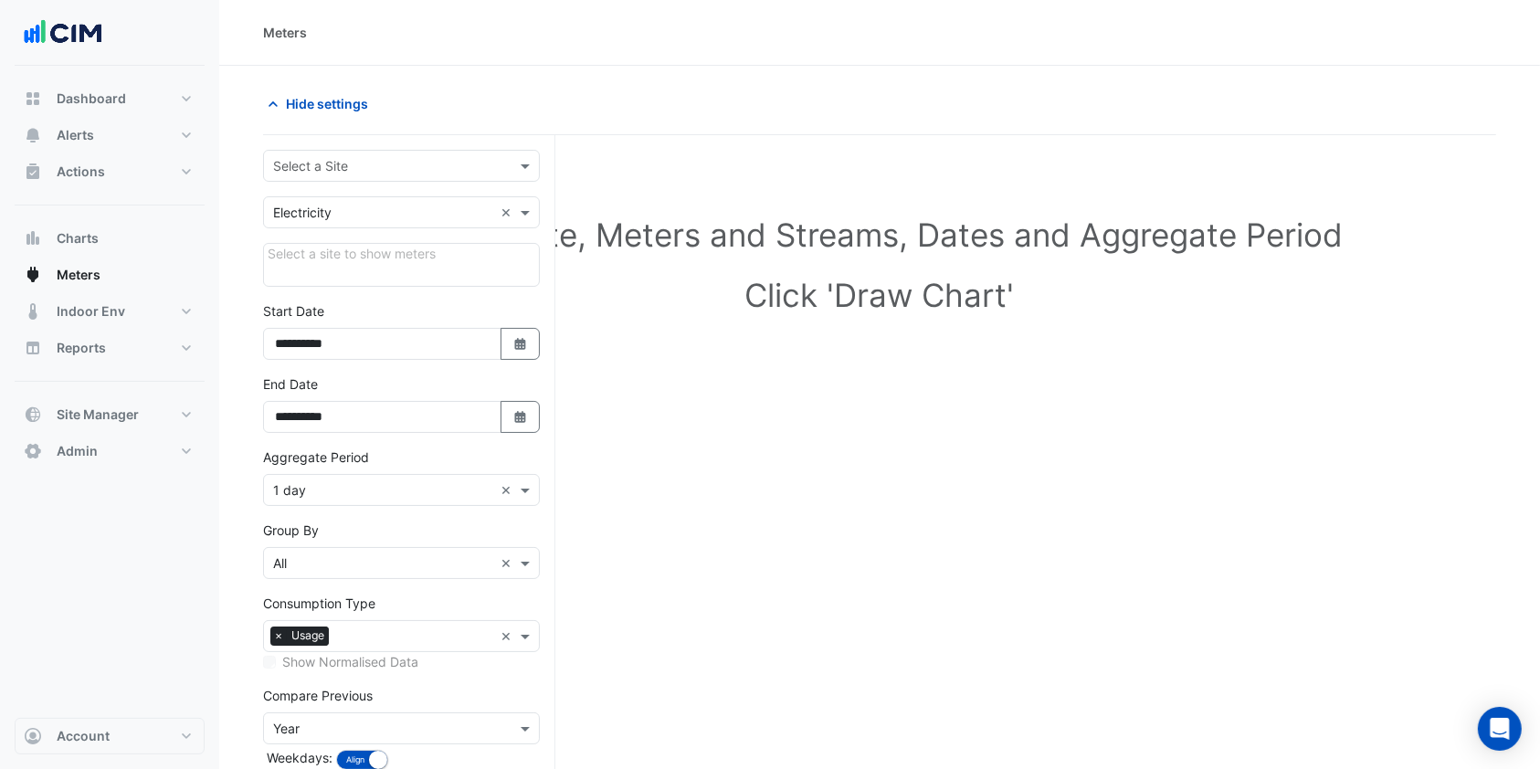
click at [347, 157] on input "text" at bounding box center [383, 166] width 220 height 19
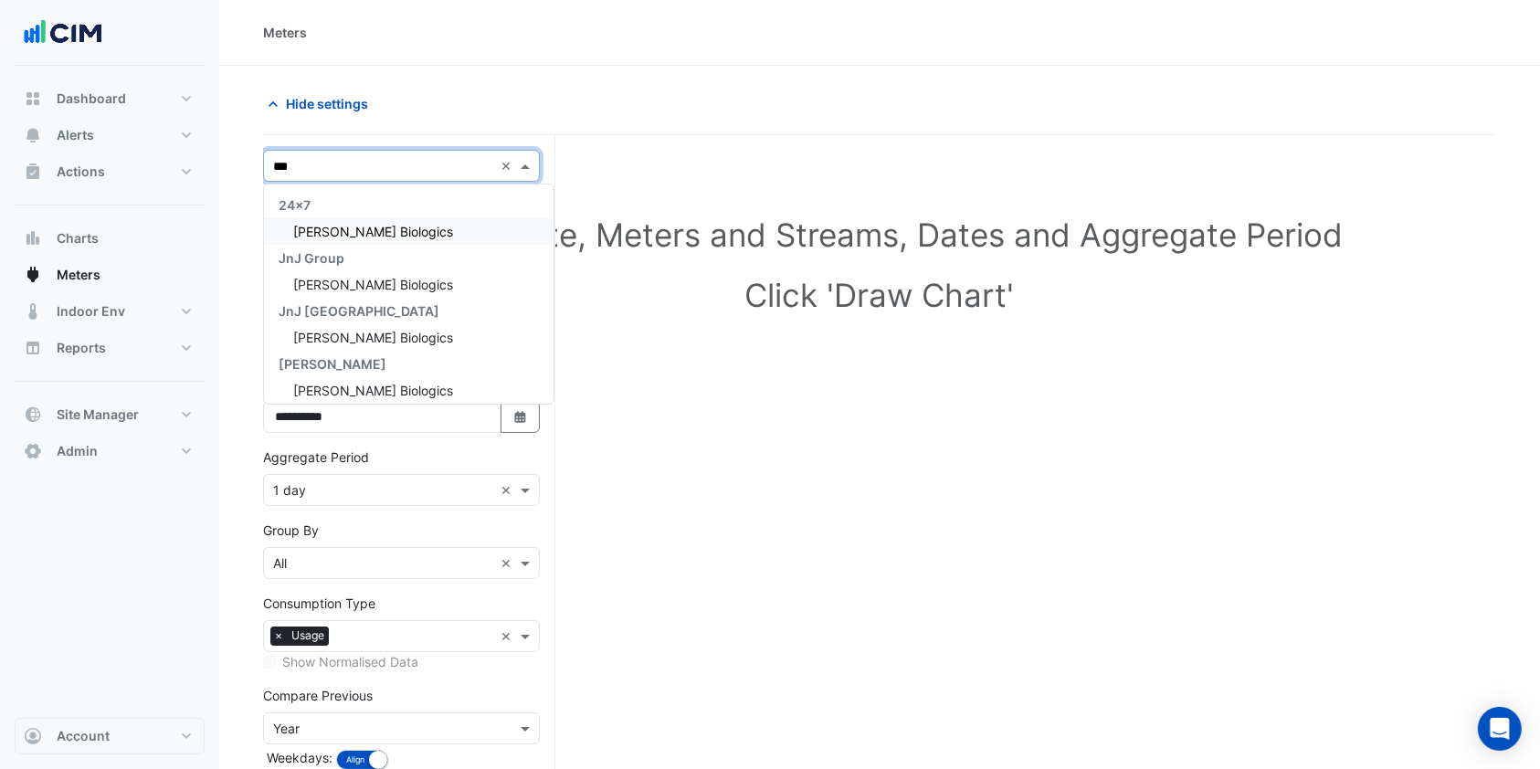
type input "*"
type input "***"
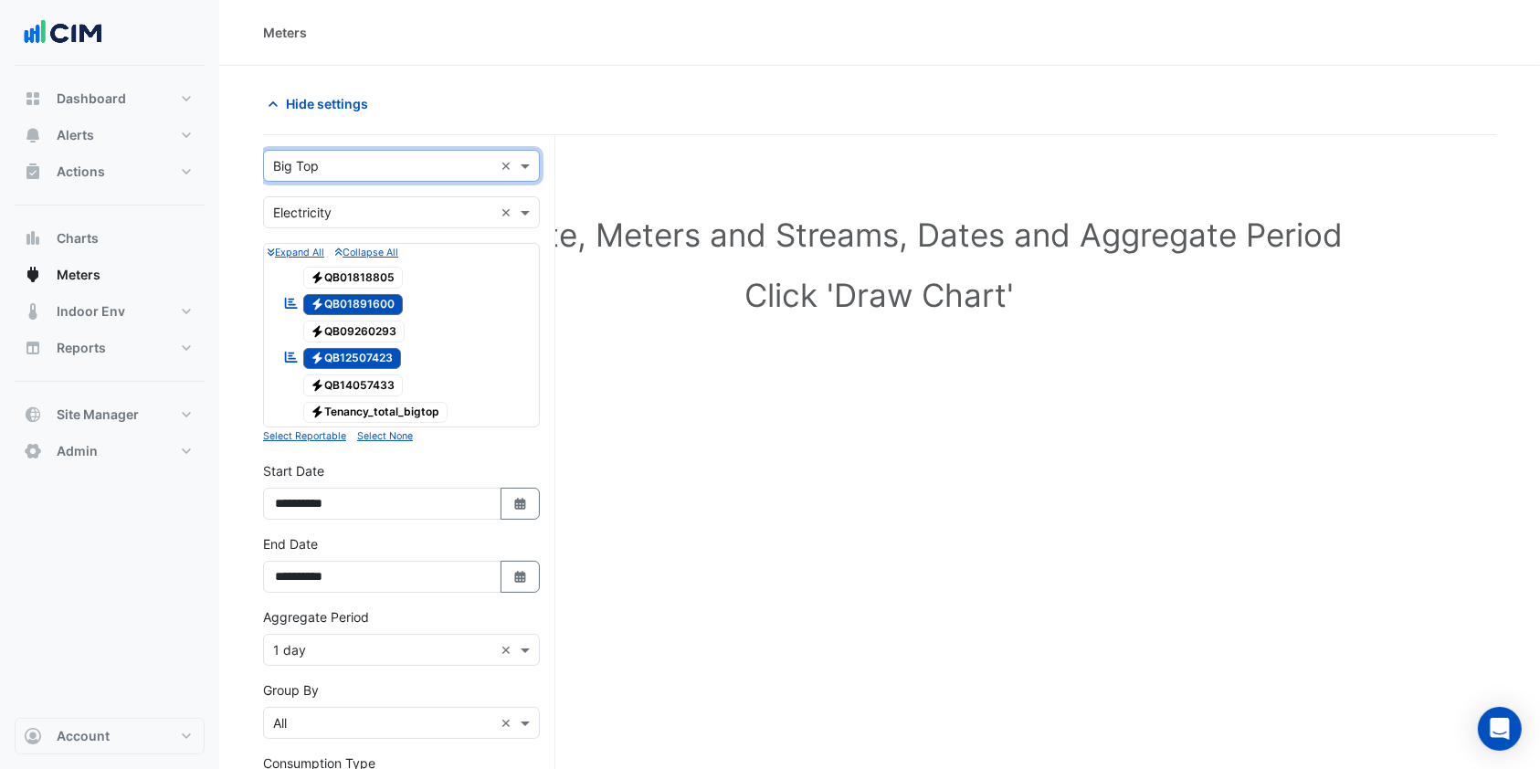
click at [361, 352] on span "Electricity QB12507423" at bounding box center [352, 359] width 99 height 22
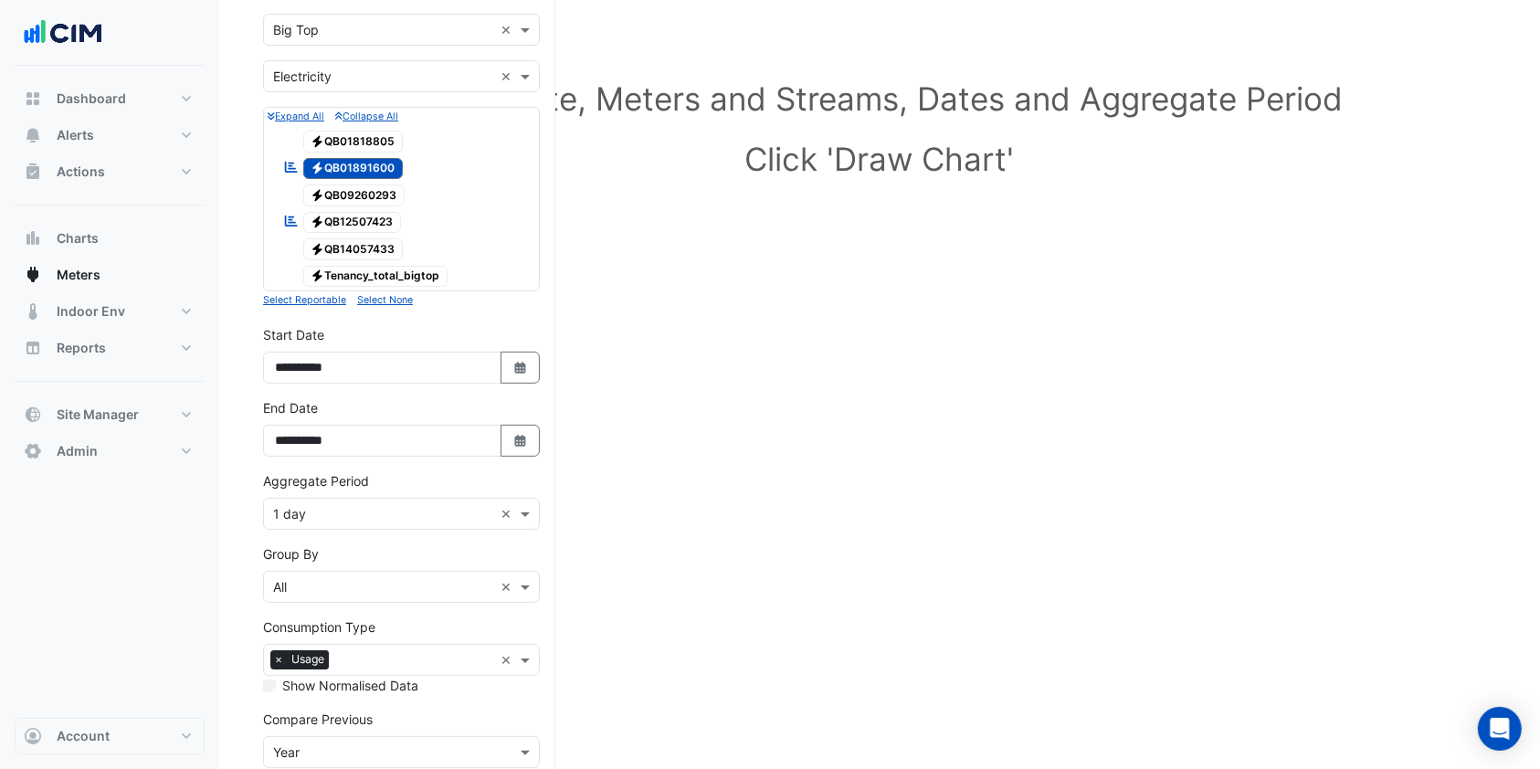
scroll to position [243, 0]
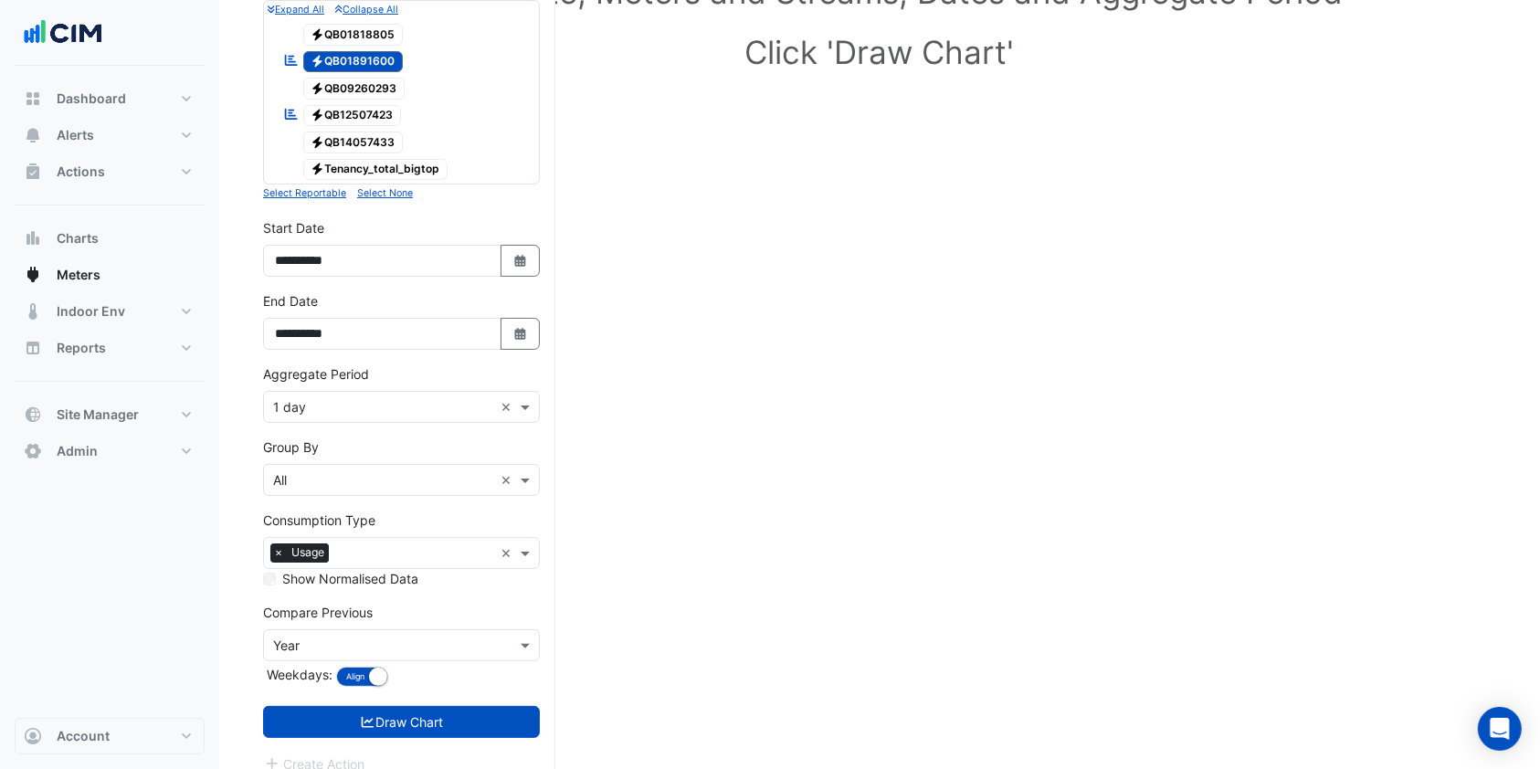
click at [511, 279] on div "**********" at bounding box center [401, 254] width 299 height 73
click at [526, 261] on icon "Select Date" at bounding box center [520, 261] width 16 height 13
select select "*"
select select "****"
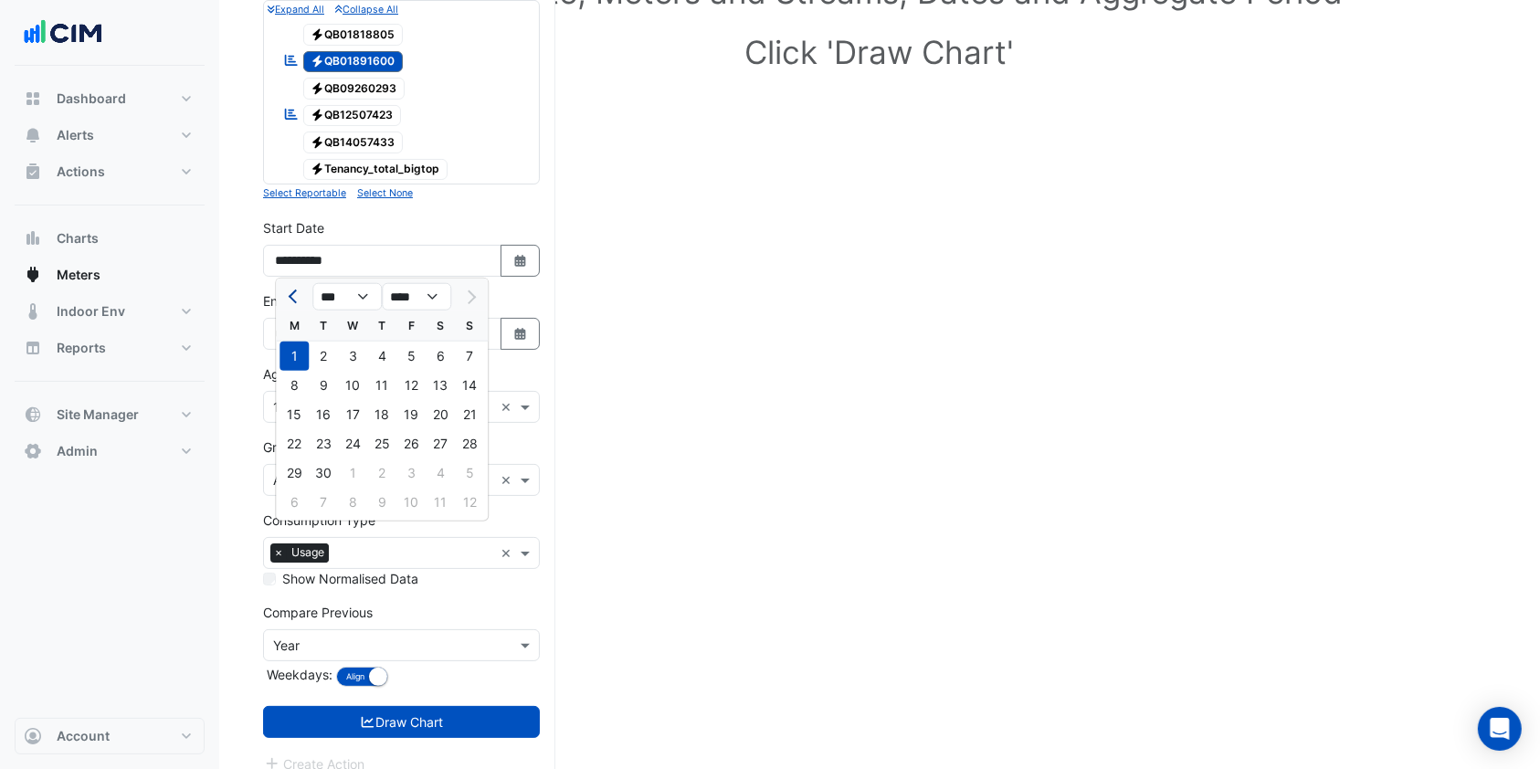
click at [292, 301] on button "Previous month" at bounding box center [294, 296] width 22 height 29
click at [290, 296] on span "Previous month" at bounding box center [296, 297] width 14 height 14
select select "*"
click at [323, 344] on div "1" at bounding box center [323, 356] width 29 height 29
type input "**********"
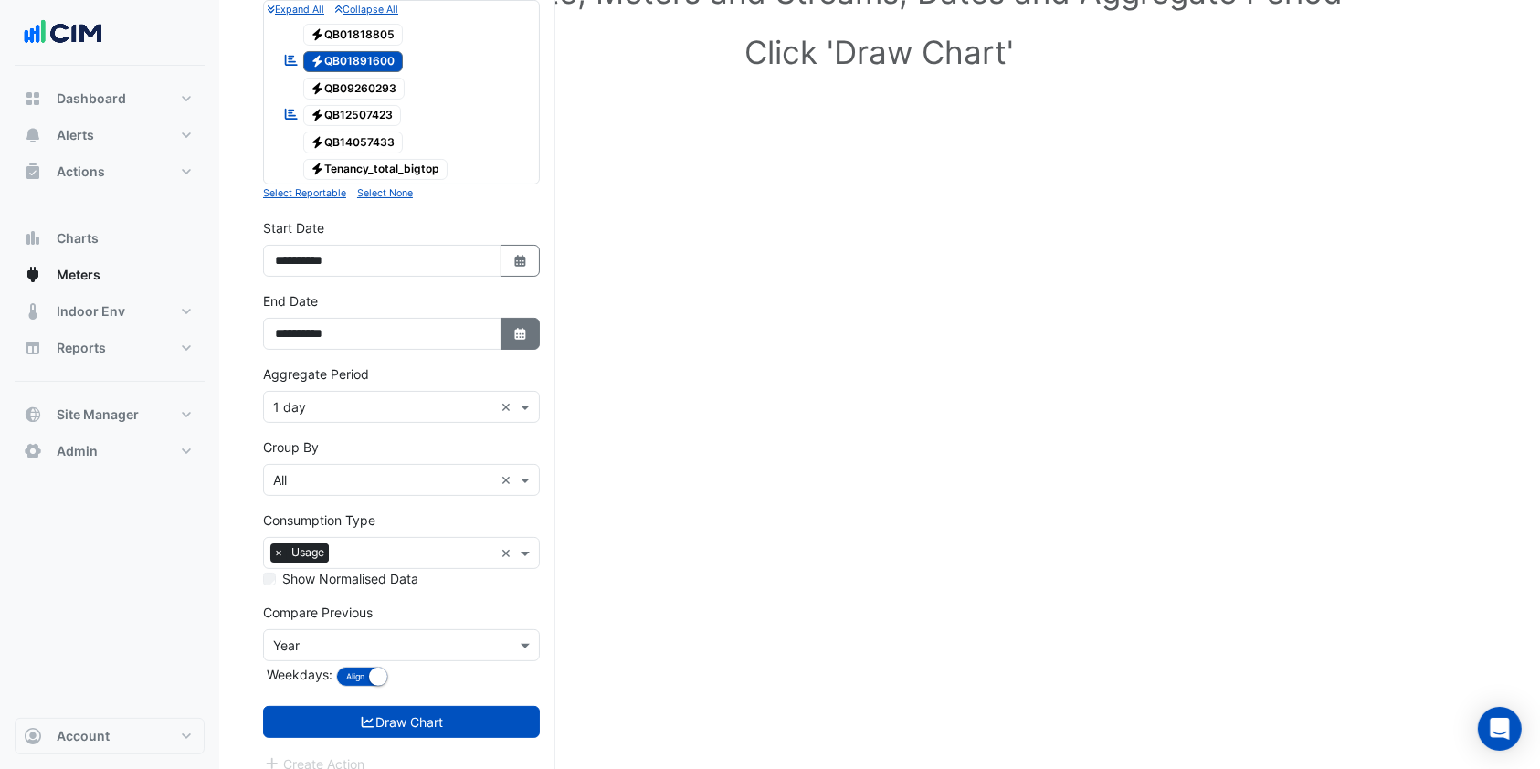
click at [518, 336] on icon "button" at bounding box center [519, 334] width 11 height 12
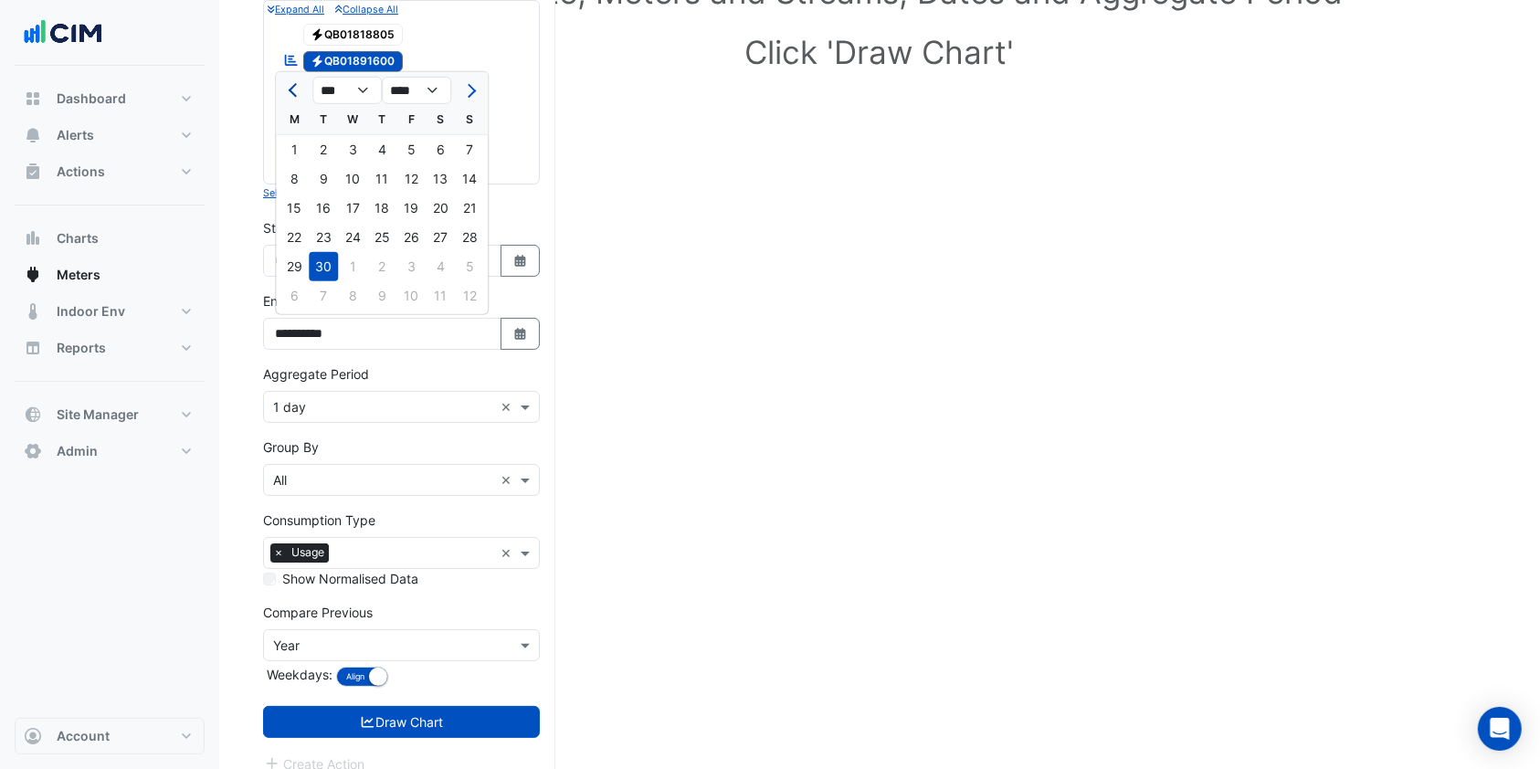
click at [288, 99] on button "Previous month" at bounding box center [294, 90] width 22 height 29
select select "*"
click at [375, 262] on div "31" at bounding box center [381, 266] width 29 height 29
type input "**********"
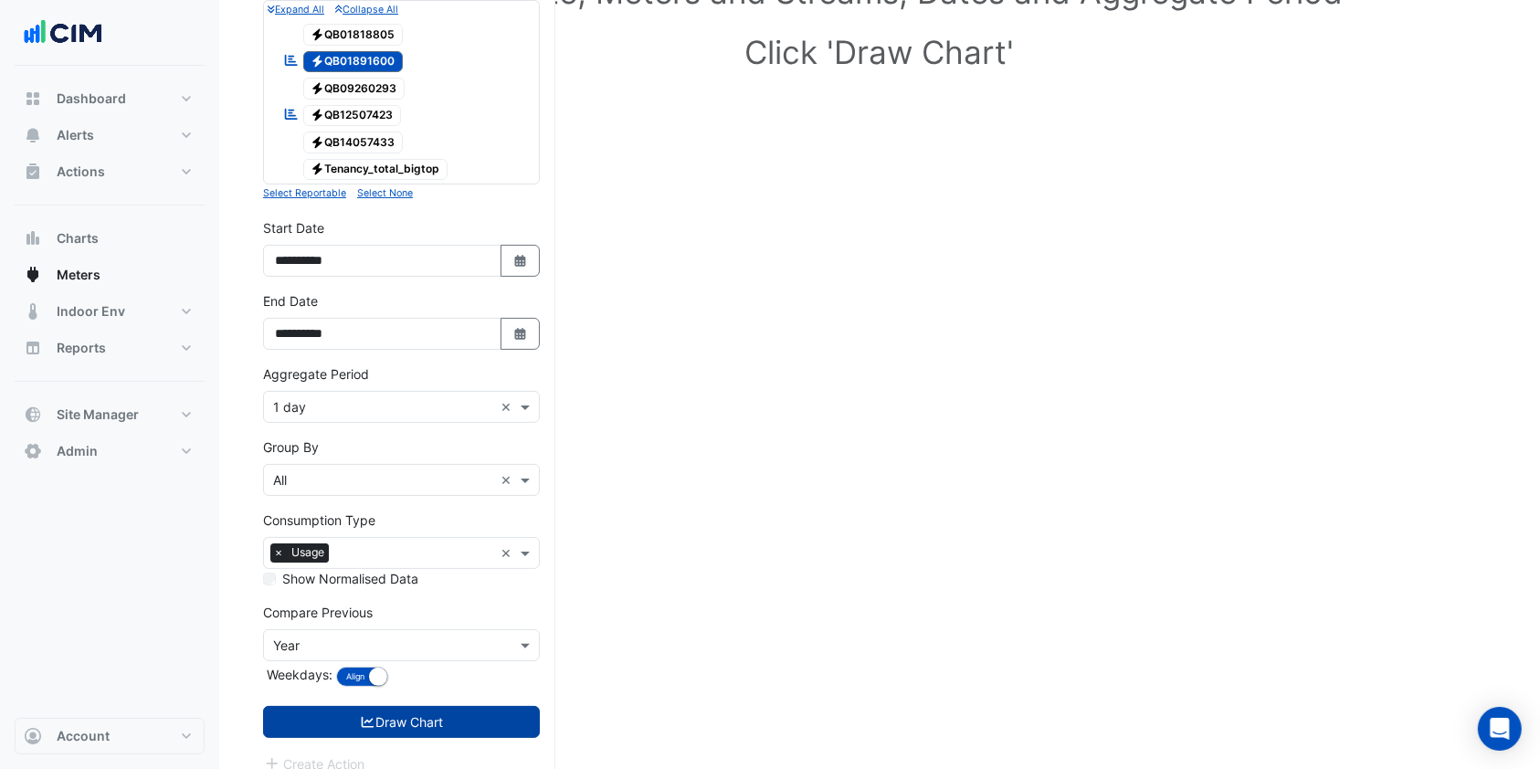
click at [394, 715] on button "Draw Chart" at bounding box center [401, 722] width 277 height 32
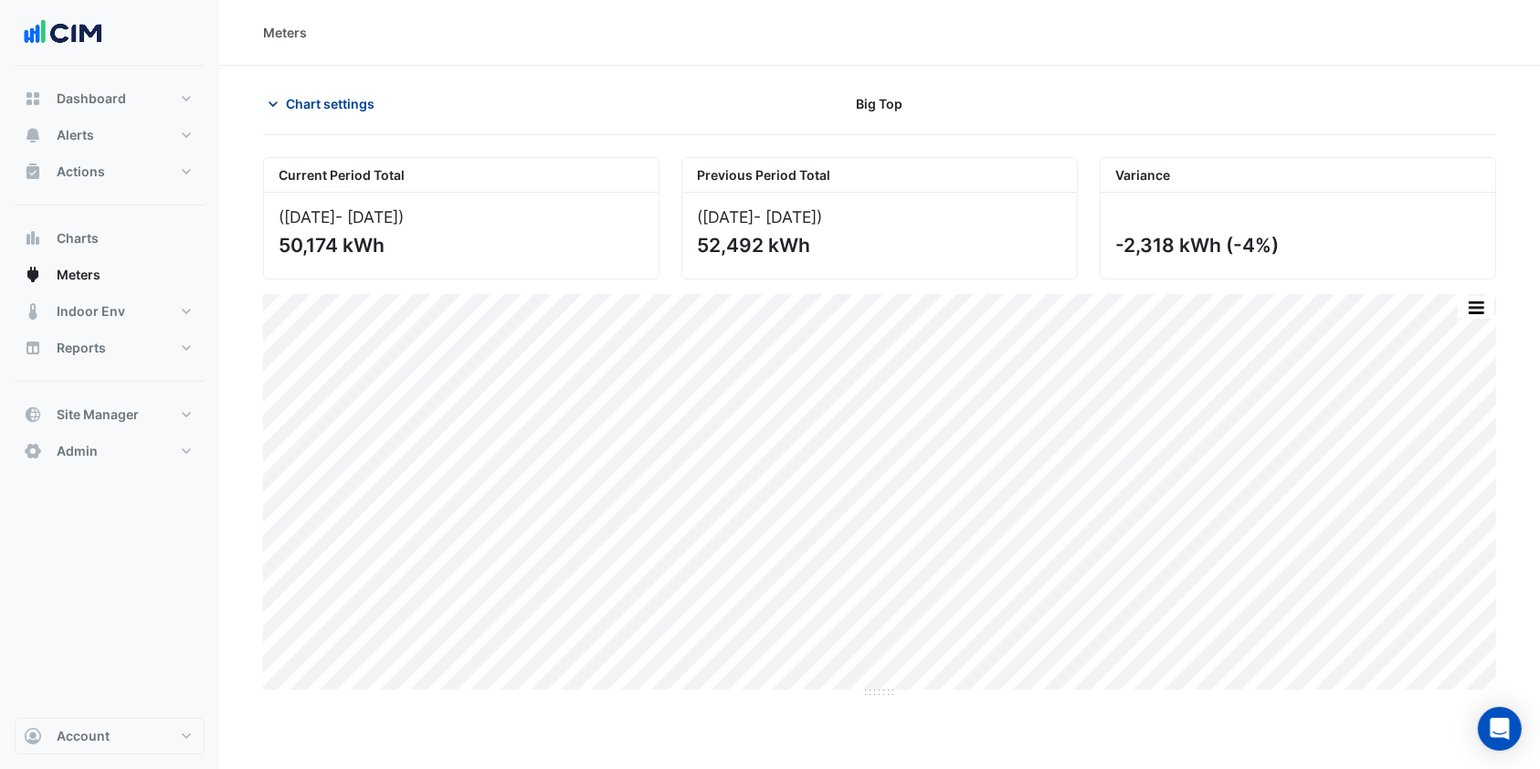
click at [340, 105] on span "Chart settings" at bounding box center [330, 103] width 89 height 19
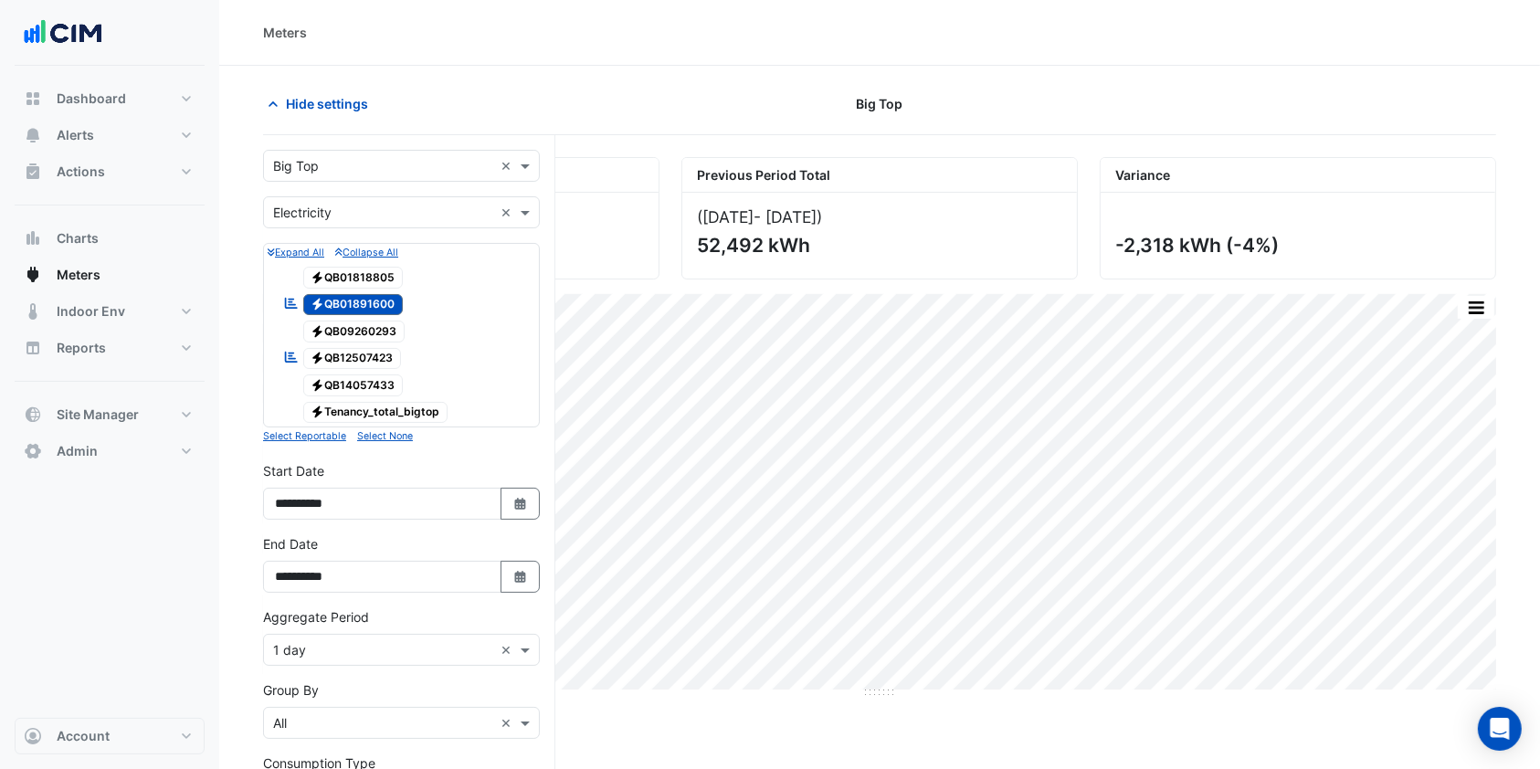
drag, startPoint x: 361, startPoint y: 357, endPoint x: 358, endPoint y: 332, distance: 24.8
click at [360, 357] on span "Electricity QB12507423" at bounding box center [352, 359] width 99 height 22
click at [358, 302] on span "Electricity QB01891600" at bounding box center [353, 305] width 100 height 22
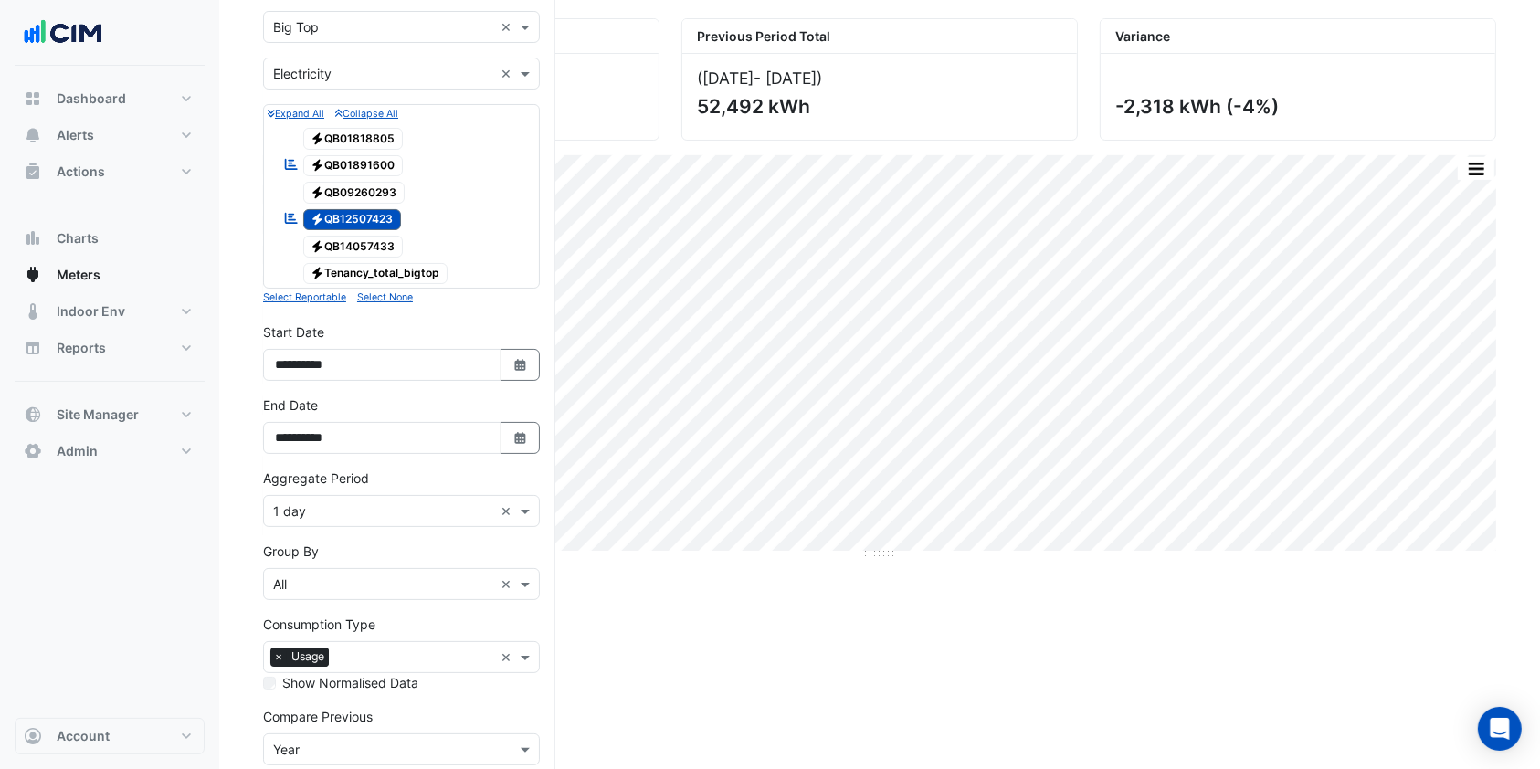
scroll to position [261, 0]
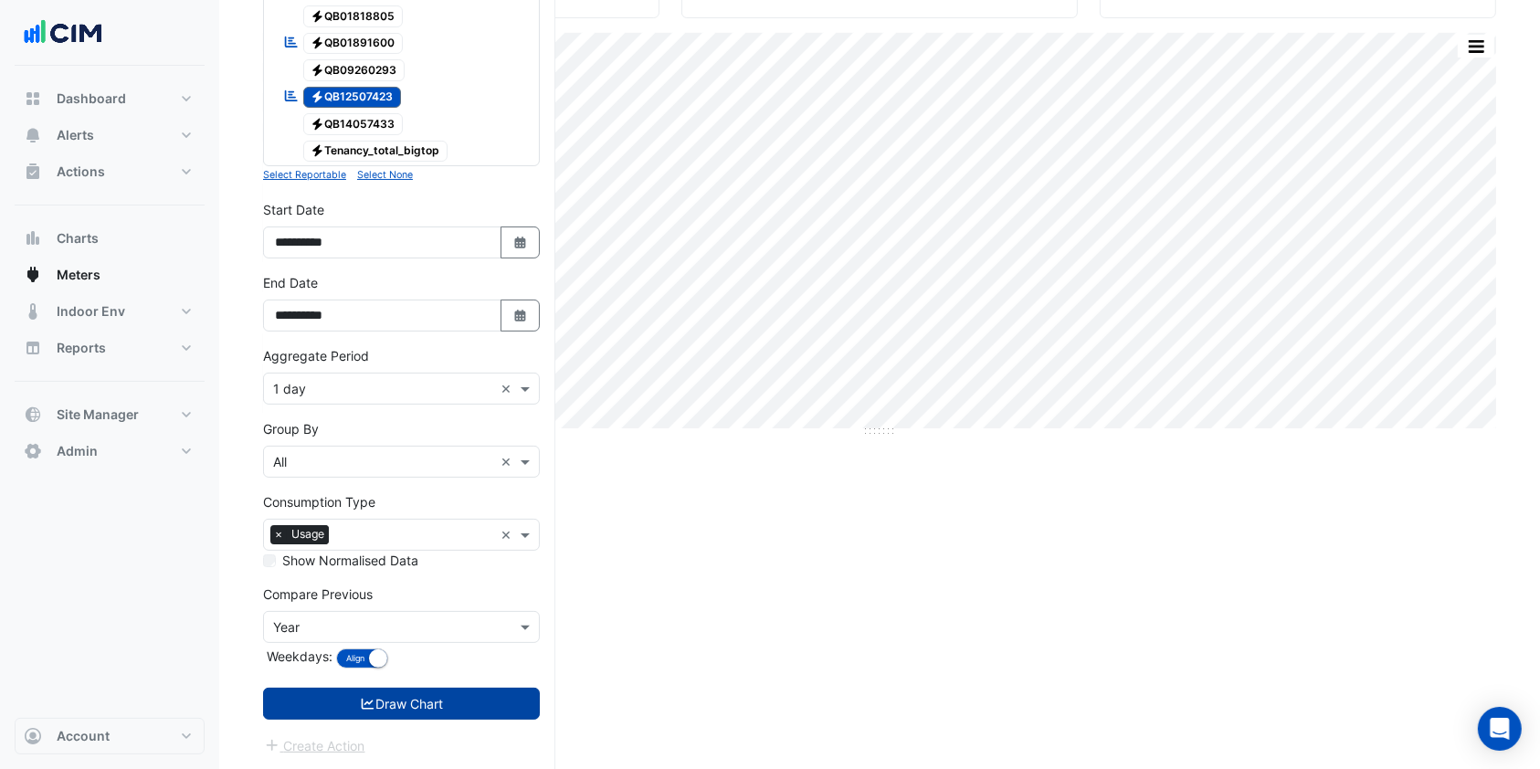
click at [403, 693] on button "Draw Chart" at bounding box center [401, 704] width 277 height 32
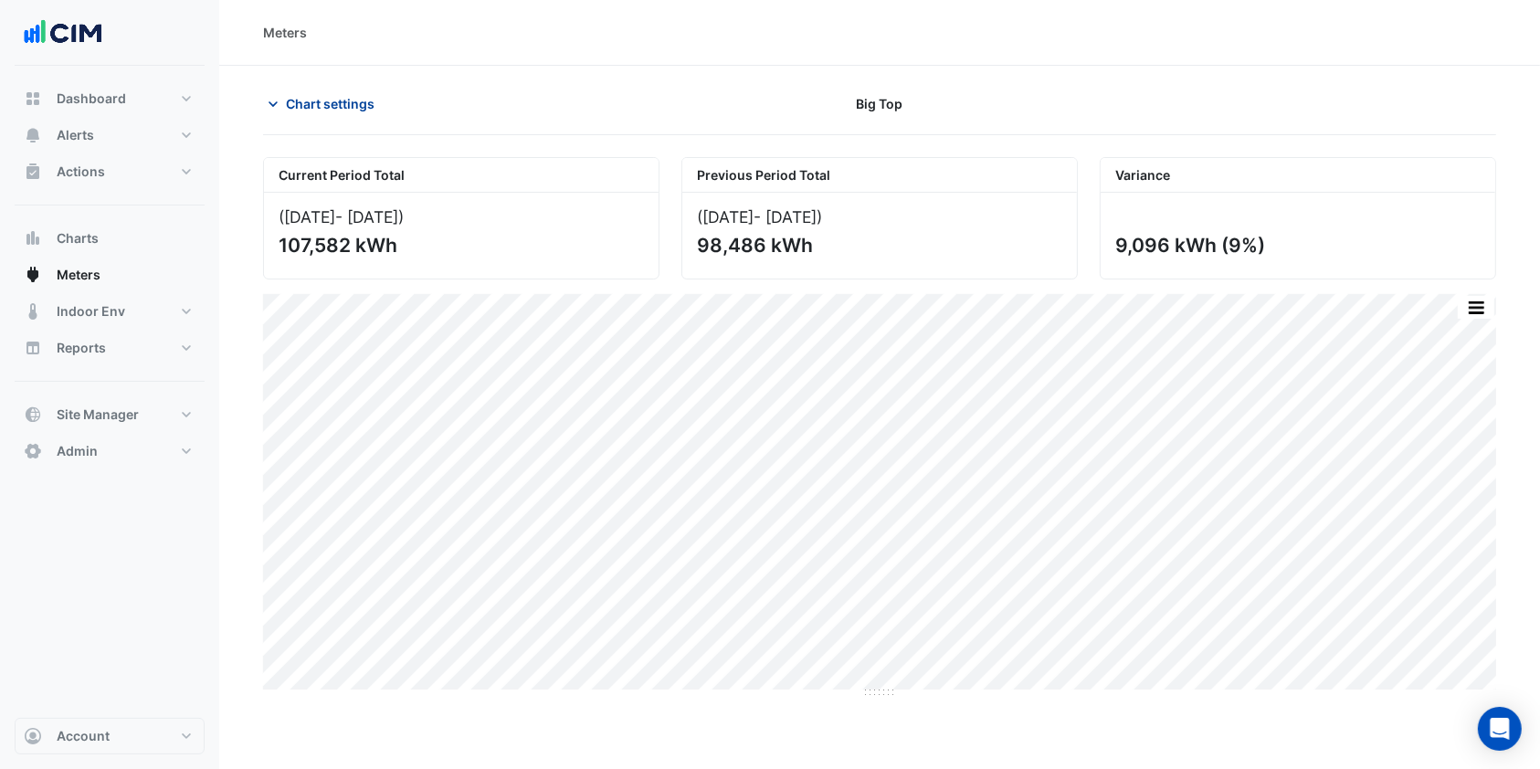
click at [346, 105] on span "Chart settings" at bounding box center [330, 103] width 89 height 19
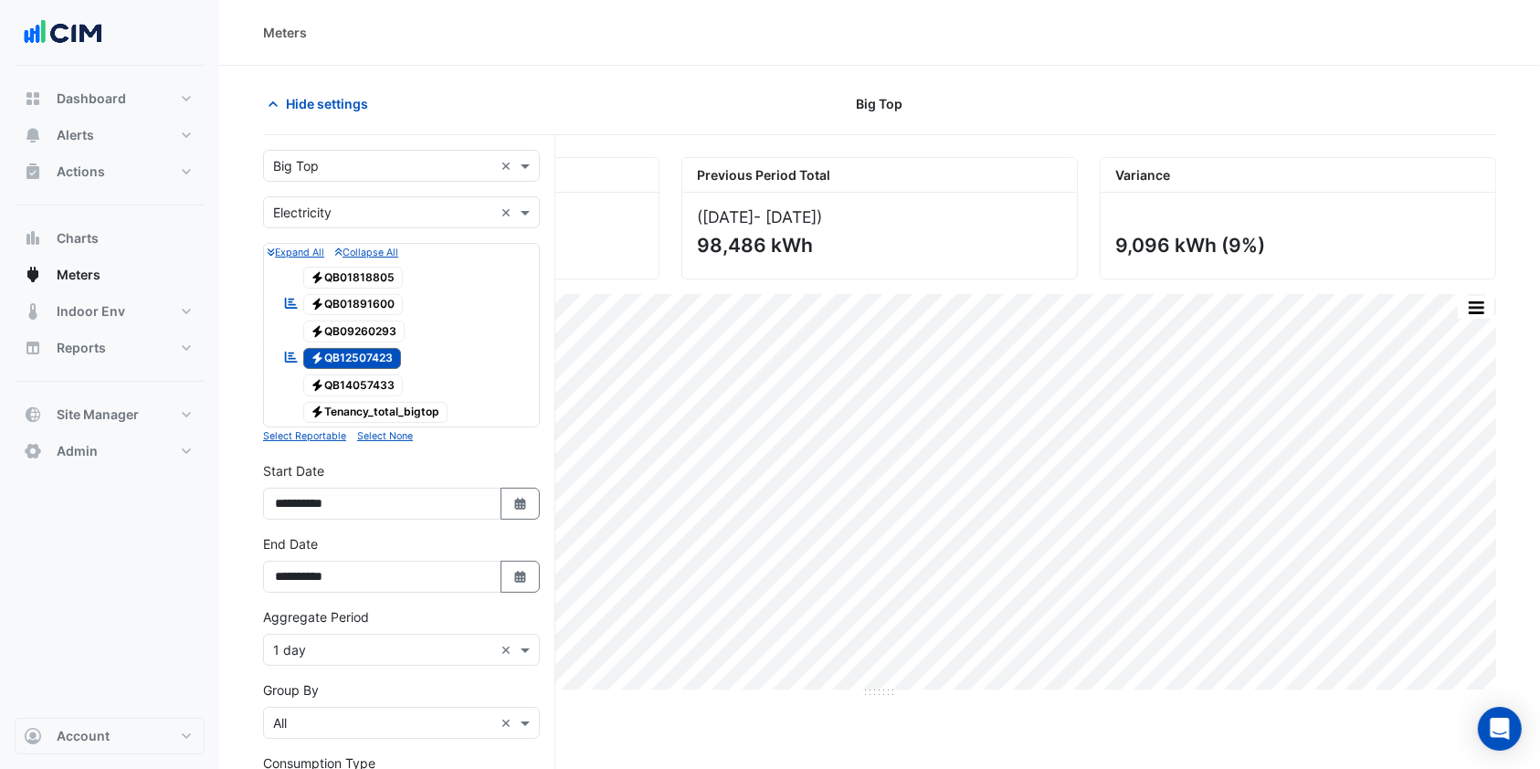
click at [374, 303] on span "Electricity QB01891600" at bounding box center [353, 305] width 100 height 22
click at [364, 362] on span "Electricity QB12507423" at bounding box center [352, 359] width 99 height 22
click at [365, 301] on span "Electricity QB01891600" at bounding box center [353, 305] width 100 height 22
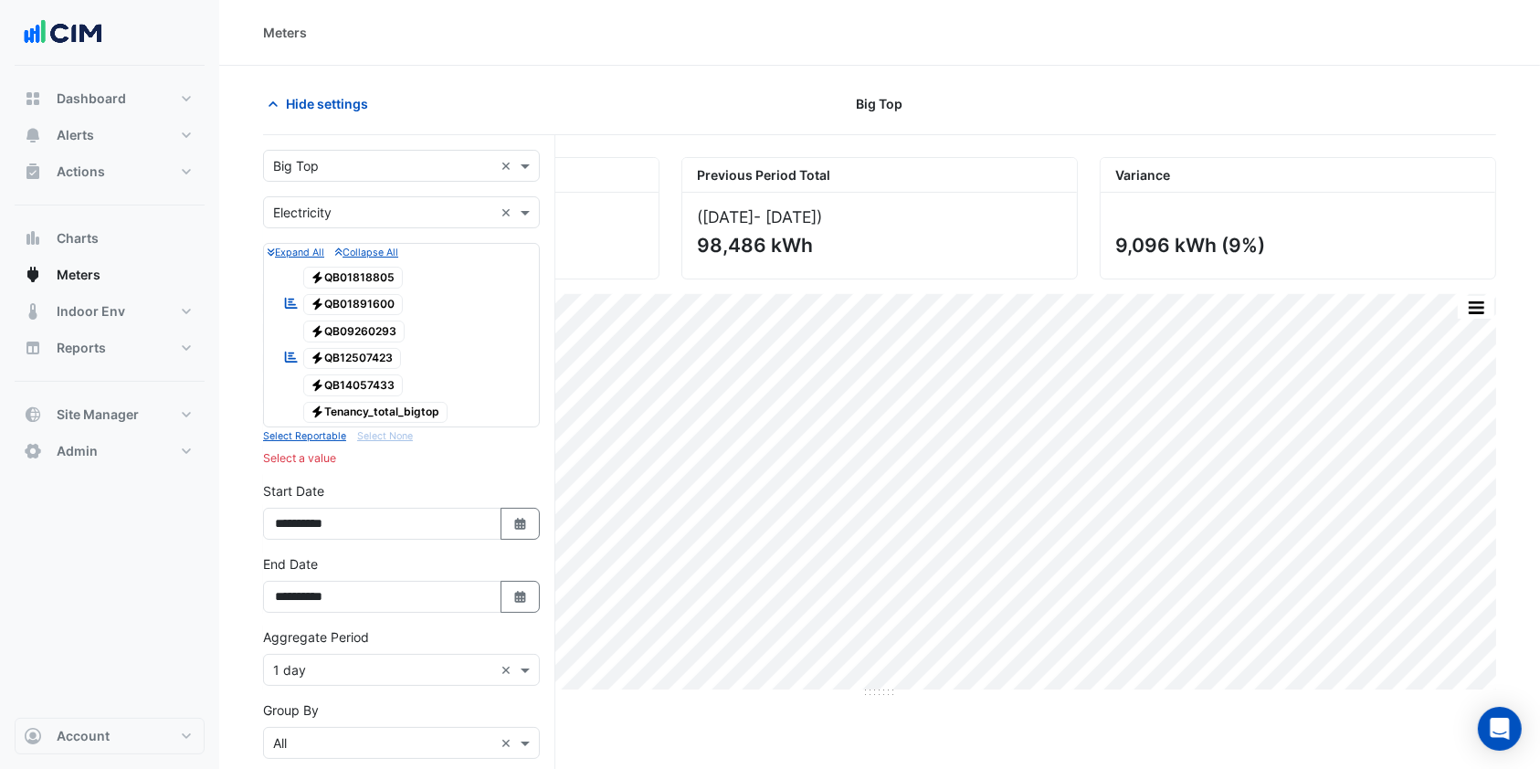
click at [360, 403] on span "Electricity Tenancy_total_bigtop" at bounding box center [375, 413] width 145 height 22
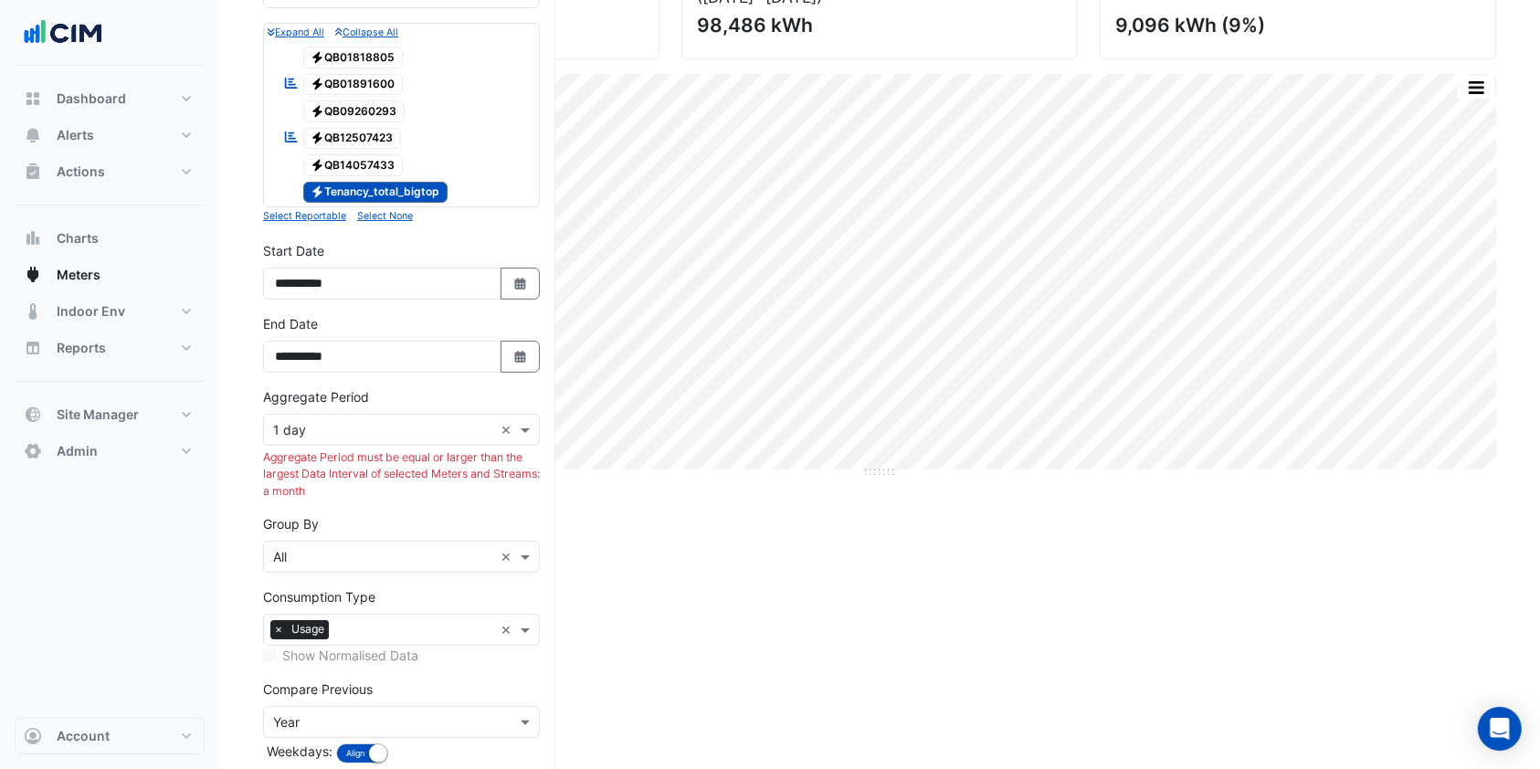
scroll to position [314, 0]
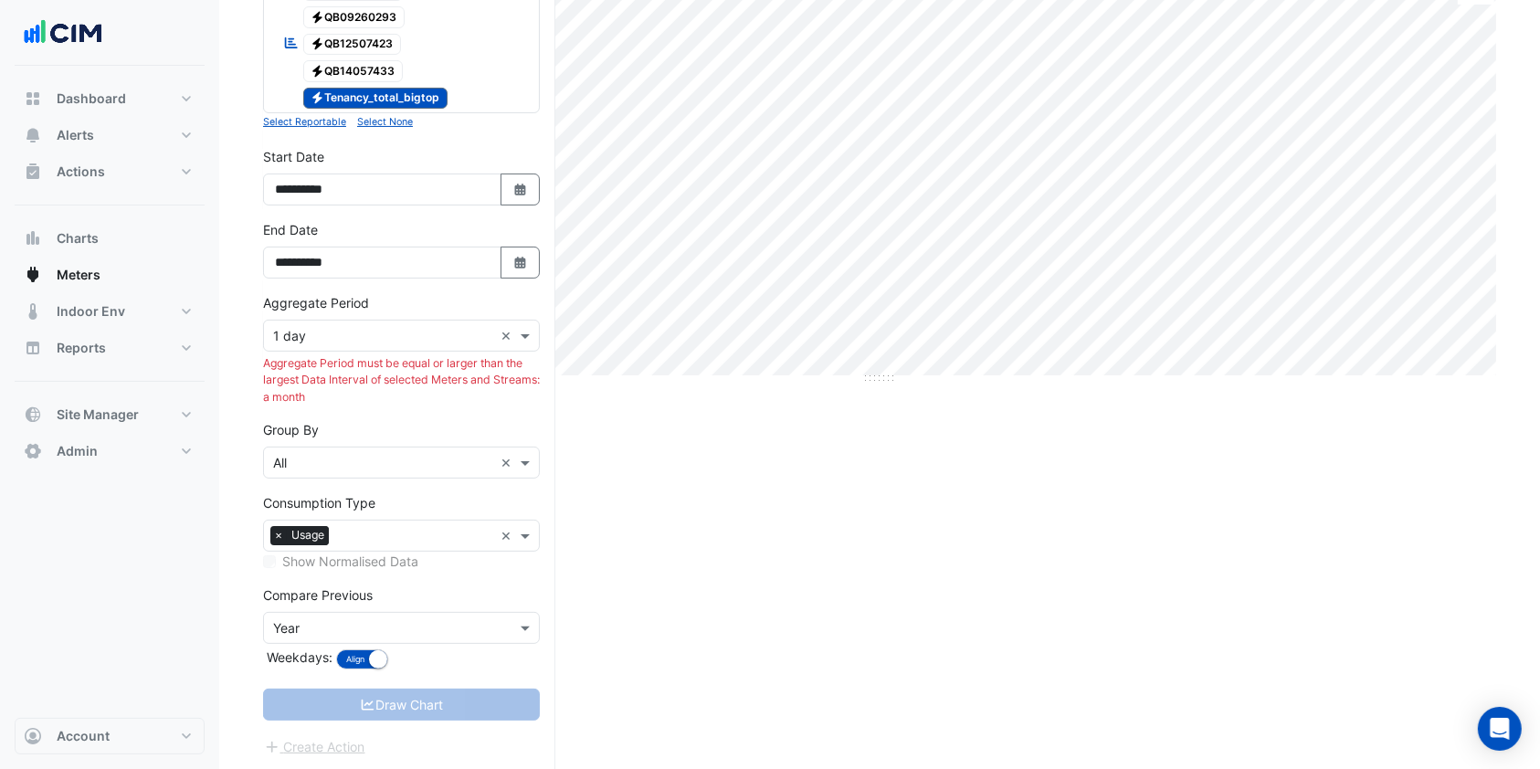
click at [368, 335] on input "text" at bounding box center [383, 336] width 220 height 19
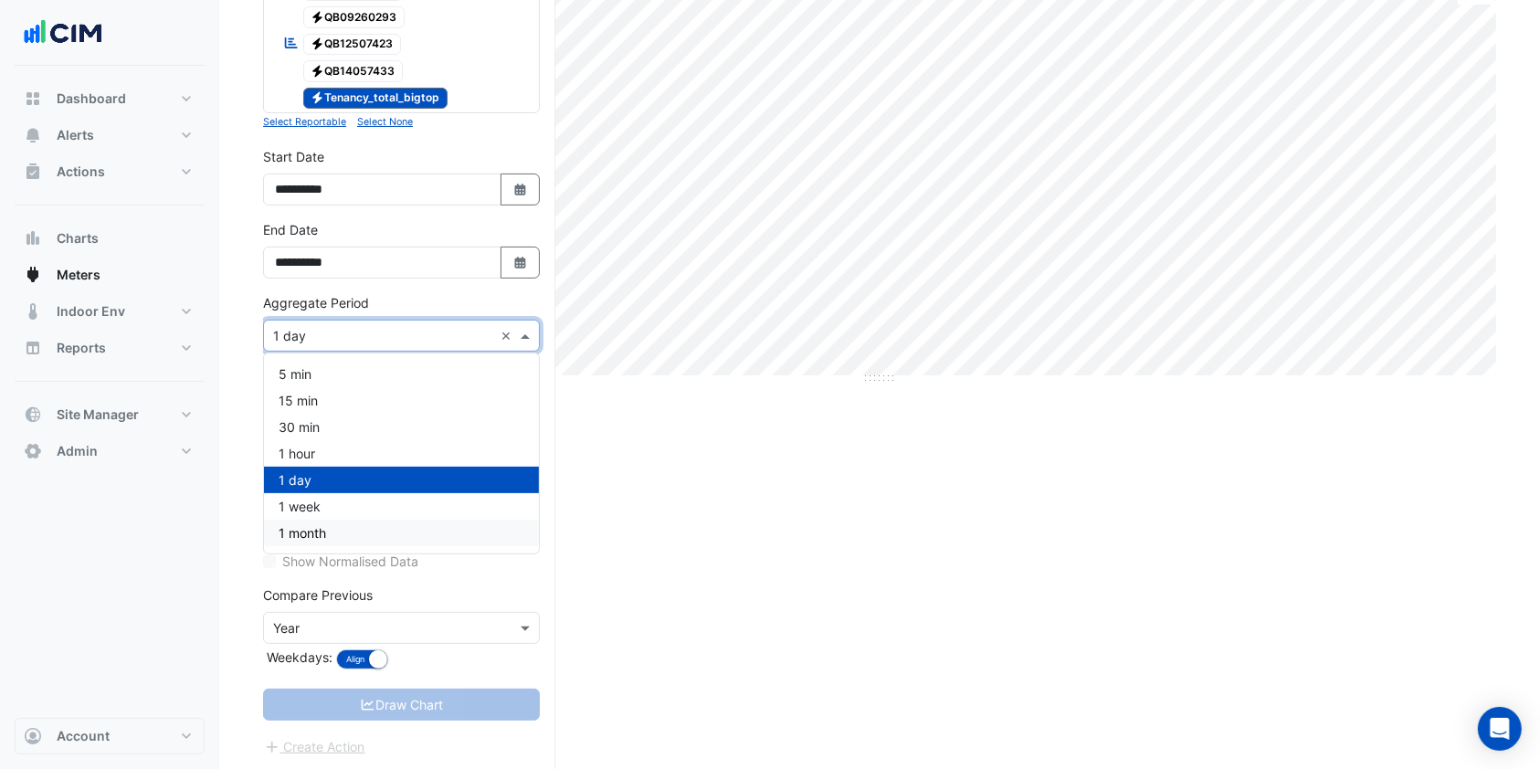
click at [307, 526] on span "1 month" at bounding box center [302, 533] width 47 height 16
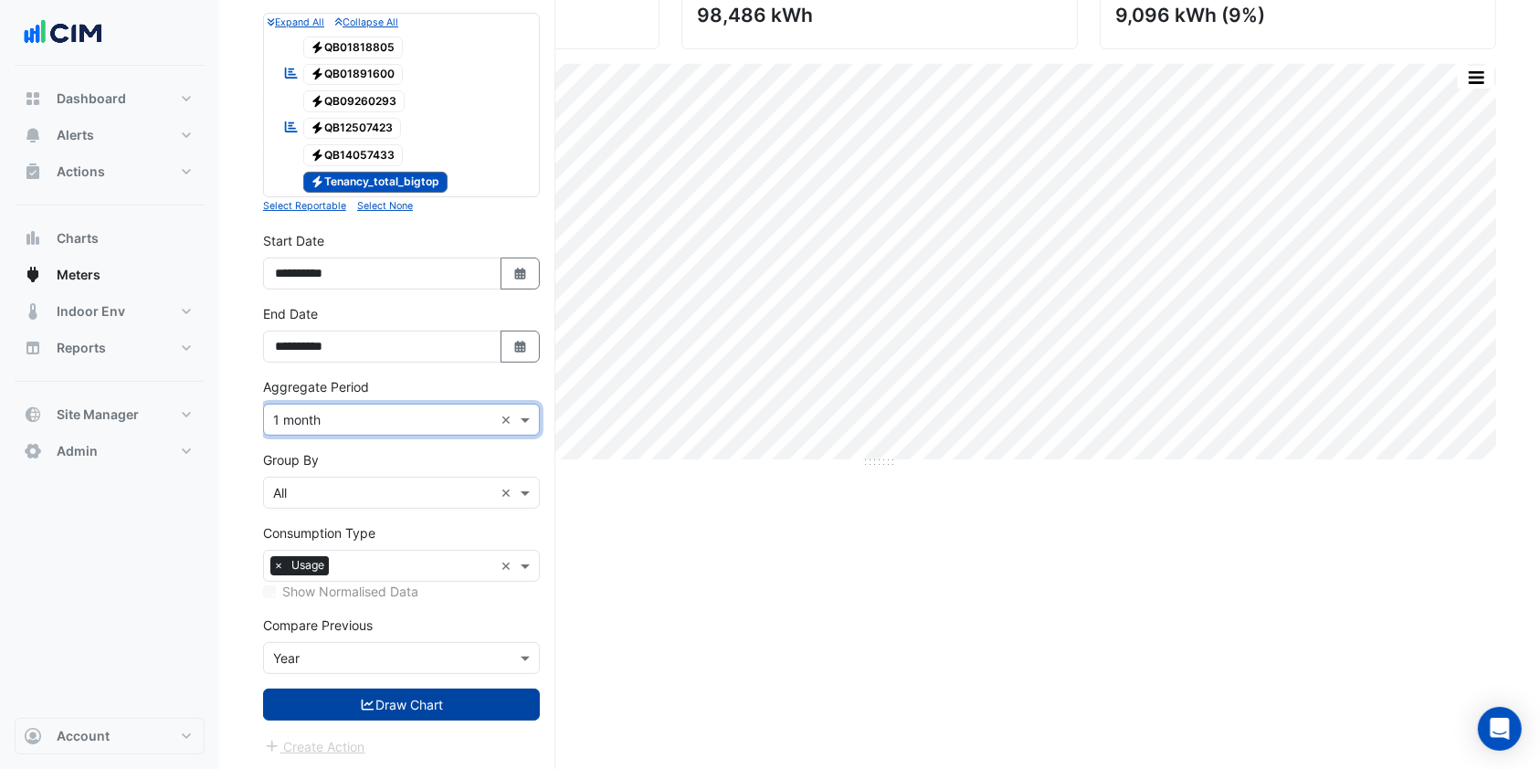
click at [373, 692] on button "Draw Chart" at bounding box center [401, 705] width 277 height 32
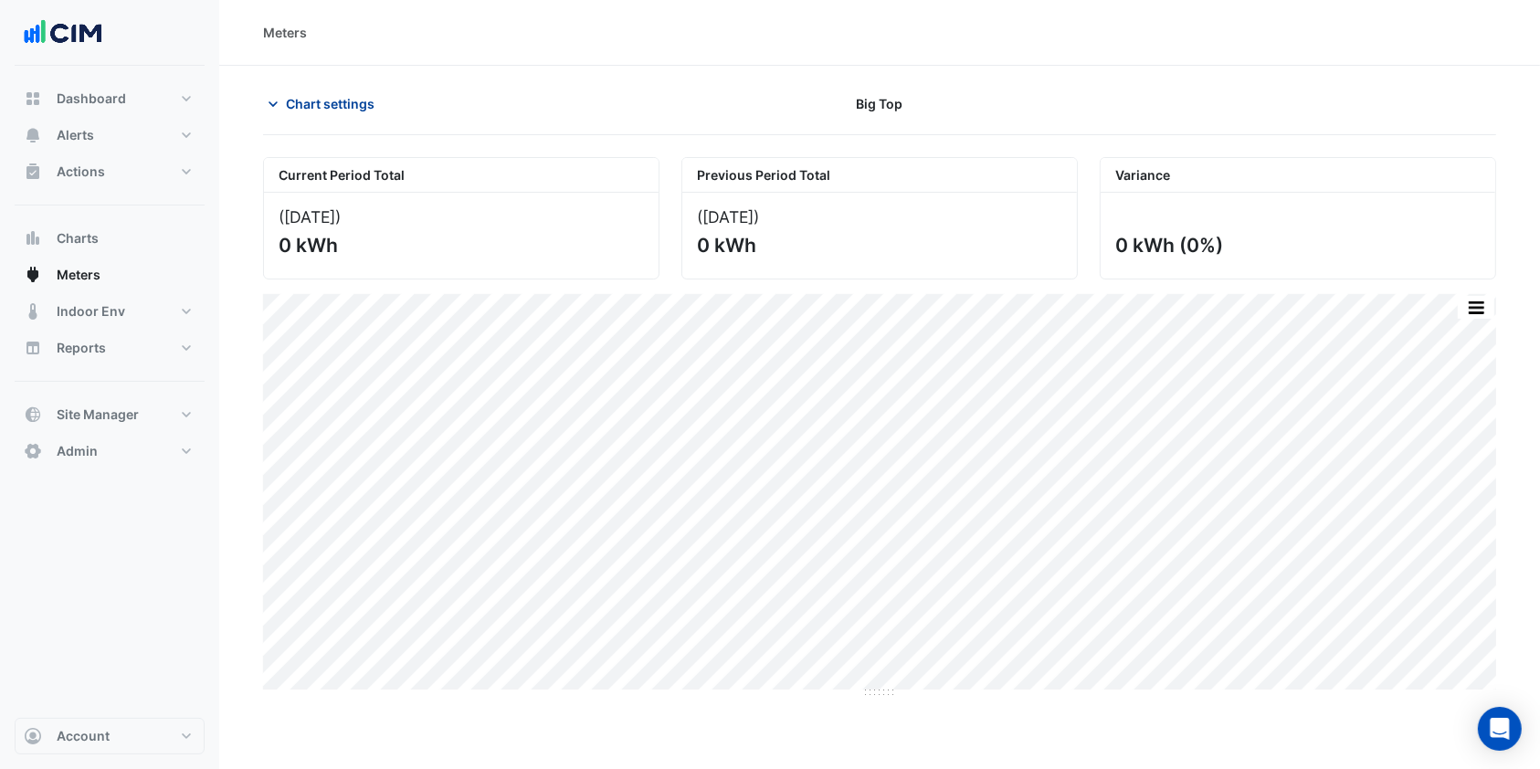
click at [320, 90] on button "Chart settings" at bounding box center [324, 104] width 123 height 32
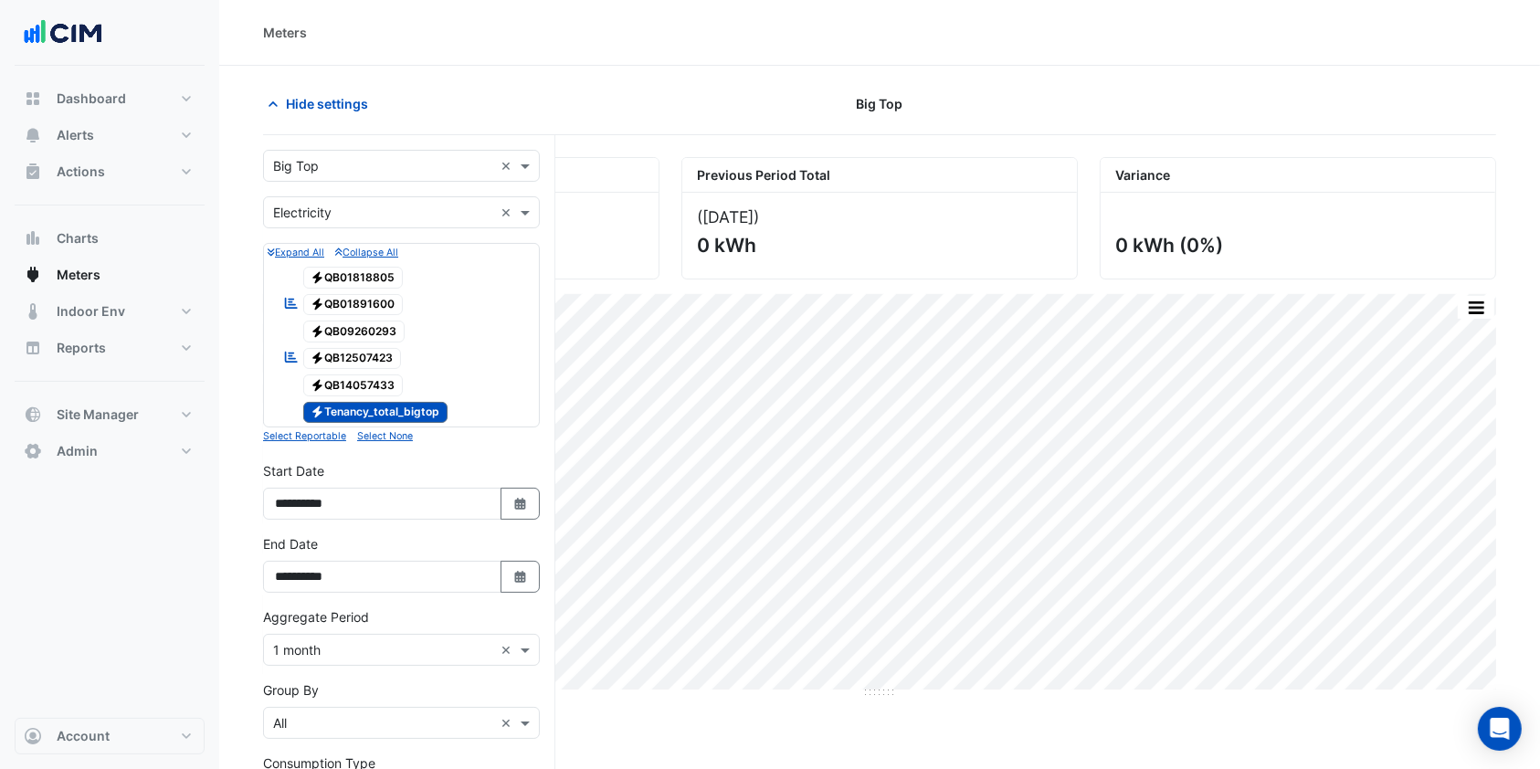
click at [353, 413] on span "Electricity Tenancy_total_bigtop" at bounding box center [375, 413] width 145 height 22
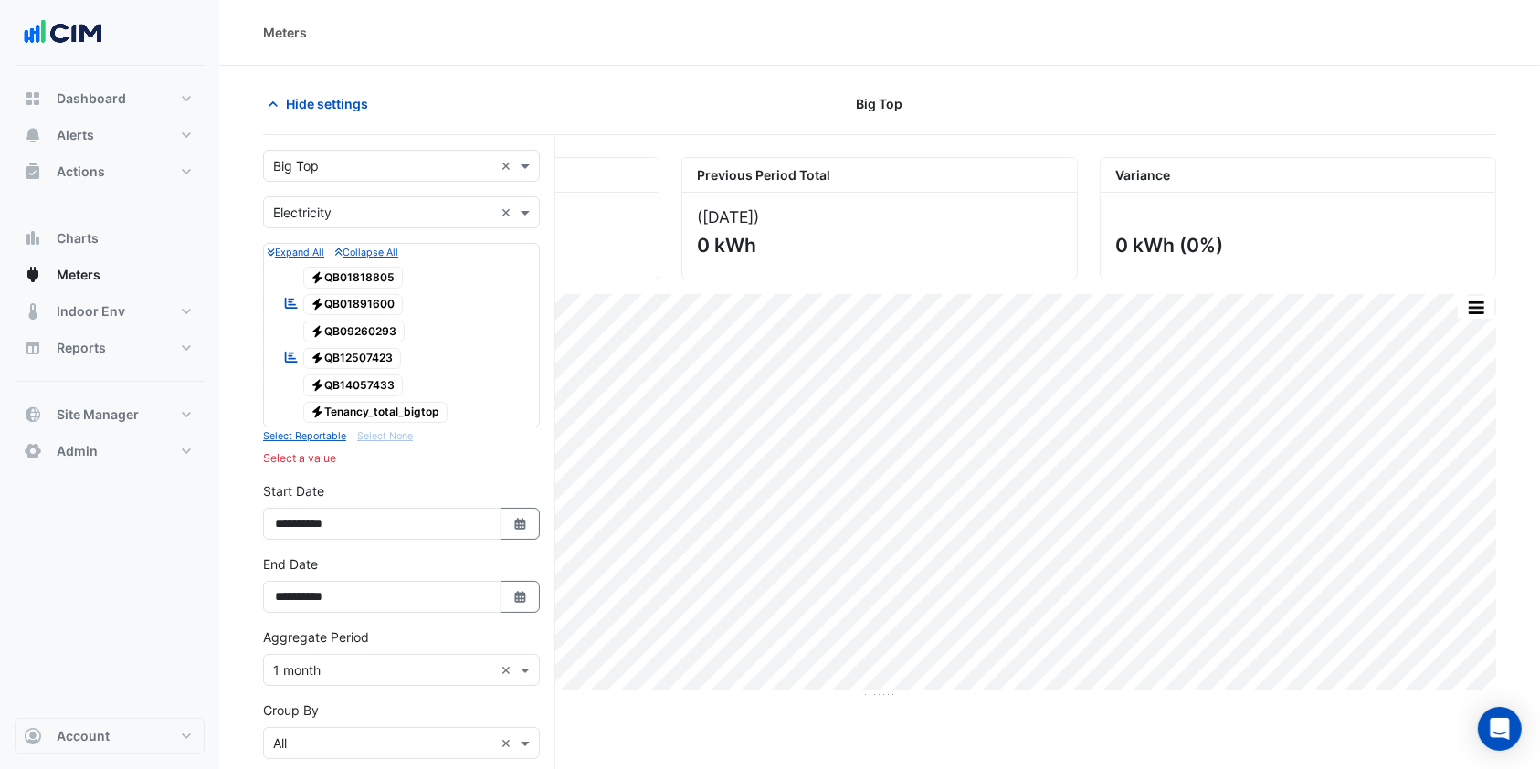
click at [360, 390] on span "Electricity QB14057433" at bounding box center [353, 385] width 100 height 22
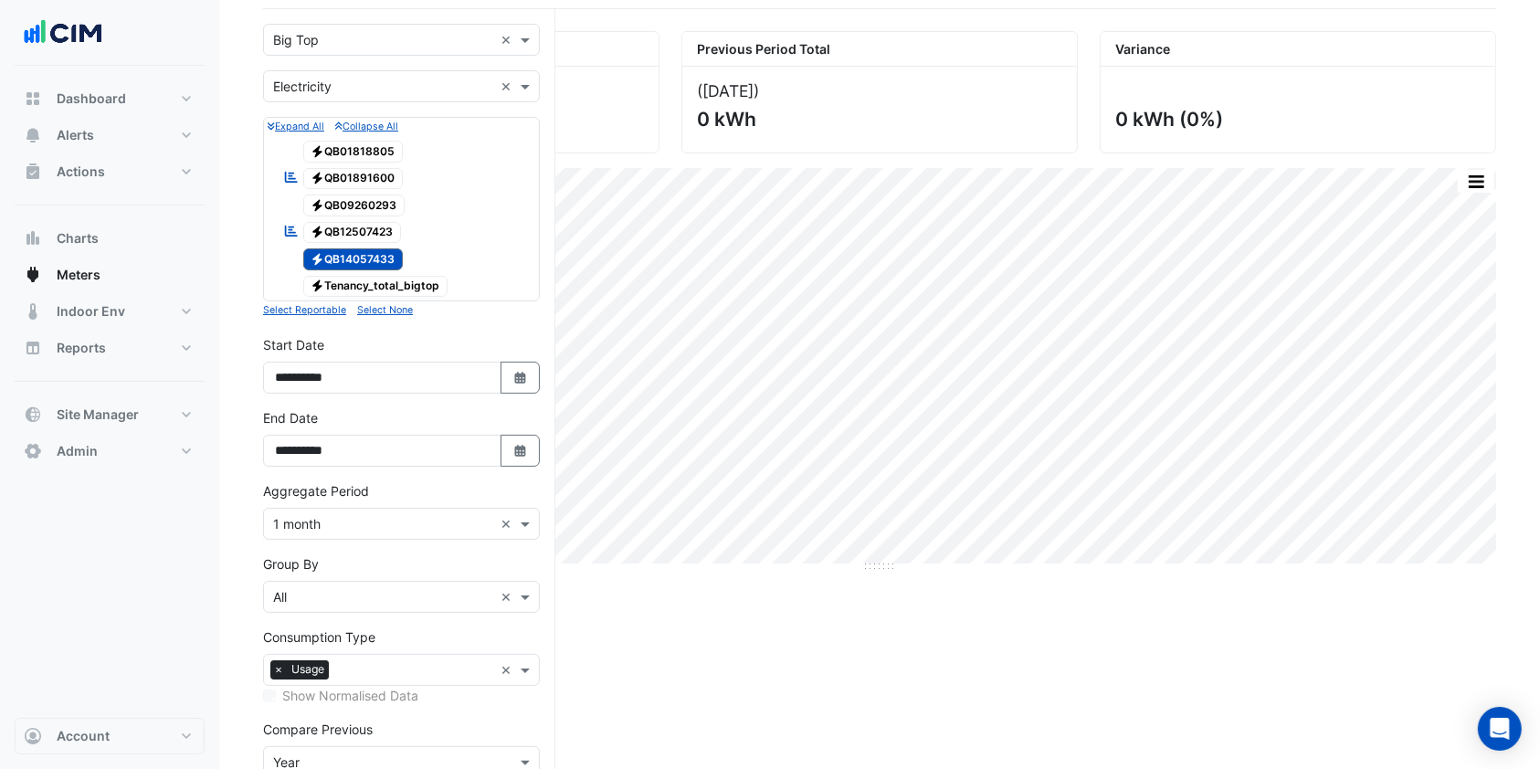
scroll to position [230, 0]
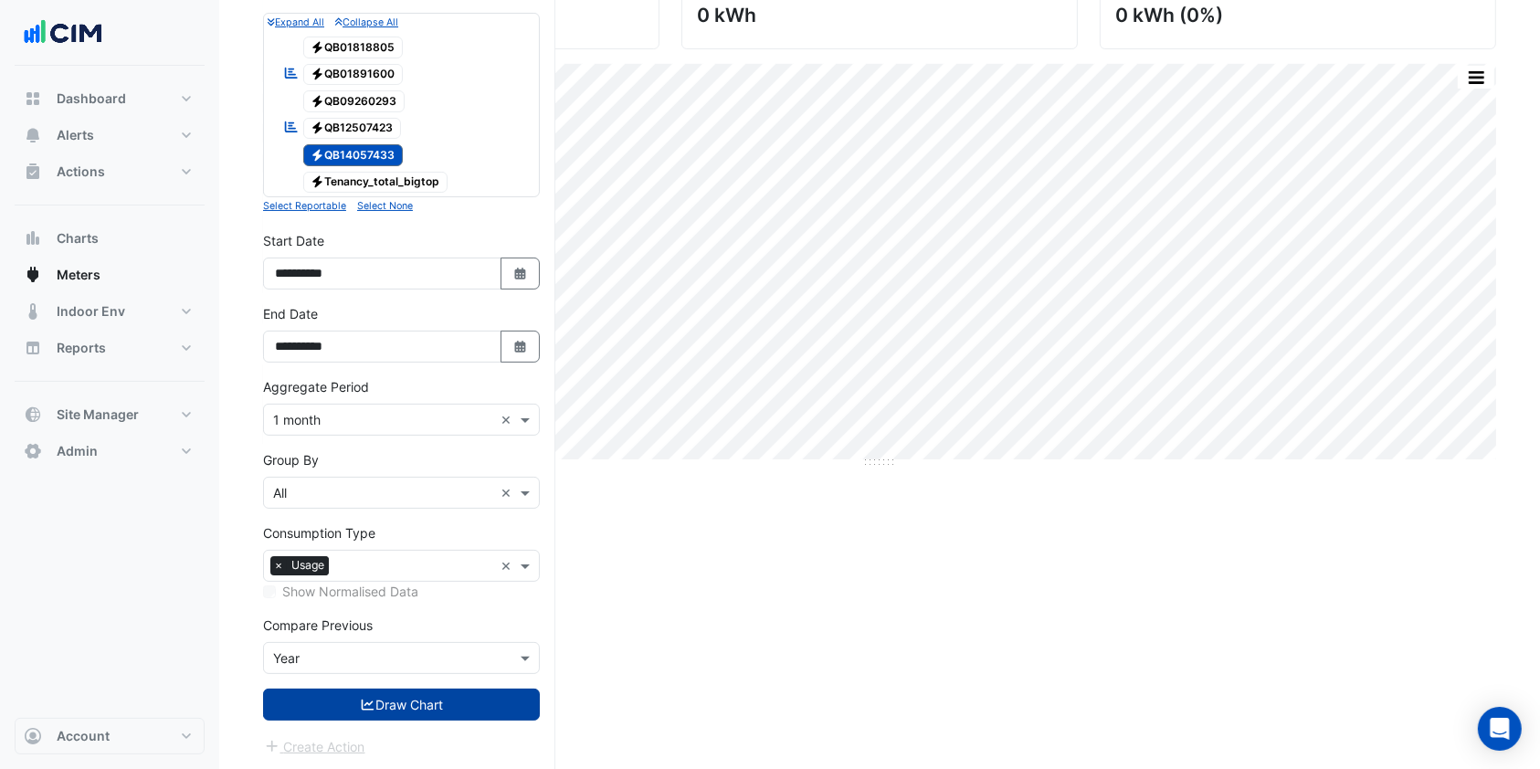
click at [355, 698] on button "Draw Chart" at bounding box center [401, 705] width 277 height 32
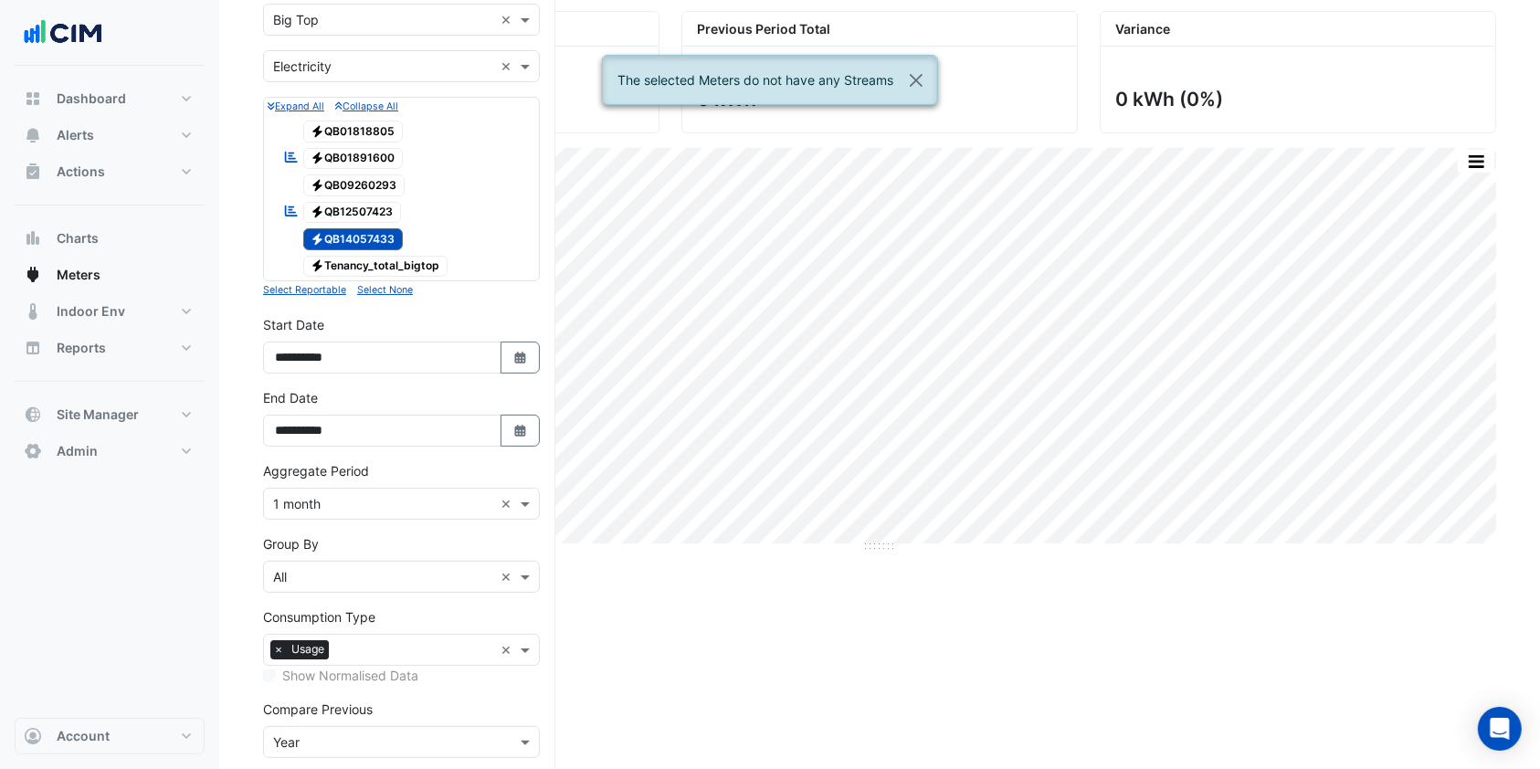
scroll to position [109, 0]
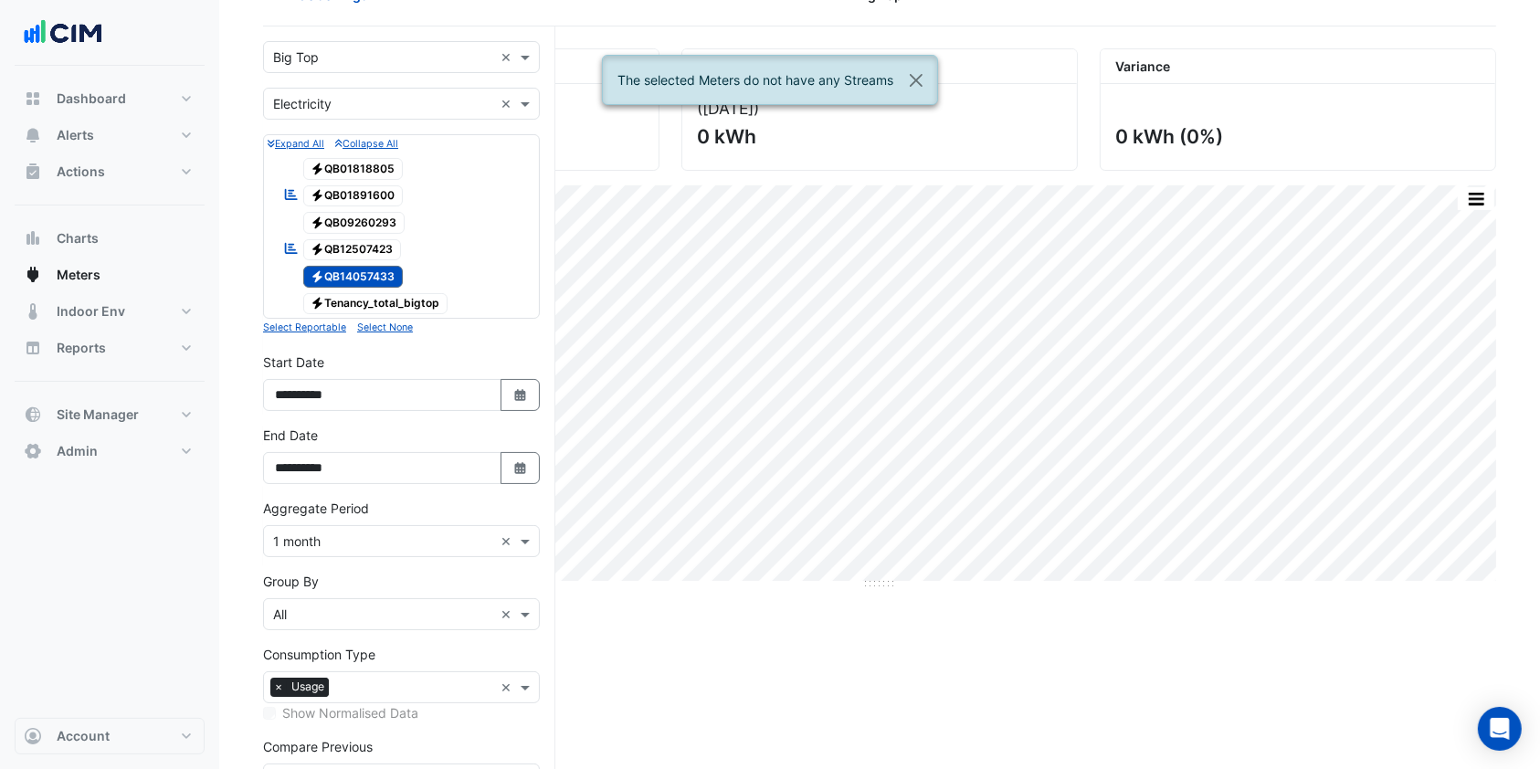
click at [346, 220] on span "Electricity QB09260293" at bounding box center [354, 223] width 102 height 22
click at [349, 274] on span "Electricity QB14057433" at bounding box center [353, 277] width 100 height 22
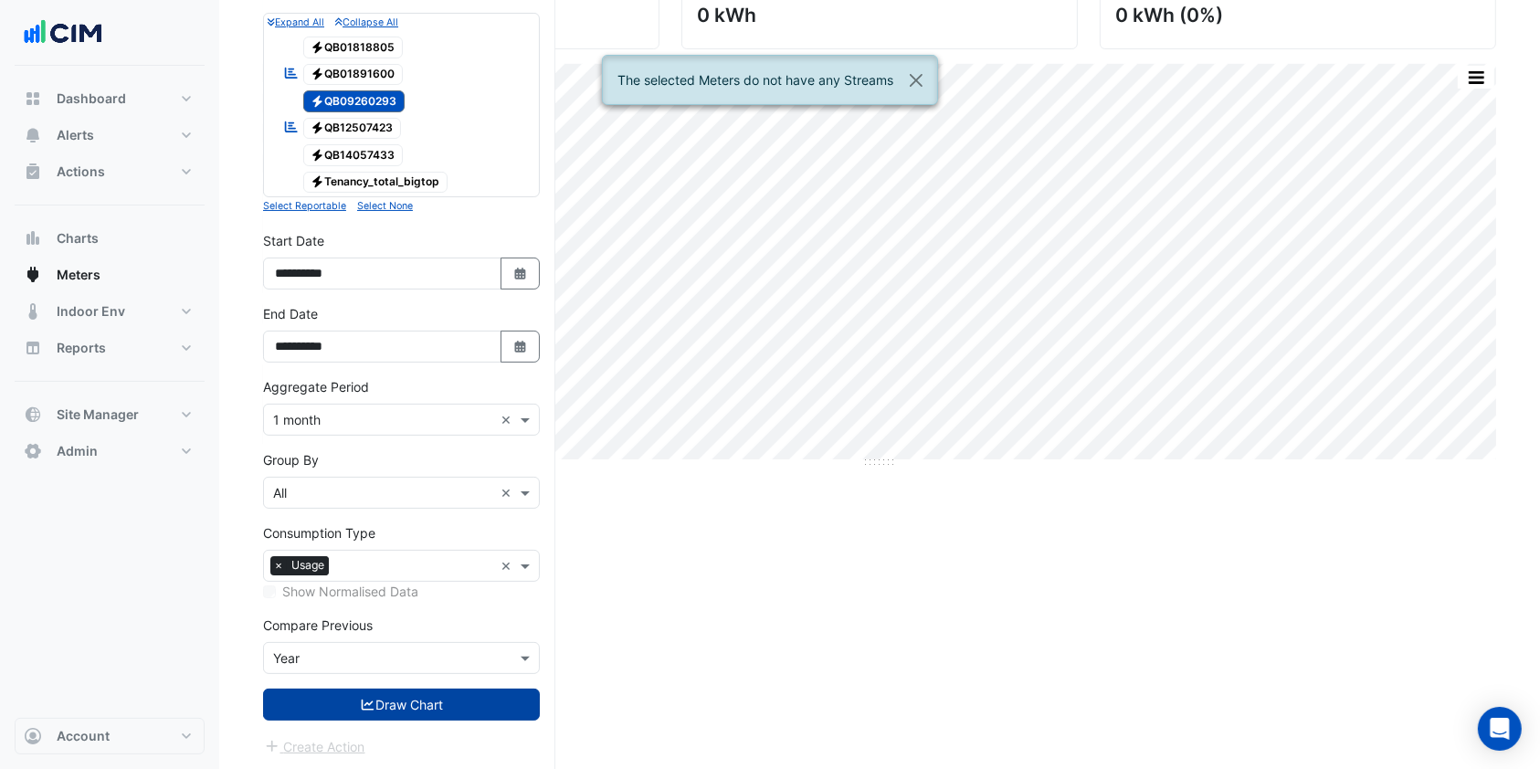
click at [362, 699] on icon "submit" at bounding box center [368, 705] width 16 height 13
click at [360, 105] on span "Electricity QB09260293" at bounding box center [354, 101] width 102 height 22
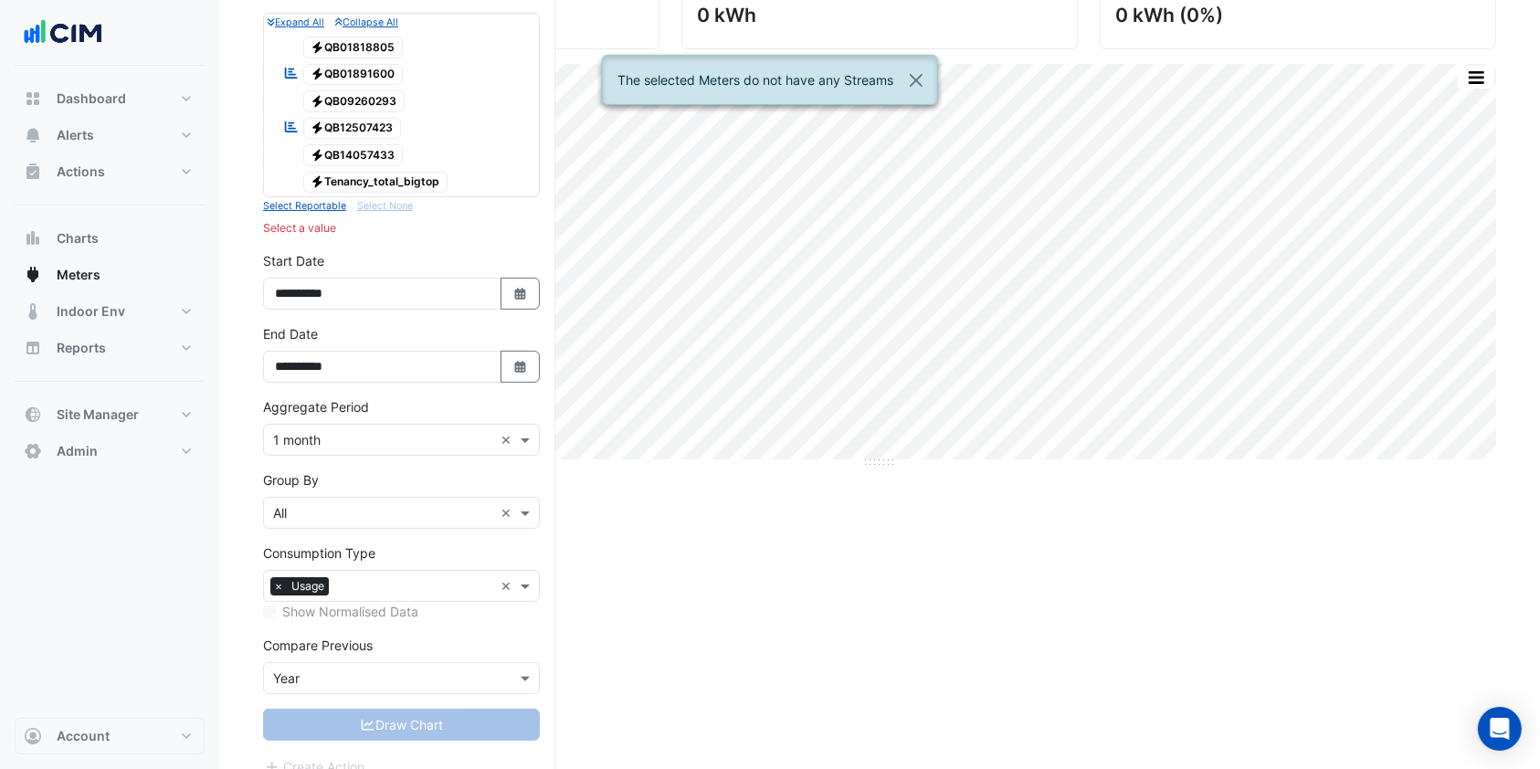
click at [354, 66] on span "Electricity QB01891600" at bounding box center [353, 75] width 100 height 22
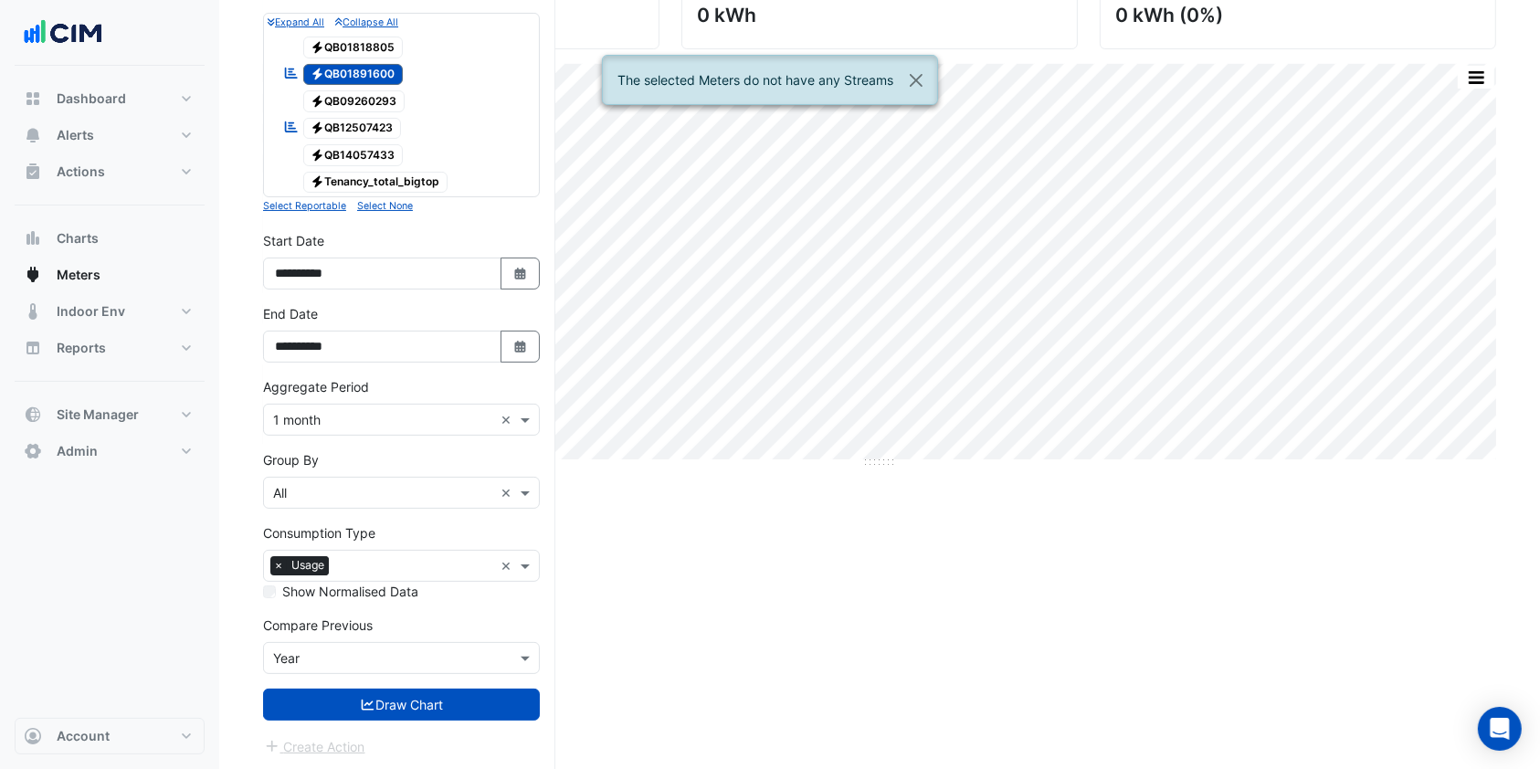
click at [353, 118] on span "Electricity QB12507423" at bounding box center [352, 129] width 99 height 22
click at [365, 708] on icon "submit" at bounding box center [368, 705] width 16 height 13
